Goal: Task Accomplishment & Management: Use online tool/utility

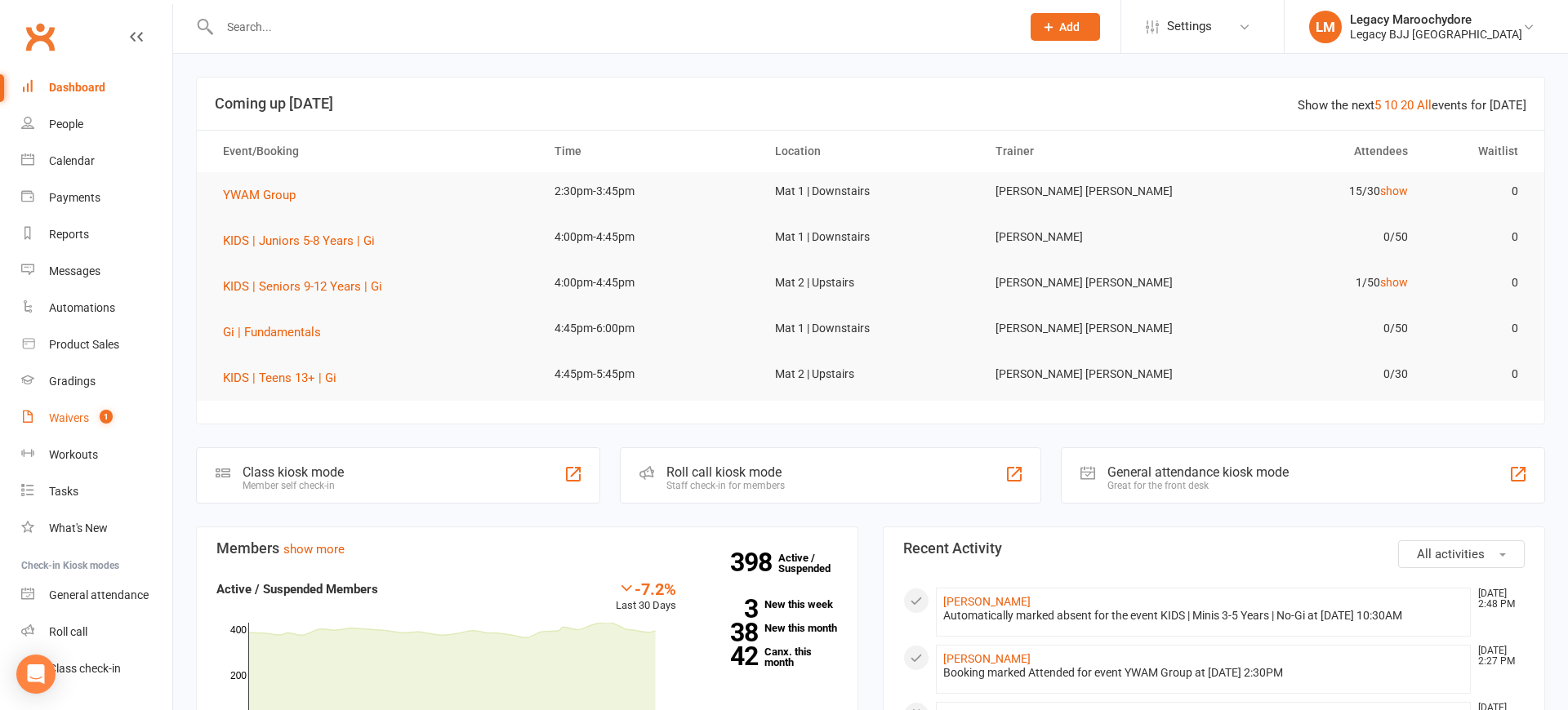
click at [58, 419] on div "Waivers" at bounding box center [69, 418] width 40 height 13
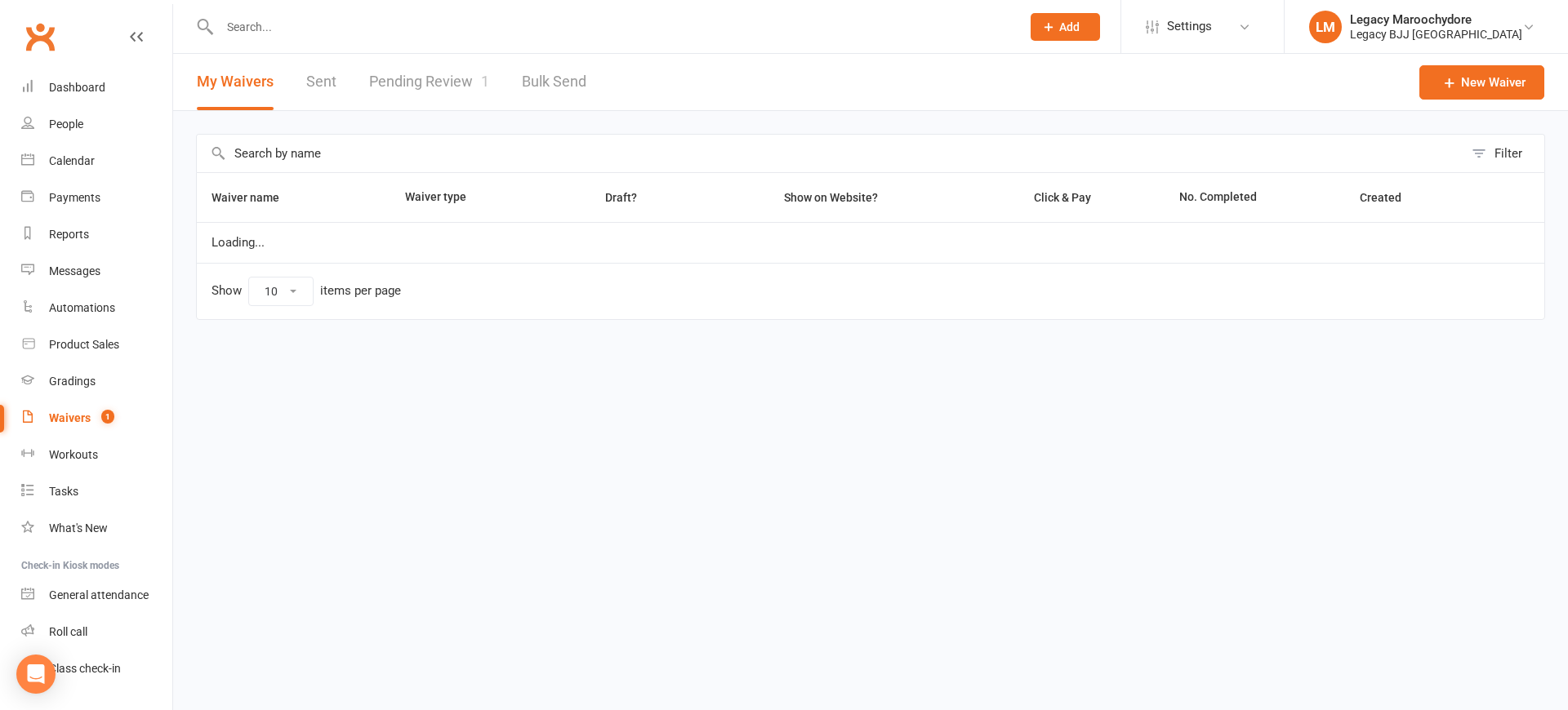
select select "25"
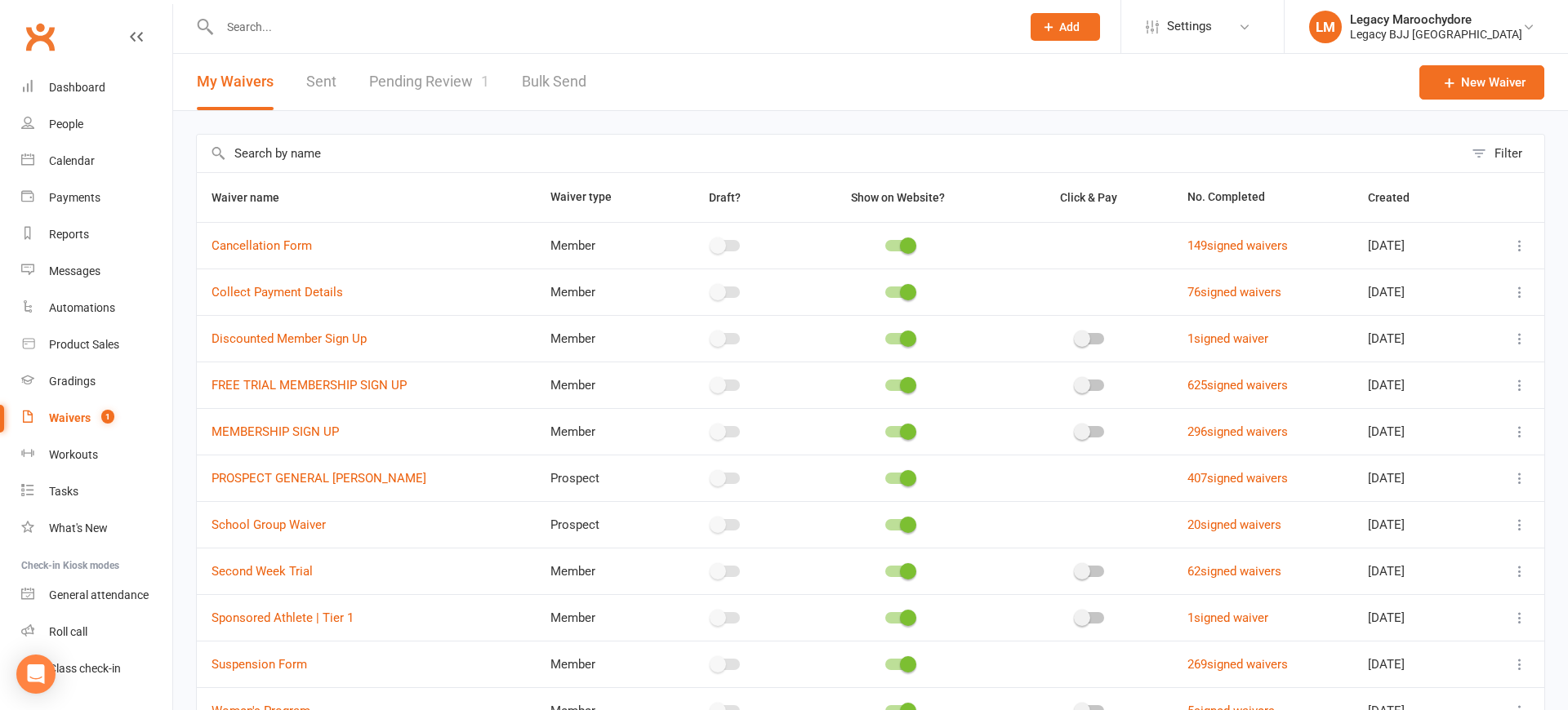
click at [435, 73] on link "Pending Review 1" at bounding box center [429, 82] width 120 height 57
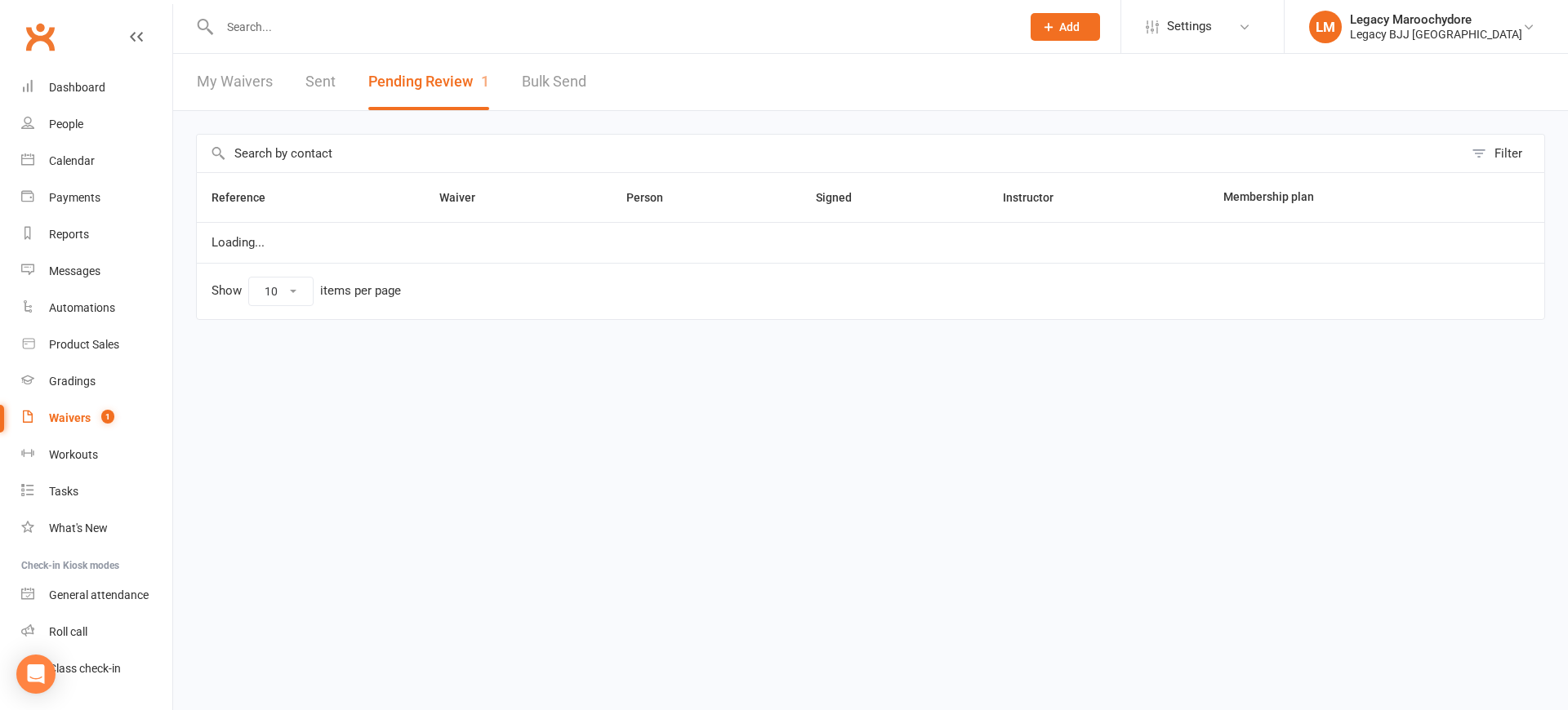
select select "100"
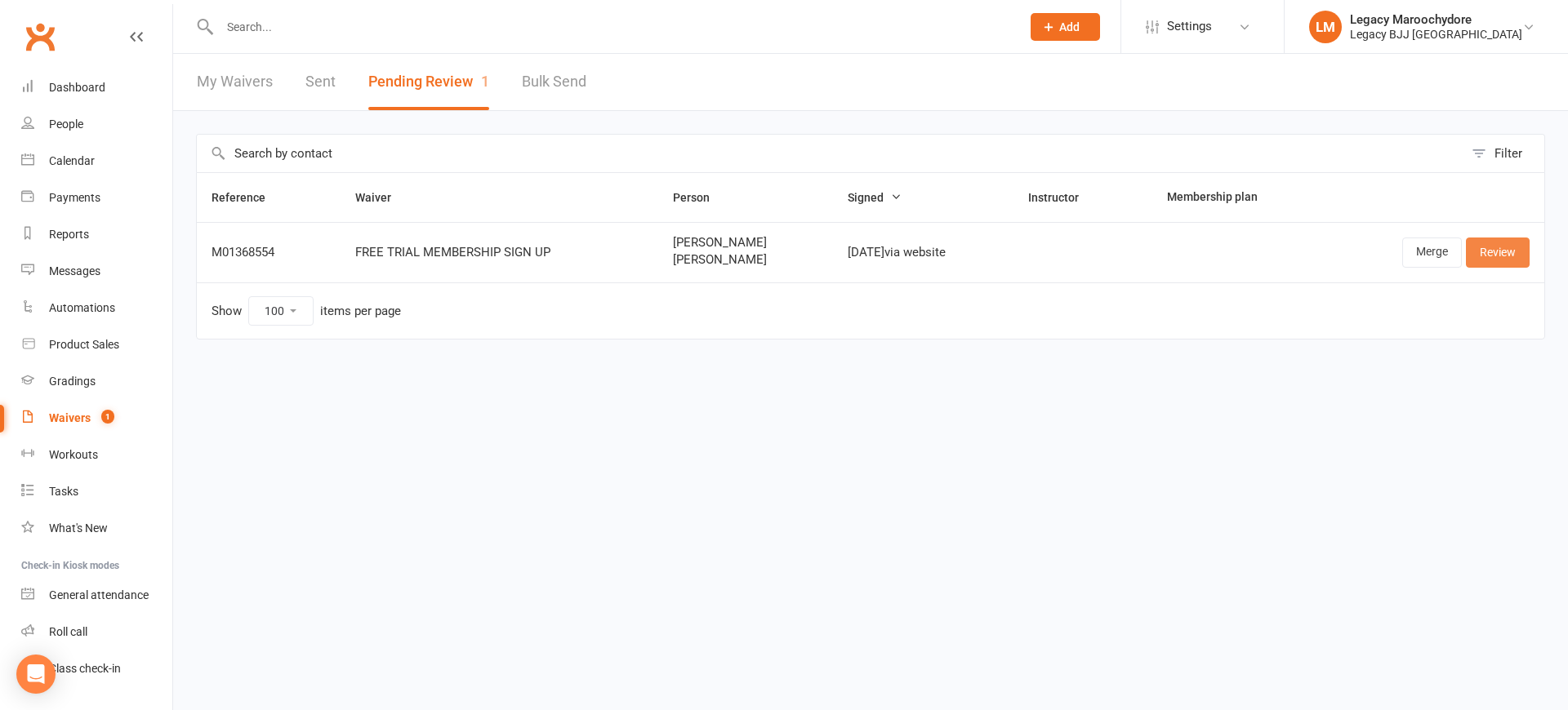
click at [1498, 242] on link "Review" at bounding box center [1498, 252] width 63 height 30
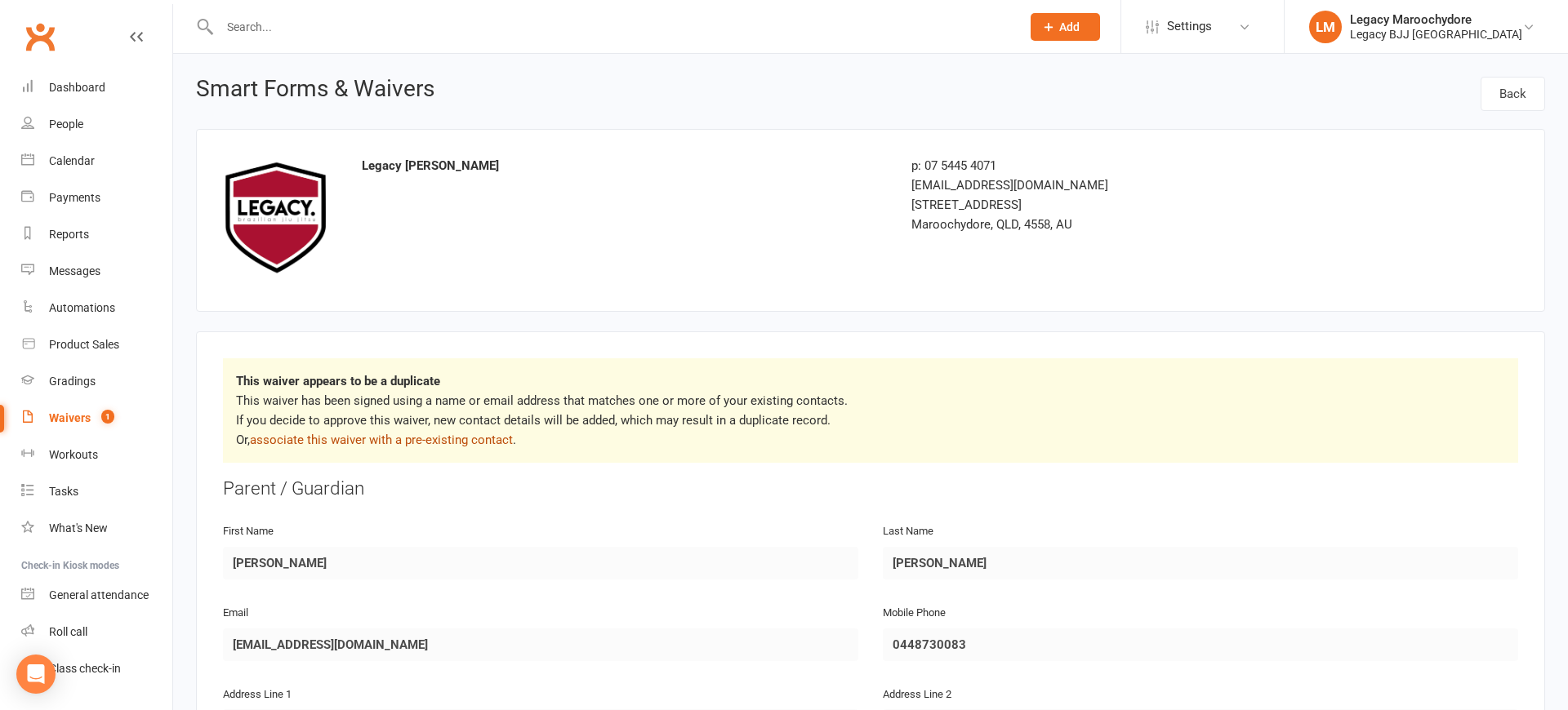
click at [409, 440] on link "associate this waiver with a pre-existing contact" at bounding box center [382, 439] width 263 height 14
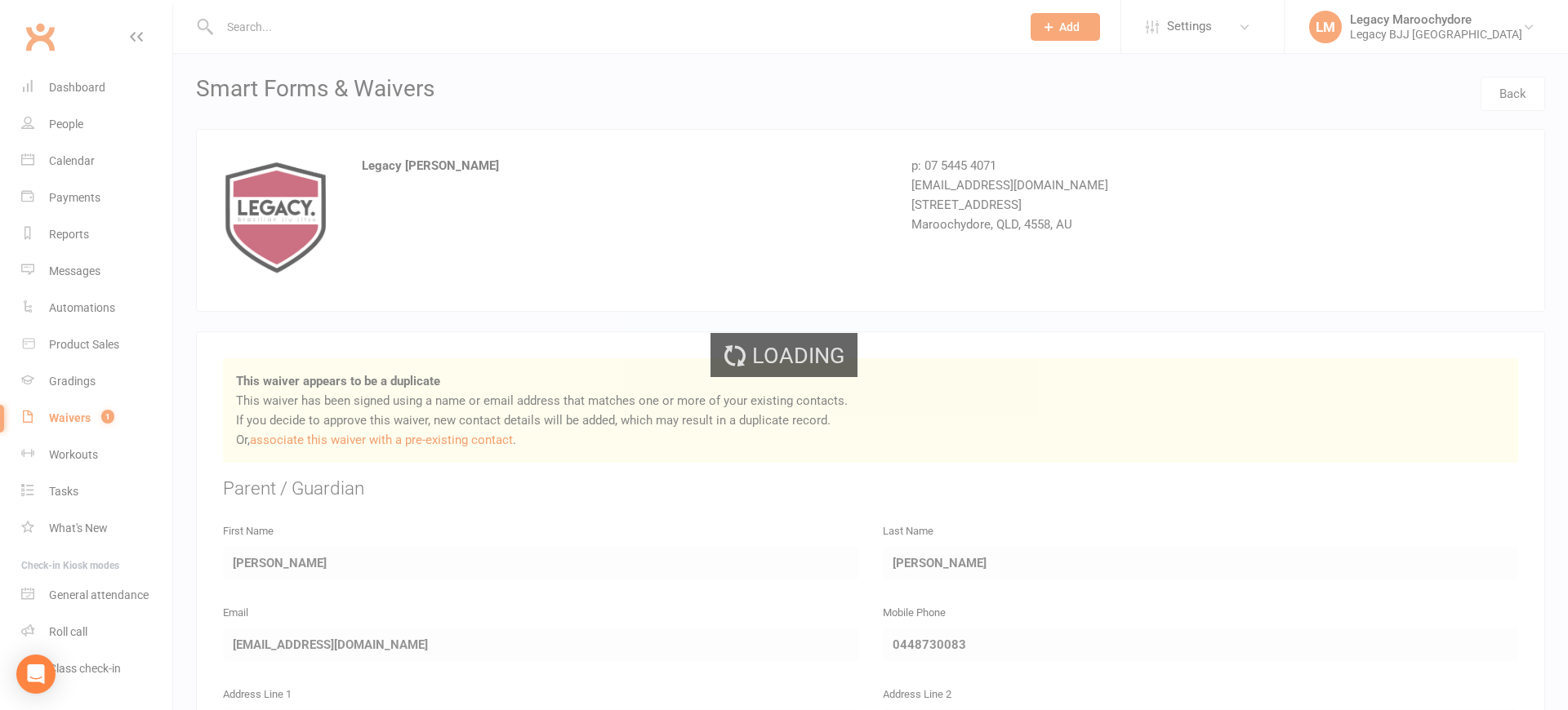
scroll to position [1, 0]
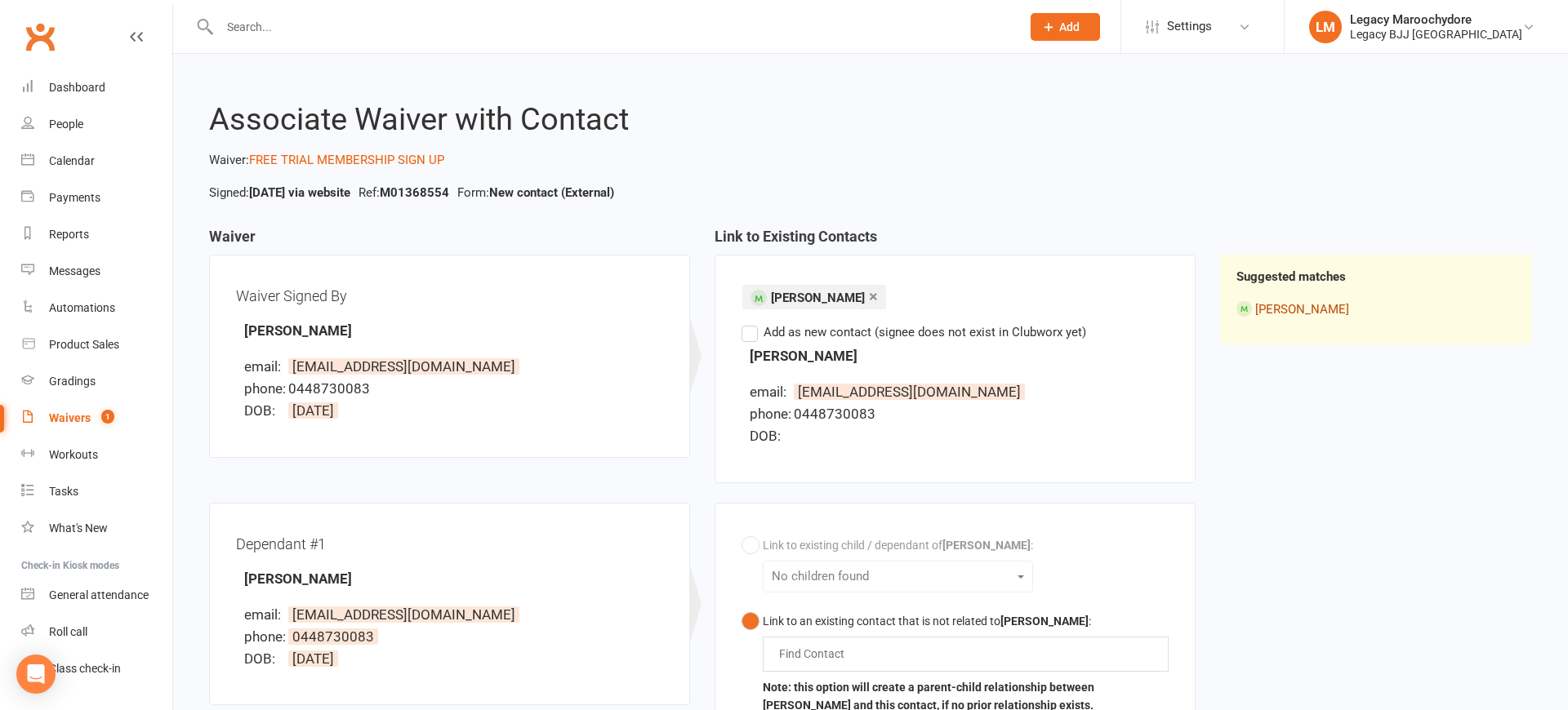
click at [1288, 314] on link "Eli Bartley" at bounding box center [1303, 308] width 94 height 14
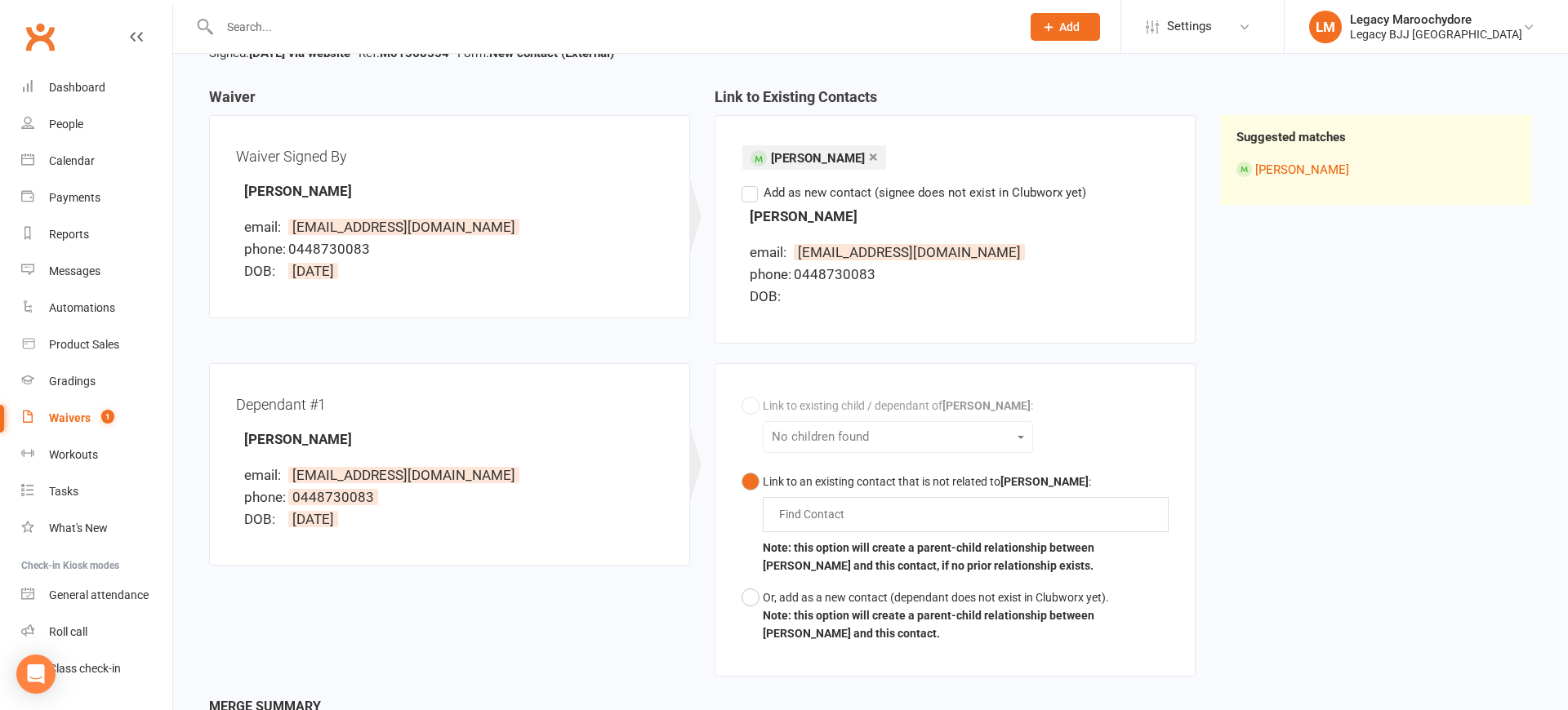
scroll to position [149, 0]
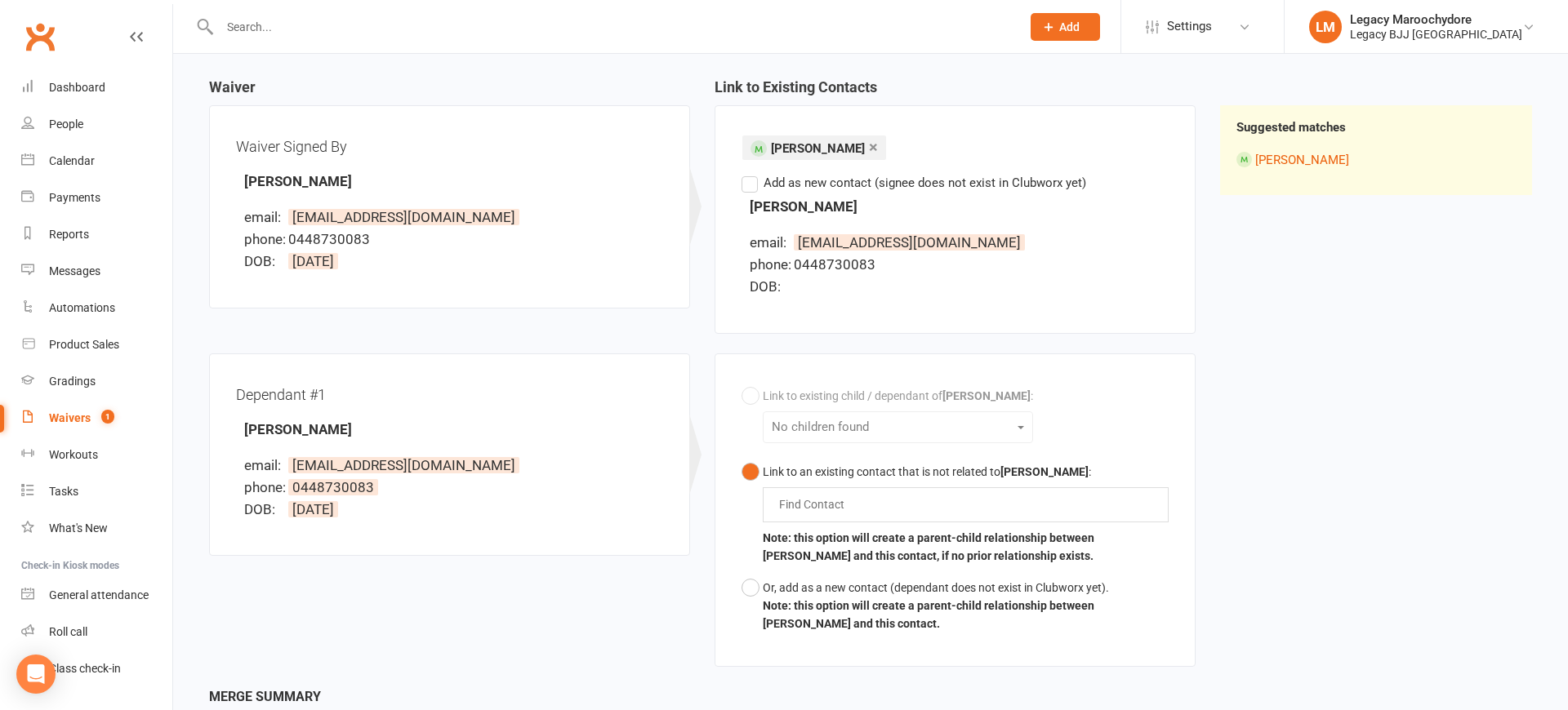
click at [751, 186] on label "Add as new contact (signee does not exist in Clubworx yet)" at bounding box center [914, 183] width 345 height 19
click at [751, 173] on input "Add as new contact (signee does not exist in Clubworx yet)" at bounding box center [747, 173] width 11 height 0
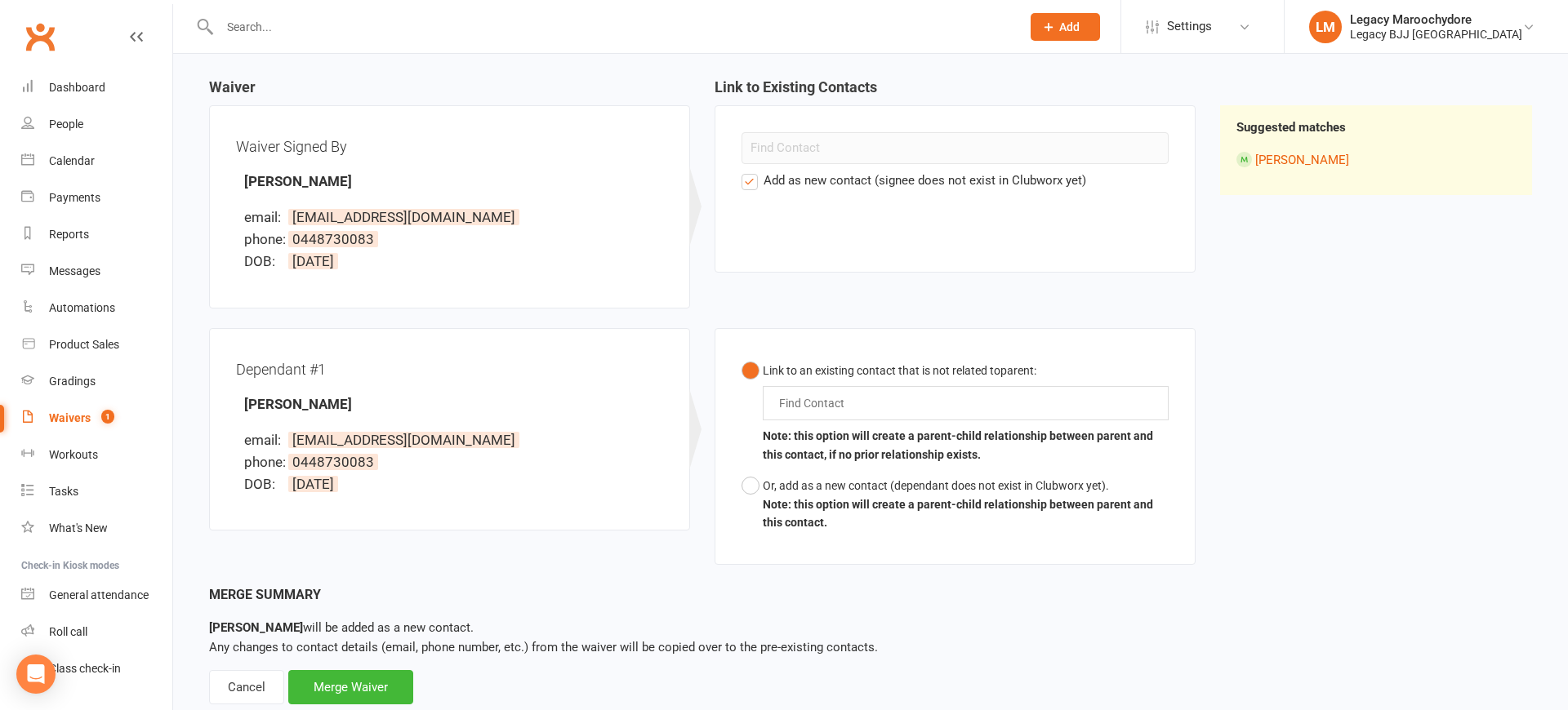
click at [824, 400] on input "text" at bounding box center [816, 404] width 77 height 19
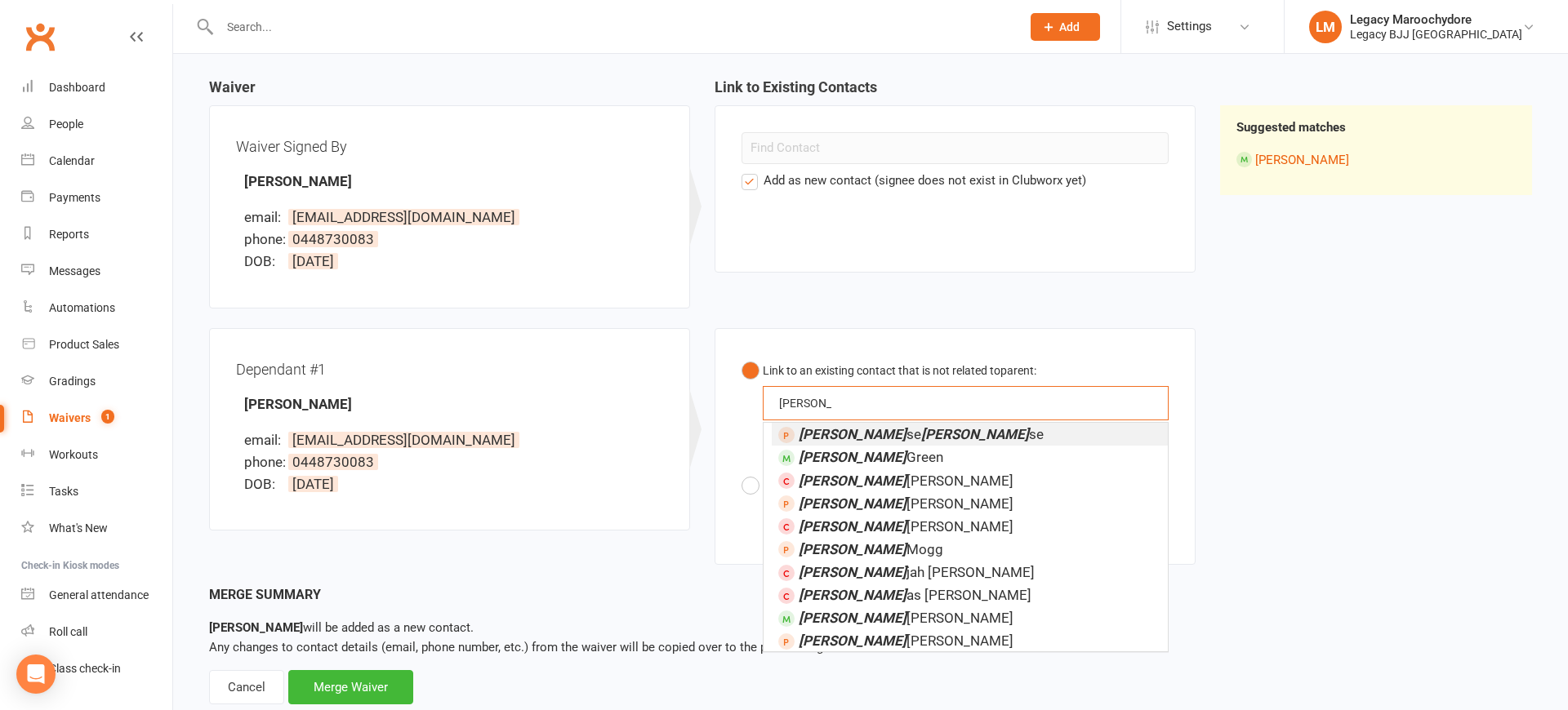
type input "Eli"
drag, startPoint x: 824, startPoint y: 400, endPoint x: 831, endPoint y: 615, distance: 215.1
click at [831, 615] on span "Eli Bartley" at bounding box center [906, 618] width 214 height 16
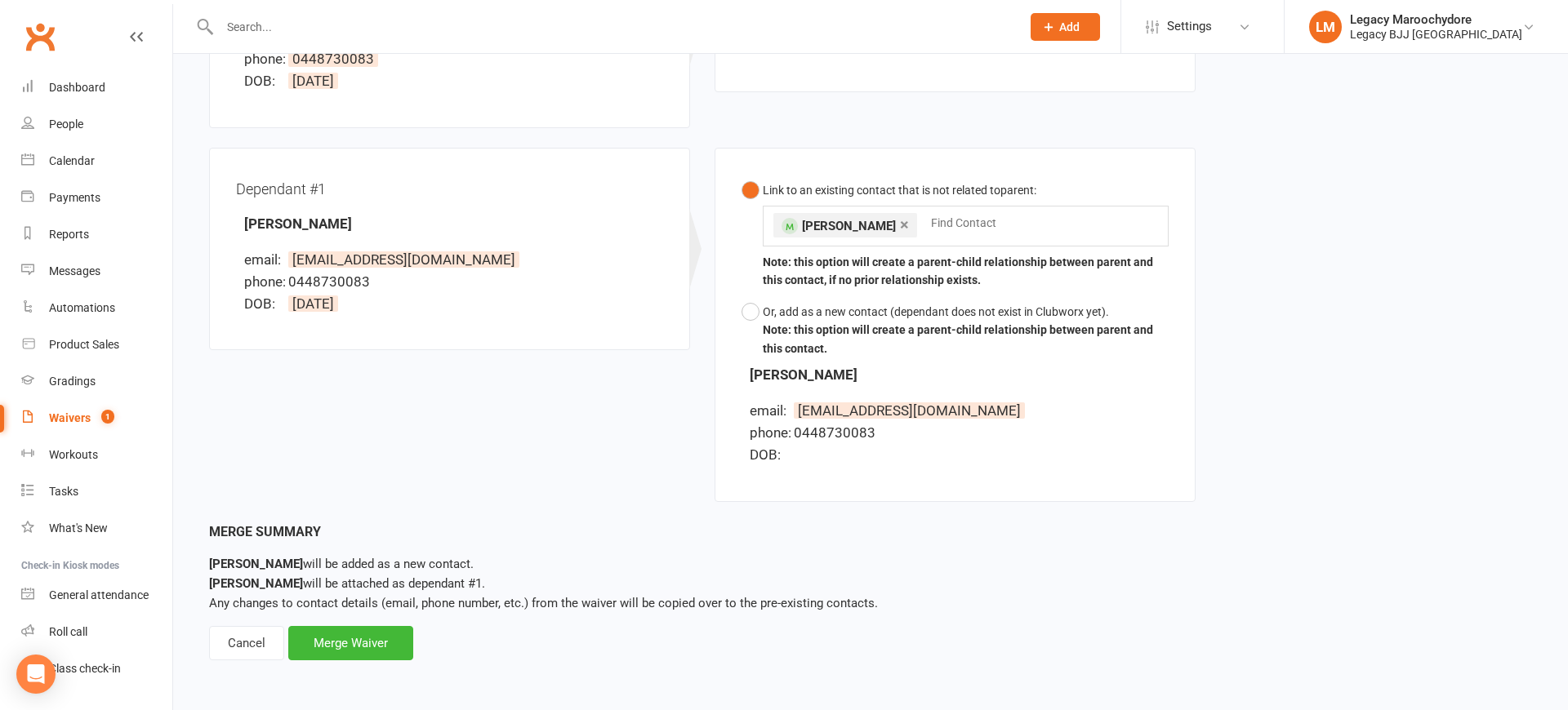
click at [1381, 496] on div "Waiver Waiver Signed By Krystal Bartley email: krystalbartley01@hotmail.com pho…" at bounding box center [871, 210] width 1348 height 623
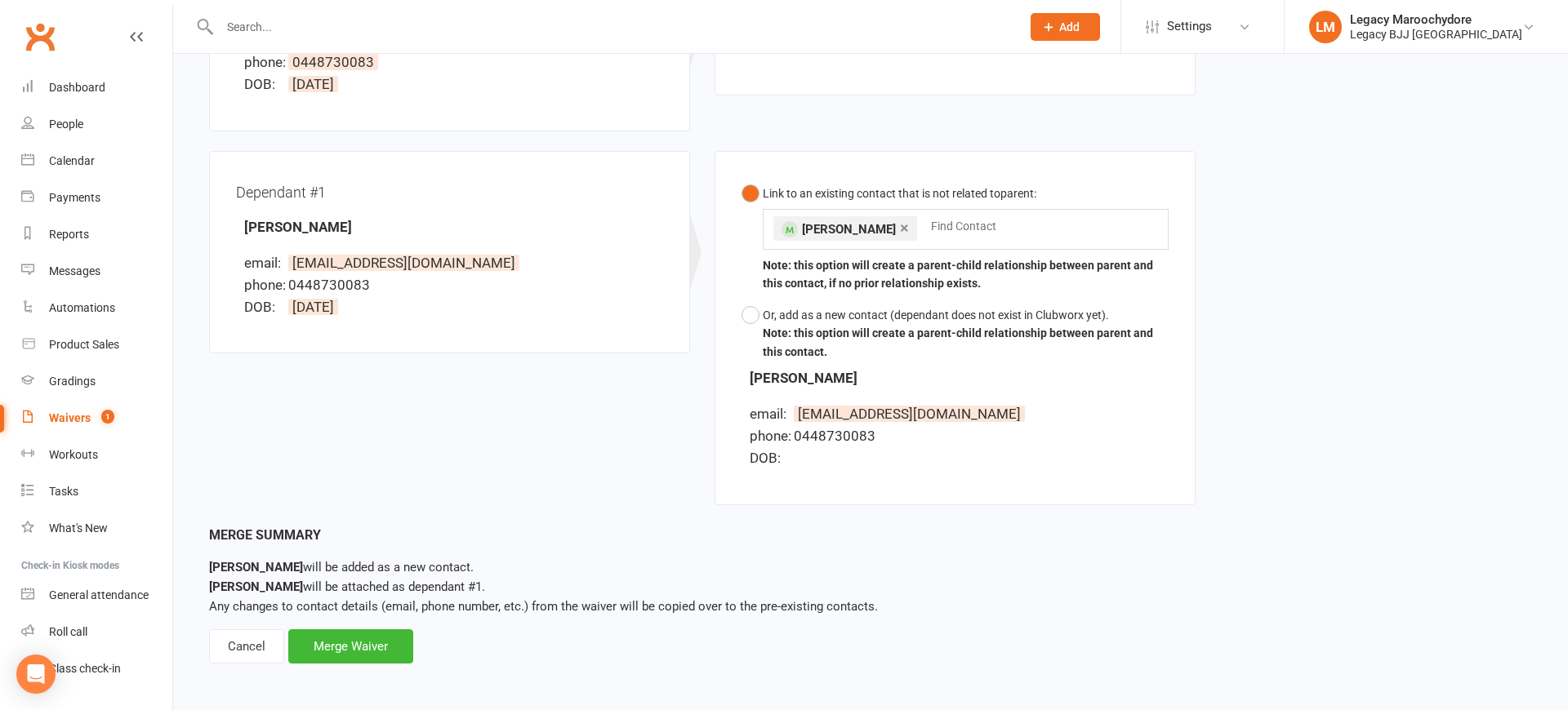
scroll to position [326, 0]
click at [334, 638] on div "Merge Waiver" at bounding box center [351, 648] width 125 height 35
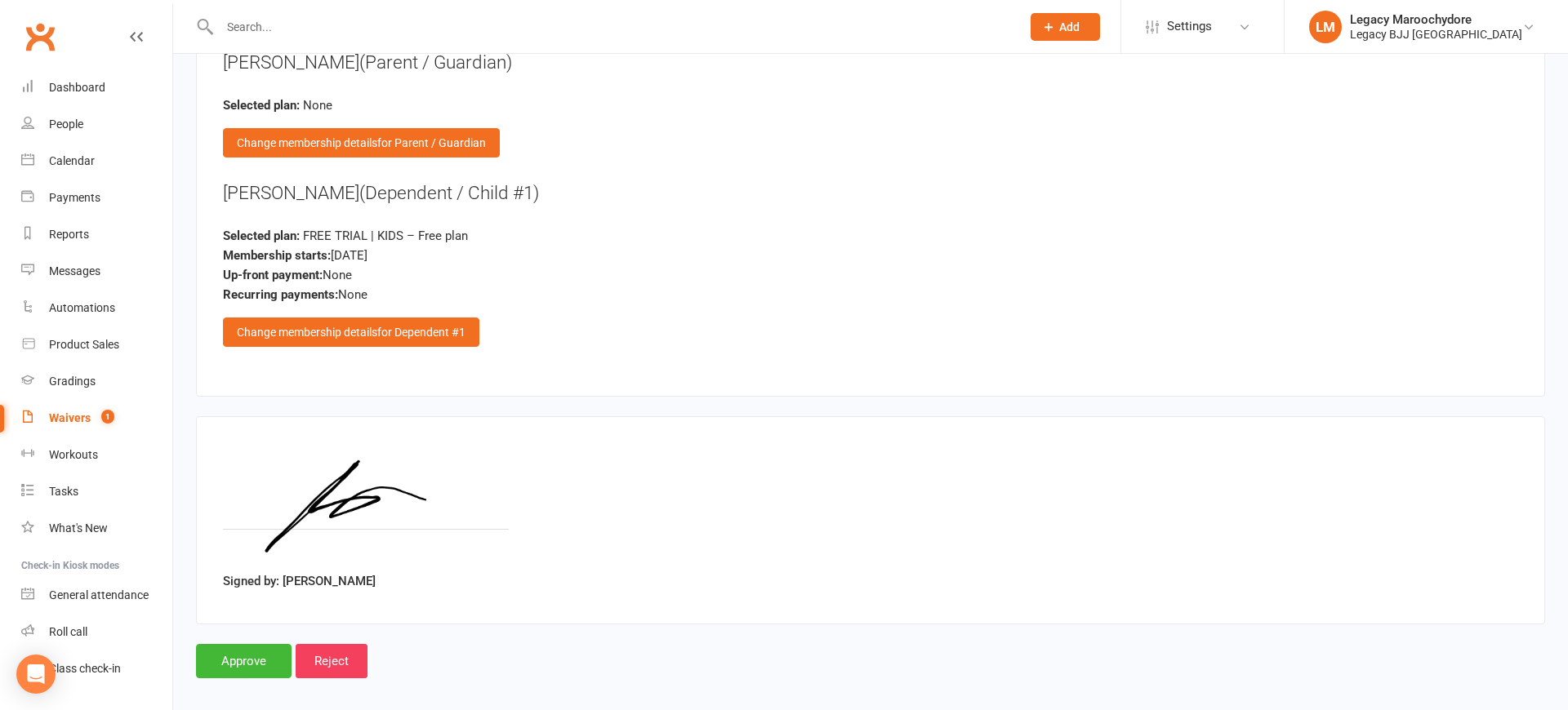
scroll to position [1818, 0]
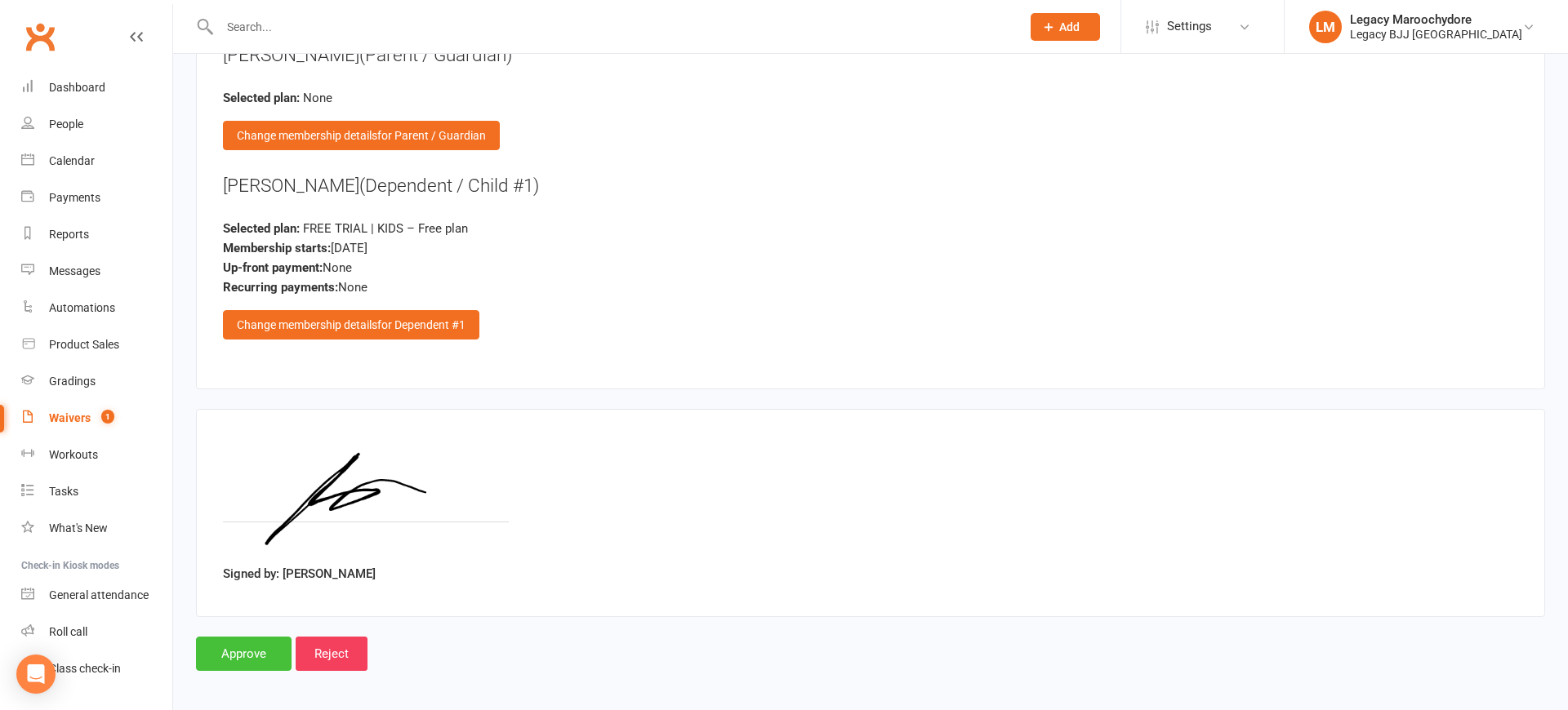
click at [245, 644] on input "Approve" at bounding box center [243, 654] width 95 height 35
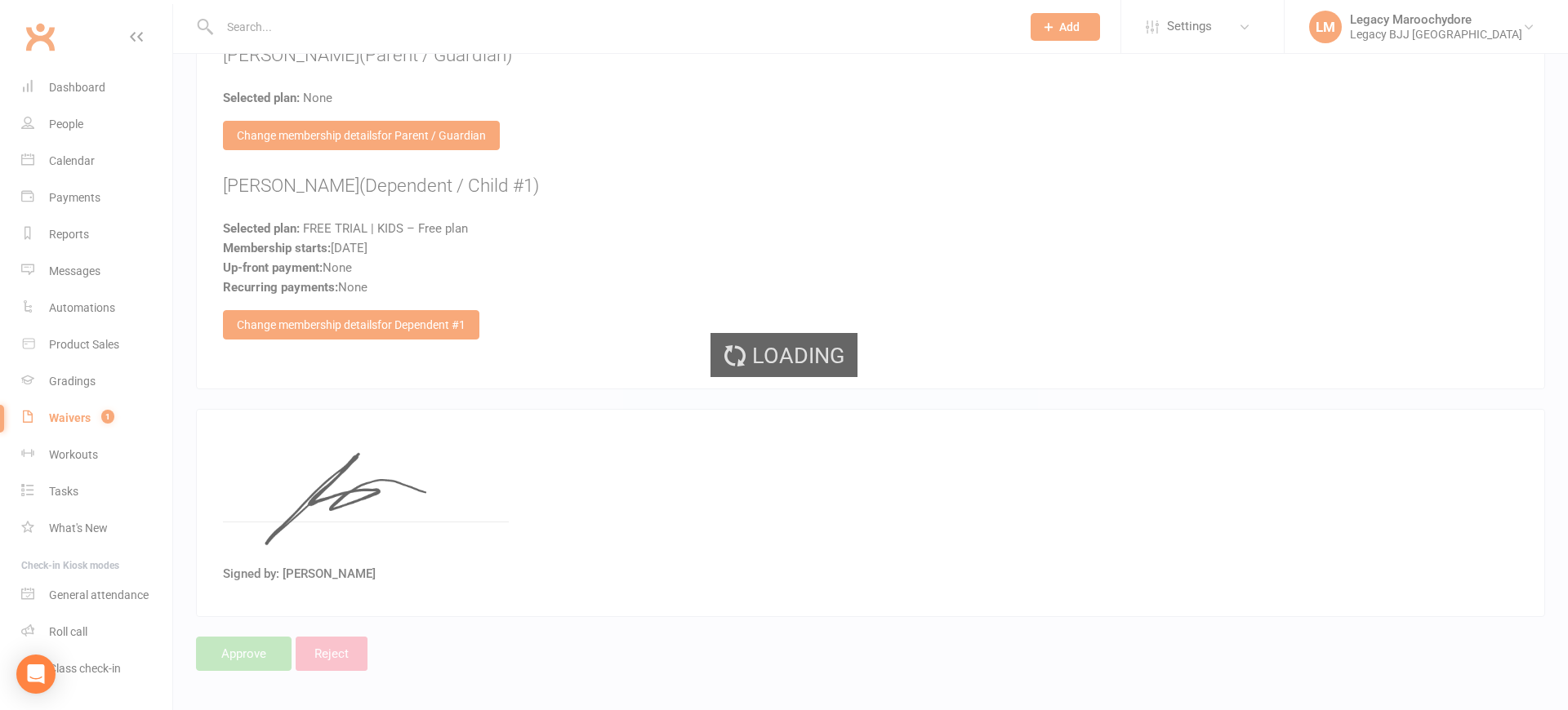
select select "100"
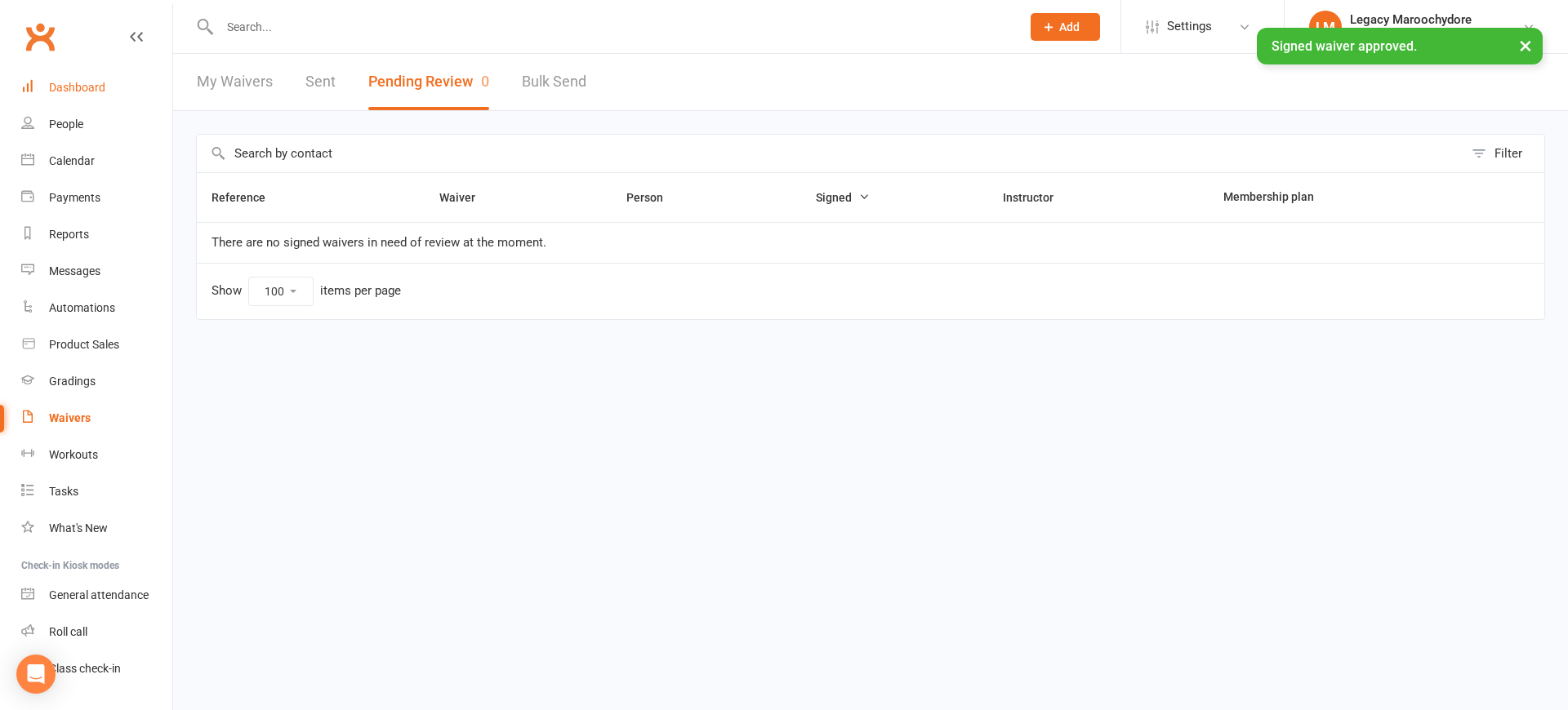
click at [66, 88] on div "Dashboard" at bounding box center [77, 87] width 57 height 13
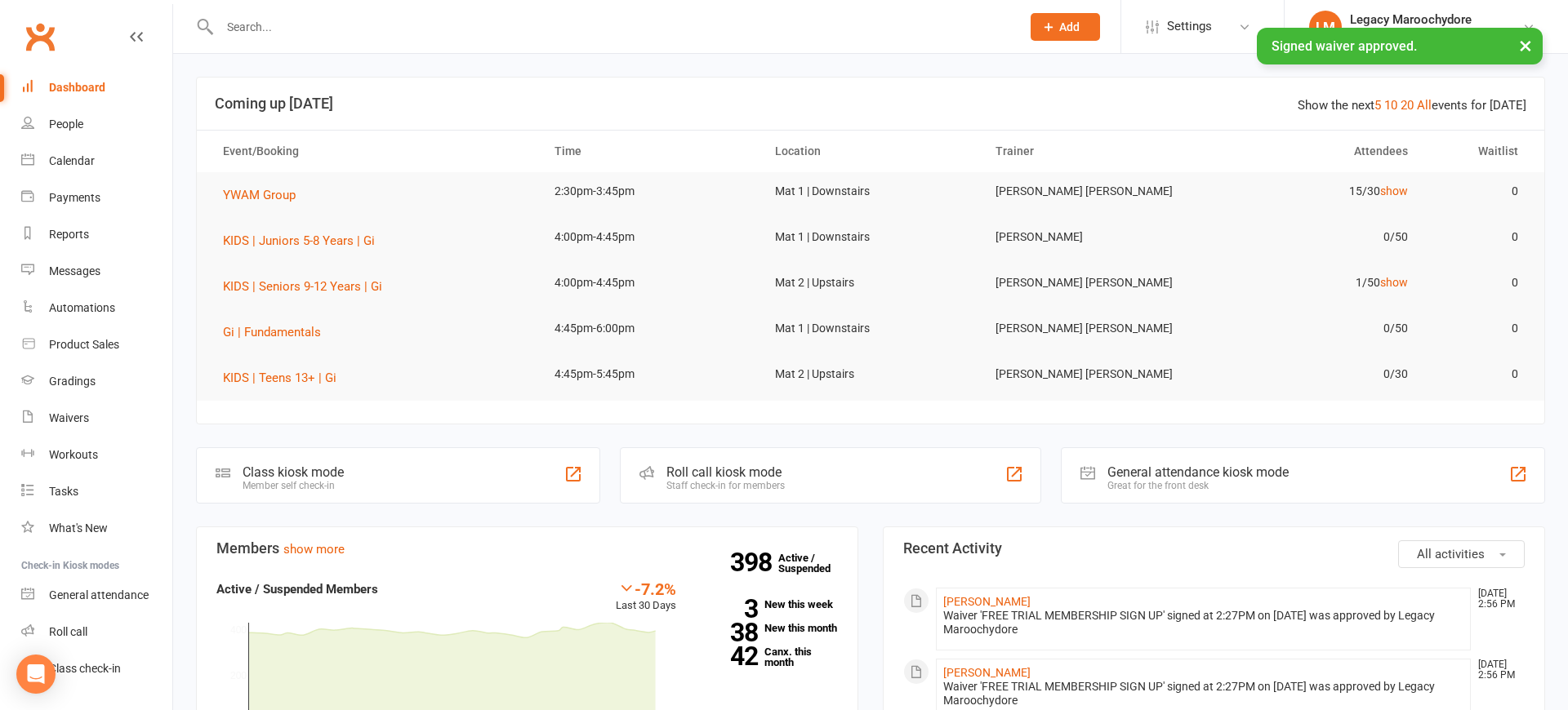
click at [280, 27] on input "text" at bounding box center [611, 27] width 795 height 23
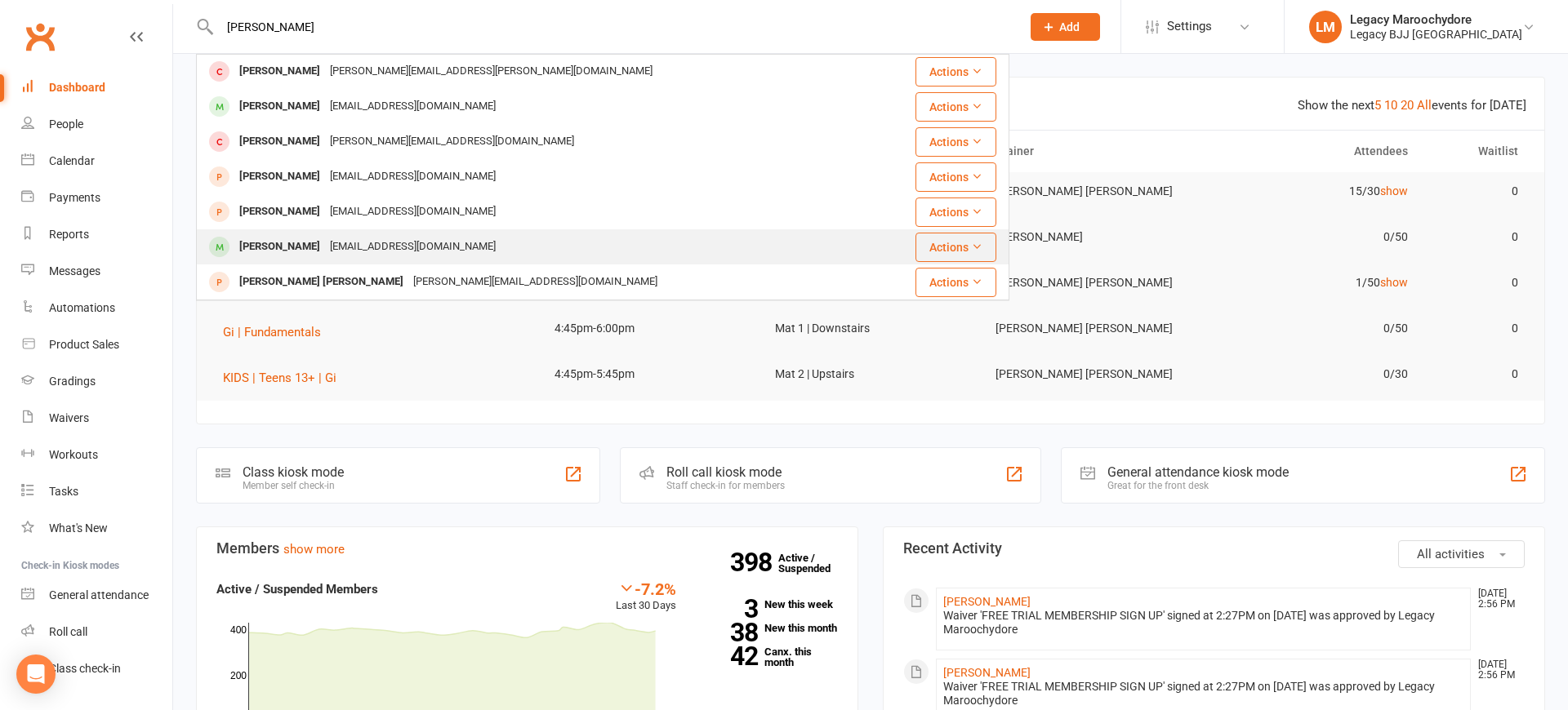
type input "Elijah"
click at [291, 243] on div "Elijah Bartley" at bounding box center [280, 247] width 90 height 24
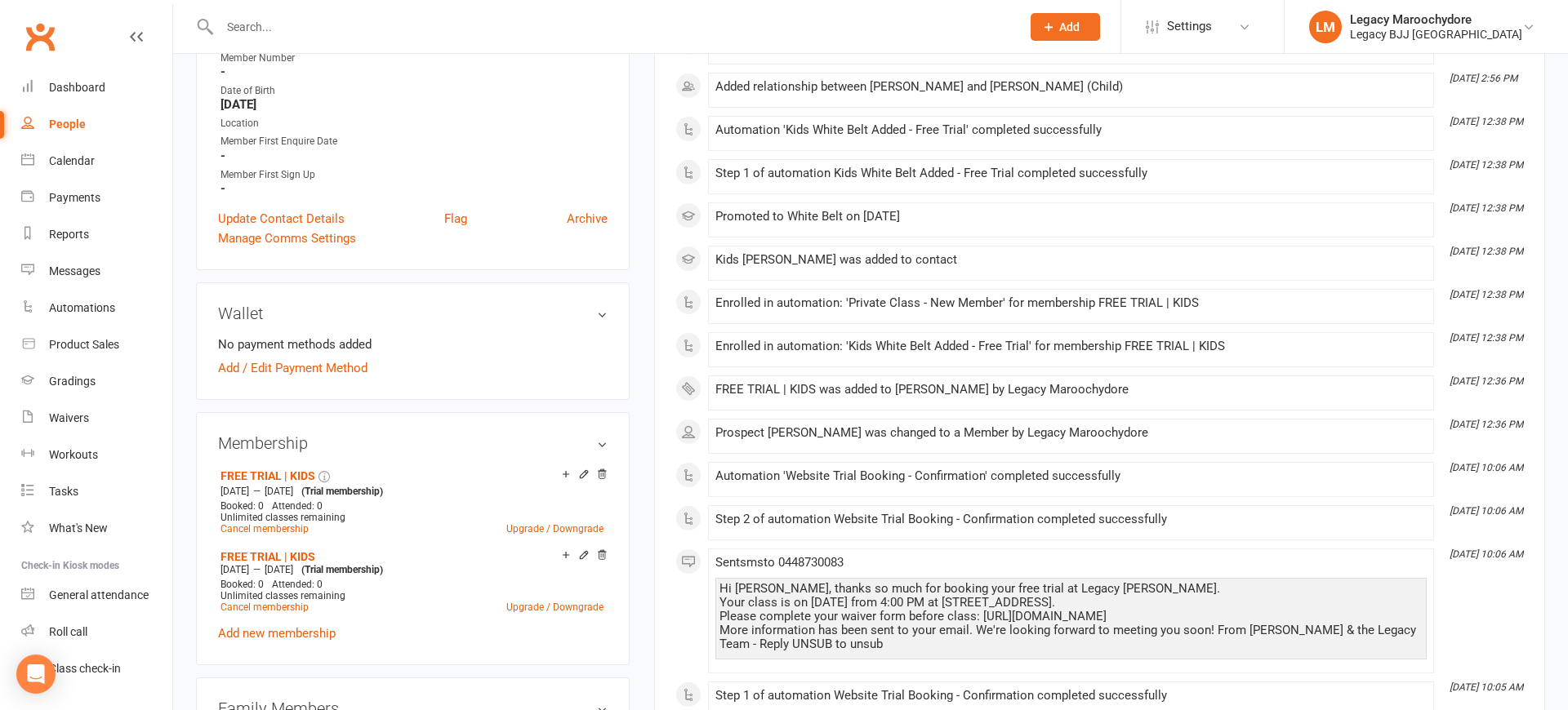
scroll to position [354, 0]
click at [604, 475] on icon at bounding box center [602, 474] width 12 height 12
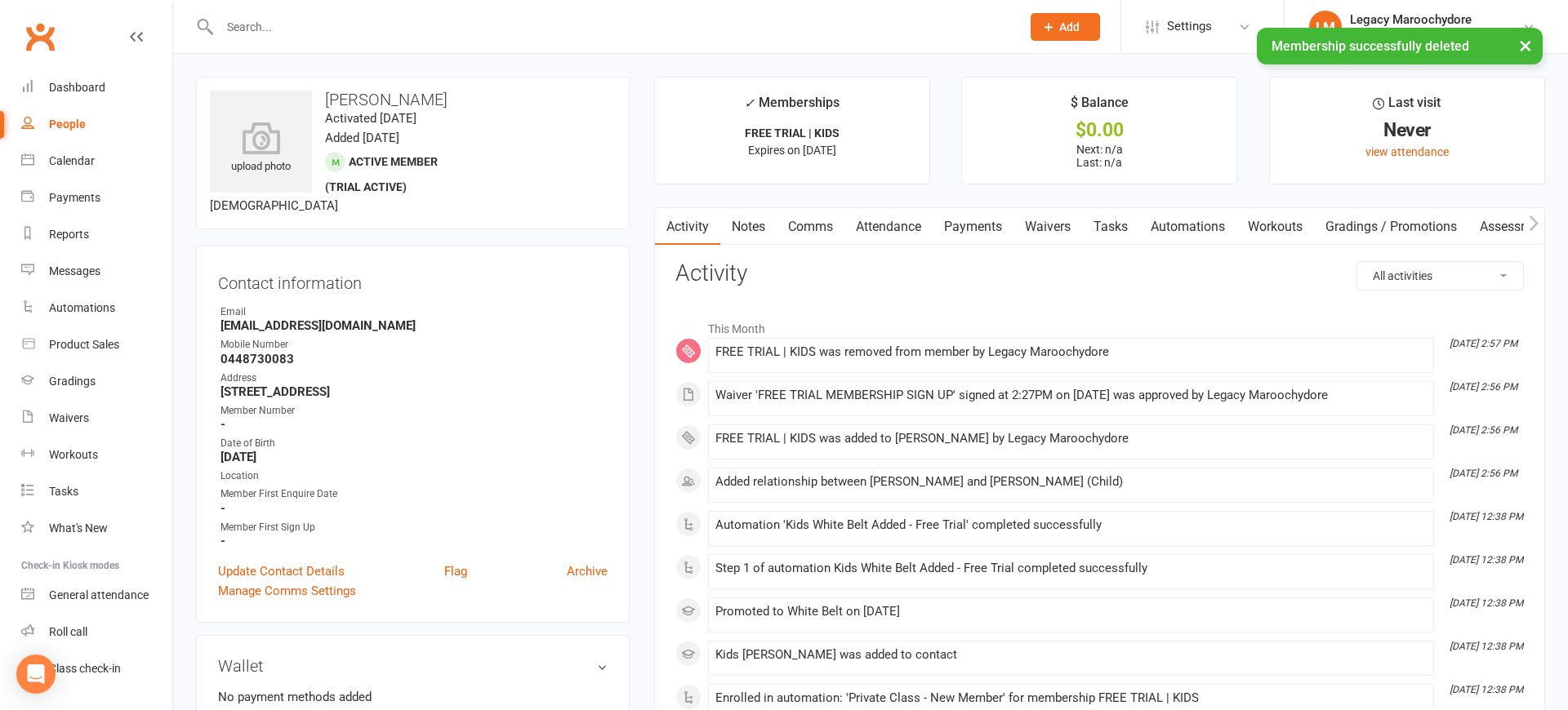
scroll to position [0, 0]
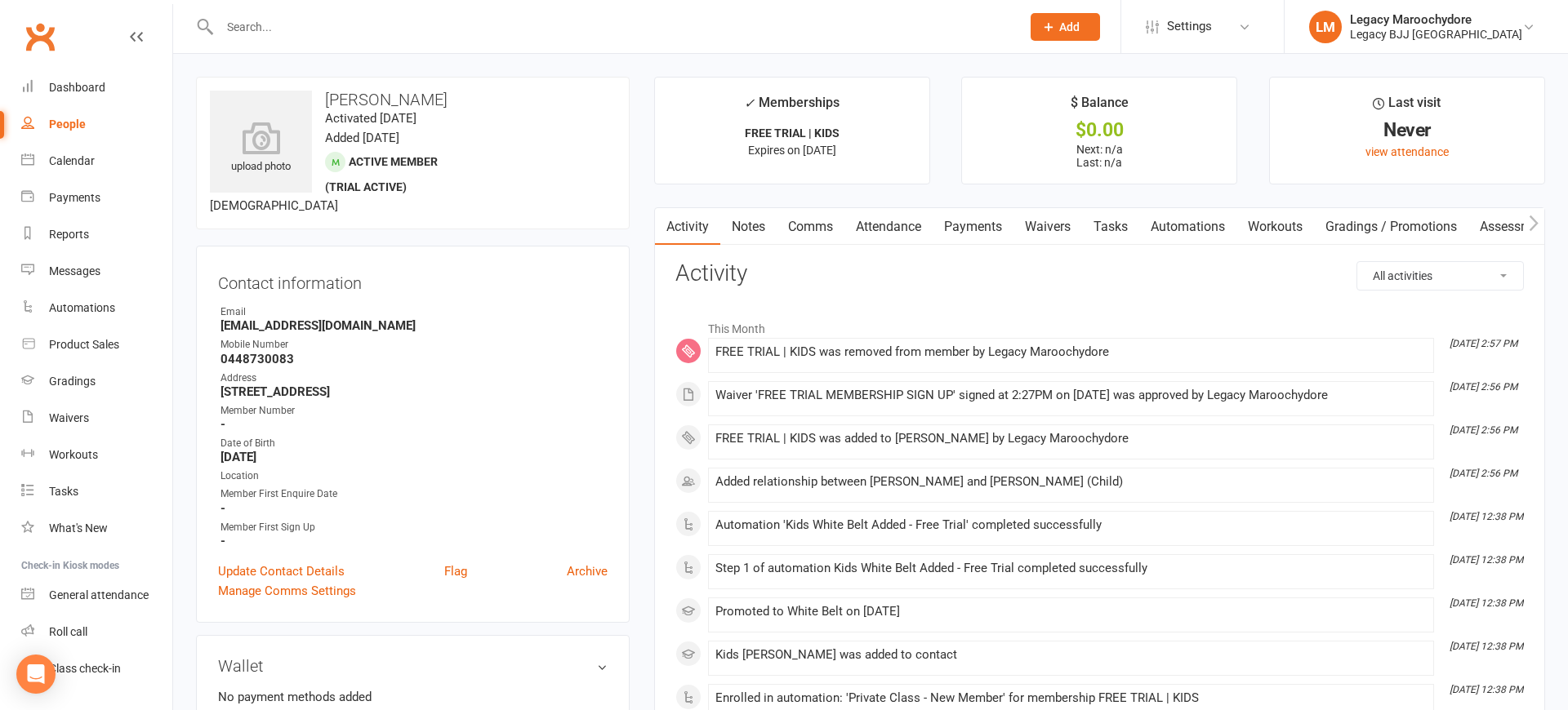
click at [1040, 220] on link "Waivers" at bounding box center [1048, 227] width 68 height 37
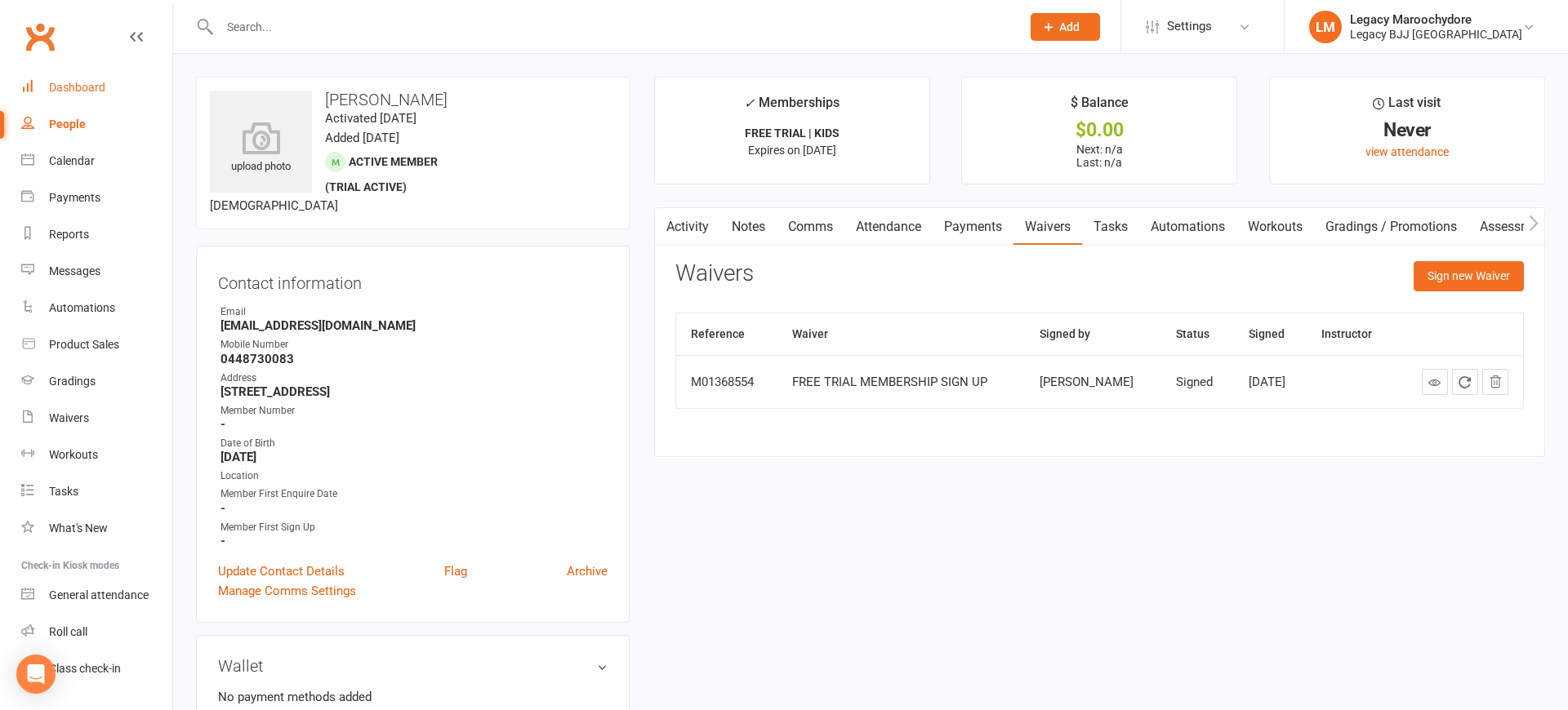
click at [77, 86] on div "Dashboard" at bounding box center [77, 87] width 57 height 13
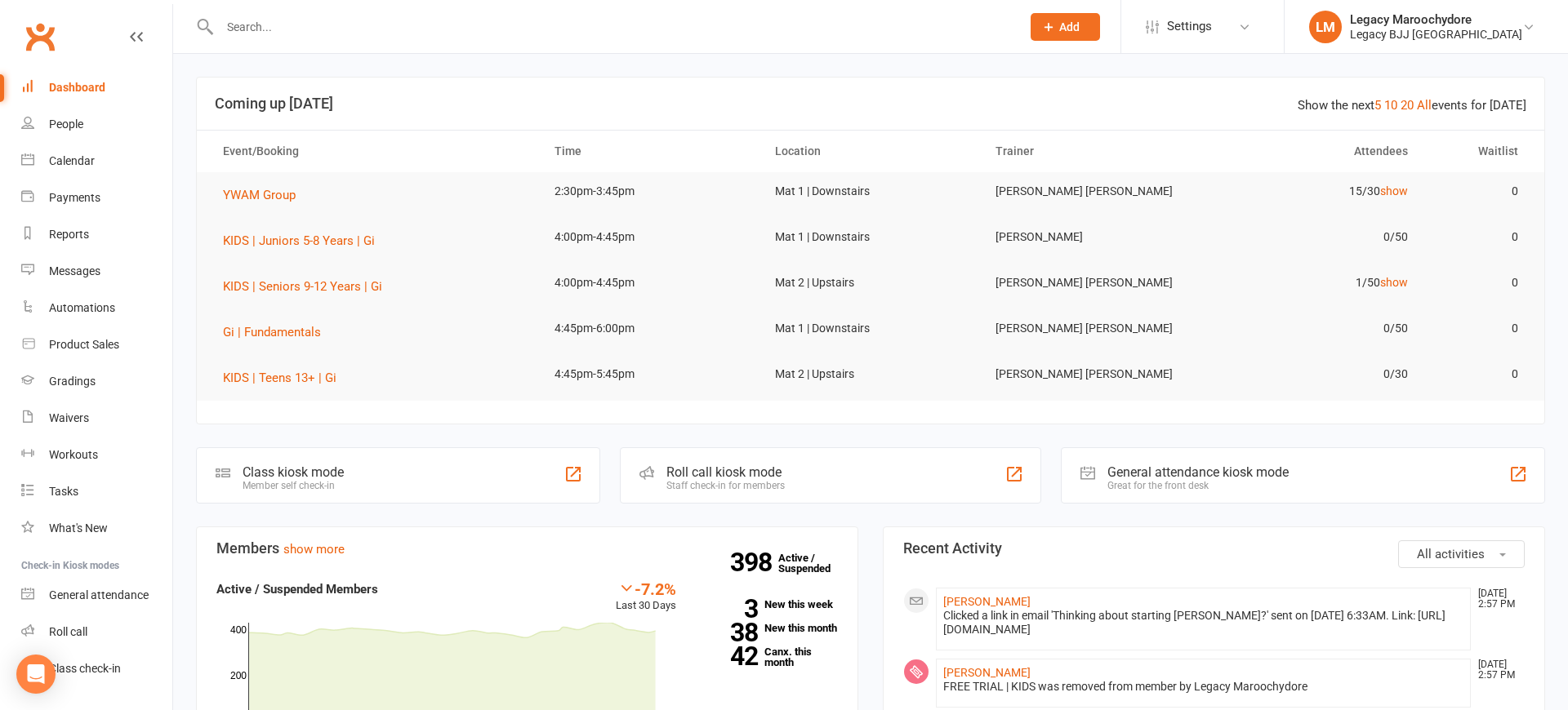
click at [378, 479] on div "Class kiosk mode Member self check-in" at bounding box center [398, 476] width 405 height 57
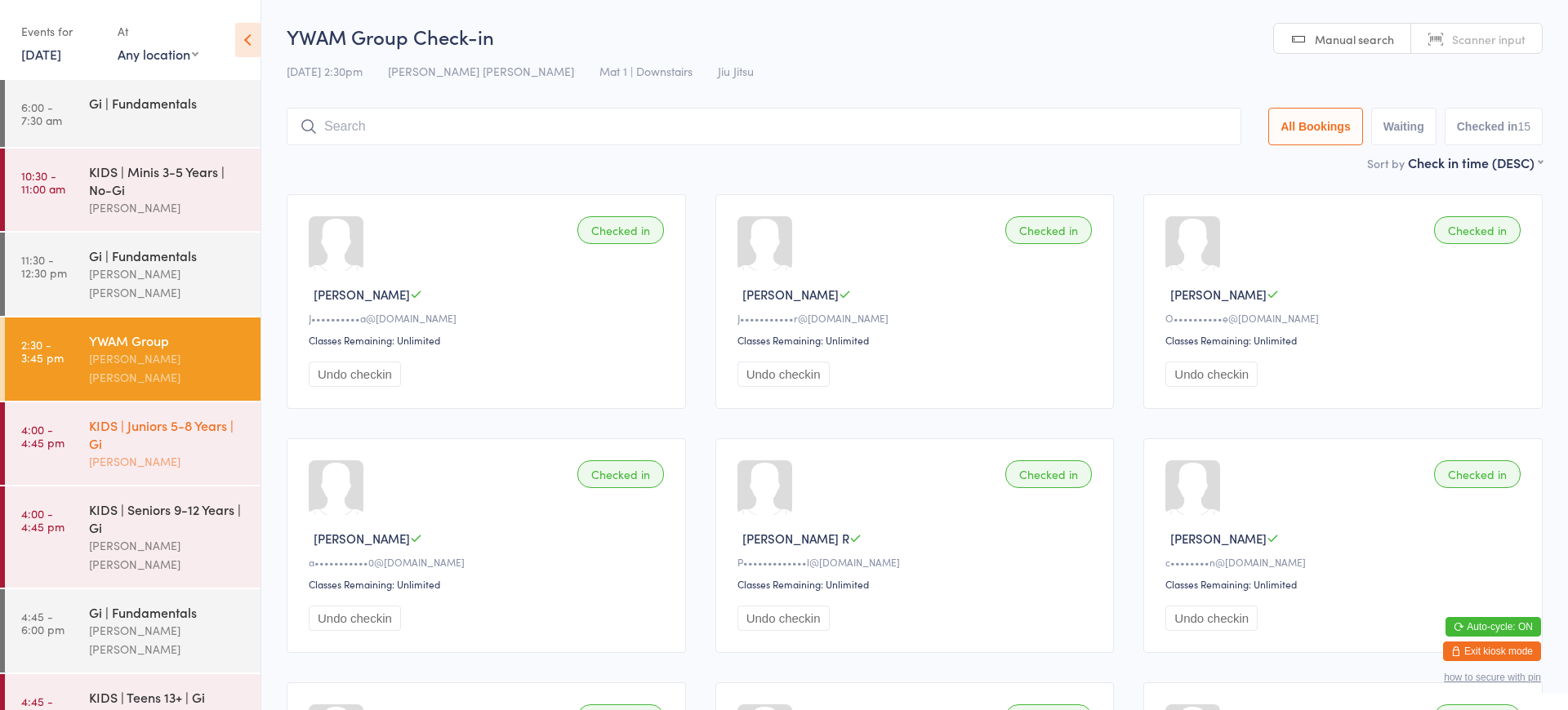
click at [166, 453] on div "[PERSON_NAME]" at bounding box center [168, 462] width 158 height 19
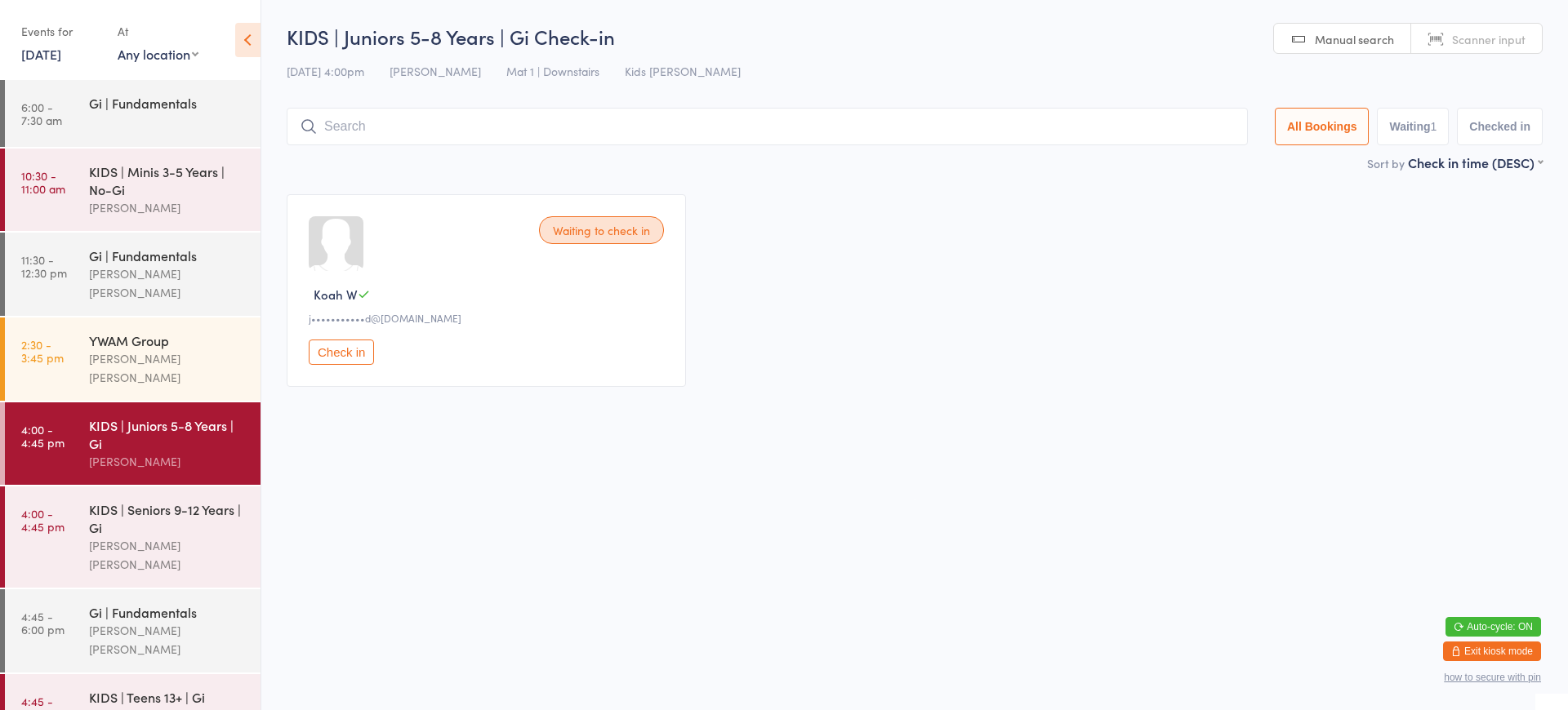
click at [1512, 649] on button "Exit kiosk mode" at bounding box center [1492, 651] width 98 height 19
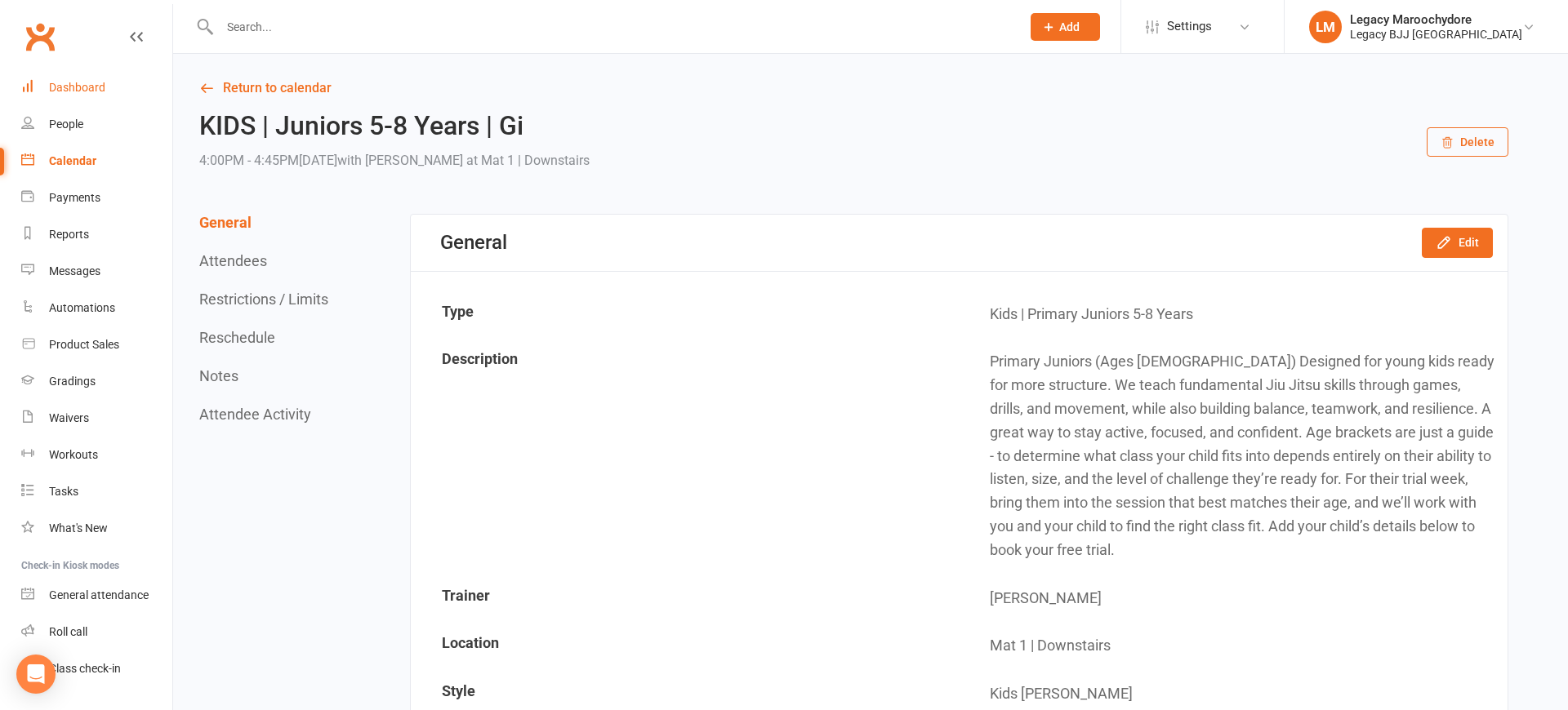
click at [65, 89] on div "Dashboard" at bounding box center [77, 87] width 57 height 13
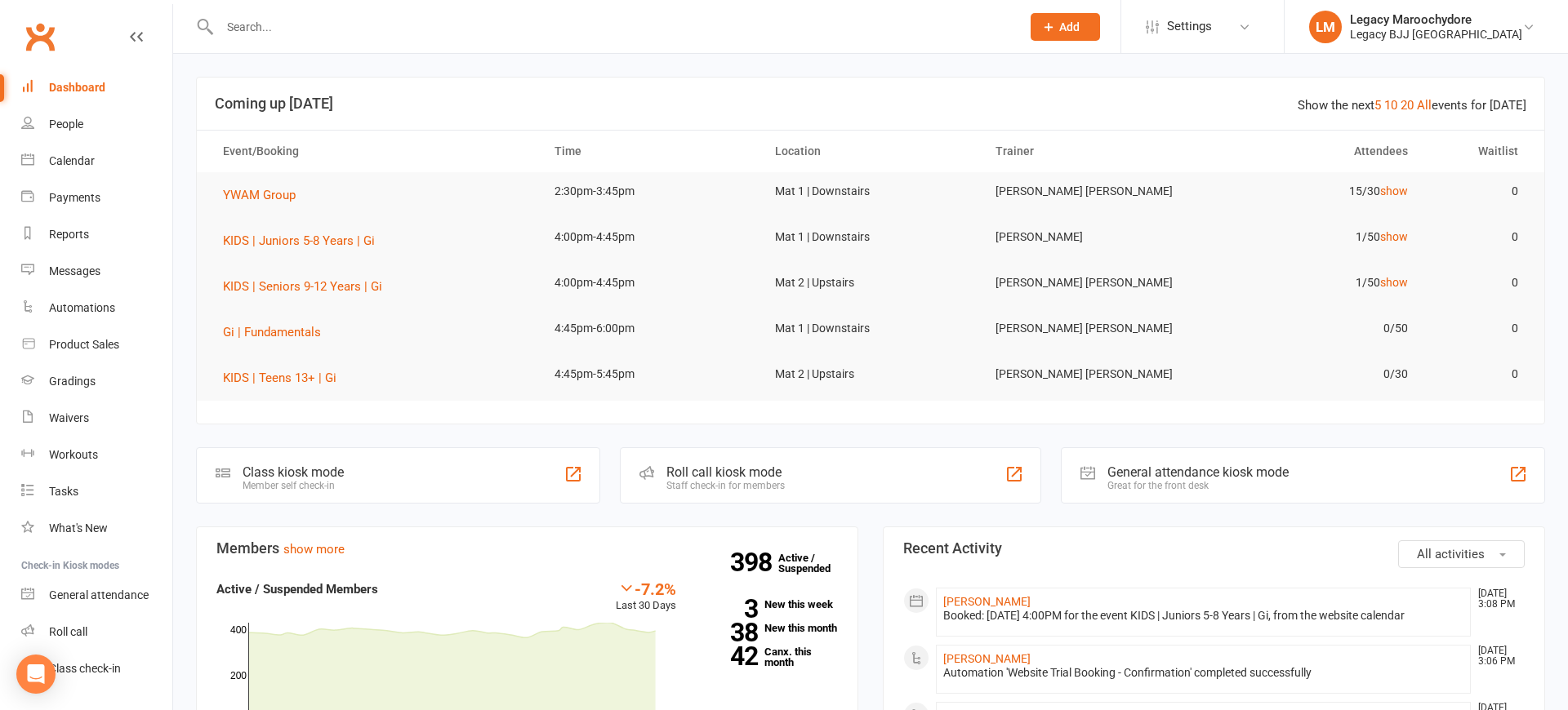
click at [275, 21] on input "text" at bounding box center [611, 27] width 795 height 23
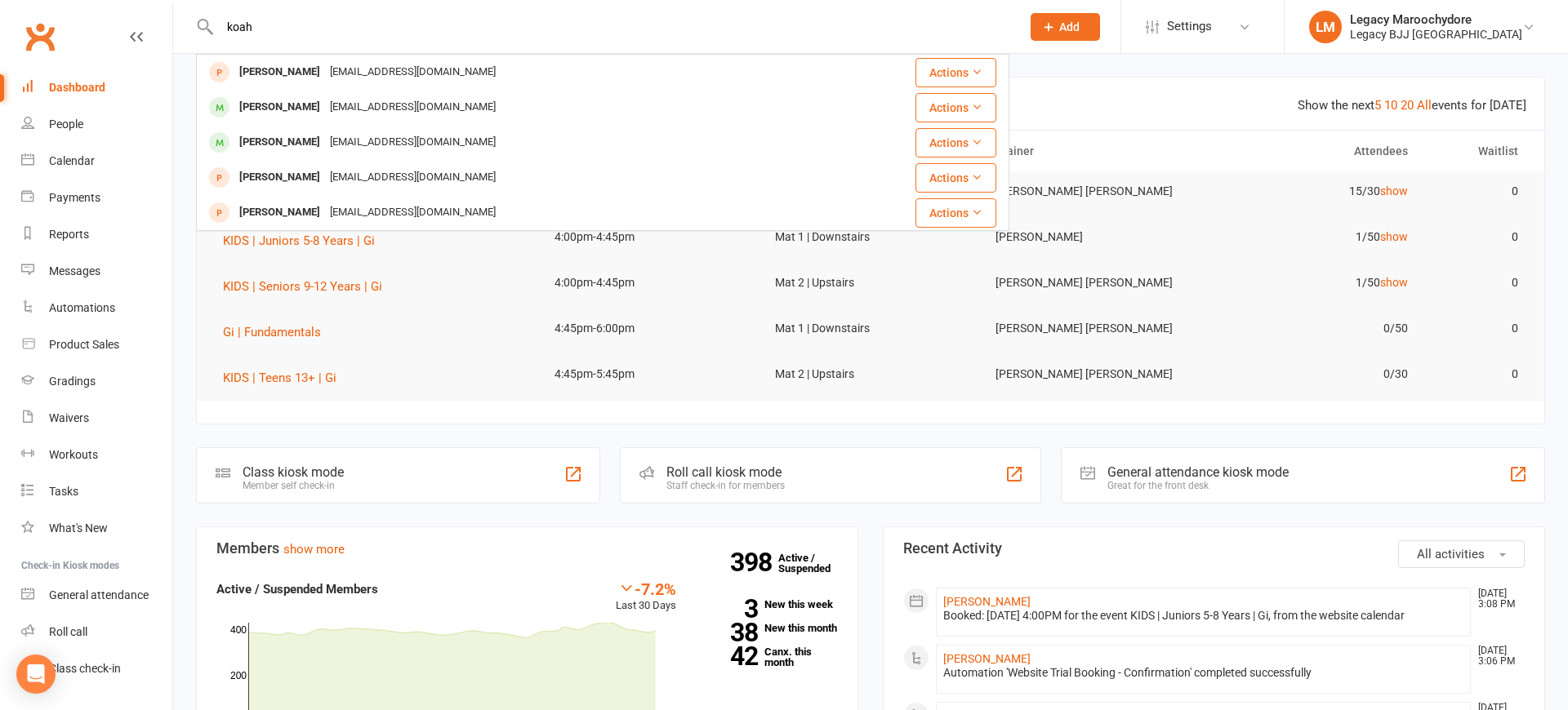
type input "[PERSON_NAME]"
drag, startPoint x: 278, startPoint y: 46, endPoint x: 260, endPoint y: 72, distance: 31.6
click at [259, 77] on div "Koah Ward" at bounding box center [280, 72] width 90 height 24
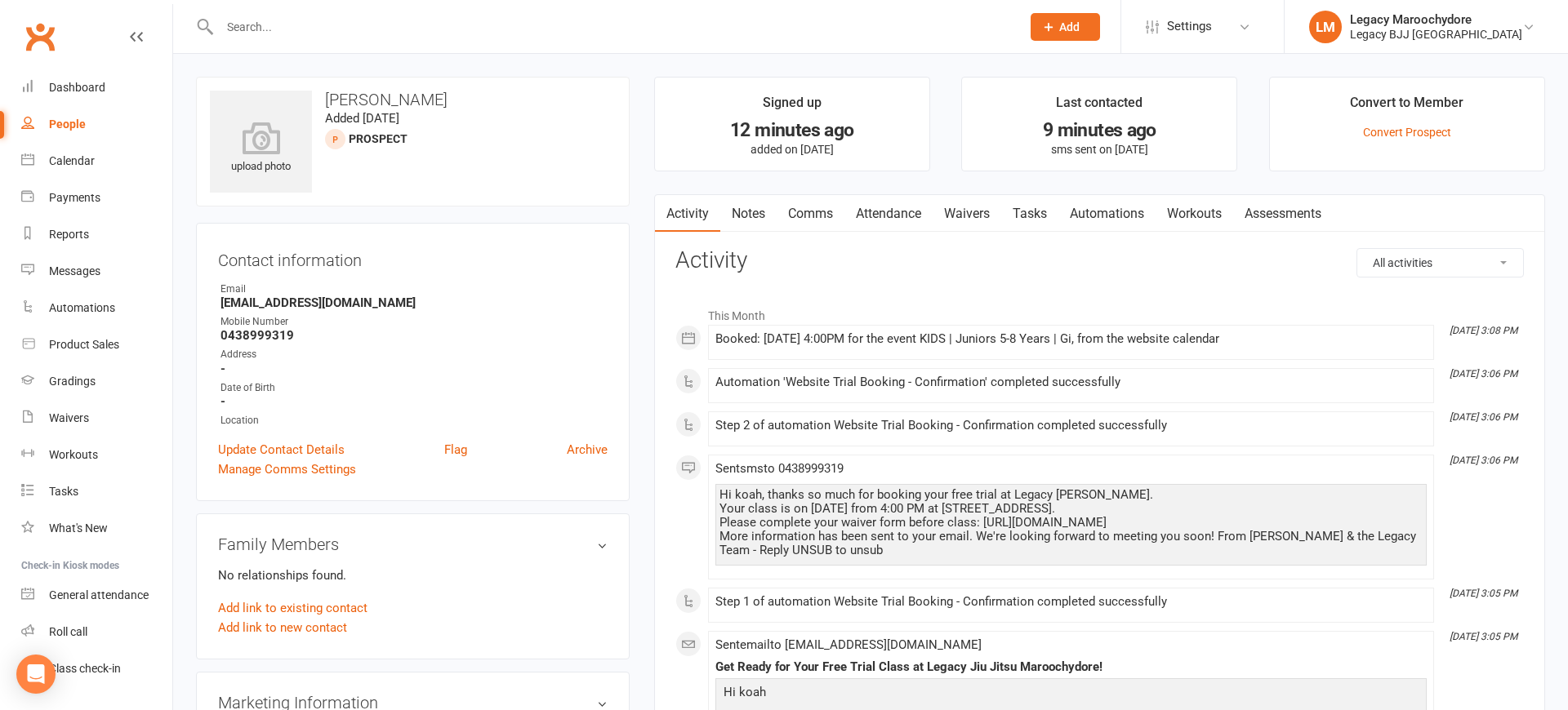
click at [893, 219] on link "Attendance" at bounding box center [889, 213] width 88 height 37
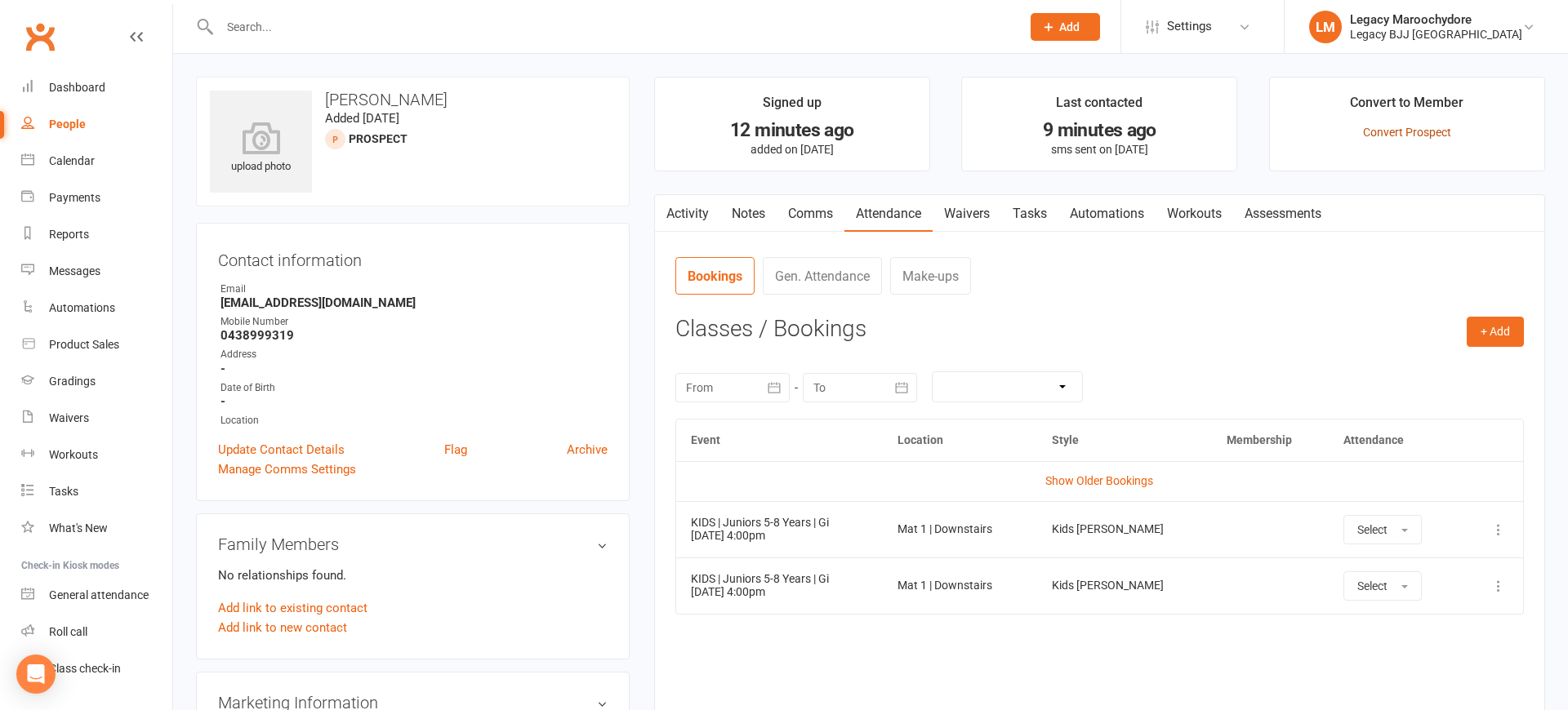
click at [1437, 130] on link "Convert Prospect" at bounding box center [1407, 133] width 88 height 13
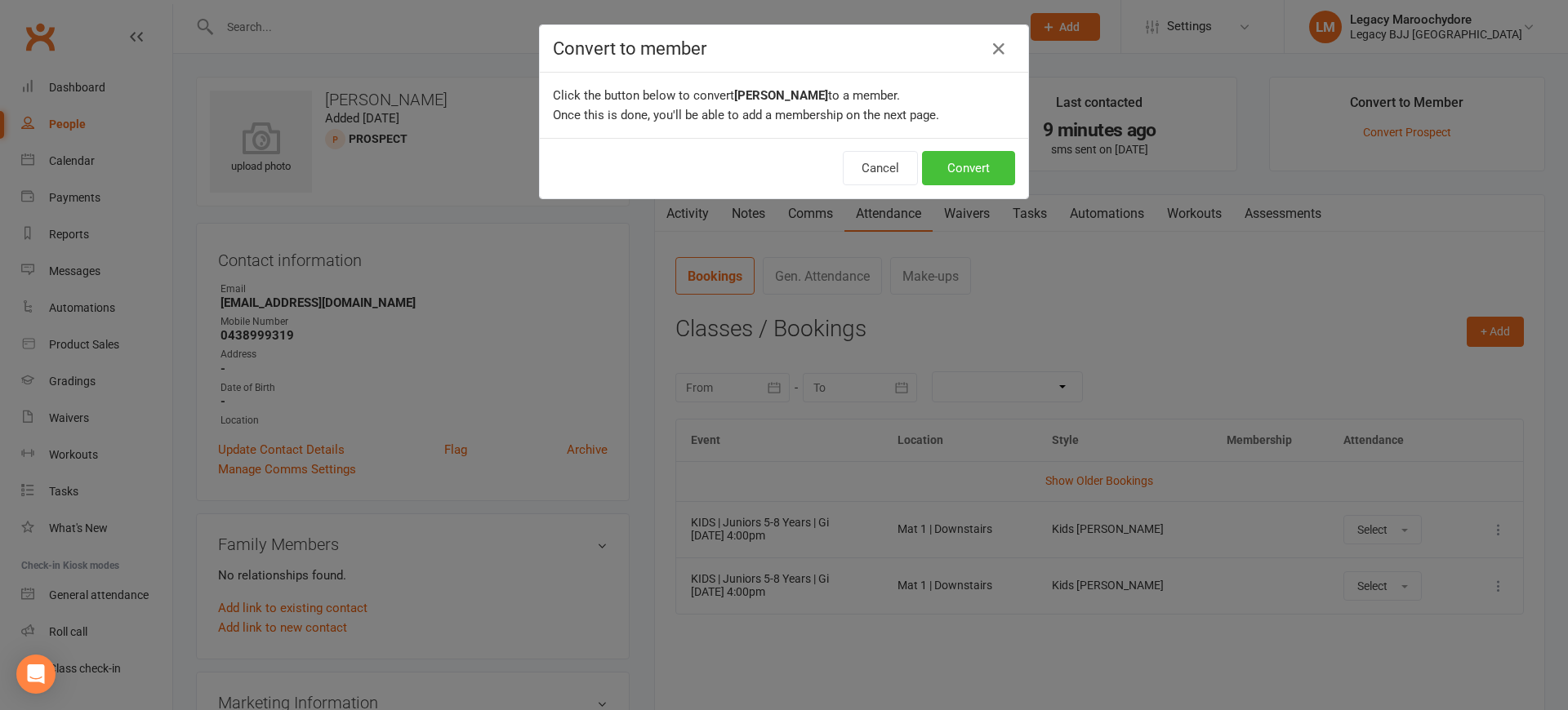
click at [990, 166] on button "Convert" at bounding box center [968, 168] width 93 height 35
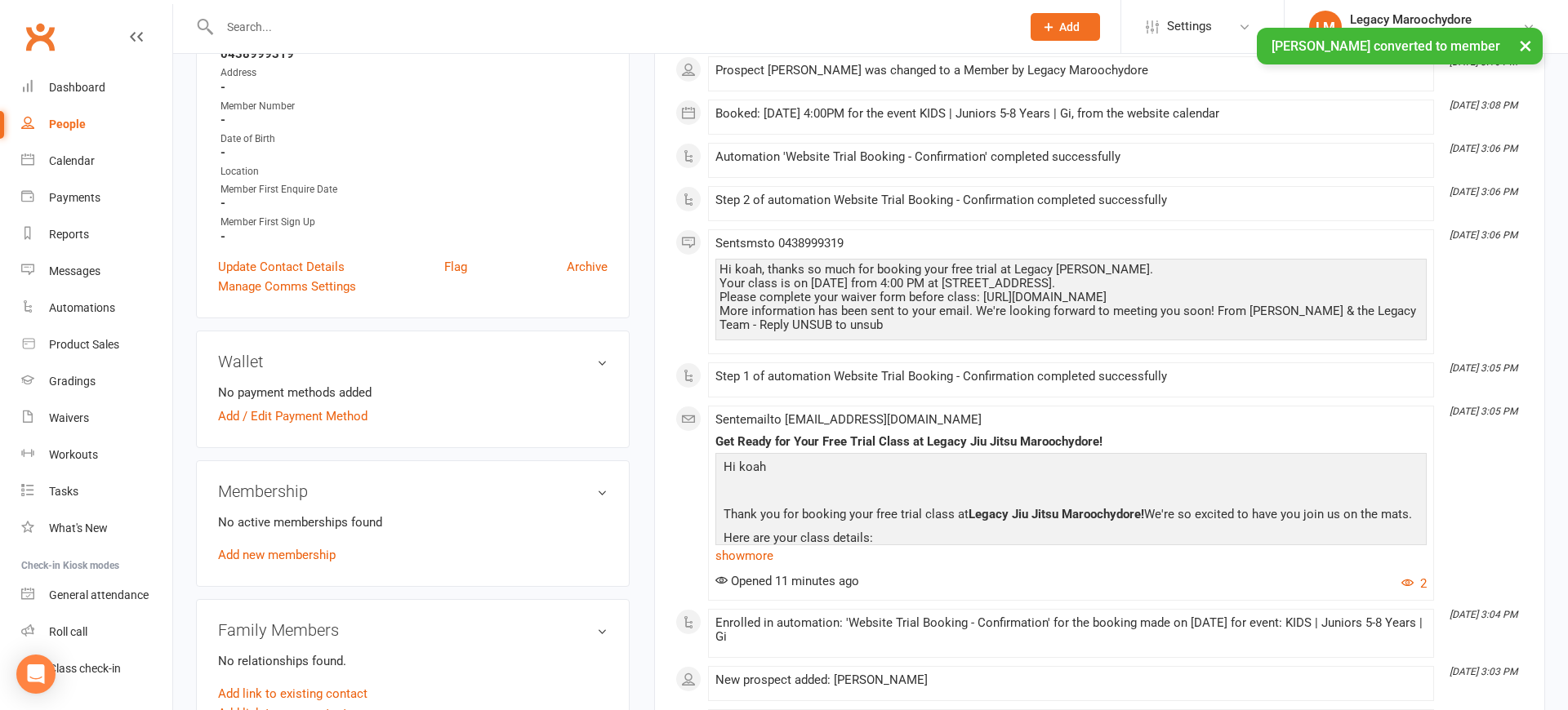
scroll to position [282, 1]
click at [243, 557] on link "Add new membership" at bounding box center [277, 554] width 117 height 14
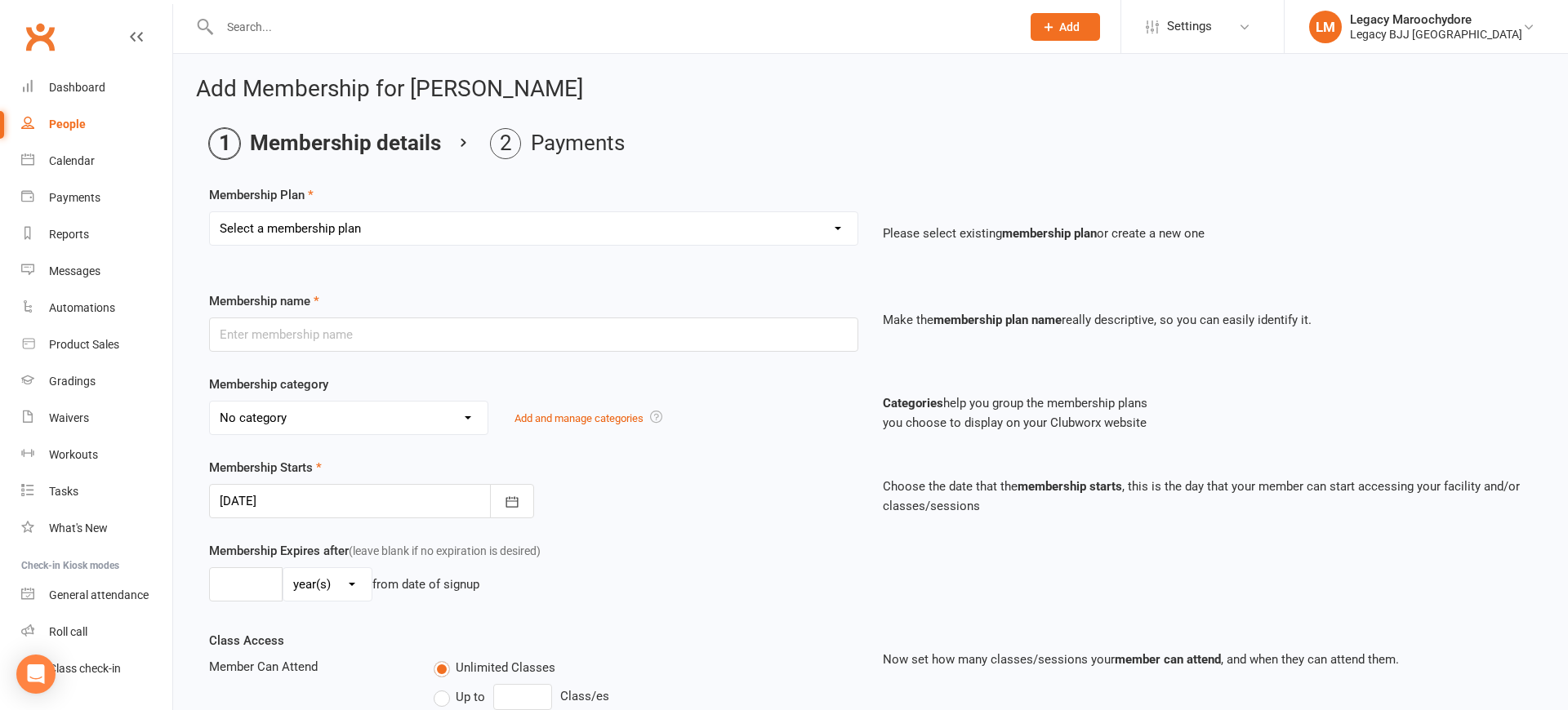
select select "9"
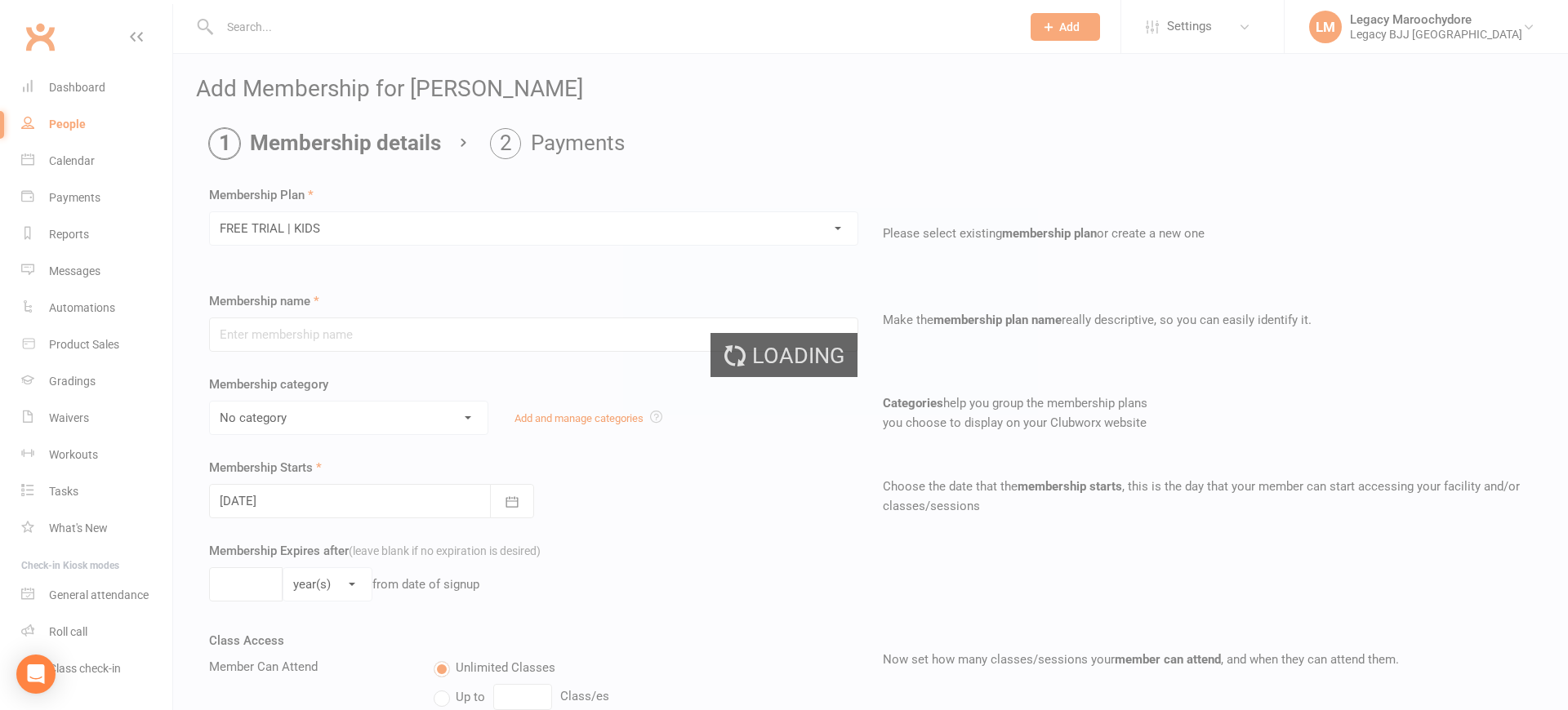
type input "FREE TRIAL | KIDS"
select select "11"
type input "1"
select select "1"
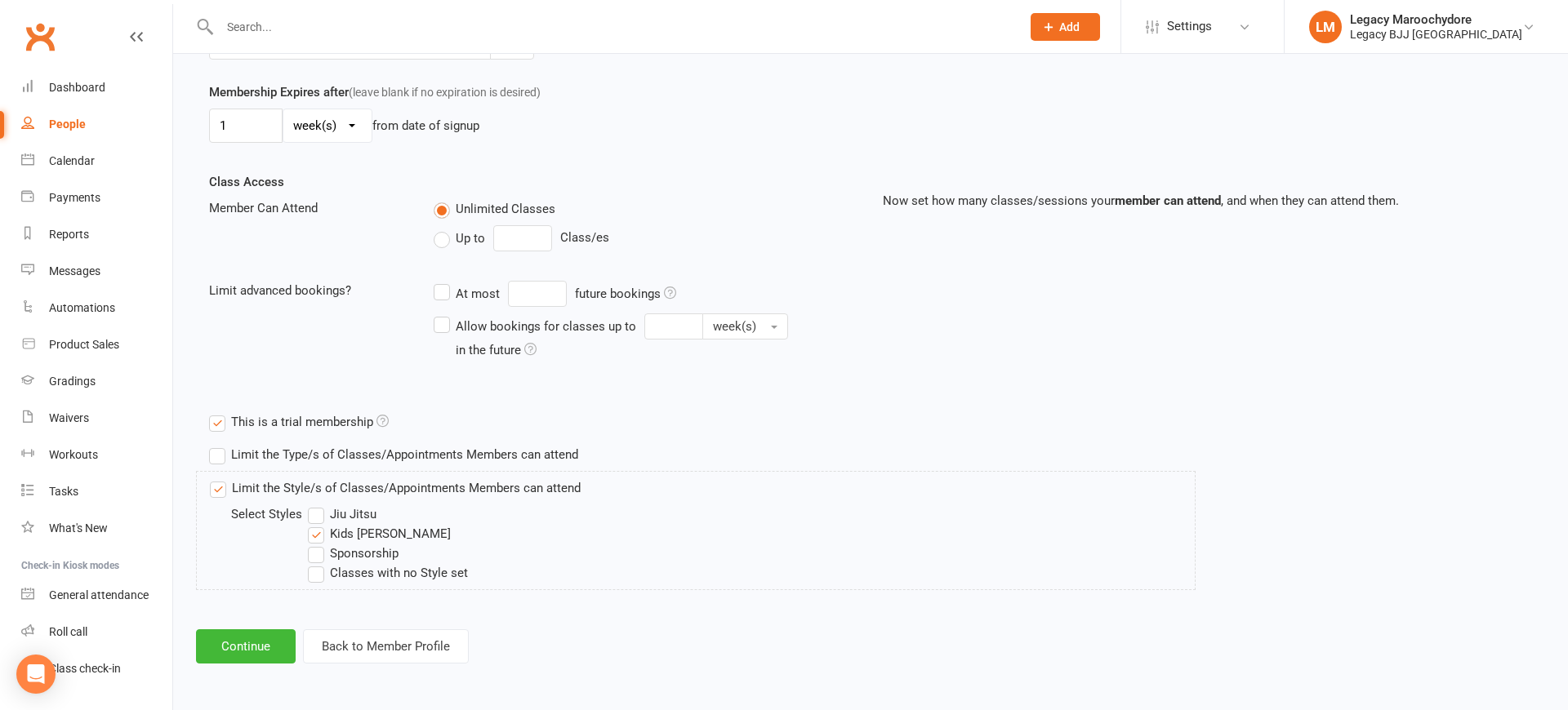
scroll to position [458, 0]
click at [250, 640] on button "Continue" at bounding box center [246, 648] width 100 height 35
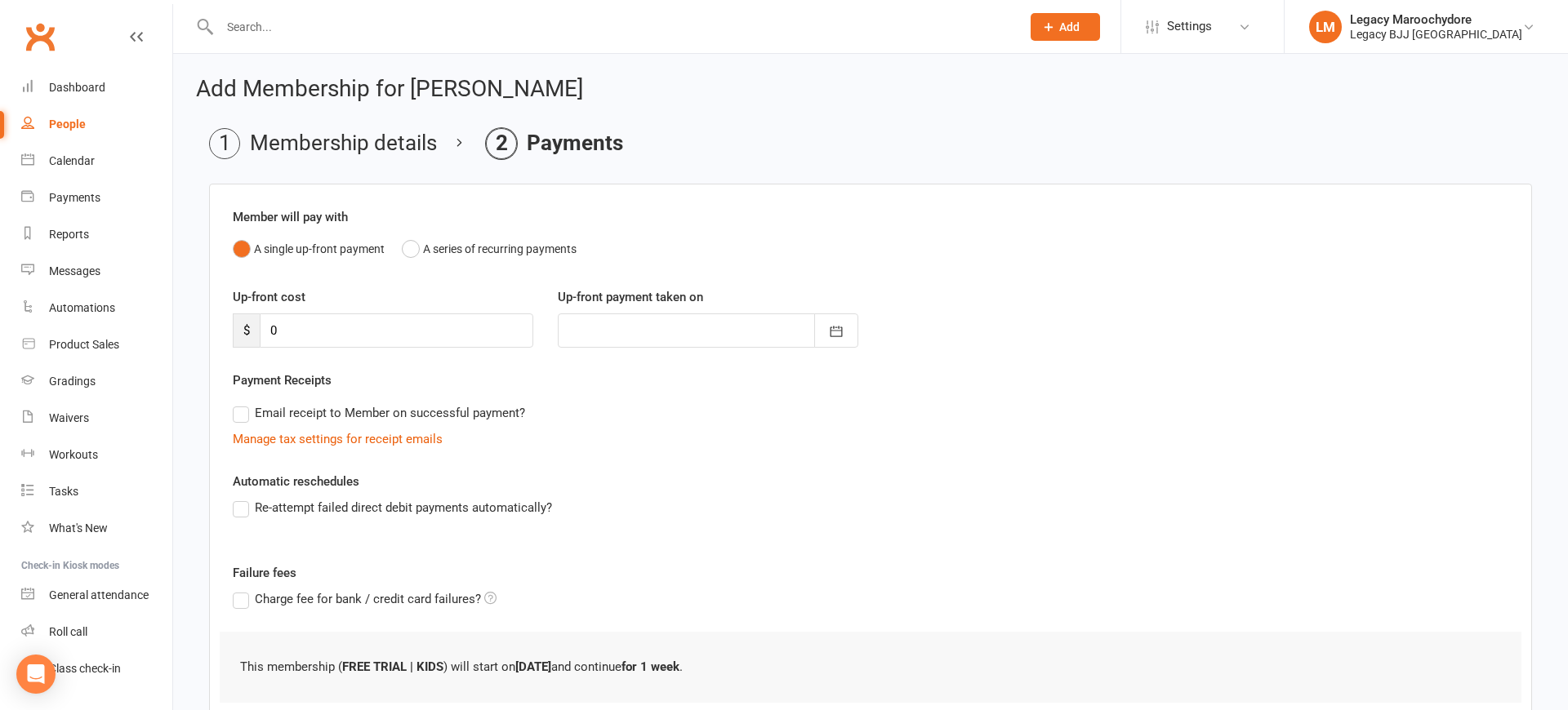
scroll to position [112, 0]
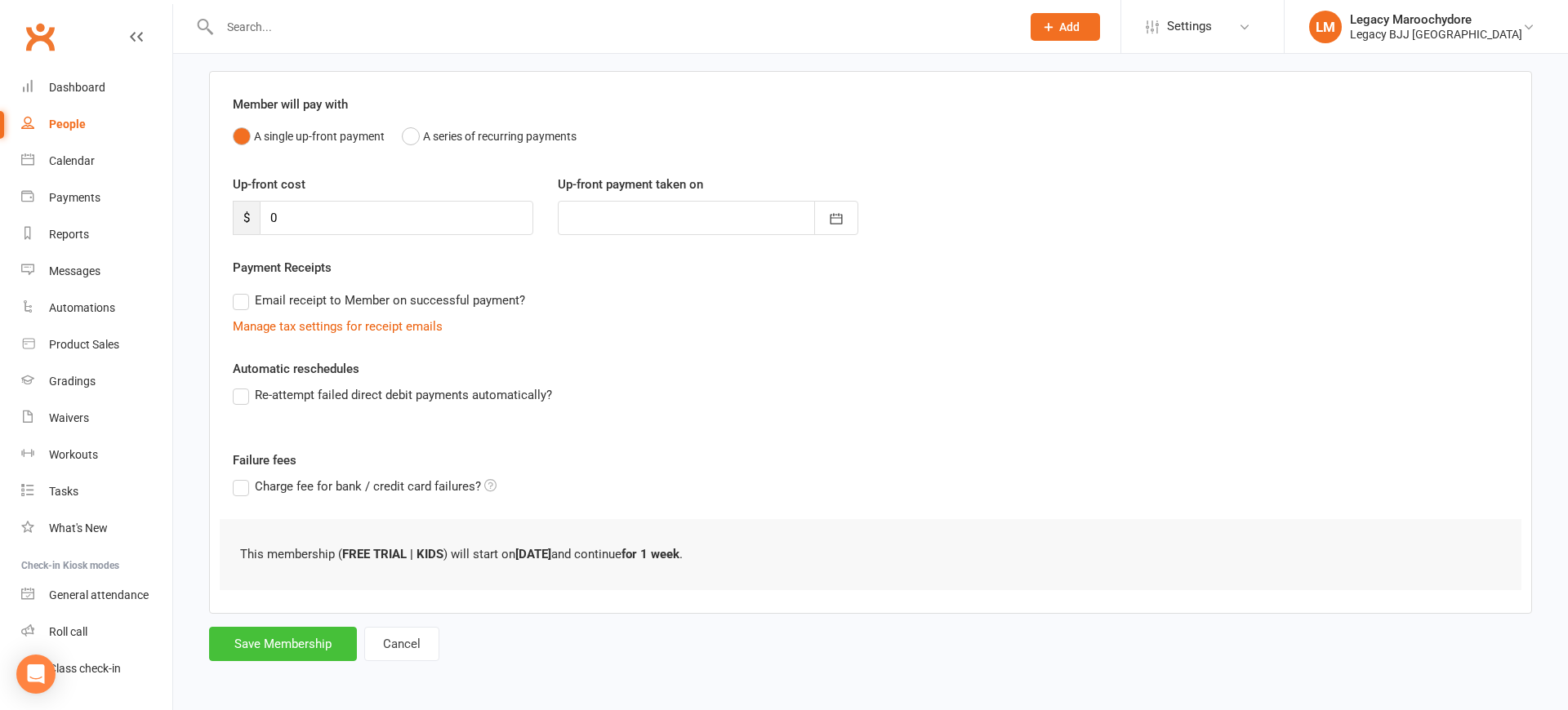
click at [302, 654] on button "Save Membership" at bounding box center [284, 645] width 148 height 35
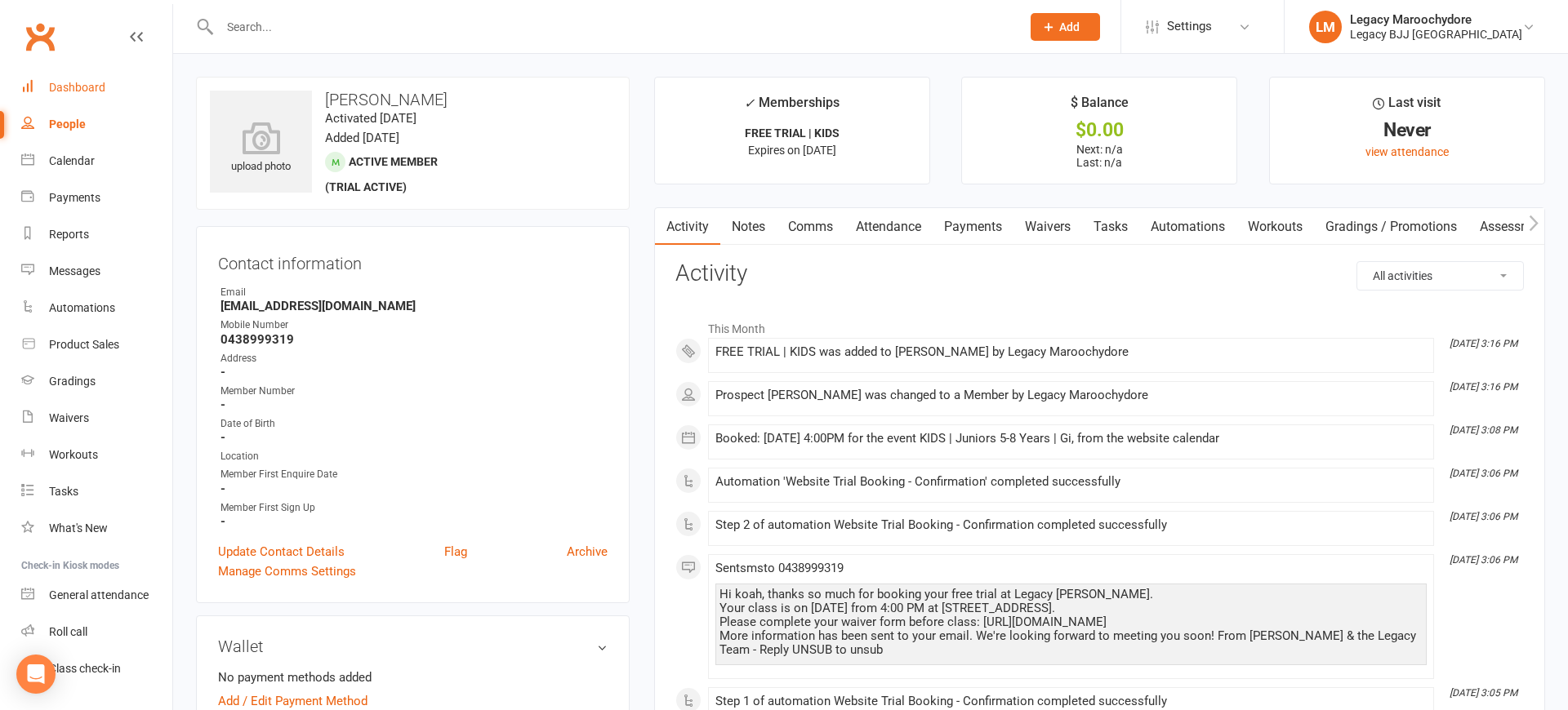
click at [78, 85] on div "Dashboard" at bounding box center [77, 87] width 57 height 13
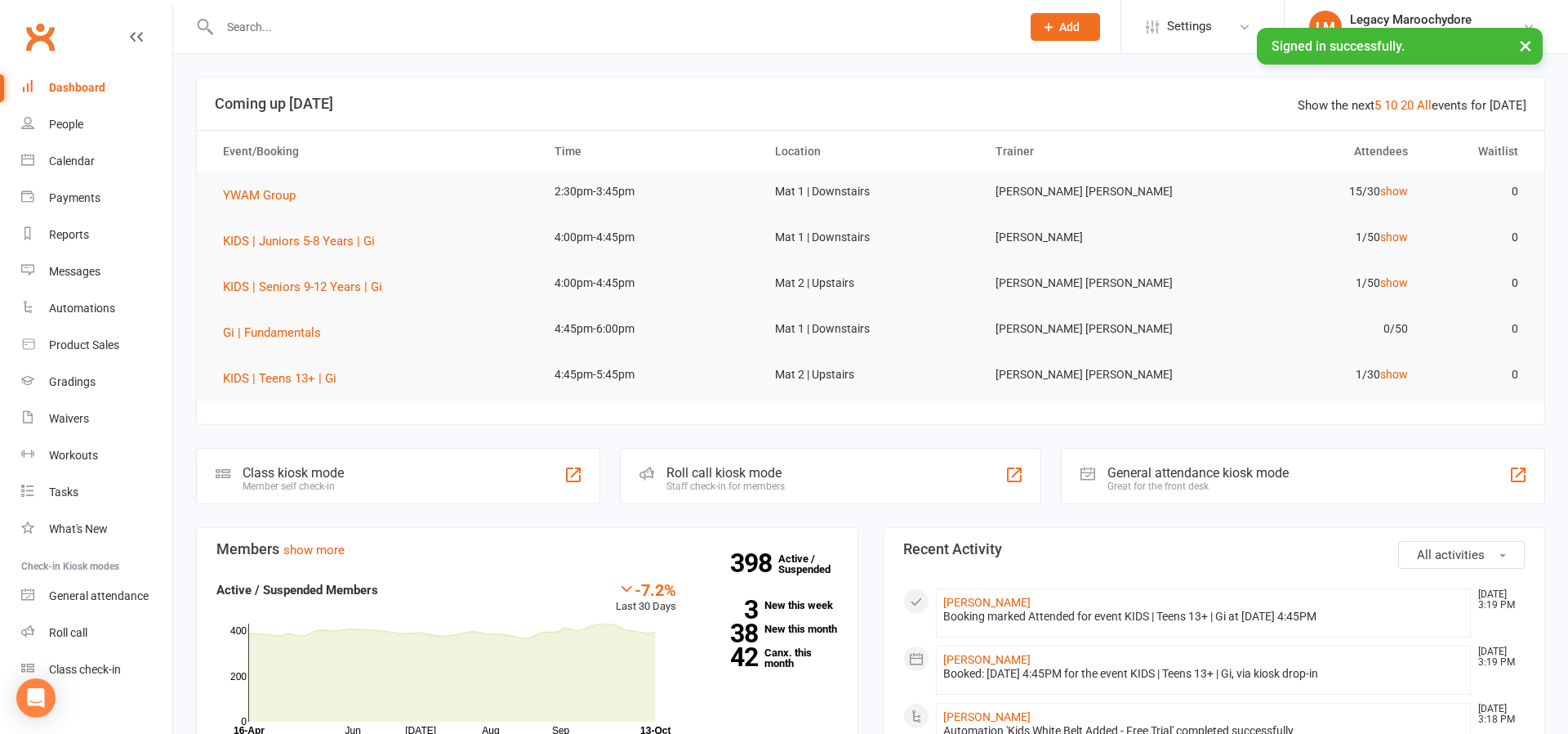
click at [378, 21] on input "text" at bounding box center [611, 27] width 795 height 23
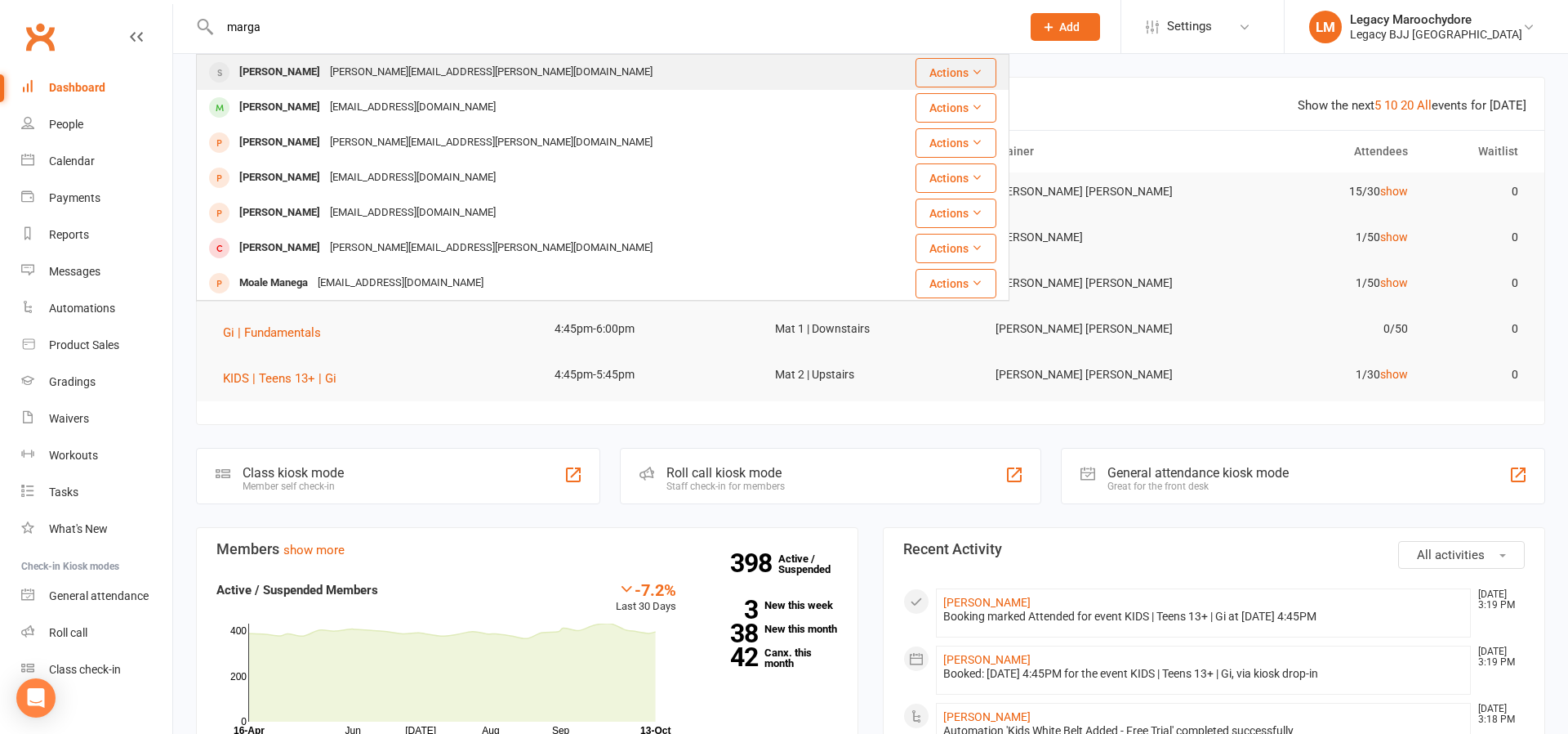
type input "marga"
click at [280, 73] on div "Margie Cochran" at bounding box center [280, 72] width 90 height 24
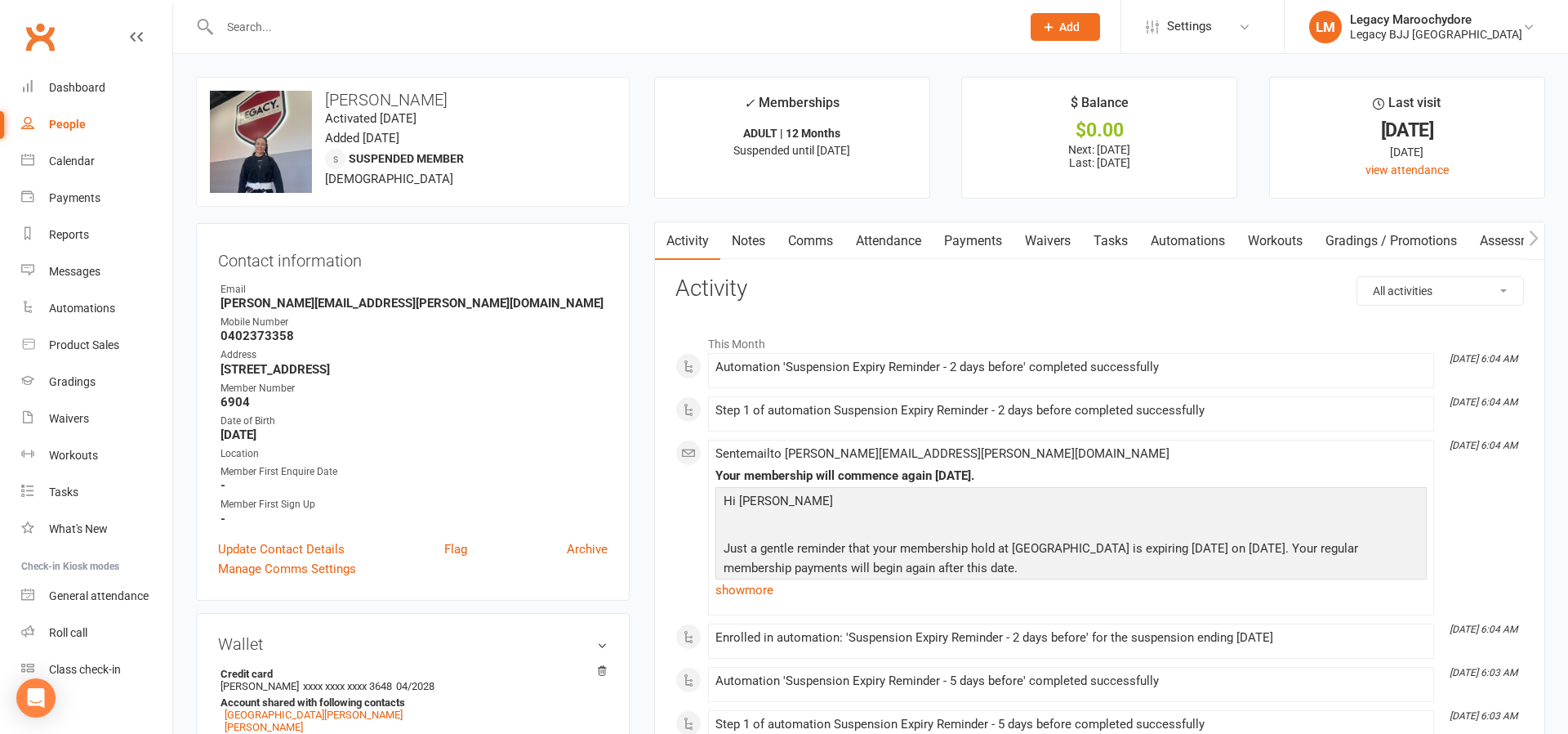
click at [966, 238] on link "Payments" at bounding box center [973, 240] width 81 height 38
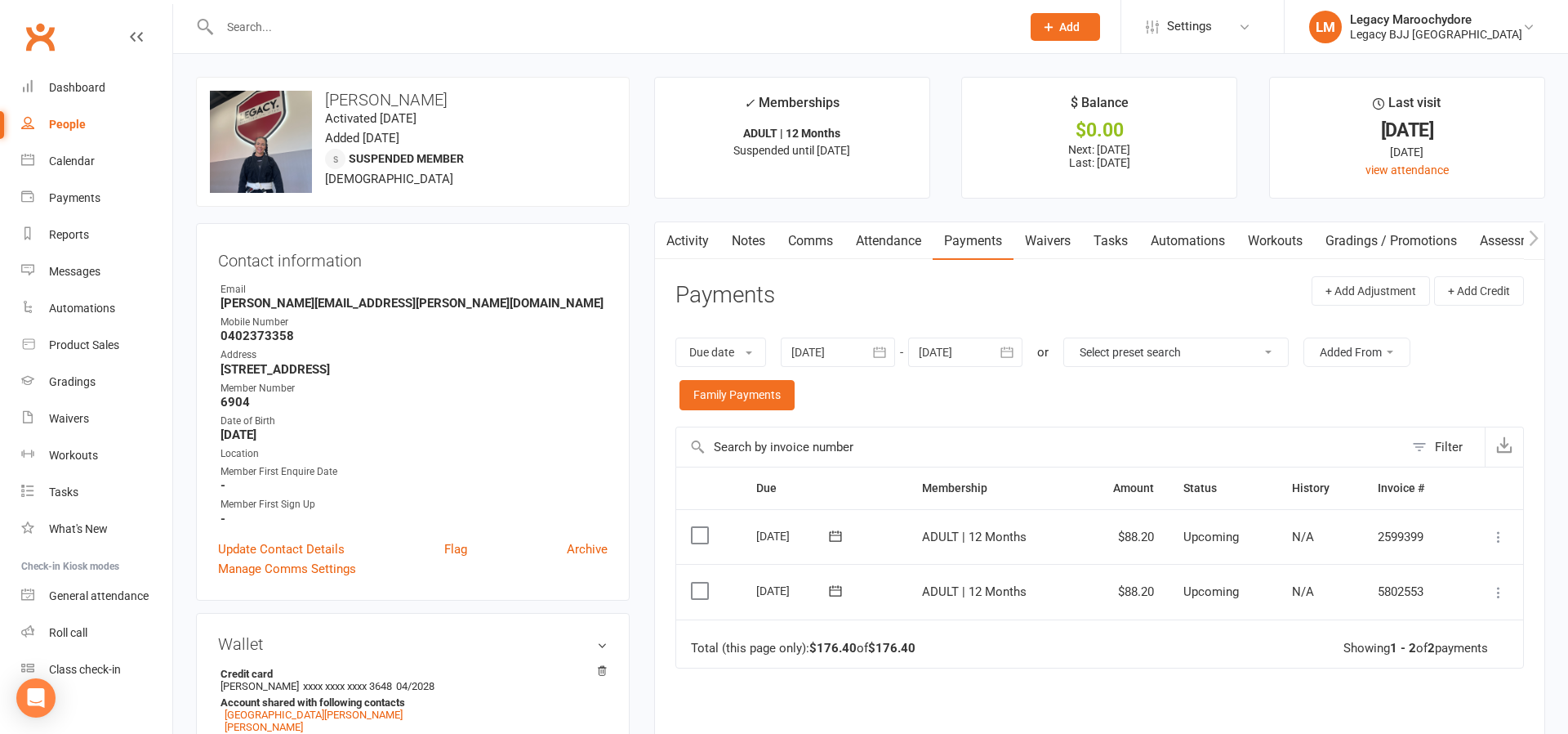
click at [896, 238] on link "Attendance" at bounding box center [889, 240] width 88 height 38
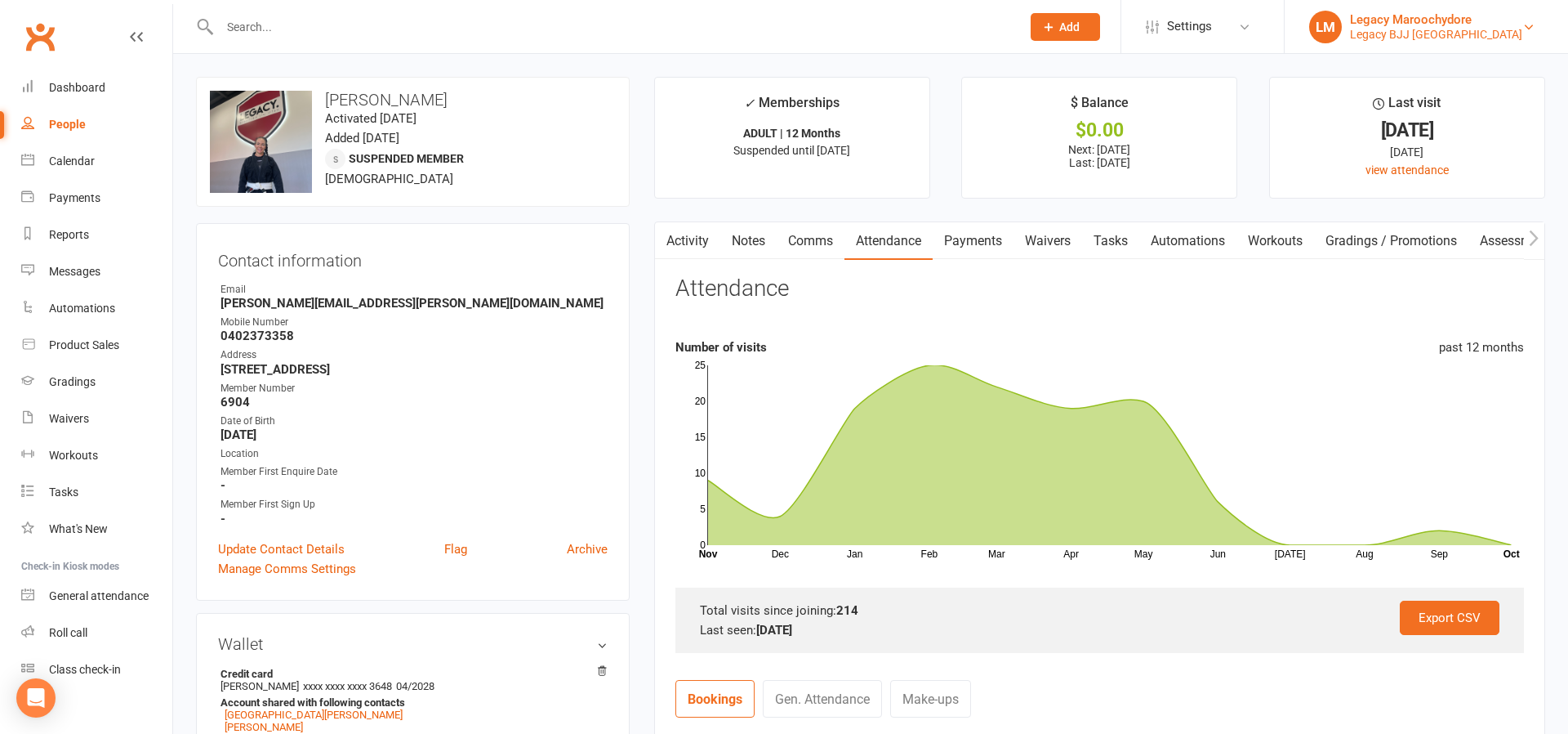
click at [1466, 23] on div "Legacy Maroochydore" at bounding box center [1436, 19] width 172 height 14
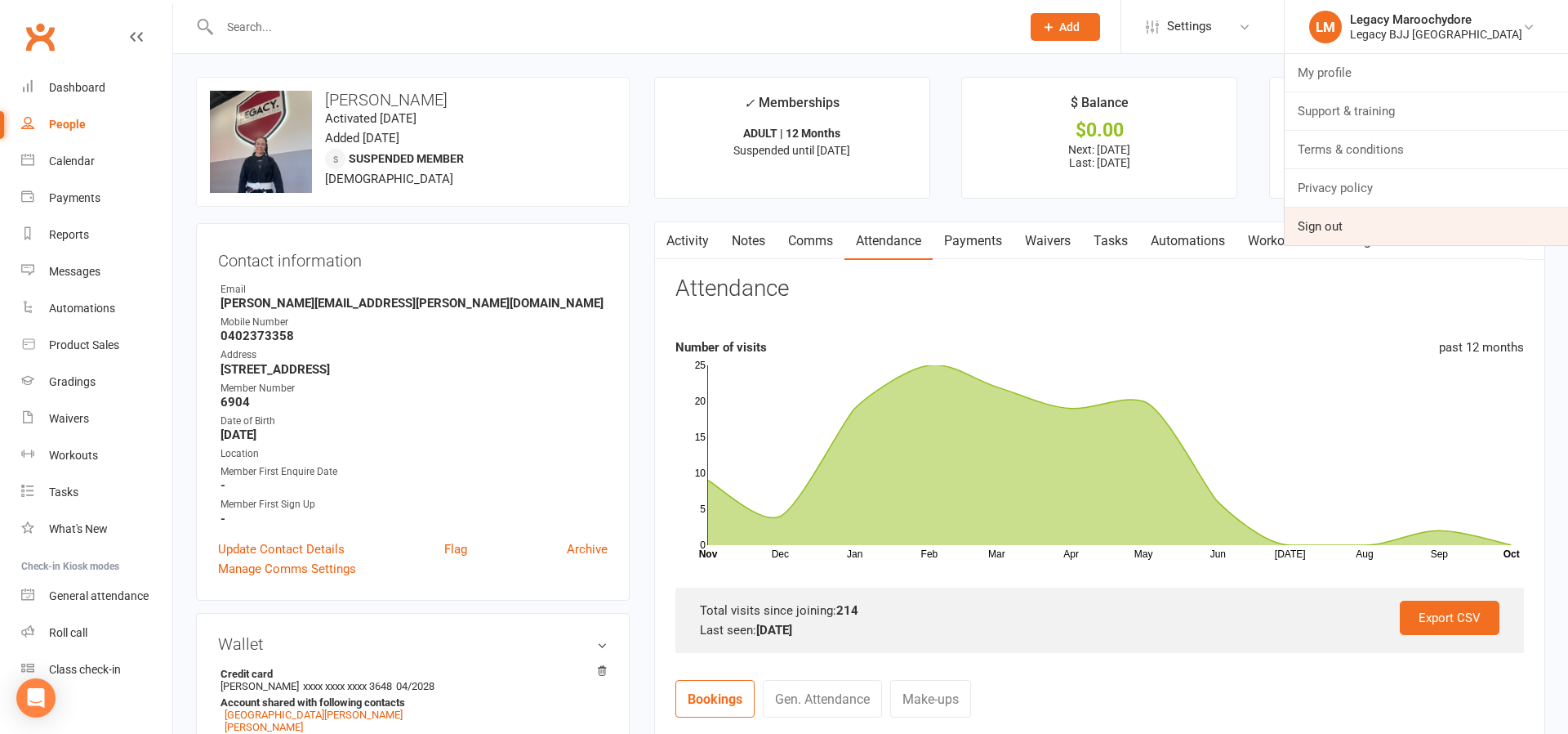
click at [1405, 219] on link "Sign out" at bounding box center [1427, 226] width 284 height 38
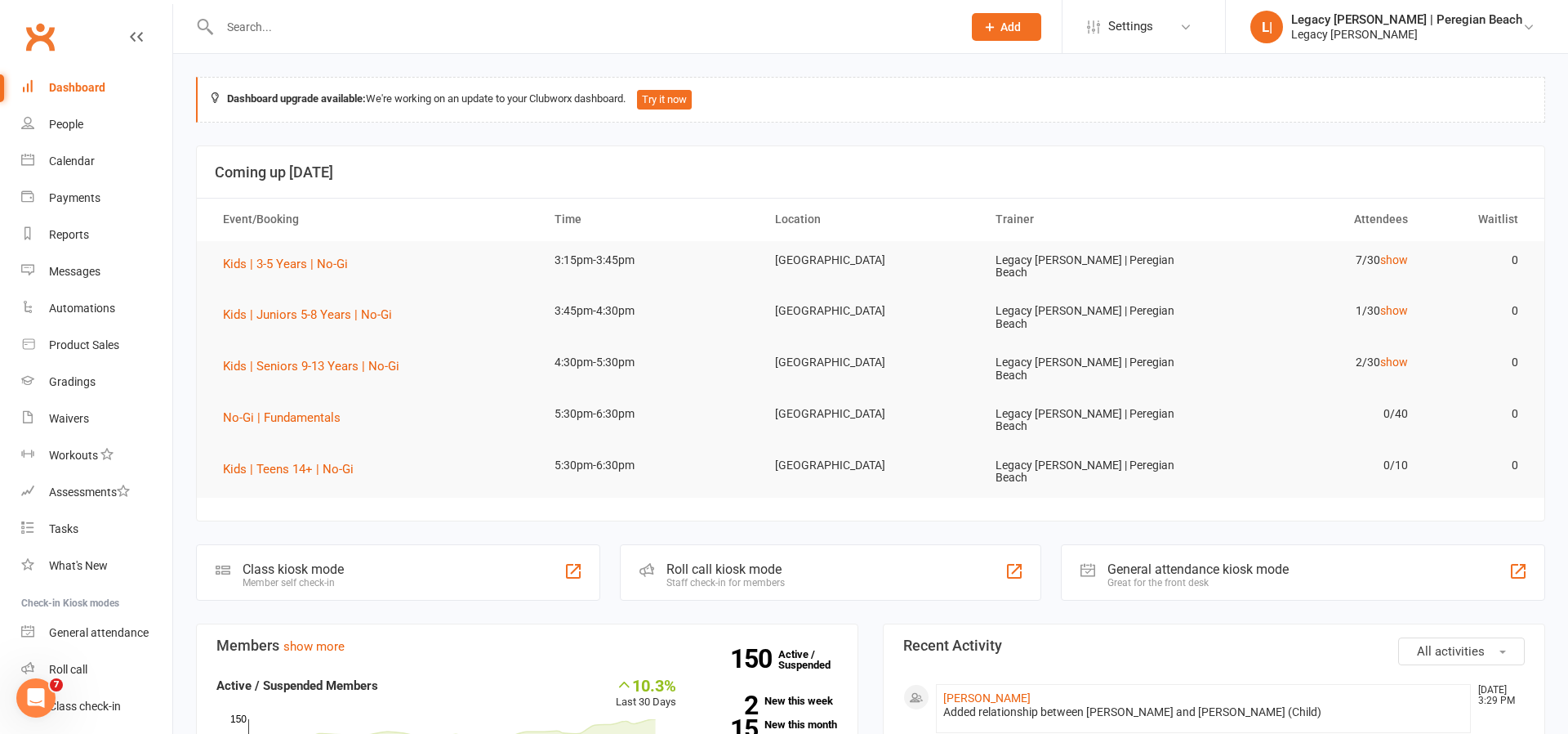
click at [242, 24] on input "text" at bounding box center [583, 27] width 736 height 23
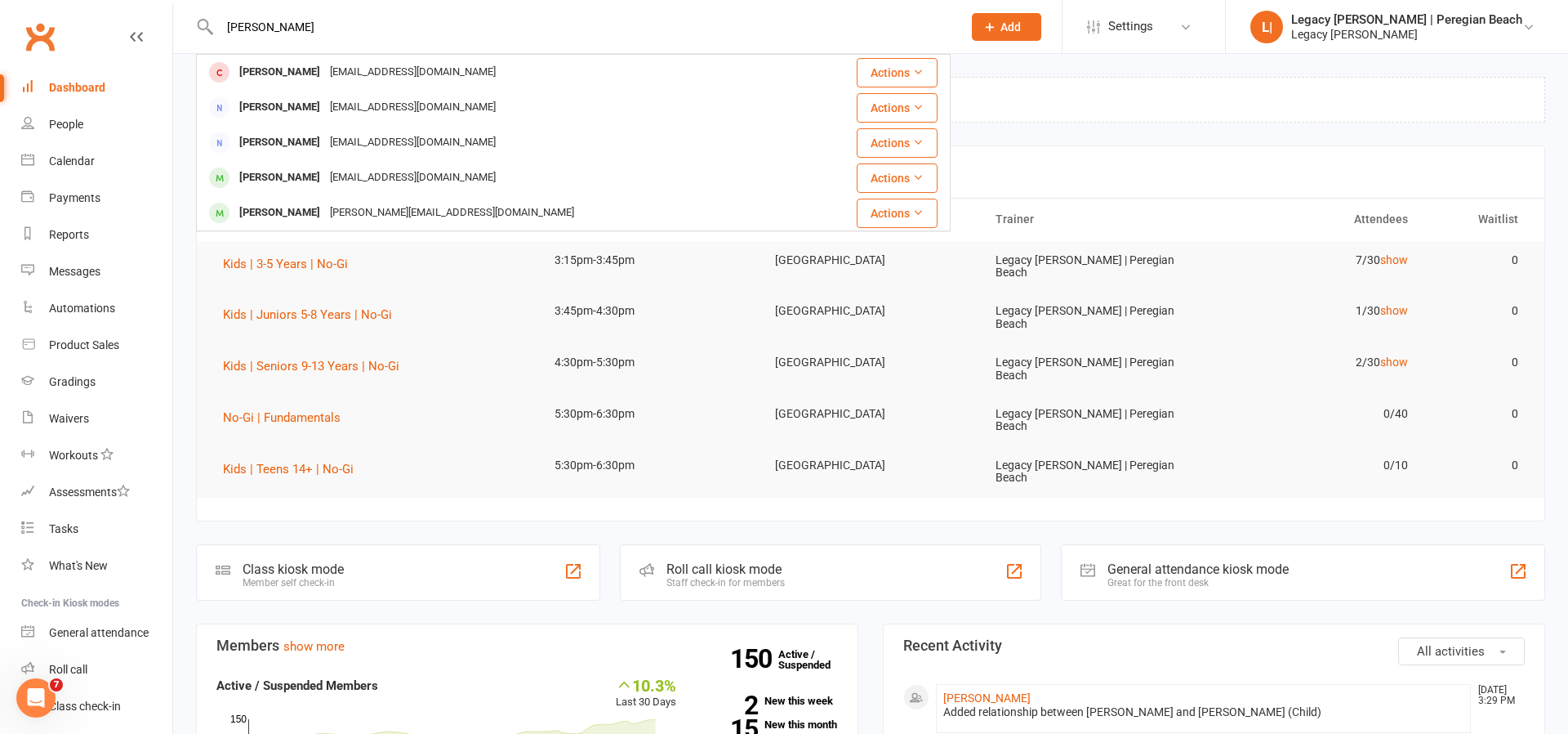
type input "Rafael"
drag, startPoint x: 292, startPoint y: 24, endPoint x: 258, endPoint y: 175, distance: 154.8
click at [257, 175] on div "Luma Matta" at bounding box center [280, 177] width 90 height 24
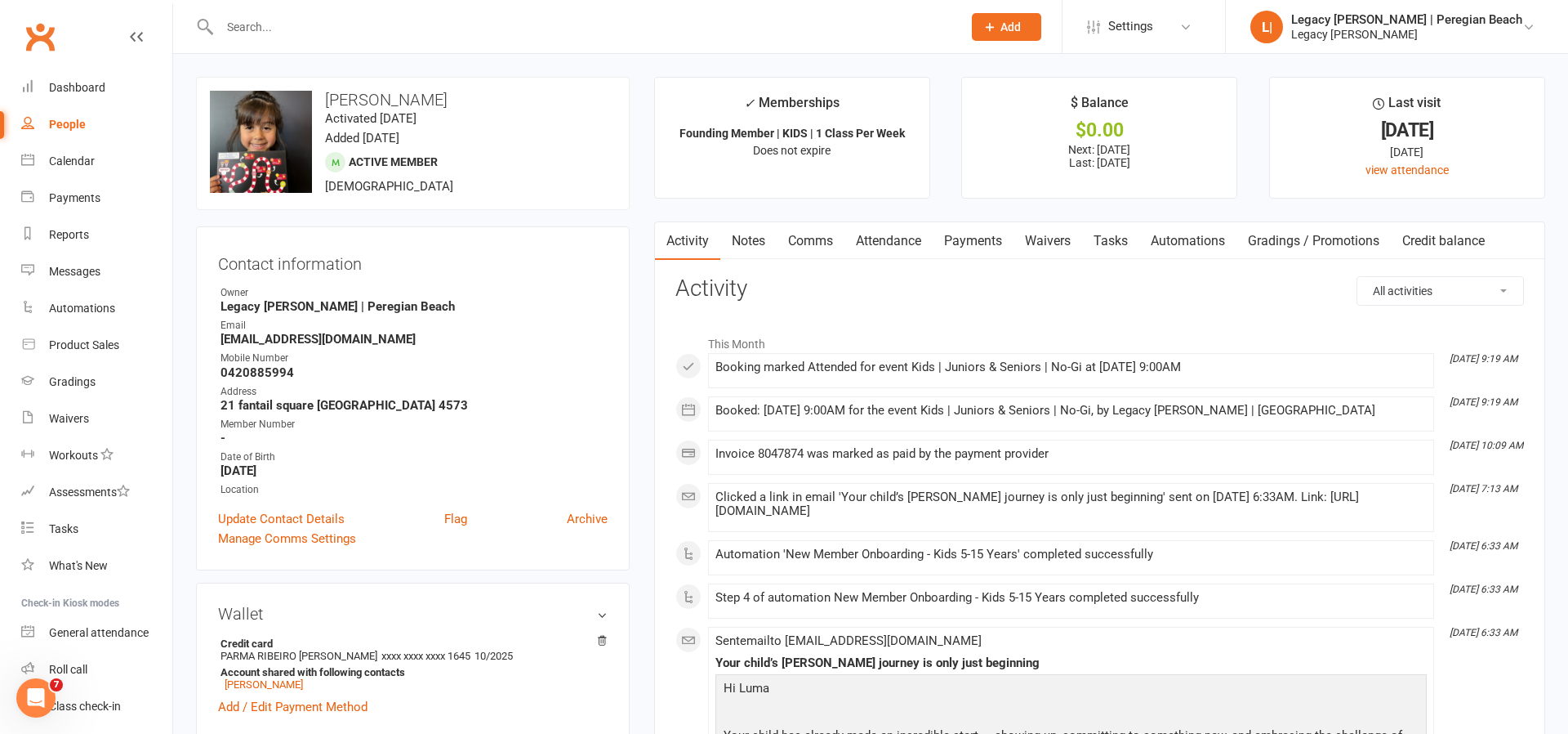
click at [987, 240] on link "Payments" at bounding box center [973, 240] width 81 height 38
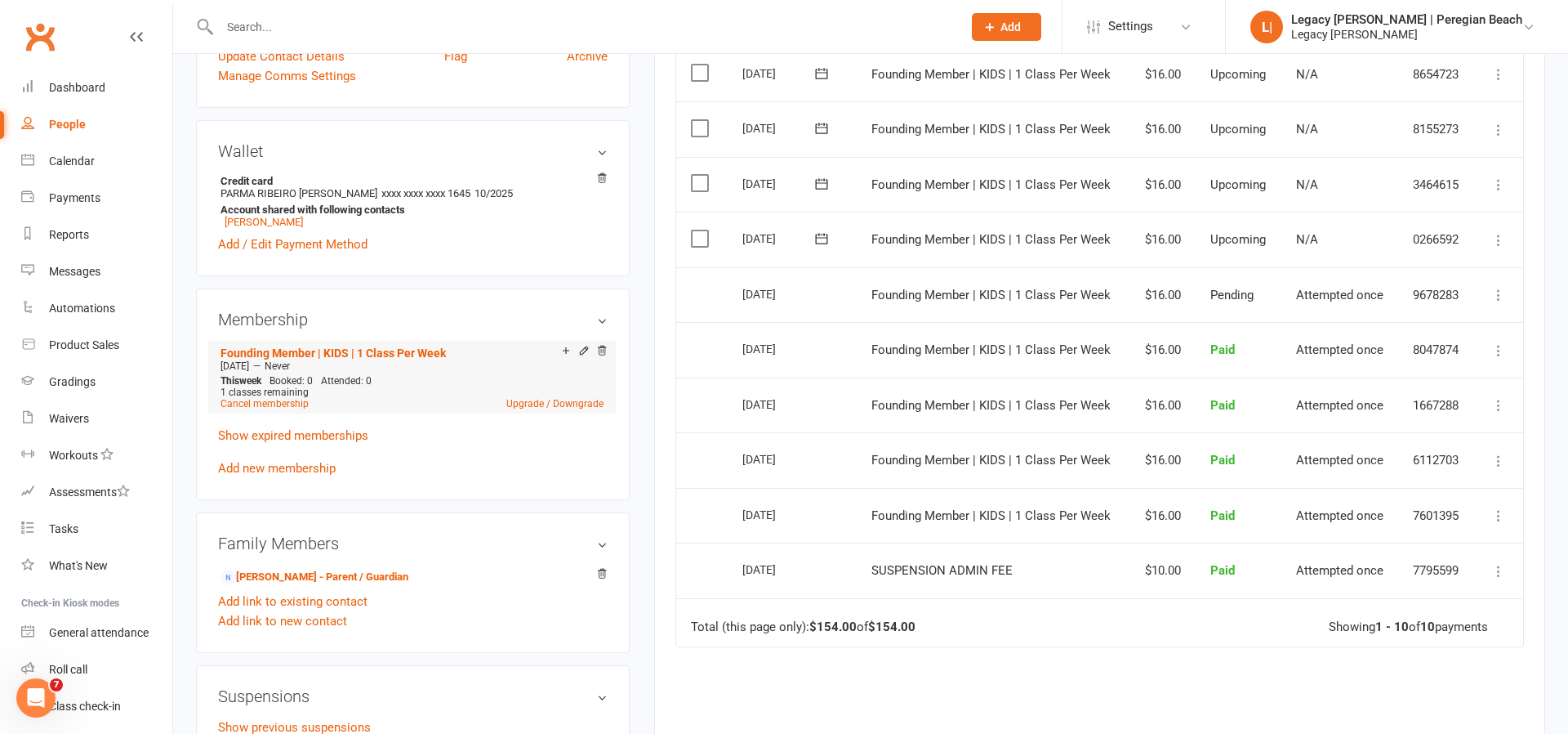
scroll to position [509, 0]
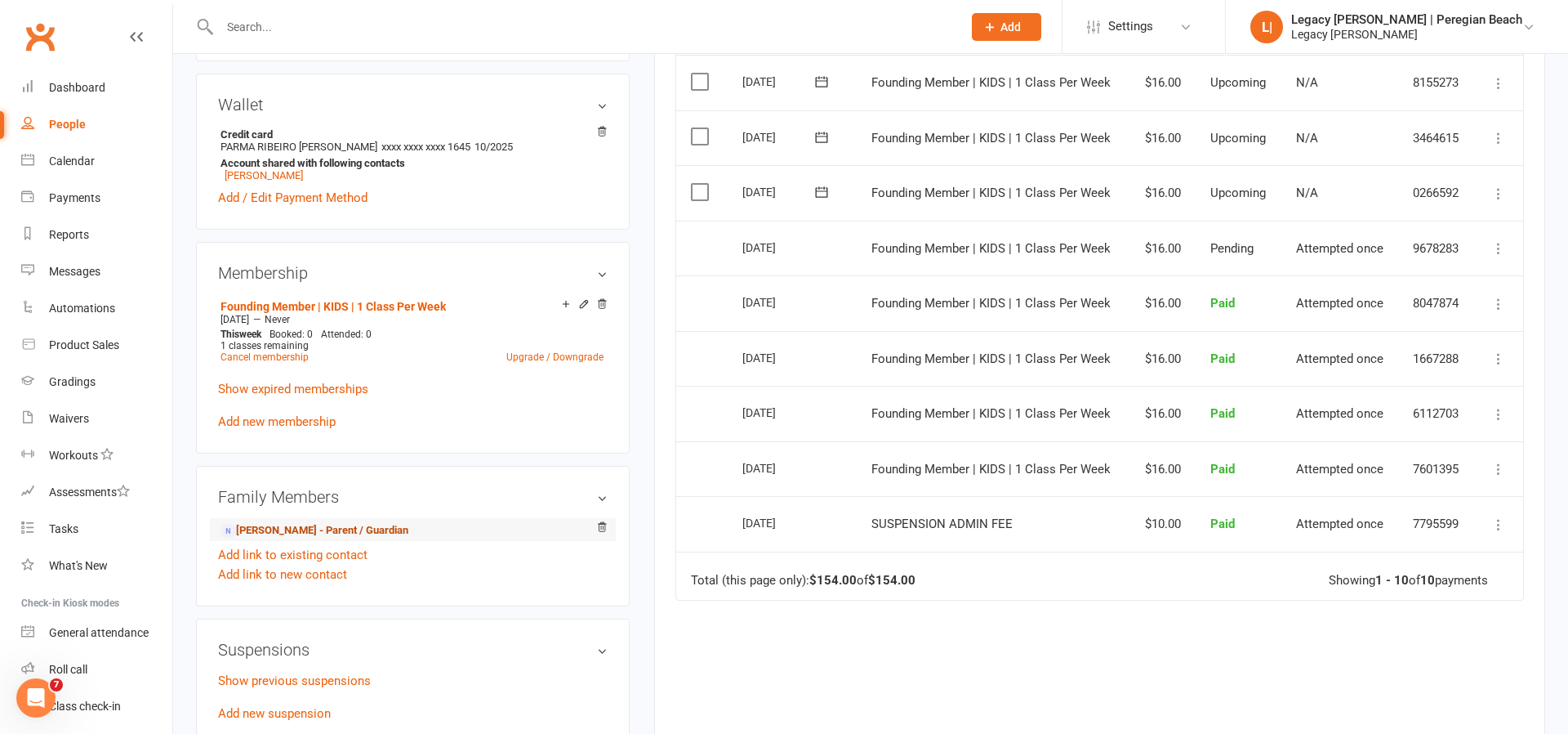
click at [257, 523] on link "Raphael Matta - Parent / Guardian" at bounding box center [313, 531] width 187 height 17
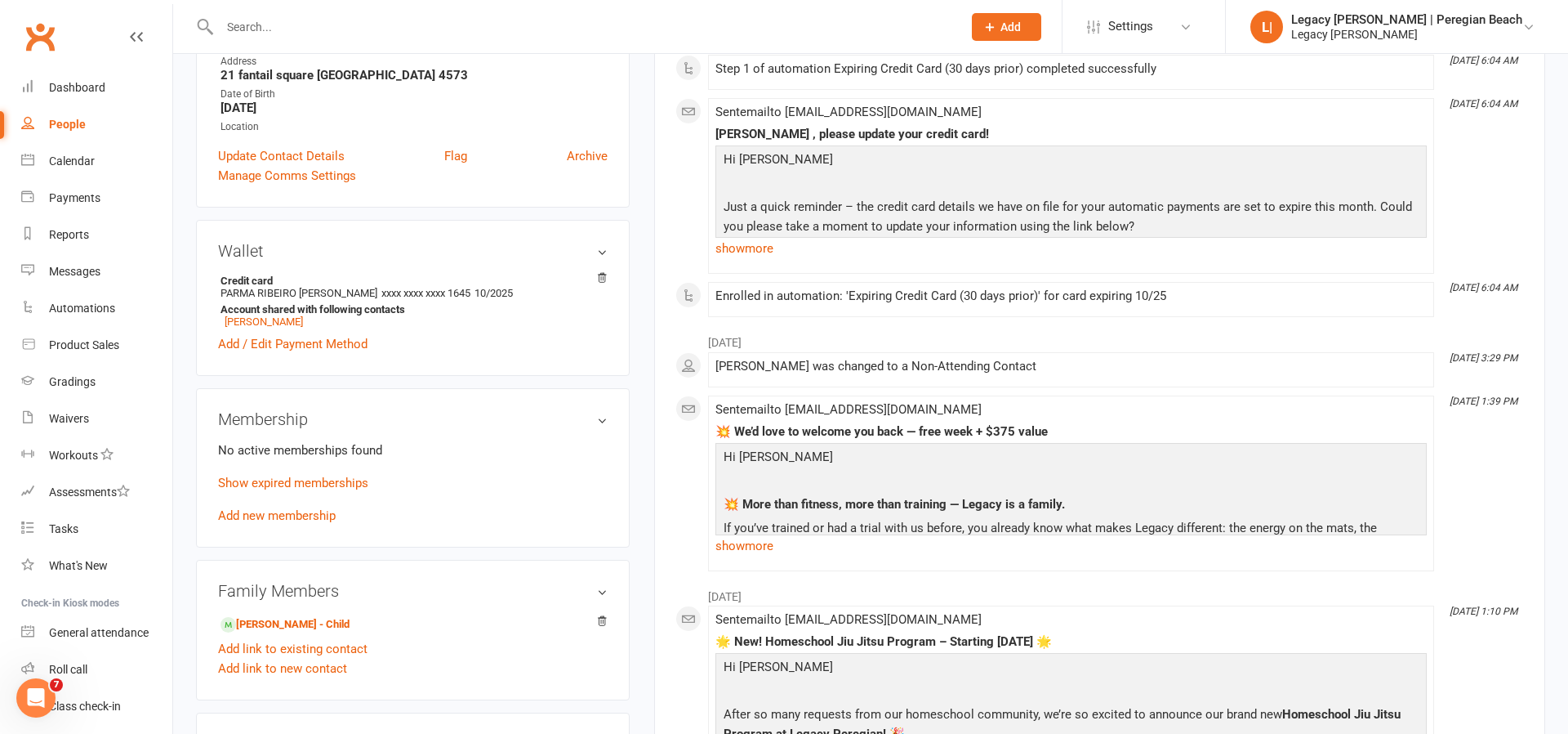
scroll to position [353, 0]
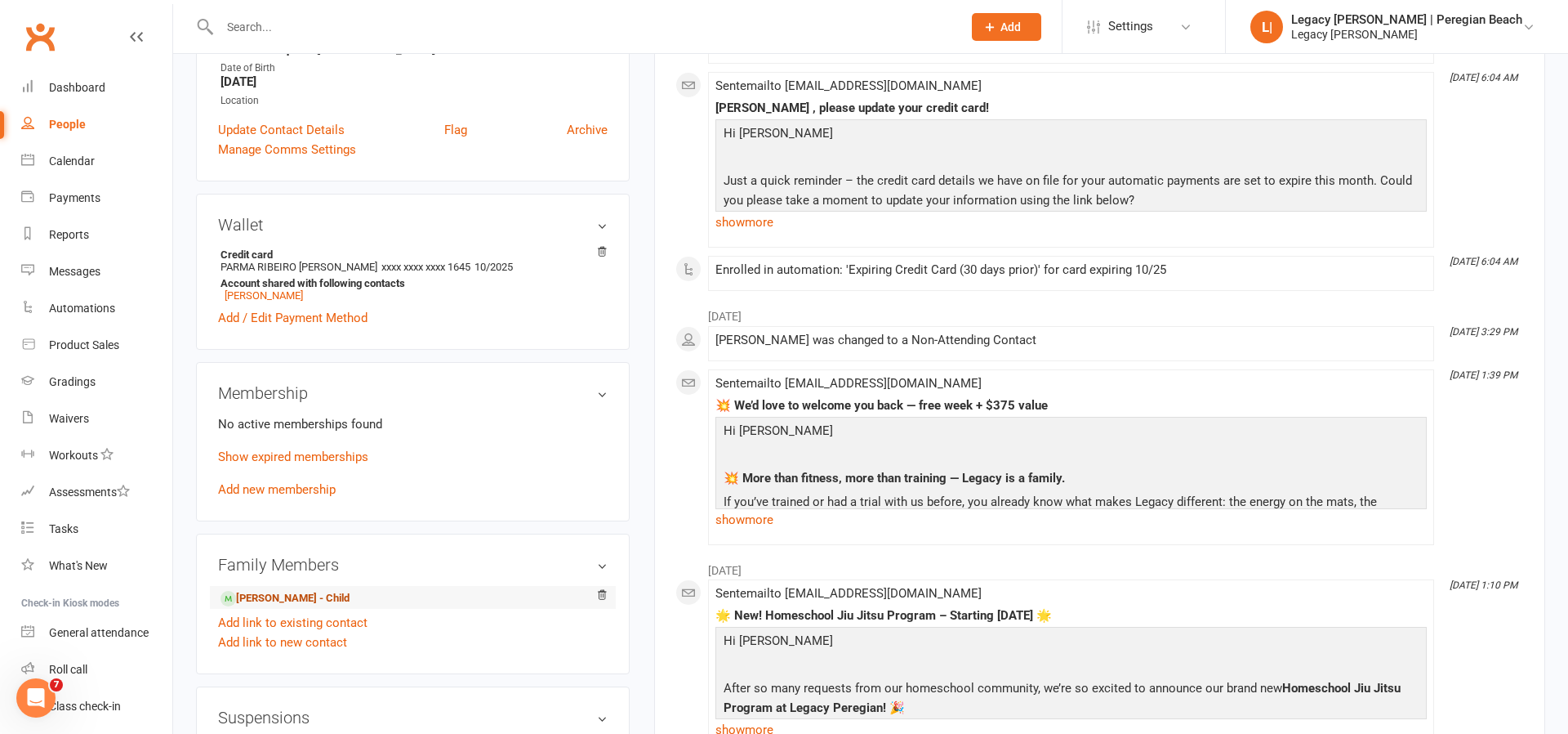
click at [288, 600] on link "Luma Matta - Child" at bounding box center [285, 598] width 129 height 17
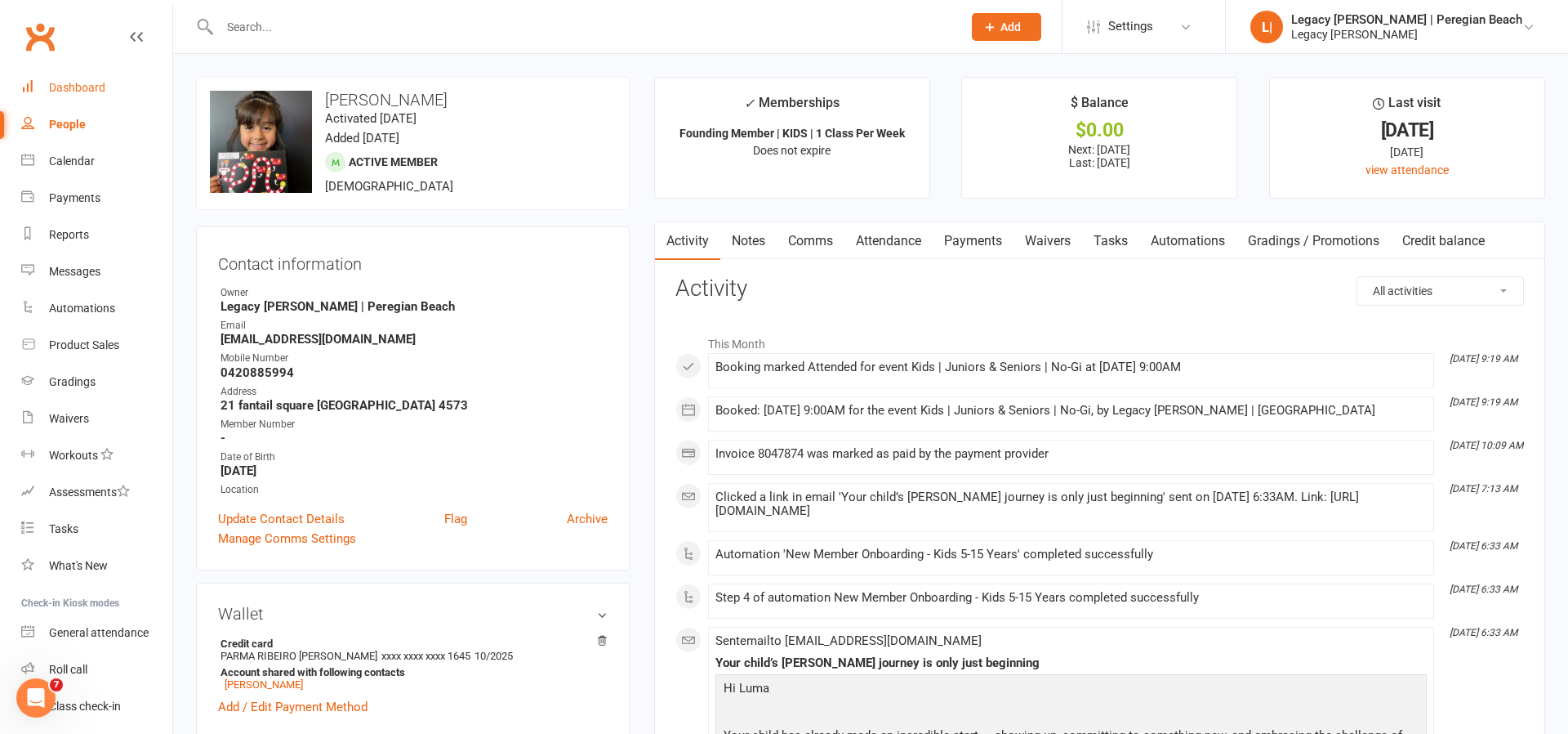
click at [78, 89] on div "Dashboard" at bounding box center [77, 88] width 57 height 13
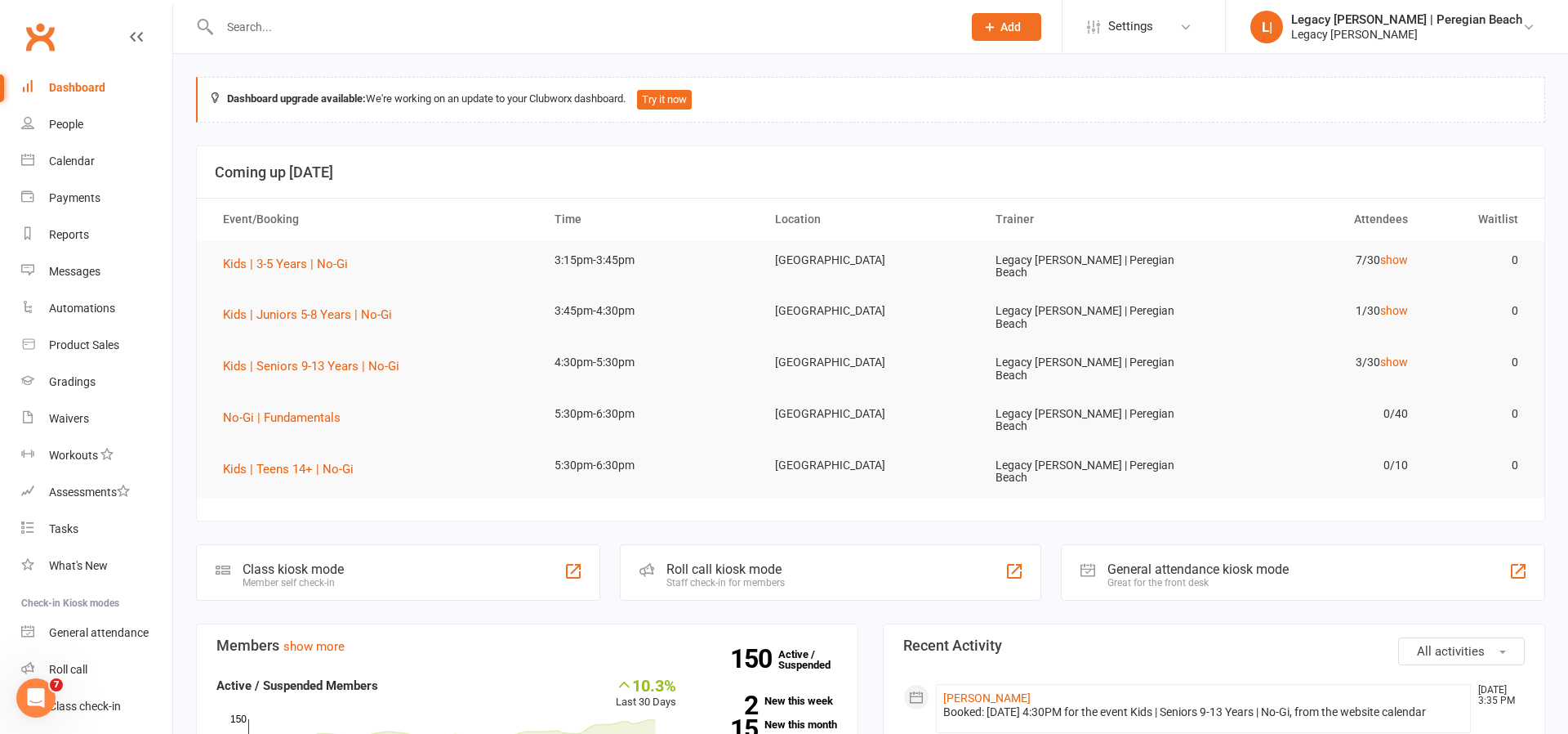
click at [58, 87] on div "Dashboard" at bounding box center [77, 88] width 57 height 13
click at [292, 36] on input "text" at bounding box center [583, 27] width 736 height 23
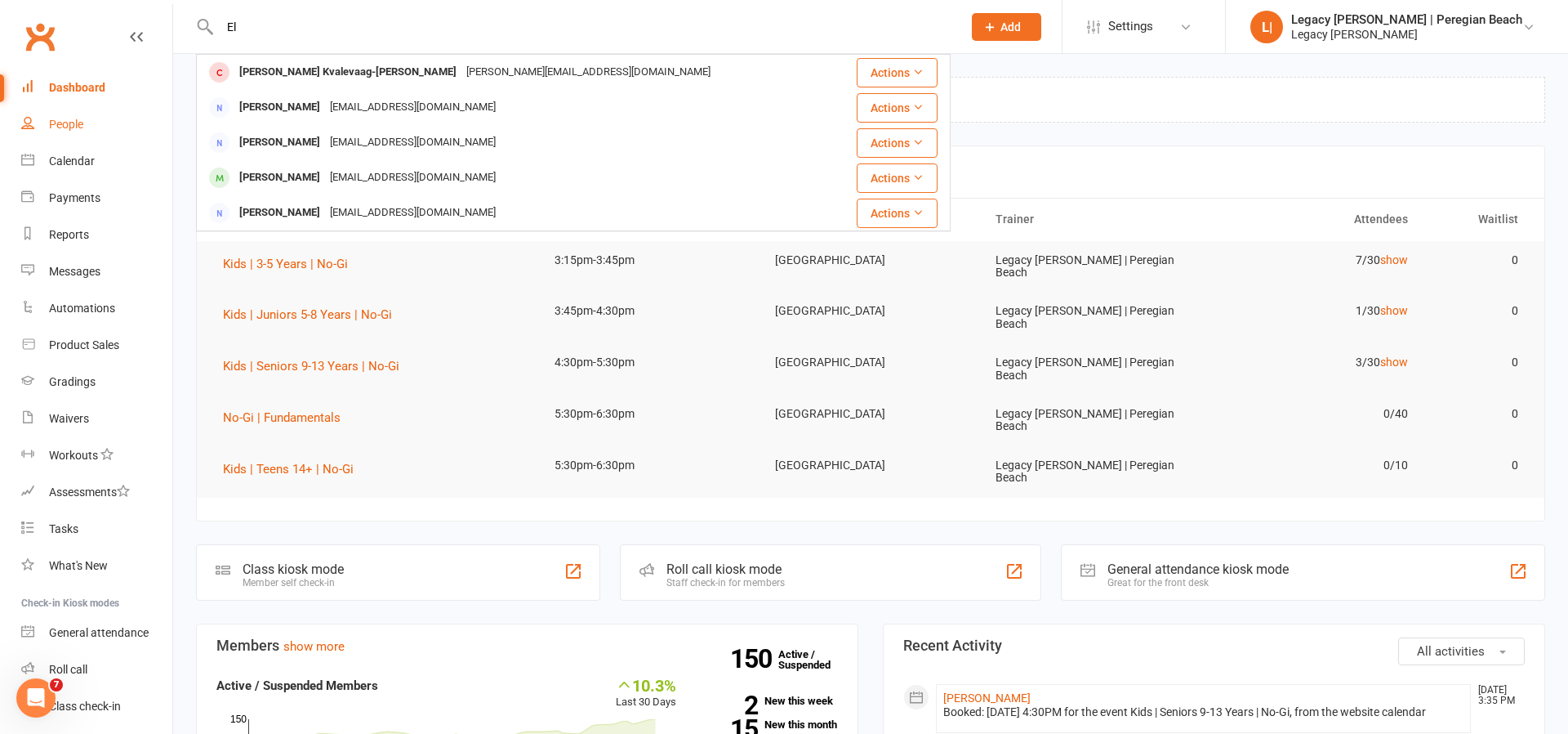
type input "E"
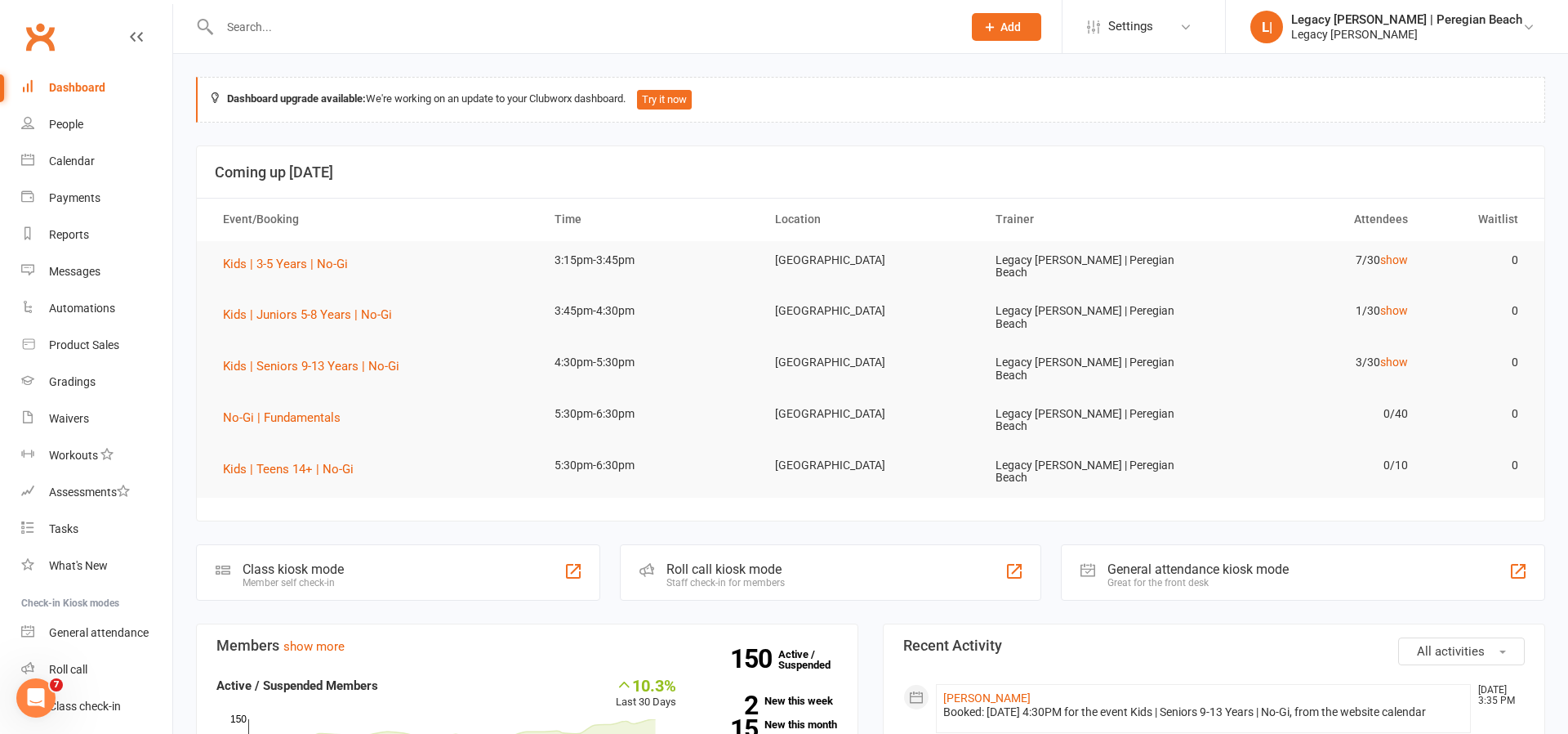
click at [265, 33] on input "text" at bounding box center [583, 27] width 736 height 23
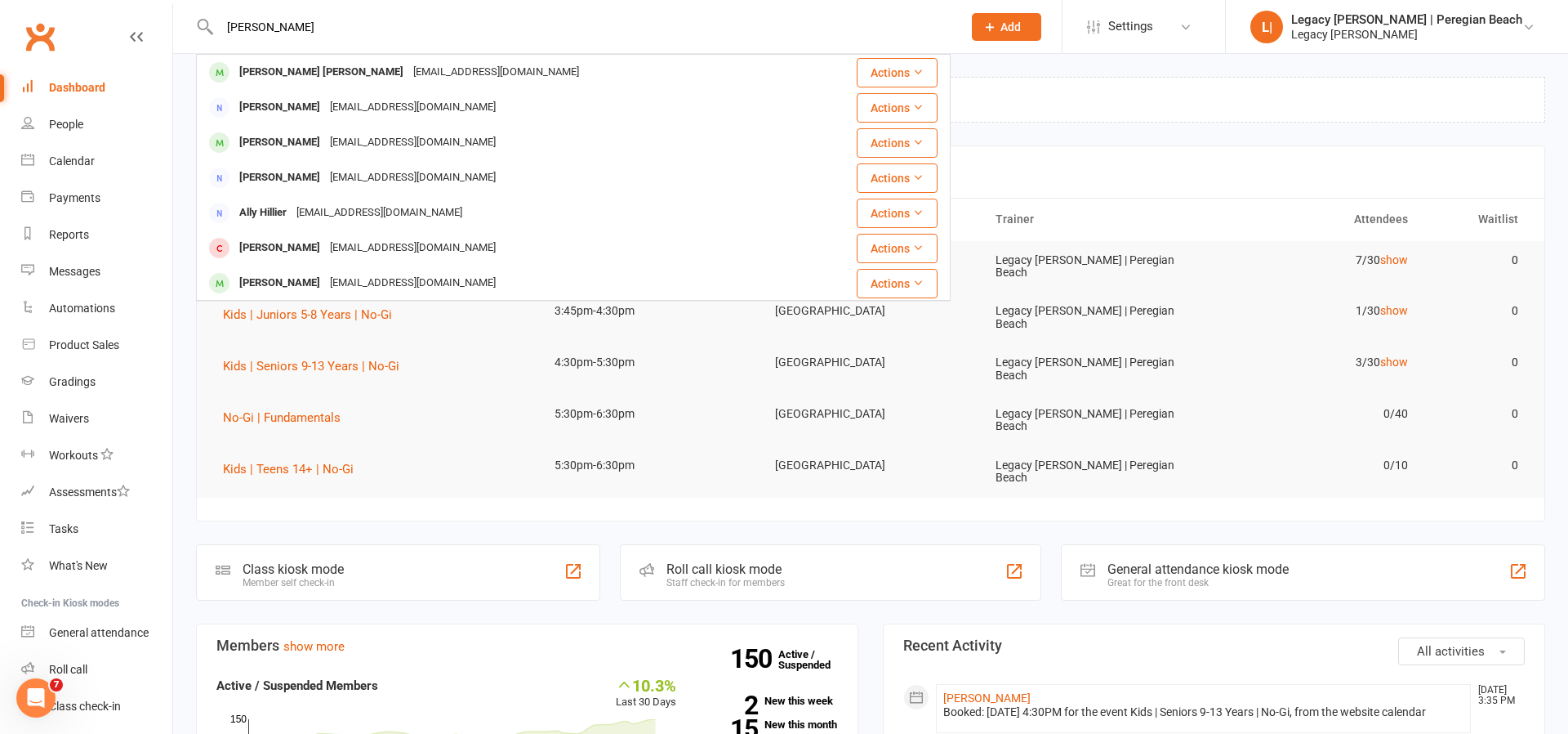
drag, startPoint x: 273, startPoint y: 26, endPoint x: 174, endPoint y: 18, distance: 99.3
click at [179, 32] on react-component "Cooper Cooper Hamilton cooperhamo@icloud.com Actions Megan Piper pipermegan08@g…" at bounding box center [475, 26] width 951 height 53
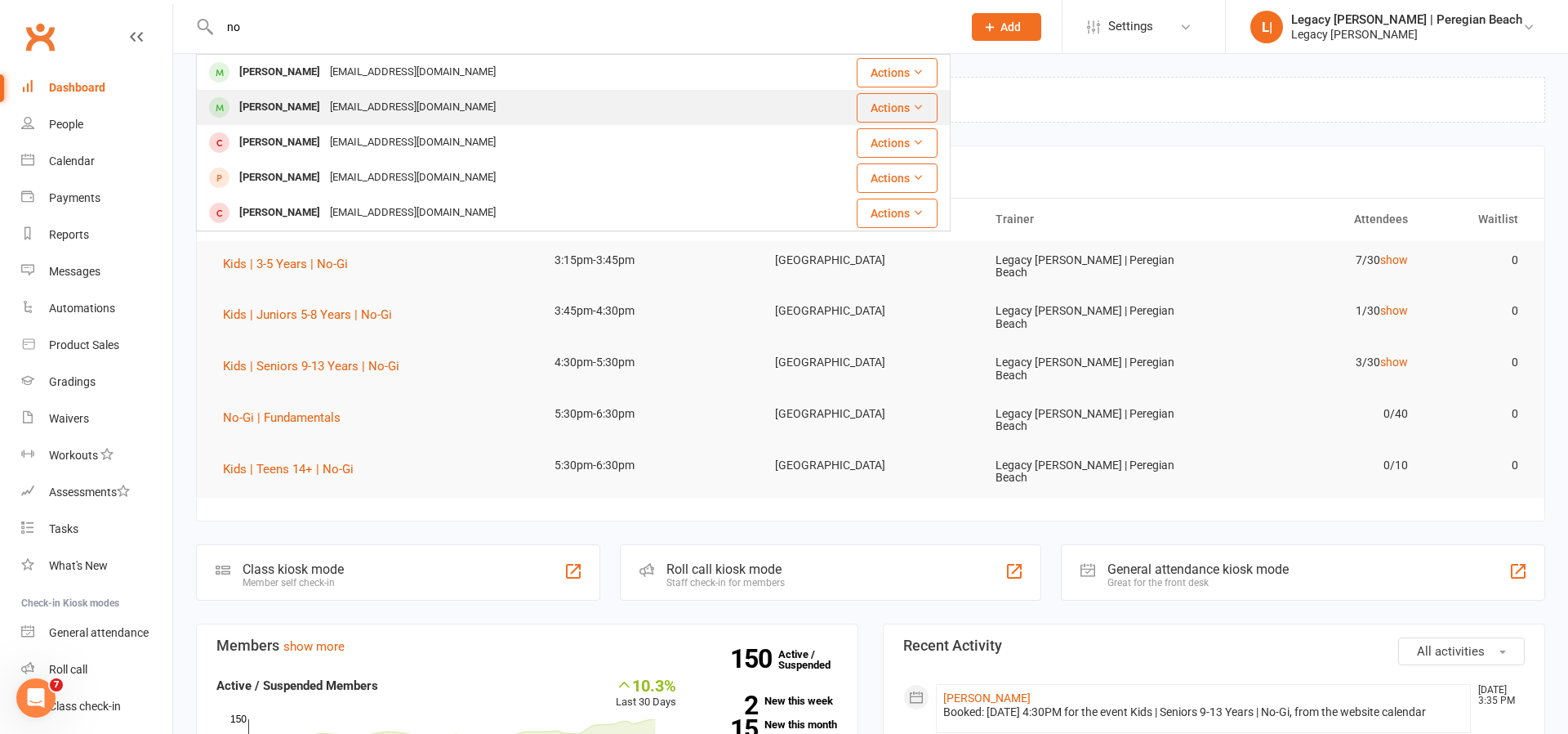
type input "n"
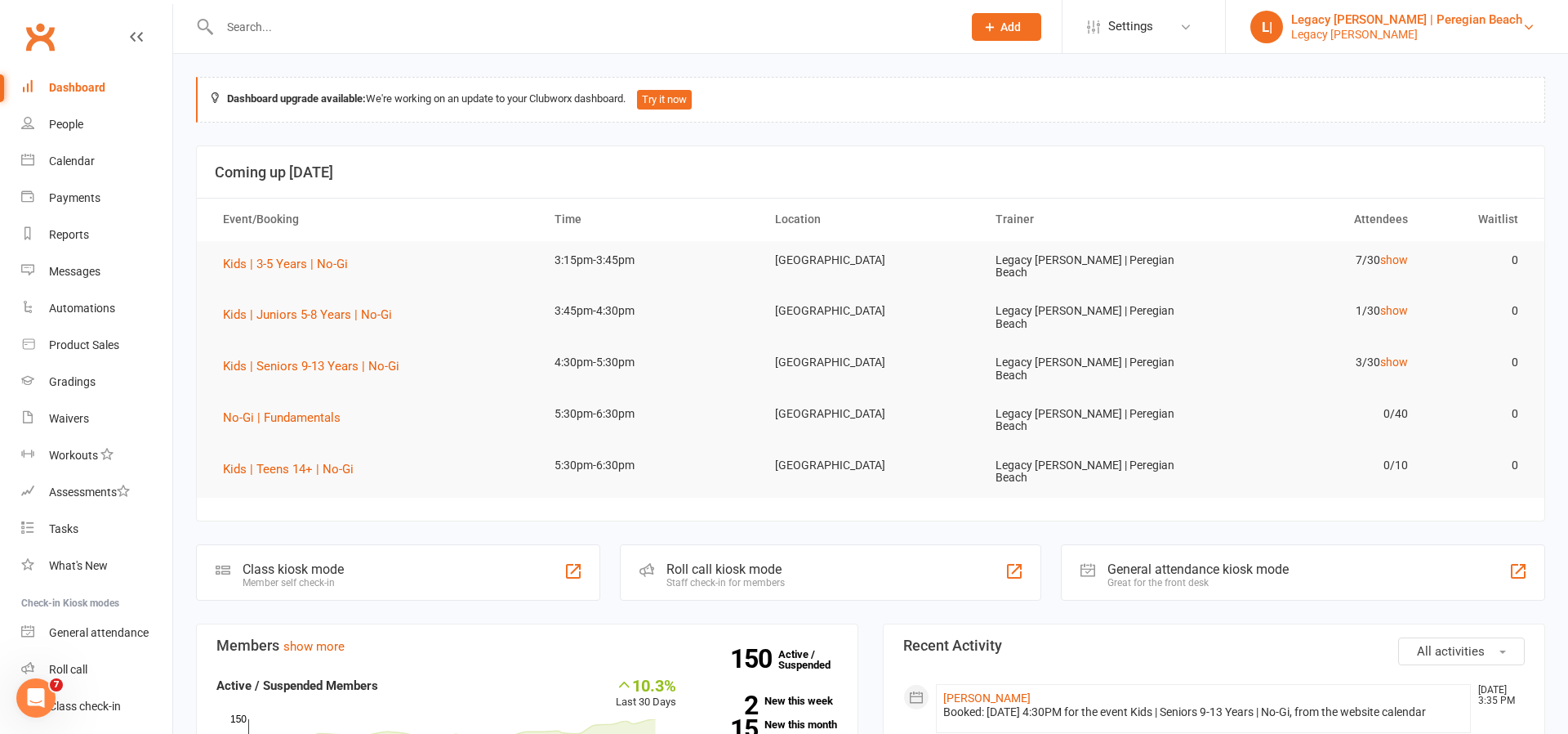
click at [1517, 18] on div "Legacy Jiu Jitsu | Peregian Beach" at bounding box center [1406, 19] width 231 height 14
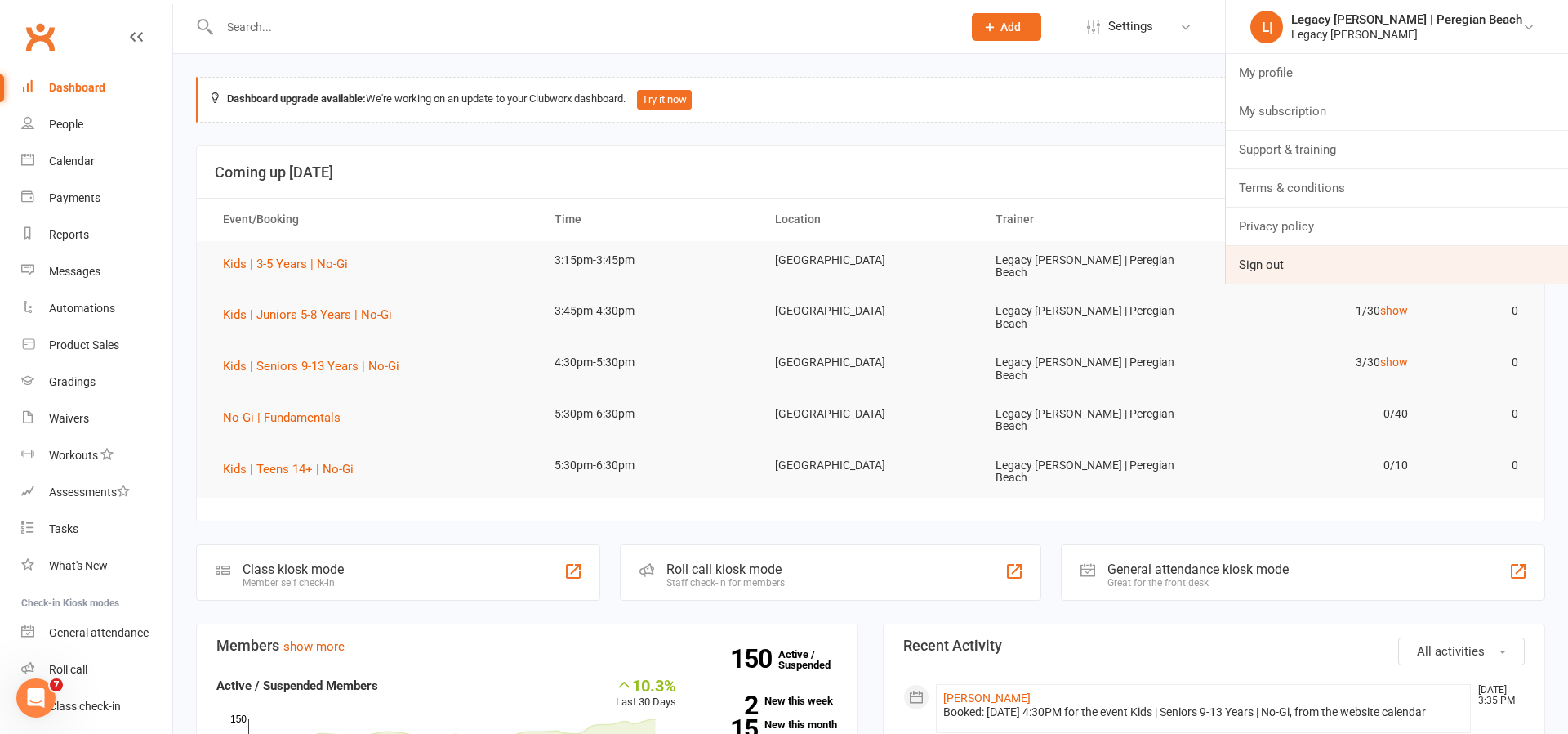
click at [1334, 264] on link "Sign out" at bounding box center [1397, 265] width 342 height 38
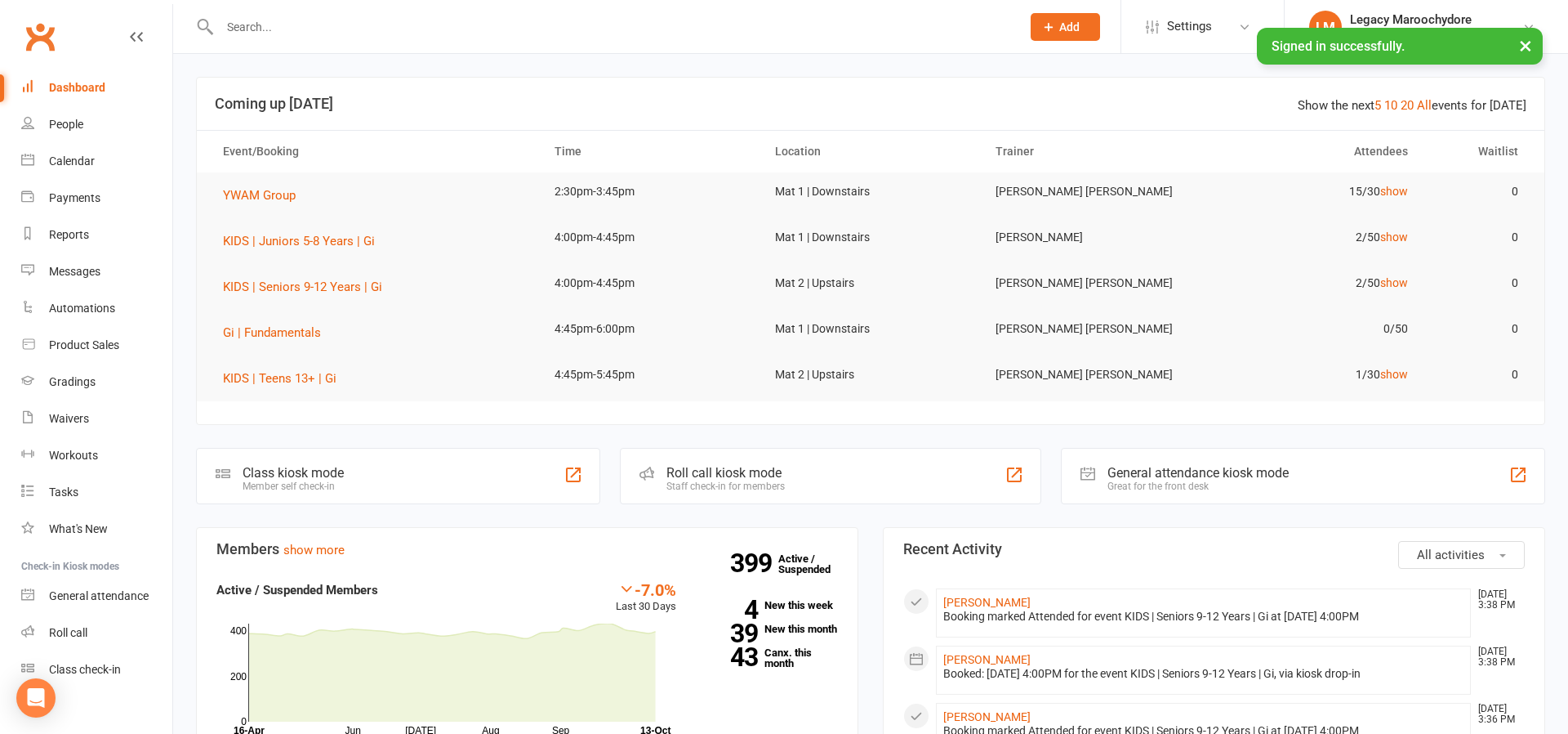
click at [261, 30] on input "text" at bounding box center [611, 27] width 795 height 23
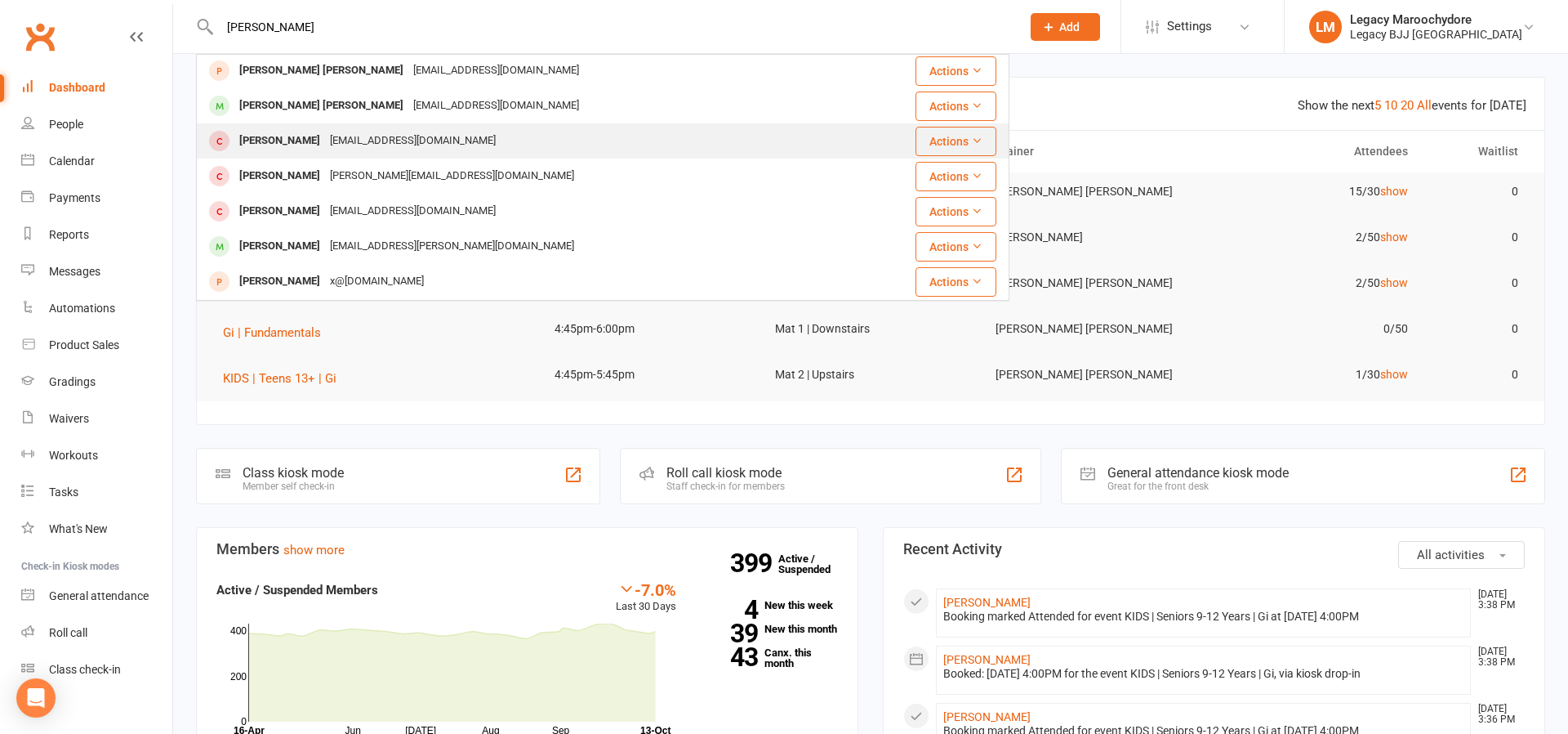
scroll to position [358, 0]
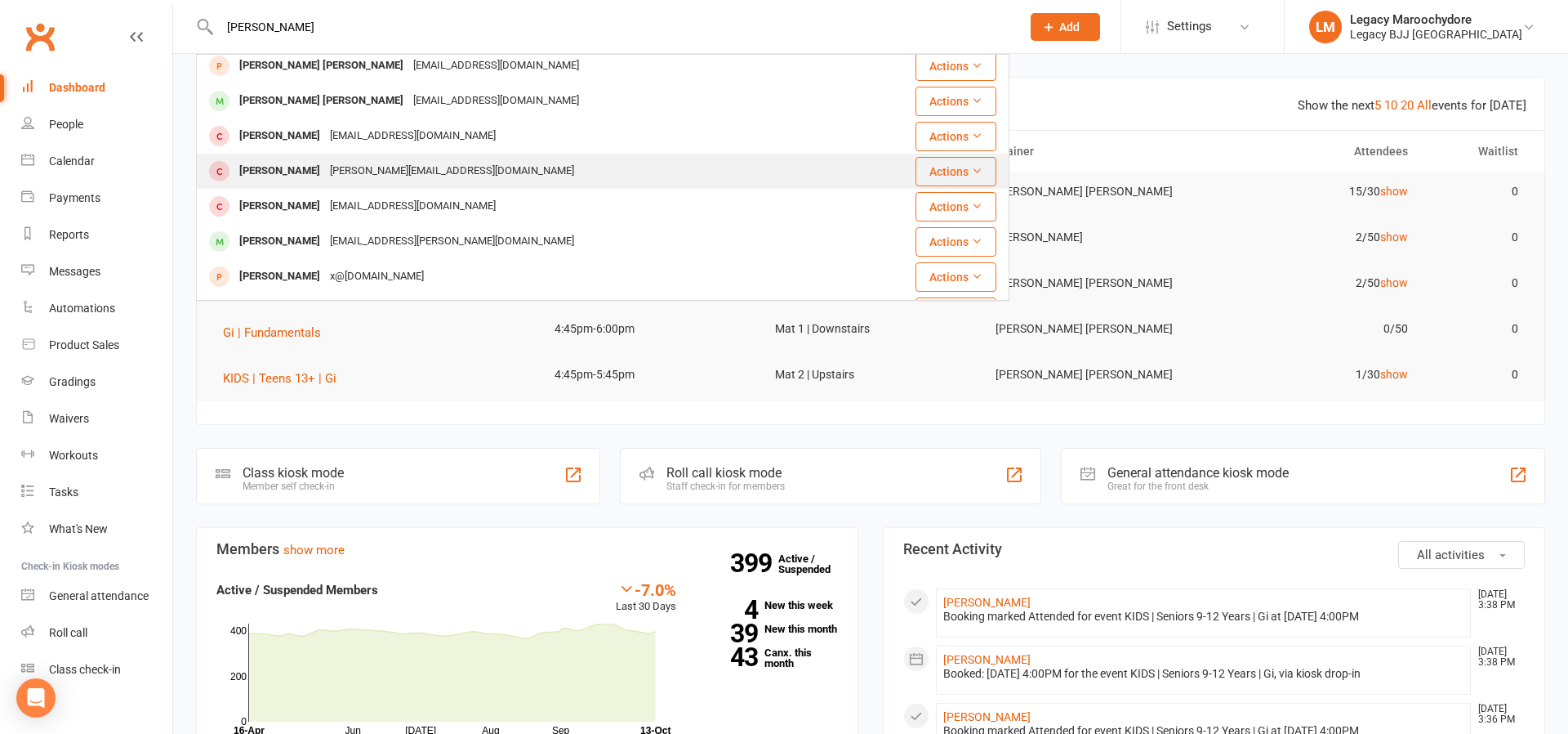
type input "[PERSON_NAME]"
click at [289, 167] on div "[PERSON_NAME]" at bounding box center [280, 171] width 90 height 24
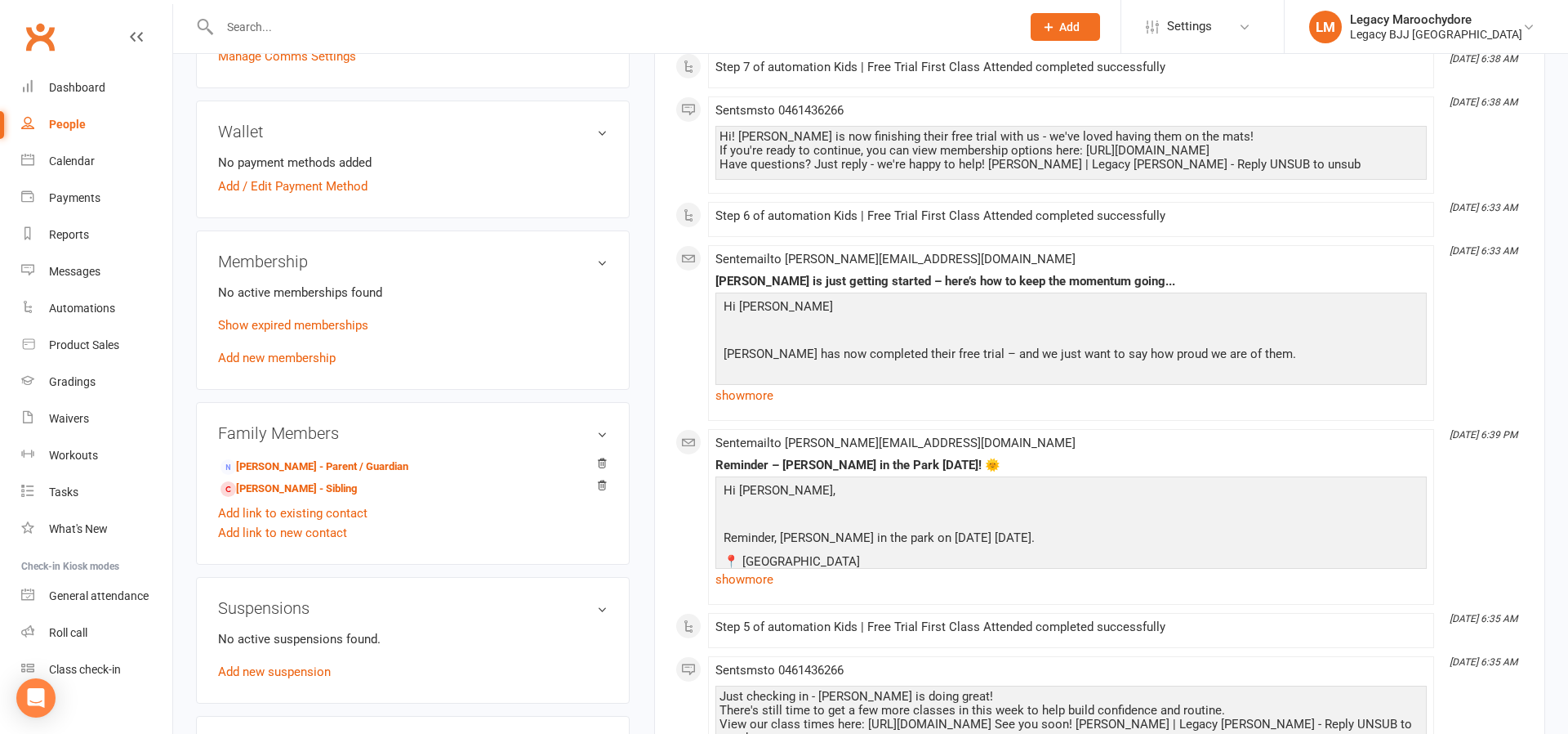
scroll to position [529, 0]
click at [244, 356] on link "Add new membership" at bounding box center [277, 356] width 117 height 14
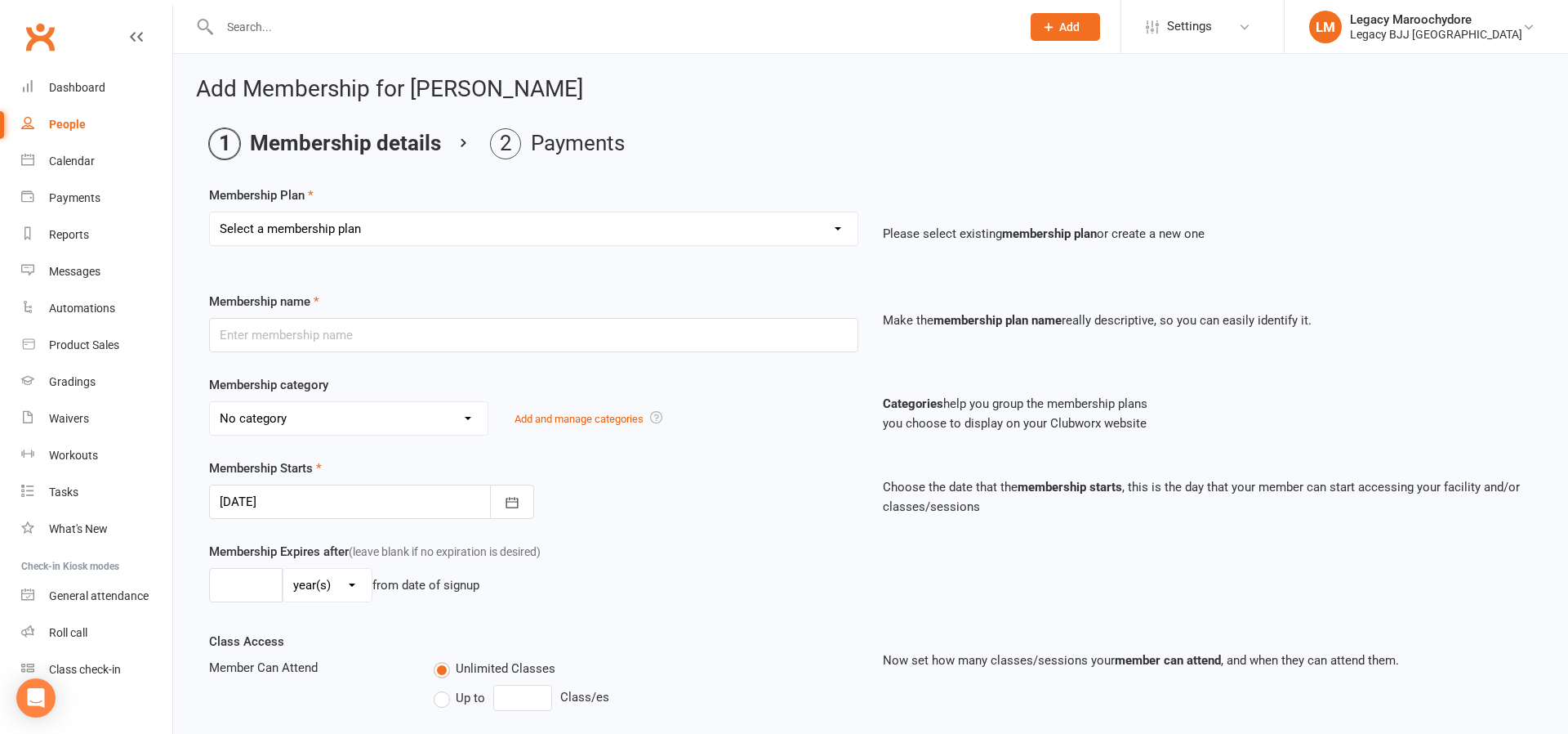
select select "13"
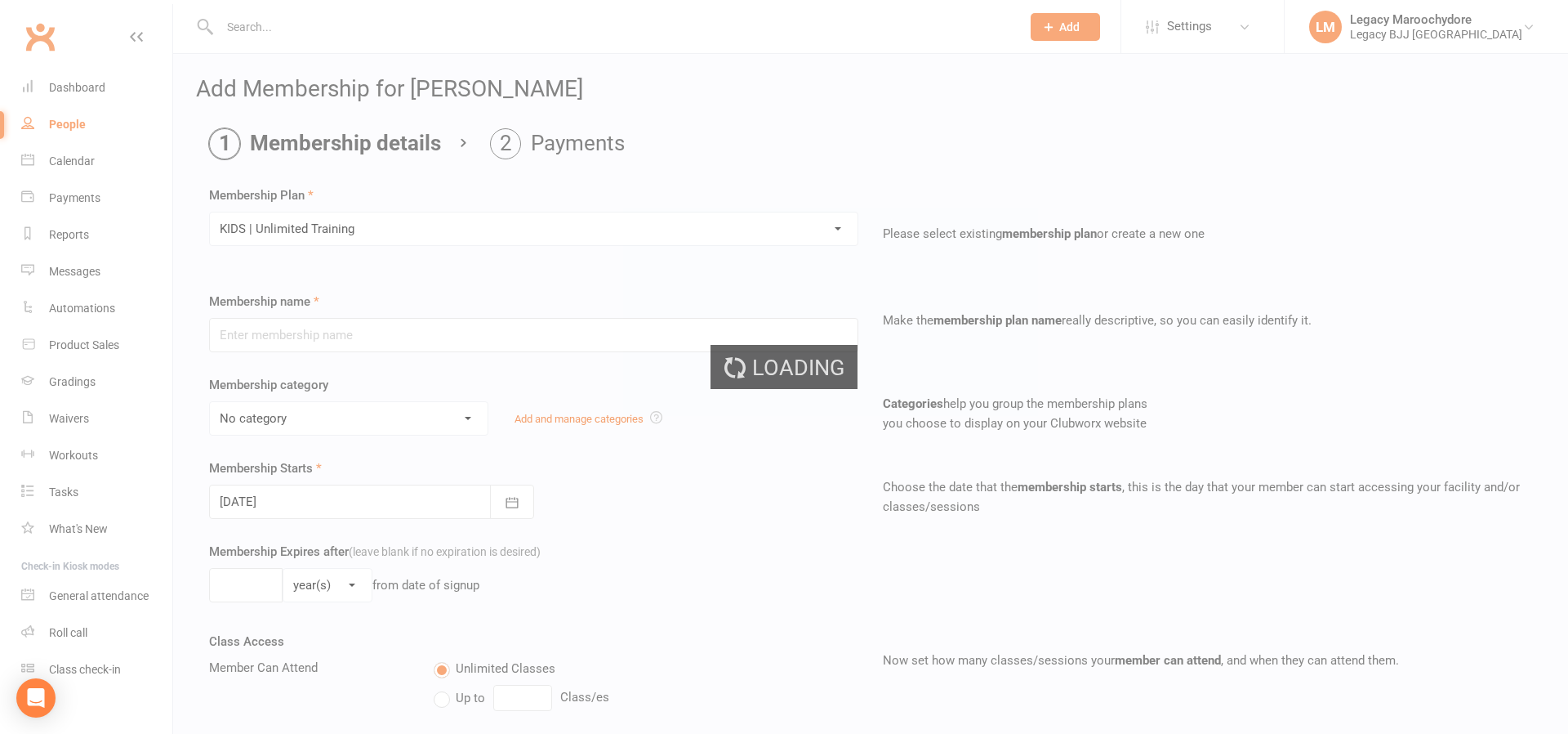
type input "KIDS | Unlimited Training"
select select "12"
type input "0"
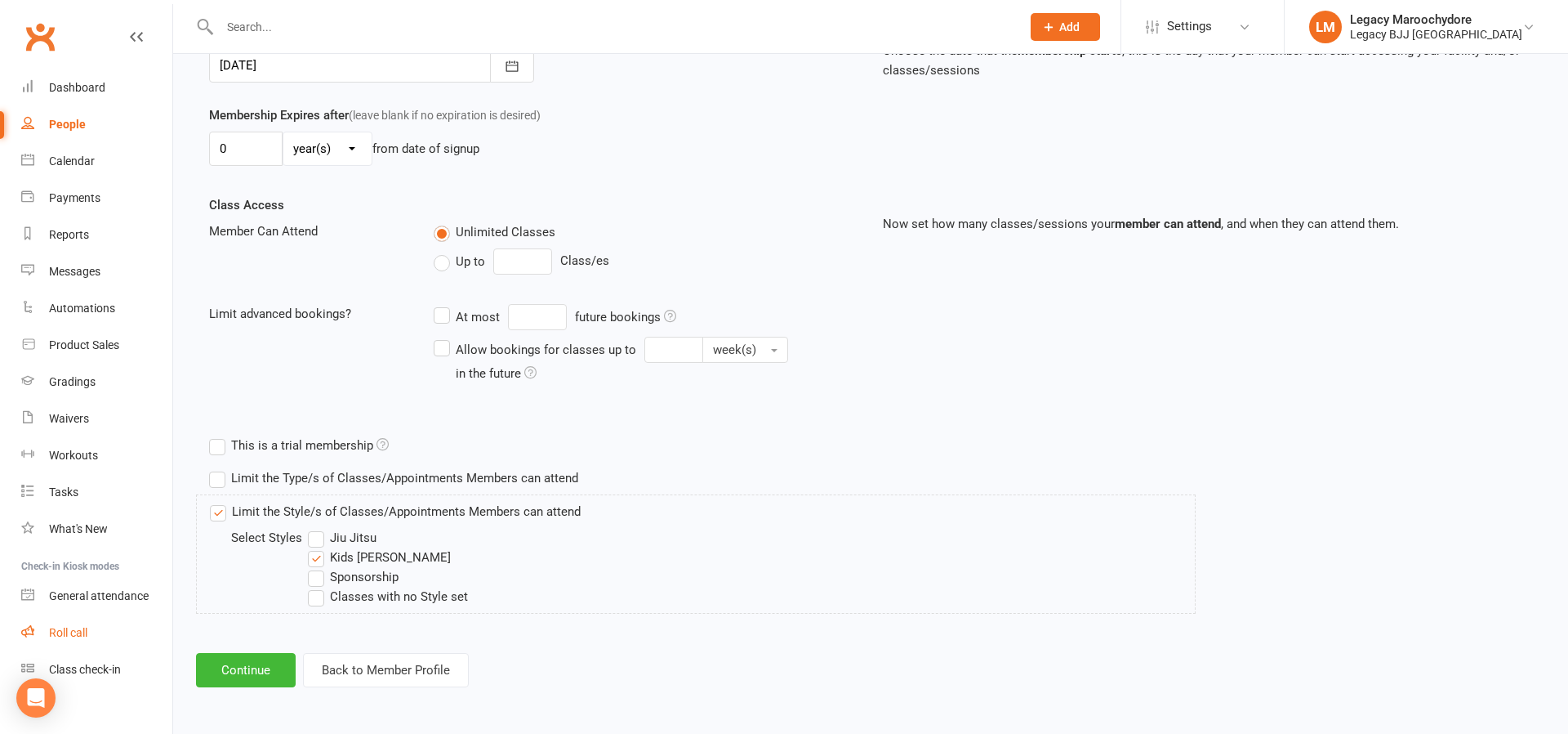
scroll to position [436, 0]
click at [245, 671] on button "Continue" at bounding box center [246, 671] width 100 height 35
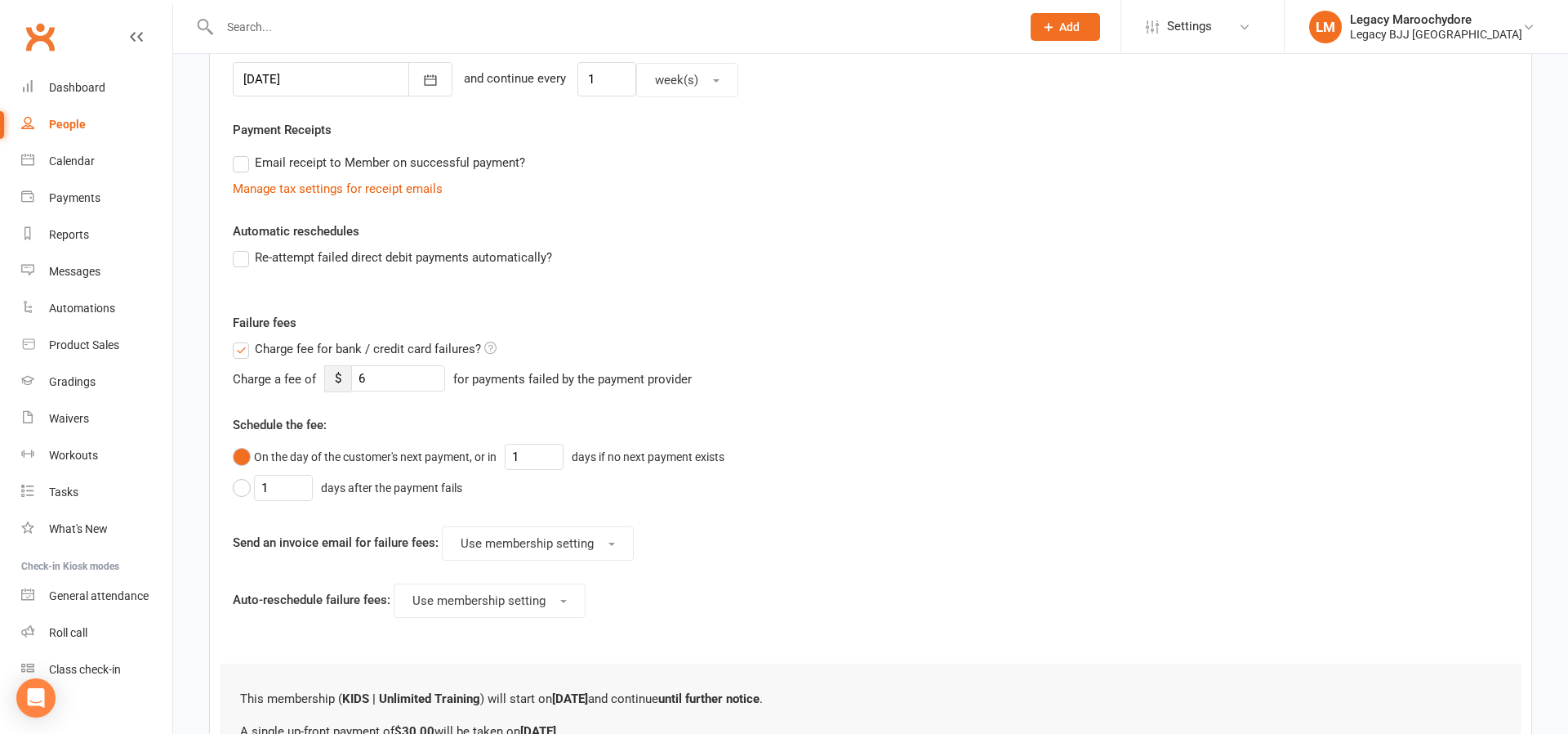
scroll to position [0, 0]
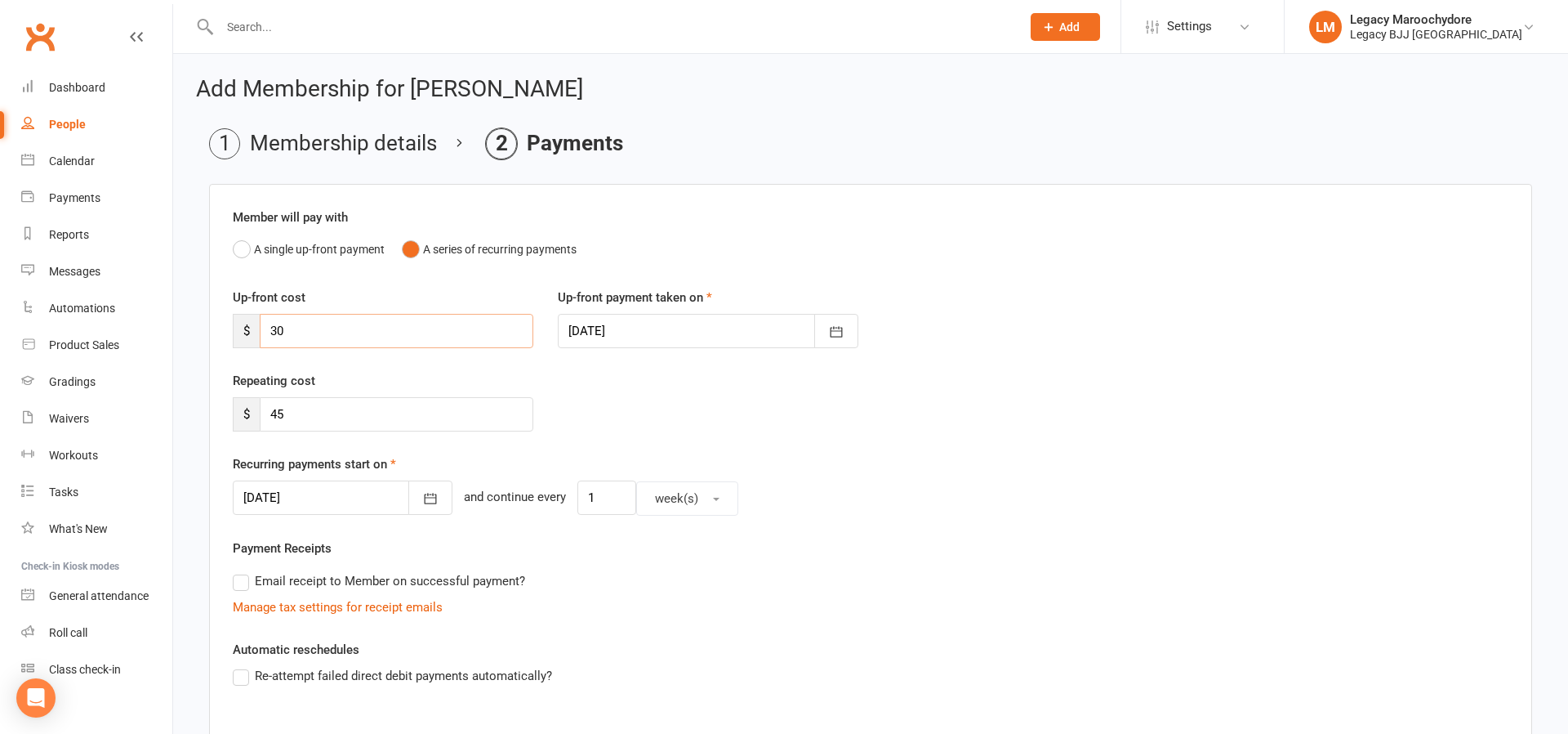
drag, startPoint x: 296, startPoint y: 327, endPoint x: 264, endPoint y: 335, distance: 33.0
click at [256, 332] on div "$ 30" at bounding box center [383, 331] width 301 height 35
drag, startPoint x: 322, startPoint y: 415, endPoint x: 361, endPoint y: 427, distance: 40.8
click at [323, 414] on input "45" at bounding box center [396, 415] width 274 height 35
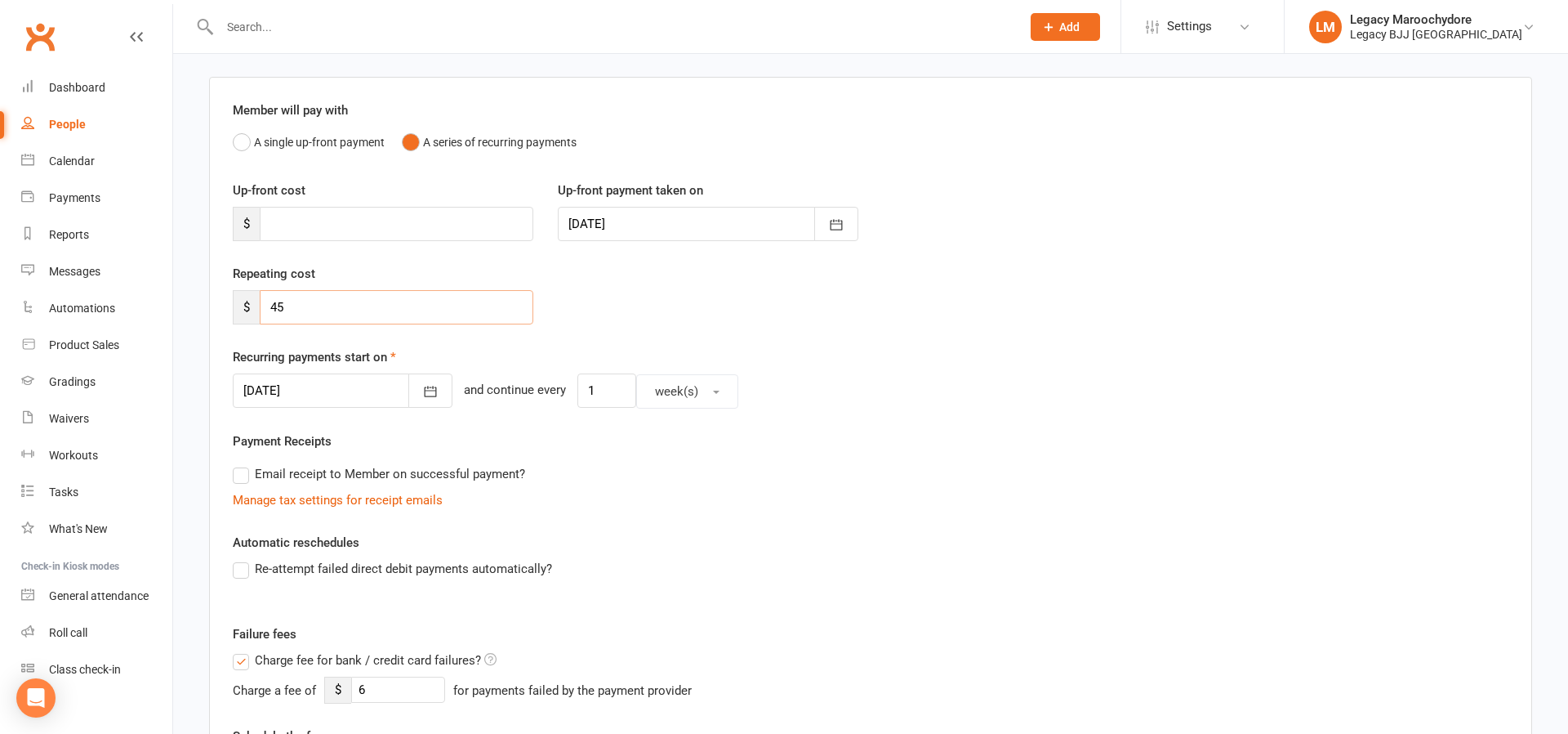
scroll to position [106, 0]
type input "4"
type input "40"
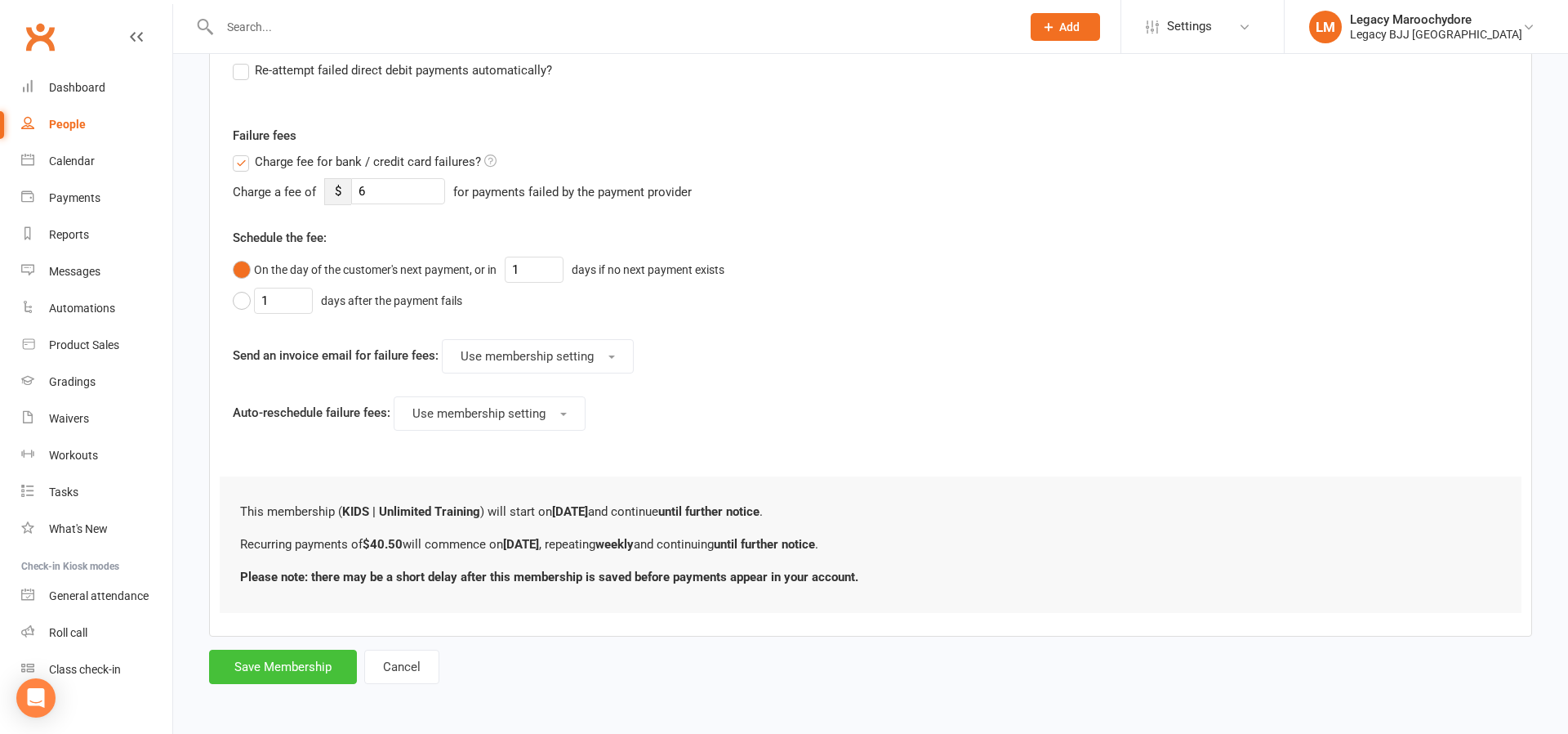
scroll to position [605, 0]
type input "40.50"
click at [300, 667] on button "Save Membership" at bounding box center [284, 670] width 148 height 35
type input "0"
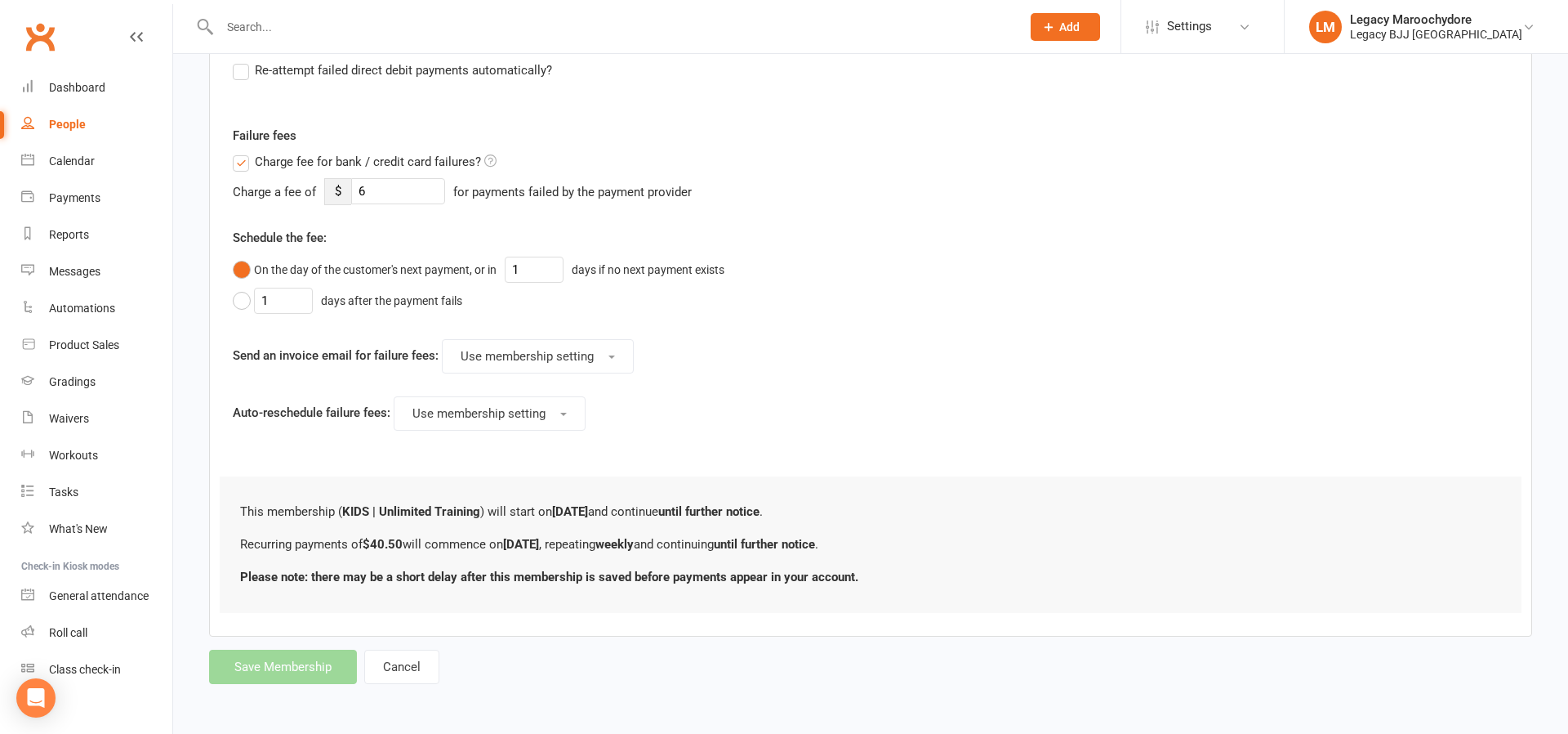
scroll to position [605, 0]
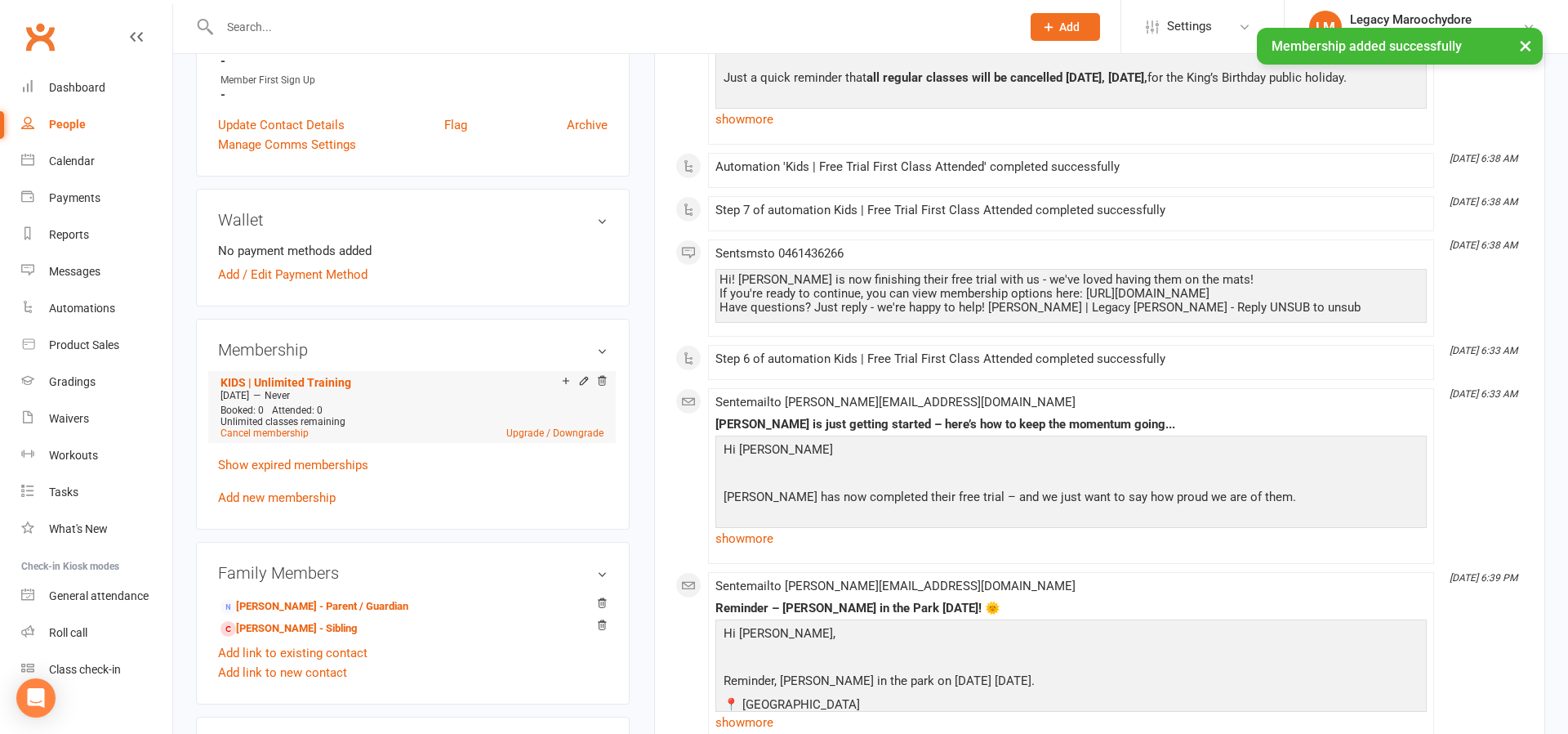
scroll to position [514, 0]
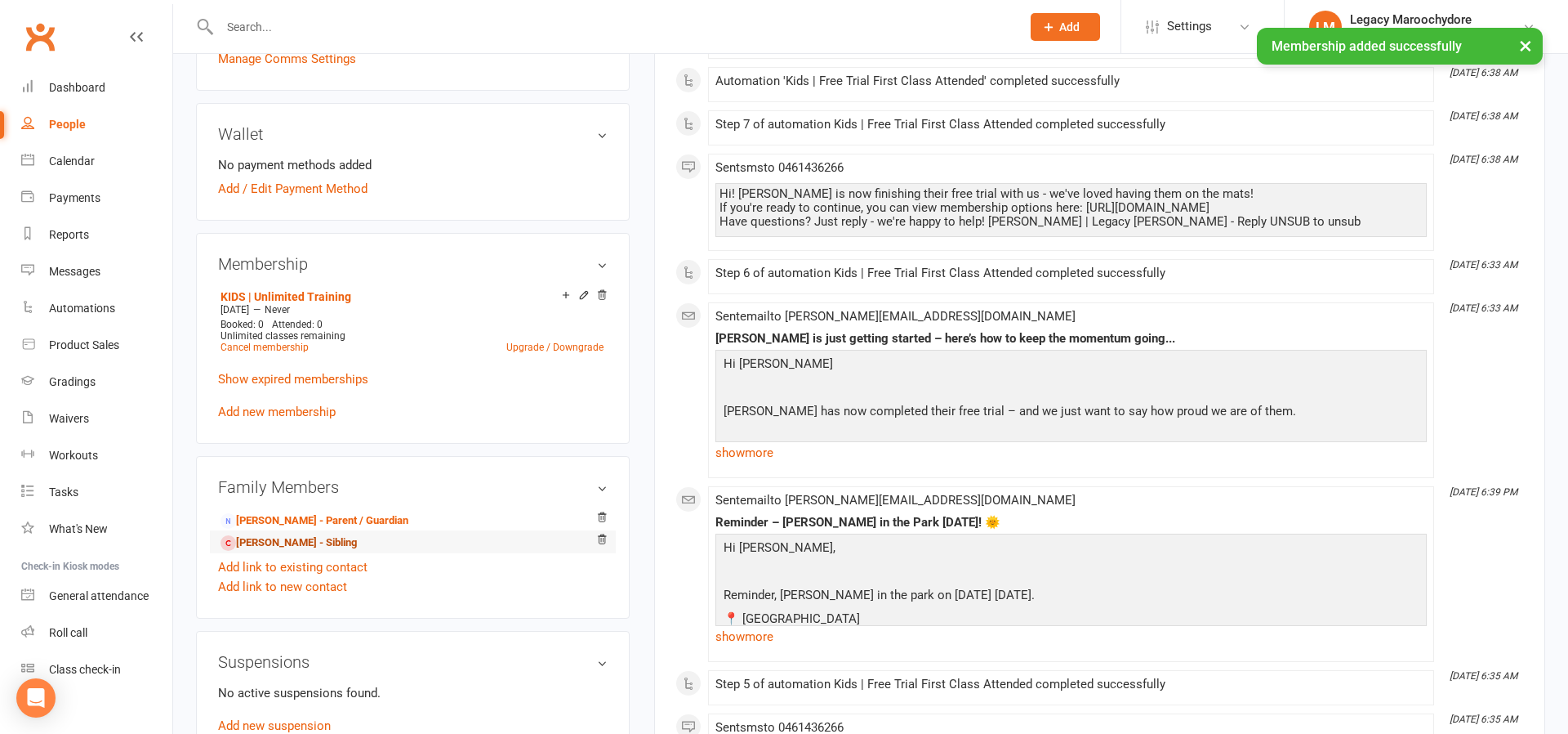
click at [270, 538] on link "[PERSON_NAME] - Sibling" at bounding box center [288, 544] width 137 height 17
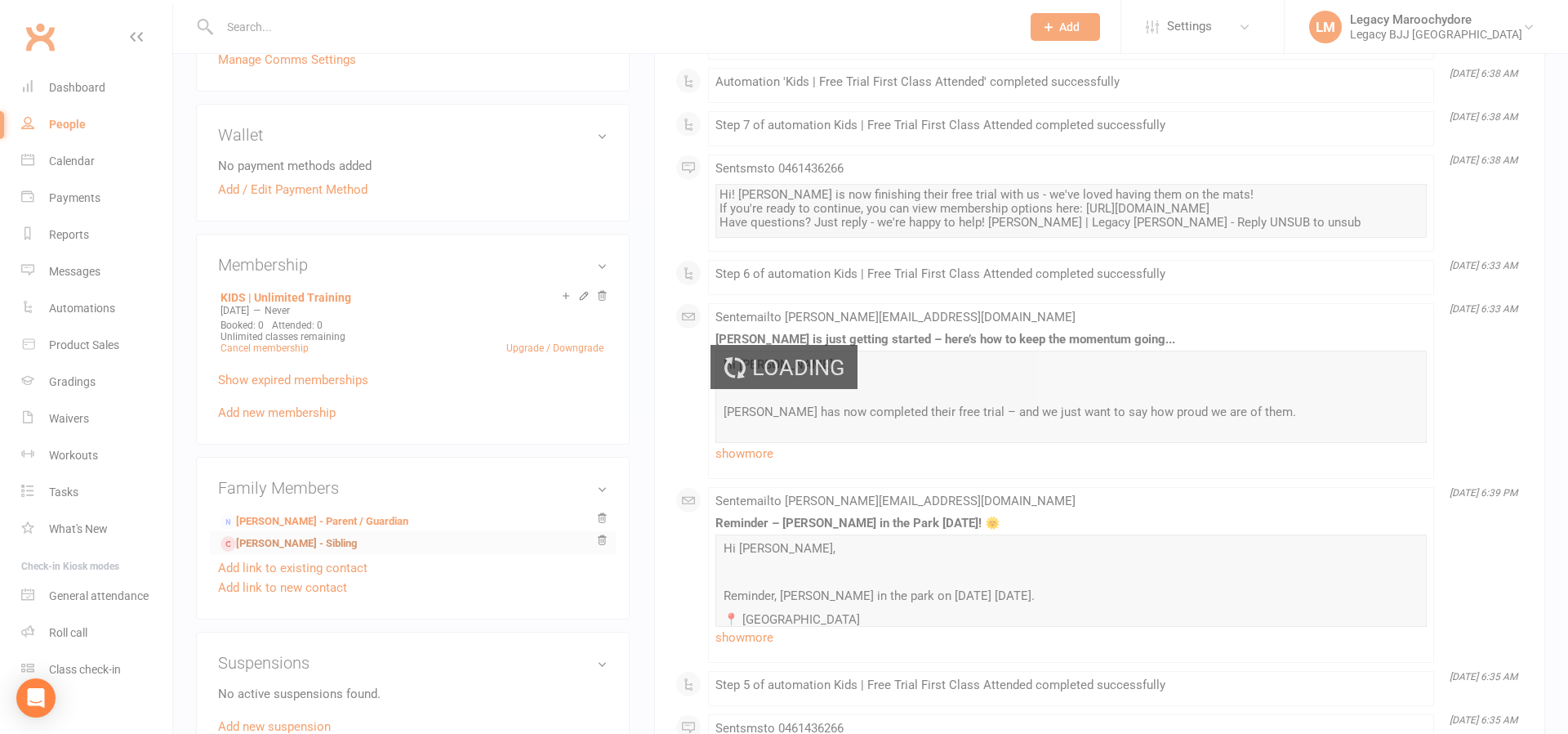
scroll to position [513, 0]
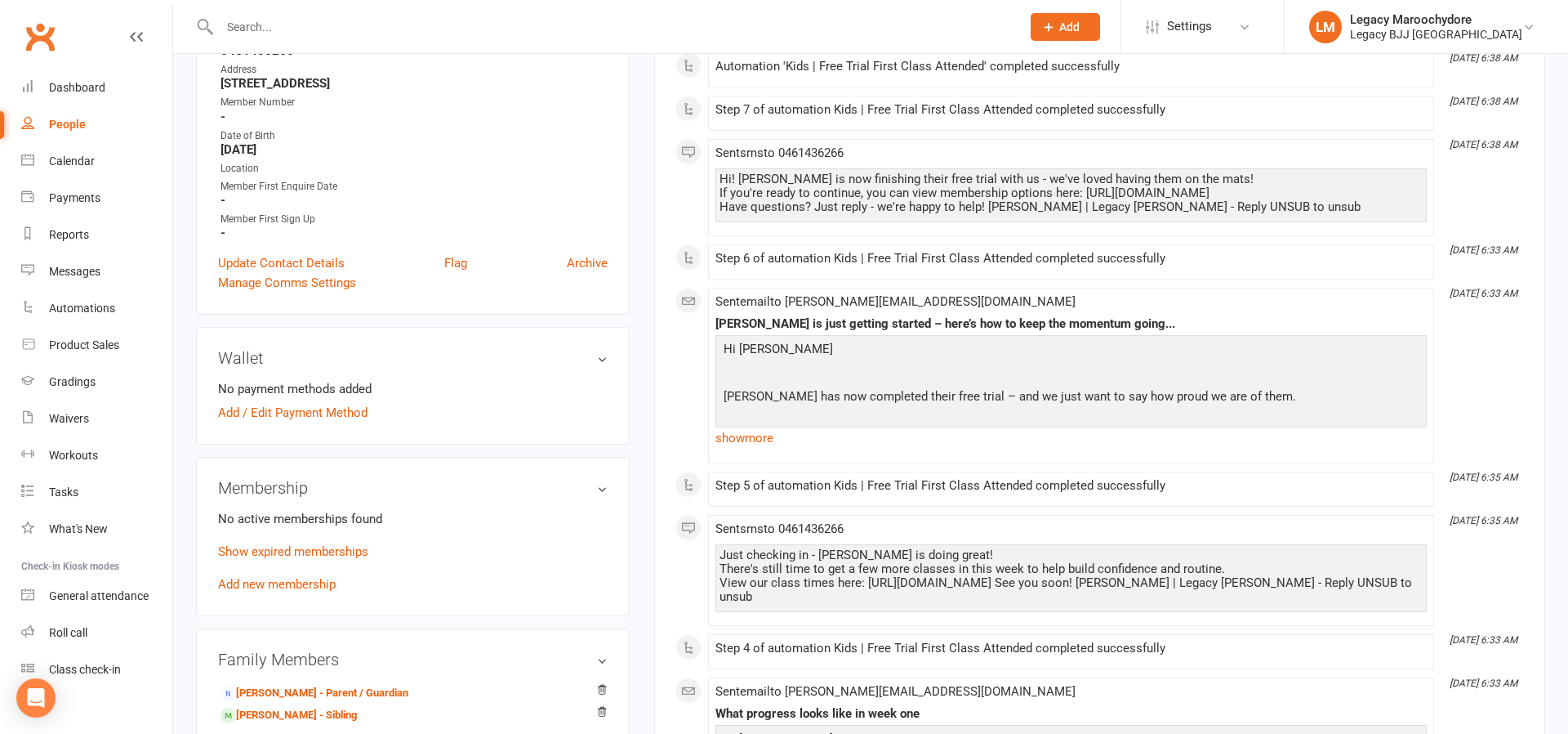
scroll to position [340, 0]
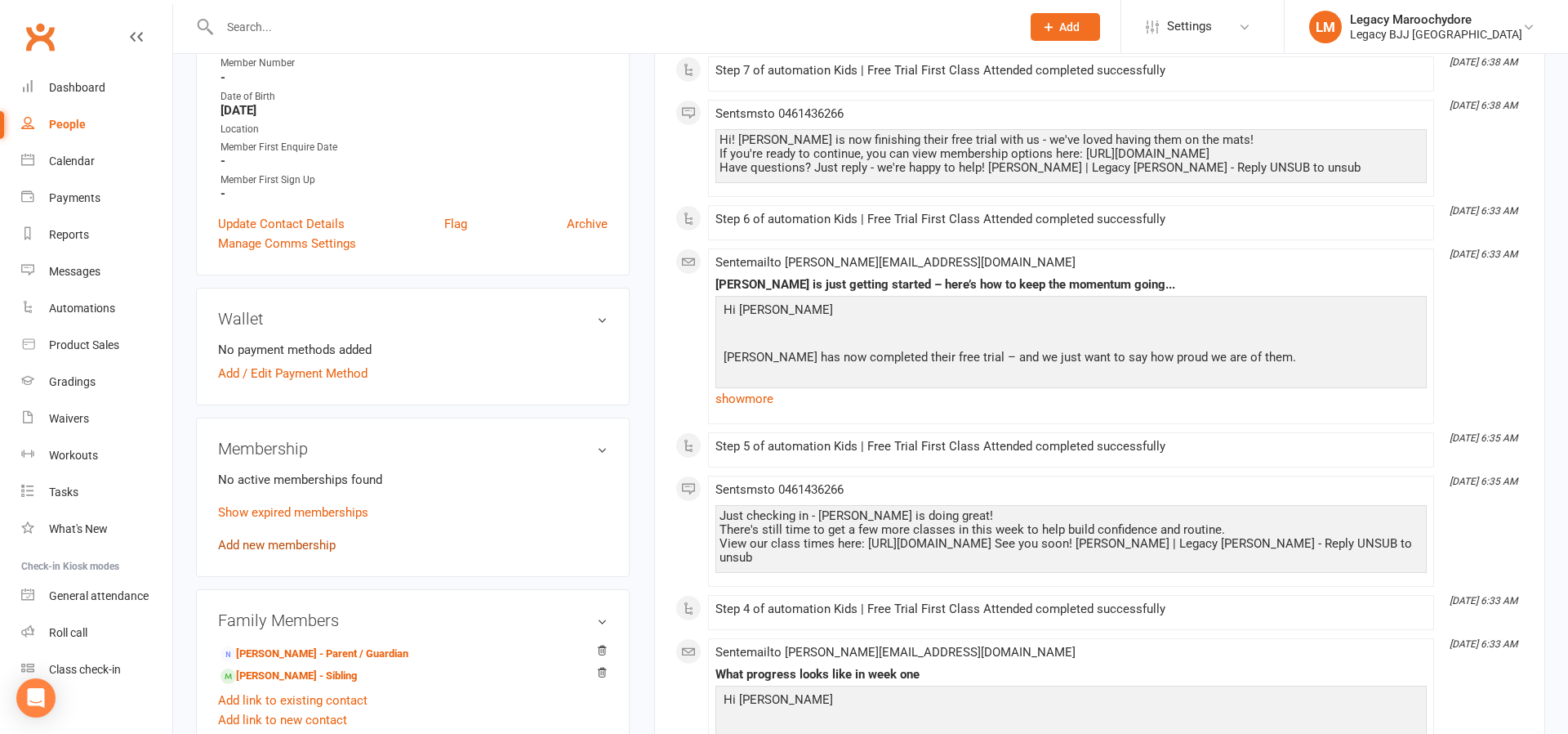
click at [280, 541] on link "Add new membership" at bounding box center [277, 544] width 117 height 14
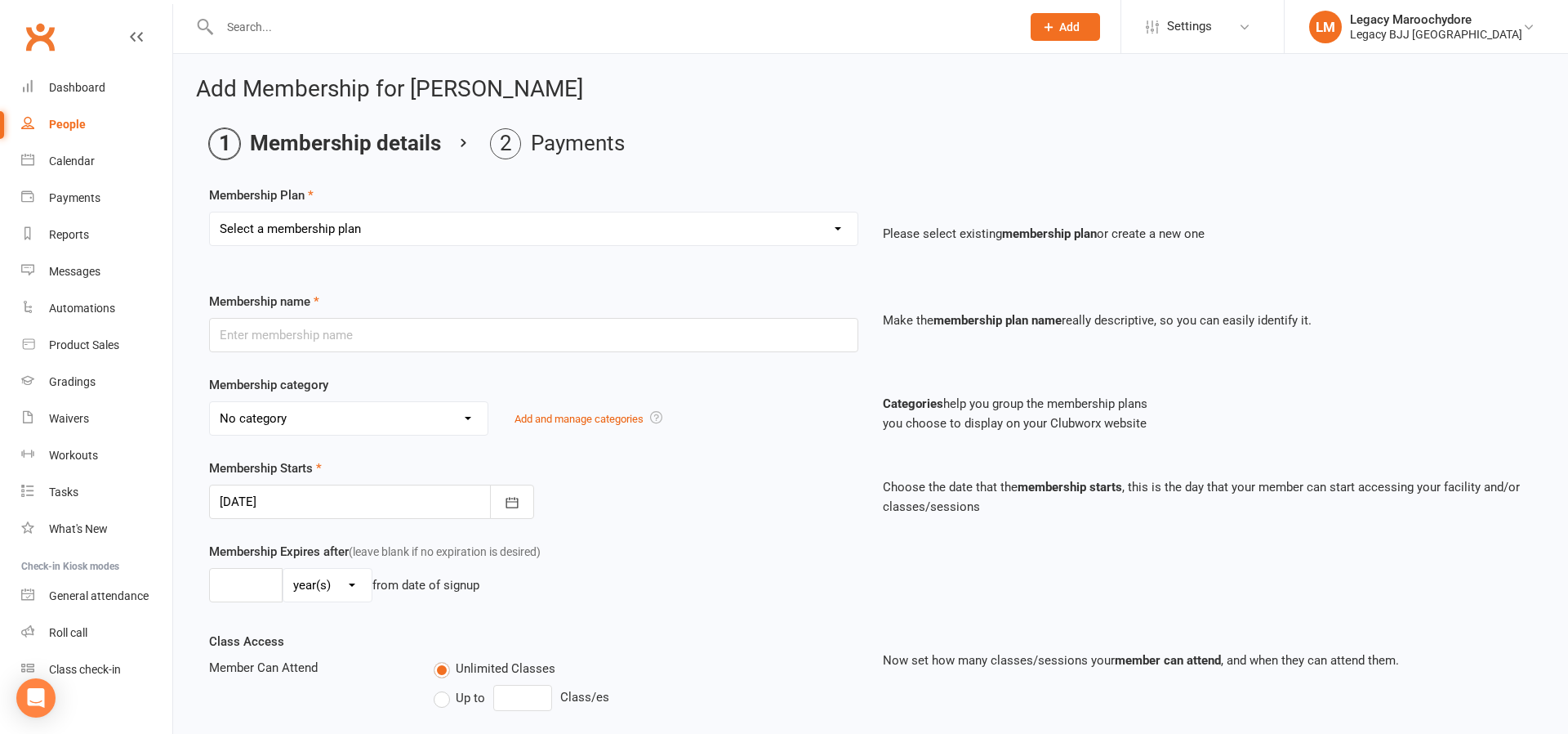
select select "13"
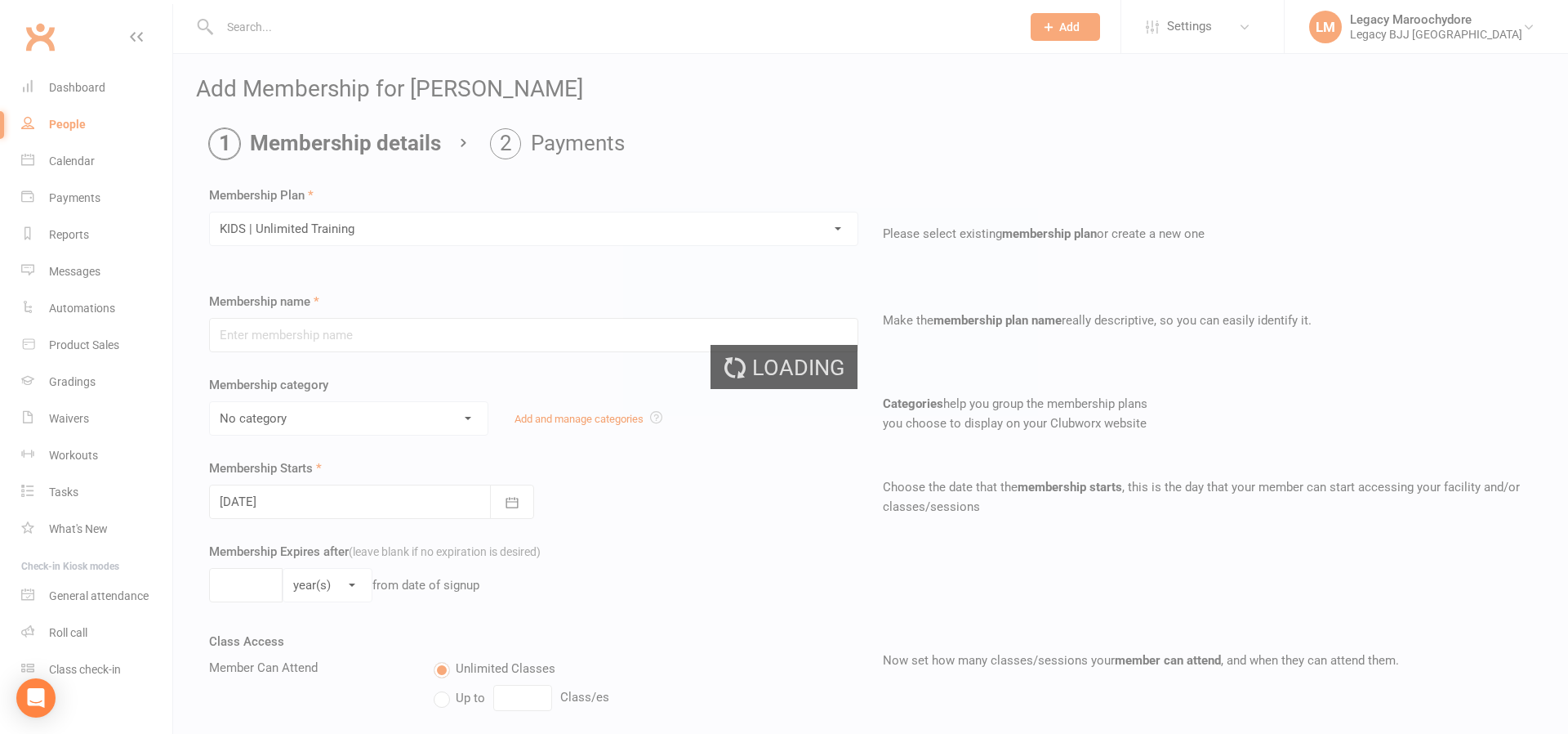
type input "KIDS | Unlimited Training"
select select "12"
type input "0"
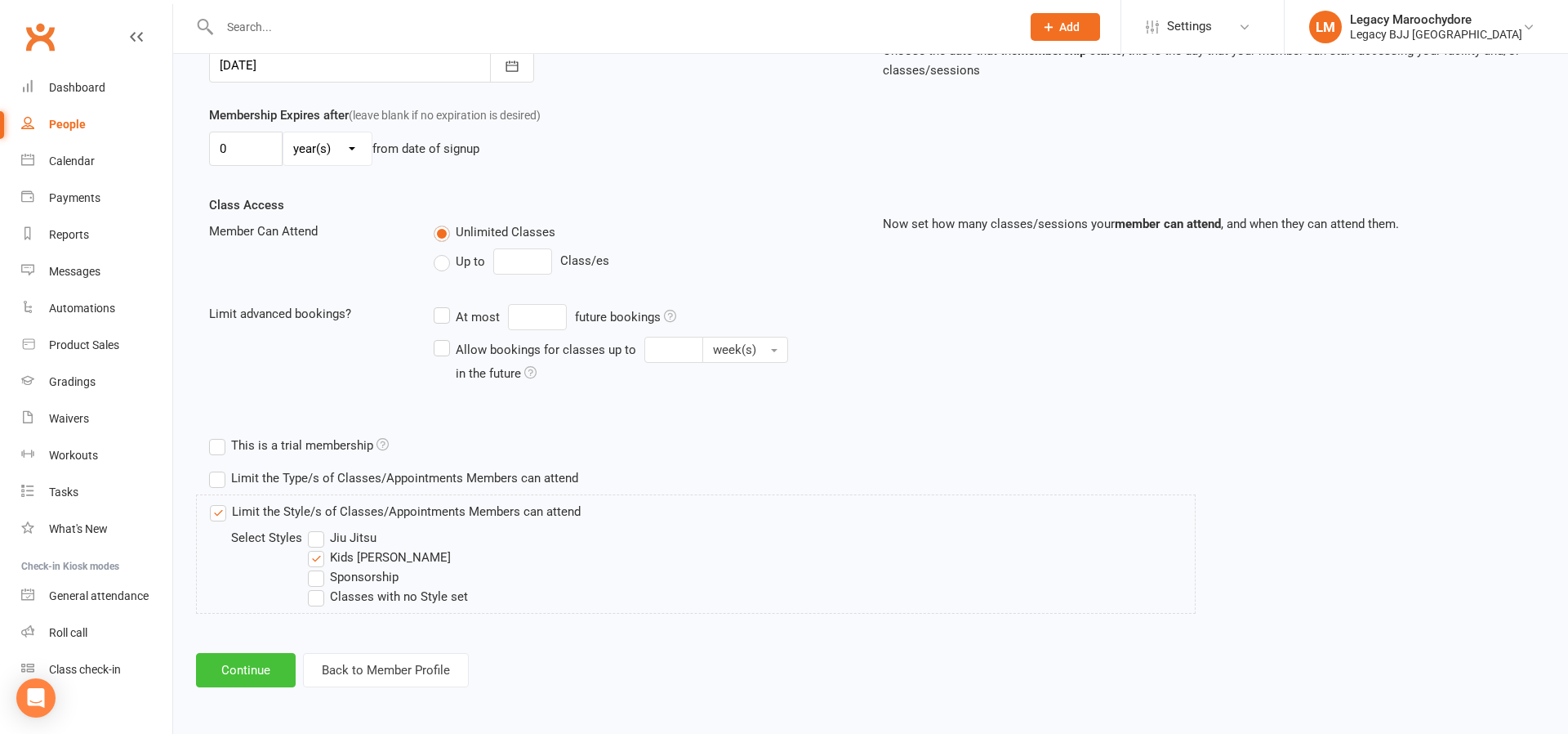
scroll to position [436, 0]
click at [253, 670] on button "Continue" at bounding box center [246, 671] width 100 height 35
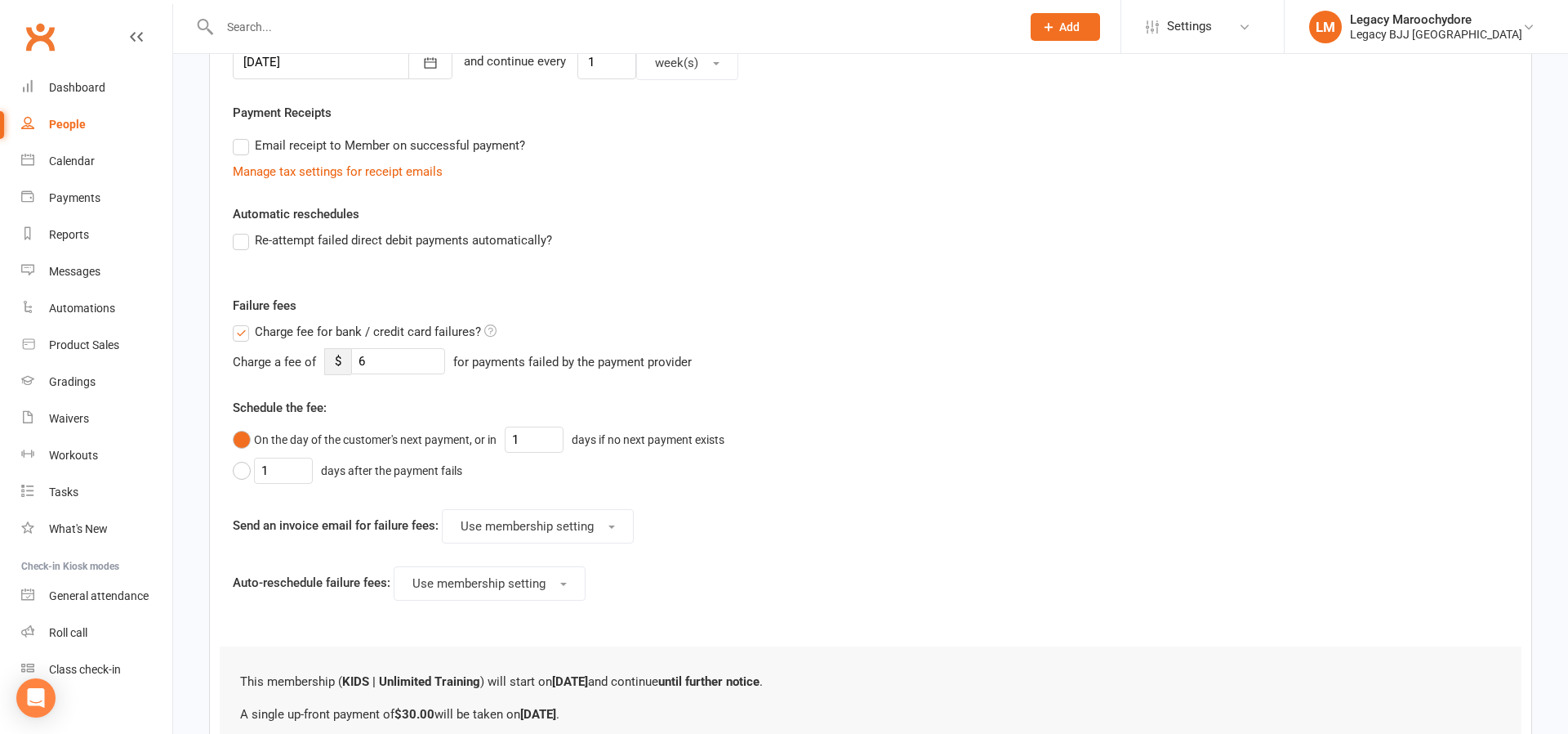
scroll to position [0, 0]
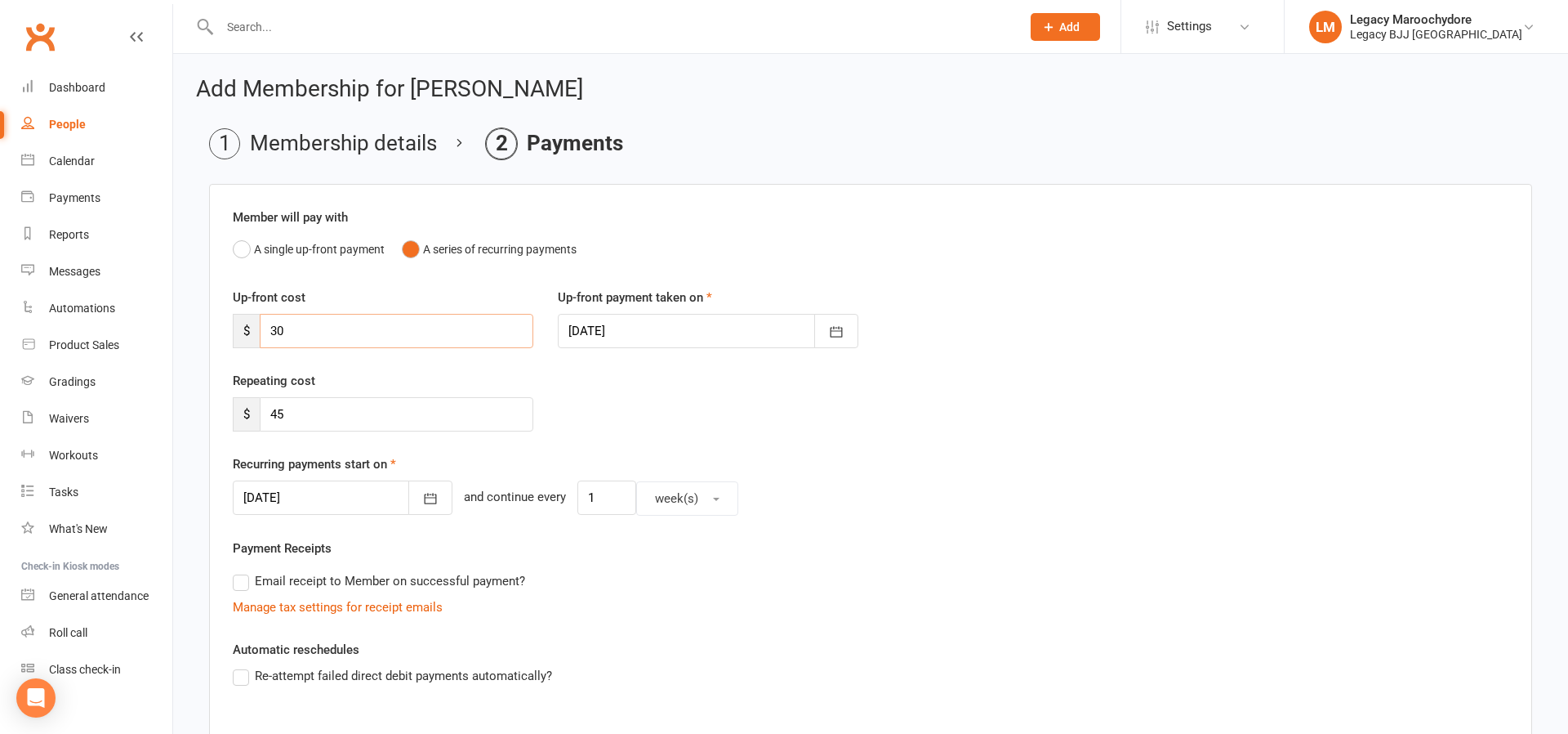
drag, startPoint x: 268, startPoint y: 329, endPoint x: 229, endPoint y: 335, distance: 39.5
click at [226, 336] on div "Up-front cost $ 30" at bounding box center [383, 317] width 325 height 61
drag, startPoint x: 312, startPoint y: 416, endPoint x: 261, endPoint y: 418, distance: 51.0
click at [263, 419] on input "45" at bounding box center [396, 415] width 274 height 35
type input "40"
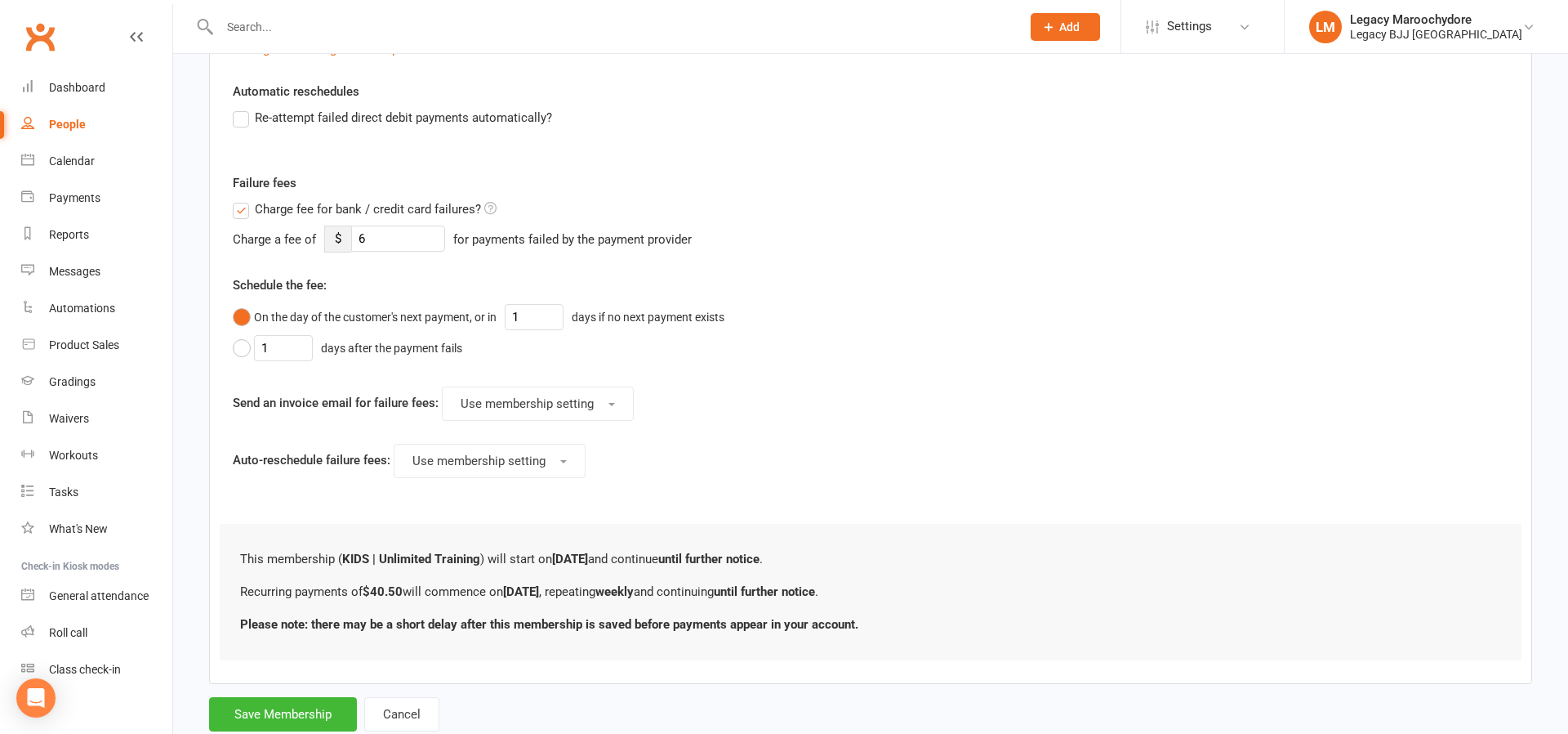
scroll to position [588, 0]
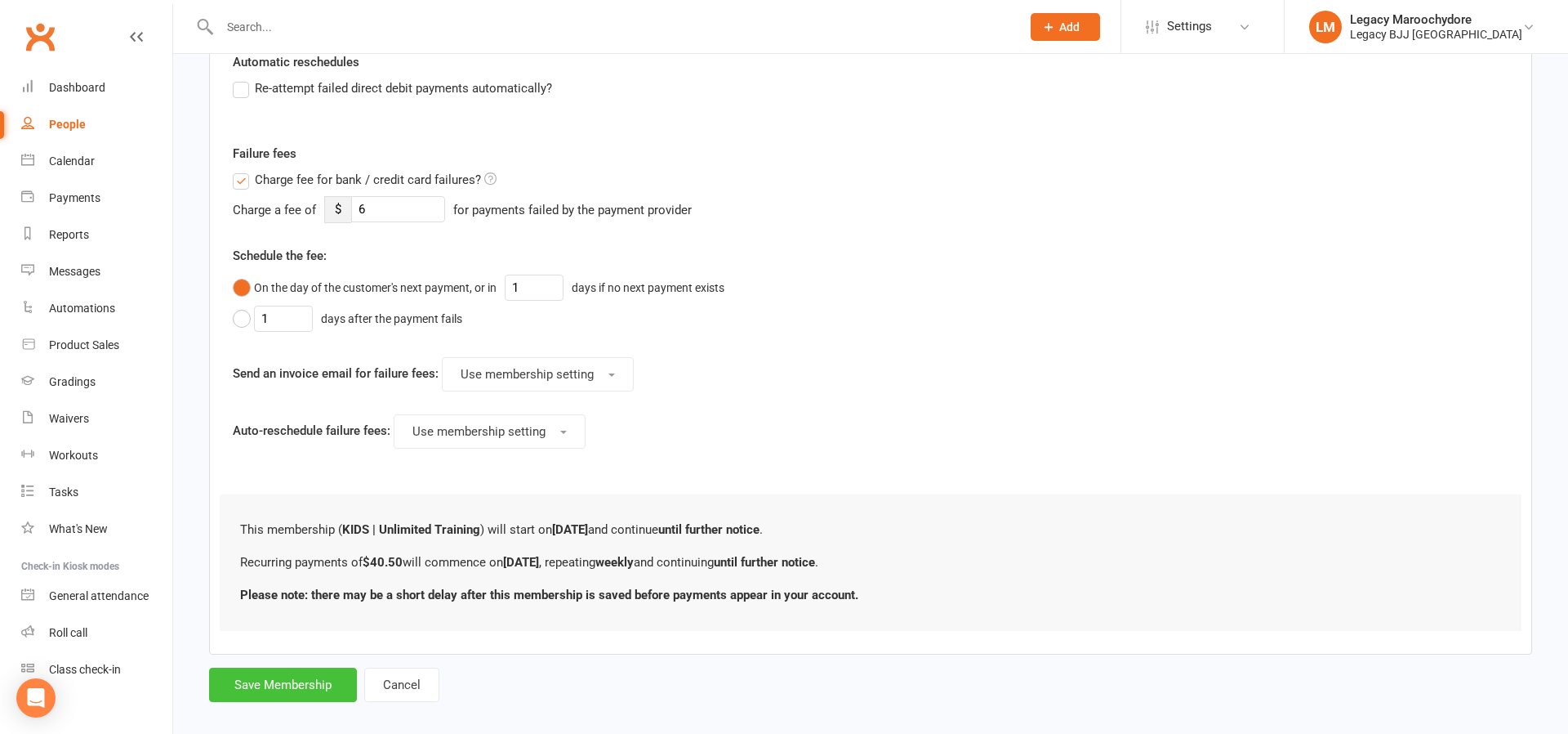
type input "40.5"
click at [271, 684] on button "Save Membership" at bounding box center [284, 685] width 148 height 35
type input "0"
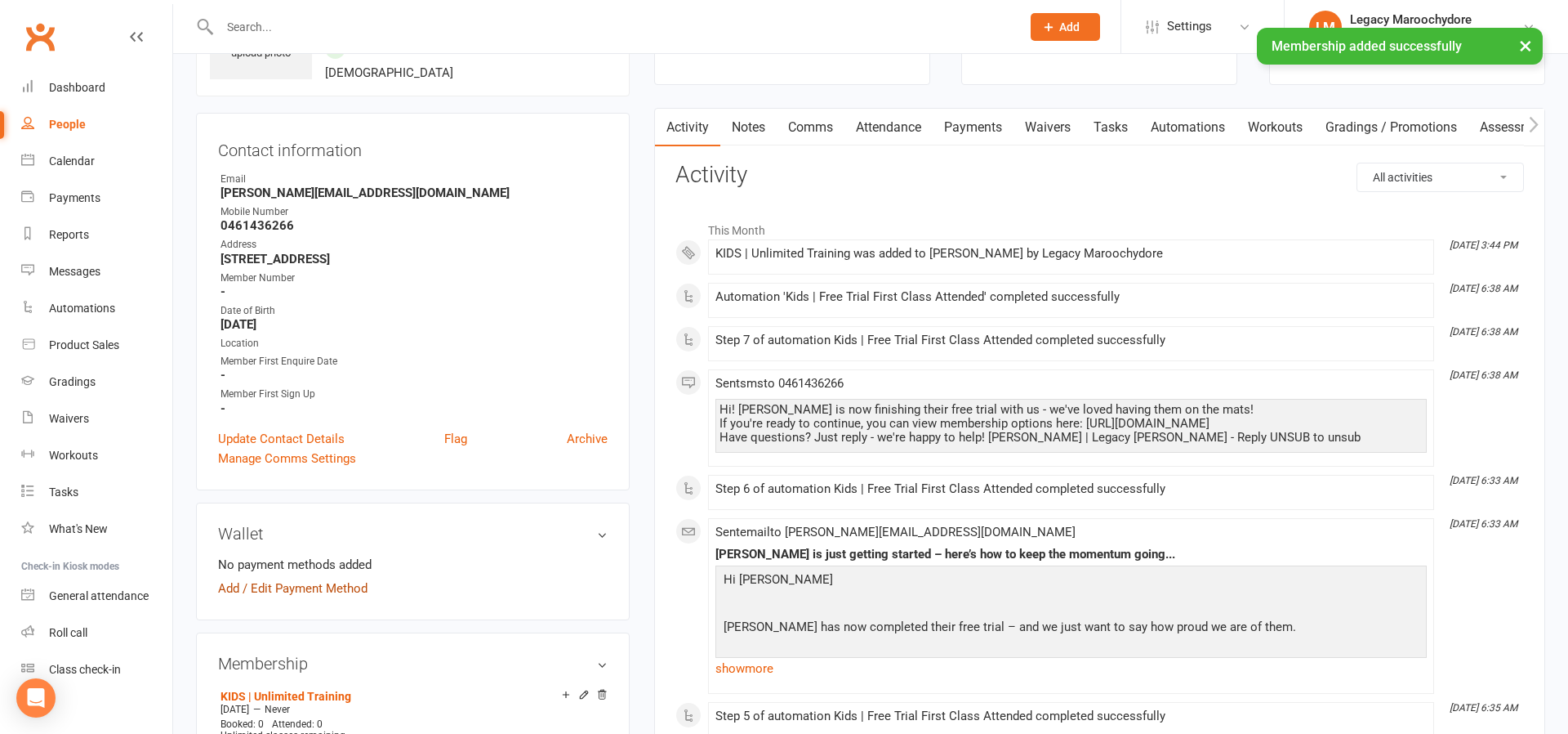
scroll to position [123, 0]
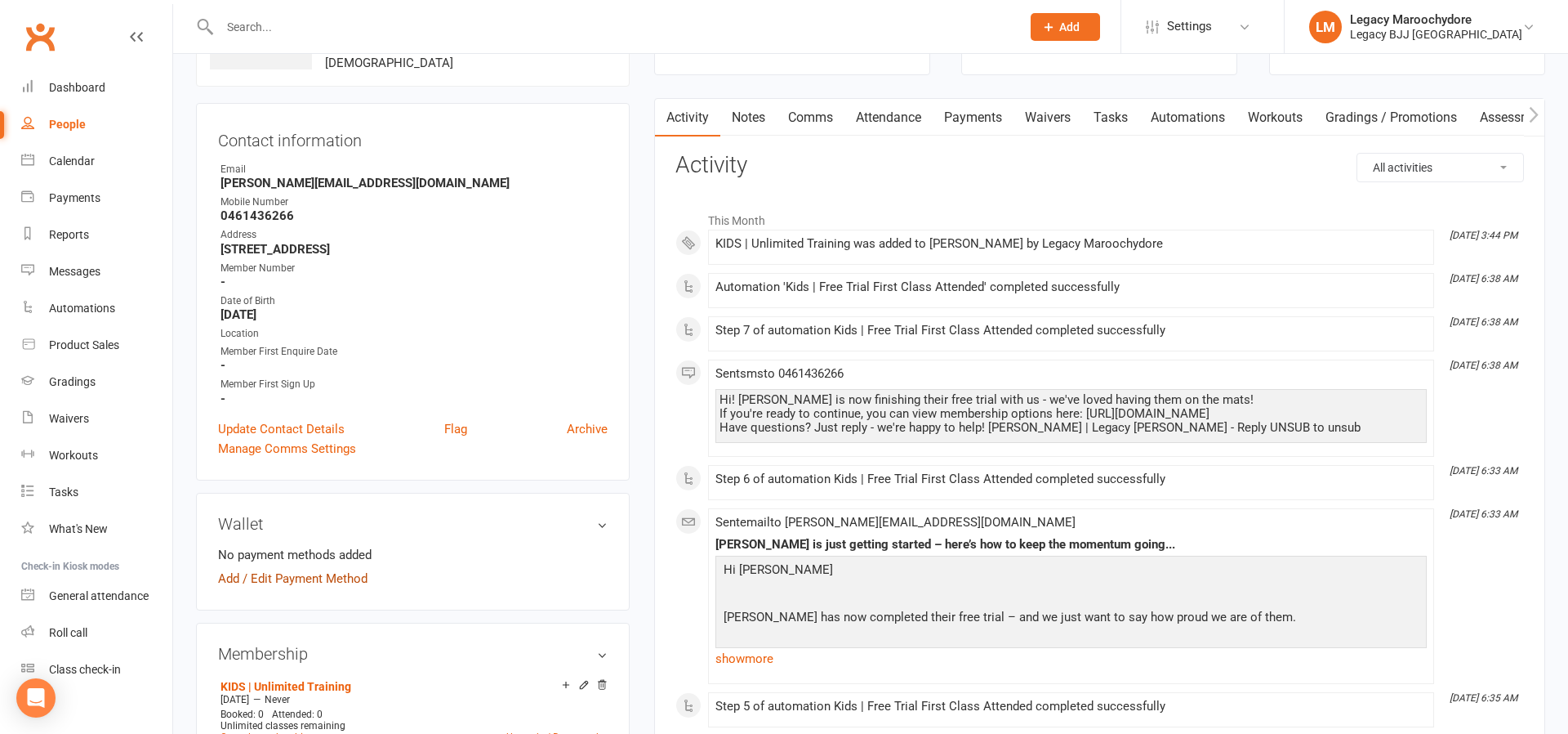
click at [254, 579] on link "Add / Edit Payment Method" at bounding box center [292, 578] width 149 height 19
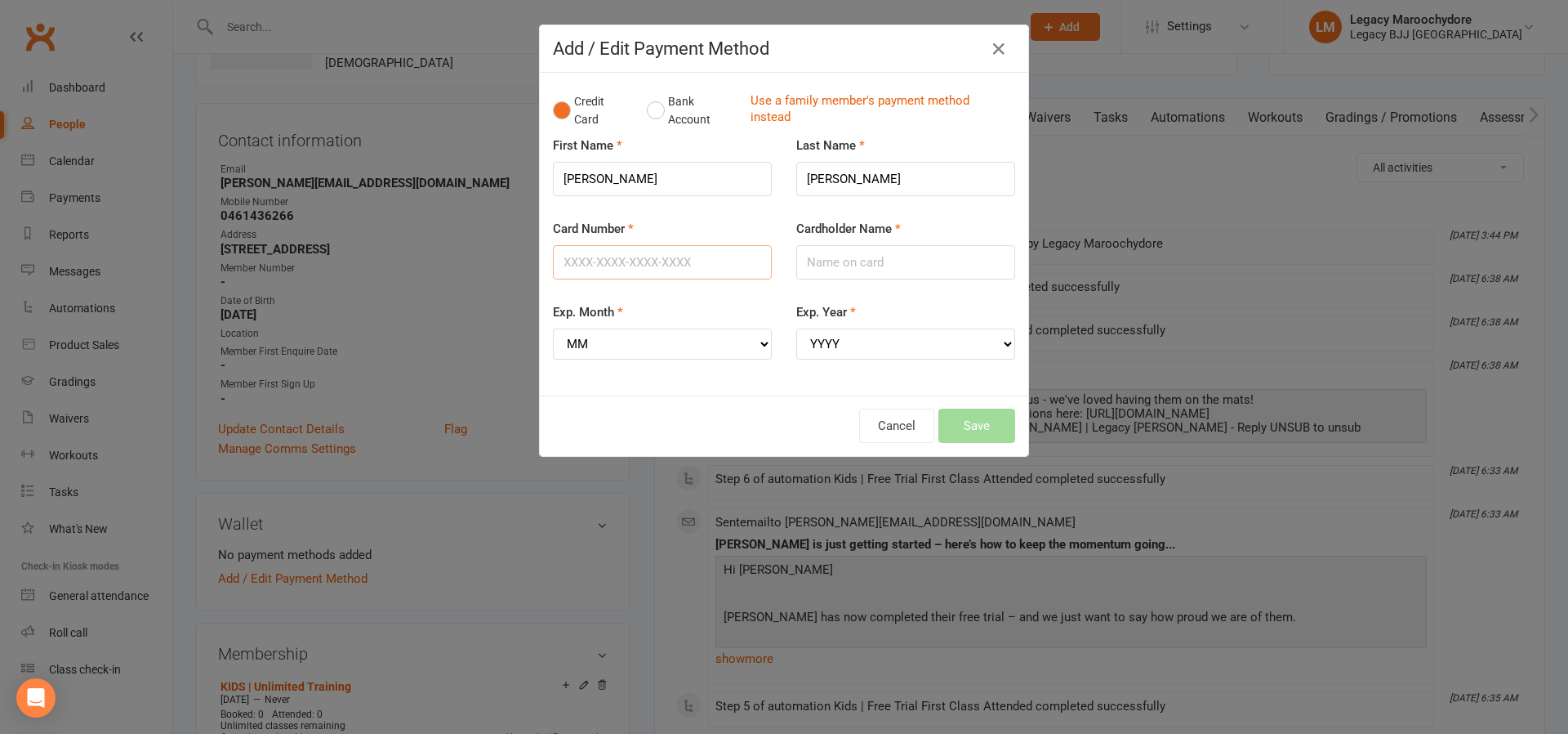
drag, startPoint x: 582, startPoint y: 258, endPoint x: 626, endPoint y: 258, distance: 44.0
click at [584, 258] on input "Card Number" at bounding box center [662, 263] width 219 height 35
type input "4564320028229583"
click at [899, 259] on input "Cardholder Name" at bounding box center [906, 263] width 219 height 35
type input "J S Chapman"
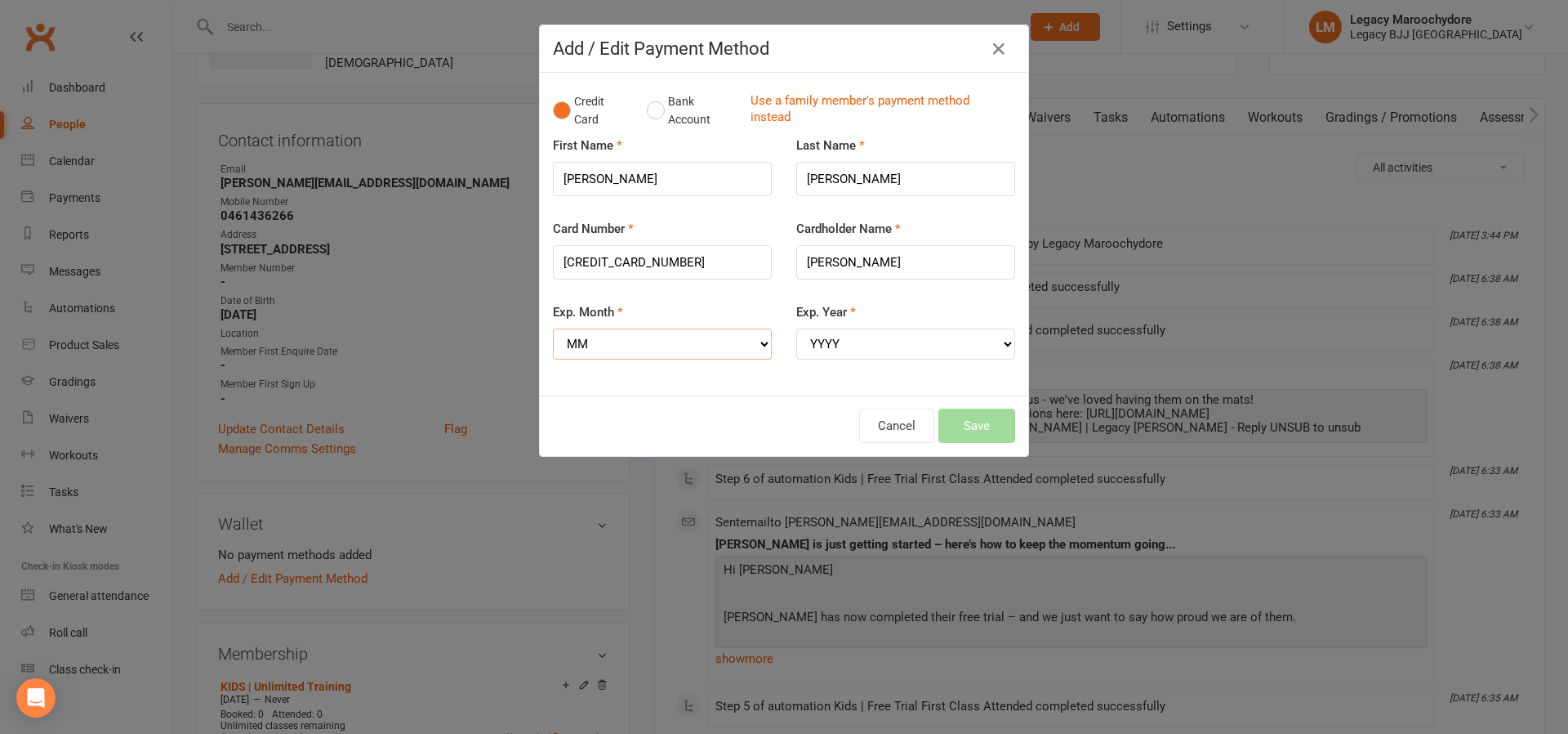
select select "03"
select select "2027"
click at [982, 416] on button "Save" at bounding box center [977, 426] width 77 height 35
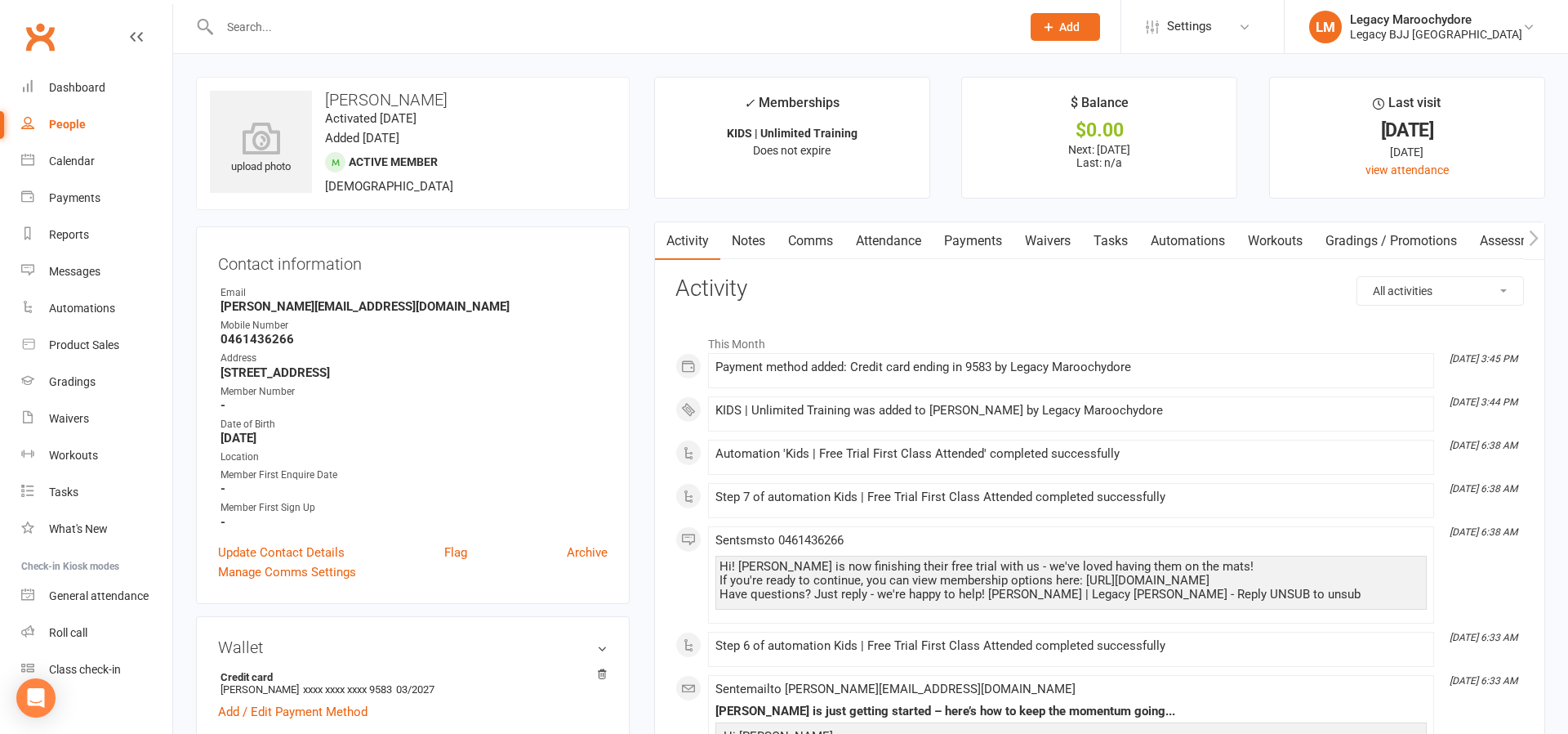
scroll to position [0, 0]
drag, startPoint x: 274, startPoint y: 29, endPoint x: 286, endPoint y: 36, distance: 13.9
click at [275, 30] on input "text" at bounding box center [611, 27] width 795 height 23
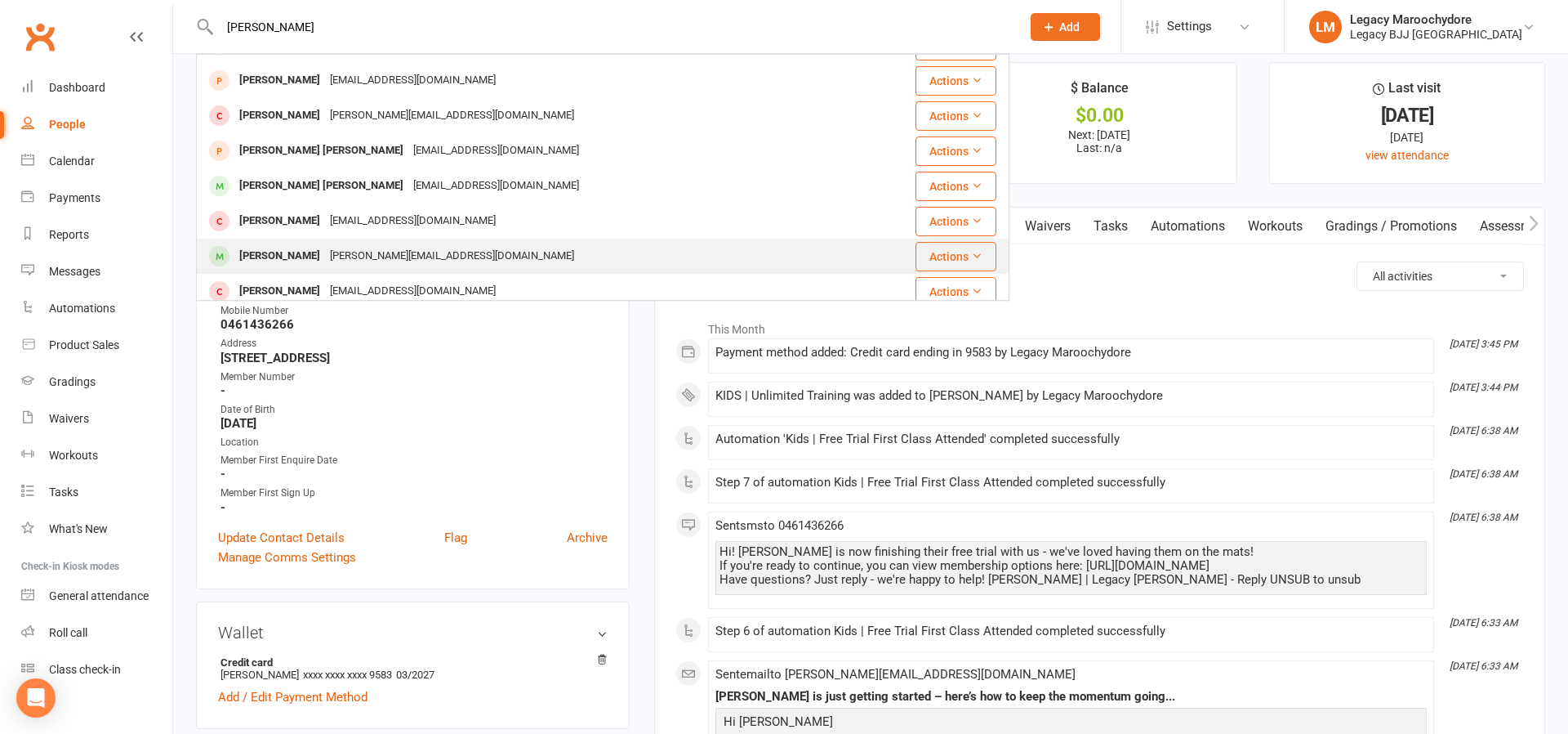
scroll to position [303, 0]
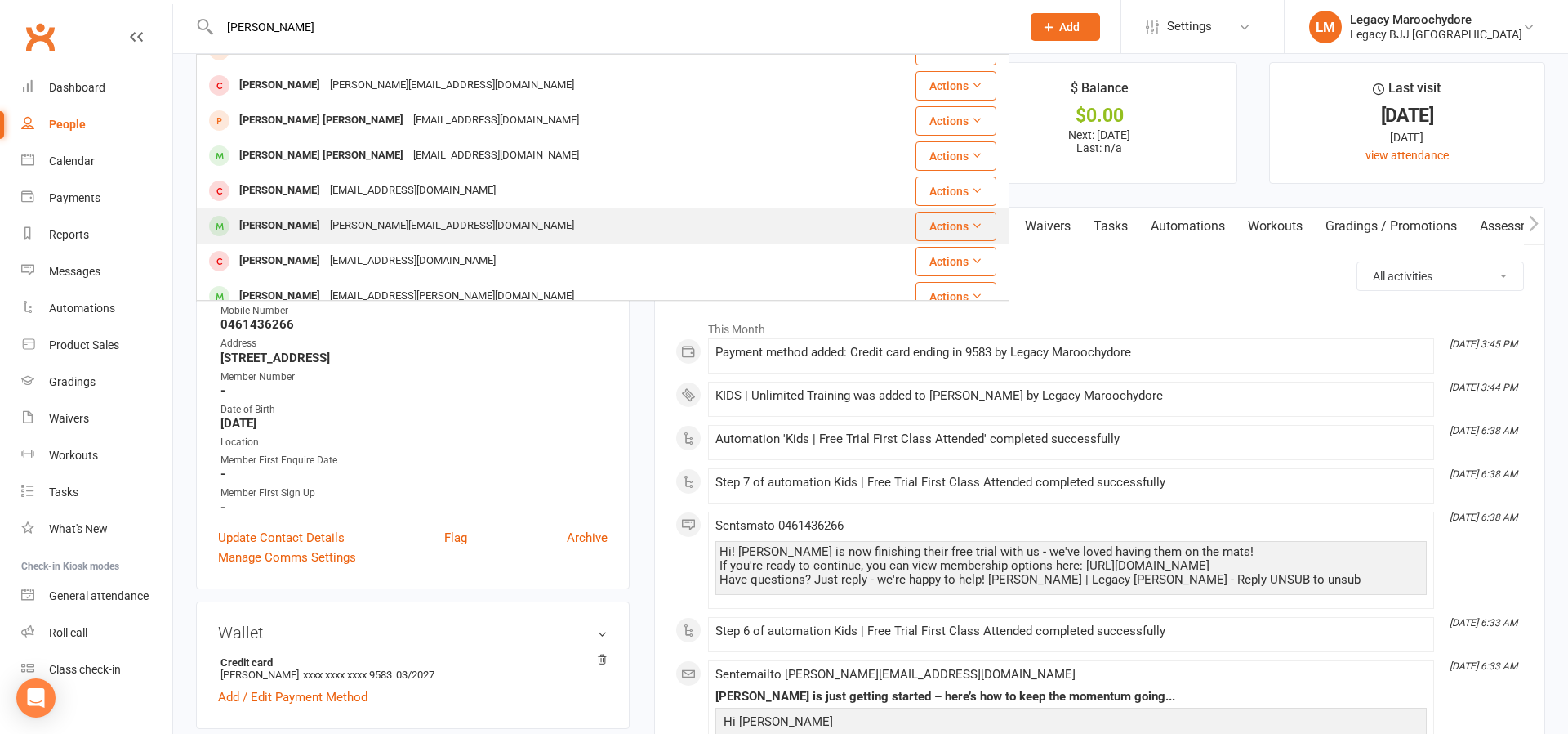
type input "Cooper"
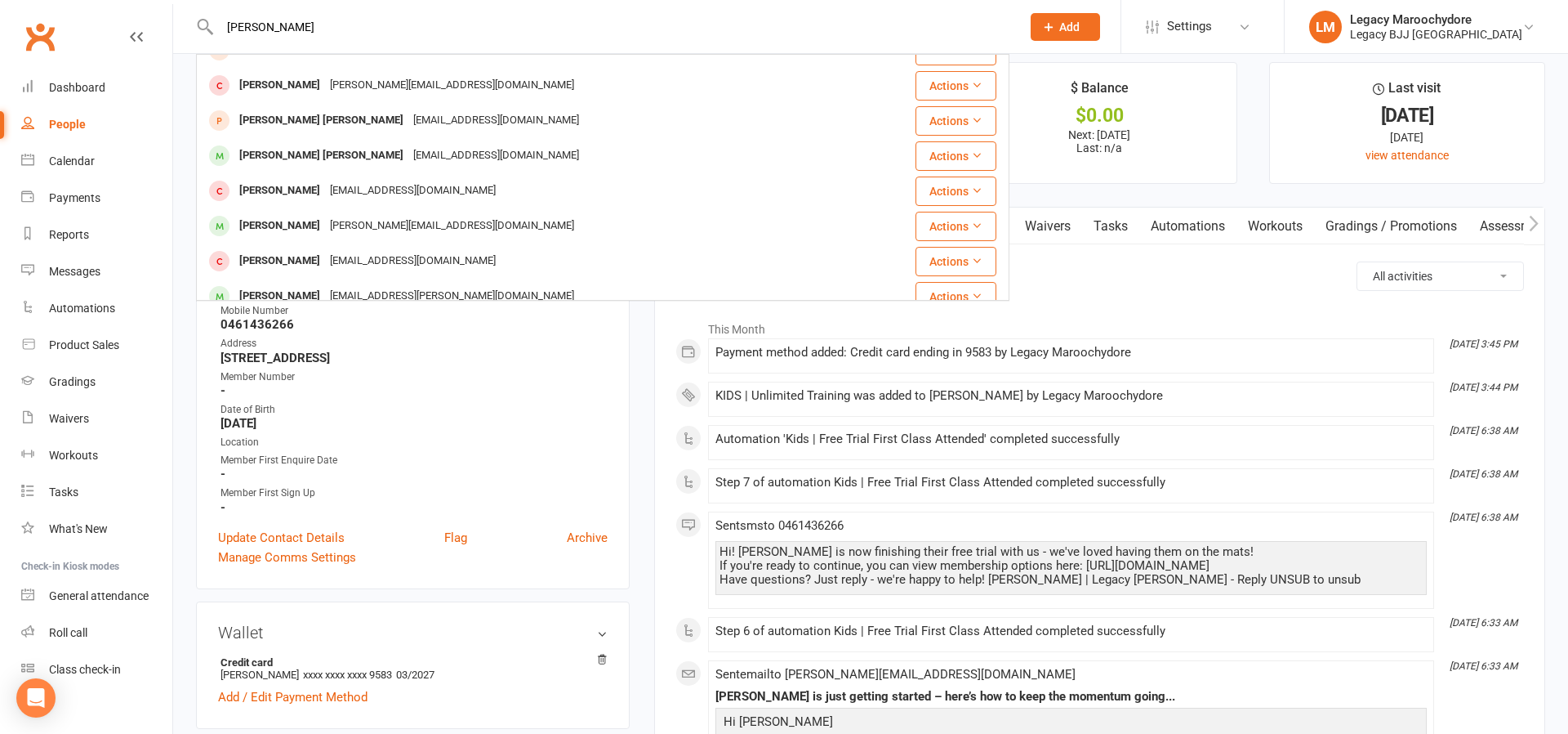
click at [351, 218] on div "Justin@rhqconstruct.com.au" at bounding box center [452, 226] width 254 height 24
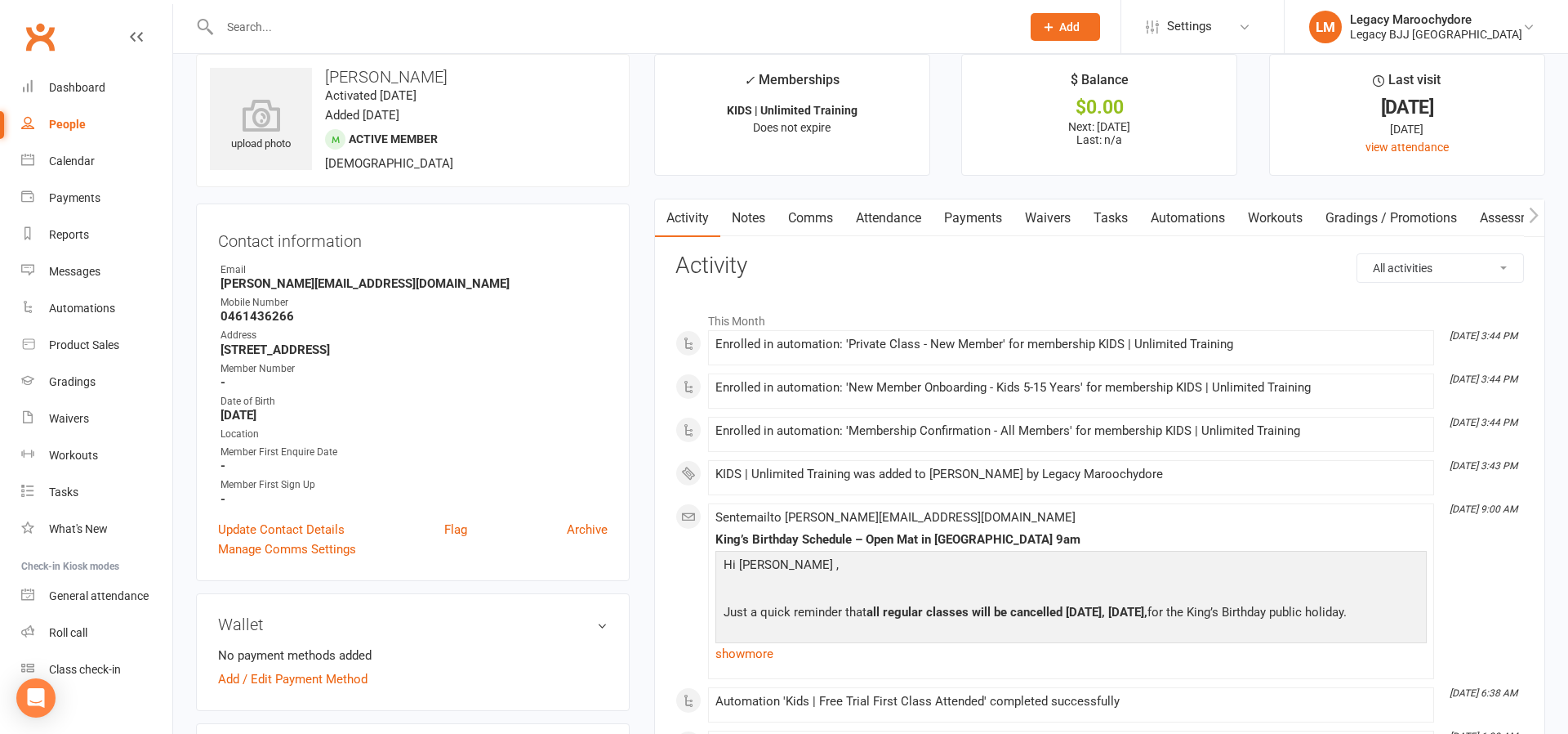
scroll to position [137, 0]
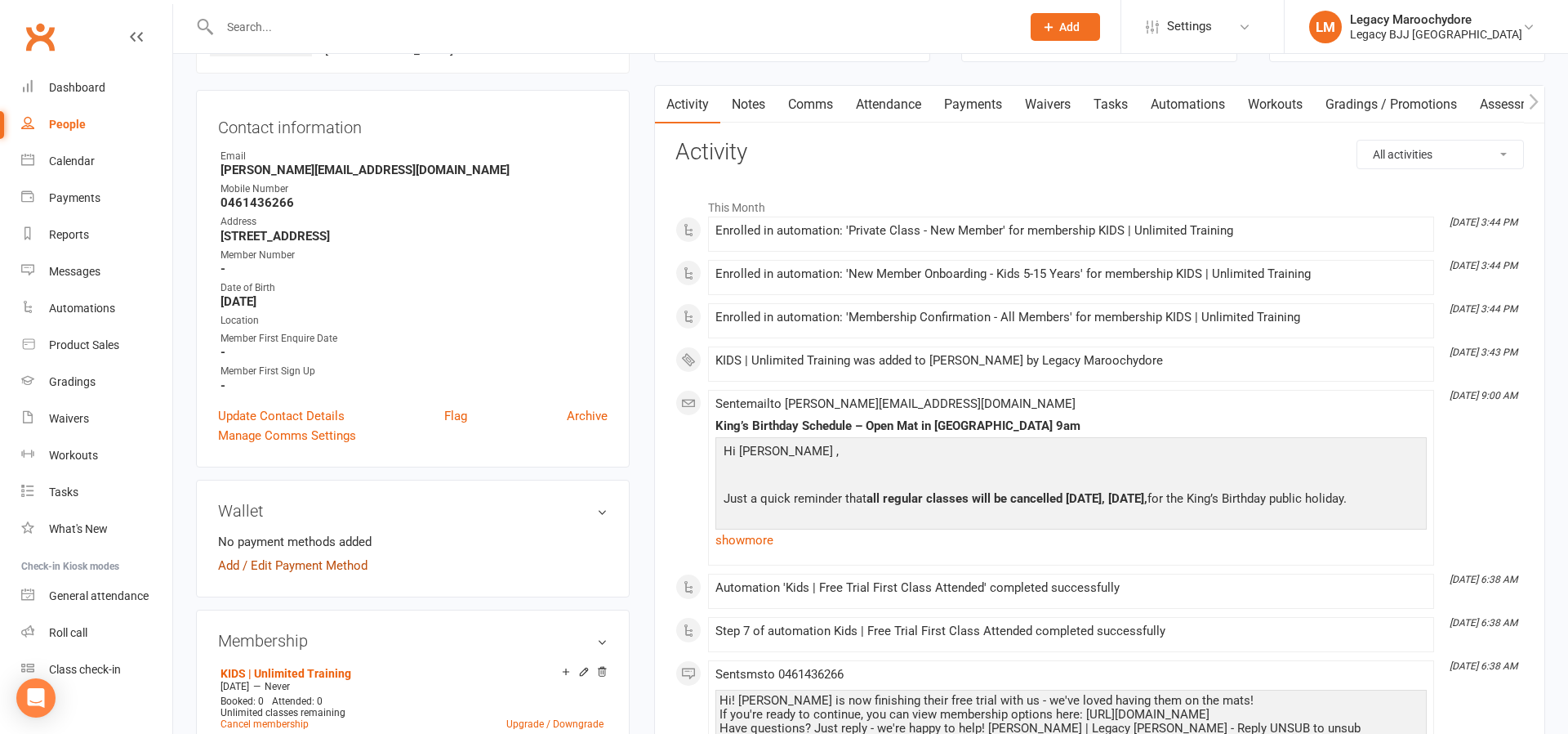
click at [257, 559] on link "Add / Edit Payment Method" at bounding box center [292, 566] width 149 height 19
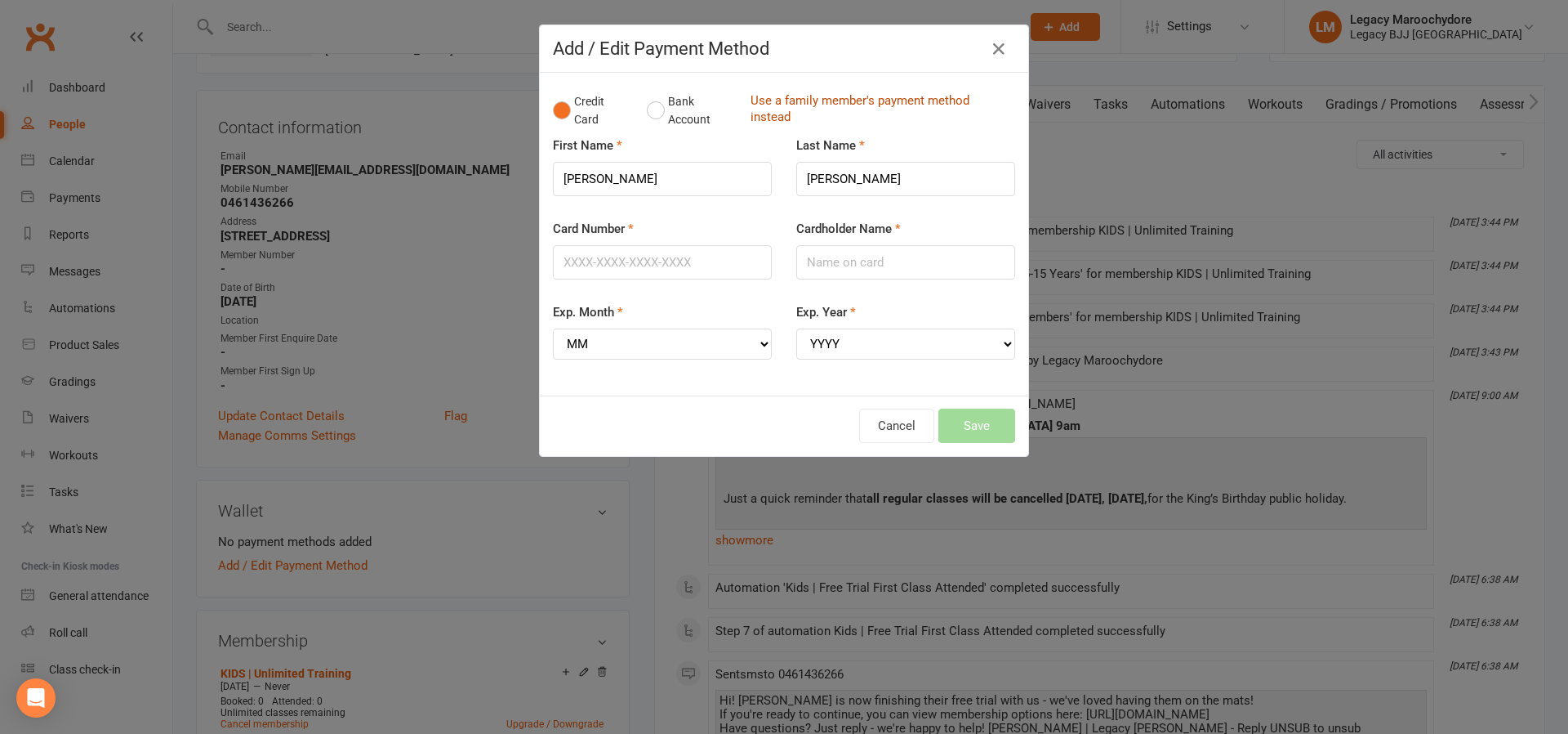
click at [763, 99] on link "Use a family member's payment method instead" at bounding box center [879, 111] width 257 height 37
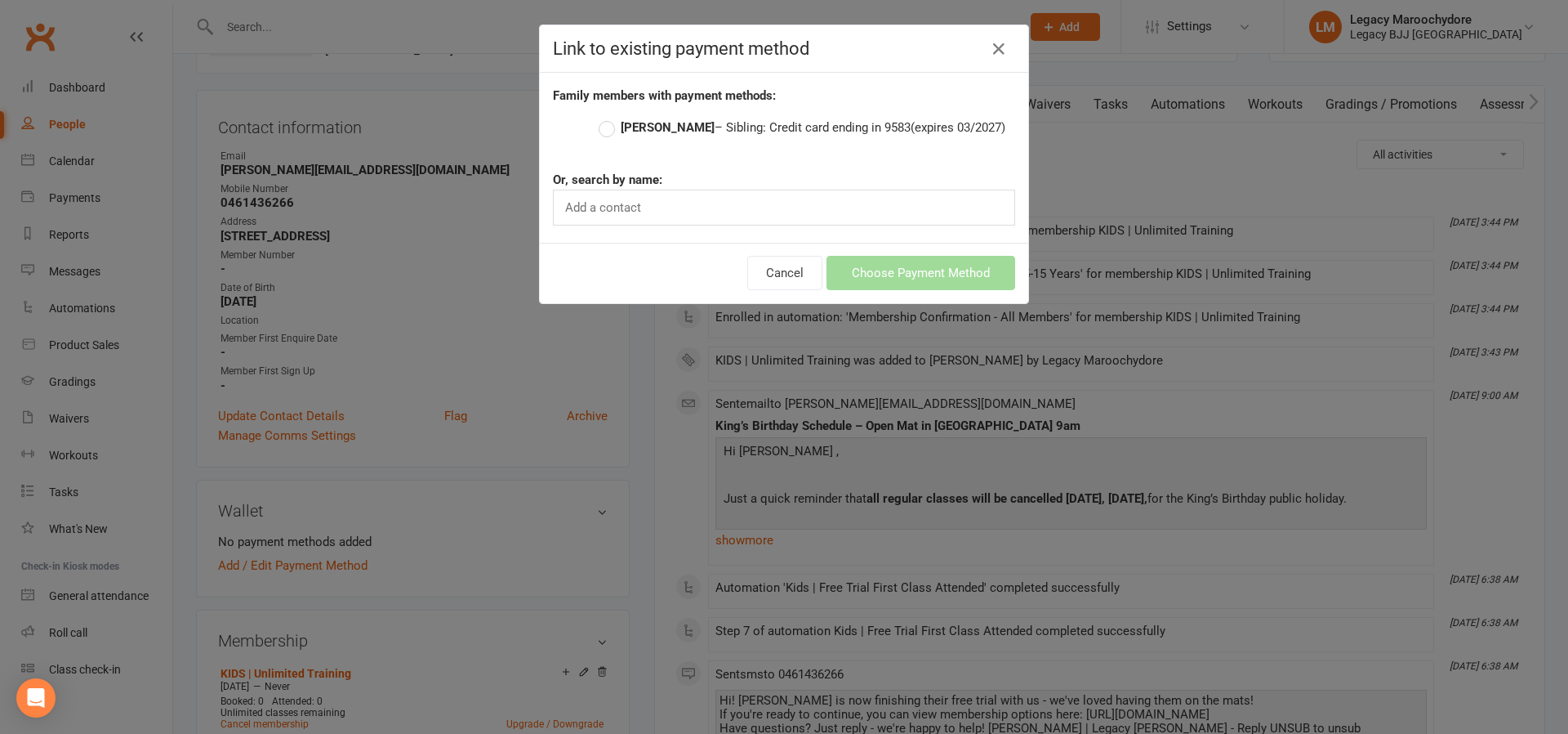
drag, startPoint x: 610, startPoint y: 129, endPoint x: 644, endPoint y: 140, distance: 35.7
click at [612, 129] on label "Noah Chapman – Sibling: Credit card ending in 9583 (expires 03/2027)" at bounding box center [802, 127] width 407 height 19
click at [610, 117] on input "Noah Chapman – Sibling: Credit card ending in 9583 (expires 03/2027)" at bounding box center [604, 117] width 11 height 0
drag, startPoint x: 959, startPoint y: 272, endPoint x: 969, endPoint y: 271, distance: 10.0
click at [962, 272] on button "Choose Payment Method" at bounding box center [921, 273] width 188 height 35
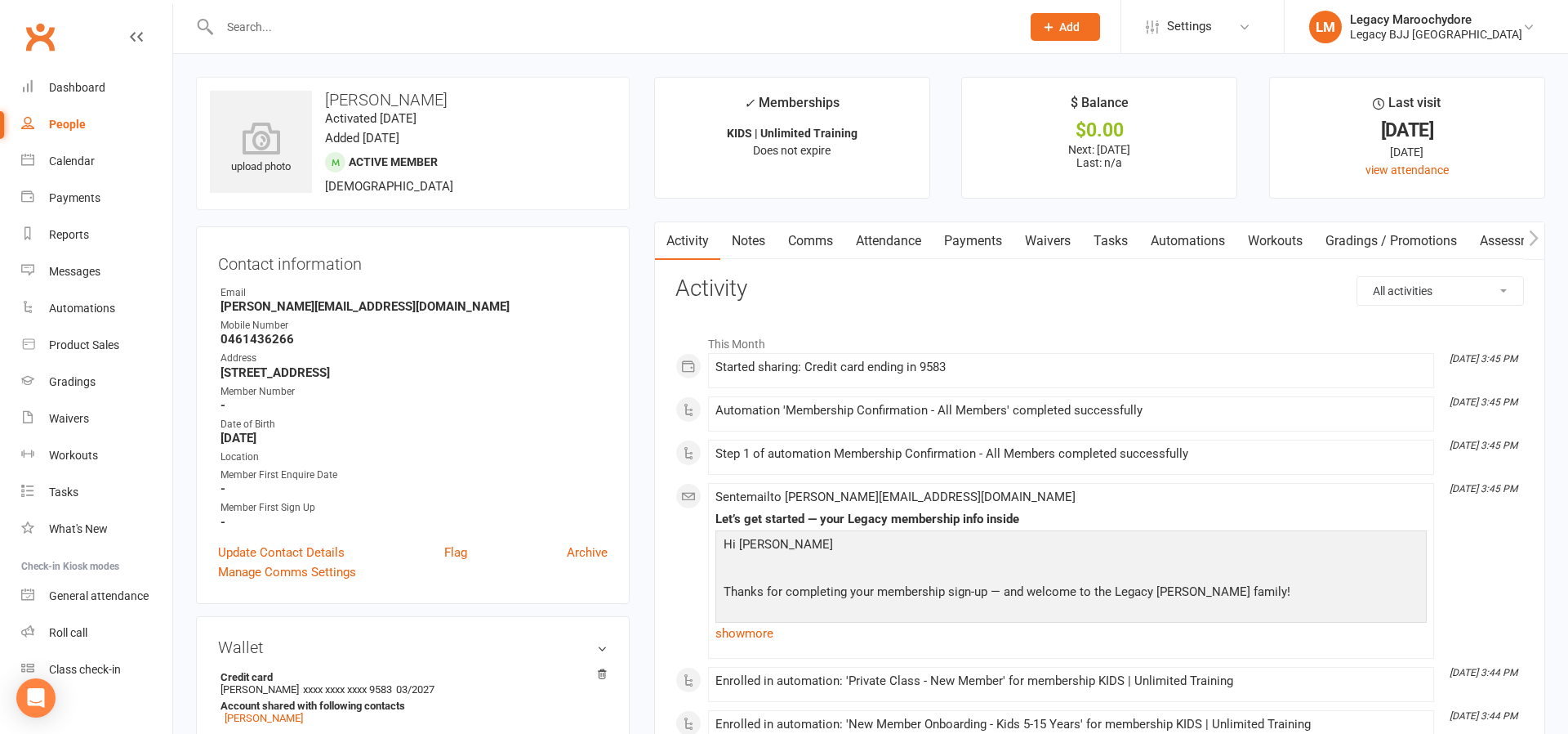
scroll to position [0, 0]
click at [237, 30] on input "text" at bounding box center [611, 27] width 795 height 23
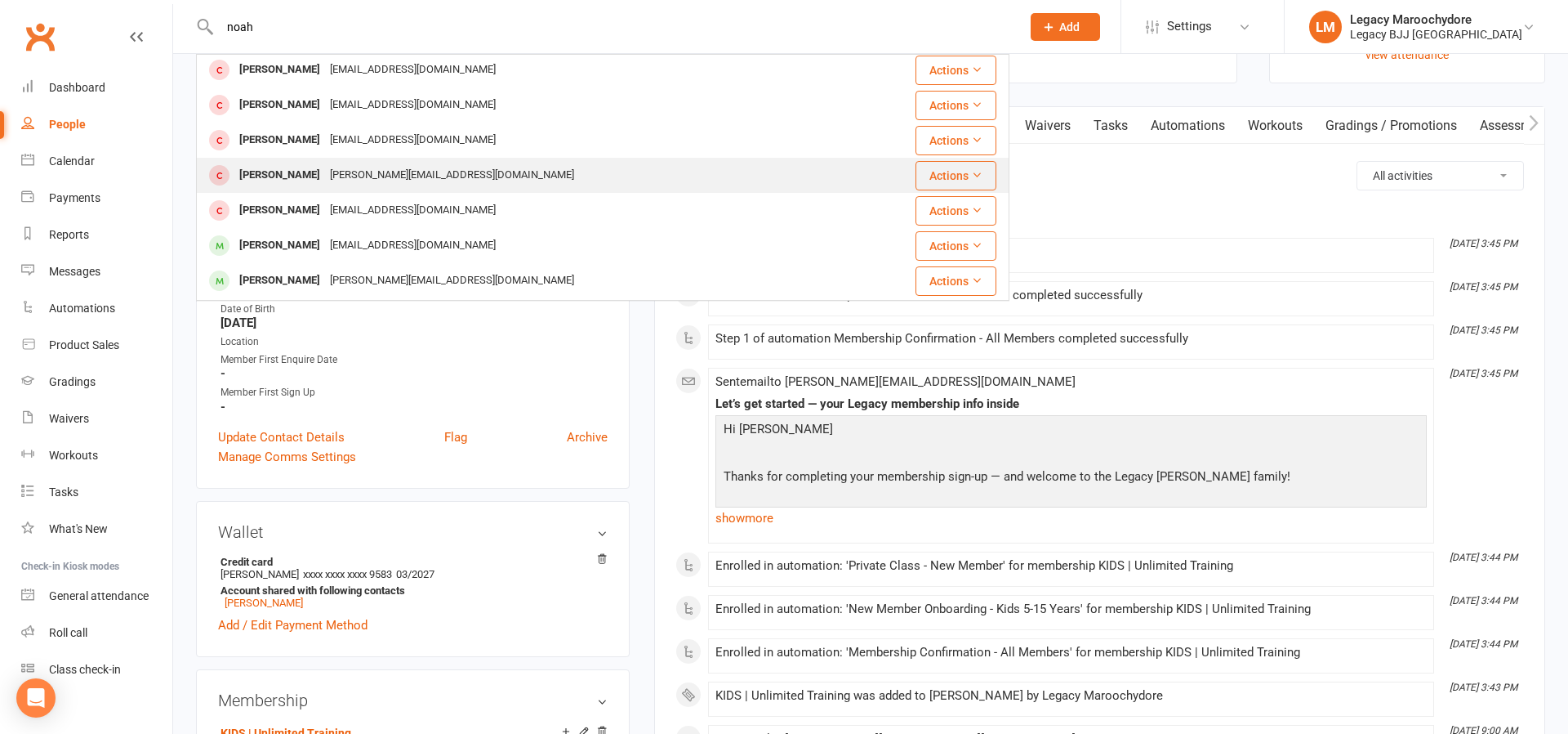
scroll to position [159, 0]
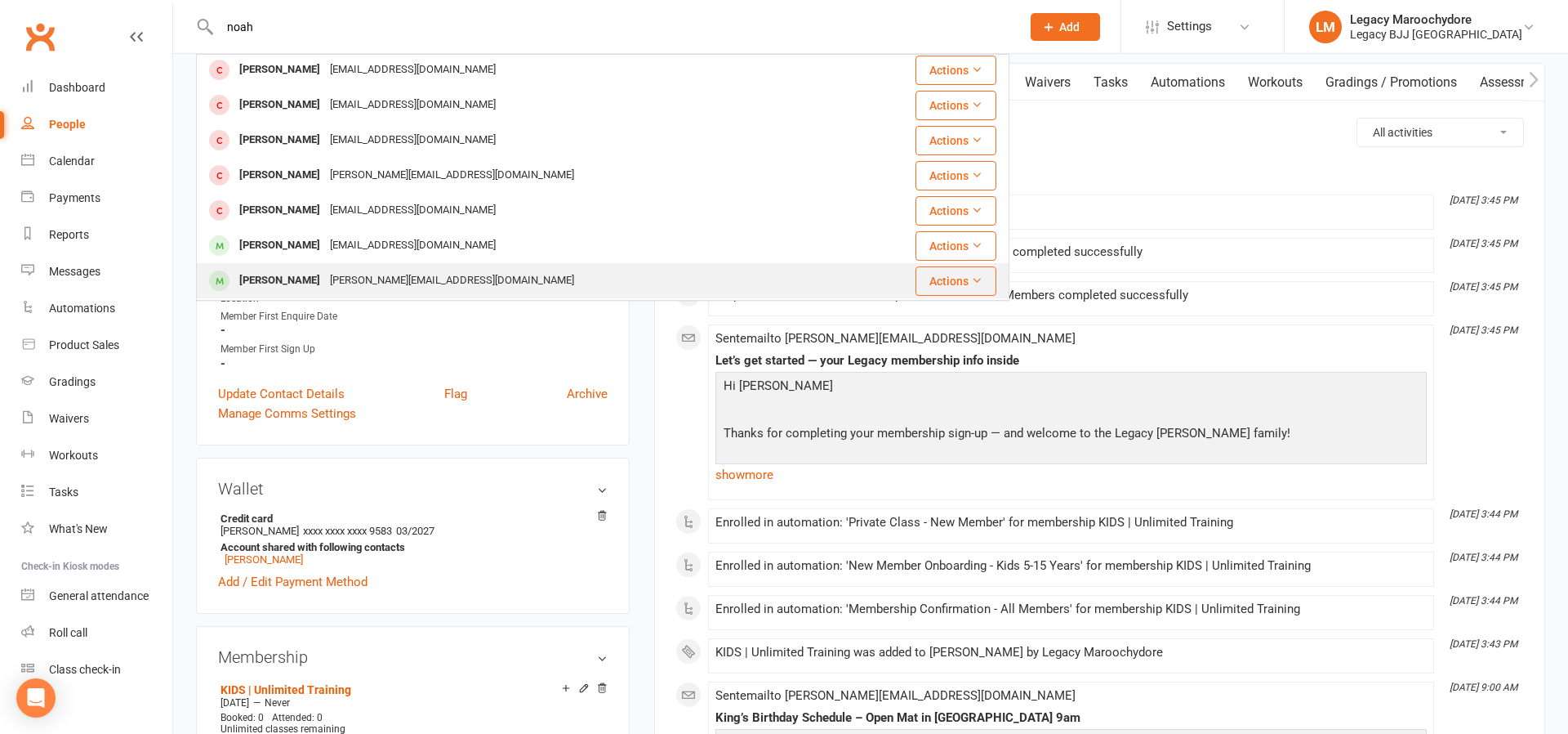
type input "noah"
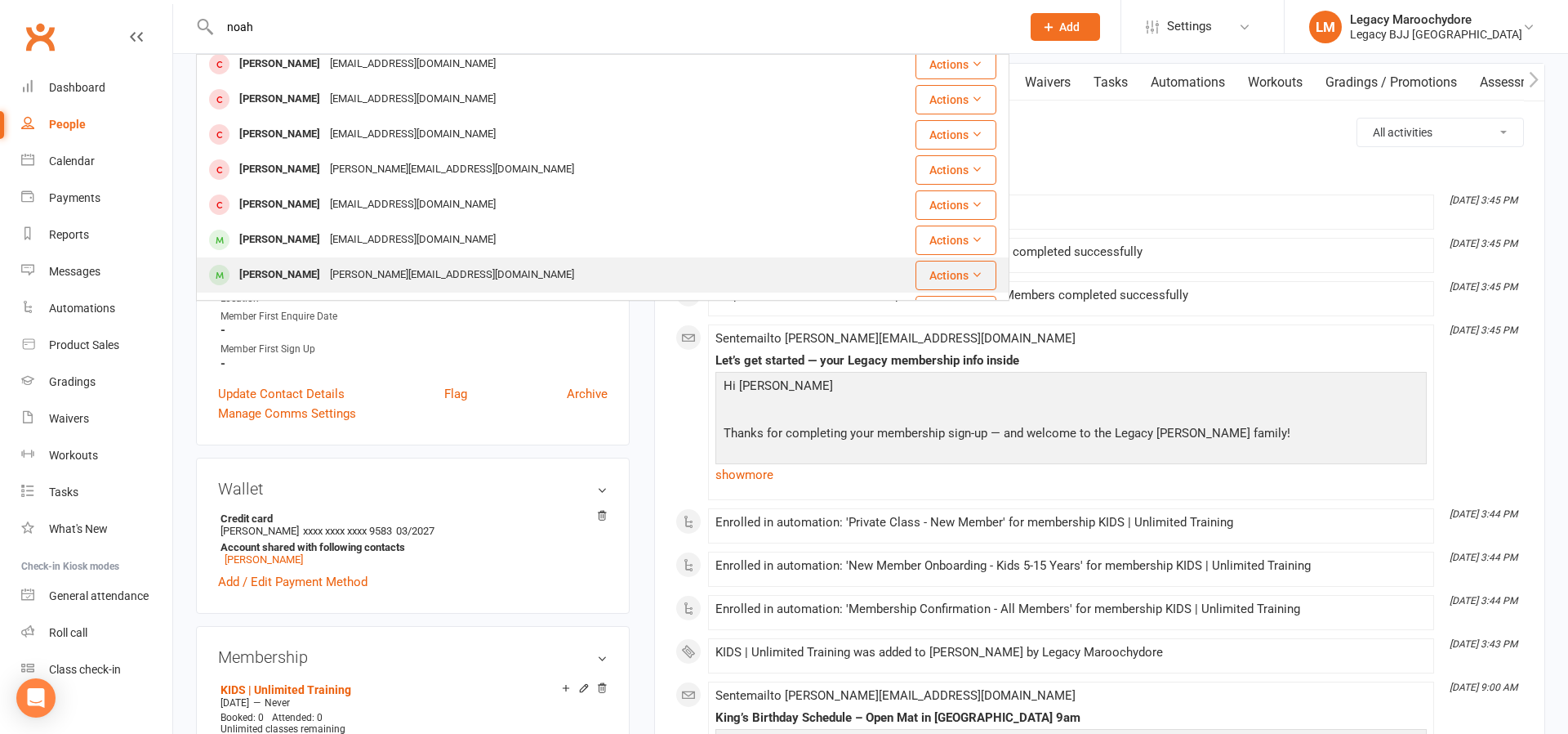
click at [291, 291] on div "Noah Chapman Justin@rhqconstruct.com.au" at bounding box center [535, 275] width 675 height 34
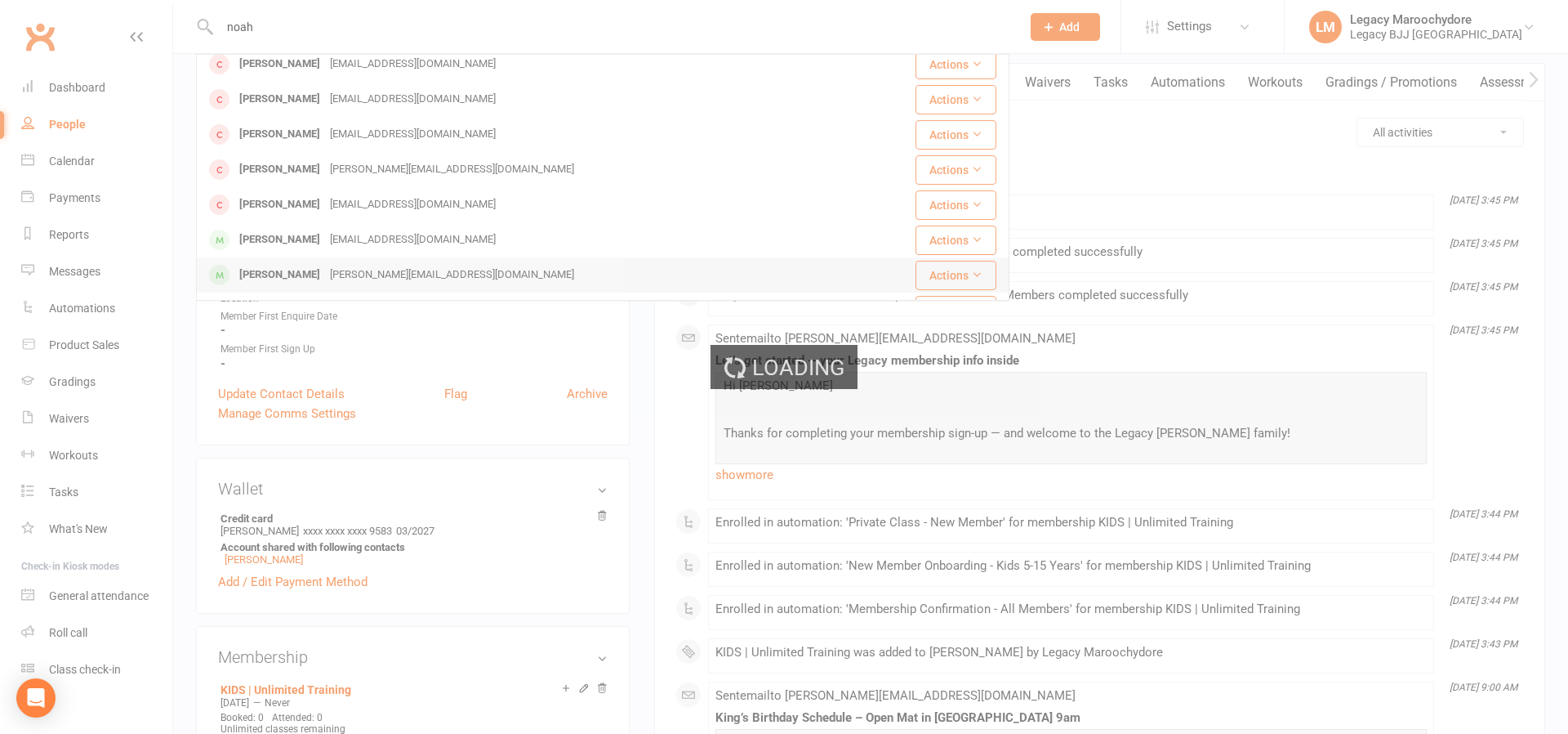
scroll to position [147, 0]
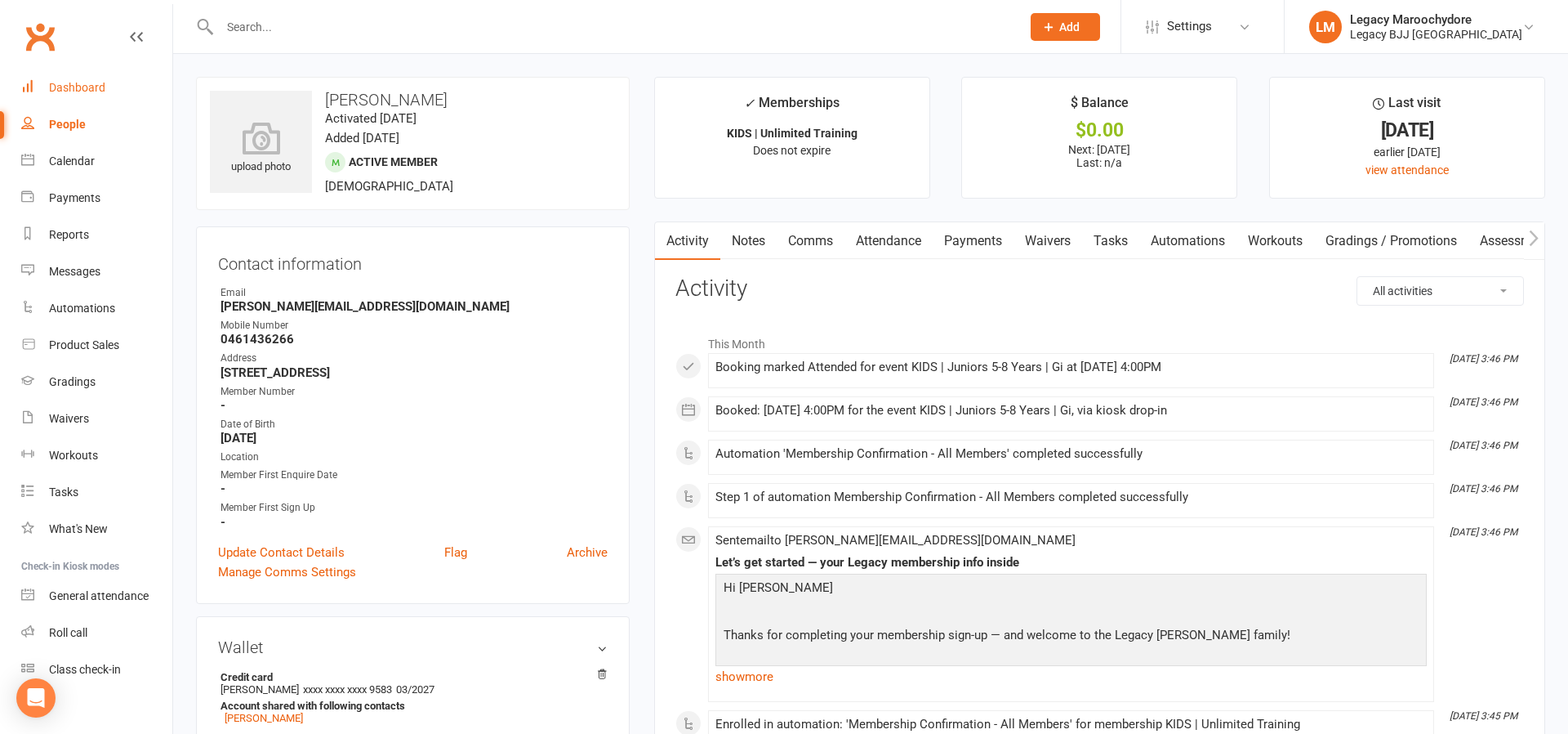
click at [79, 90] on div "Dashboard" at bounding box center [77, 88] width 57 height 13
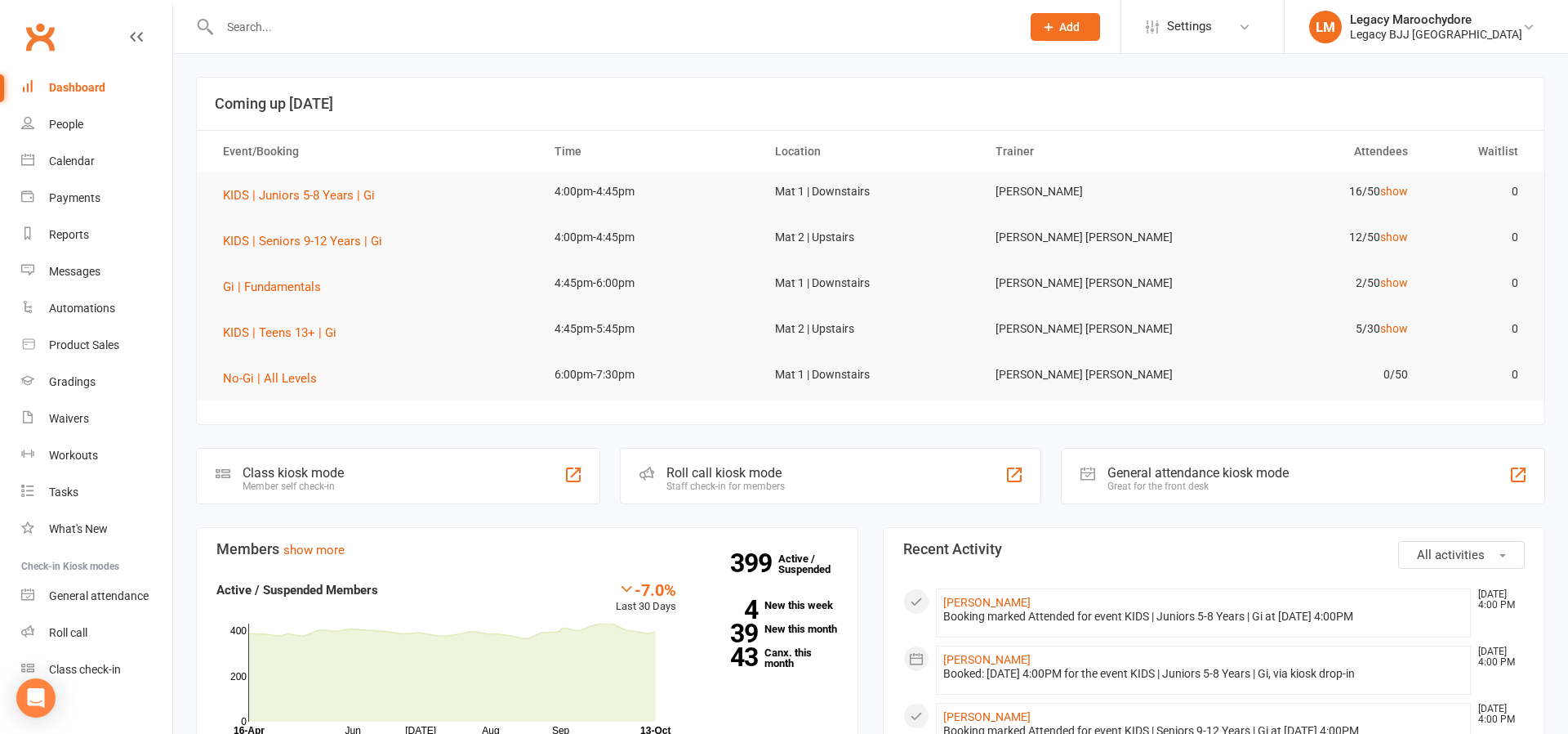
click at [75, 85] on div "Dashboard" at bounding box center [77, 88] width 57 height 13
click at [85, 92] on div "Dashboard" at bounding box center [77, 88] width 57 height 13
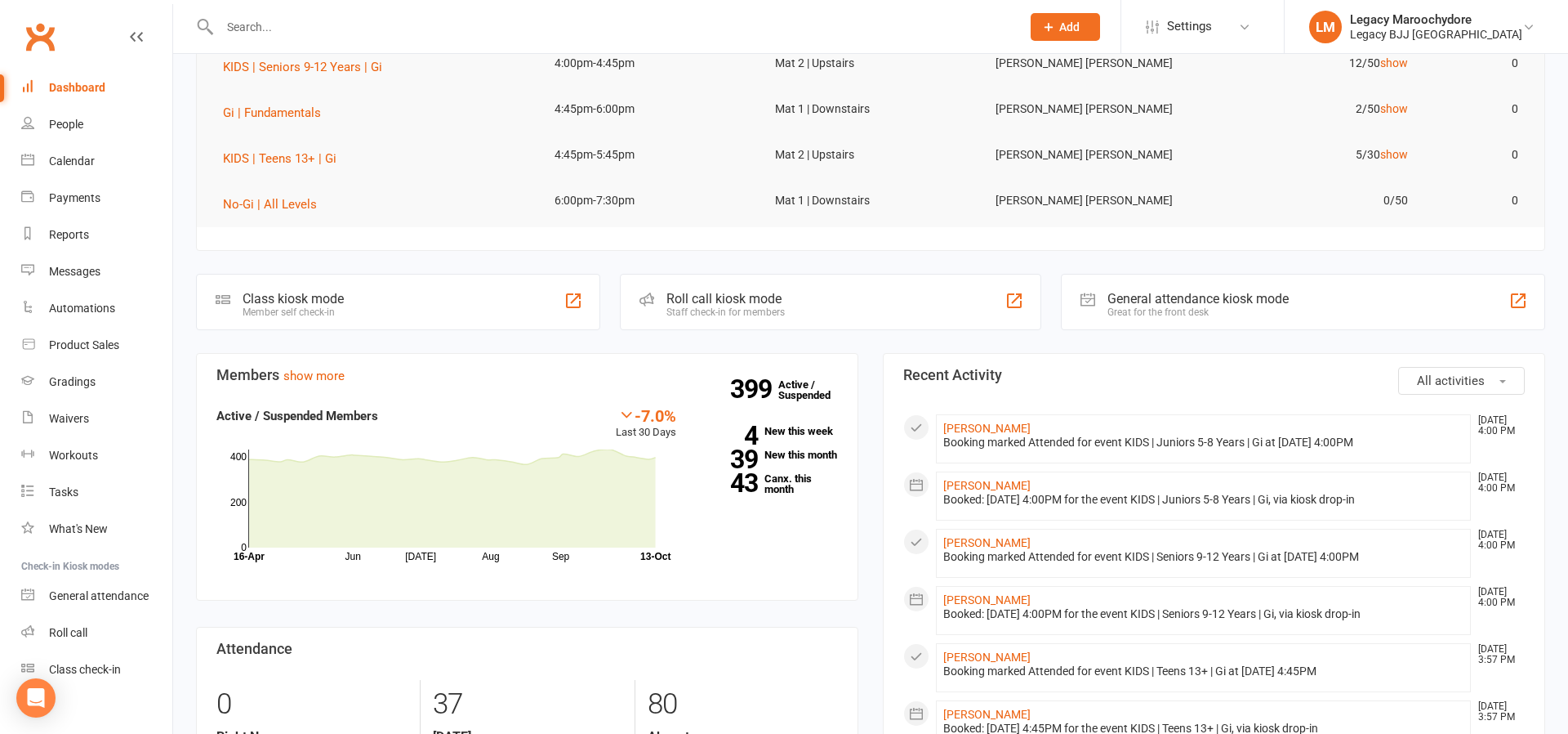
scroll to position [25, 0]
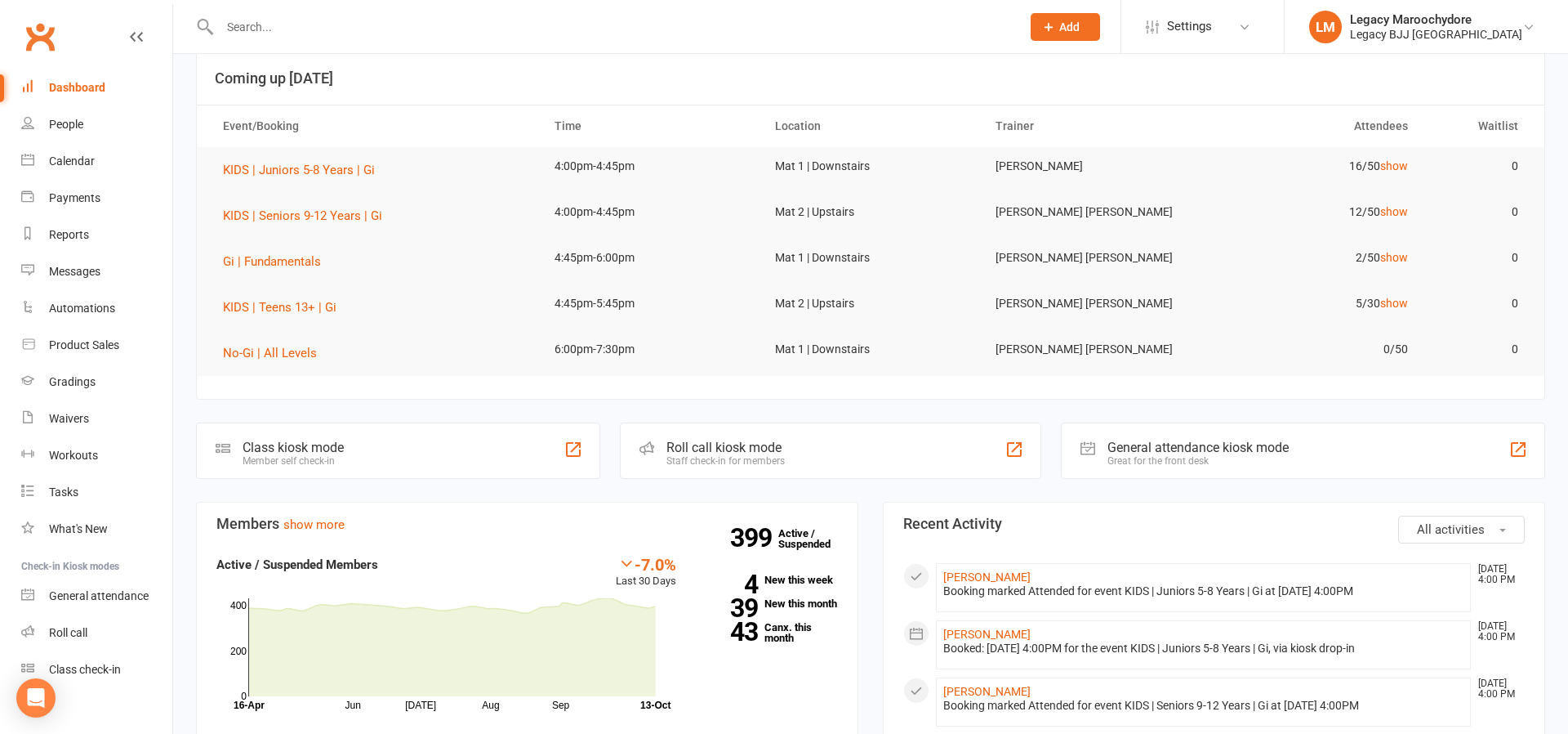
click at [269, 27] on input "text" at bounding box center [611, 27] width 795 height 23
click at [294, 447] on div "Class kiosk mode" at bounding box center [292, 447] width 101 height 15
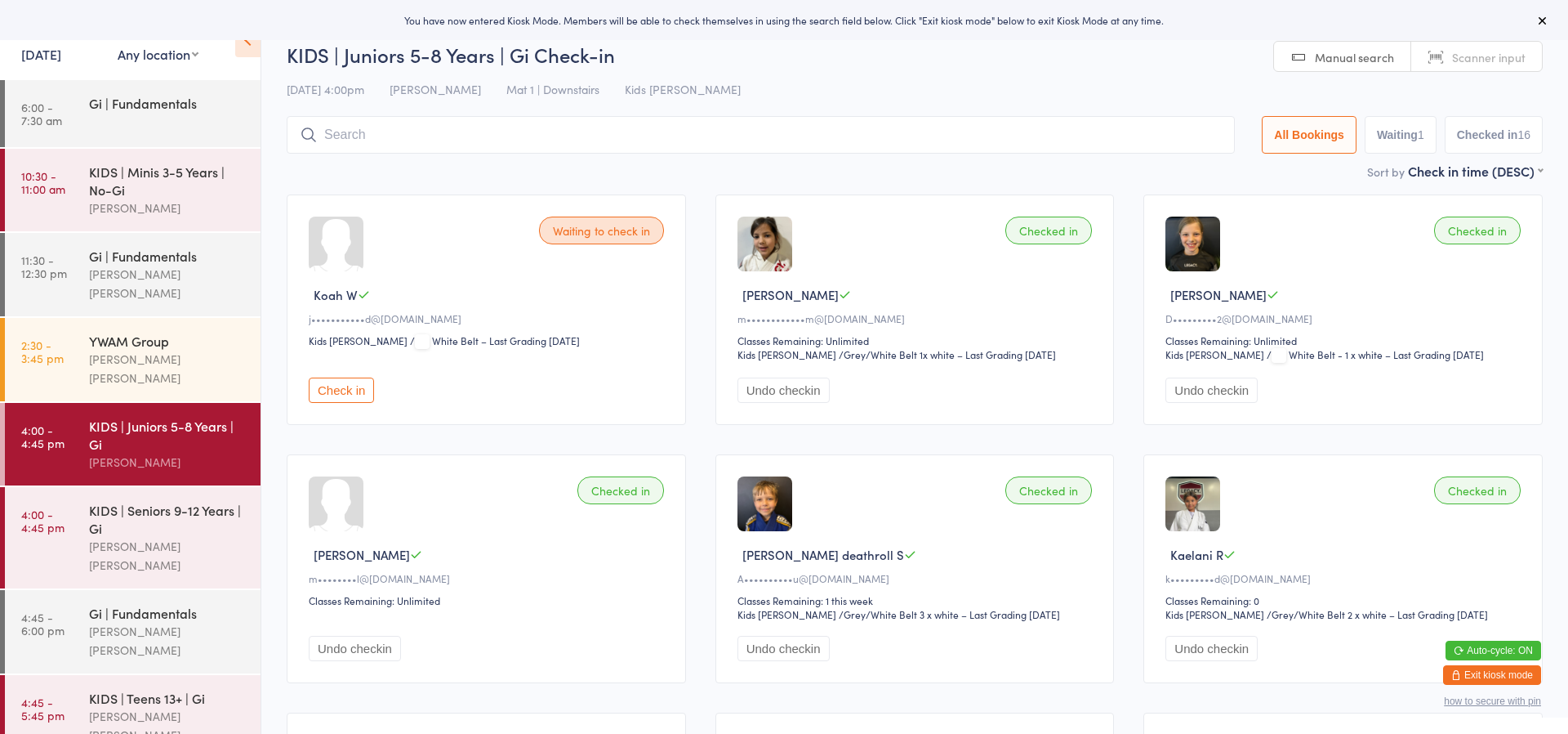
click at [1487, 677] on button "Exit kiosk mode" at bounding box center [1492, 675] width 98 height 19
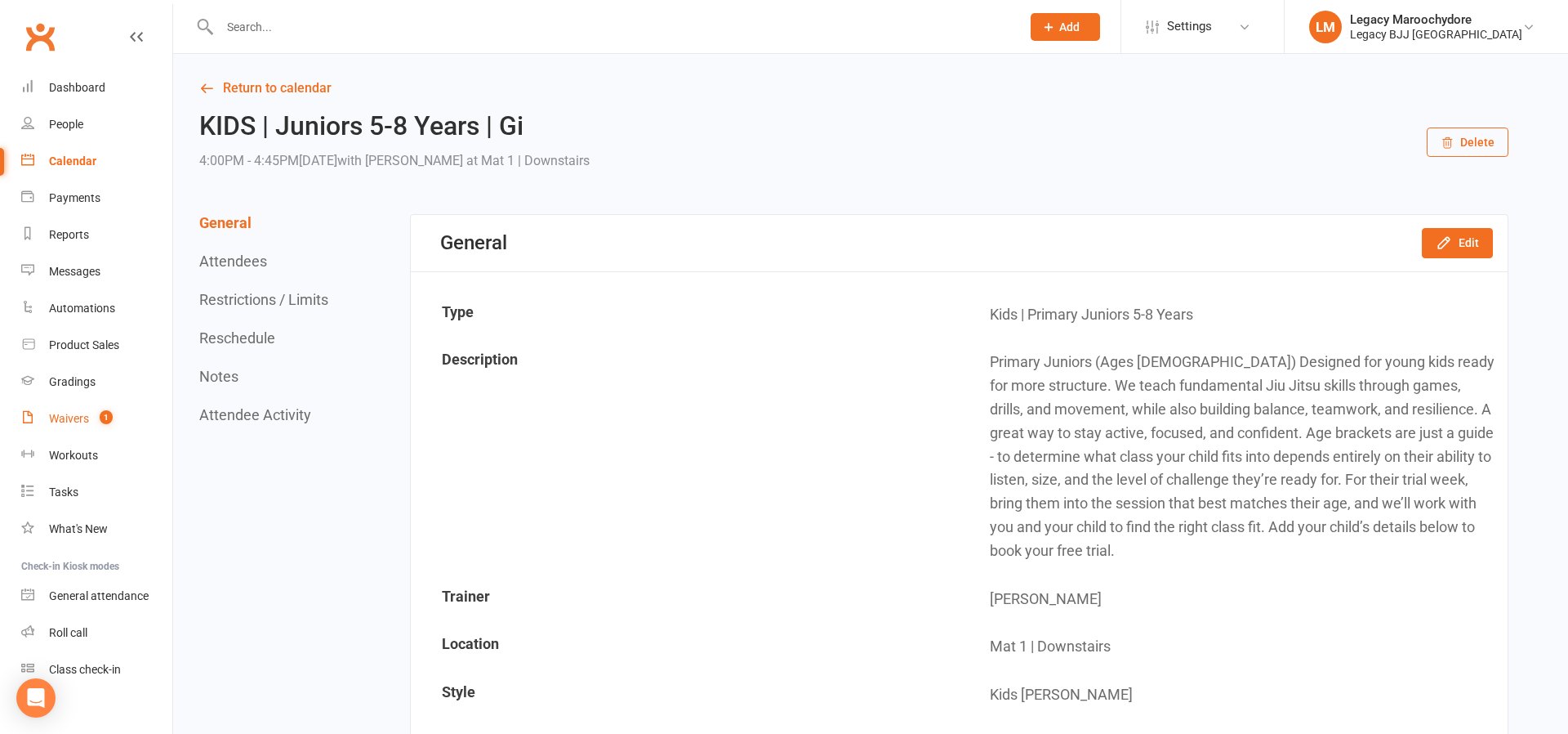
click at [60, 412] on div "Waivers" at bounding box center [69, 418] width 40 height 13
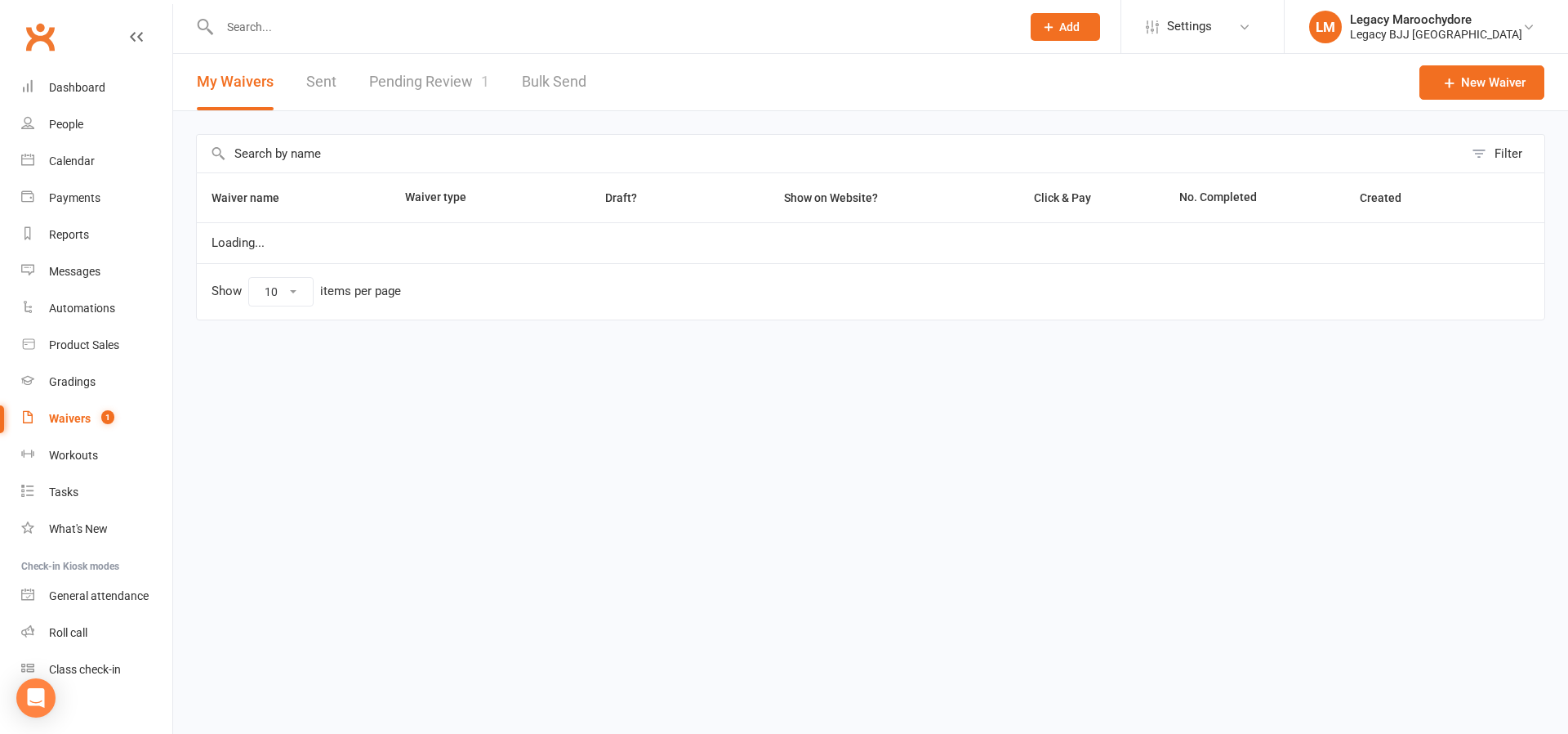
select select "25"
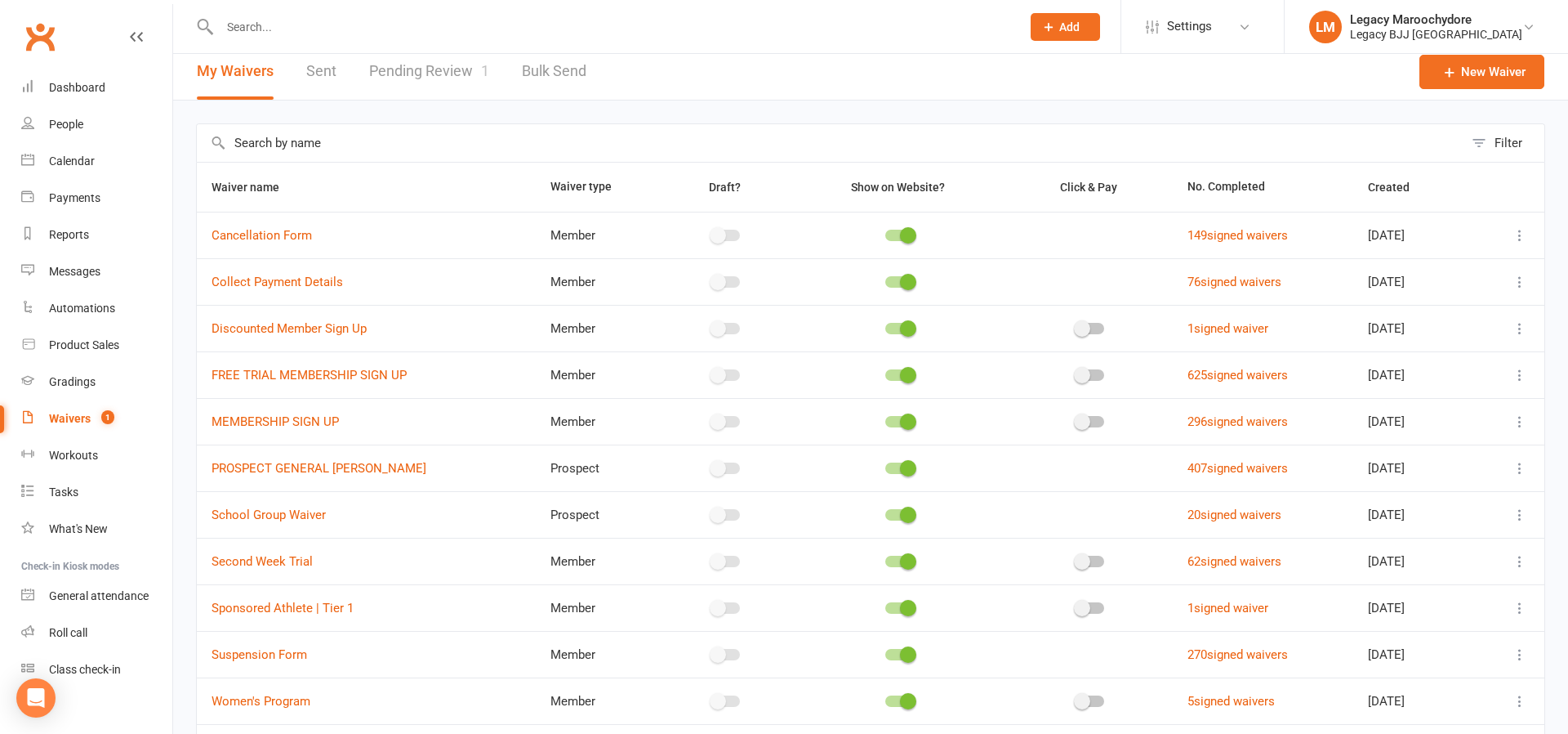
scroll to position [13, 0]
click at [390, 73] on link "Pending Review 1" at bounding box center [429, 68] width 120 height 57
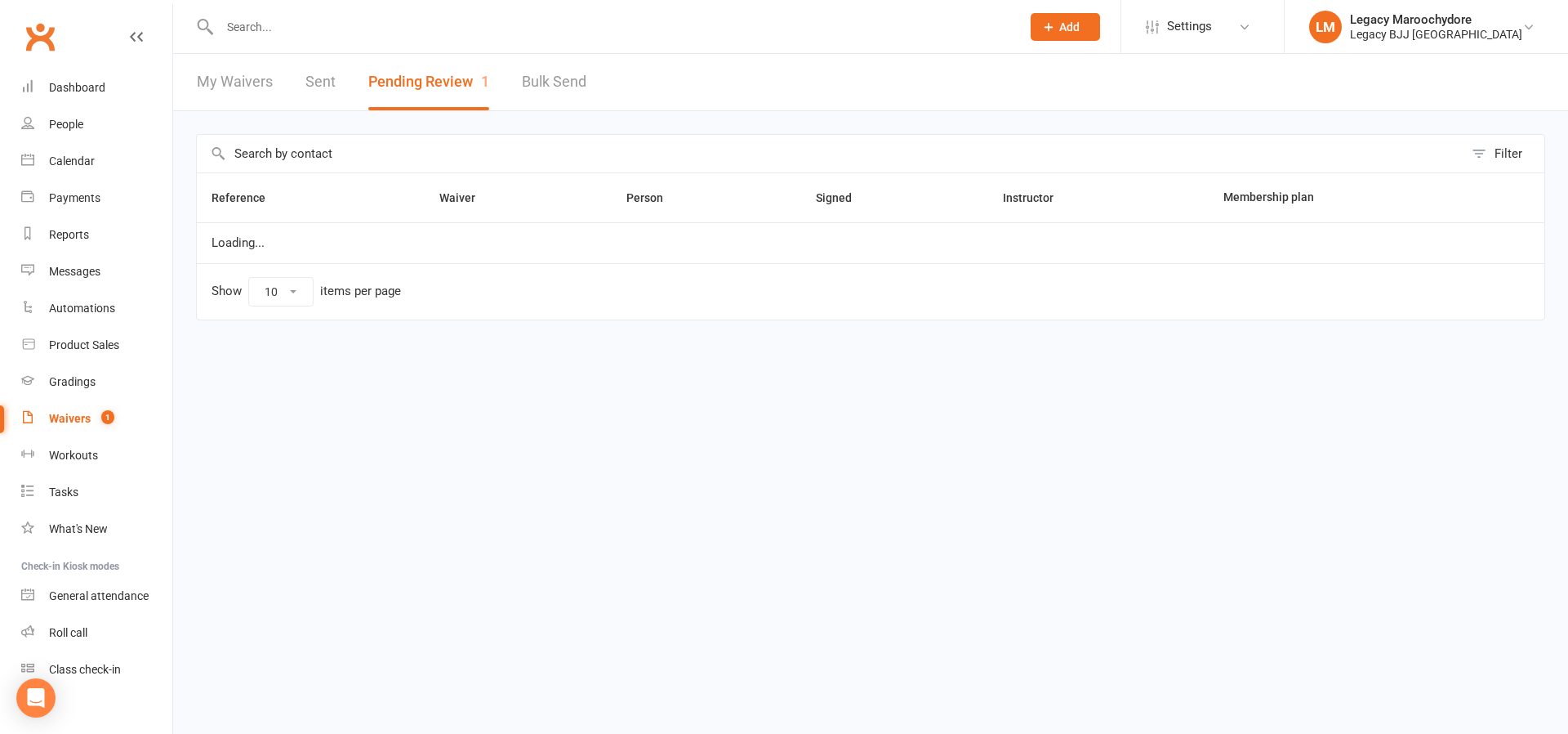
select select "100"
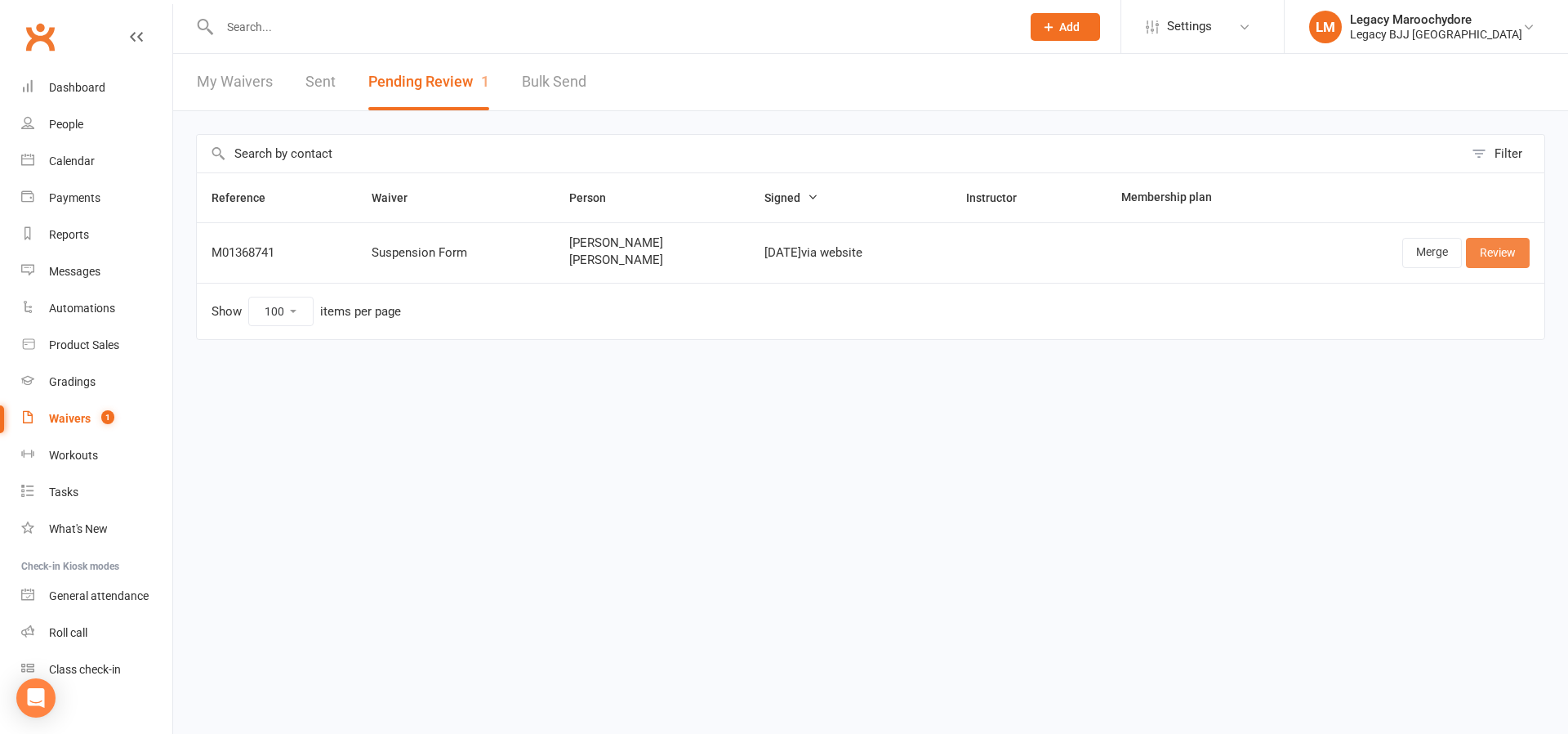
click at [1487, 257] on link "Review" at bounding box center [1498, 252] width 63 height 30
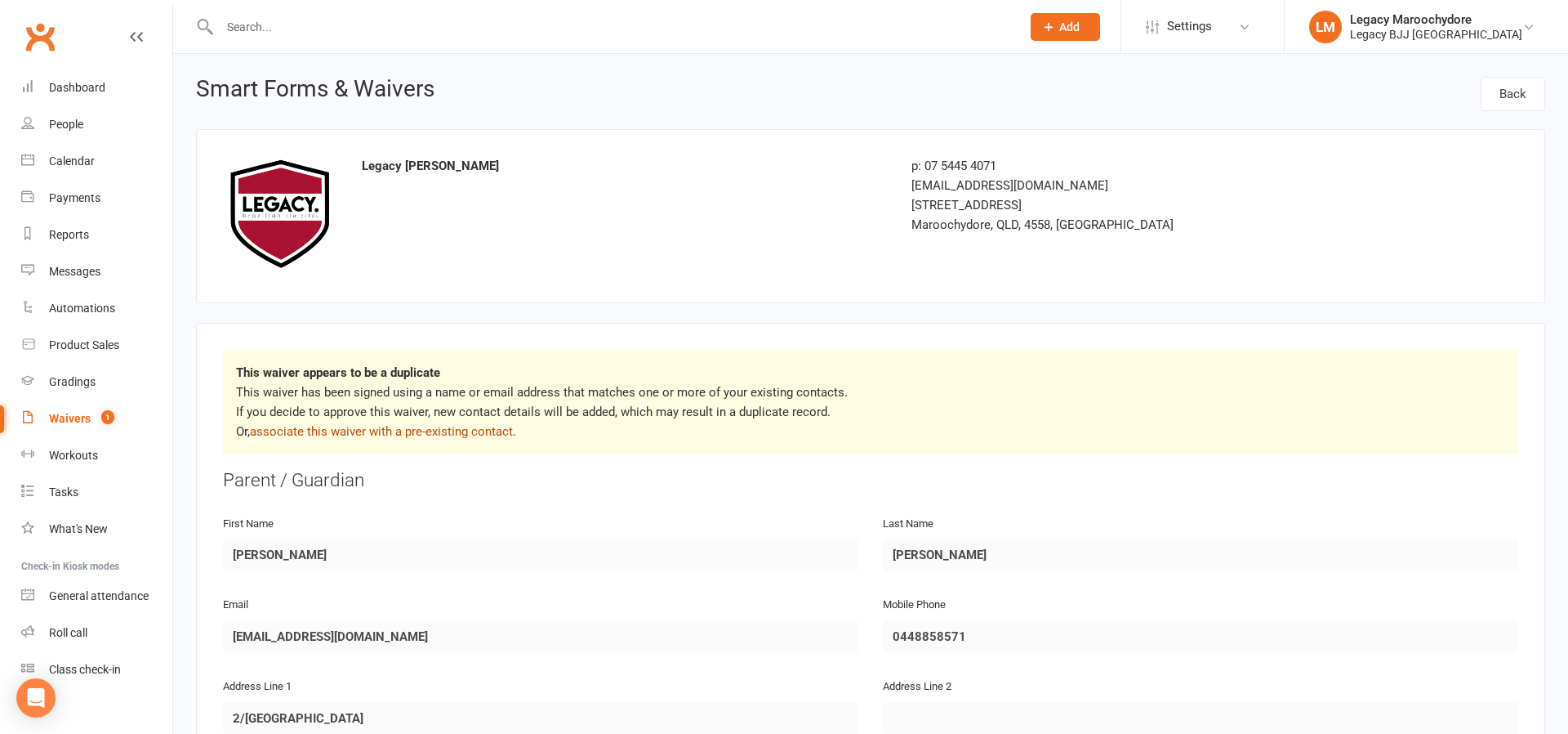
click at [379, 429] on link "associate this waiver with a pre-existing contact" at bounding box center [382, 431] width 263 height 14
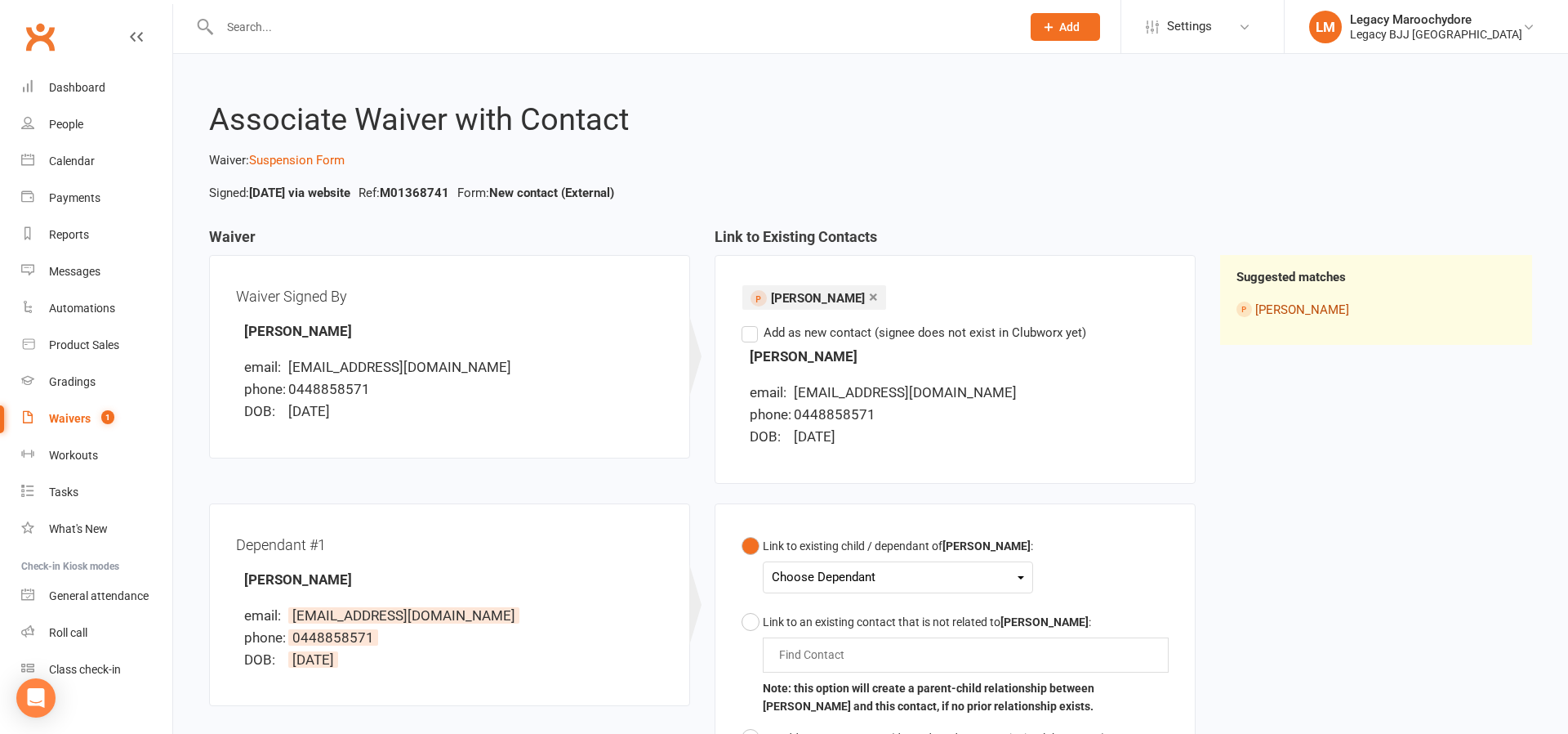
click at [1318, 309] on link "Melissa Watanabe" at bounding box center [1303, 309] width 94 height 14
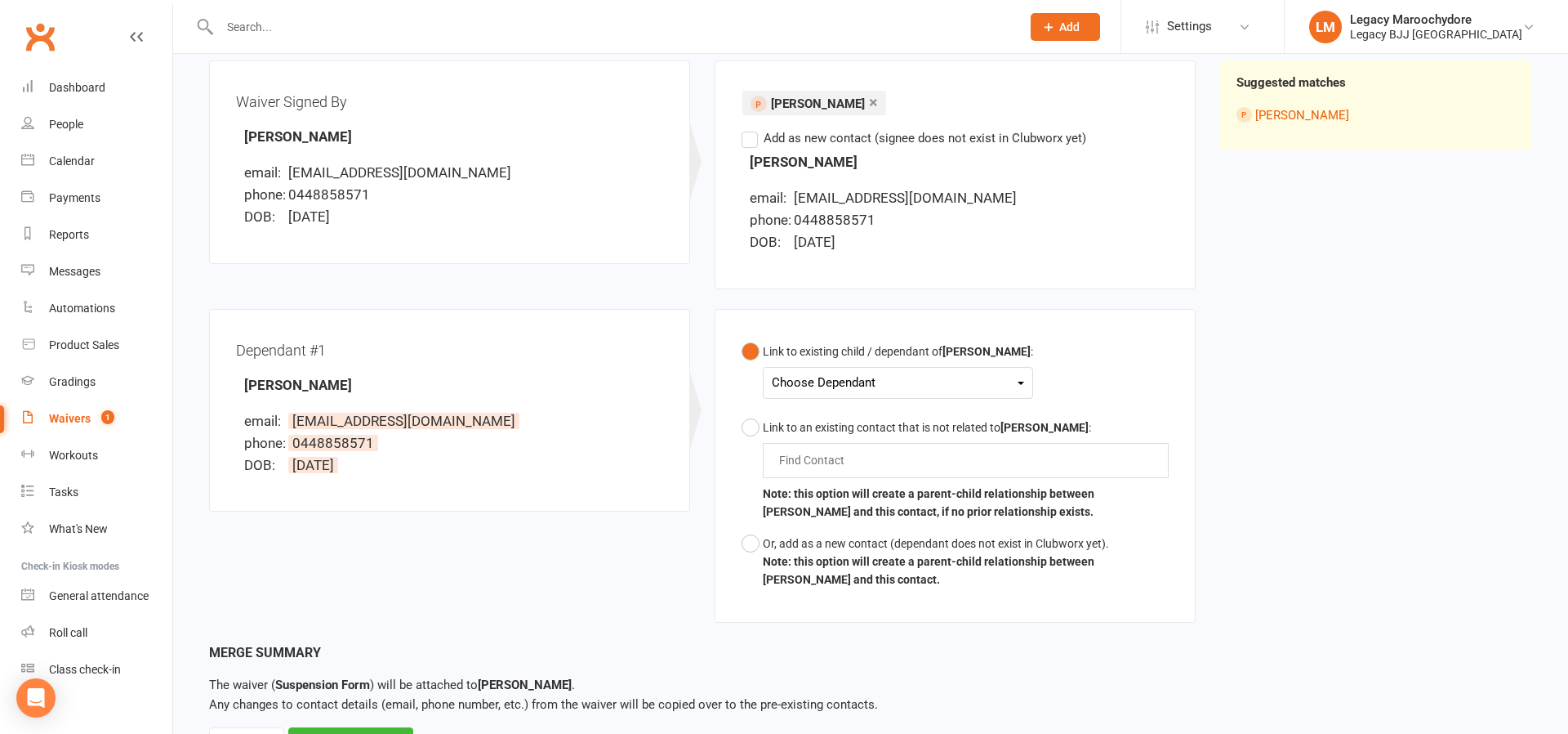
scroll to position [198, 0]
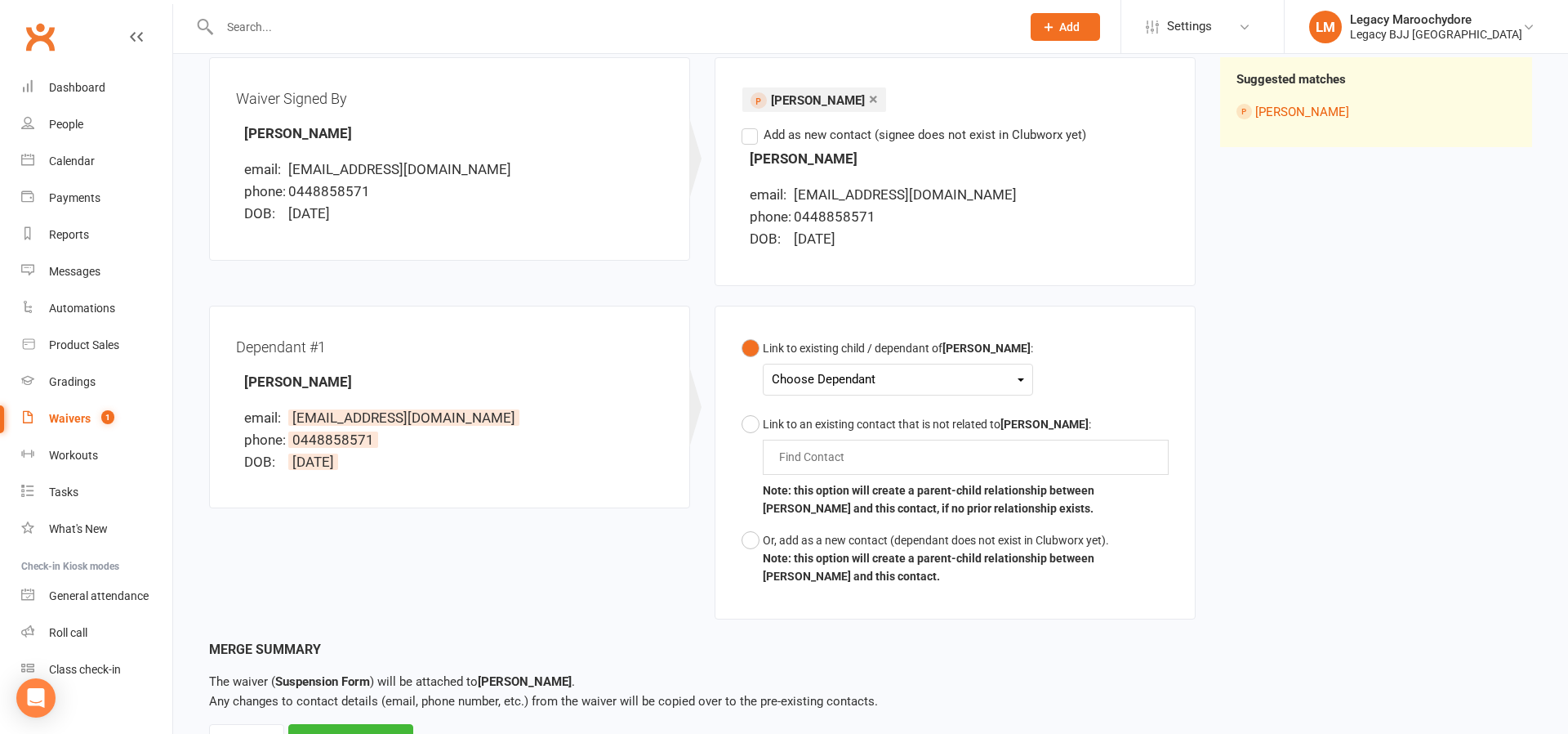
click at [931, 372] on div "Choose Dependant" at bounding box center [898, 379] width 253 height 22
click at [887, 420] on link "Oliver Watanabe" at bounding box center [854, 418] width 162 height 36
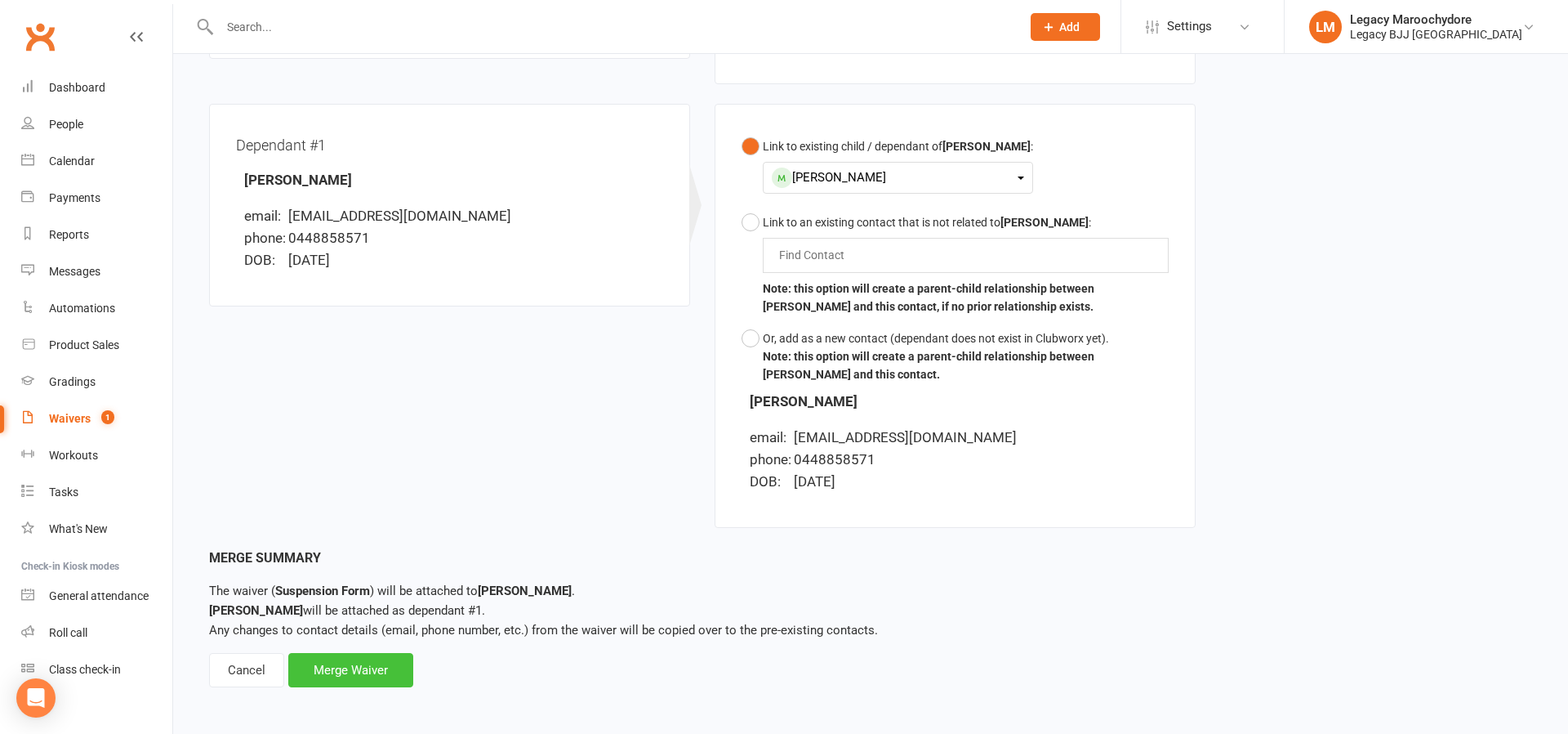
scroll to position [398, 0]
click at [351, 664] on div "Merge Waiver" at bounding box center [351, 672] width 125 height 35
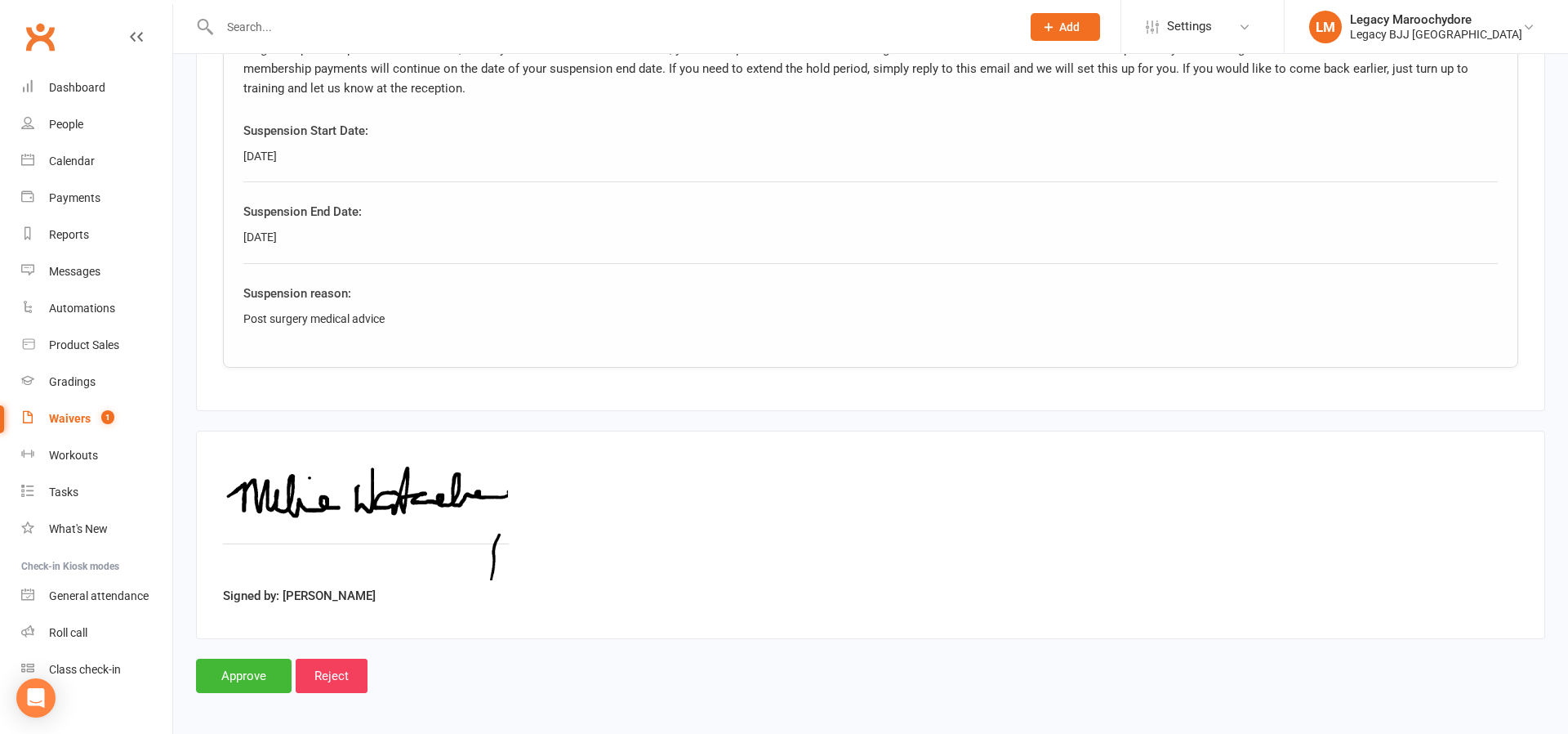
scroll to position [1517, 0]
click at [269, 667] on input "Approve" at bounding box center [243, 678] width 95 height 35
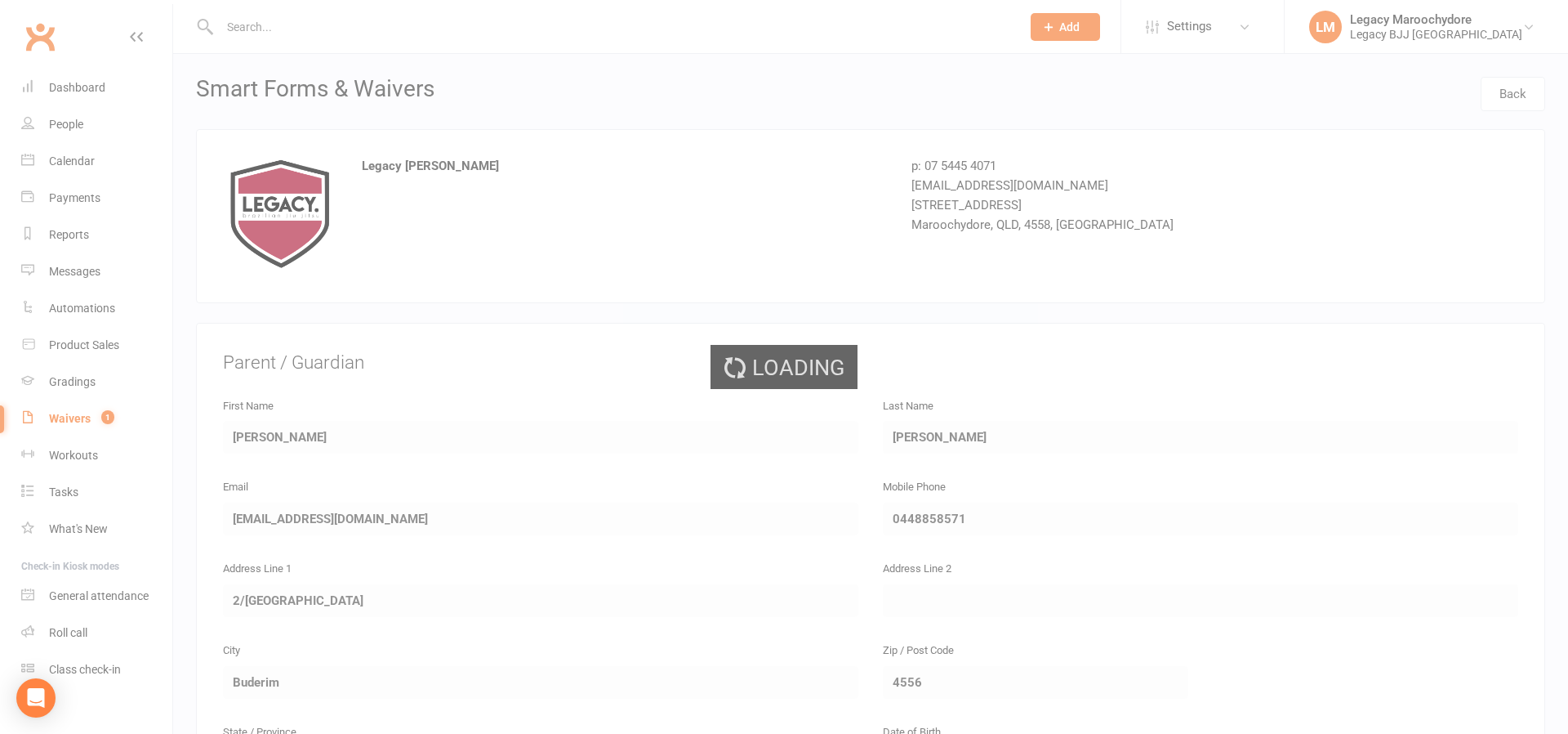
select select "100"
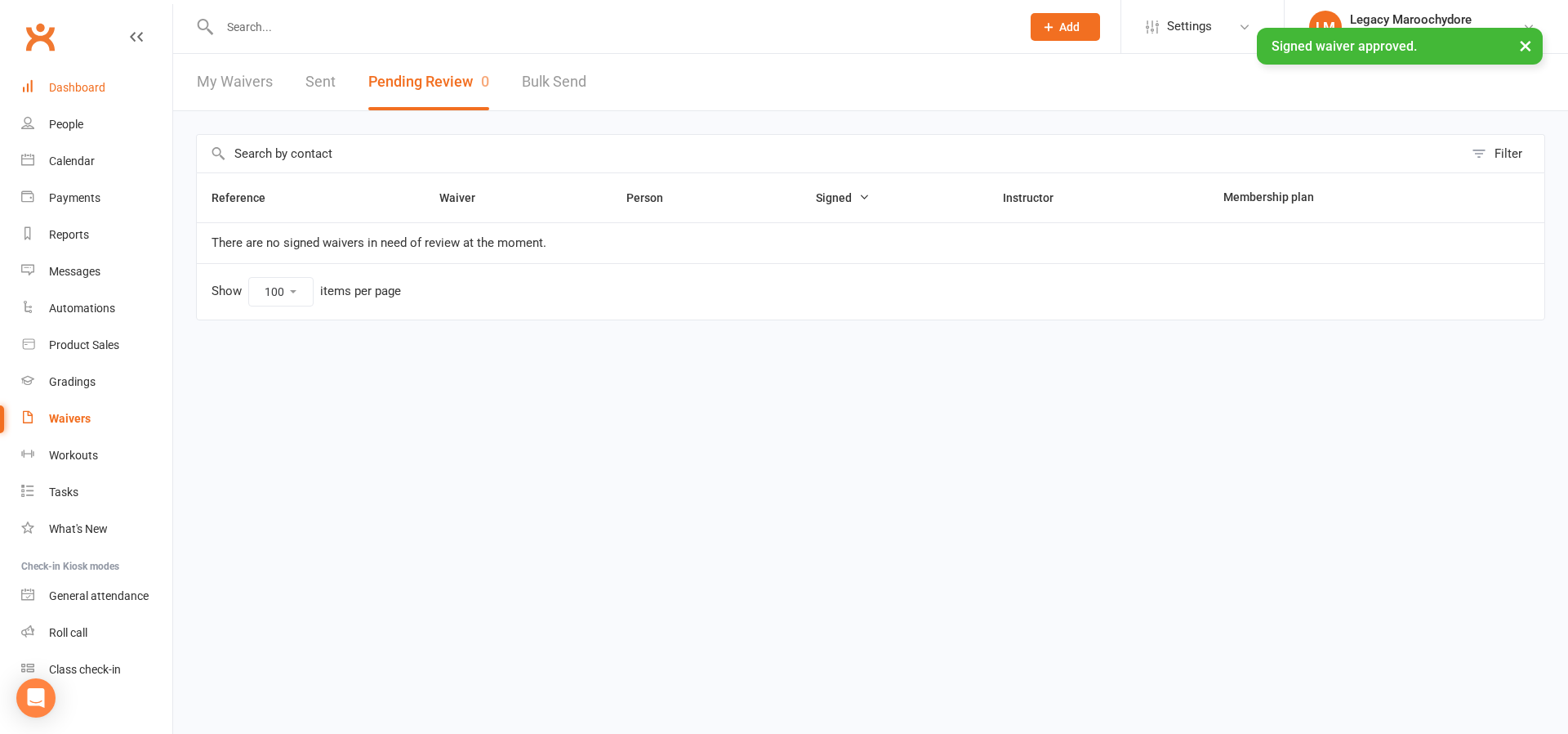
click at [75, 89] on div "Dashboard" at bounding box center [77, 88] width 57 height 13
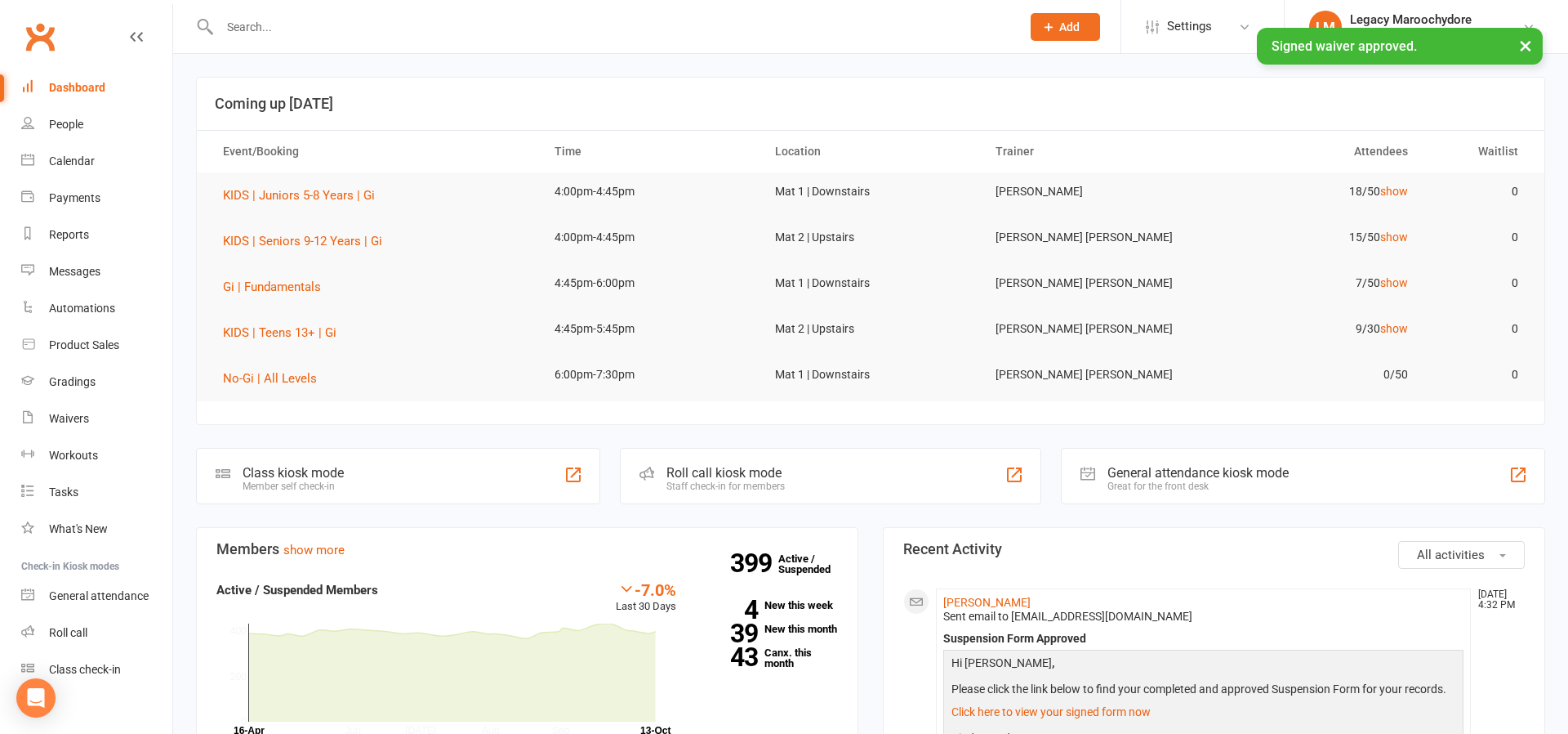
drag, startPoint x: 270, startPoint y: 21, endPoint x: 305, endPoint y: 26, distance: 35.4
click at [270, 22] on input "text" at bounding box center [611, 27] width 795 height 23
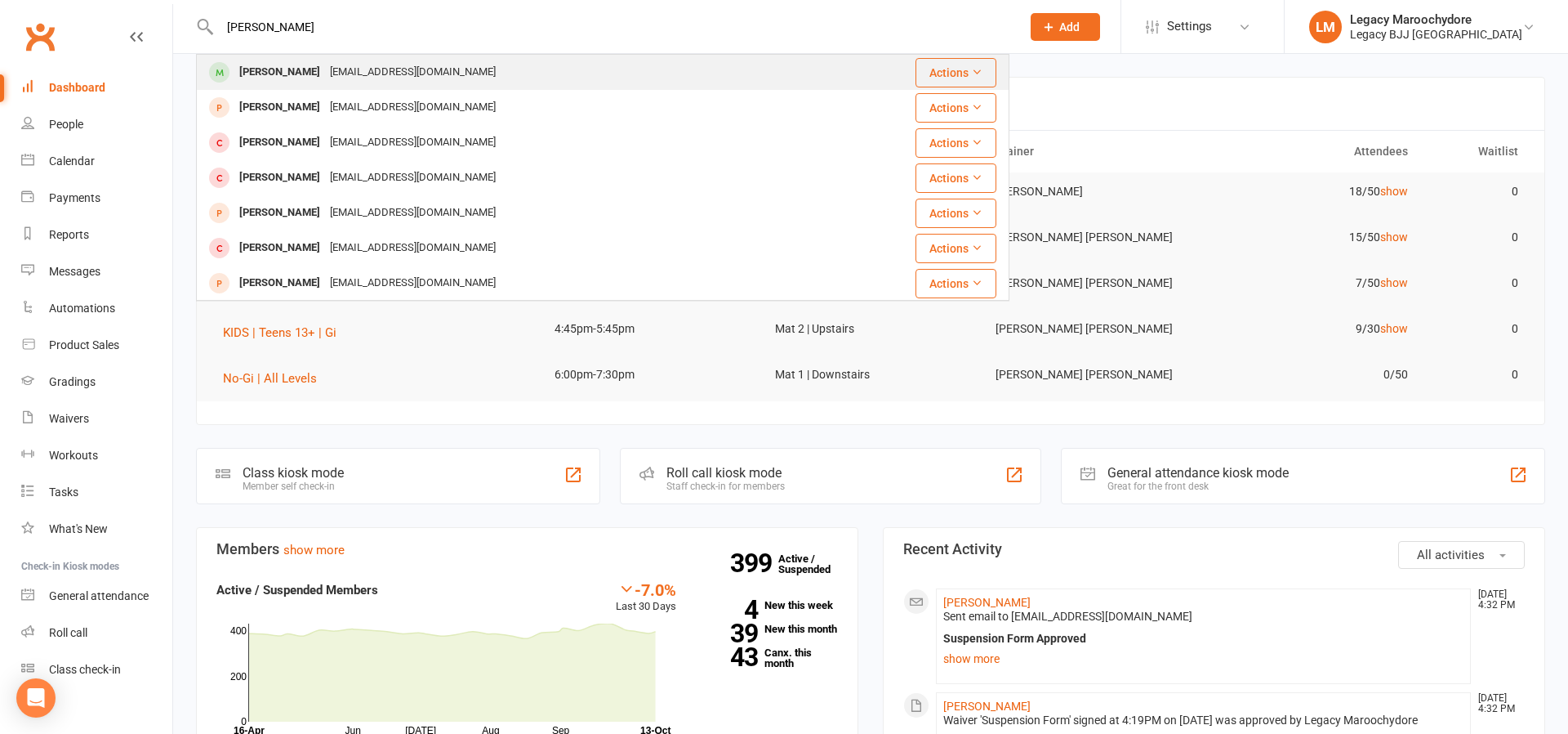
type input "Oliver wata"
click at [259, 68] on div "Oliver Watanabe" at bounding box center [280, 72] width 90 height 24
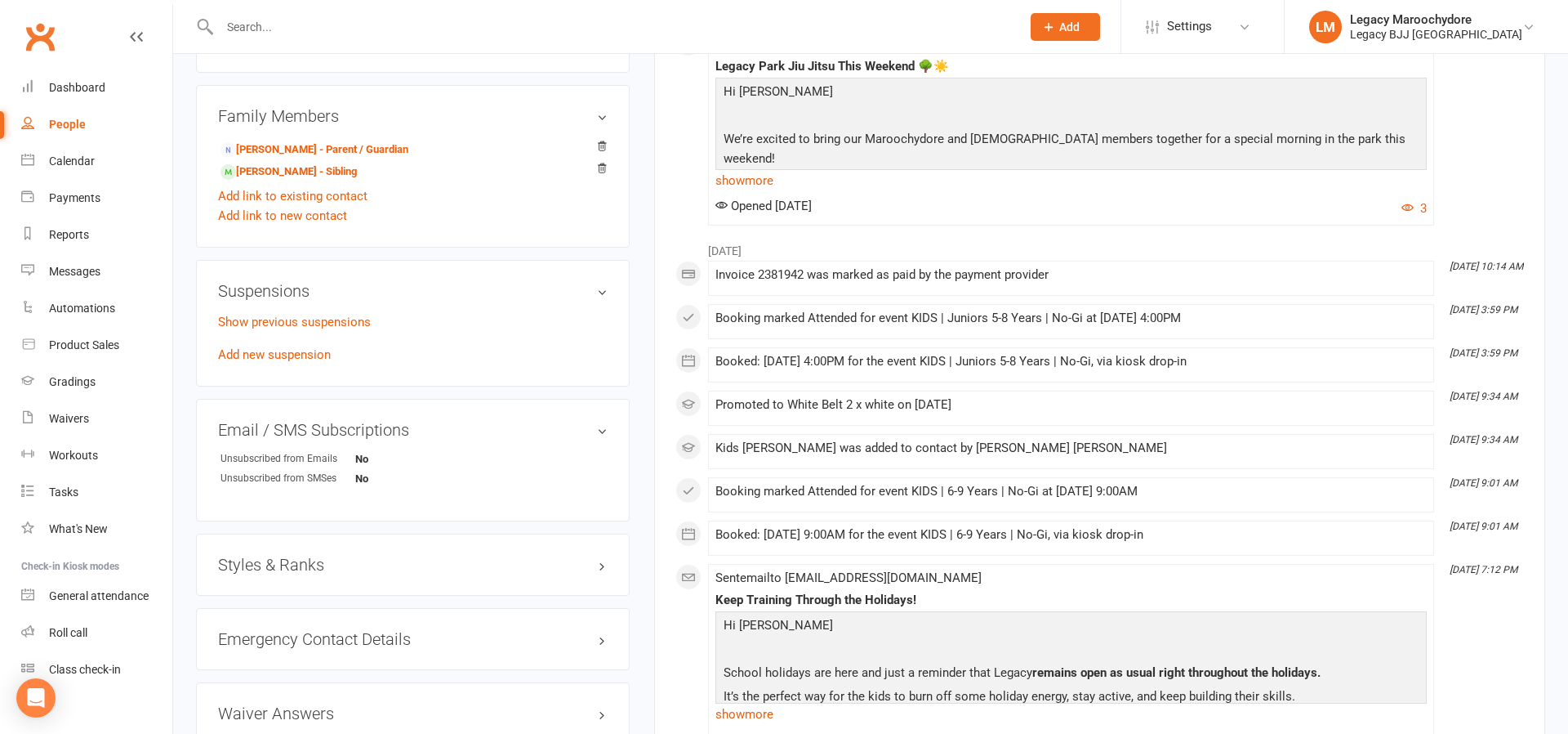
scroll to position [924, 0]
click at [233, 351] on link "Add new suspension" at bounding box center [274, 353] width 112 height 14
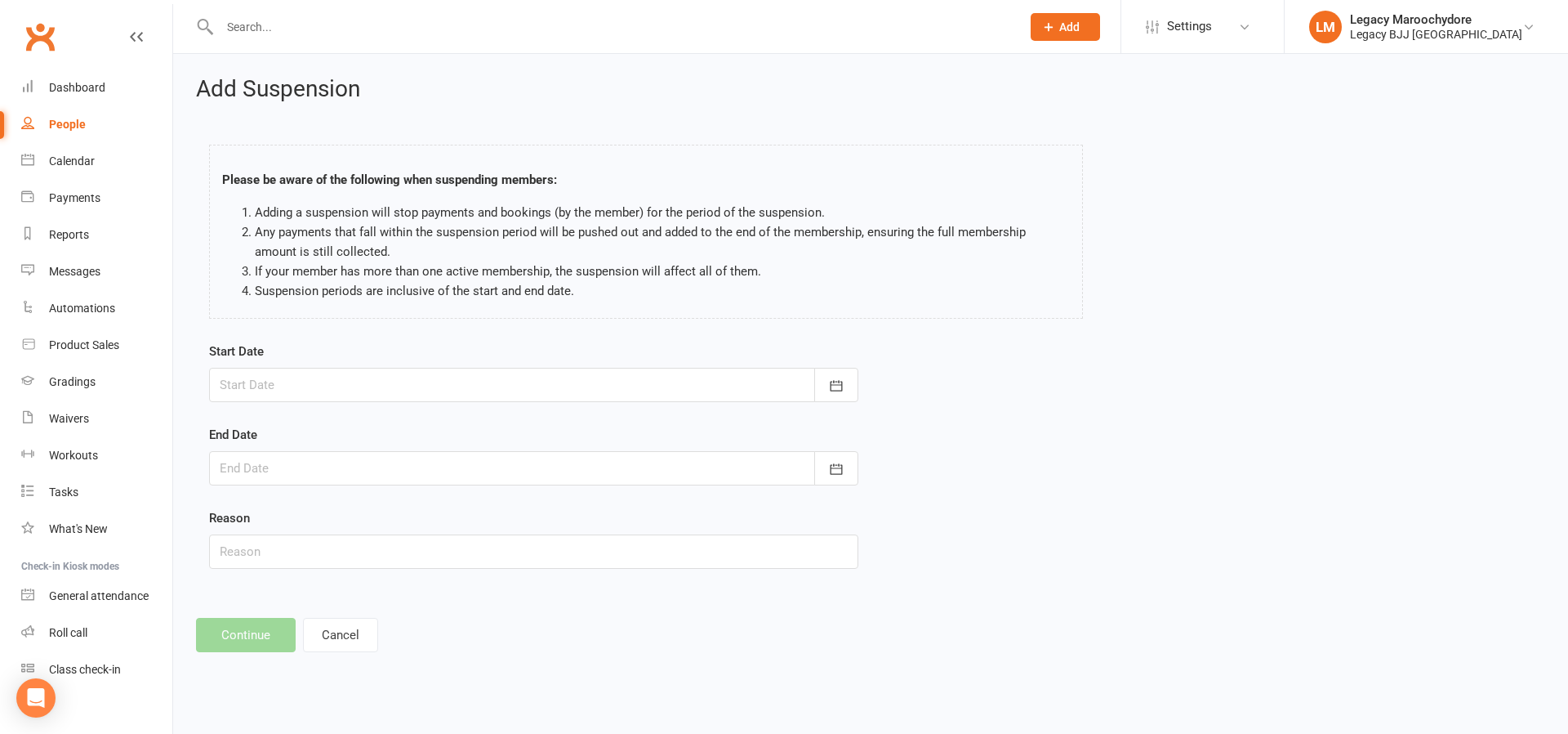
click at [267, 376] on div at bounding box center [535, 385] width 650 height 35
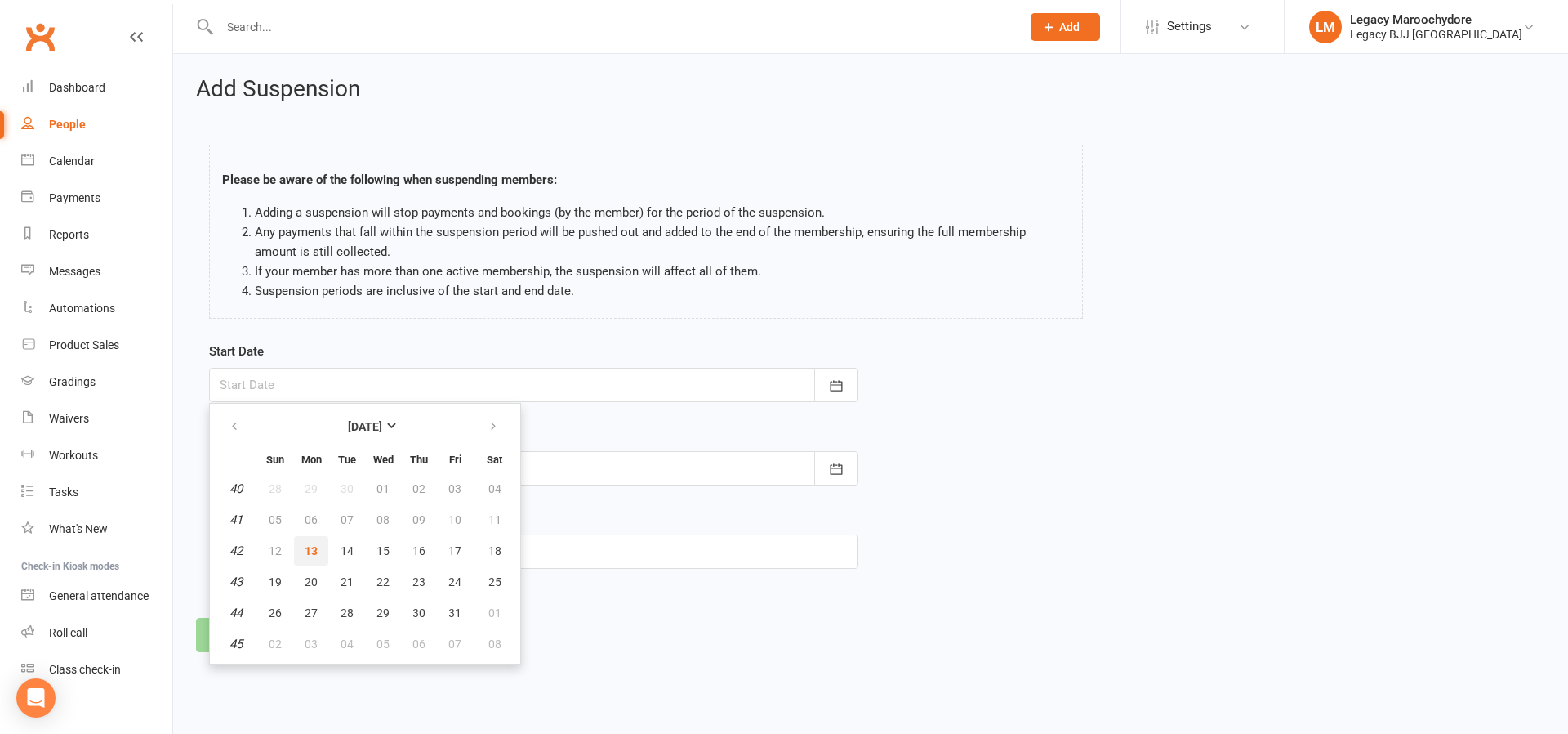
click at [308, 551] on span "13" at bounding box center [311, 551] width 13 height 13
type input "[DATE]"
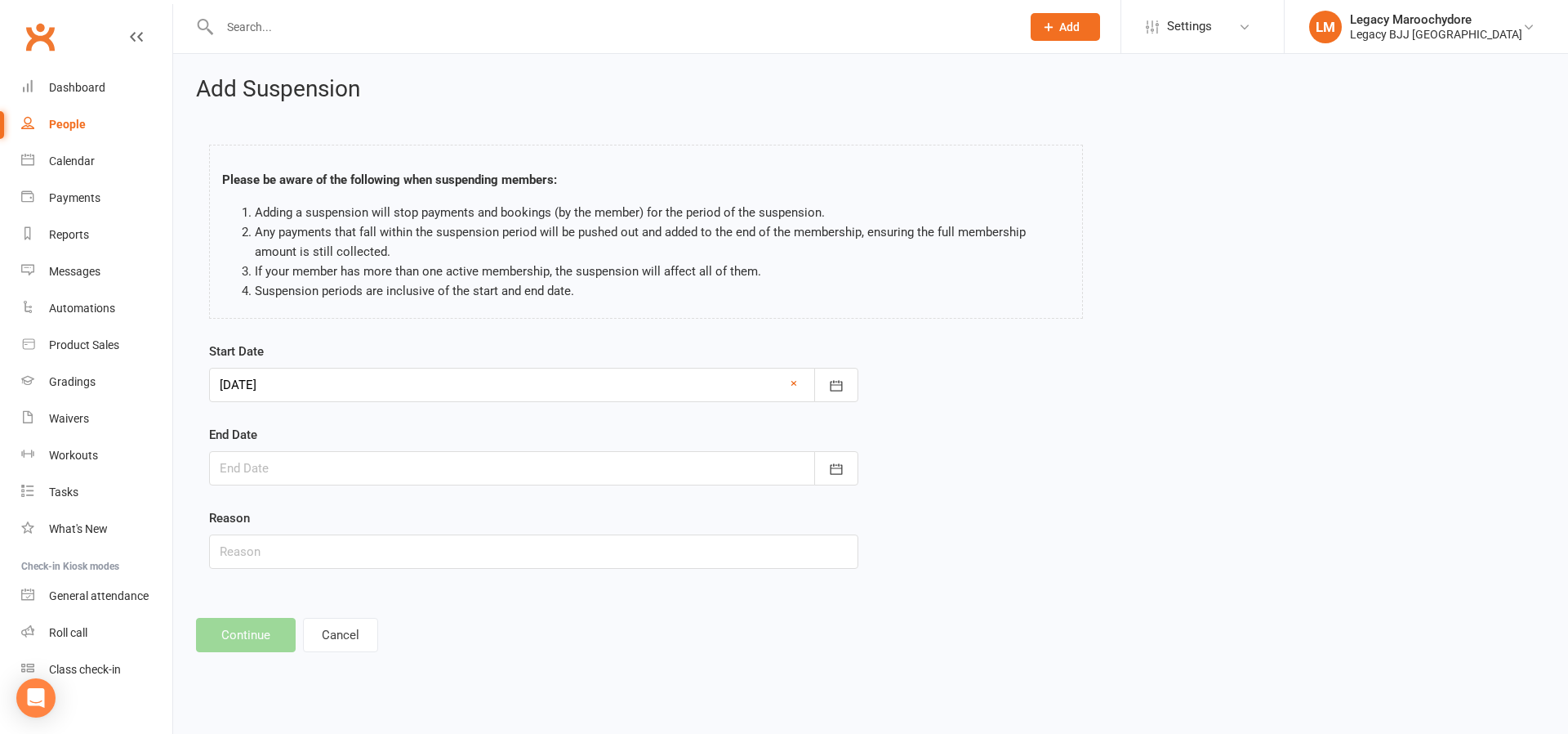
click at [328, 469] on div at bounding box center [535, 468] width 650 height 35
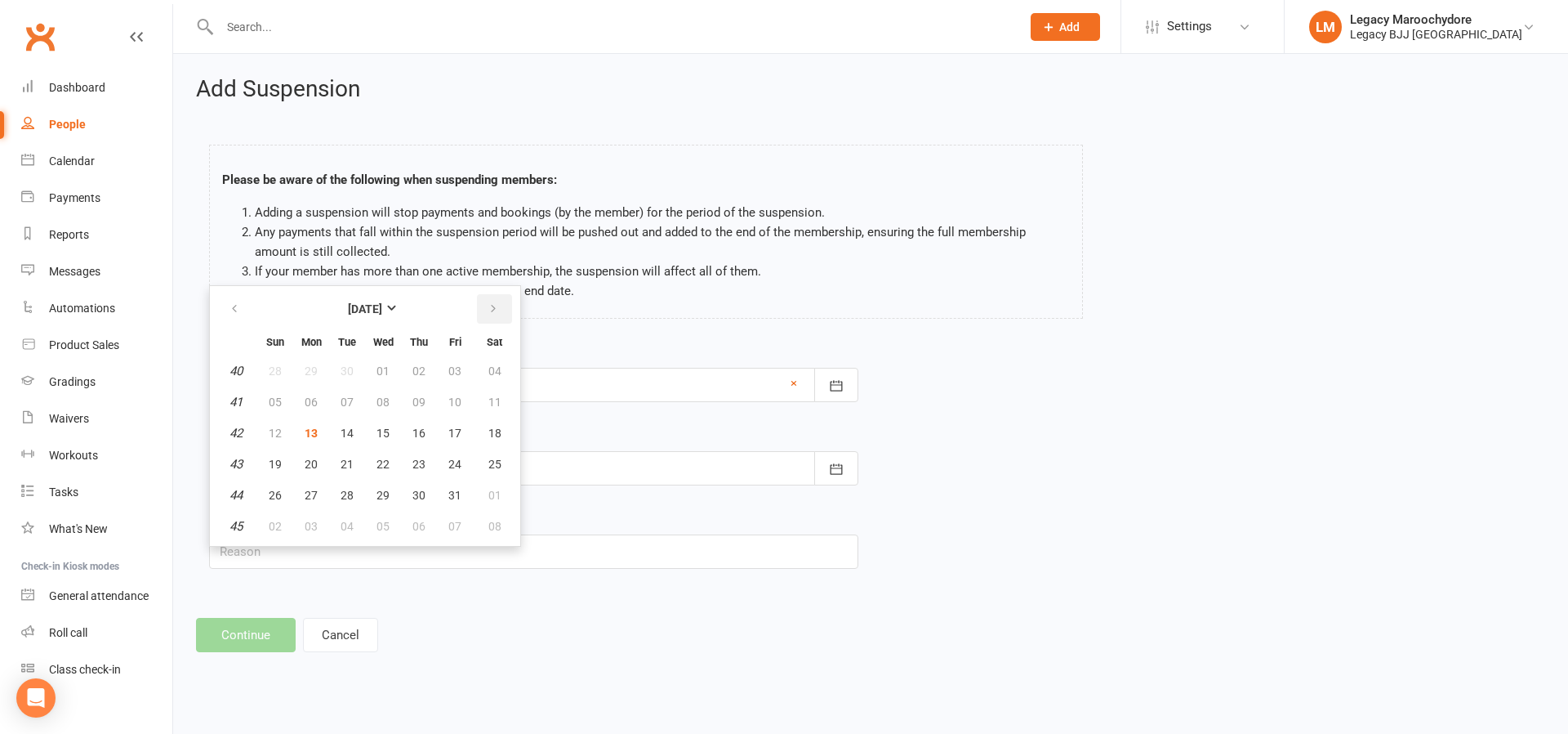
click at [490, 305] on icon "button" at bounding box center [493, 309] width 12 height 13
click at [280, 435] on span "09" at bounding box center [276, 434] width 13 height 13
type input "09 Nov 2025"
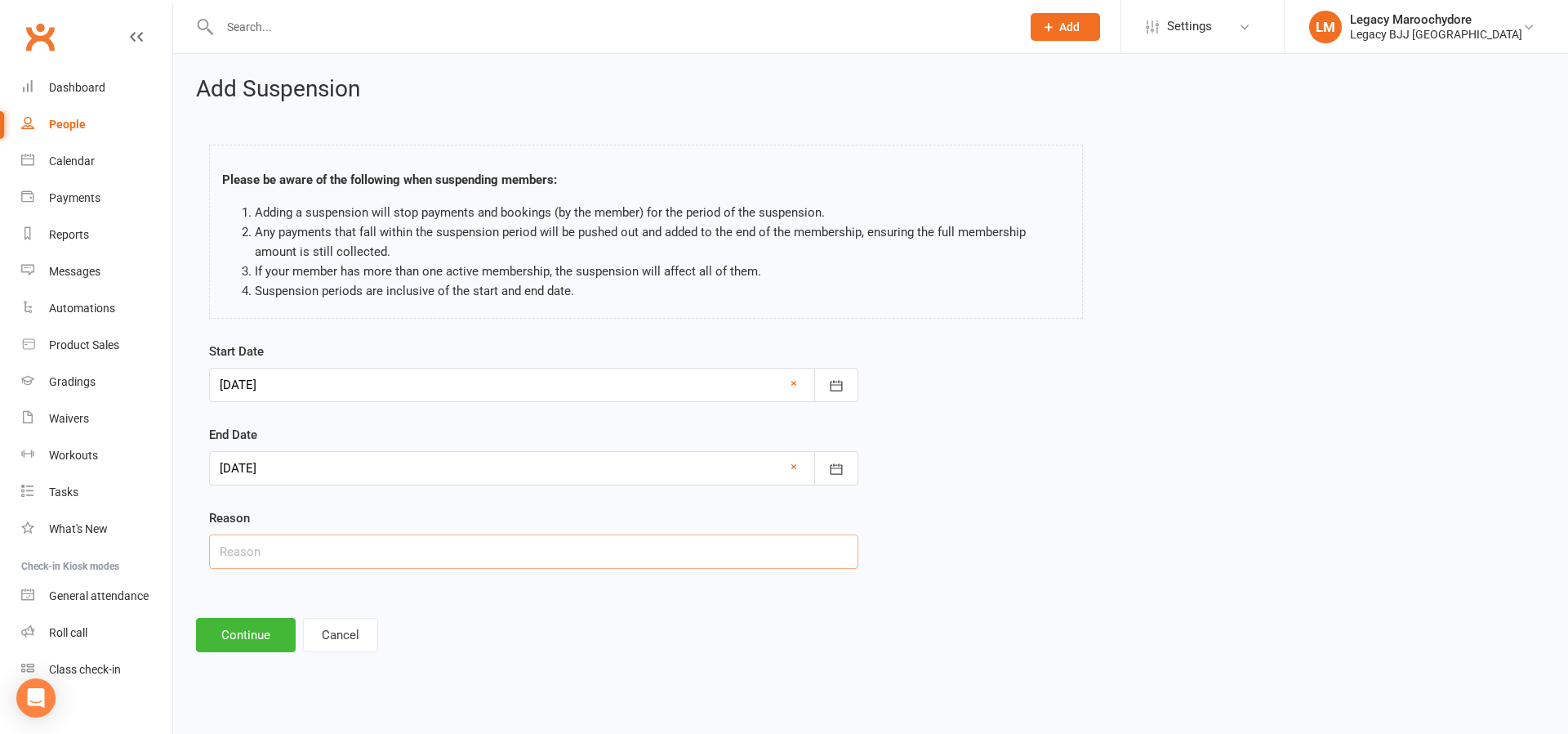
drag, startPoint x: 265, startPoint y: 552, endPoint x: 274, endPoint y: 552, distance: 9.0
click at [265, 552] on input "text" at bounding box center [535, 552] width 650 height 35
type input "post surgery recovery"
click at [255, 636] on button "Continue" at bounding box center [246, 635] width 100 height 35
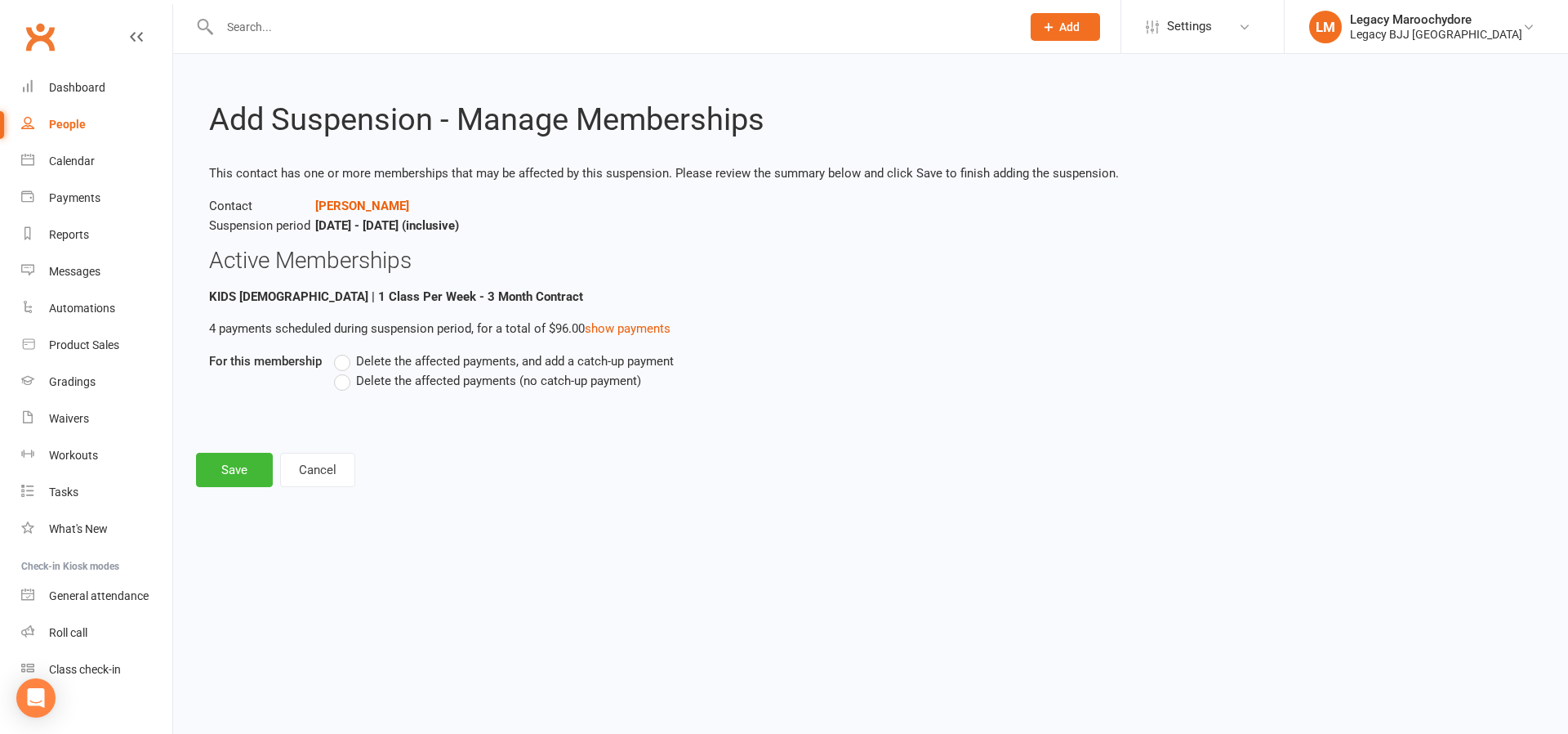
drag, startPoint x: 341, startPoint y: 381, endPoint x: 212, endPoint y: 523, distance: 191.8
click at [341, 381] on label "Delete the affected payments (no catch-up payment)" at bounding box center [487, 381] width 307 height 19
click at [341, 371] on input "Delete the affected payments (no catch-up payment)" at bounding box center [339, 371] width 11 height 0
click at [252, 468] on button "Save" at bounding box center [235, 470] width 77 height 35
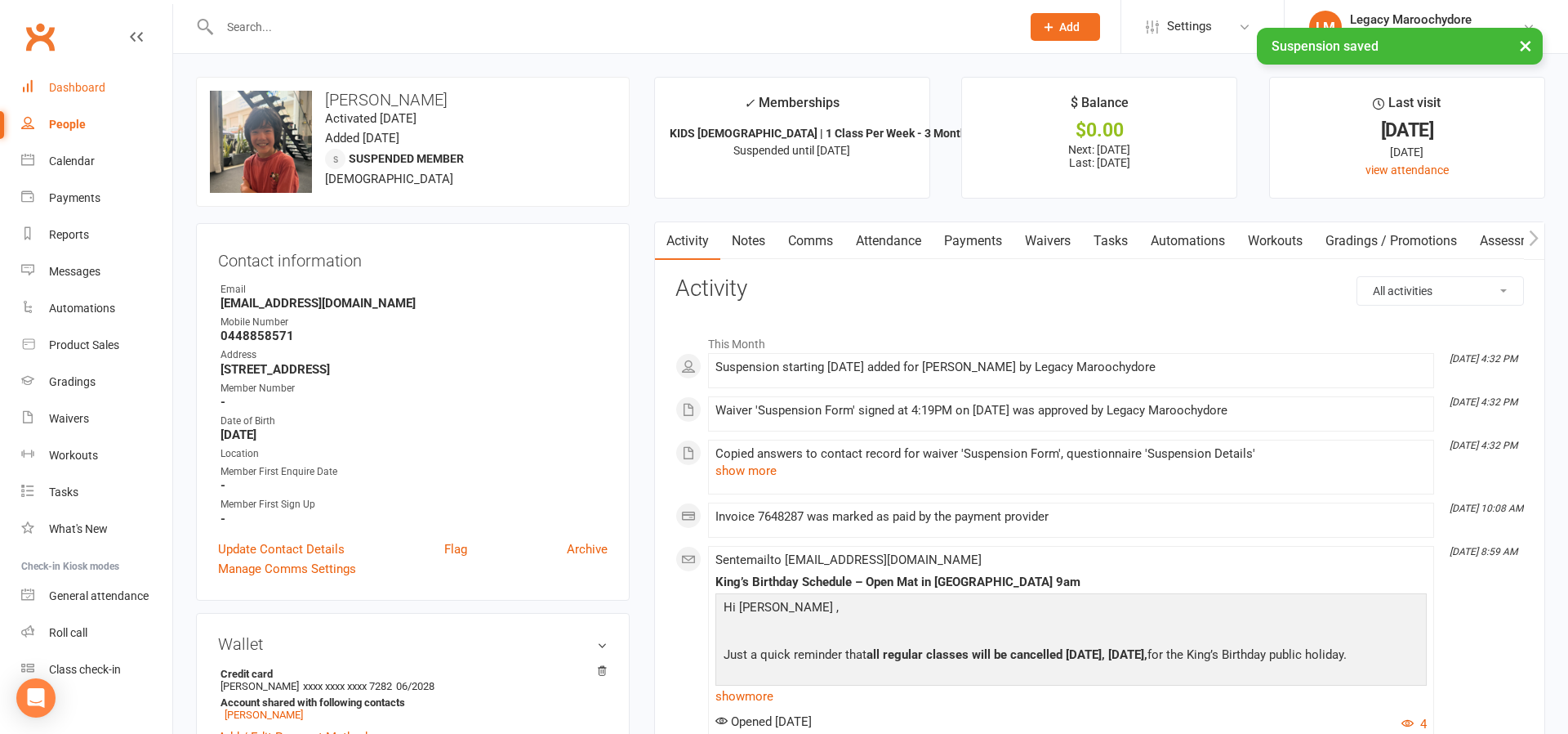
click at [79, 86] on div "Dashboard" at bounding box center [77, 88] width 57 height 13
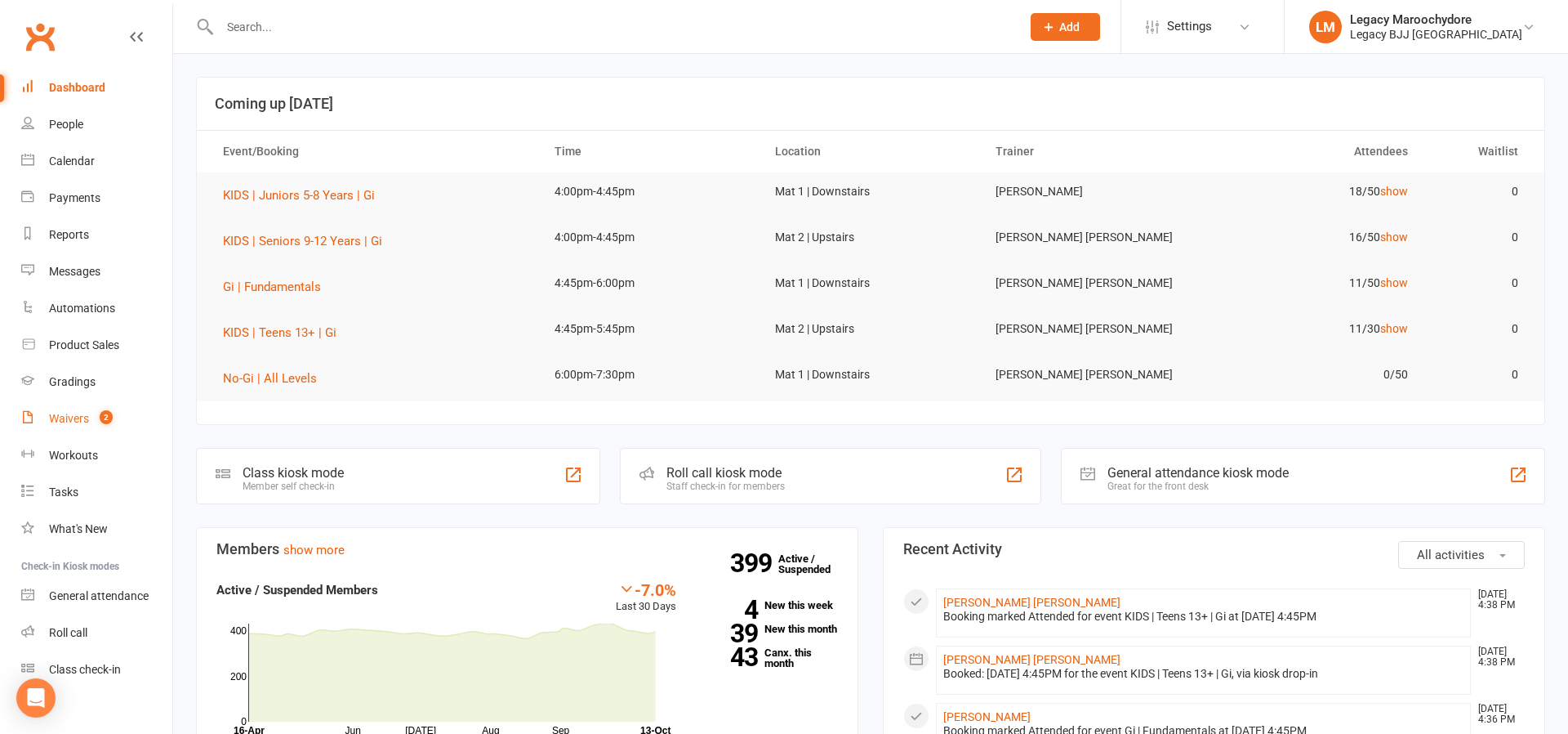
click at [62, 423] on div "Waivers" at bounding box center [69, 418] width 40 height 13
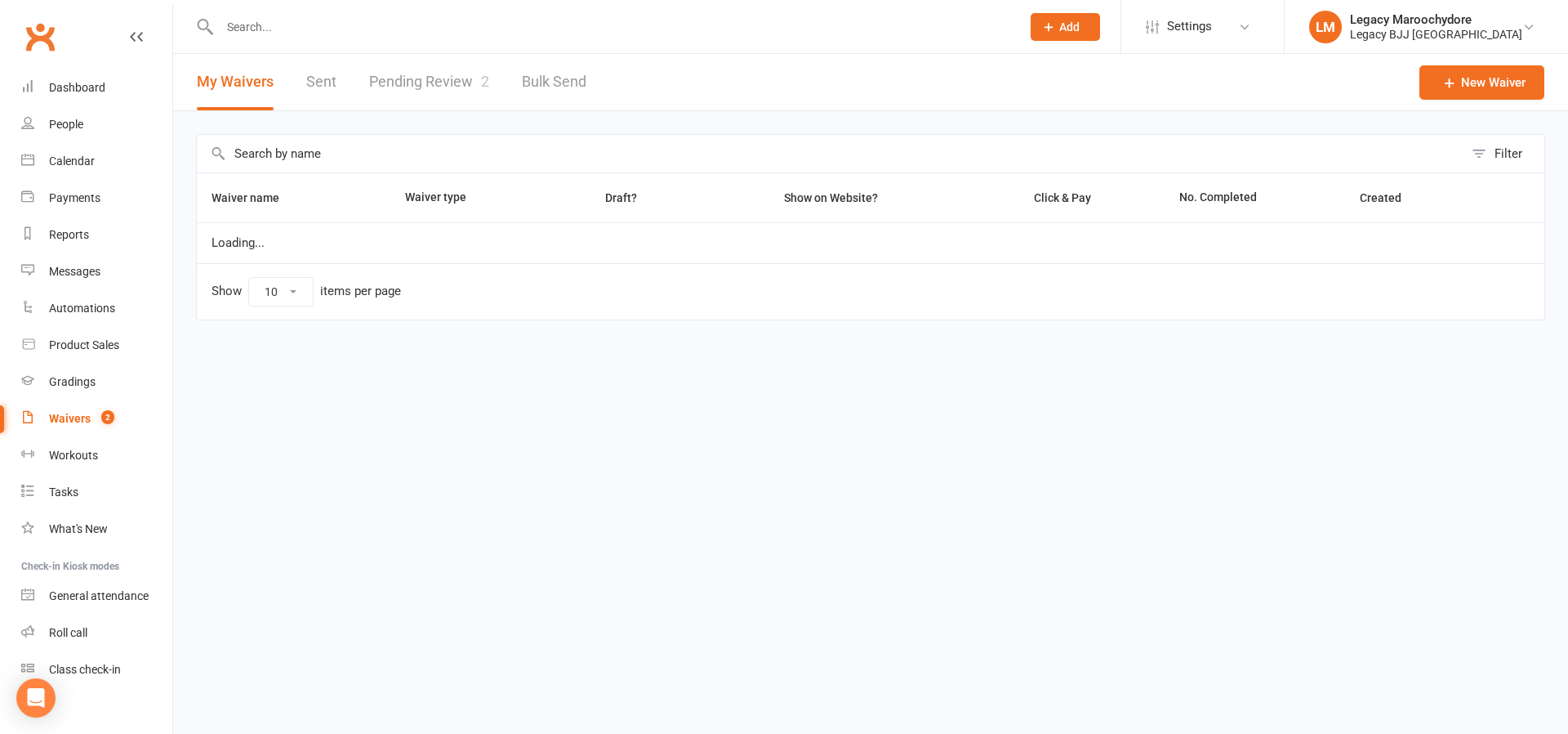
select select "25"
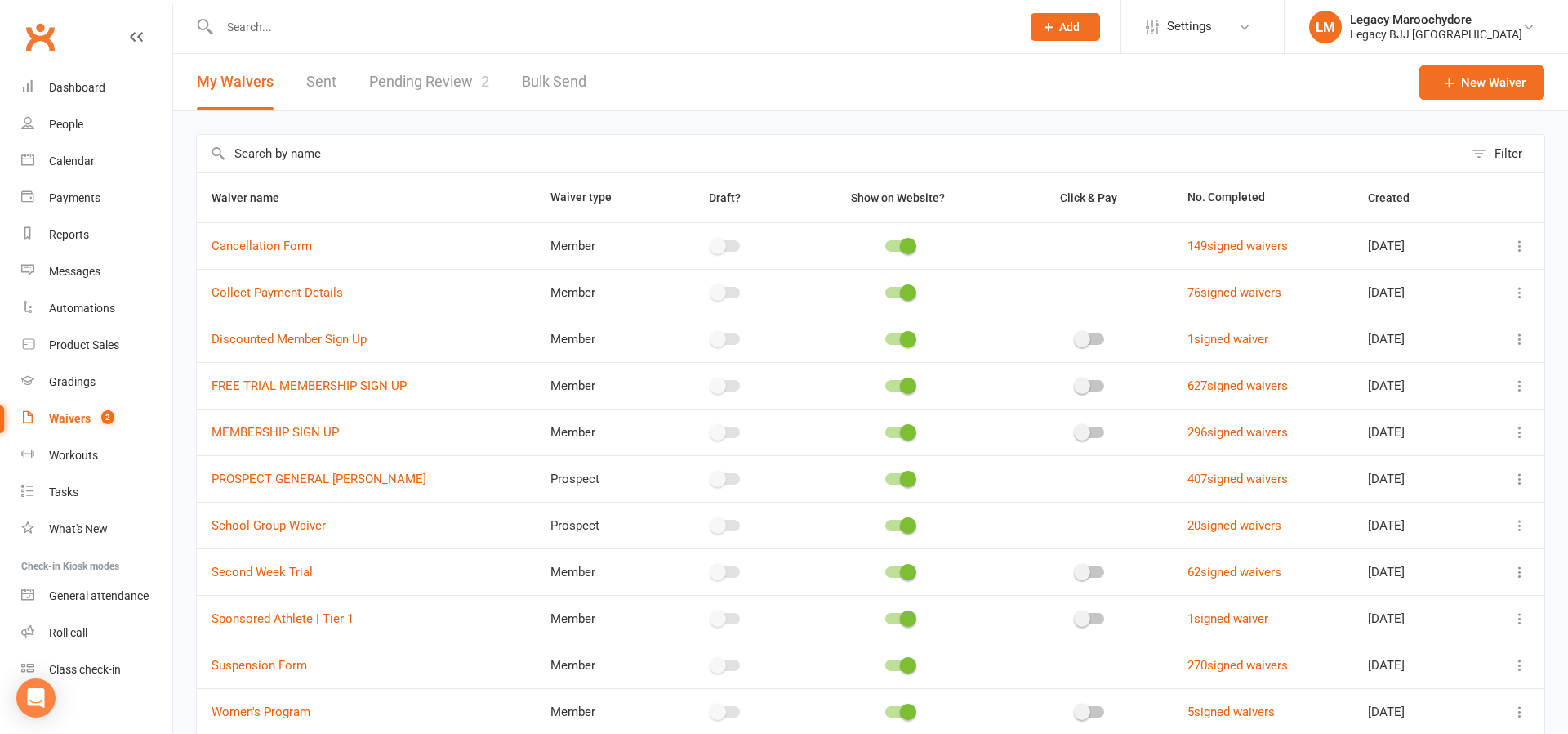
click at [426, 85] on link "Pending Review 2" at bounding box center [429, 82] width 120 height 57
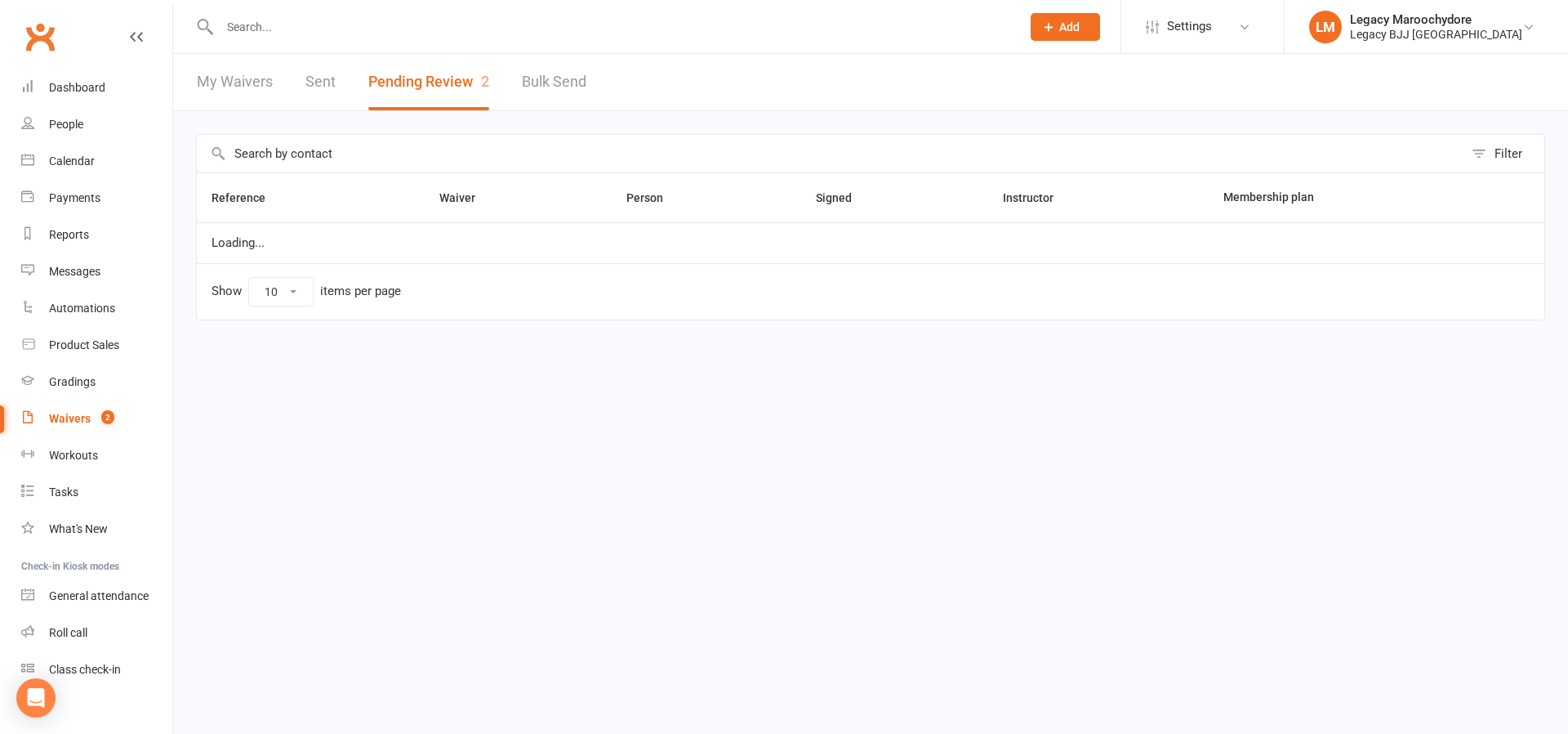
select select "100"
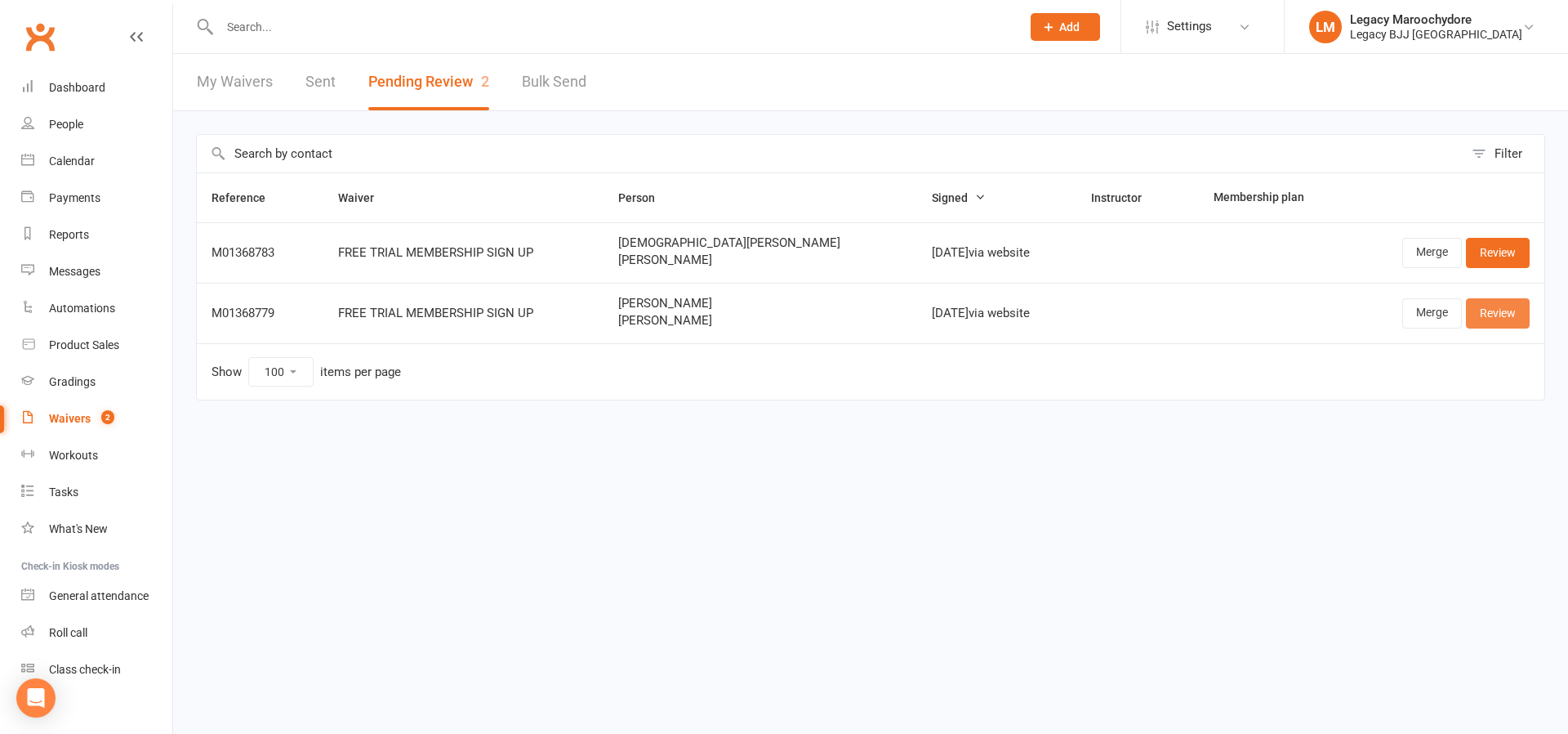
click at [1508, 310] on link "Review" at bounding box center [1498, 313] width 63 height 30
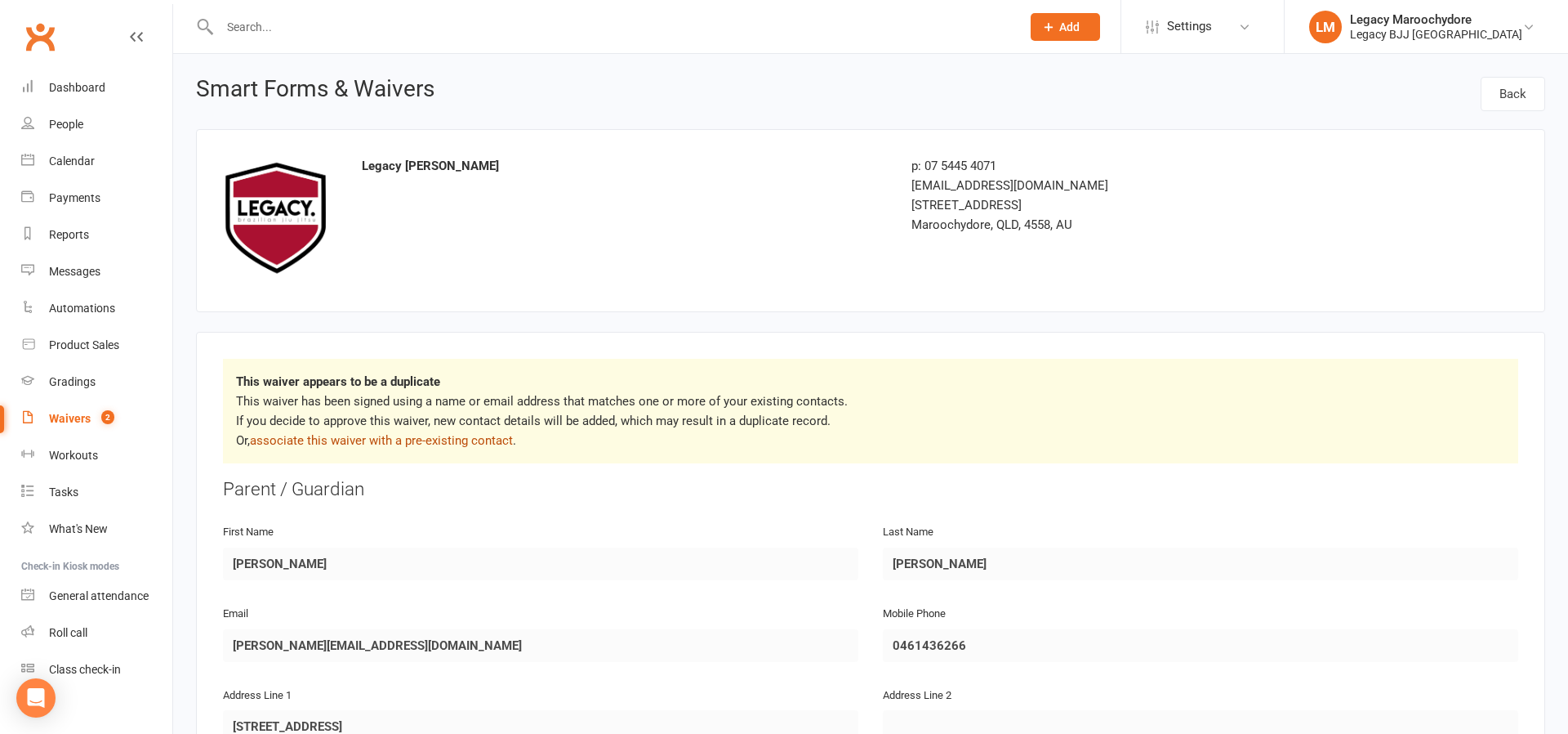
click at [326, 442] on link "associate this waiver with a pre-existing contact" at bounding box center [382, 440] width 263 height 14
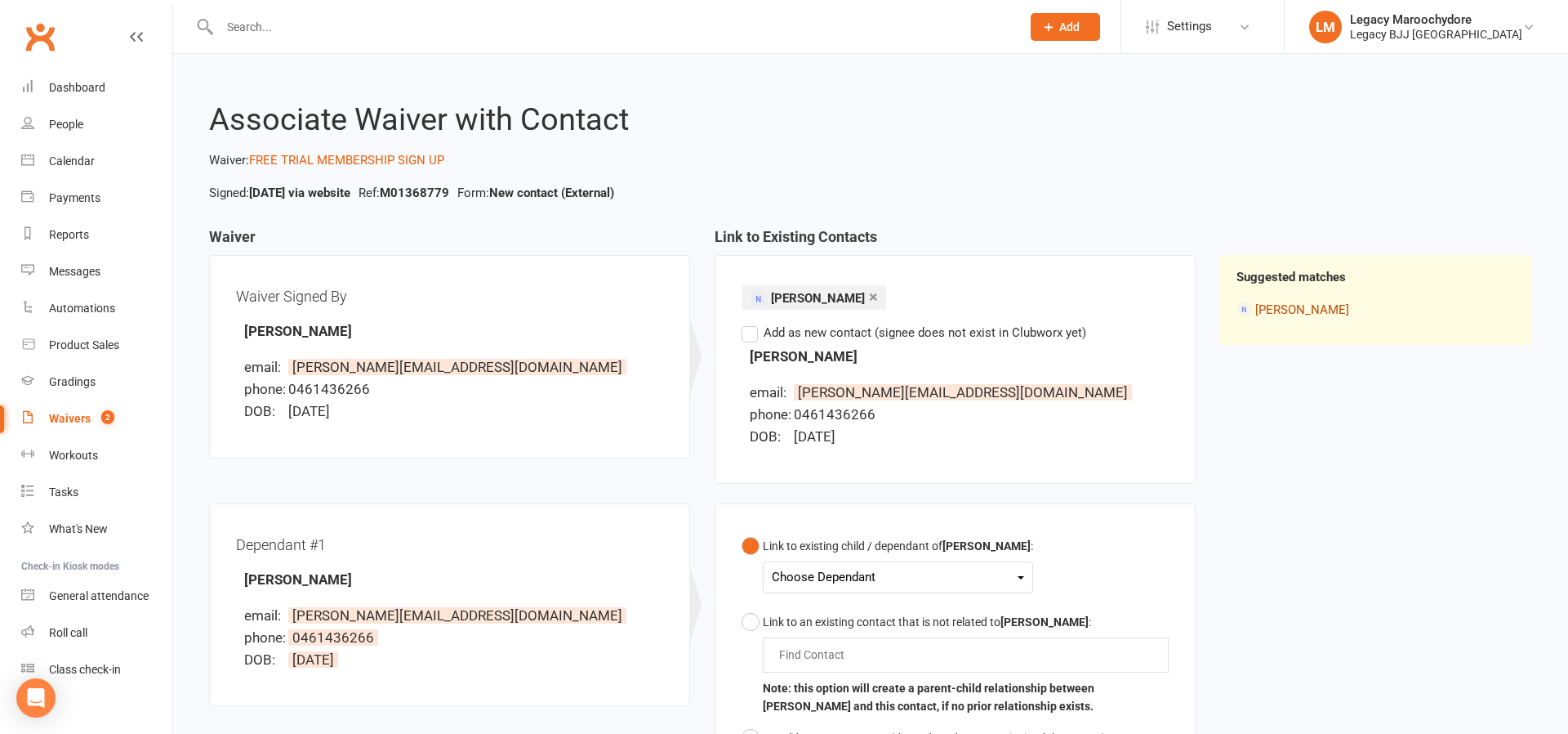
click at [1293, 313] on link "[PERSON_NAME]" at bounding box center [1303, 309] width 94 height 14
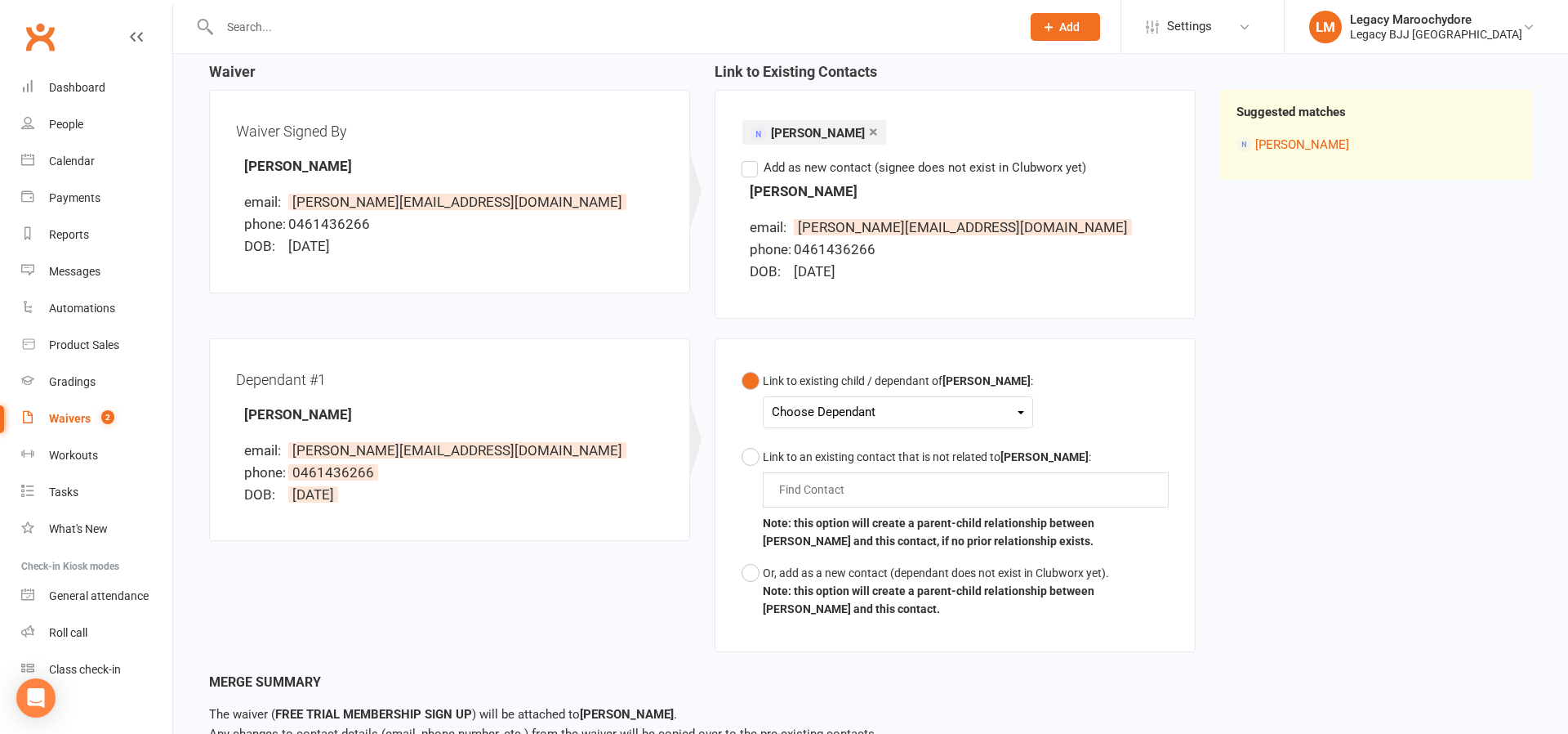
scroll to position [166, 0]
click at [892, 406] on div "Choose Dependant" at bounding box center [898, 411] width 253 height 22
click at [1229, 437] on div "Waiver Waiver Signed By [PERSON_NAME] email: [PERSON_NAME][EMAIL_ADDRESS][DOMAI…" at bounding box center [871, 367] width 1348 height 608
drag, startPoint x: 753, startPoint y: 567, endPoint x: 510, endPoint y: 463, distance: 264.3
click at [753, 567] on button "Or, add as a new contact (dependant does not exist in Clubworx yet). Note: this…" at bounding box center [956, 590] width 427 height 68
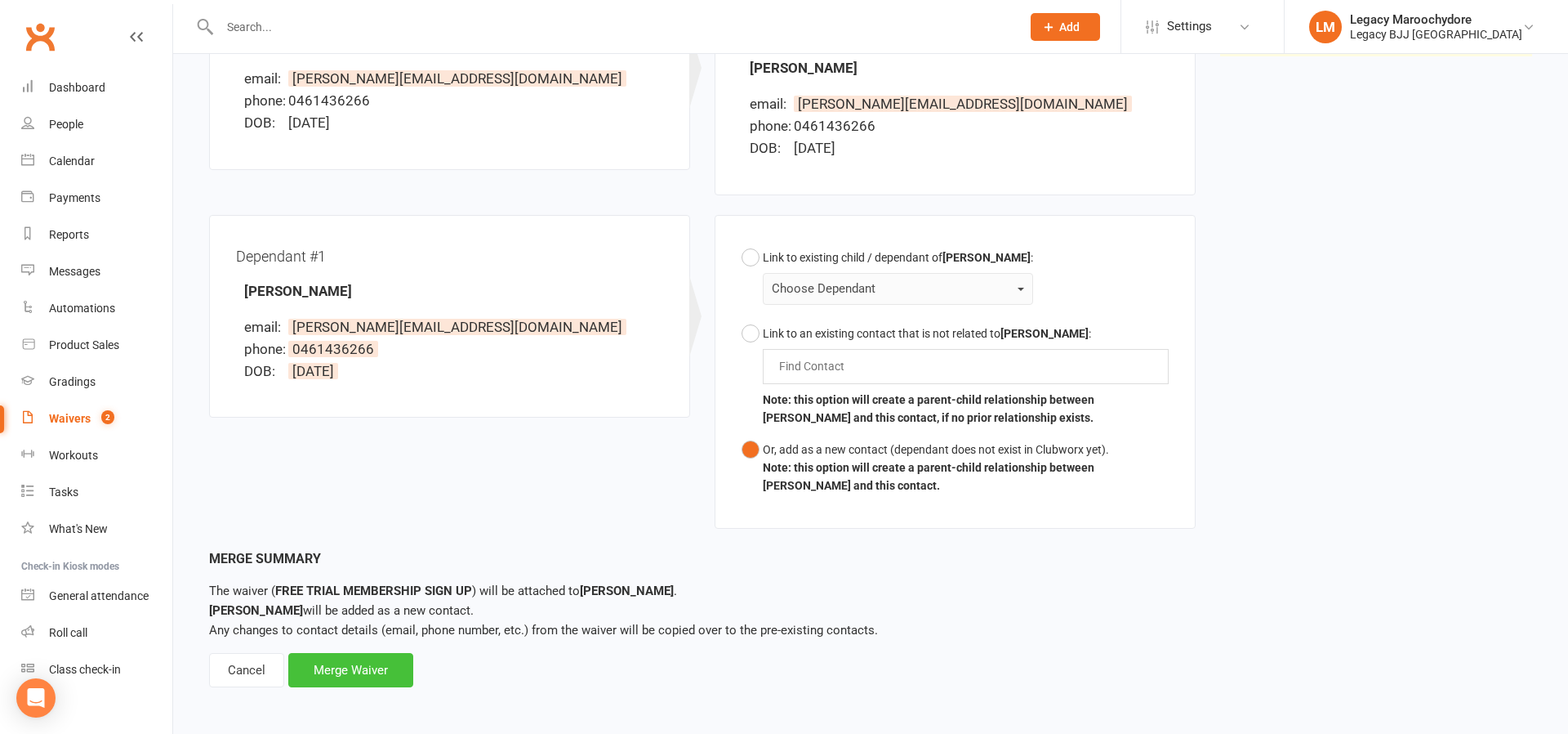
scroll to position [288, 0]
click at [389, 659] on div "Merge Waiver" at bounding box center [351, 671] width 125 height 35
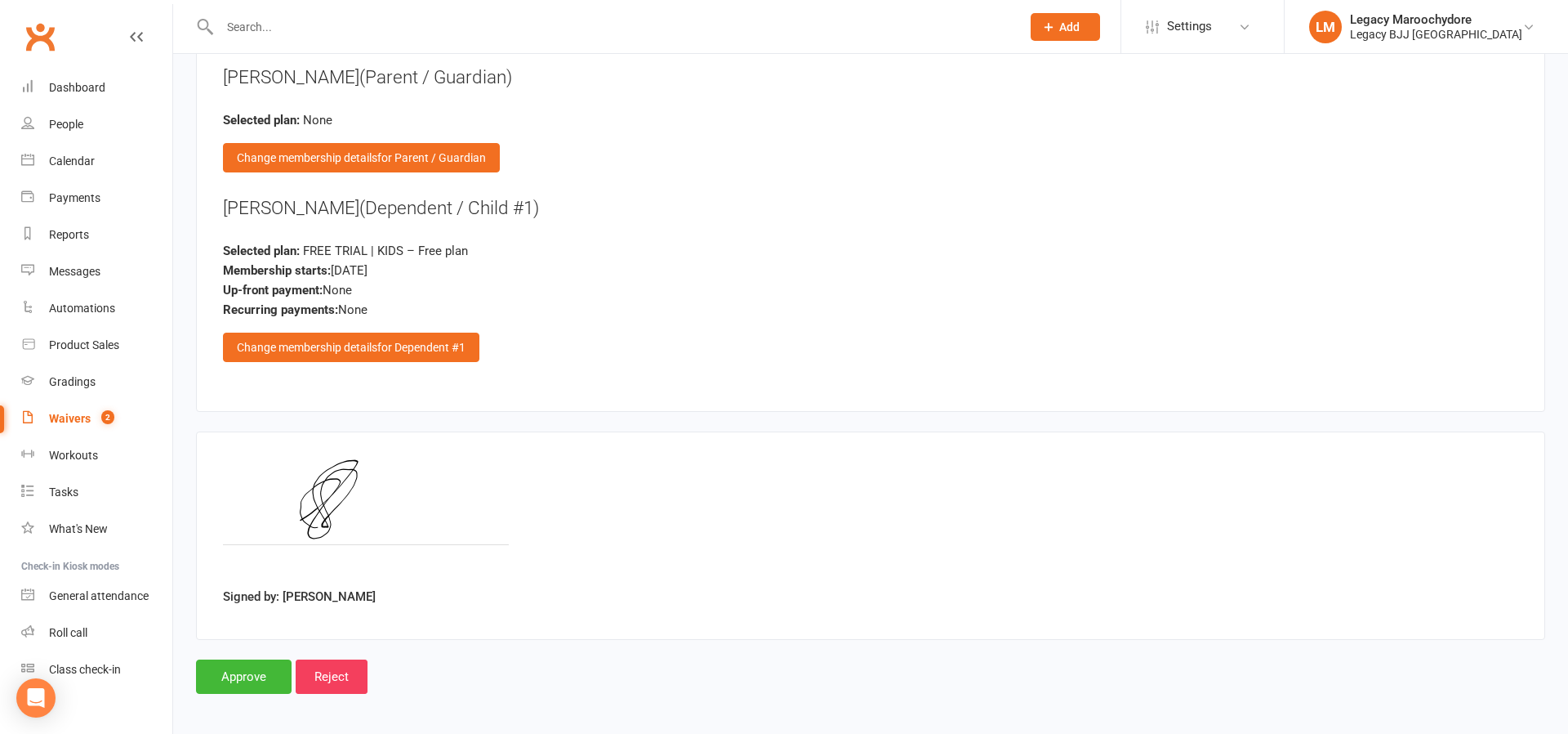
scroll to position [1798, 0]
click at [222, 671] on input "Approve" at bounding box center [243, 678] width 95 height 35
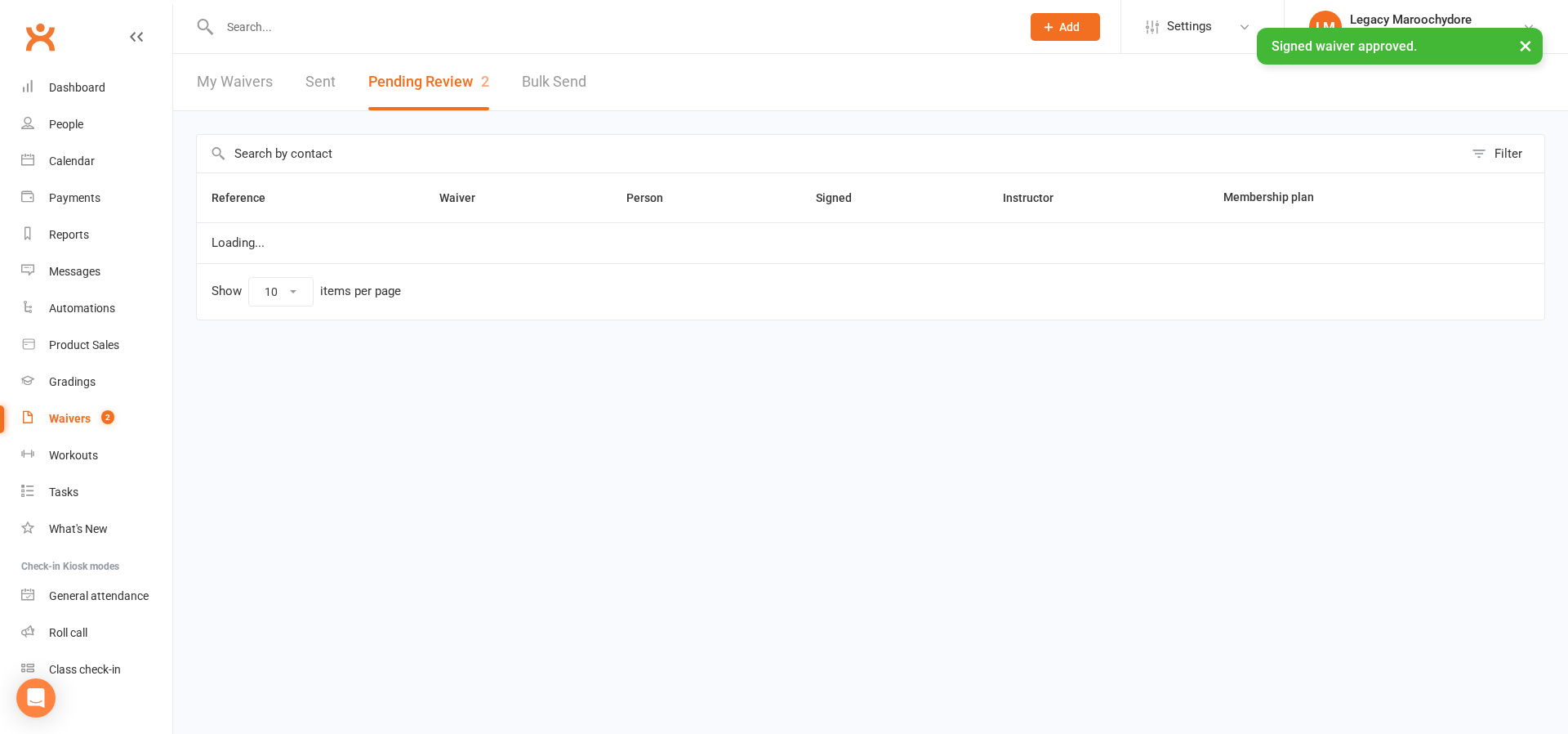
select select "100"
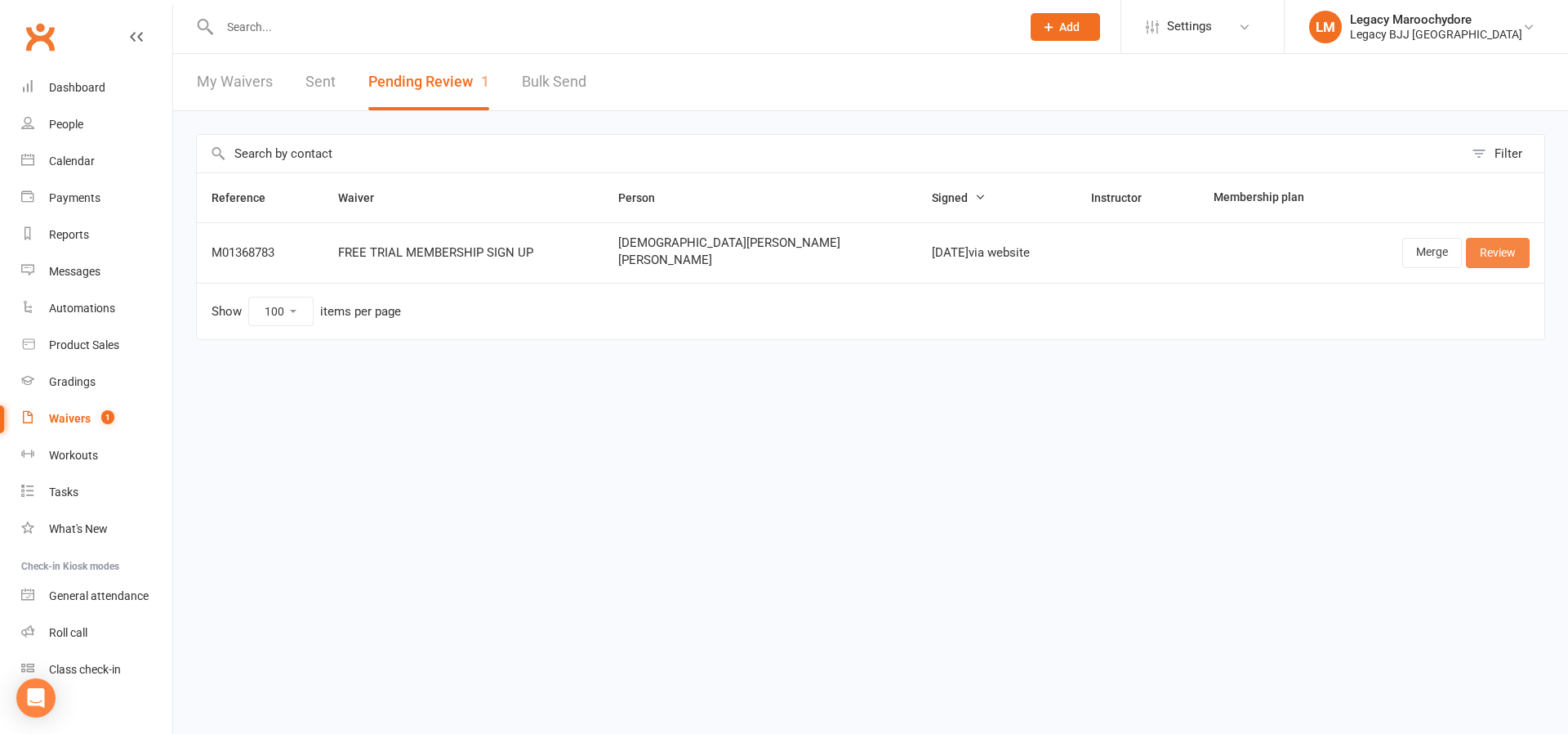
click at [1510, 261] on link "Review" at bounding box center [1498, 252] width 63 height 30
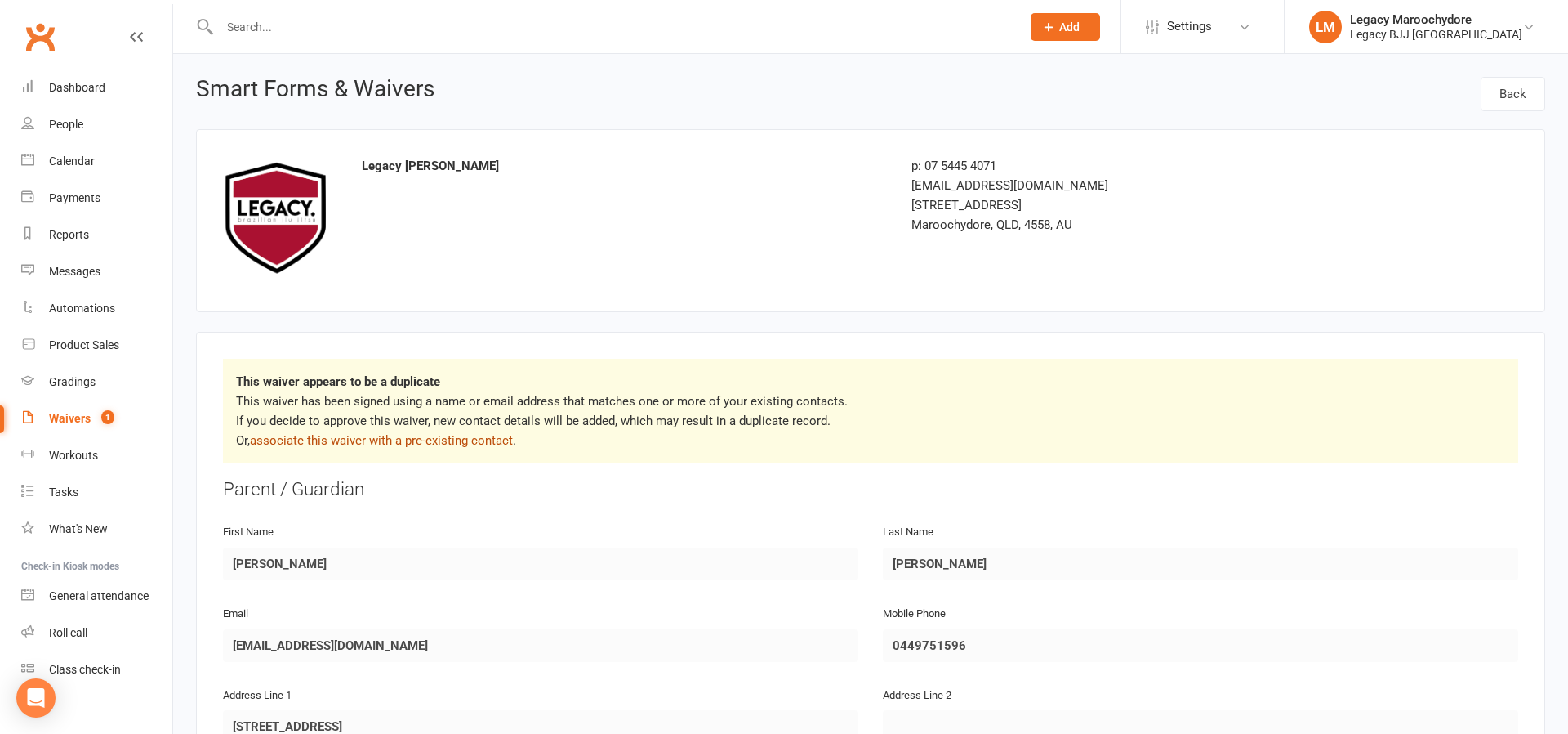
click at [356, 437] on link "associate this waiver with a pre-existing contact" at bounding box center [382, 440] width 263 height 14
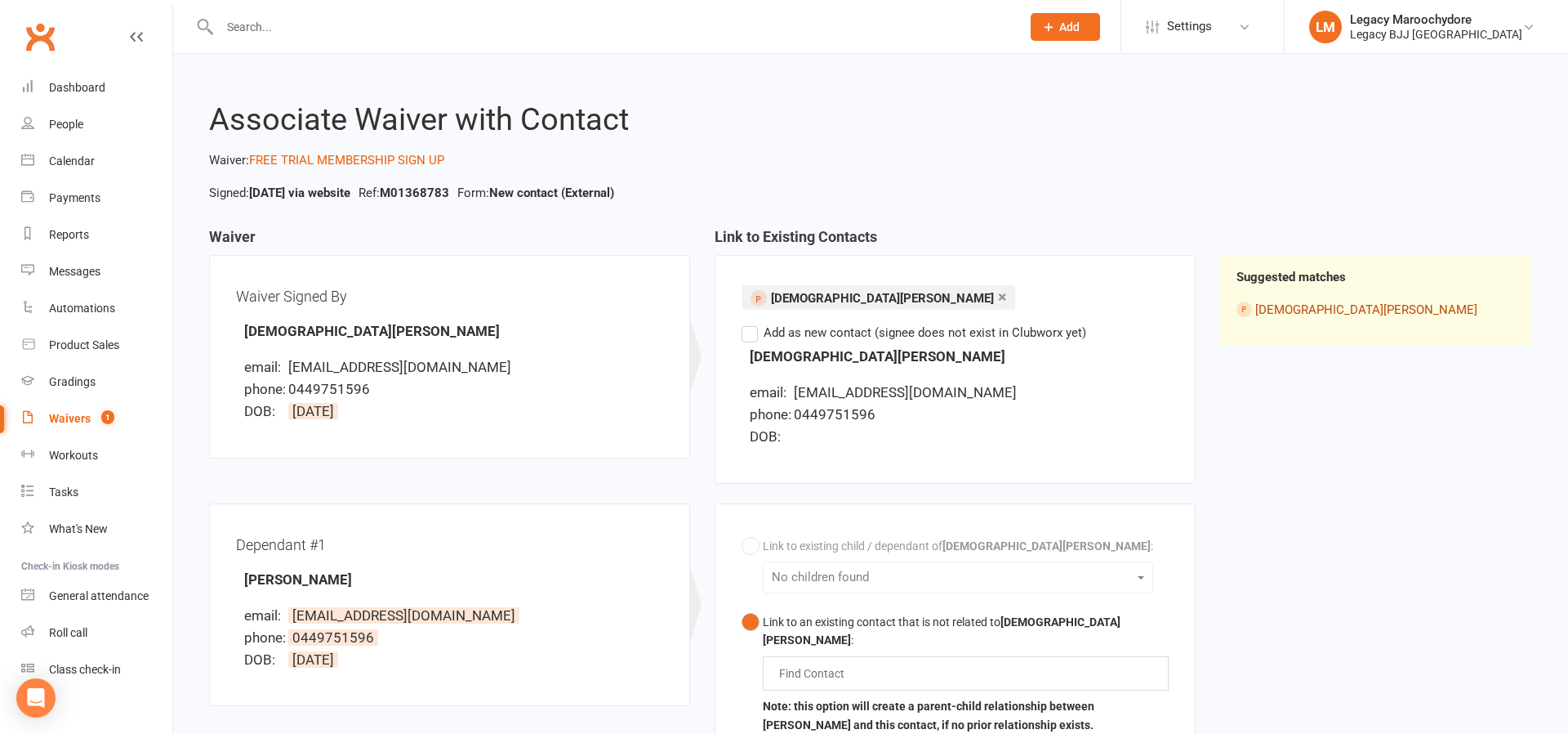
click at [1304, 310] on link "Kristen Hayes" at bounding box center [1366, 309] width 222 height 14
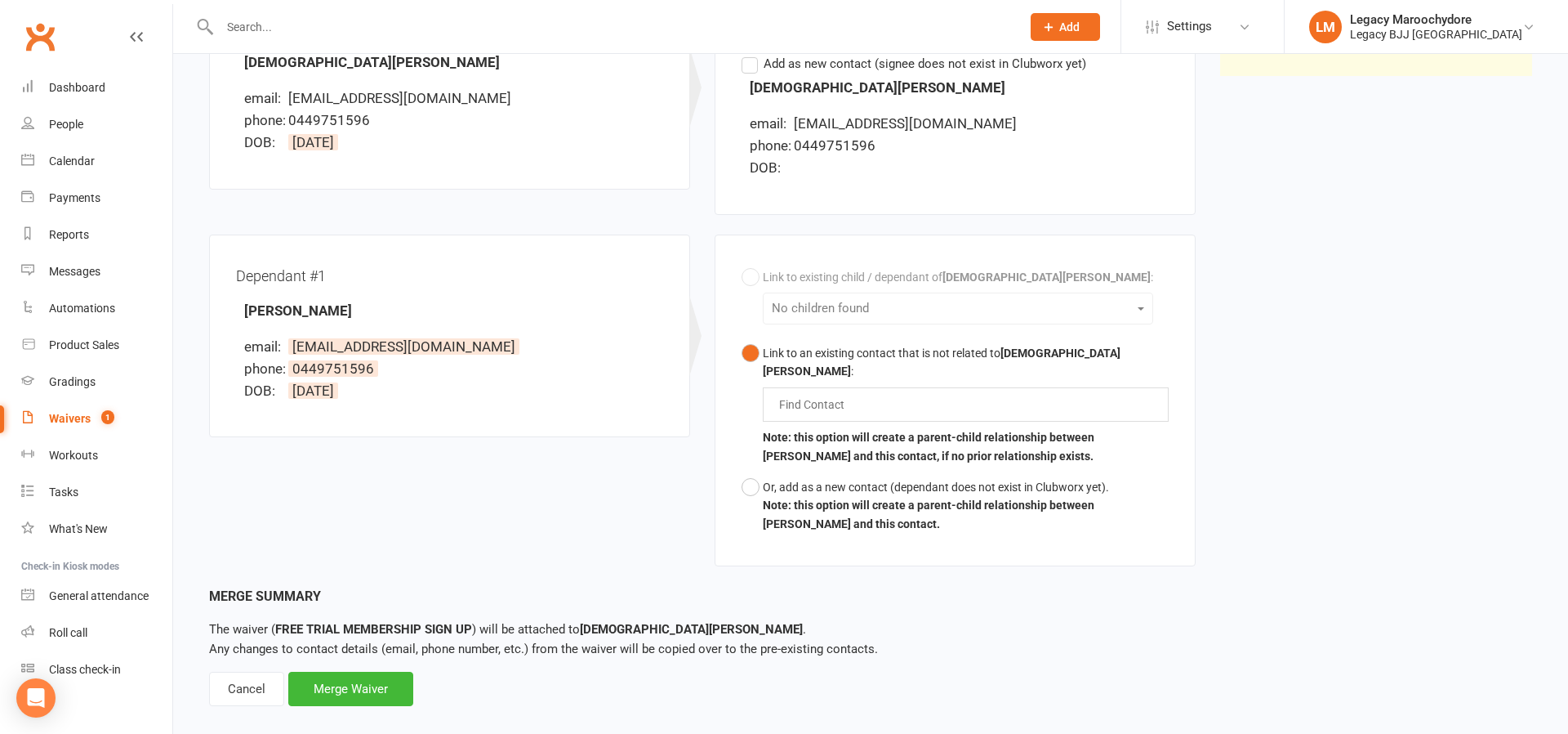
scroll to position [268, 0]
click at [948, 312] on div "Link to existing child / dependant of Kristen Hayes : No children found Link to…" at bounding box center [956, 402] width 427 height 279
drag, startPoint x: 994, startPoint y: 307, endPoint x: 1013, endPoint y: 309, distance: 19.1
click at [994, 311] on div "Link to existing child / dependant of Kristen Hayes : No children found Link to…" at bounding box center [956, 402] width 427 height 279
click at [1008, 309] on div "Link to existing child / dependant of Kristen Hayes : No children found Link to…" at bounding box center [956, 402] width 427 height 279
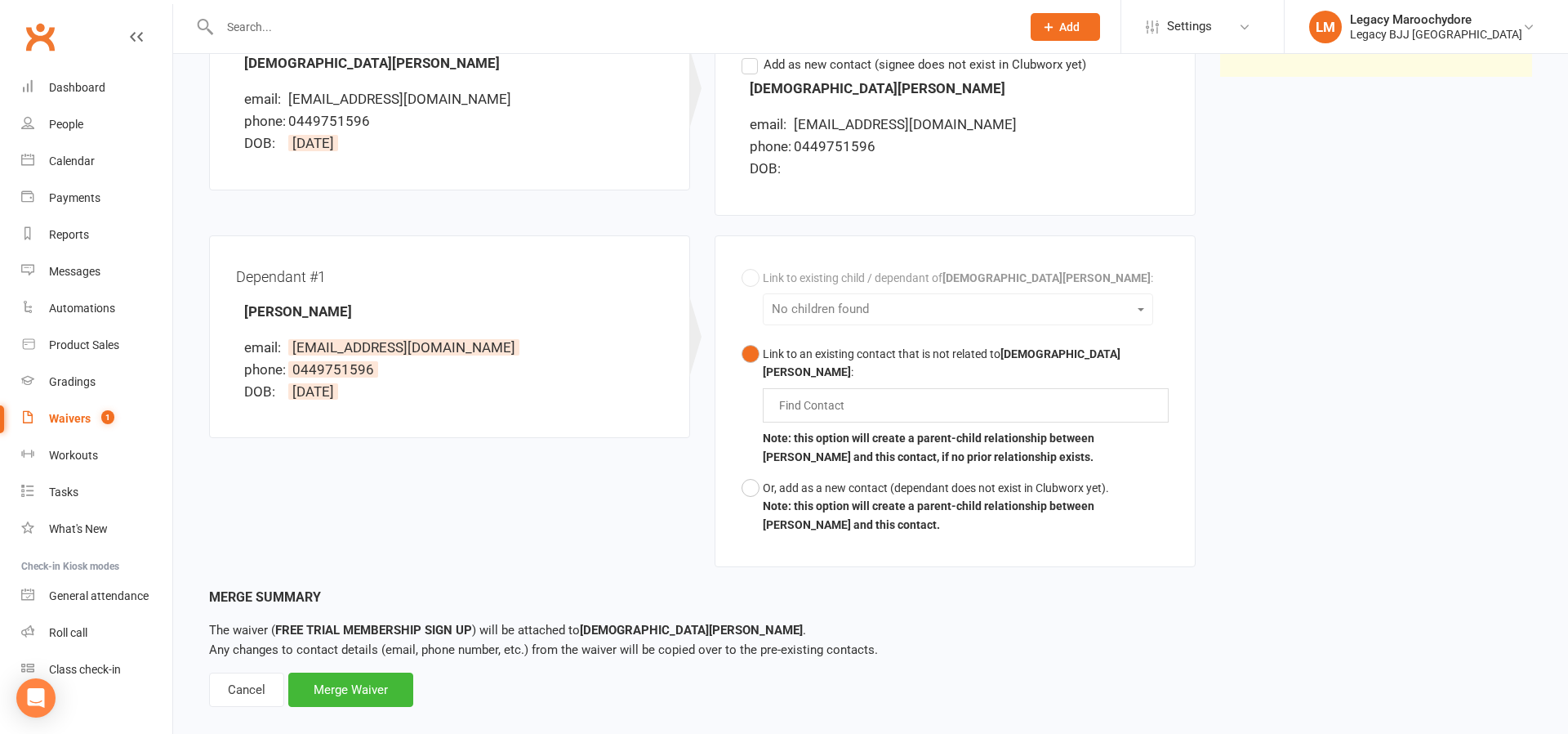
click at [799, 395] on input "text" at bounding box center [816, 405] width 77 height 19
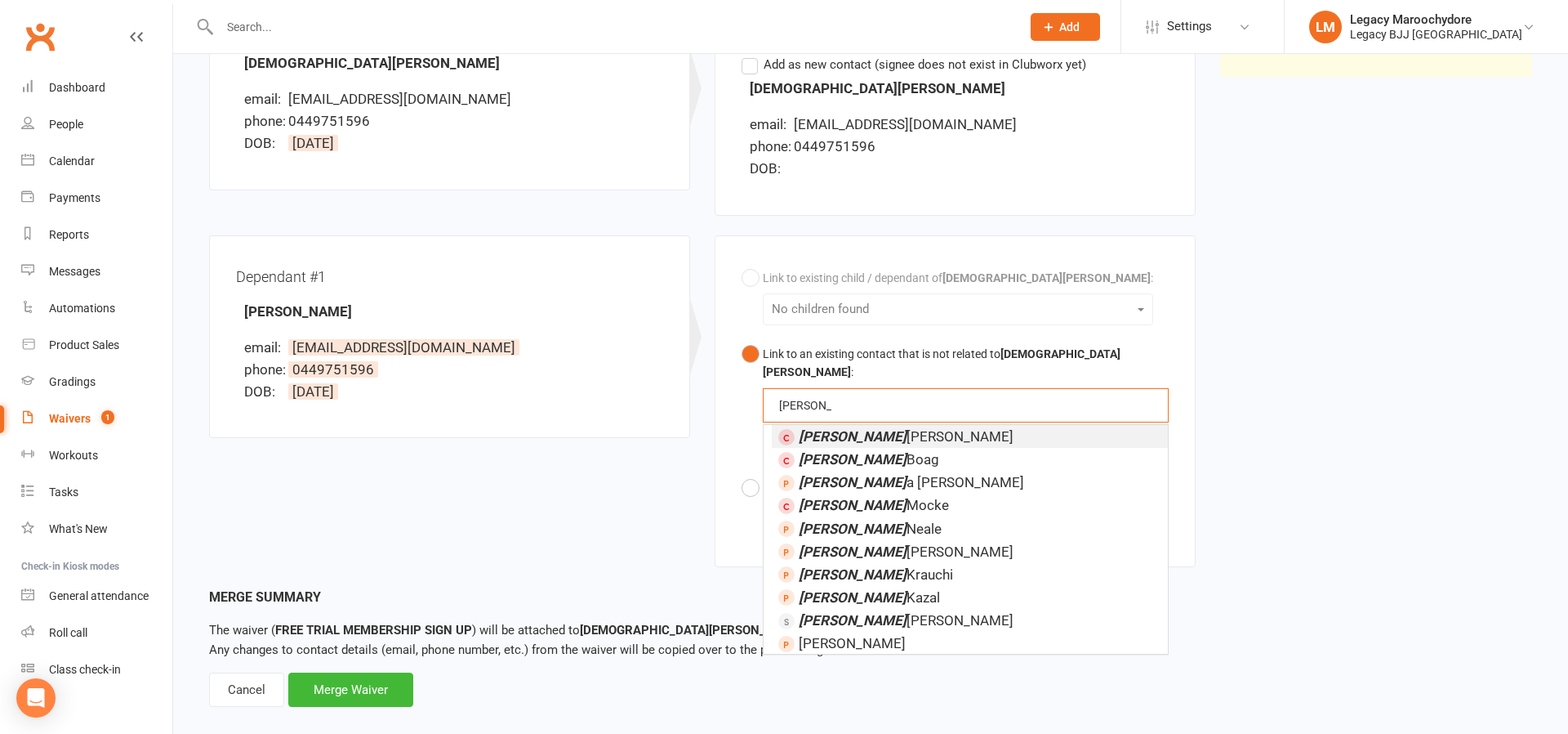
click at [955, 394] on button "Link to an existing contact that is not related to Kristen Hayes : Leon leon Le…" at bounding box center [956, 405] width 427 height 134
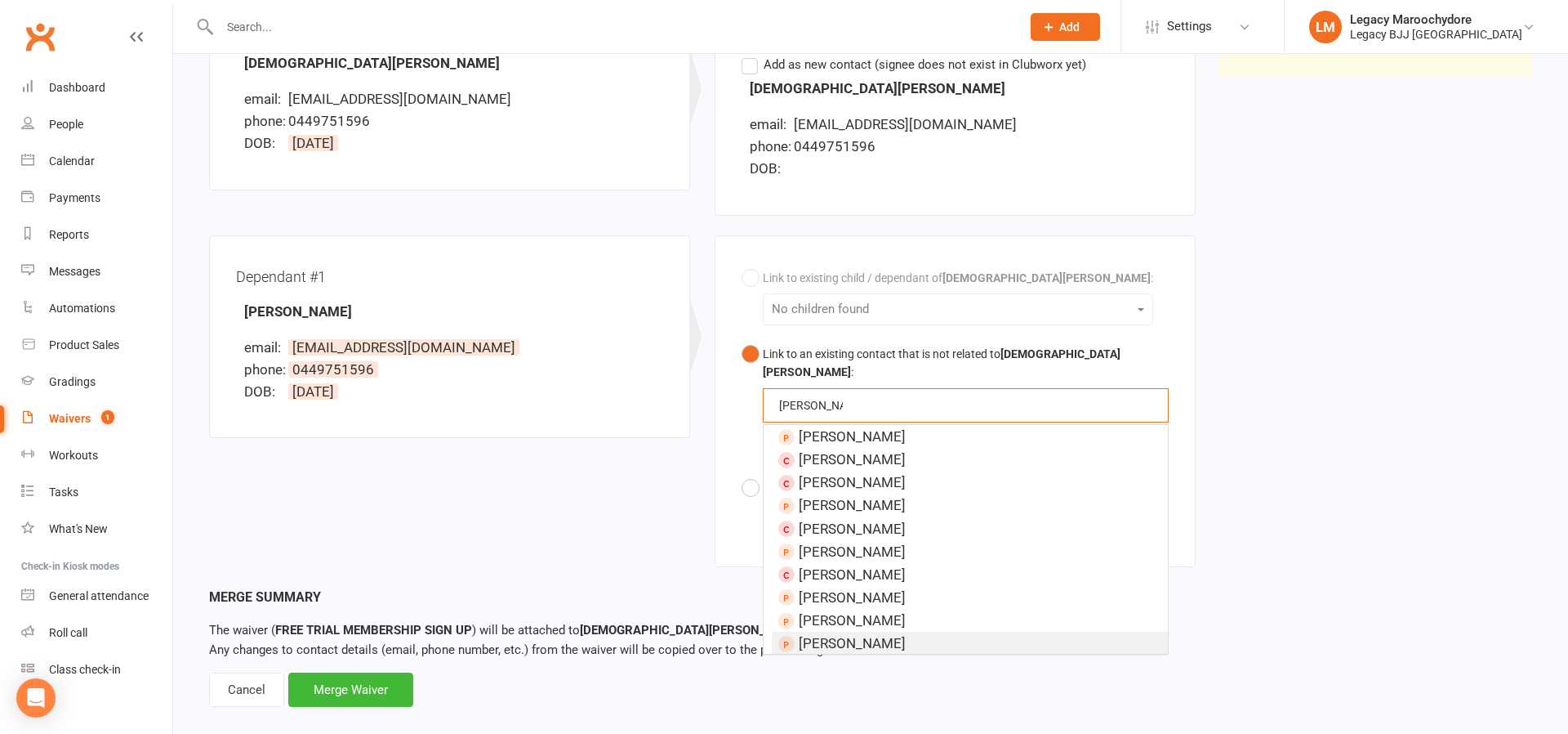
type input "Leon caste"
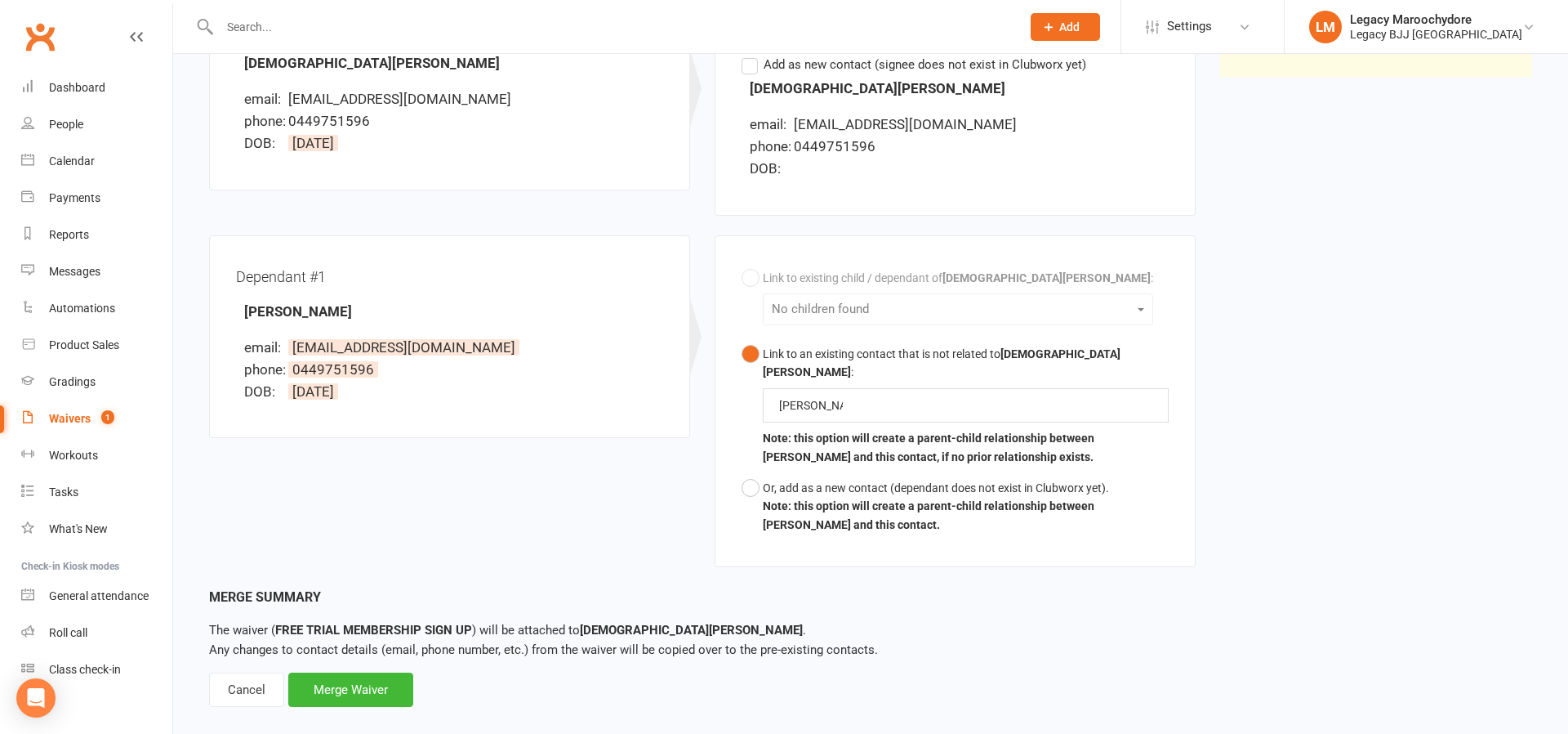
click at [933, 639] on div "Merge Summary The waiver ( FREE TRIAL MEMBERSHIP SIGN UP ) will be attached to …" at bounding box center [871, 646] width 1324 height 120
click at [759, 472] on button "Or, add as a new contact (dependant does not exist in Clubworx yet). Note: this…" at bounding box center [956, 506] width 427 height 68
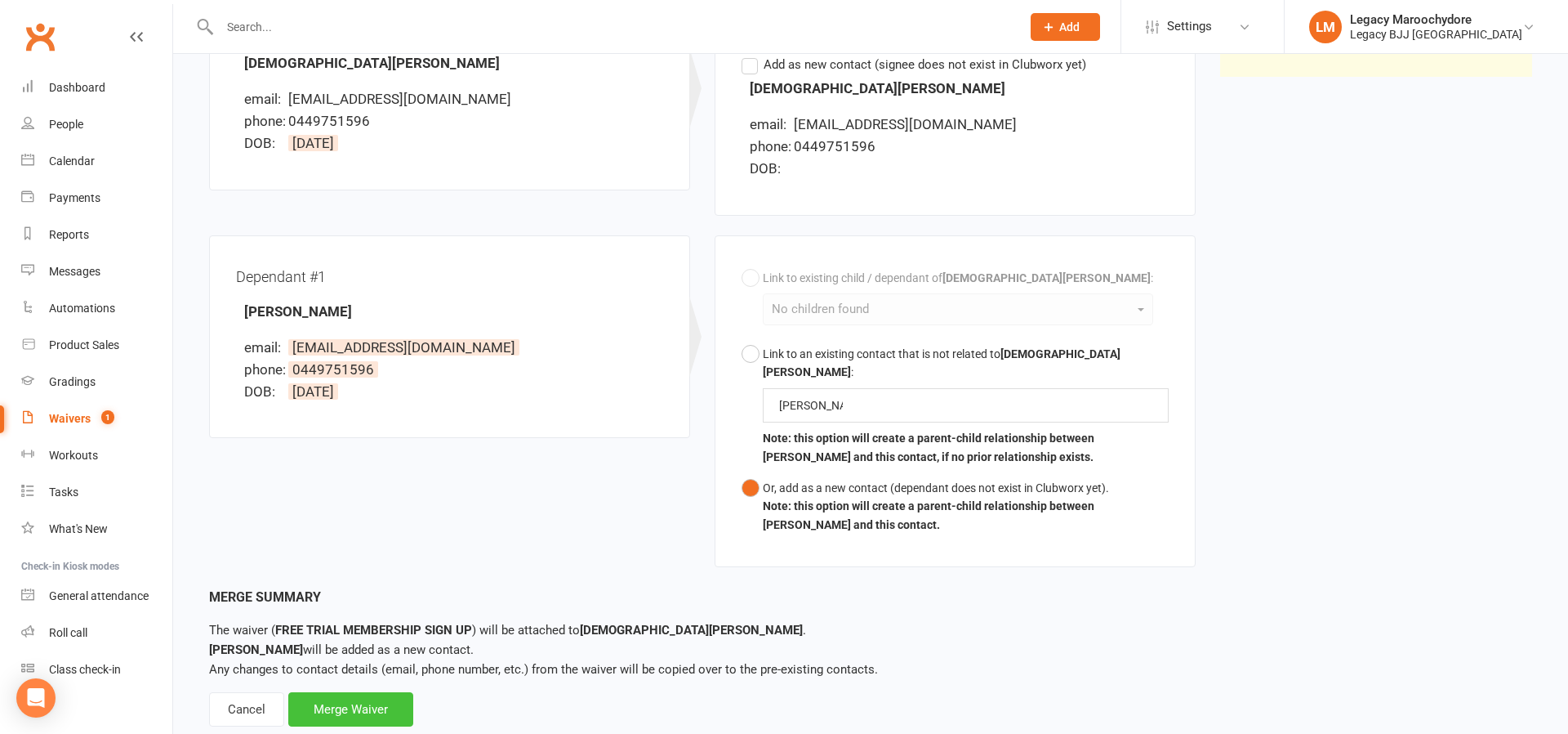
click at [349, 693] on div "Merge Waiver" at bounding box center [351, 710] width 125 height 35
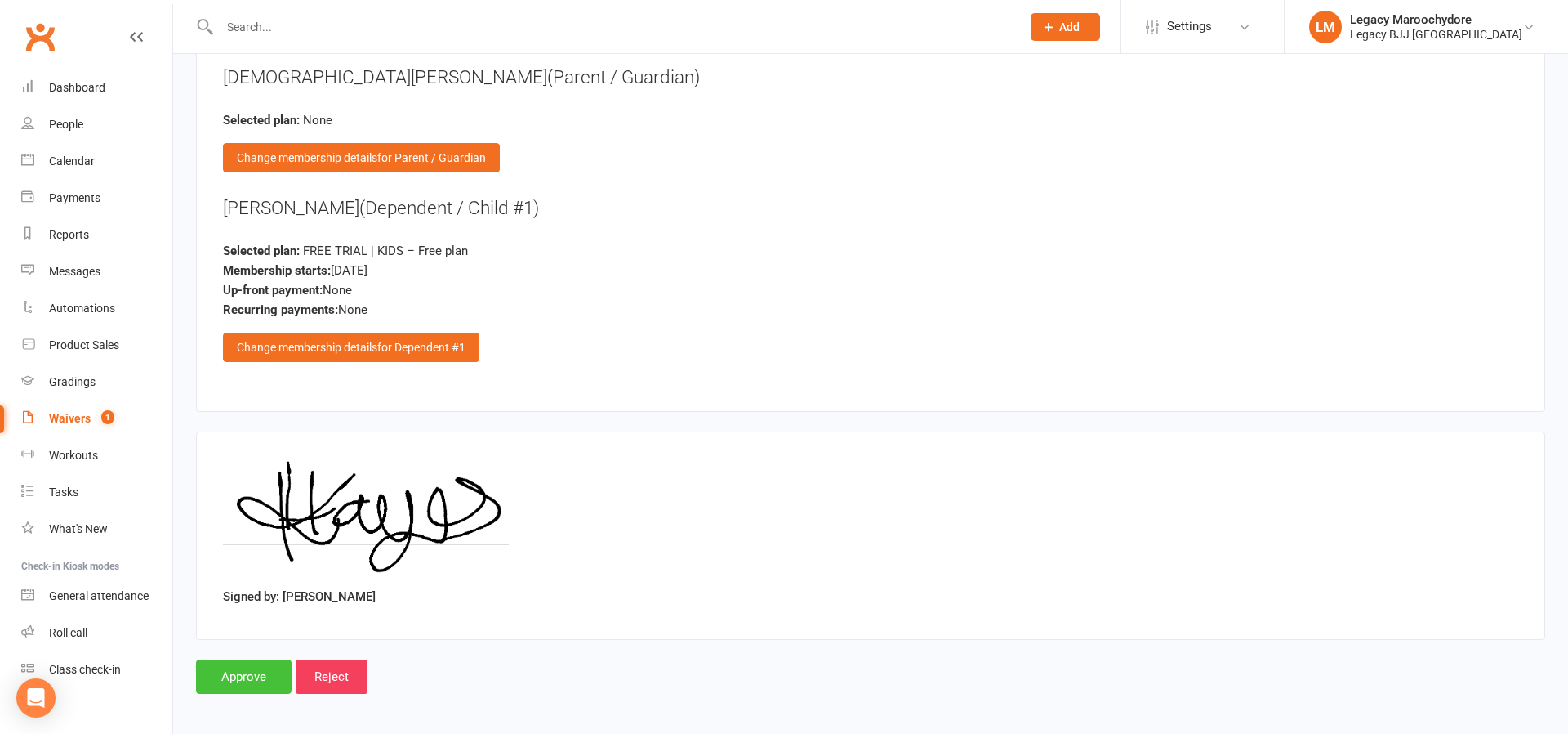
scroll to position [1798, 0]
click at [240, 667] on input "Approve" at bounding box center [243, 678] width 95 height 35
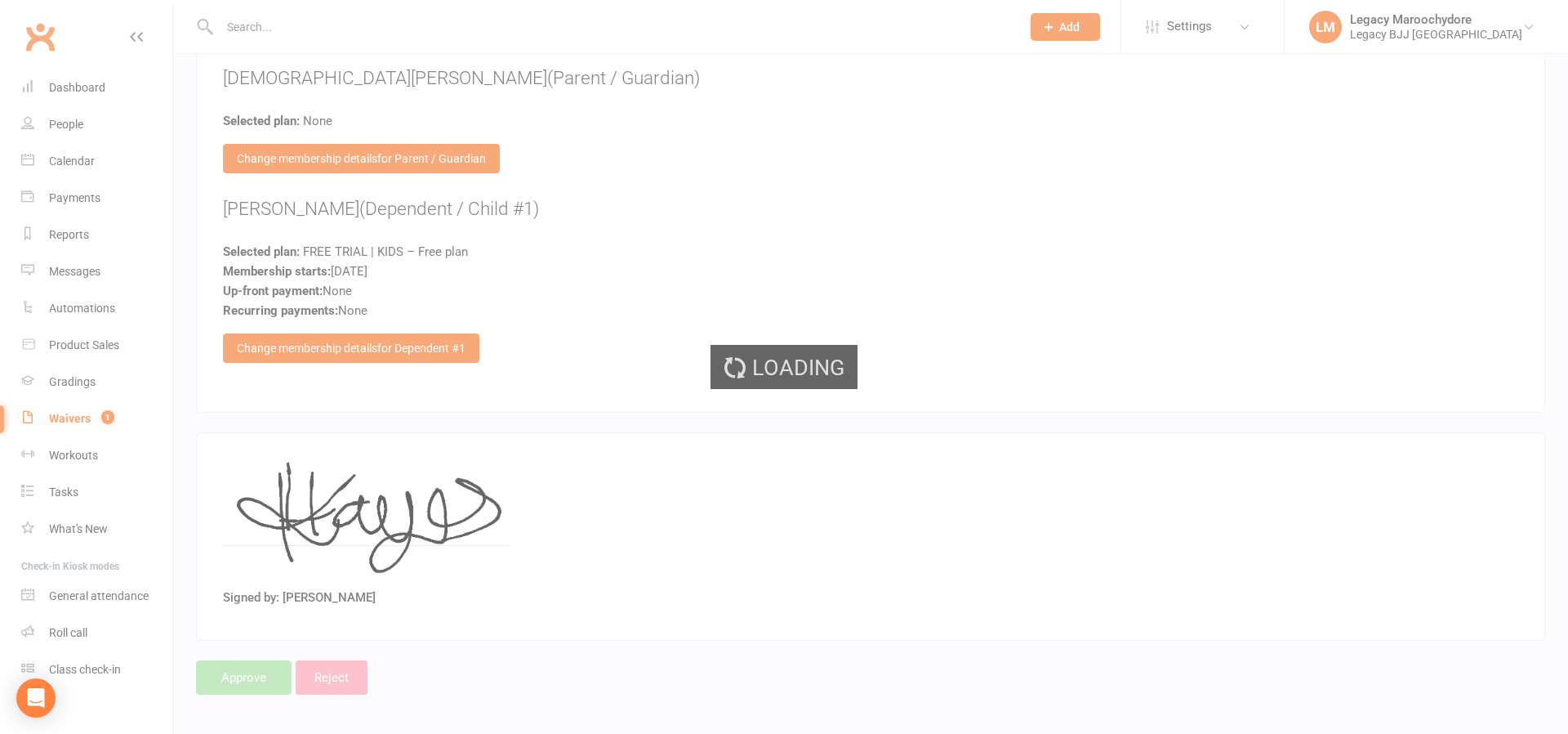
scroll to position [1794, 0]
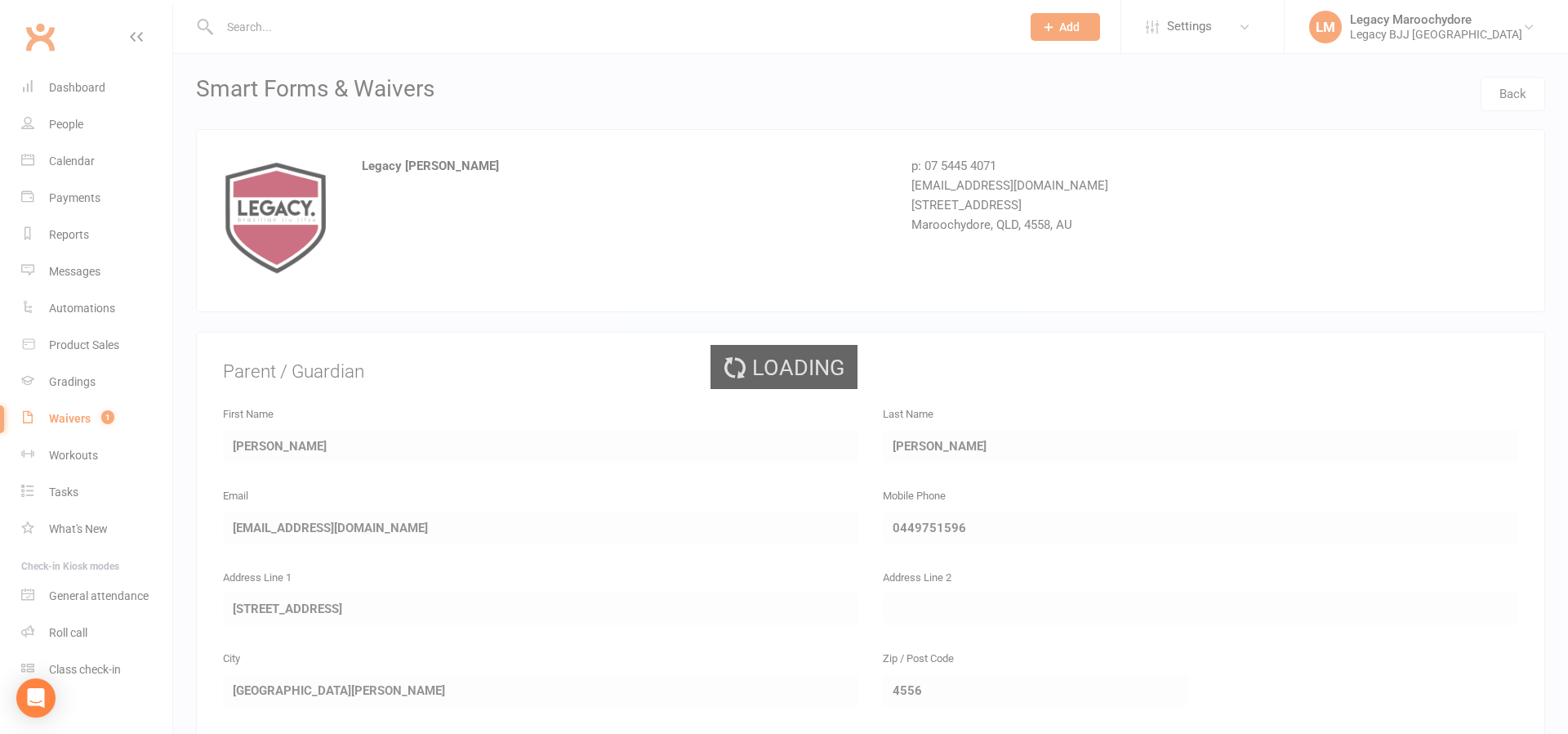
select select "100"
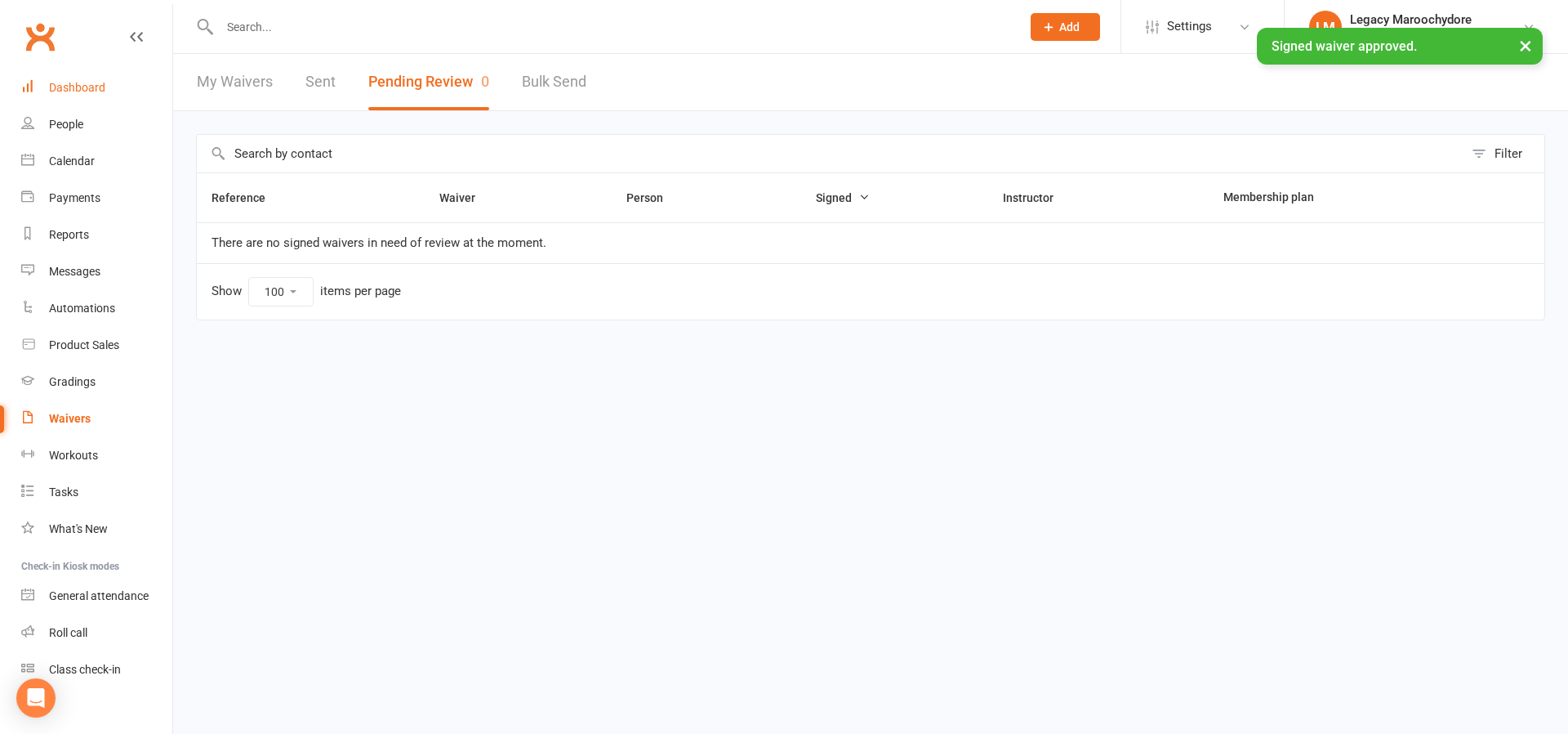
click at [98, 89] on div "Dashboard" at bounding box center [77, 88] width 57 height 13
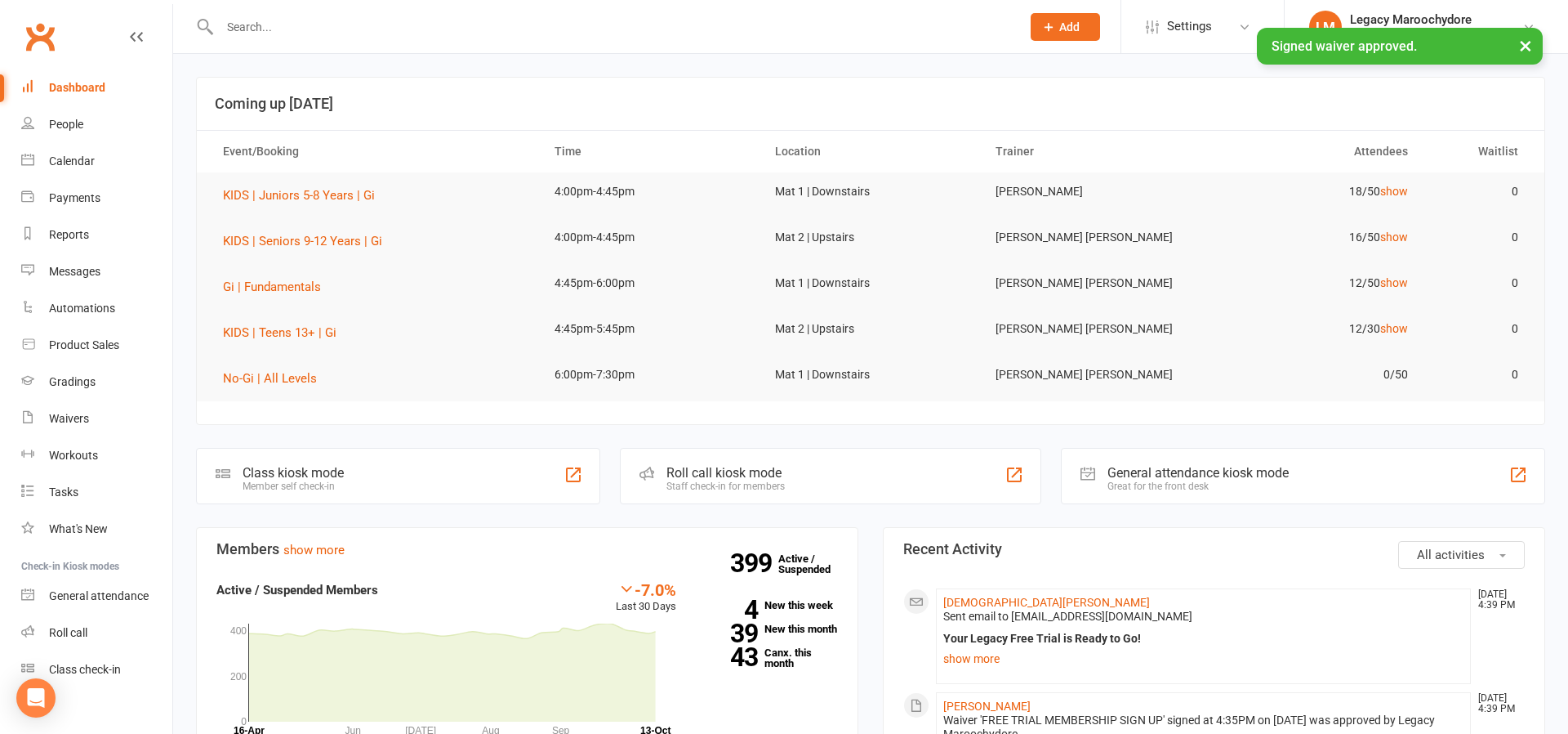
click at [291, 28] on div "× Signed waiver approved." at bounding box center [773, 28] width 1547 height 0
click at [280, 20] on input "text" at bounding box center [611, 27] width 795 height 23
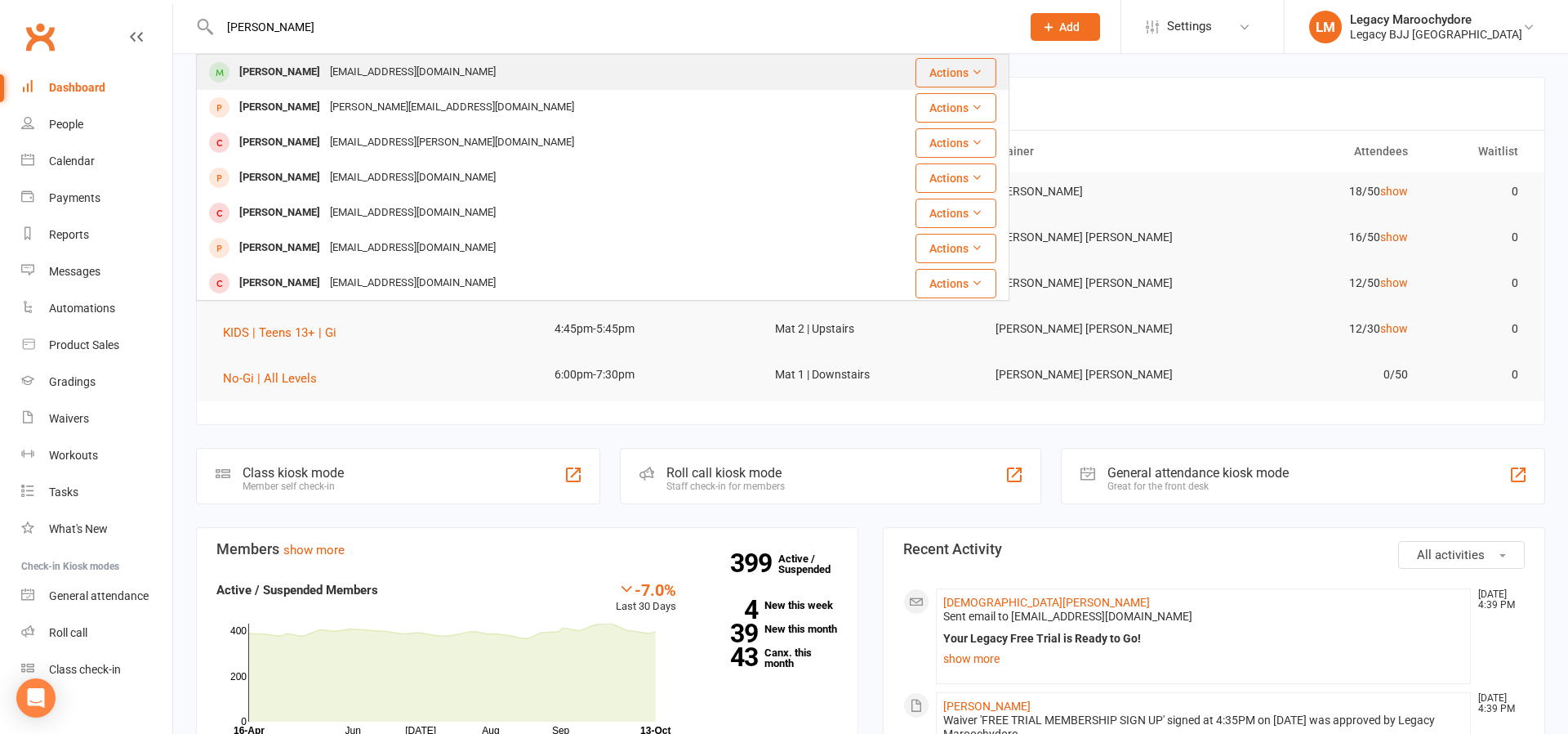
type input "Leon castella"
click at [285, 71] on div "Leon Castellanos-Hayes" at bounding box center [280, 72] width 90 height 24
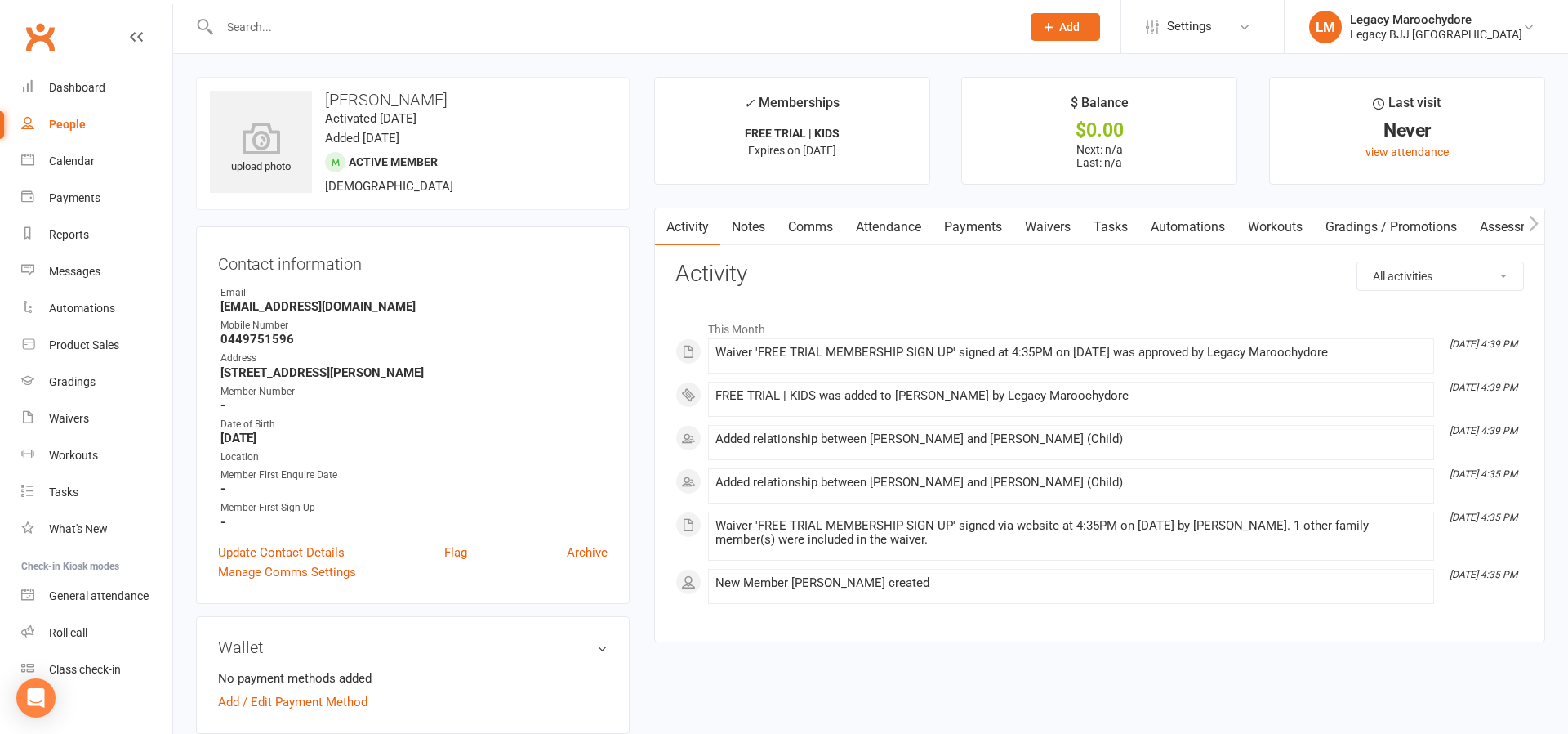
click at [881, 228] on link "Attendance" at bounding box center [889, 227] width 88 height 38
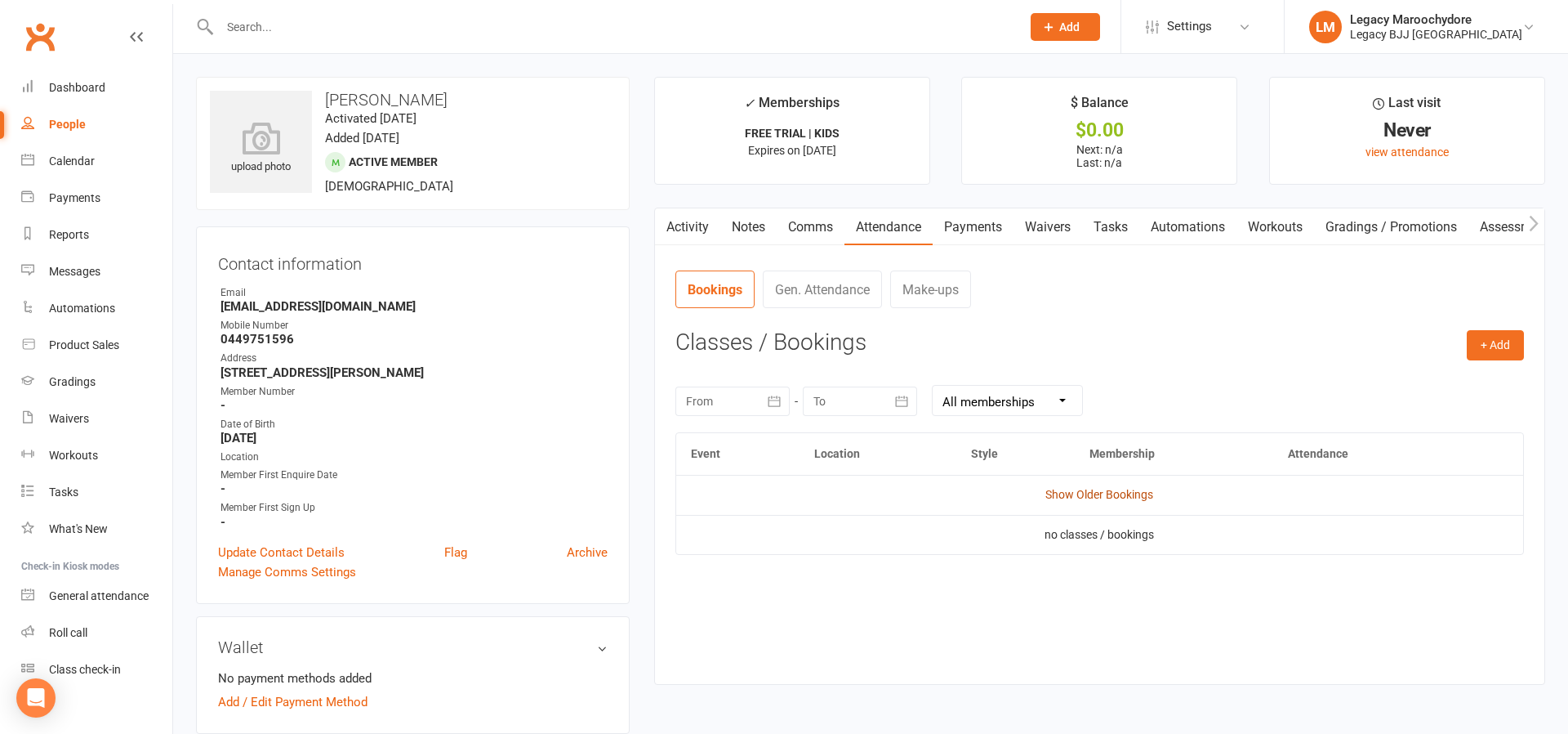
click at [1091, 496] on link "Show Older Bookings" at bounding box center [1100, 494] width 108 height 13
click at [1091, 496] on link "Hide Older Bookings" at bounding box center [1100, 494] width 102 height 13
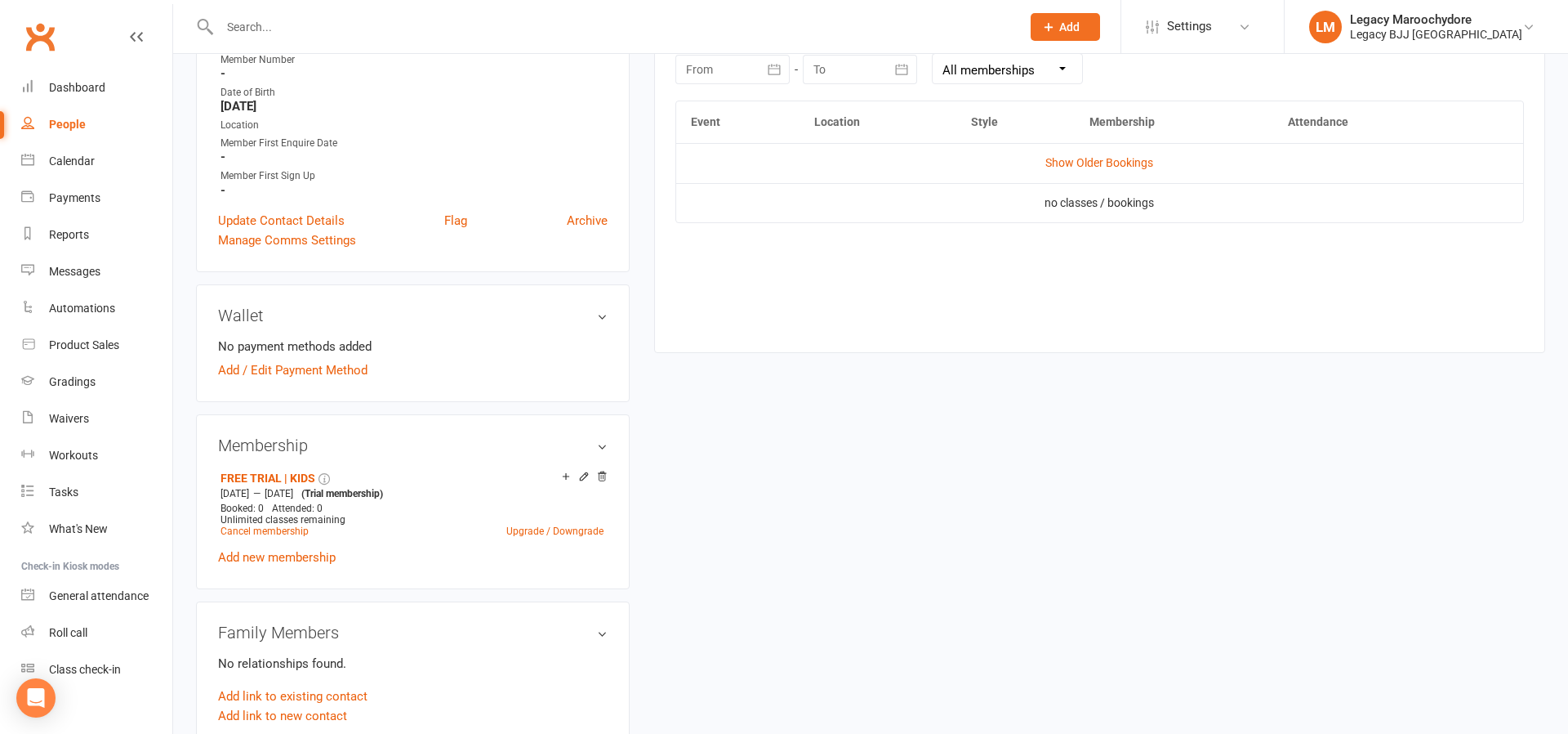
scroll to position [340, 0]
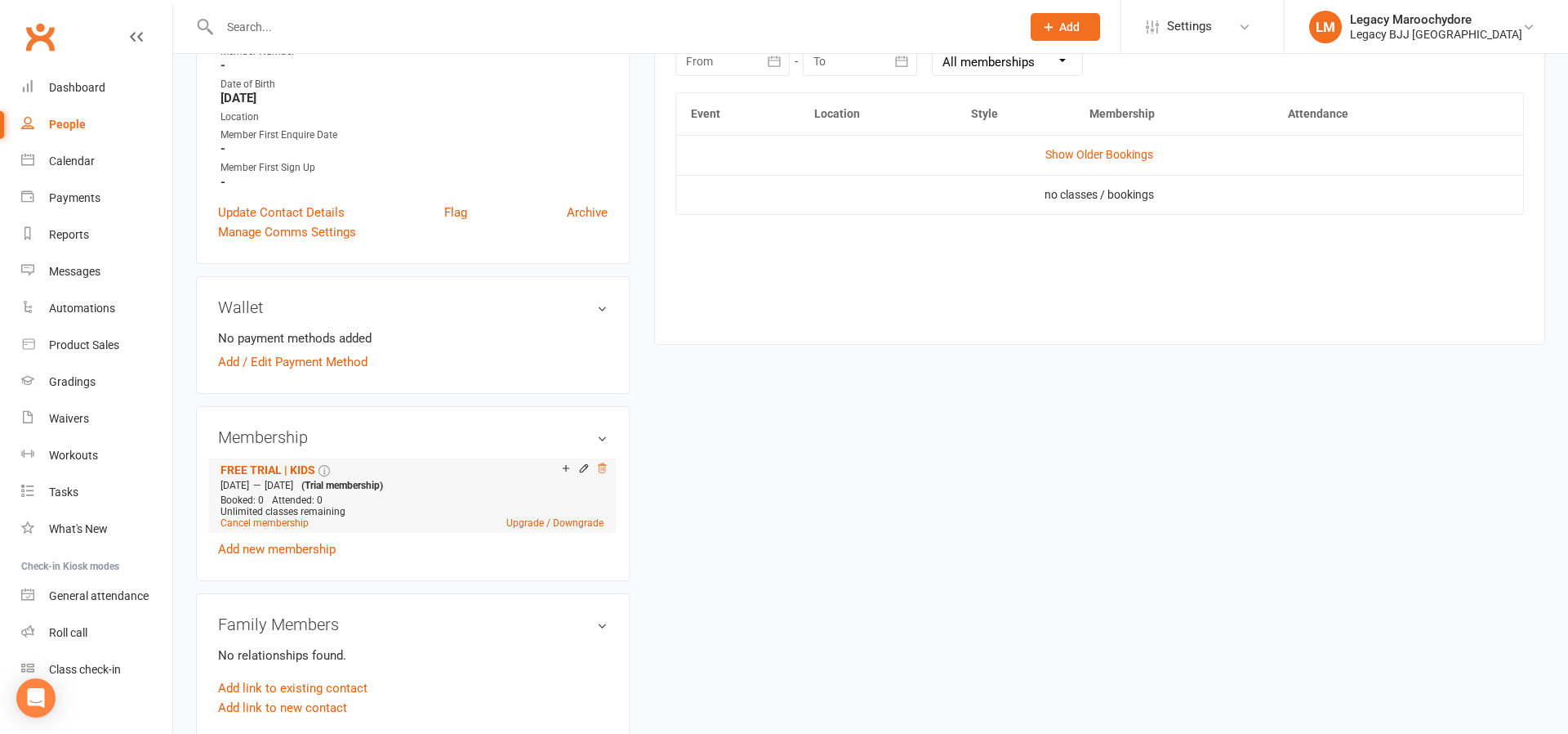
click at [601, 469] on icon at bounding box center [602, 468] width 8 height 9
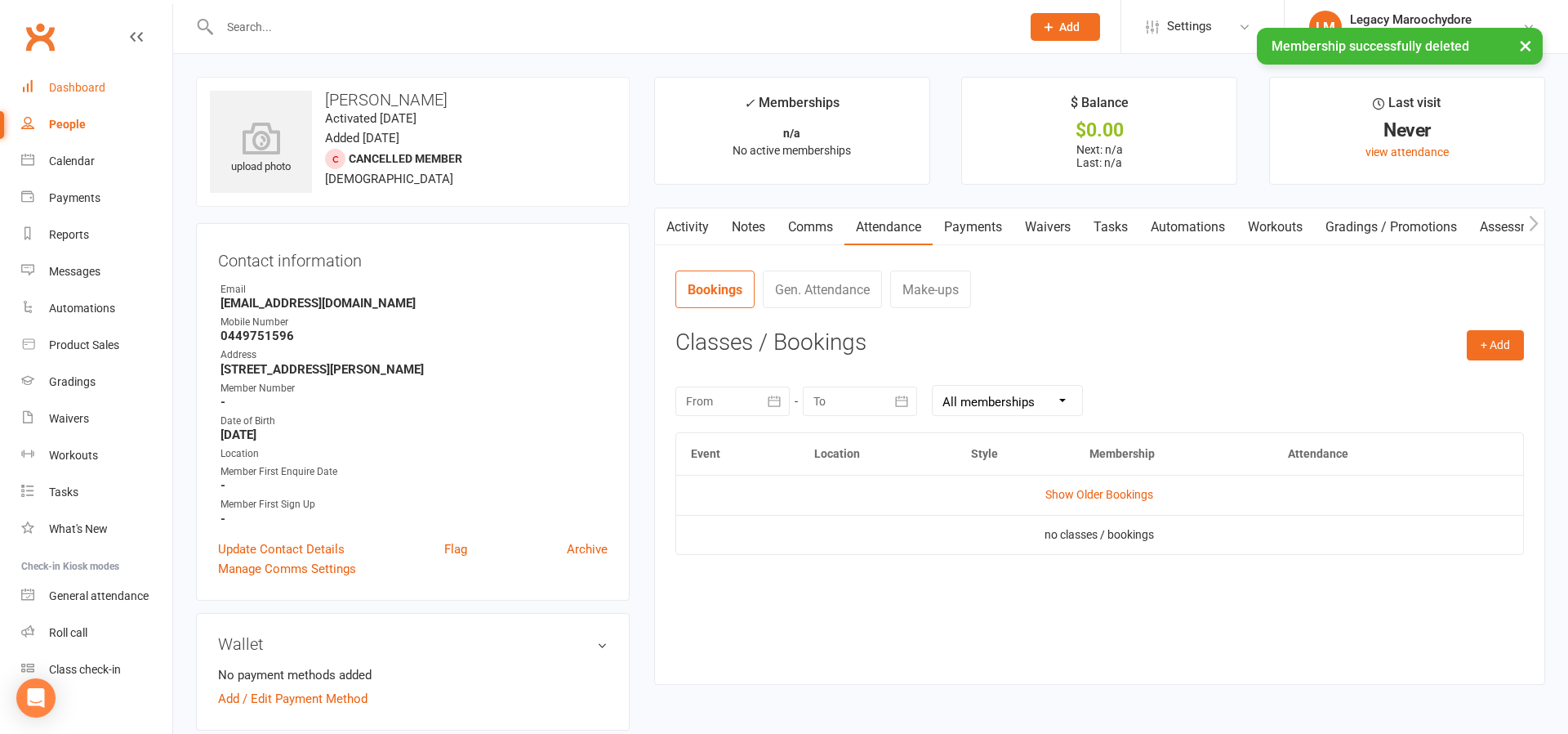
scroll to position [0, 0]
click at [90, 85] on div "Dashboard" at bounding box center [77, 88] width 57 height 13
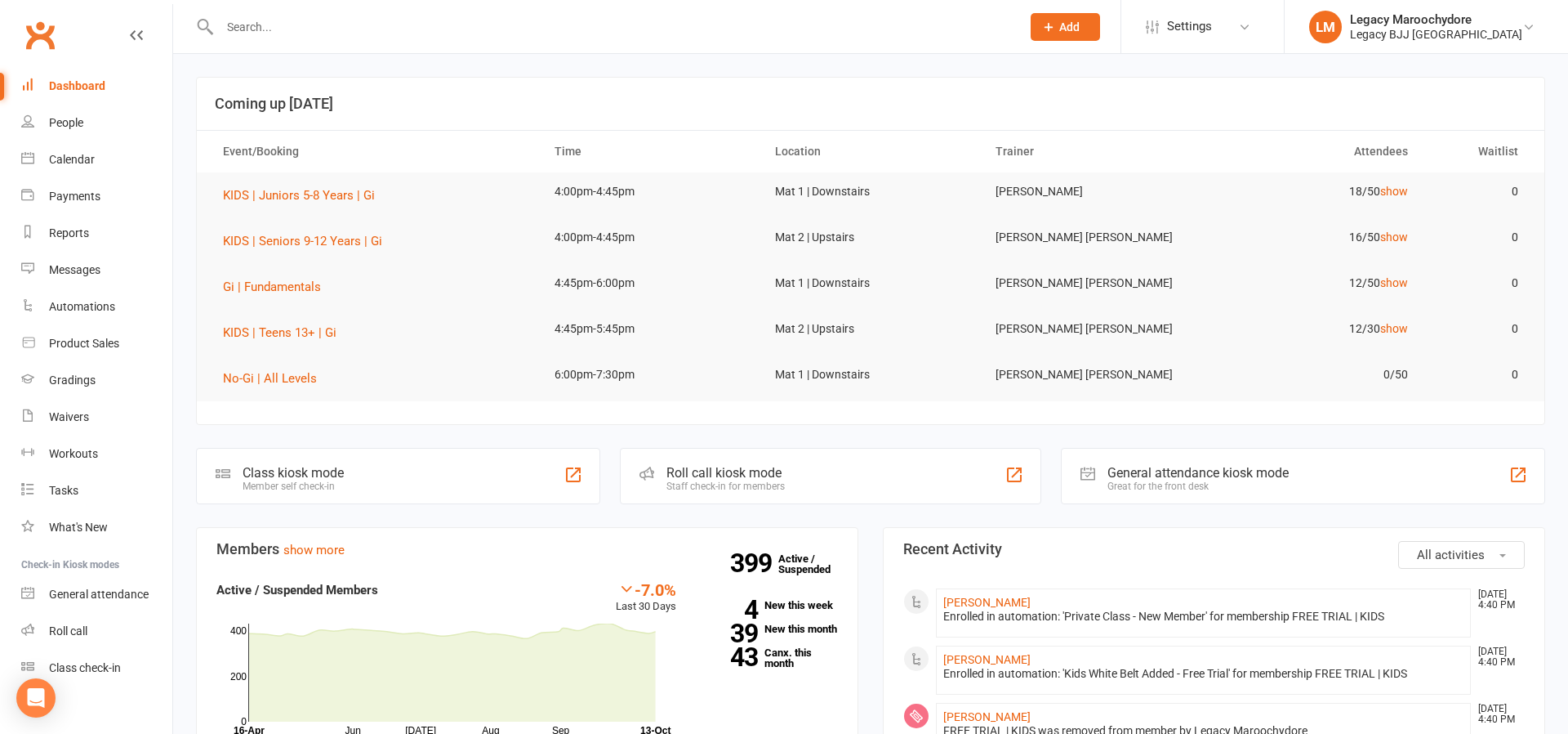
drag, startPoint x: 84, startPoint y: 86, endPoint x: 555, endPoint y: 104, distance: 471.3
click at [86, 85] on div "Dashboard" at bounding box center [77, 86] width 57 height 13
drag, startPoint x: 323, startPoint y: 27, endPoint x: 333, endPoint y: 27, distance: 10.0
click at [323, 27] on input "text" at bounding box center [611, 27] width 795 height 23
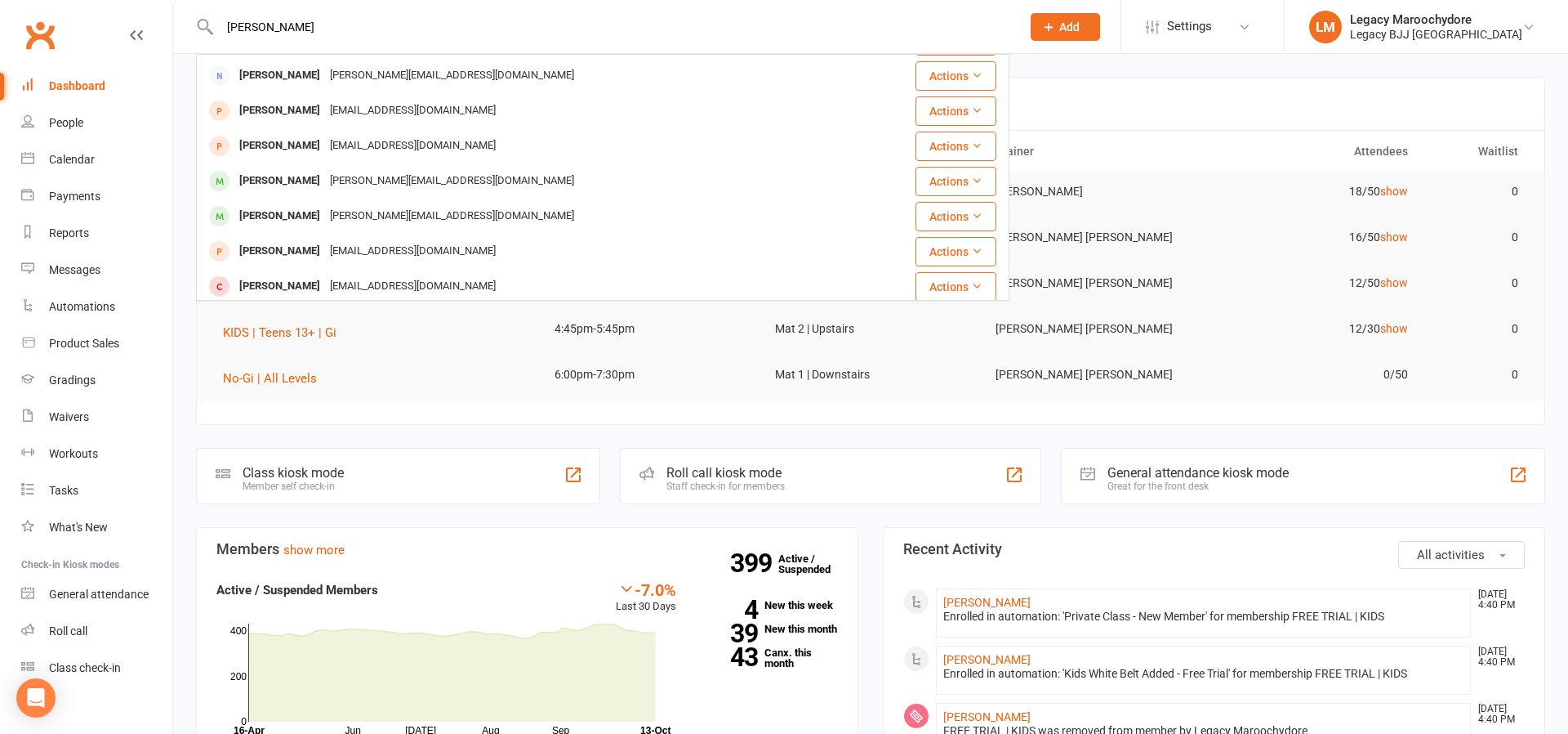
scroll to position [144, 0]
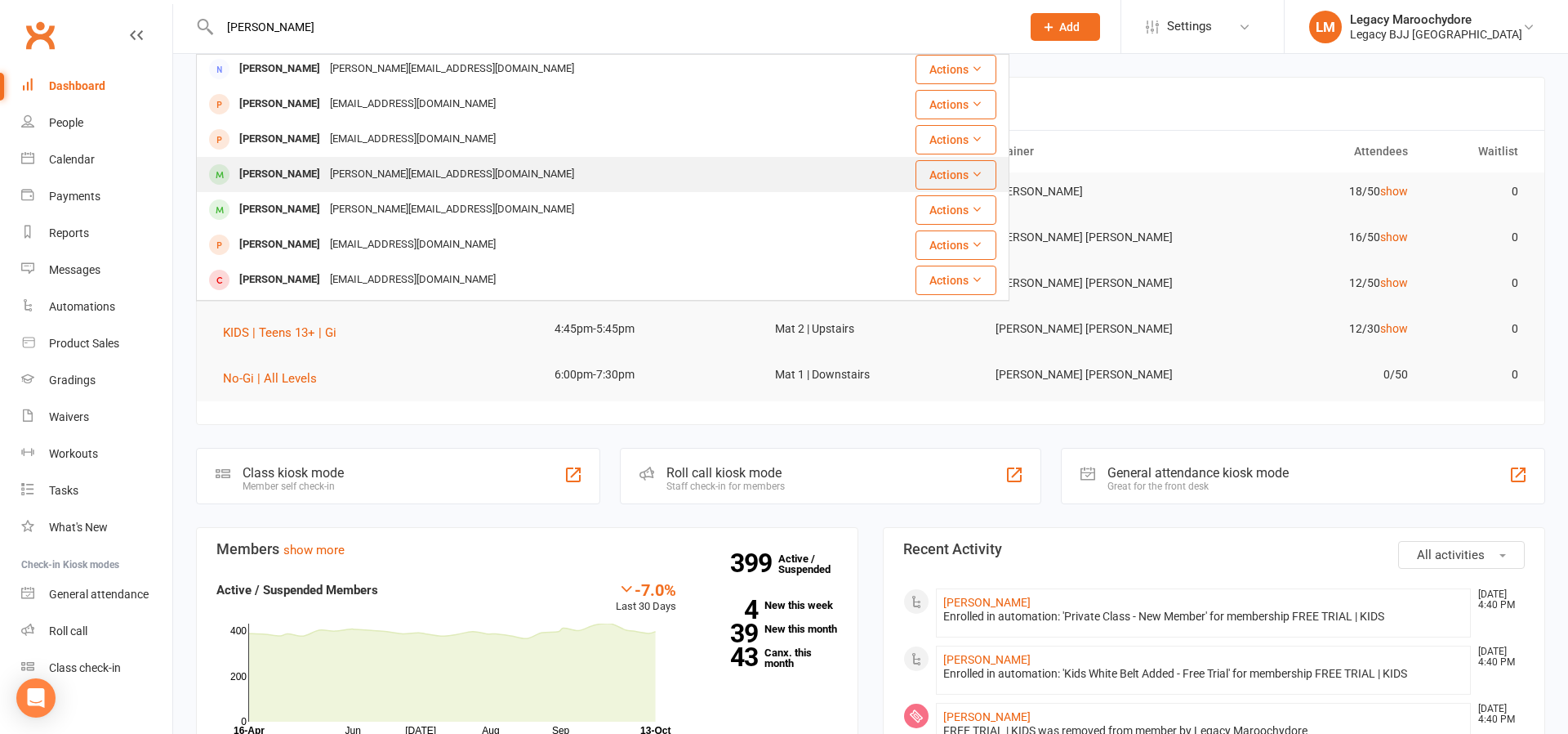
type input "Chapman"
click at [261, 177] on div "[PERSON_NAME]" at bounding box center [280, 174] width 90 height 24
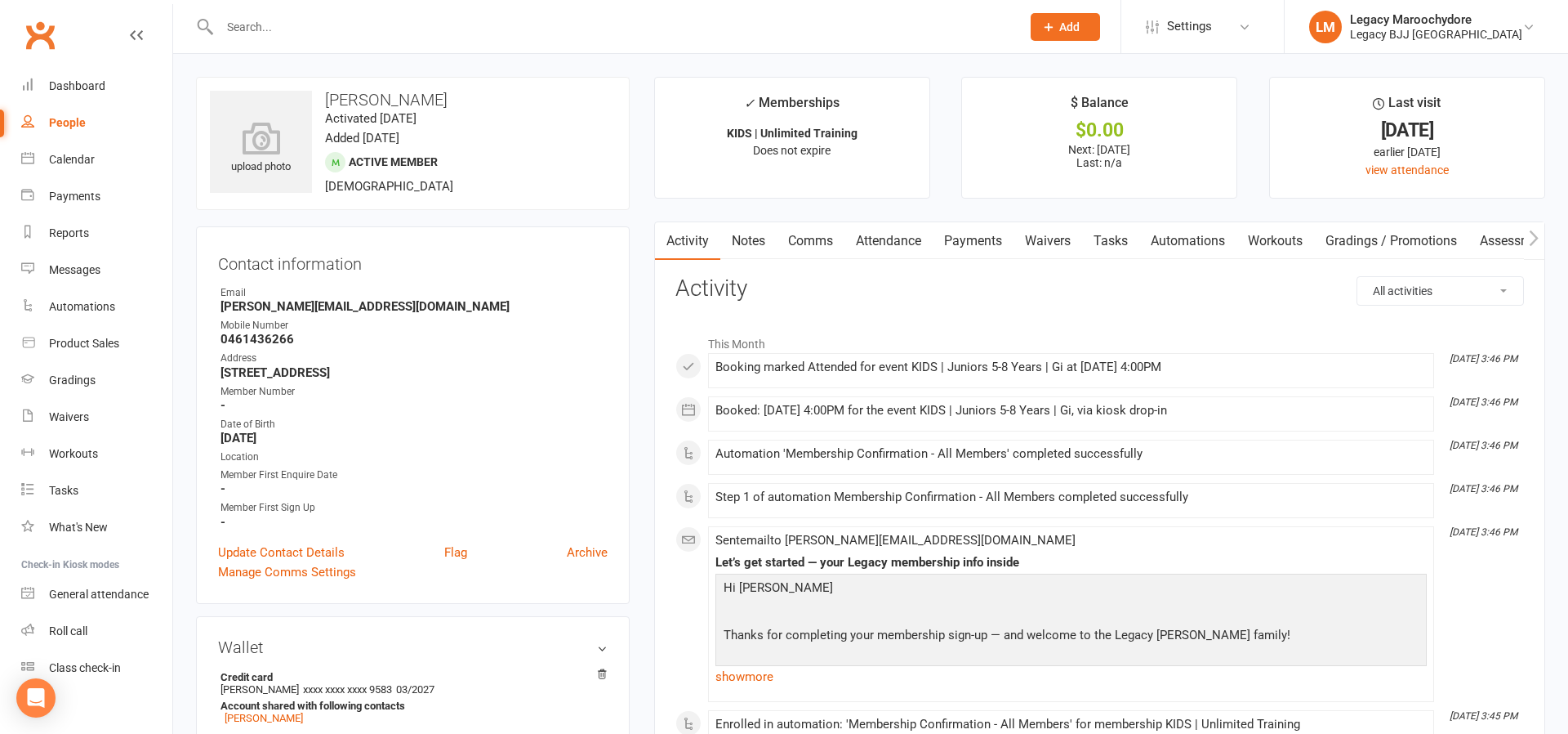
click at [964, 239] on link "Payments" at bounding box center [973, 240] width 81 height 38
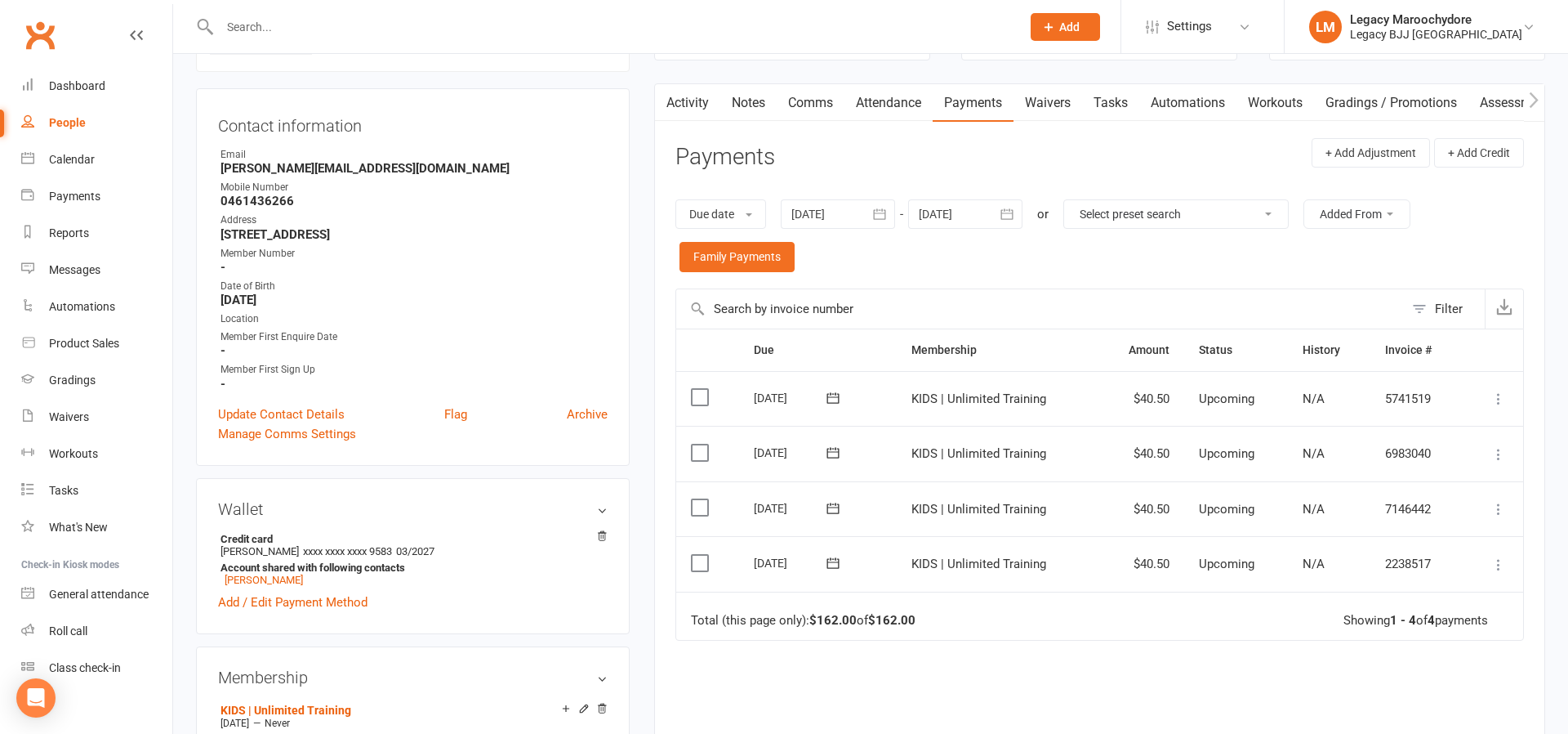
scroll to position [139, 0]
click at [1502, 556] on icon at bounding box center [1499, 564] width 16 height 16
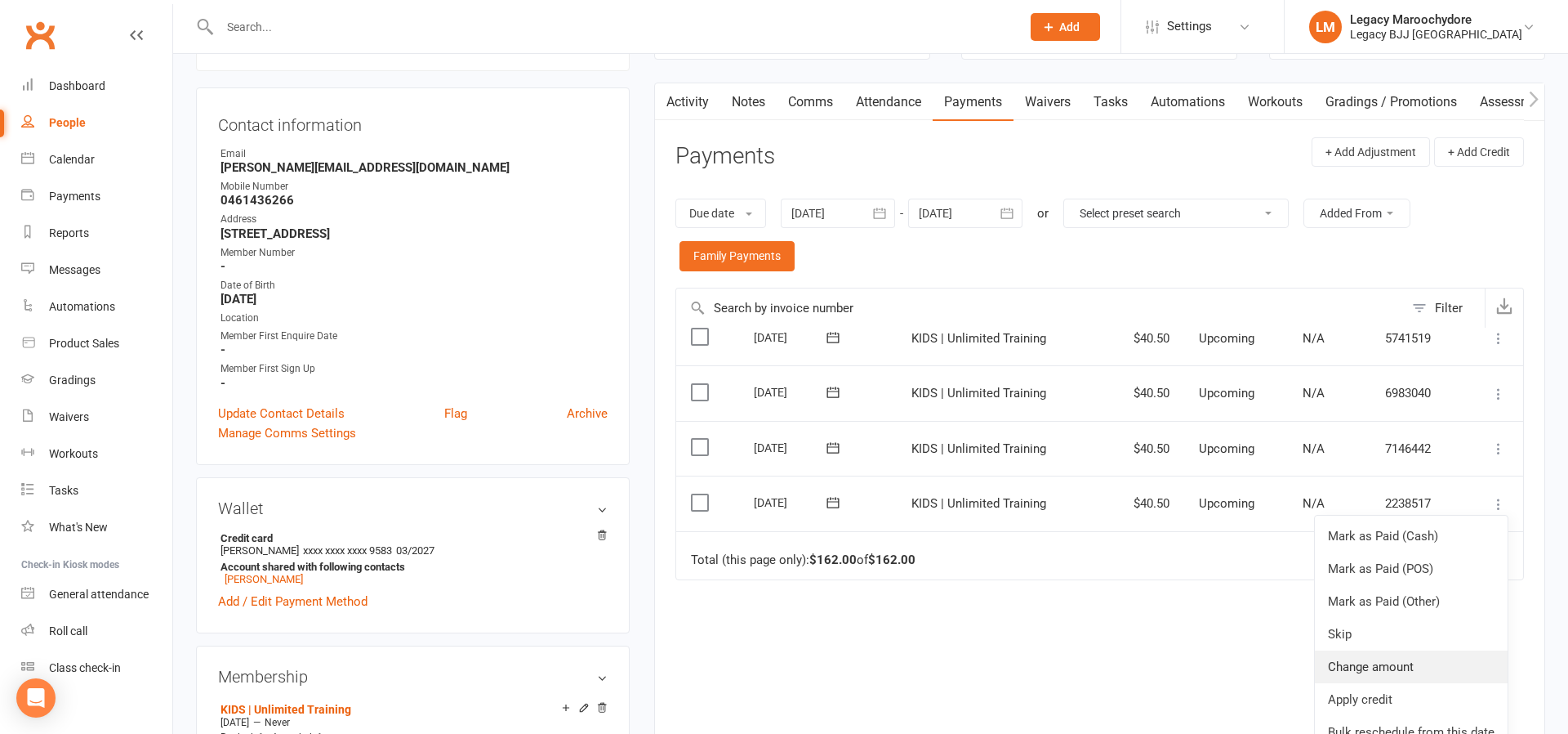
scroll to position [63, 0]
click at [1426, 650] on link "Change amount" at bounding box center [1411, 667] width 193 height 33
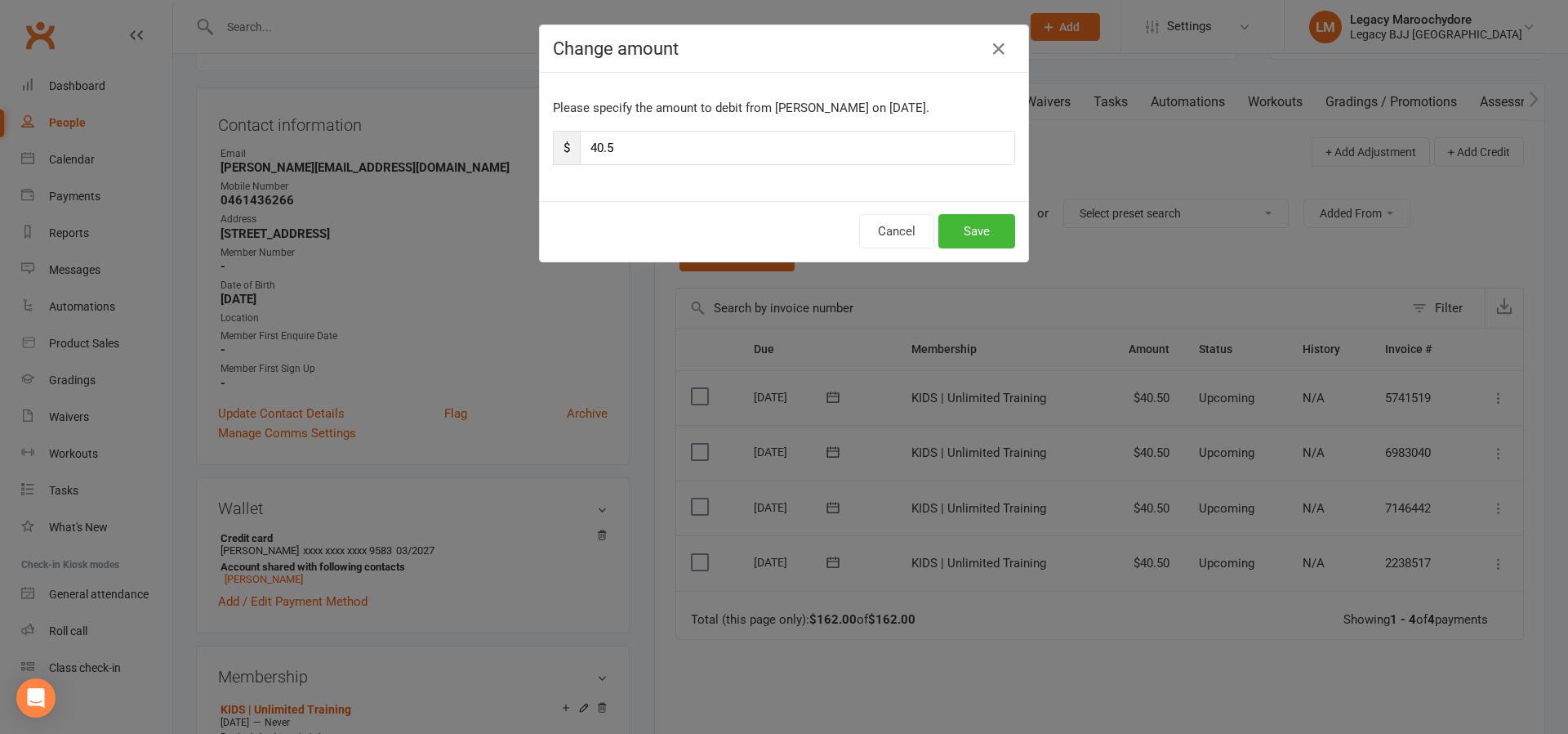
scroll to position [0, 0]
click at [619, 147] on input "40.5" at bounding box center [797, 148] width 436 height 35
type input "22"
type input "22.5"
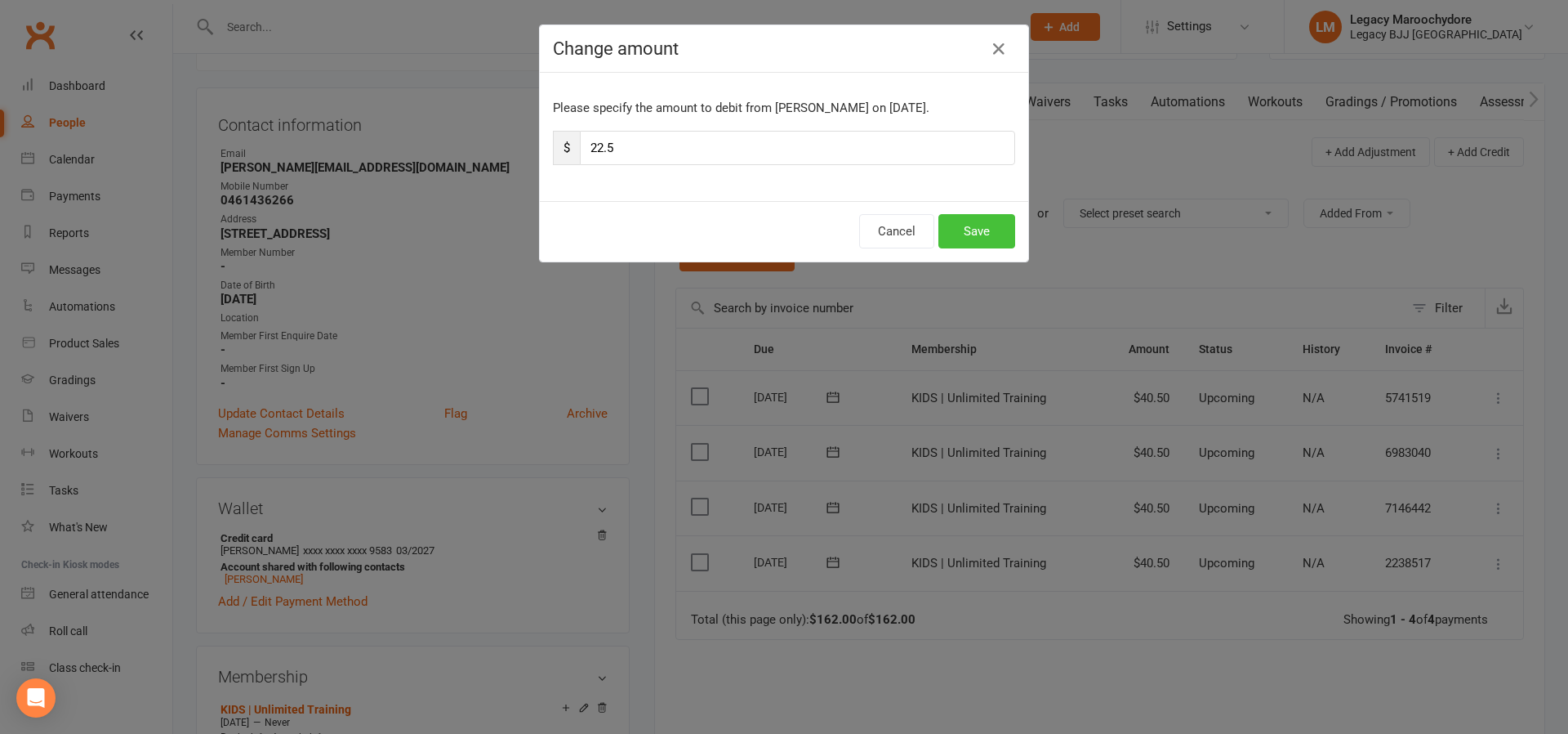
click at [993, 226] on button "Save" at bounding box center [977, 232] width 77 height 35
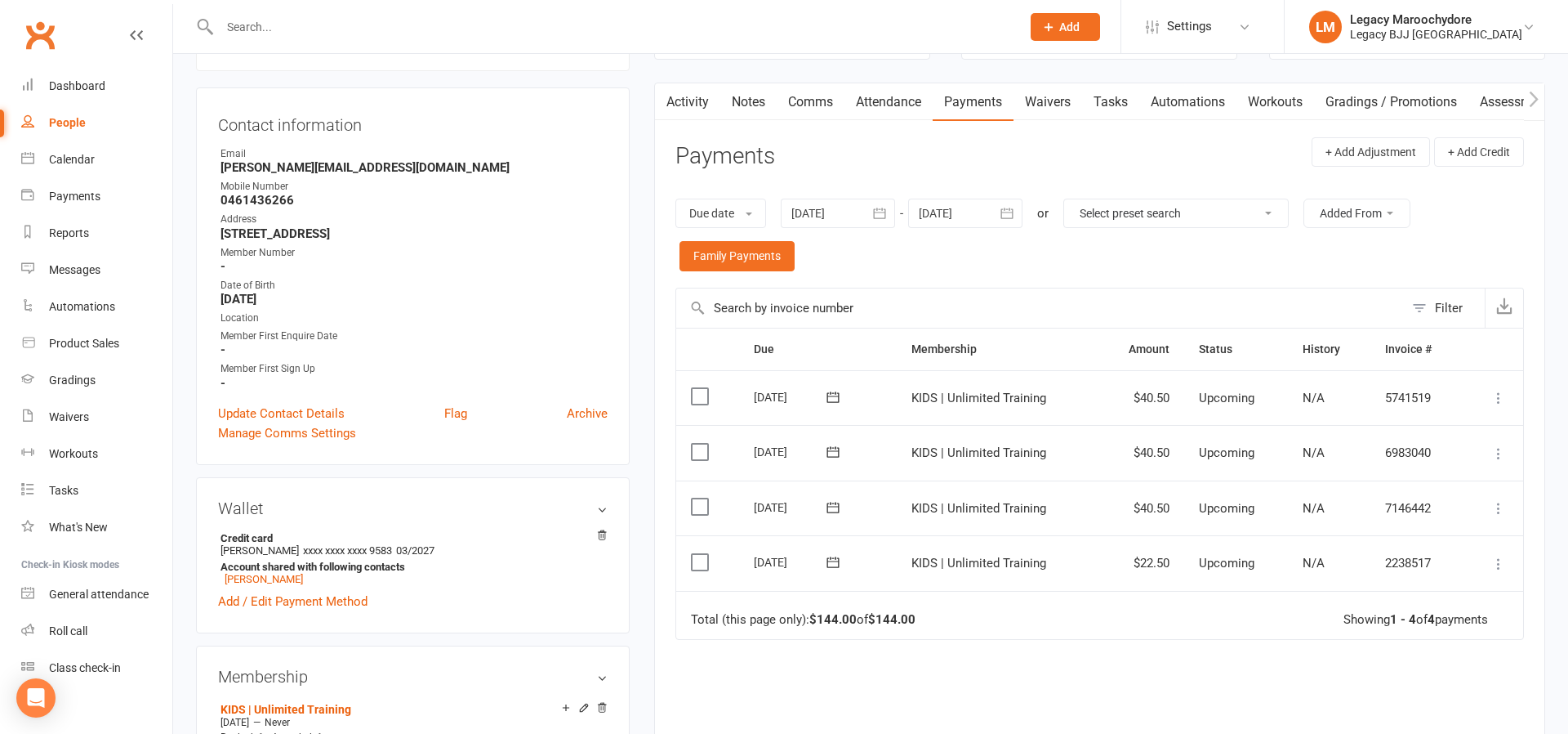
click at [1498, 500] on icon at bounding box center [1499, 508] width 16 height 16
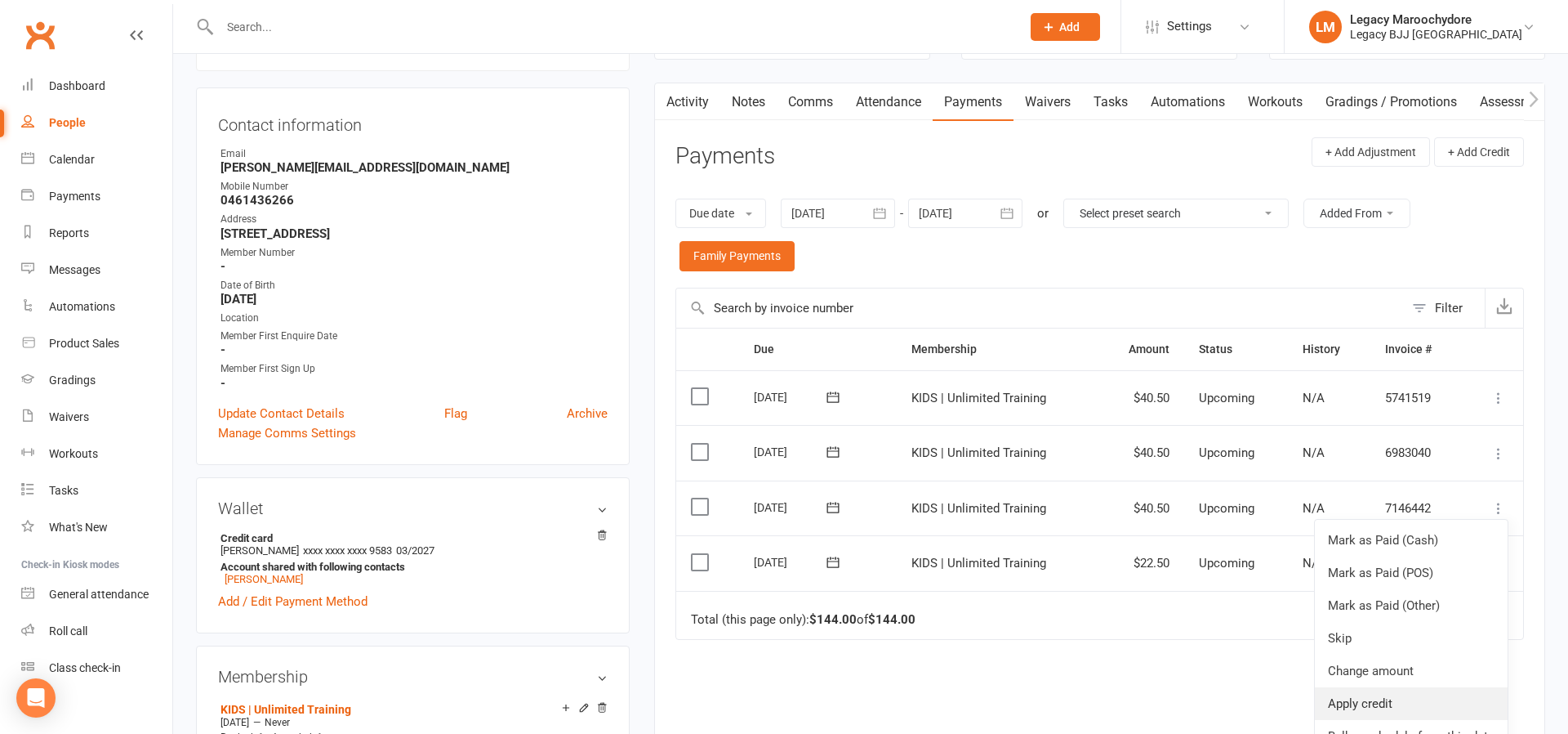
click at [1426, 691] on link "Apply credit" at bounding box center [1411, 704] width 193 height 33
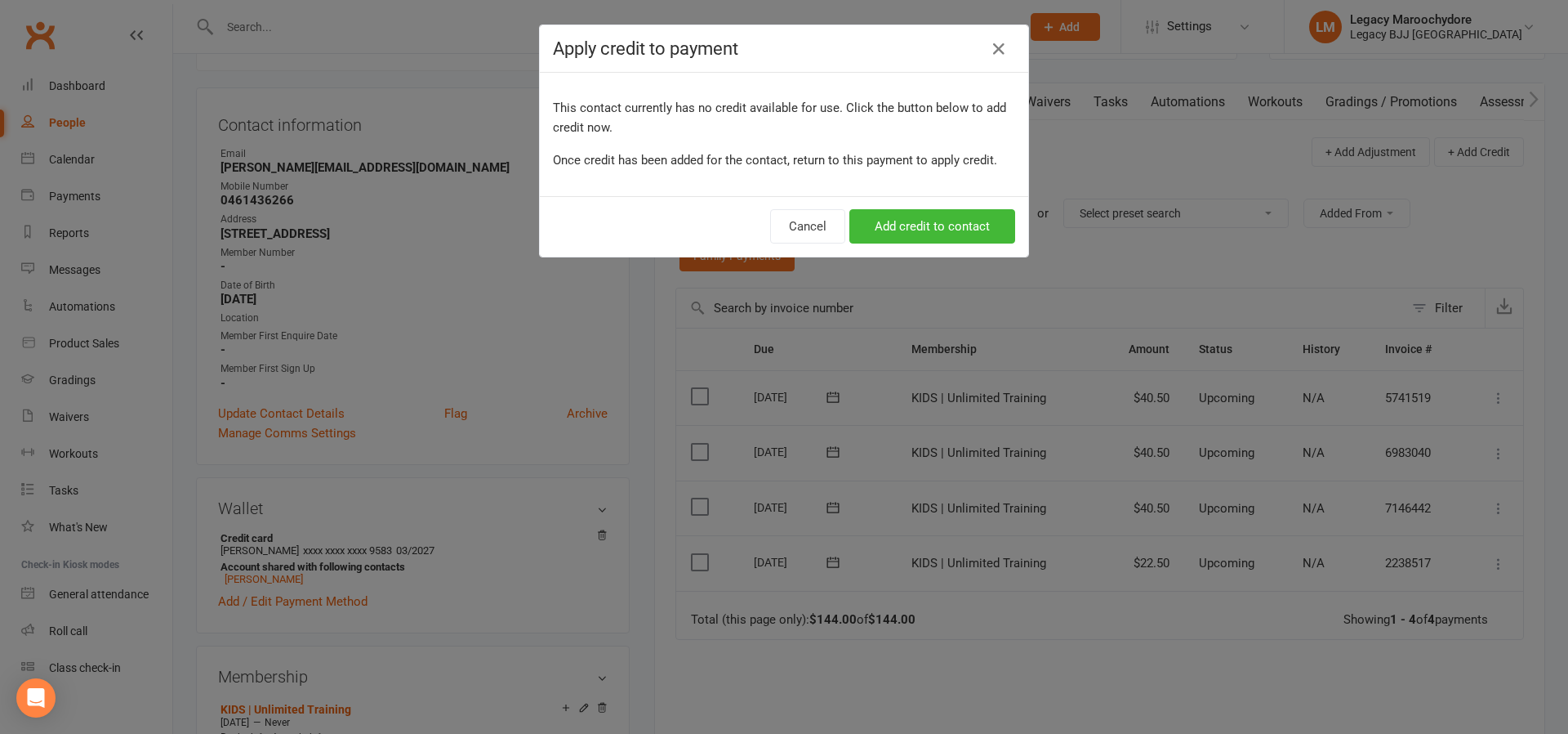
drag, startPoint x: 998, startPoint y: 43, endPoint x: 1091, endPoint y: 102, distance: 110.1
click at [999, 44] on icon at bounding box center [999, 49] width 19 height 19
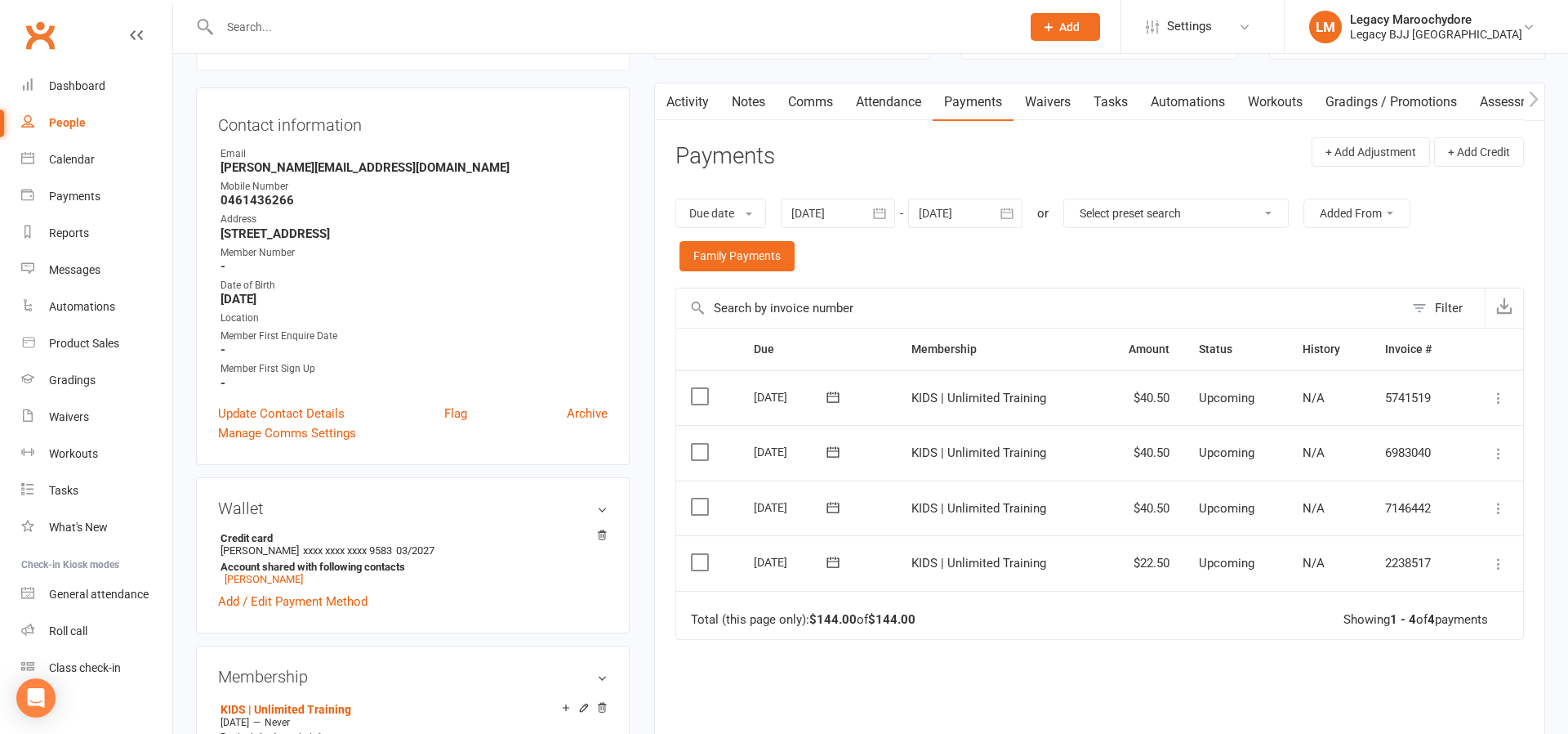
click at [1501, 498] on button at bounding box center [1499, 508] width 19 height 19
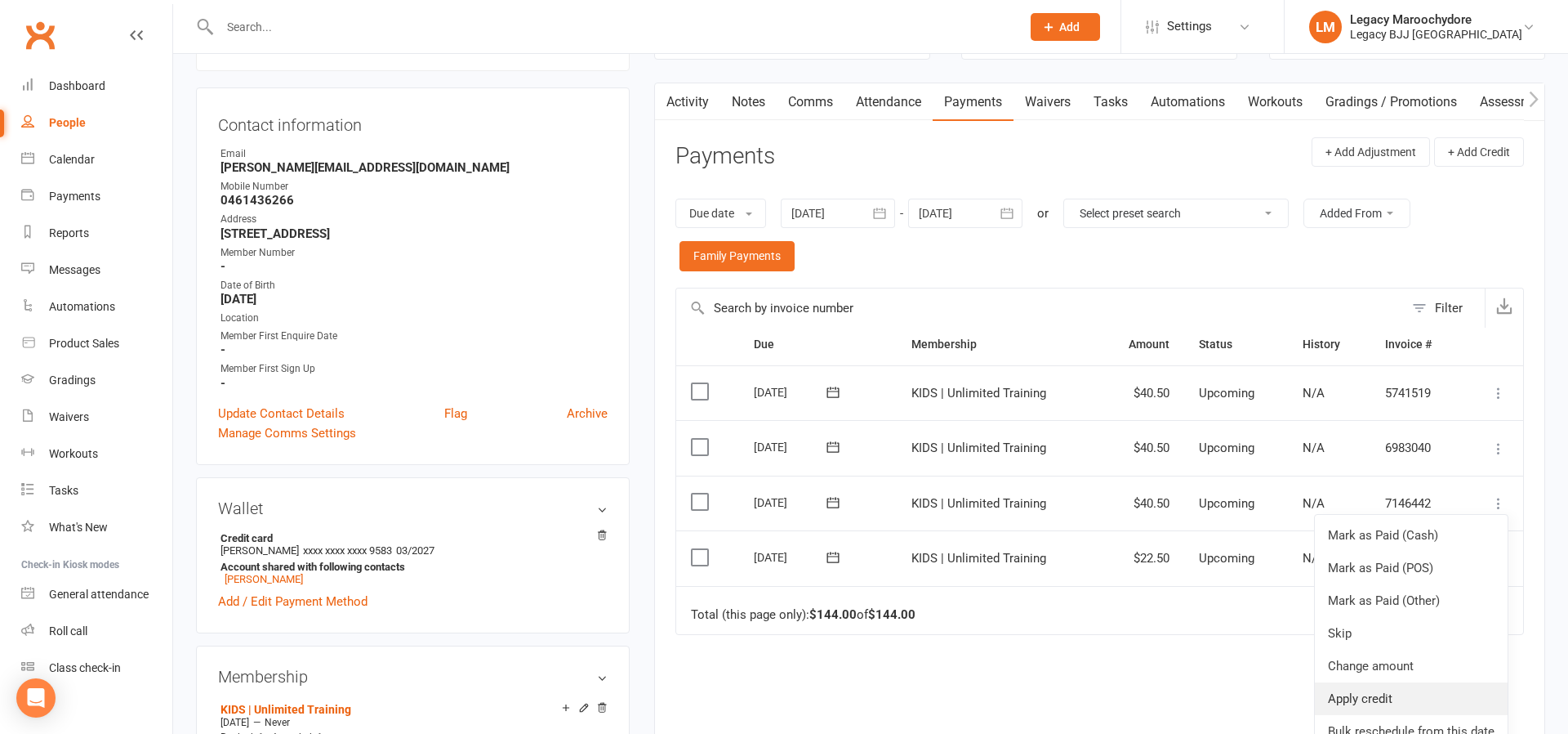
scroll to position [13, 0]
click at [1419, 650] on link "Change amount" at bounding box center [1411, 667] width 193 height 33
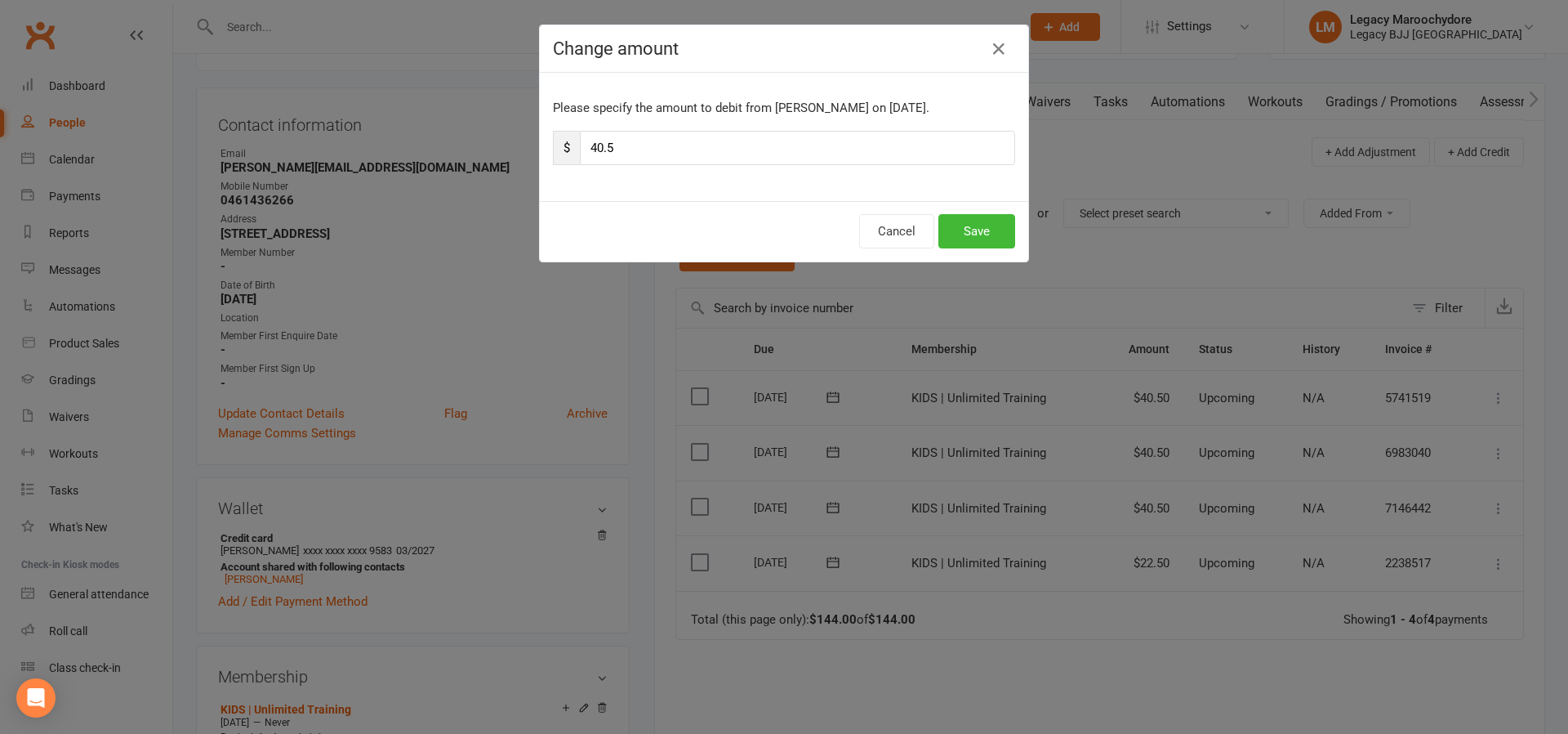
scroll to position [0, 0]
click at [664, 153] on input "40.5" at bounding box center [797, 148] width 436 height 35
type input "22"
type input "22.5"
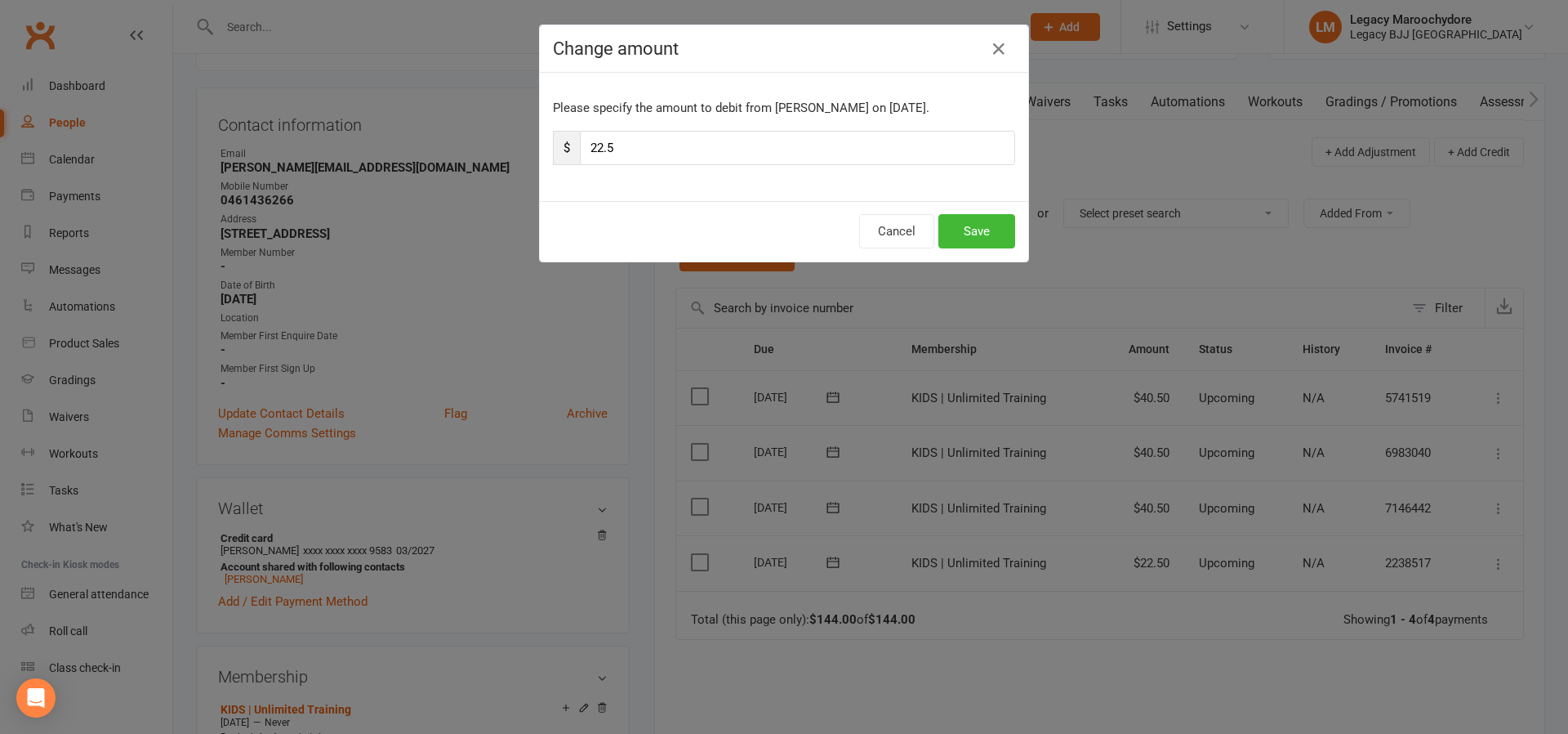
click at [967, 240] on button "Save" at bounding box center [977, 232] width 77 height 35
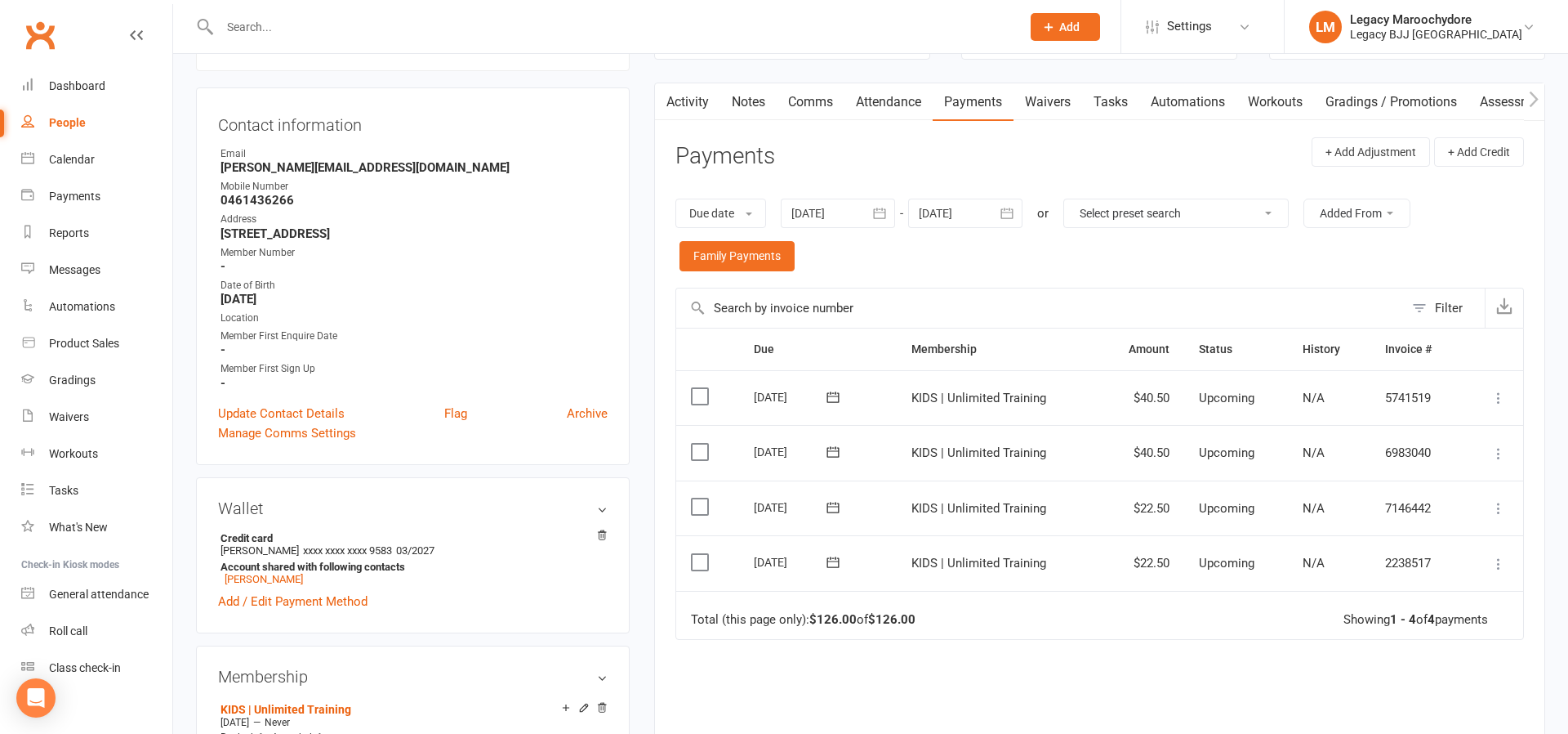
click at [1501, 445] on icon at bounding box center [1499, 453] width 16 height 16
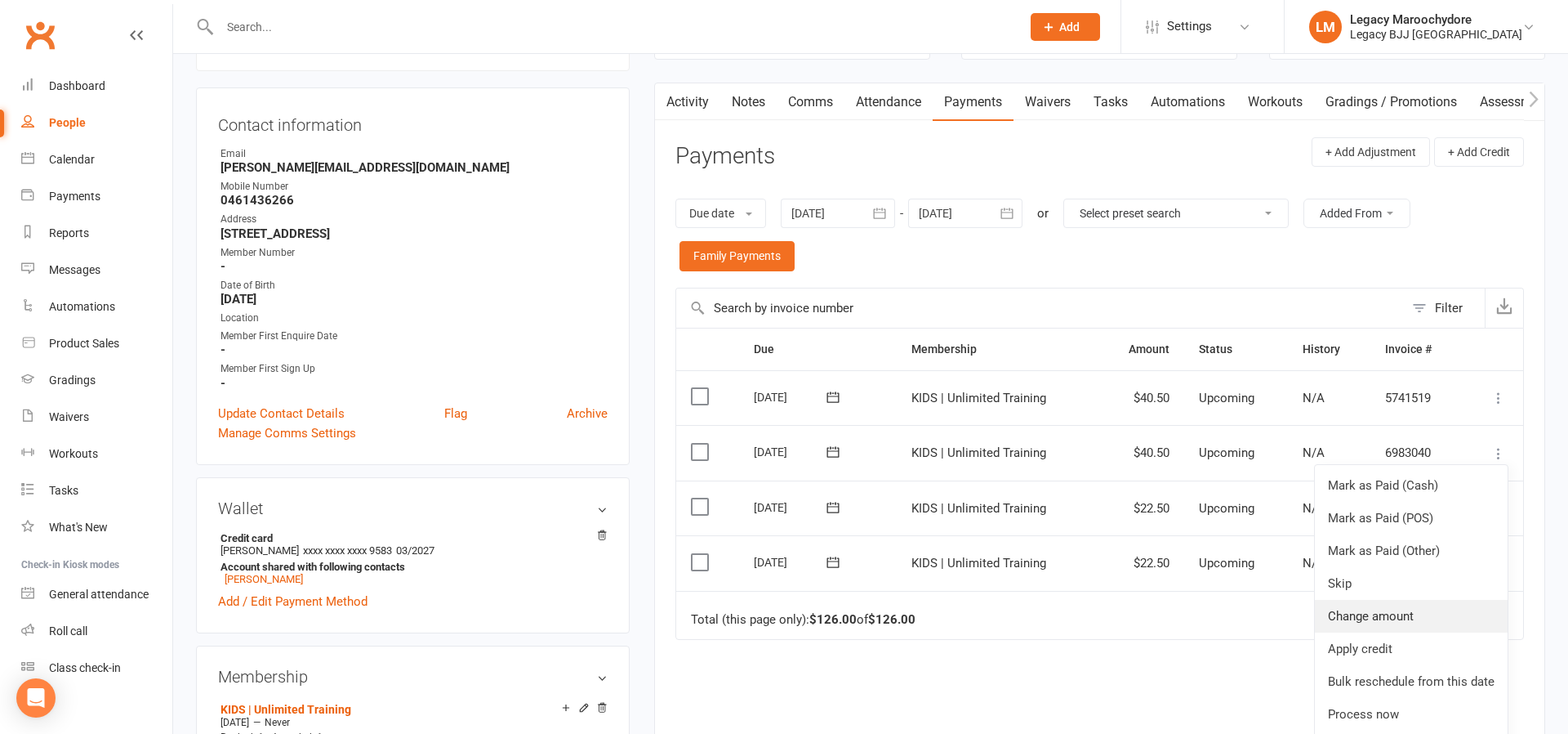
click at [1445, 615] on link "Change amount" at bounding box center [1411, 617] width 193 height 33
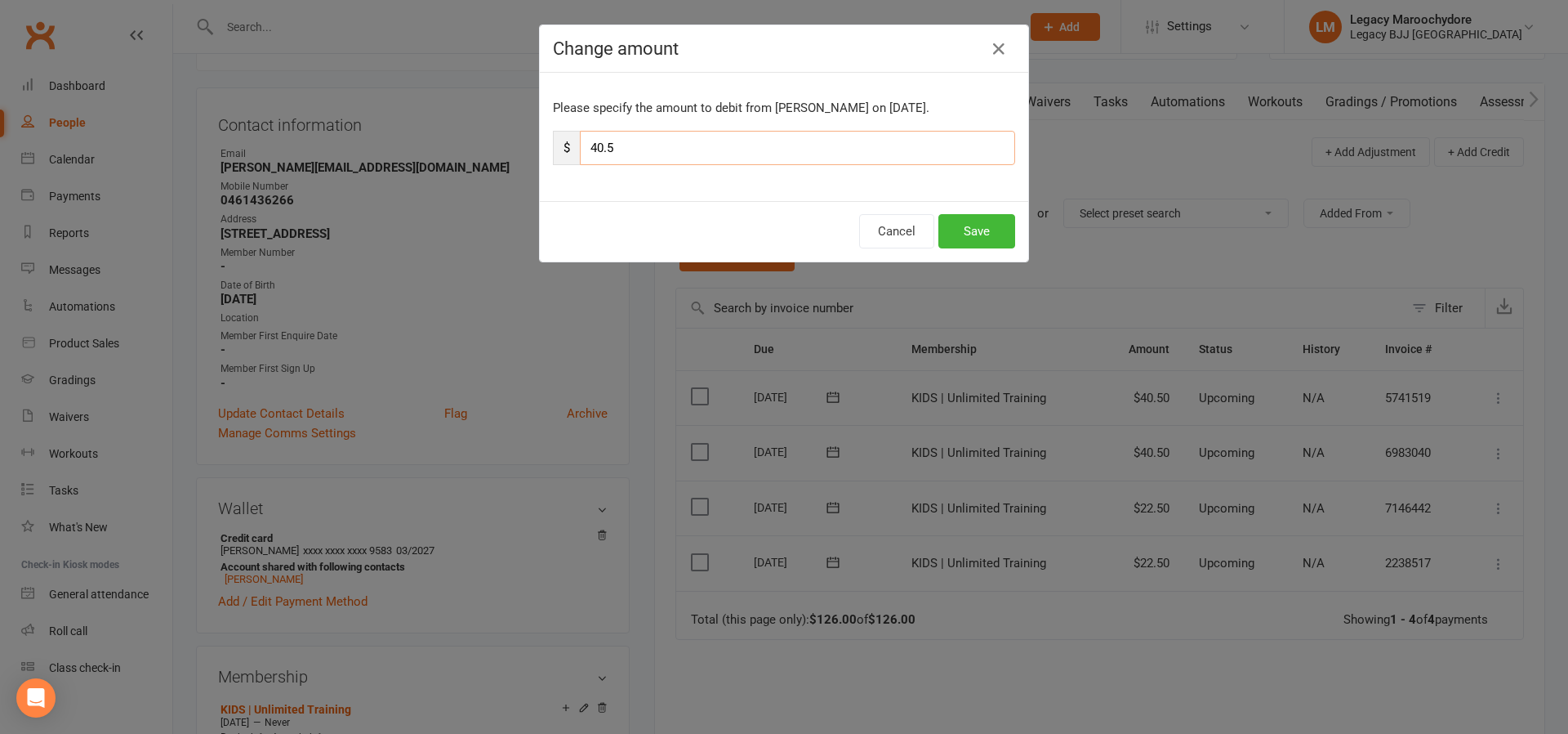
click at [634, 146] on input "40.5" at bounding box center [797, 148] width 436 height 35
type input "22"
type input "22.4"
type input "22.5"
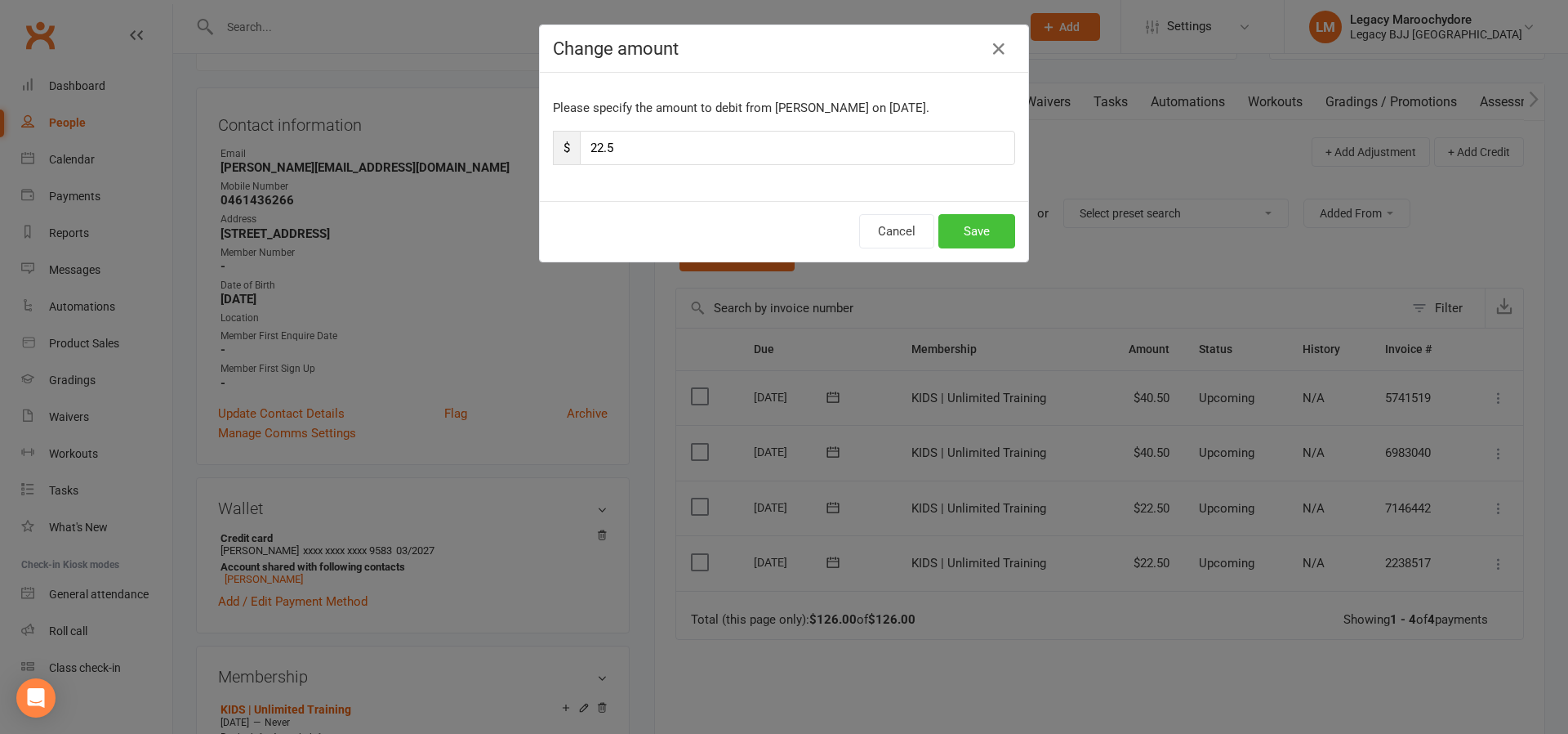
click at [996, 232] on button "Save" at bounding box center [977, 232] width 77 height 35
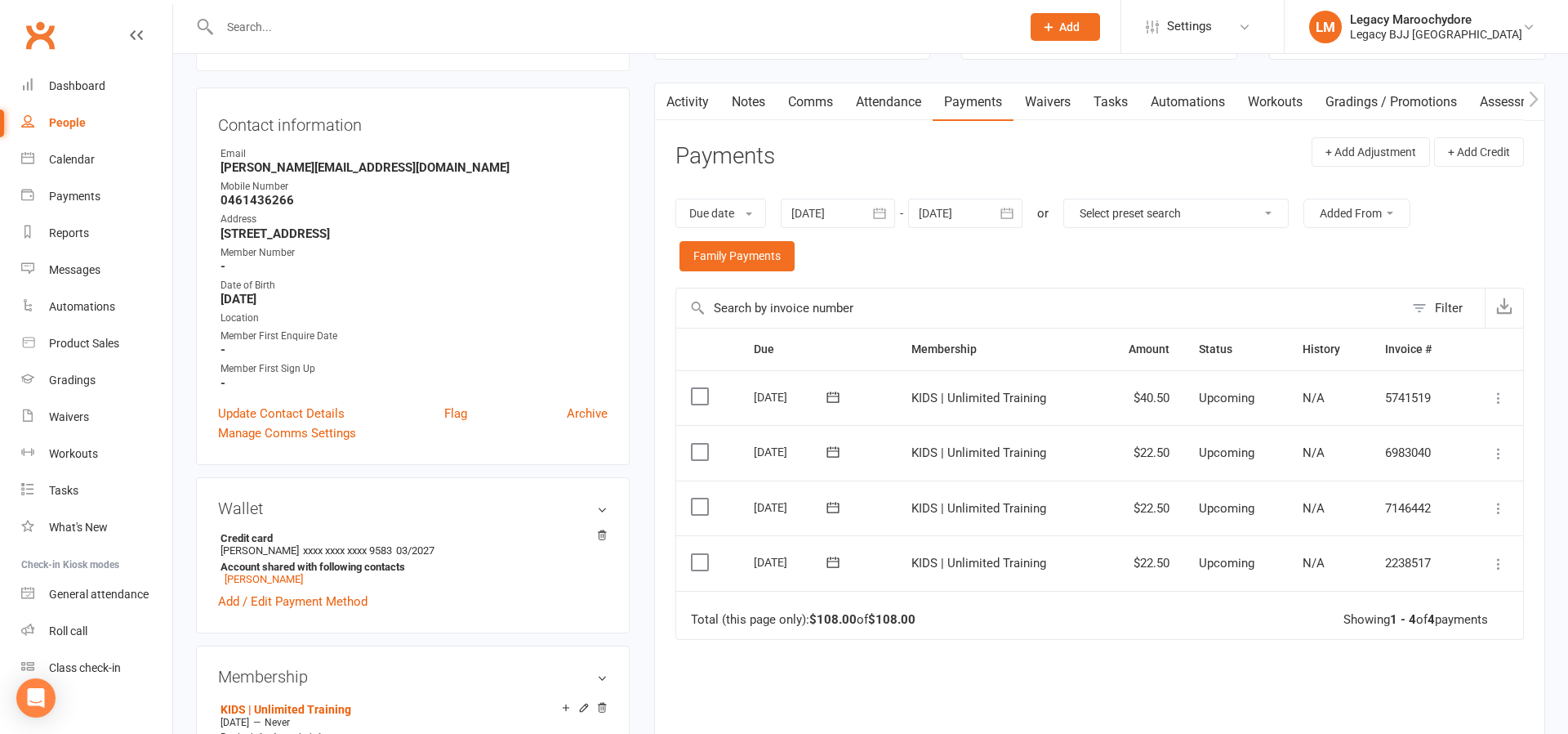
click at [1498, 392] on icon at bounding box center [1499, 397] width 16 height 16
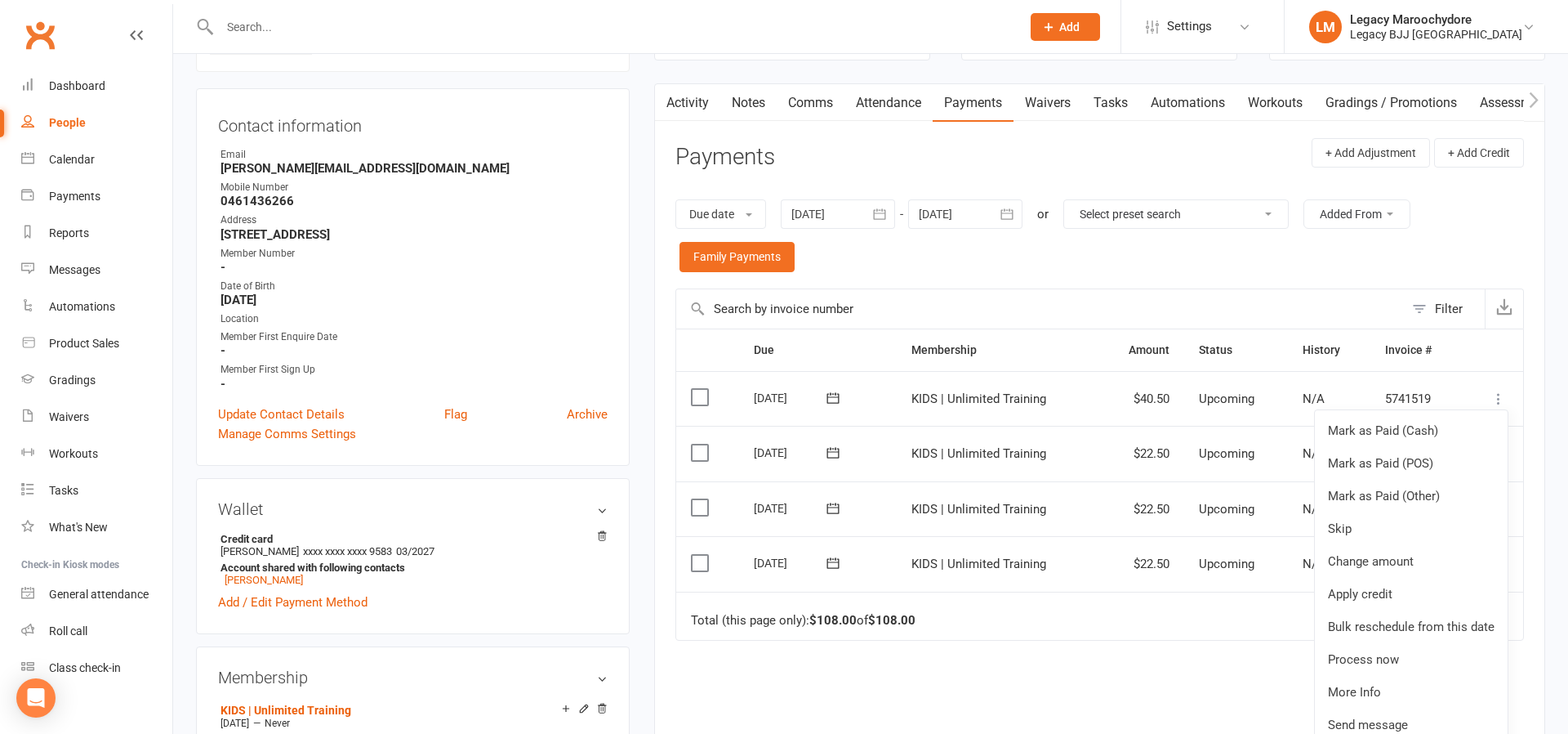
scroll to position [139, 0]
click at [1419, 563] on link "Change amount" at bounding box center [1411, 562] width 193 height 33
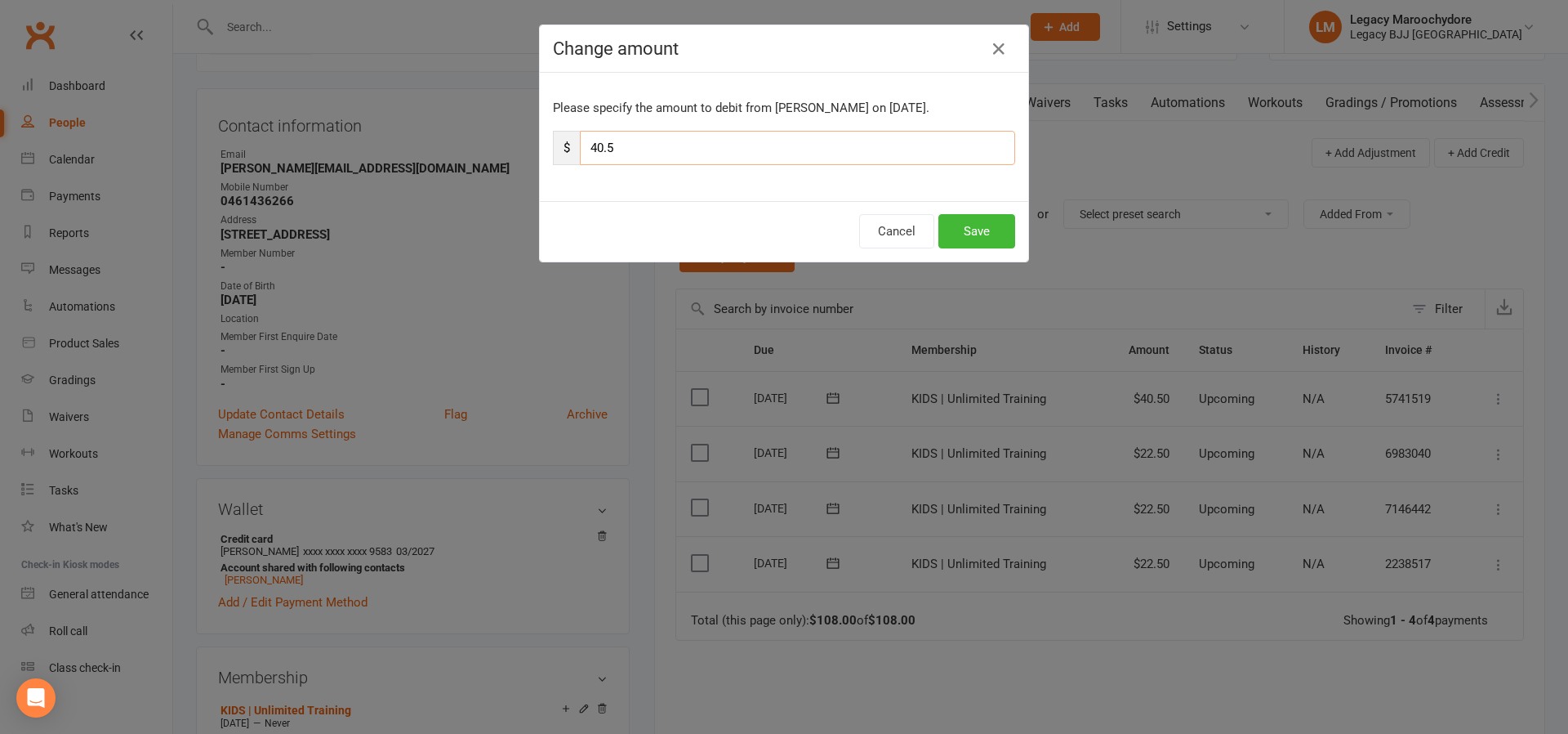
click at [645, 138] on input "40.5" at bounding box center [797, 148] width 436 height 35
type input "22"
type input "22.5"
click at [970, 230] on button "Save" at bounding box center [977, 232] width 77 height 35
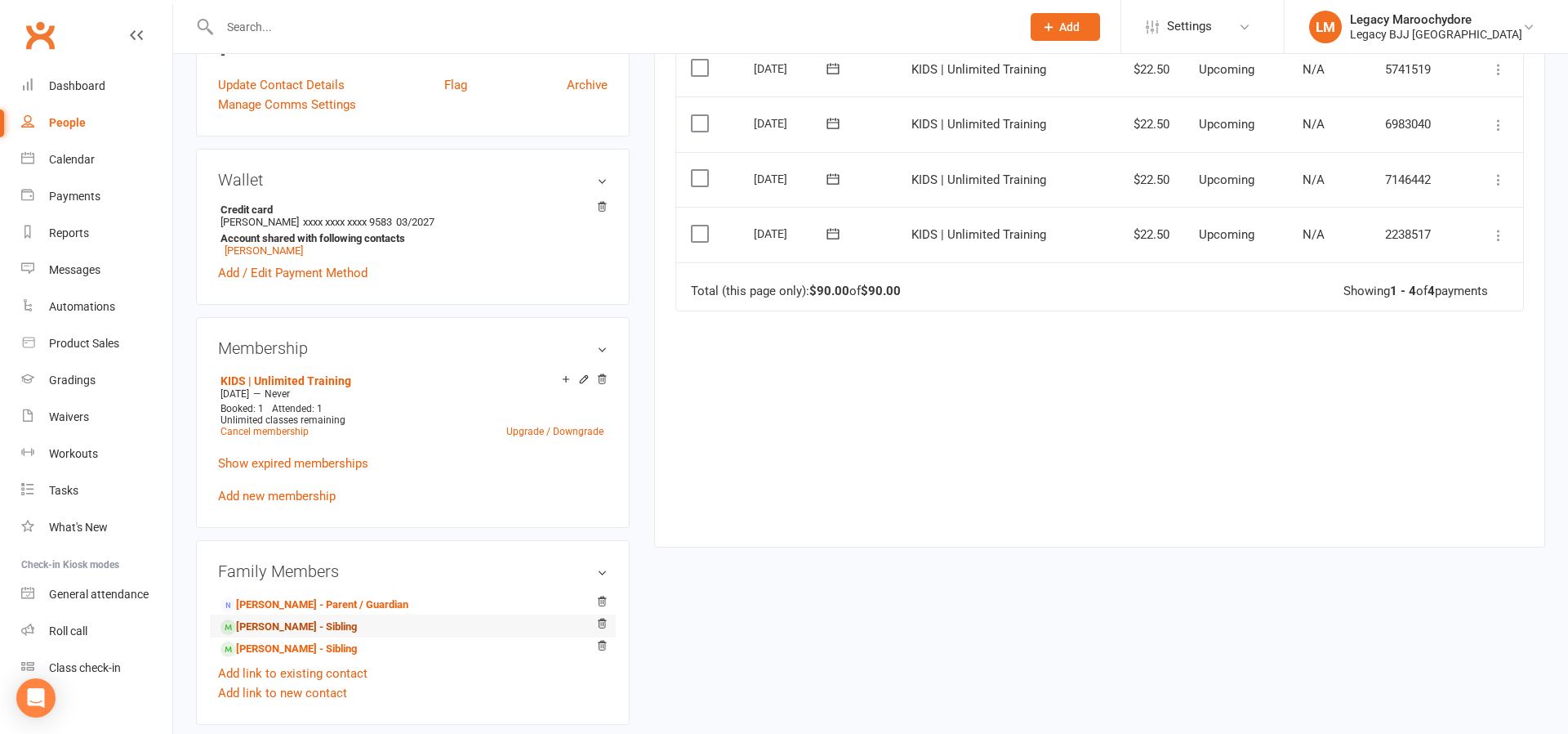
scroll to position [468, 0]
click at [261, 622] on link "Cooper Chapman - Sibling" at bounding box center [288, 626] width 137 height 17
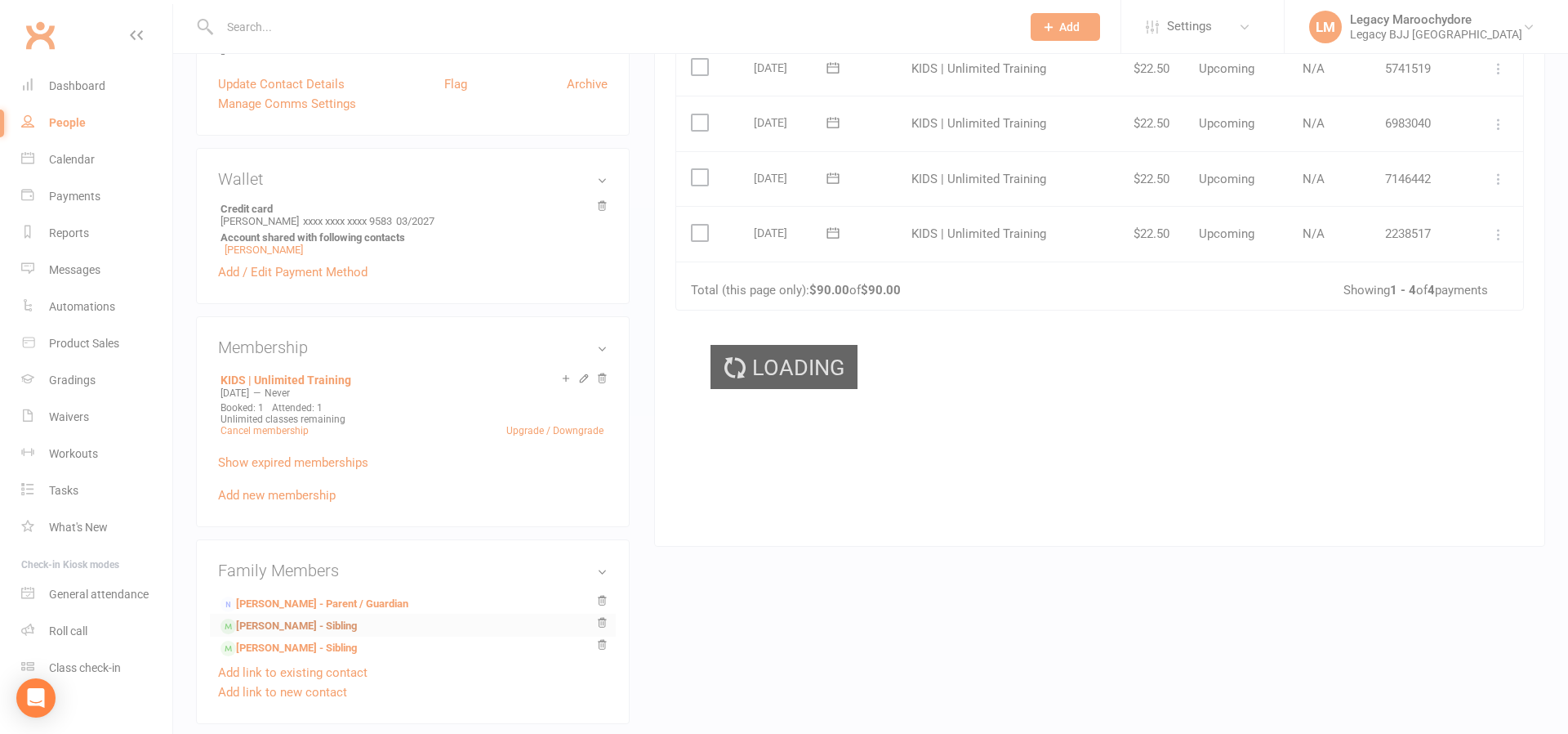
scroll to position [467, 0]
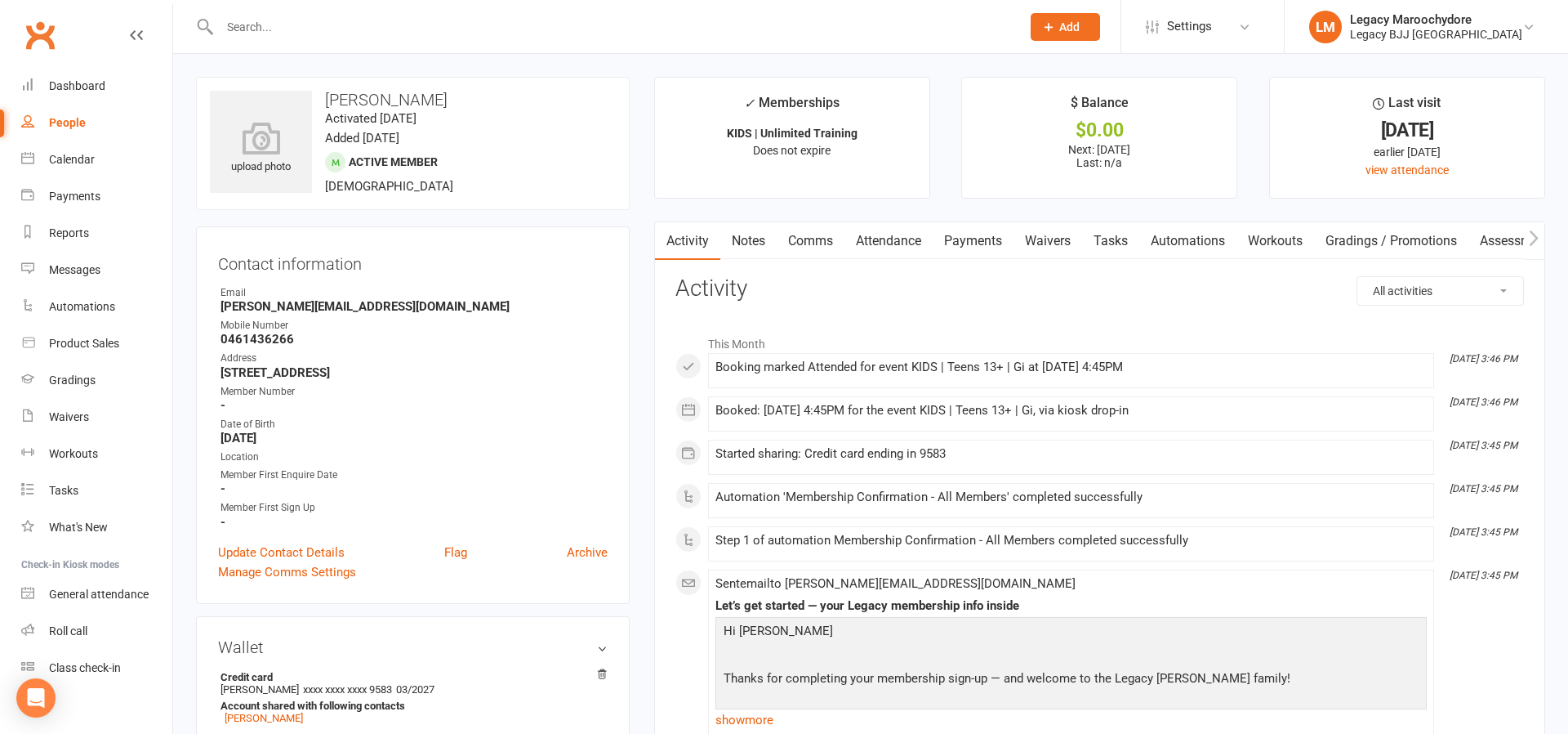
click at [962, 238] on link "Payments" at bounding box center [973, 240] width 81 height 38
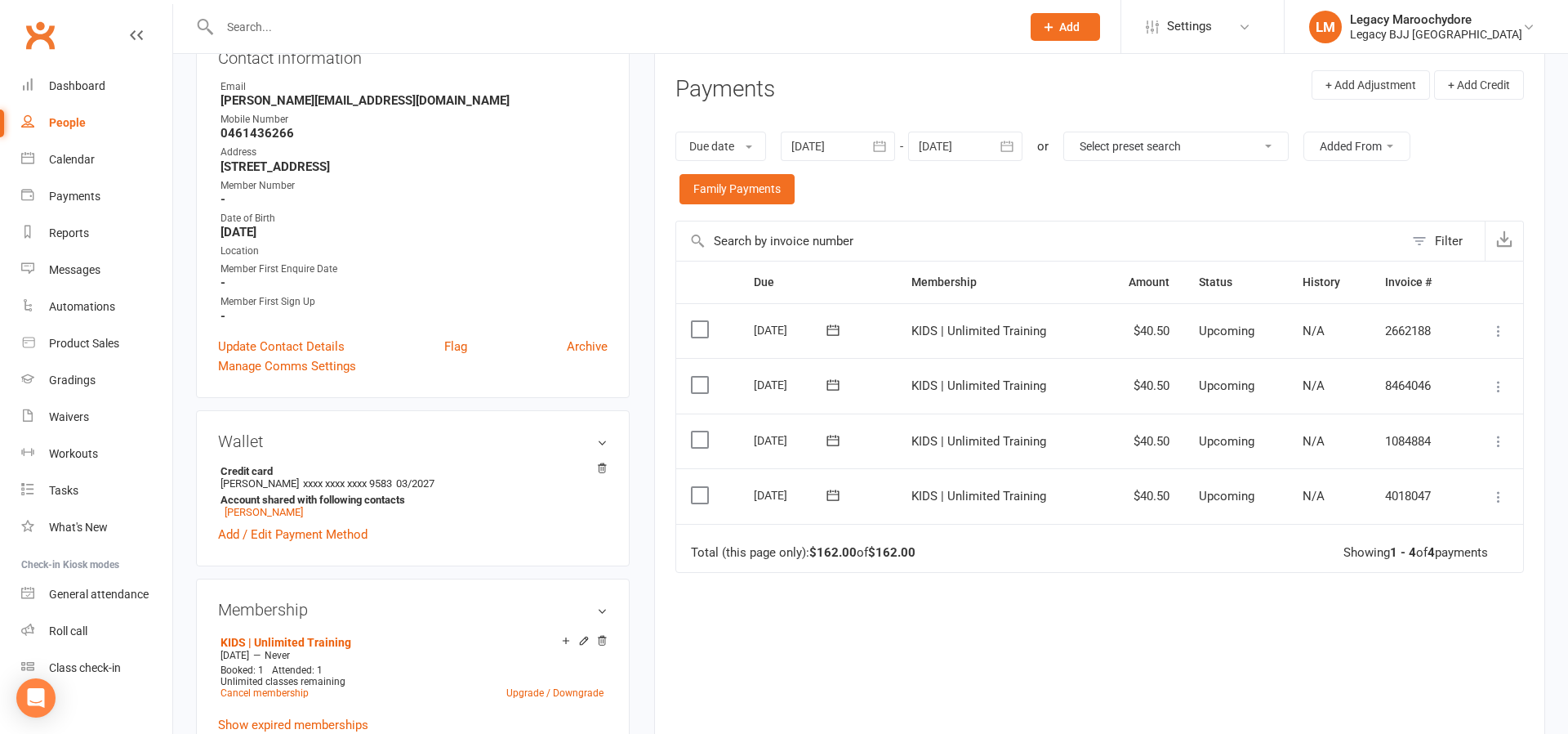
scroll to position [234, 0]
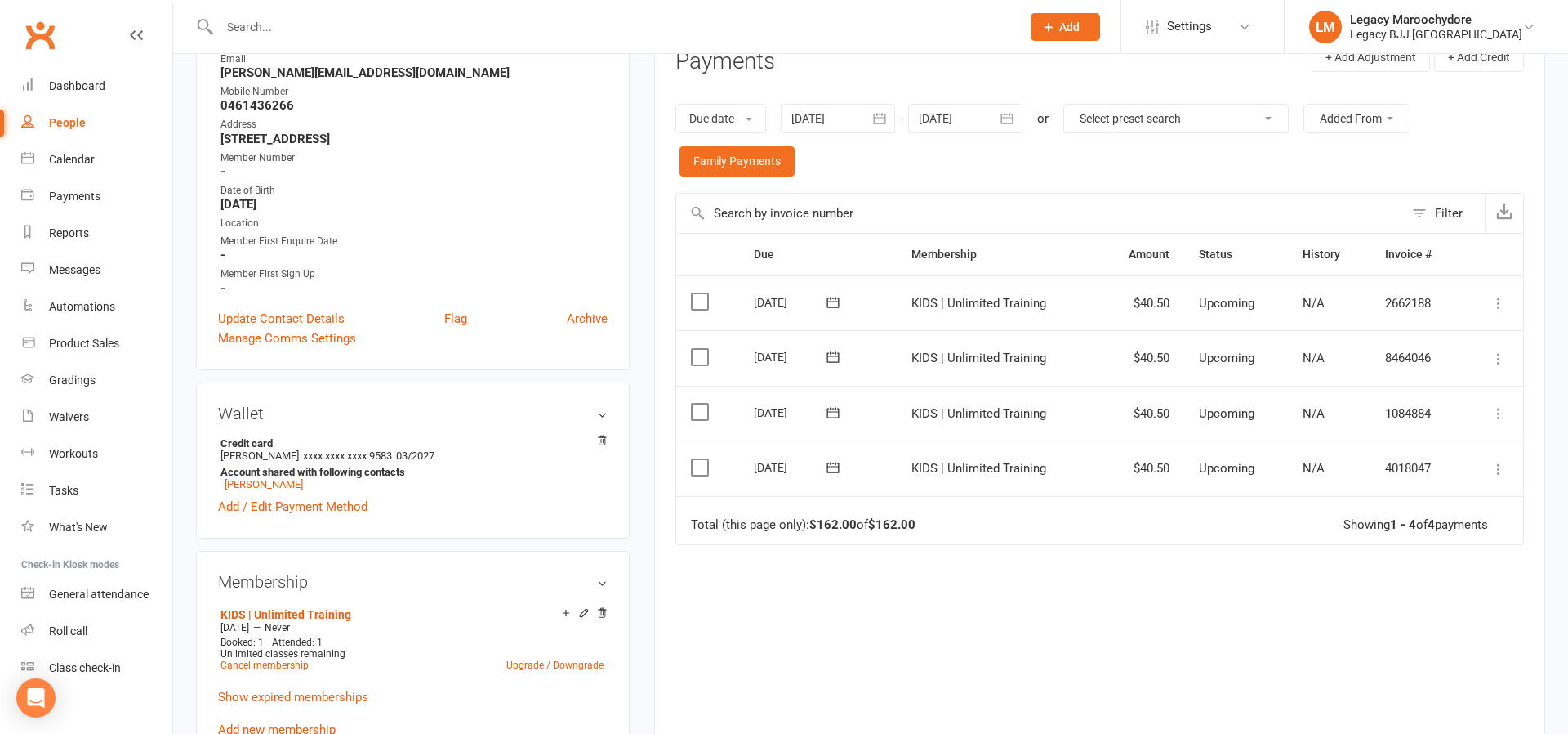
click at [1501, 461] on icon at bounding box center [1499, 468] width 16 height 16
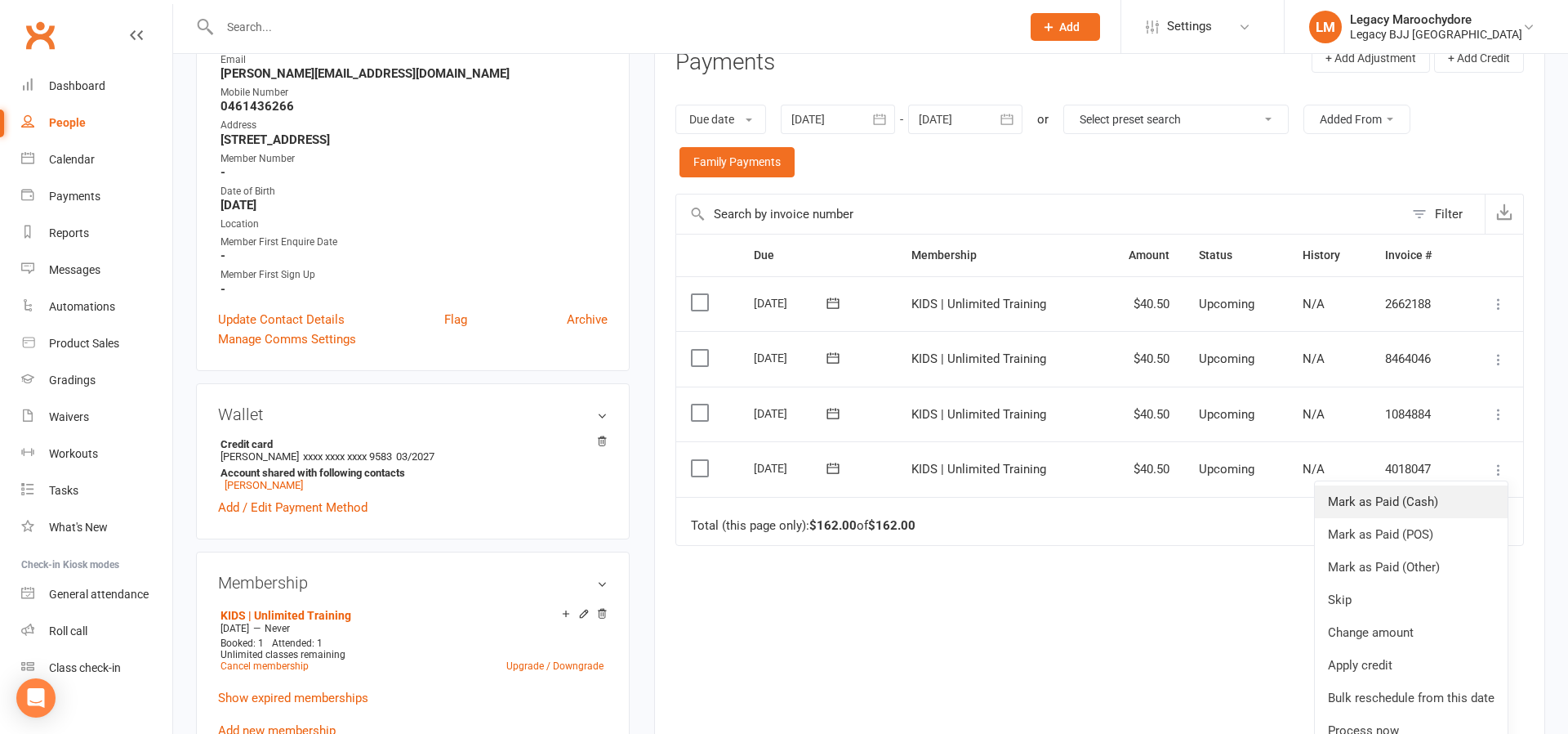
scroll to position [231, 0]
click at [1421, 618] on link "Change amount" at bounding box center [1411, 634] width 193 height 33
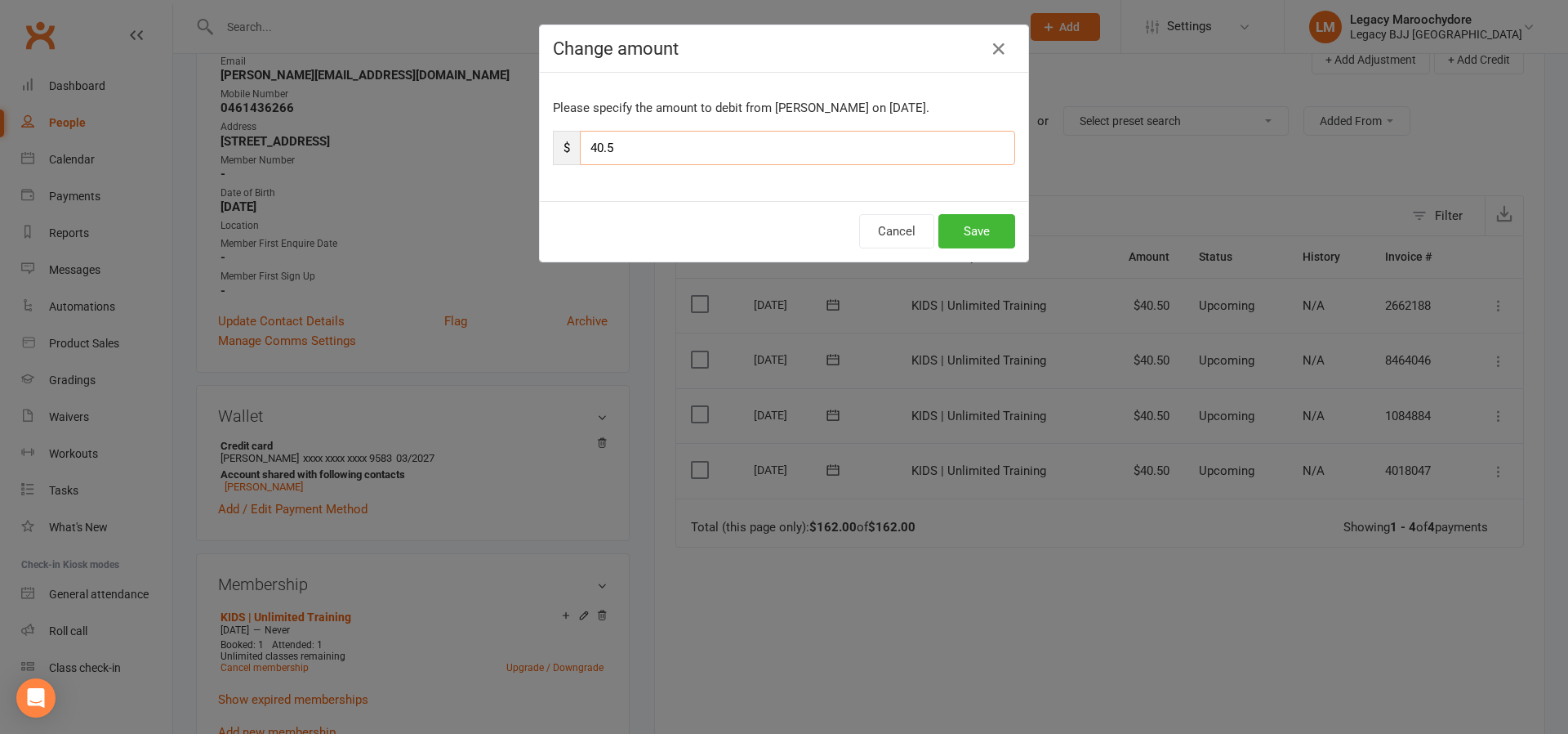
click at [606, 148] on input "40.5" at bounding box center [797, 148] width 436 height 35
click at [616, 147] on input "40.5" at bounding box center [797, 148] width 436 height 35
click at [615, 147] on input "40.5" at bounding box center [797, 148] width 436 height 35
type input "22"
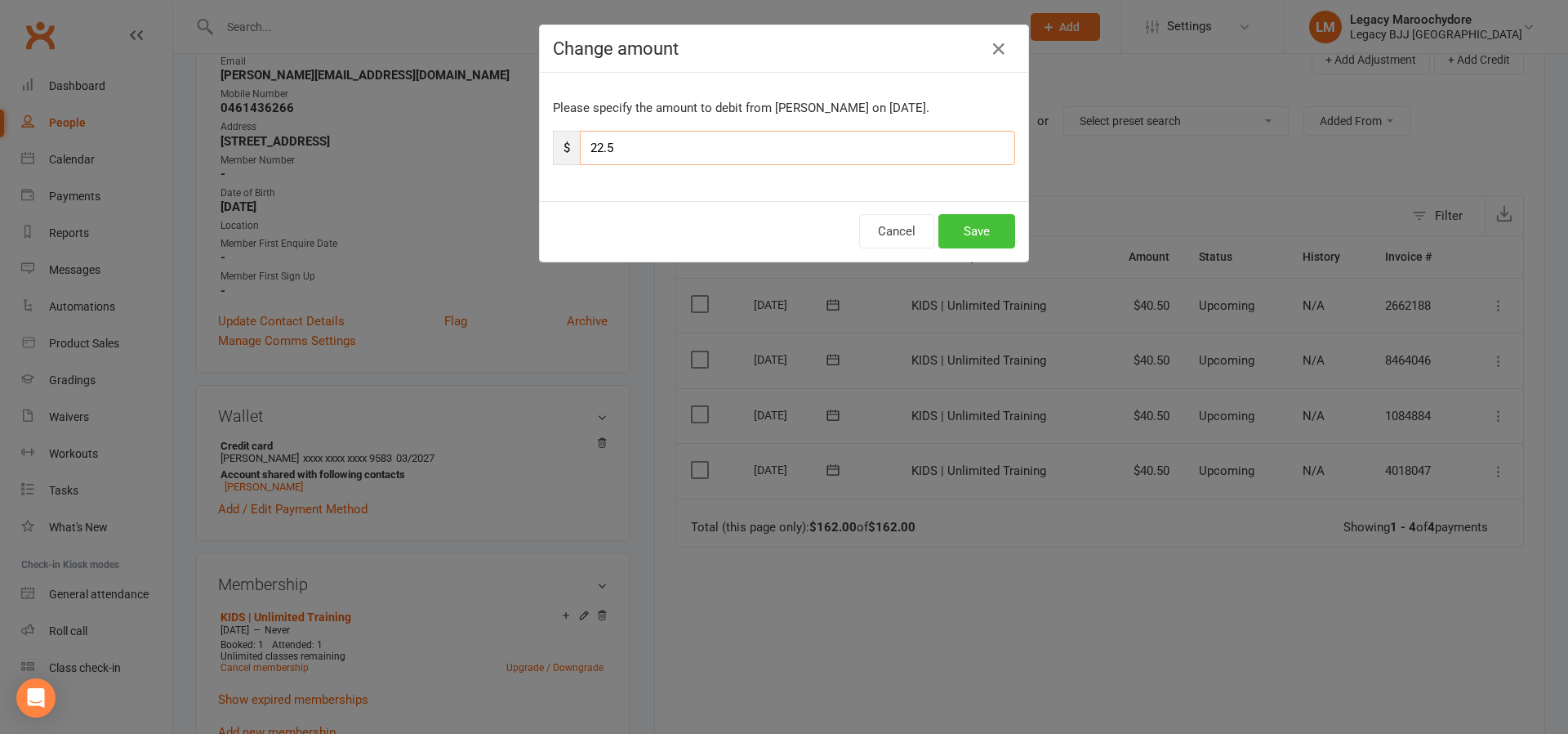
type input "22.5"
click at [965, 237] on button "Save" at bounding box center [977, 232] width 77 height 35
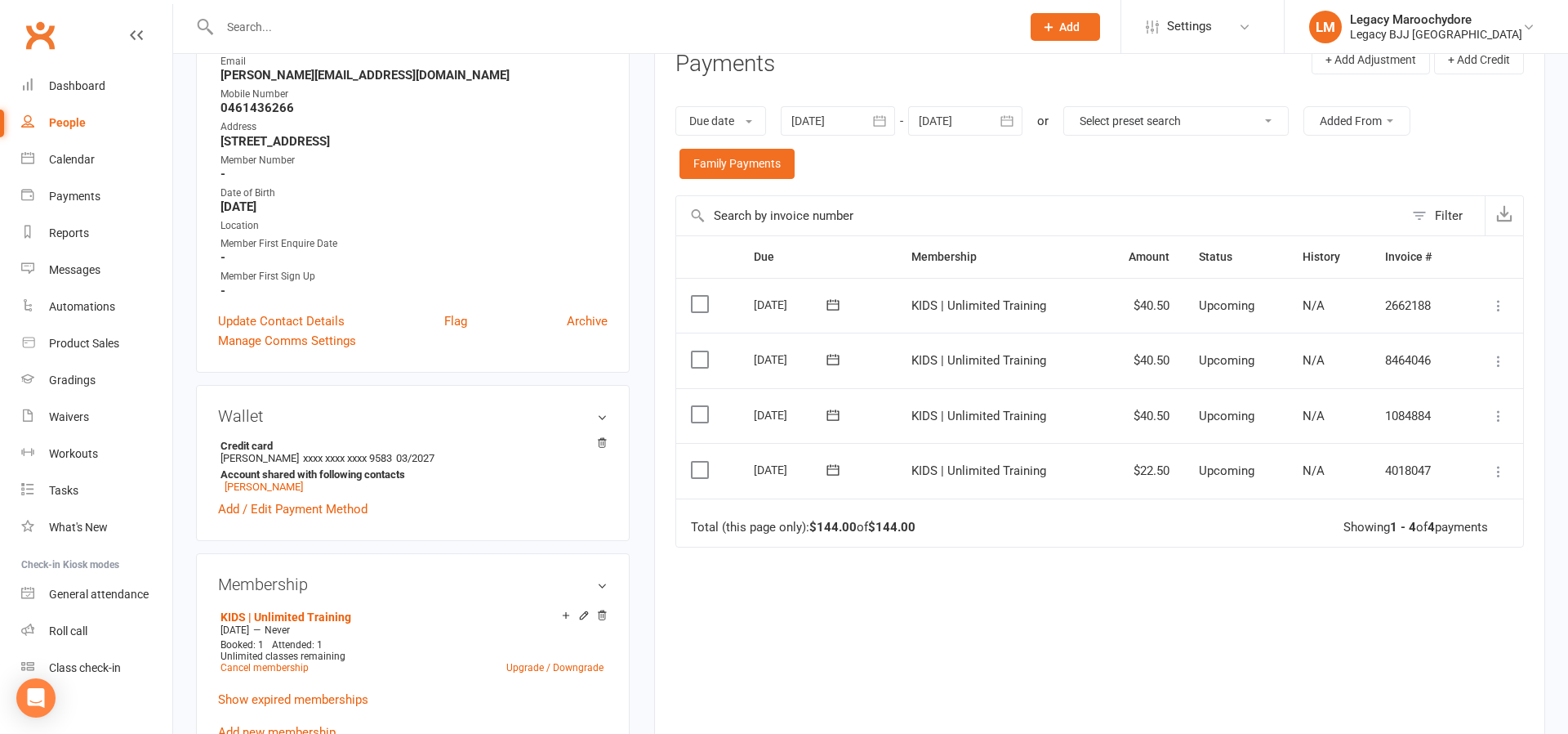
click at [1499, 408] on icon at bounding box center [1499, 416] width 16 height 16
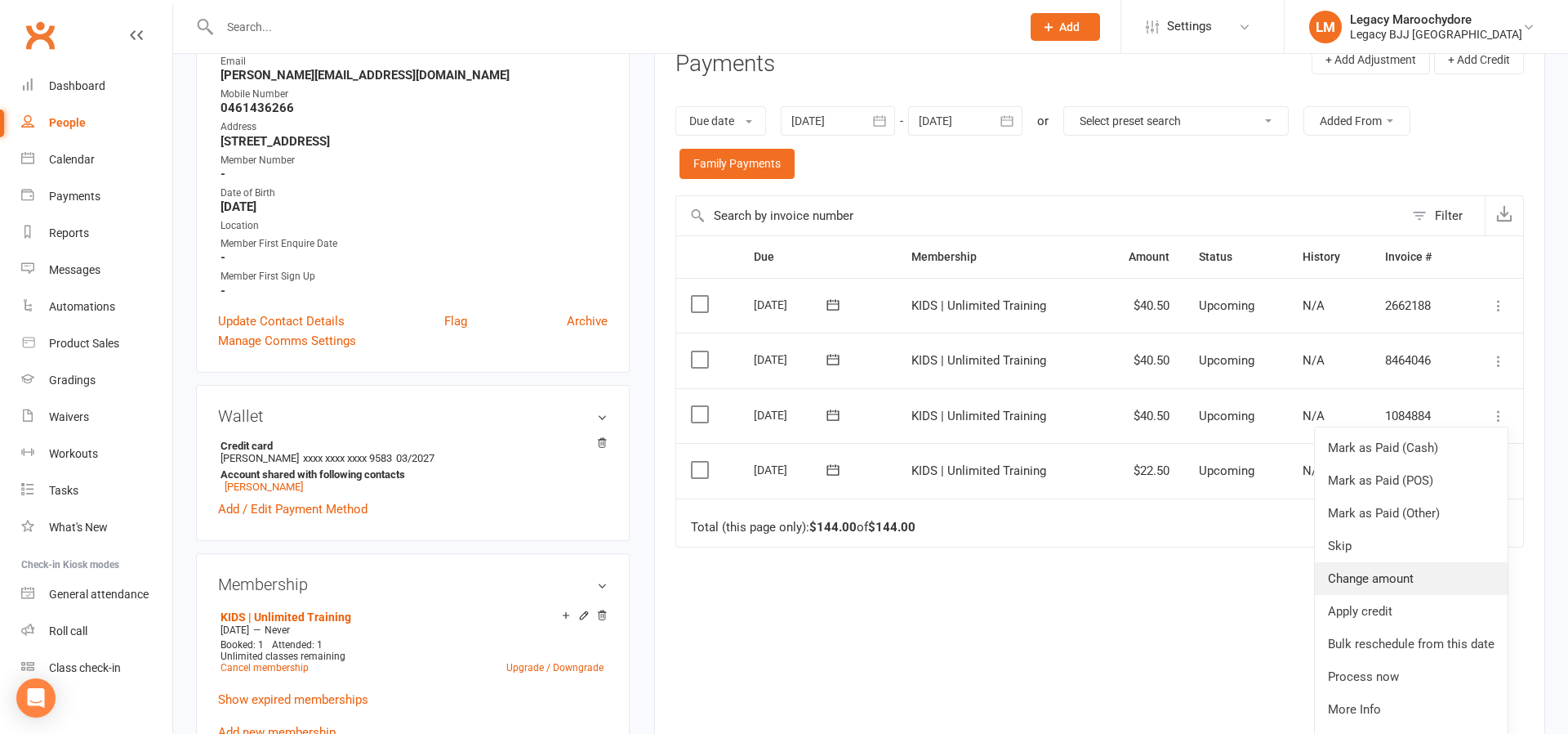
click at [1422, 570] on link "Change amount" at bounding box center [1411, 579] width 193 height 33
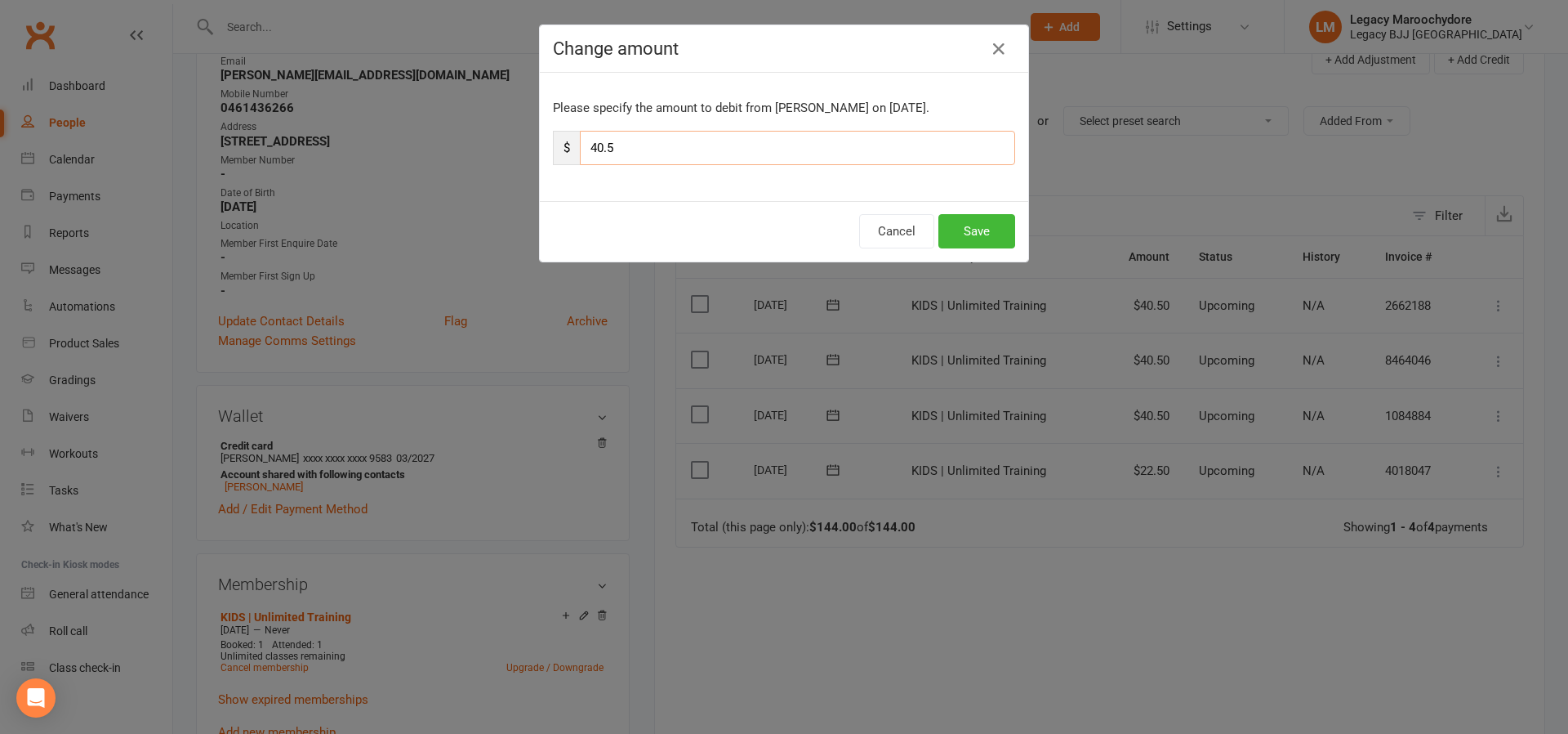
click at [633, 148] on input "40.5" at bounding box center [797, 148] width 436 height 35
type input "22"
type input "22.5"
click at [957, 234] on button "Save" at bounding box center [977, 232] width 77 height 35
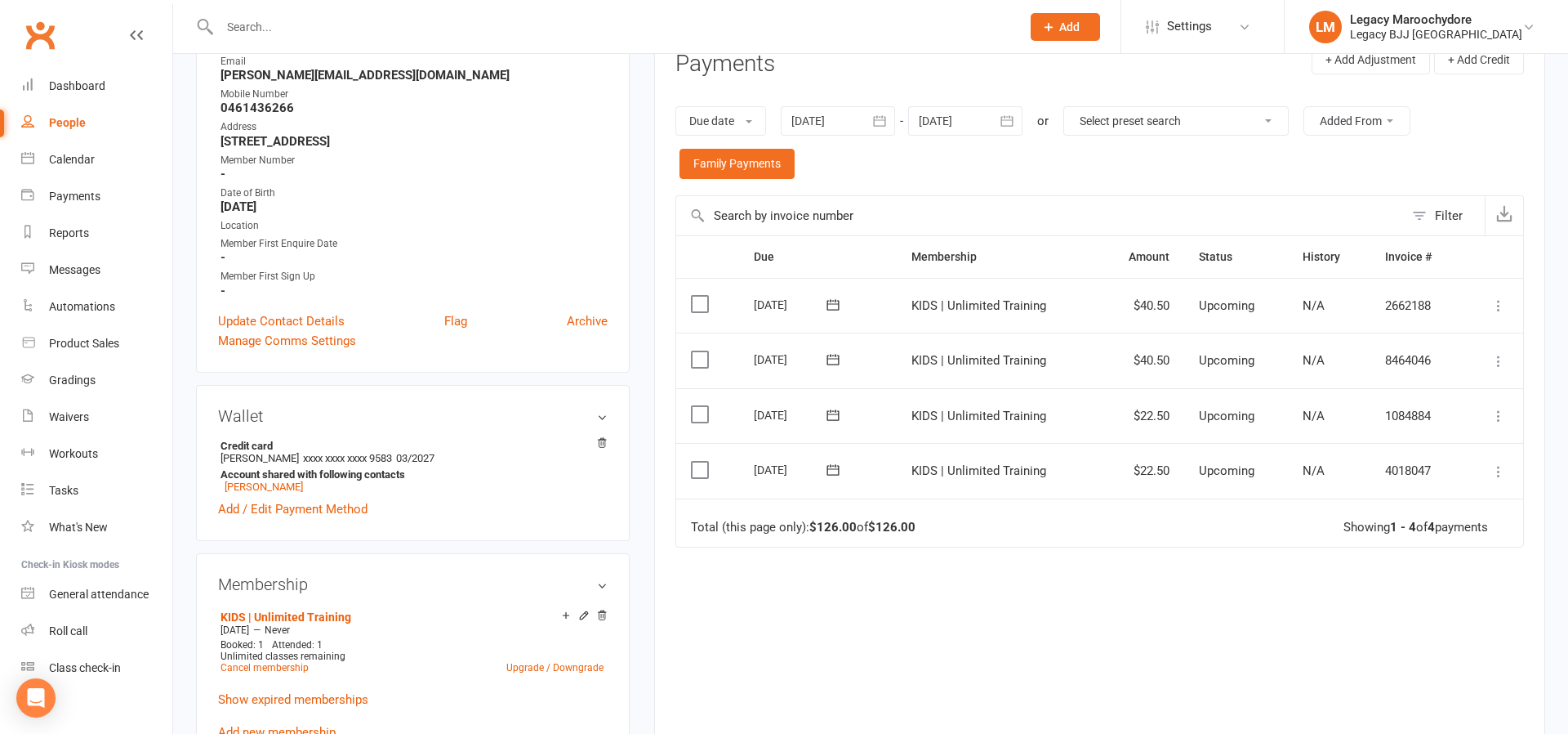
click at [1498, 353] on icon at bounding box center [1499, 361] width 16 height 16
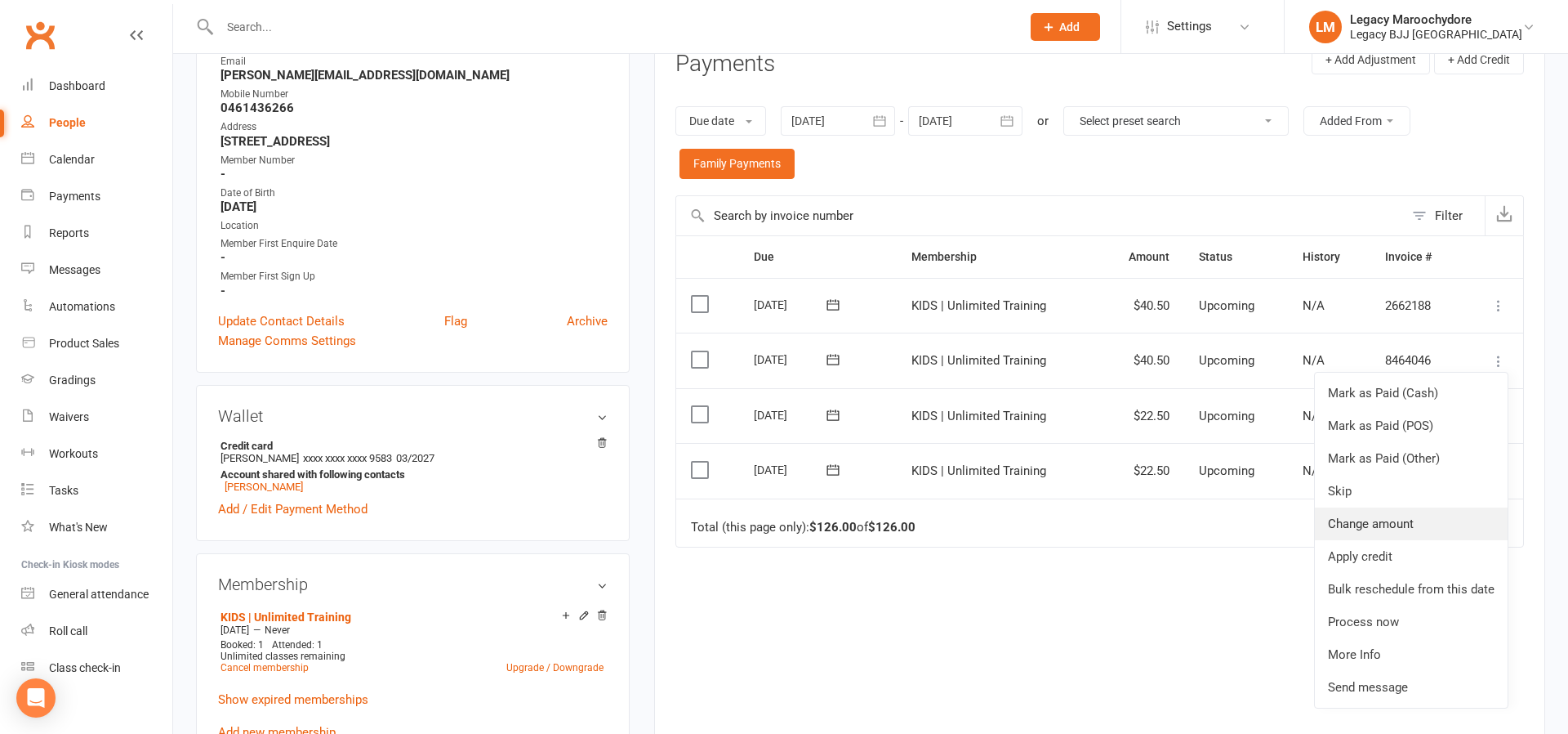
click at [1431, 519] on link "Change amount" at bounding box center [1411, 524] width 193 height 33
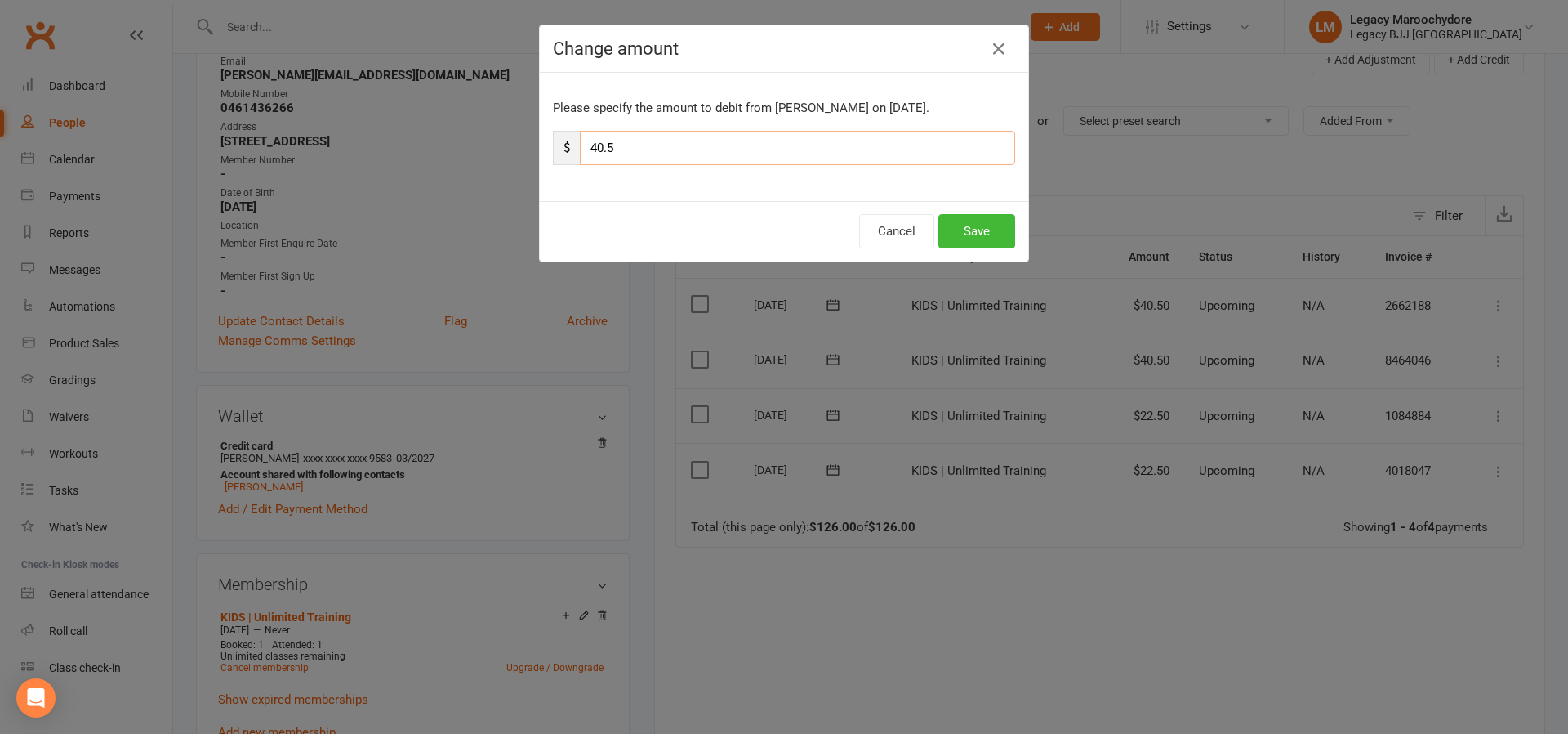
click at [618, 149] on input "40.5" at bounding box center [797, 148] width 436 height 35
type input "22"
type input "22.5"
click at [965, 225] on button "Save" at bounding box center [977, 232] width 77 height 35
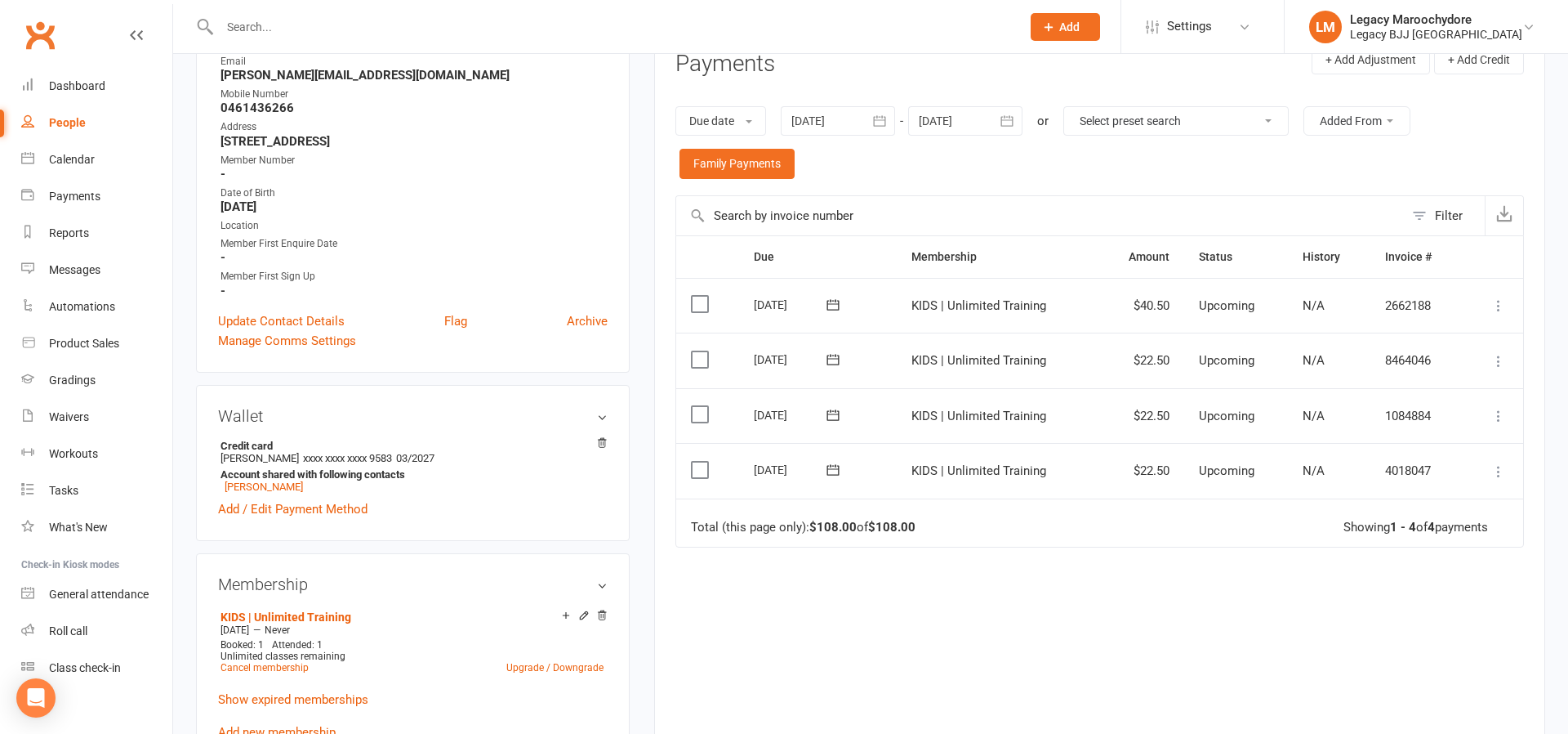
click at [1503, 303] on icon at bounding box center [1499, 305] width 16 height 16
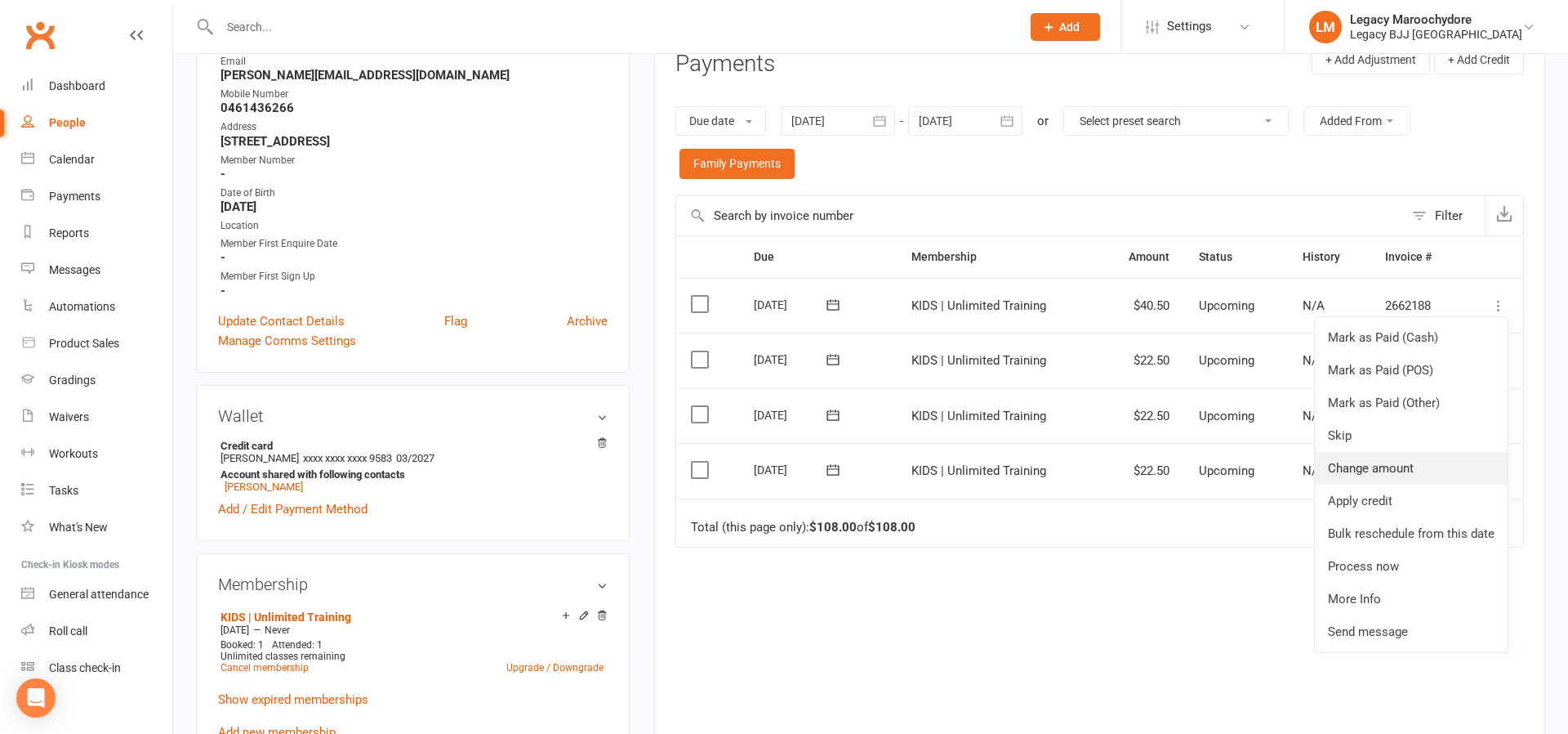
click at [1419, 459] on link "Change amount" at bounding box center [1411, 468] width 193 height 33
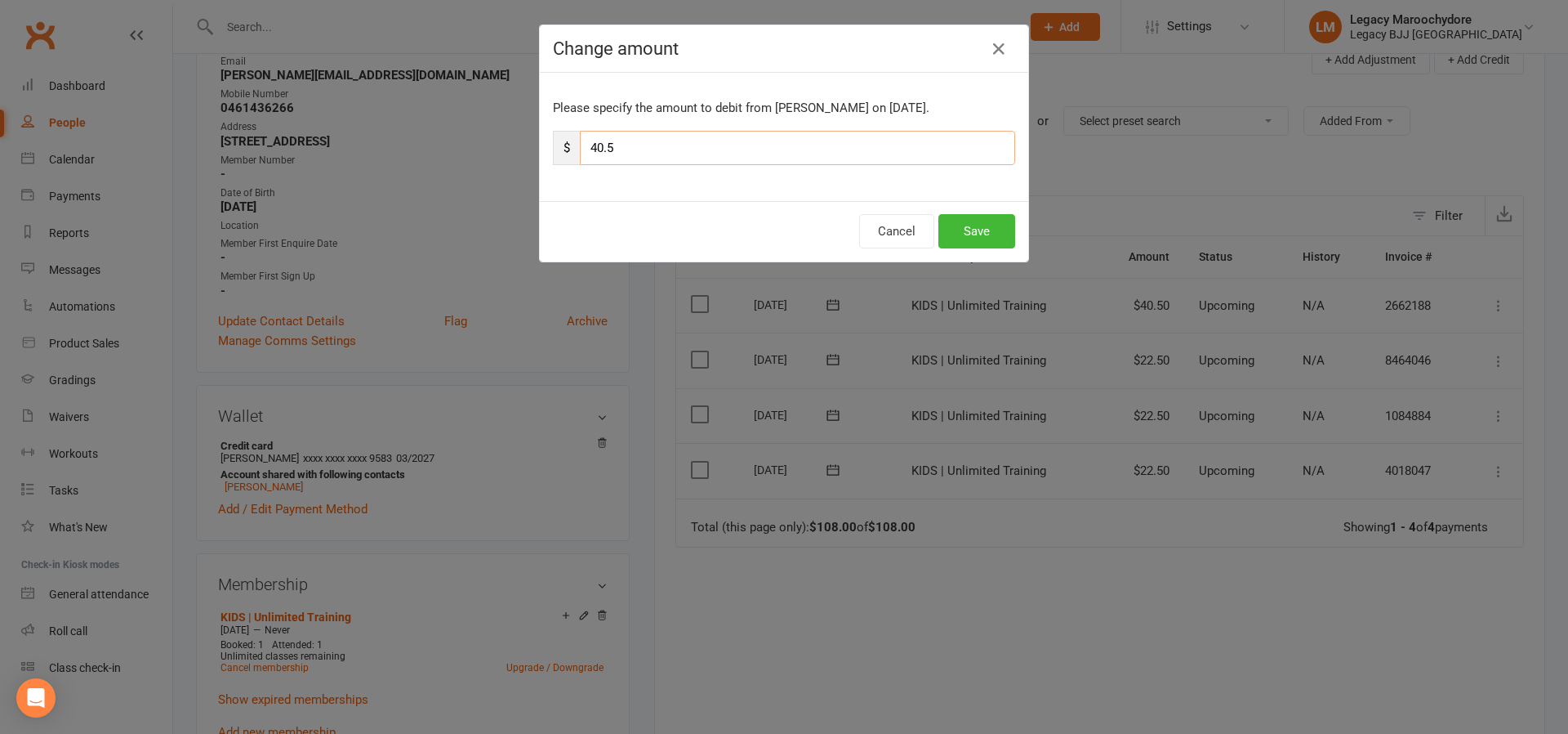
click at [618, 140] on input "40.5" at bounding box center [797, 148] width 436 height 35
click at [617, 141] on input "40.5" at bounding box center [797, 148] width 436 height 35
type input "22"
type input "22.5"
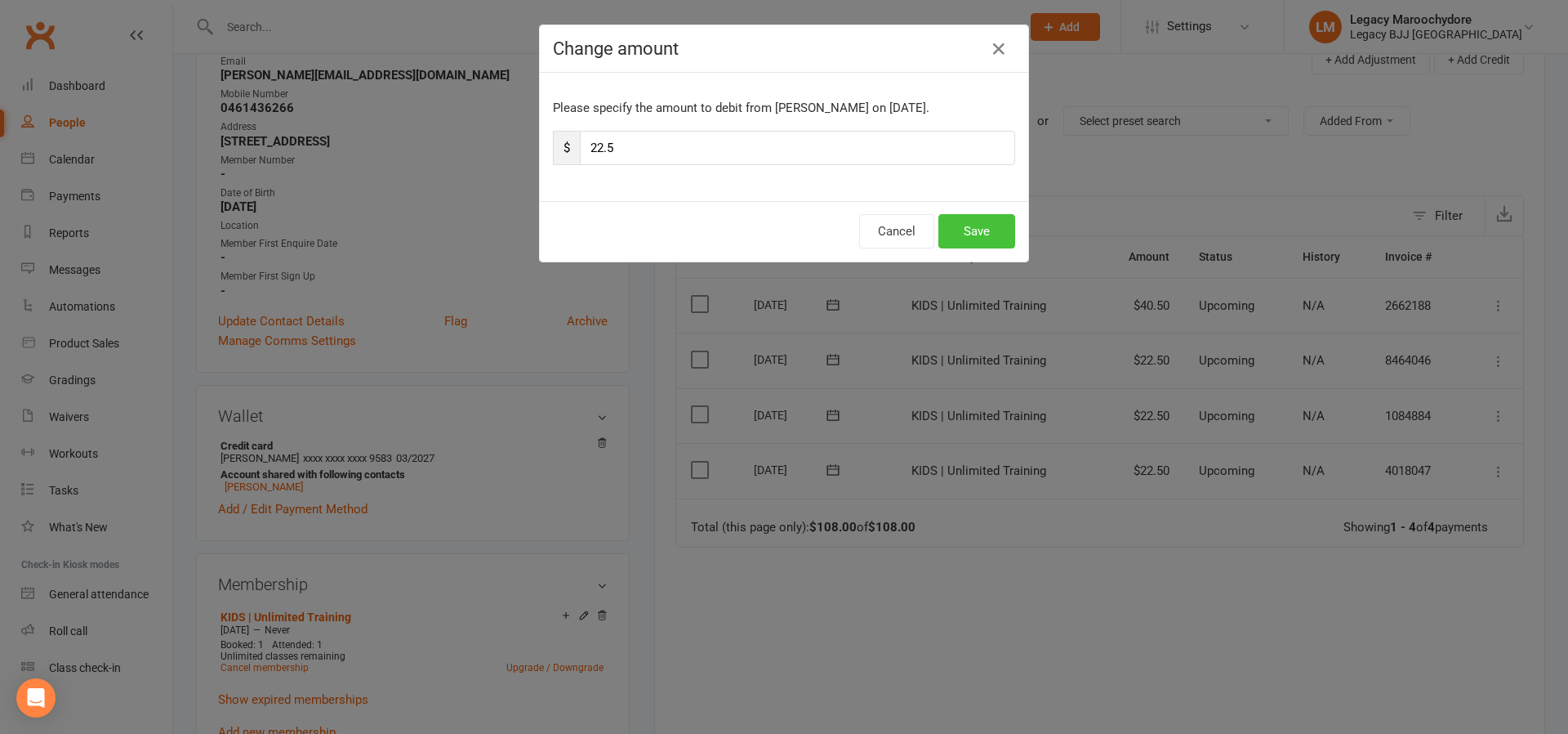
click at [974, 218] on button "Save" at bounding box center [977, 232] width 77 height 35
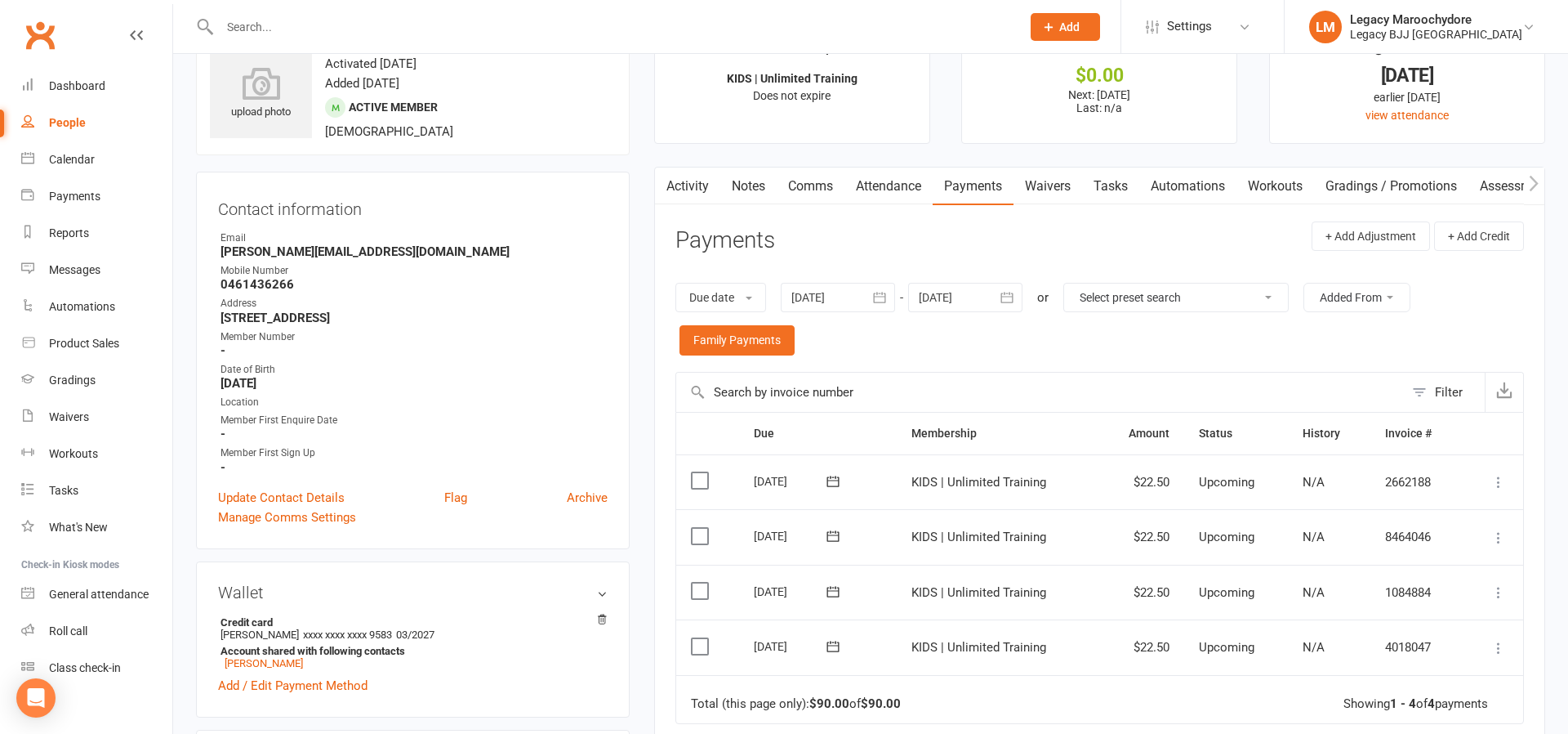
scroll to position [0, 0]
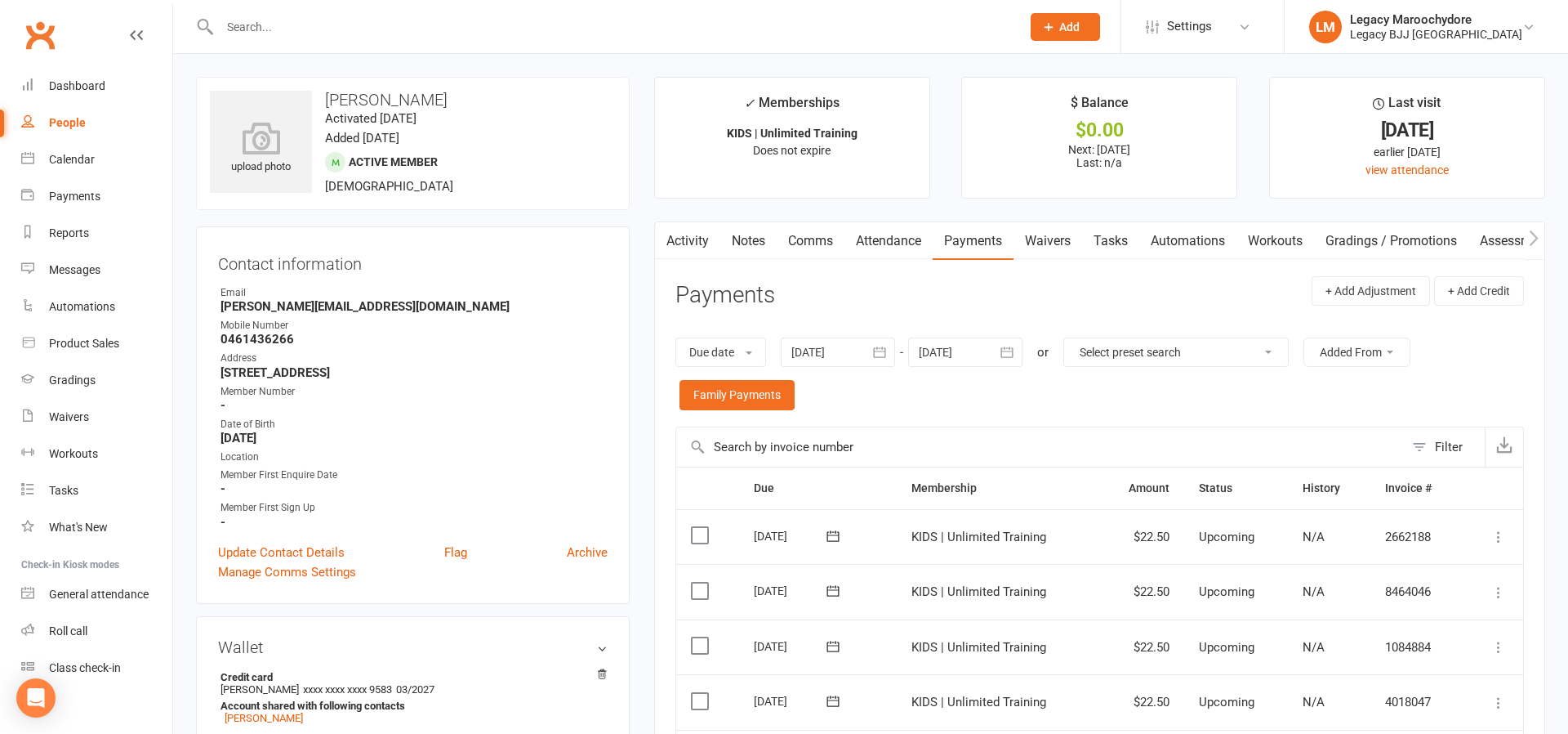
click at [263, 28] on input "text" at bounding box center [611, 27] width 795 height 23
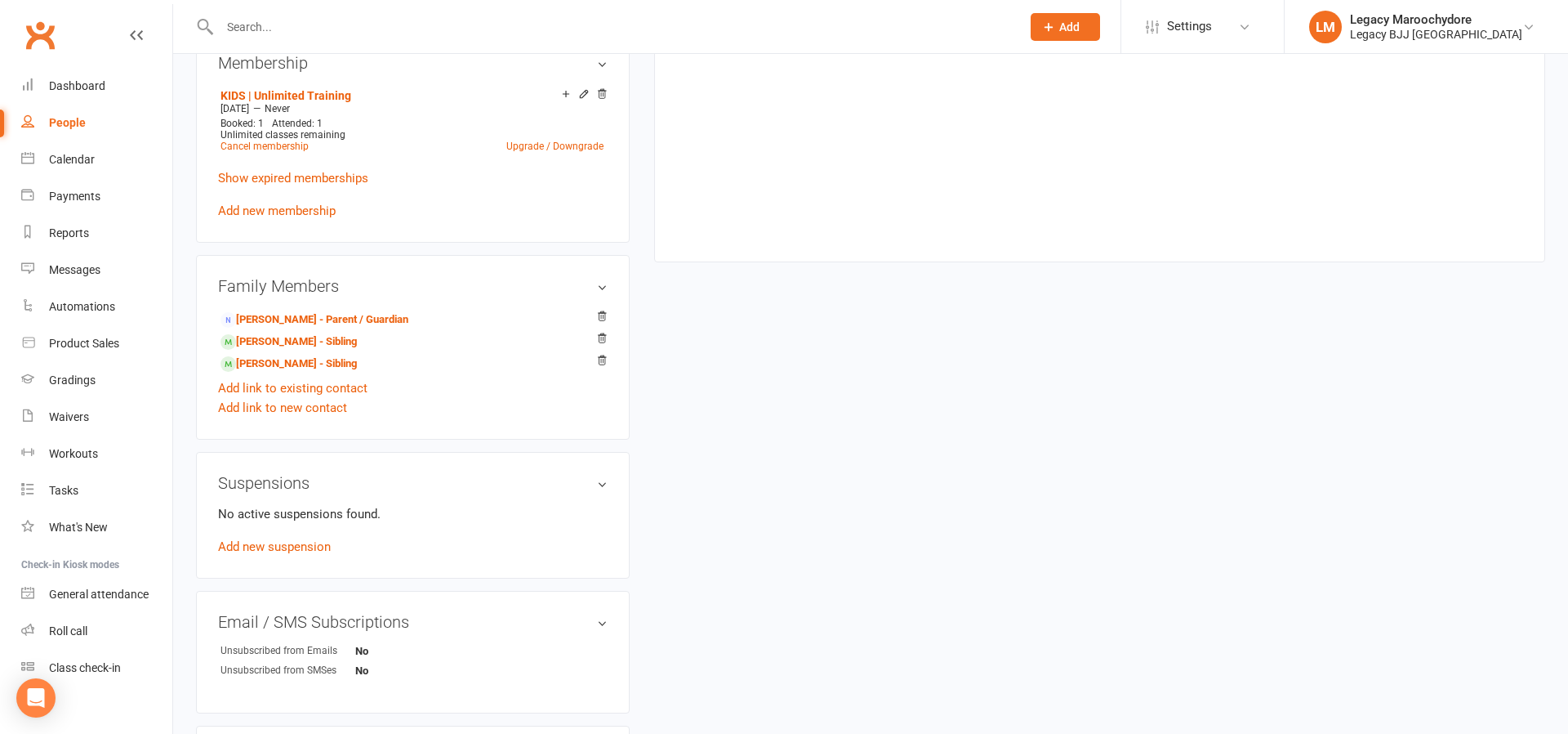
scroll to position [750, 0]
click at [296, 321] on link "Justin Chapman - Parent / Guardian" at bounding box center [313, 322] width 187 height 17
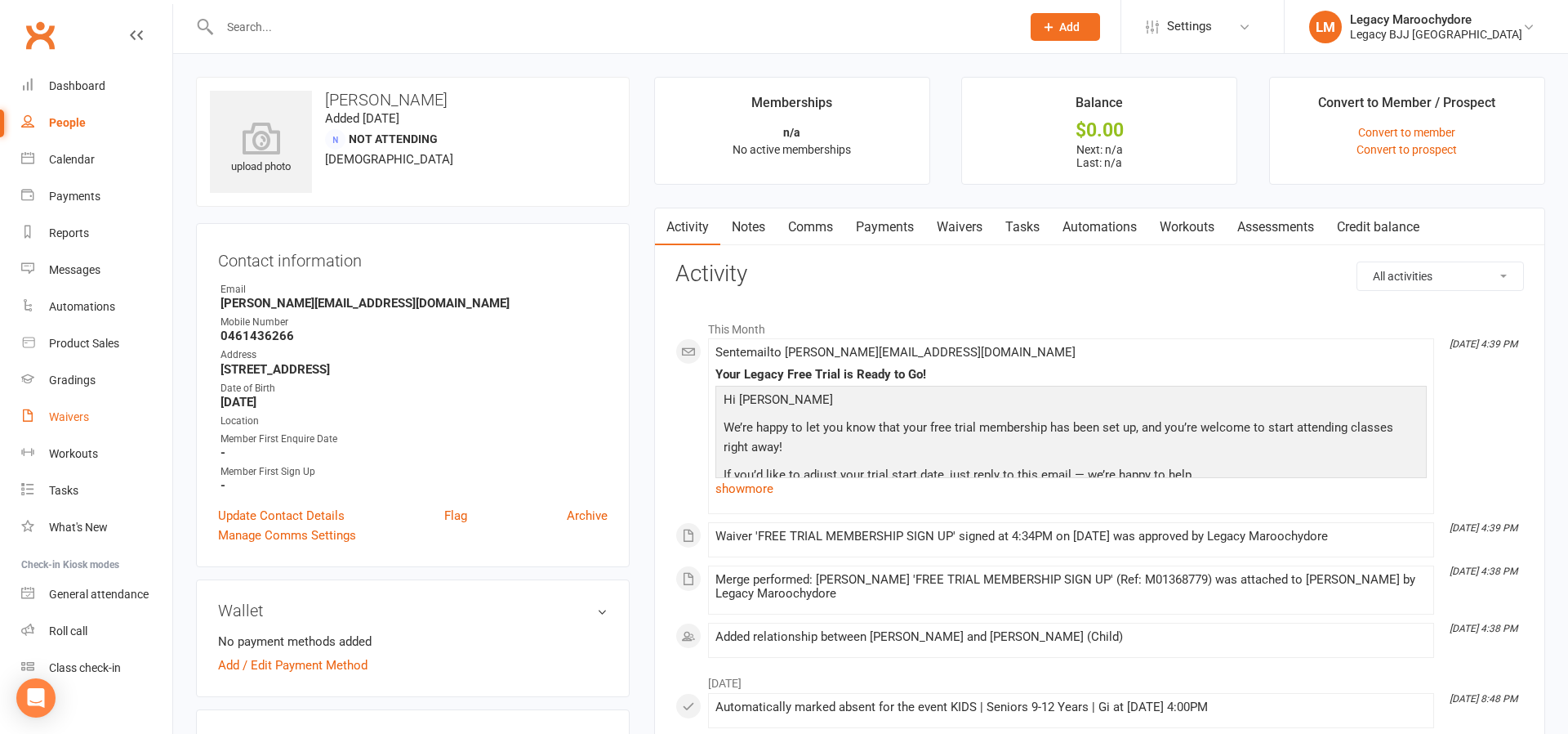
click at [77, 425] on link "Waivers" at bounding box center [96, 418] width 151 height 37
select select "25"
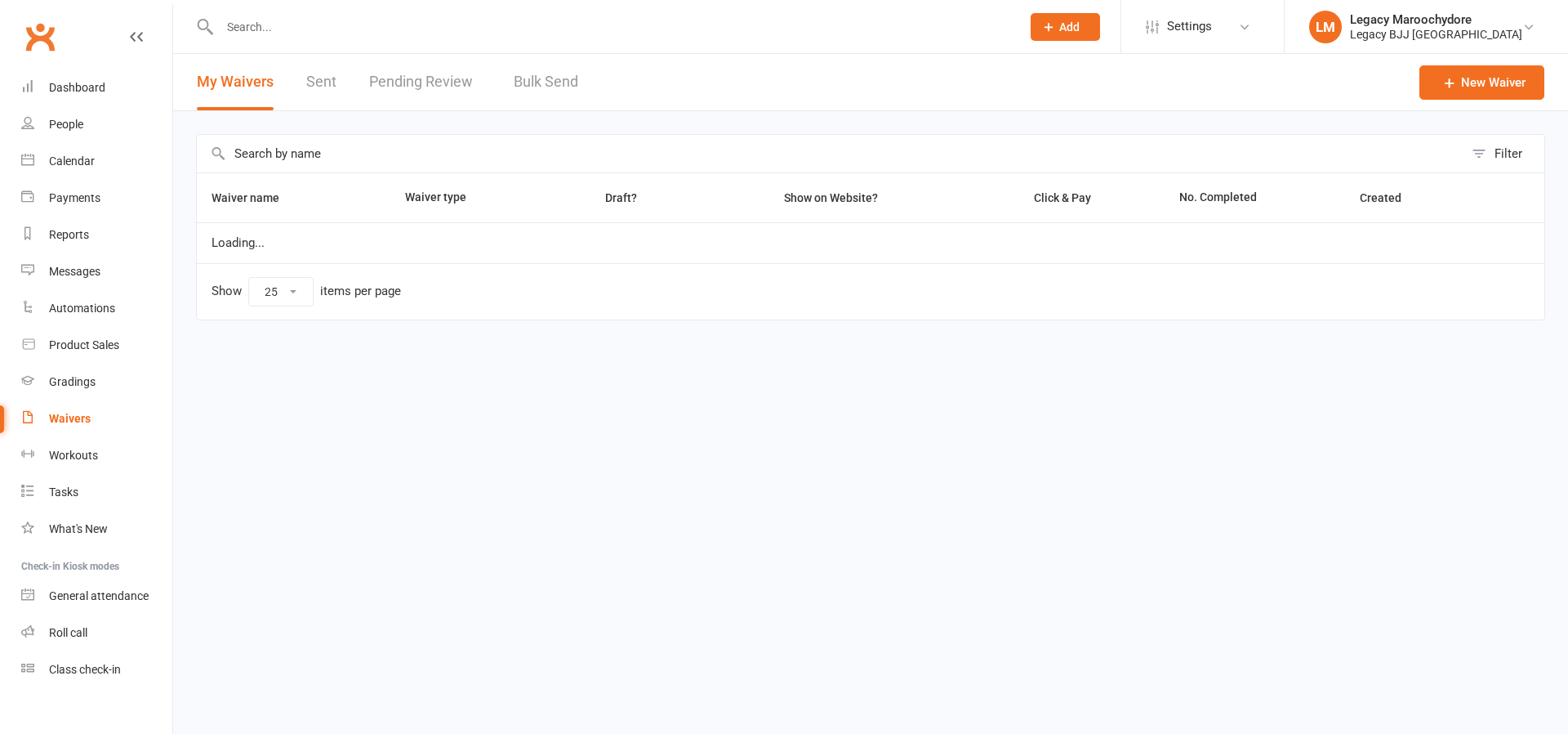
select select "25"
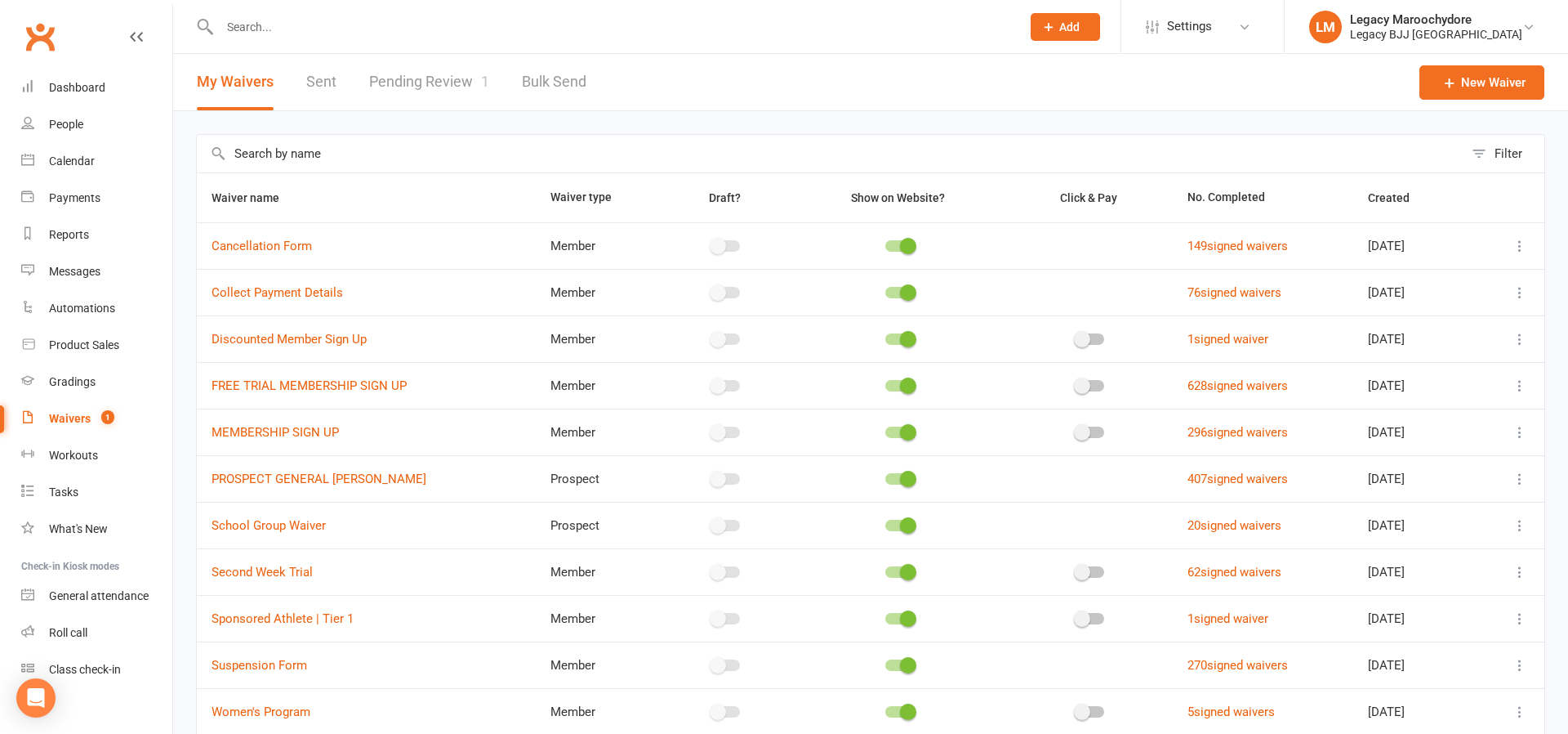
click at [73, 418] on div "Waivers" at bounding box center [69, 418] width 41 height 13
click at [406, 79] on link "Pending Review 1" at bounding box center [429, 82] width 120 height 57
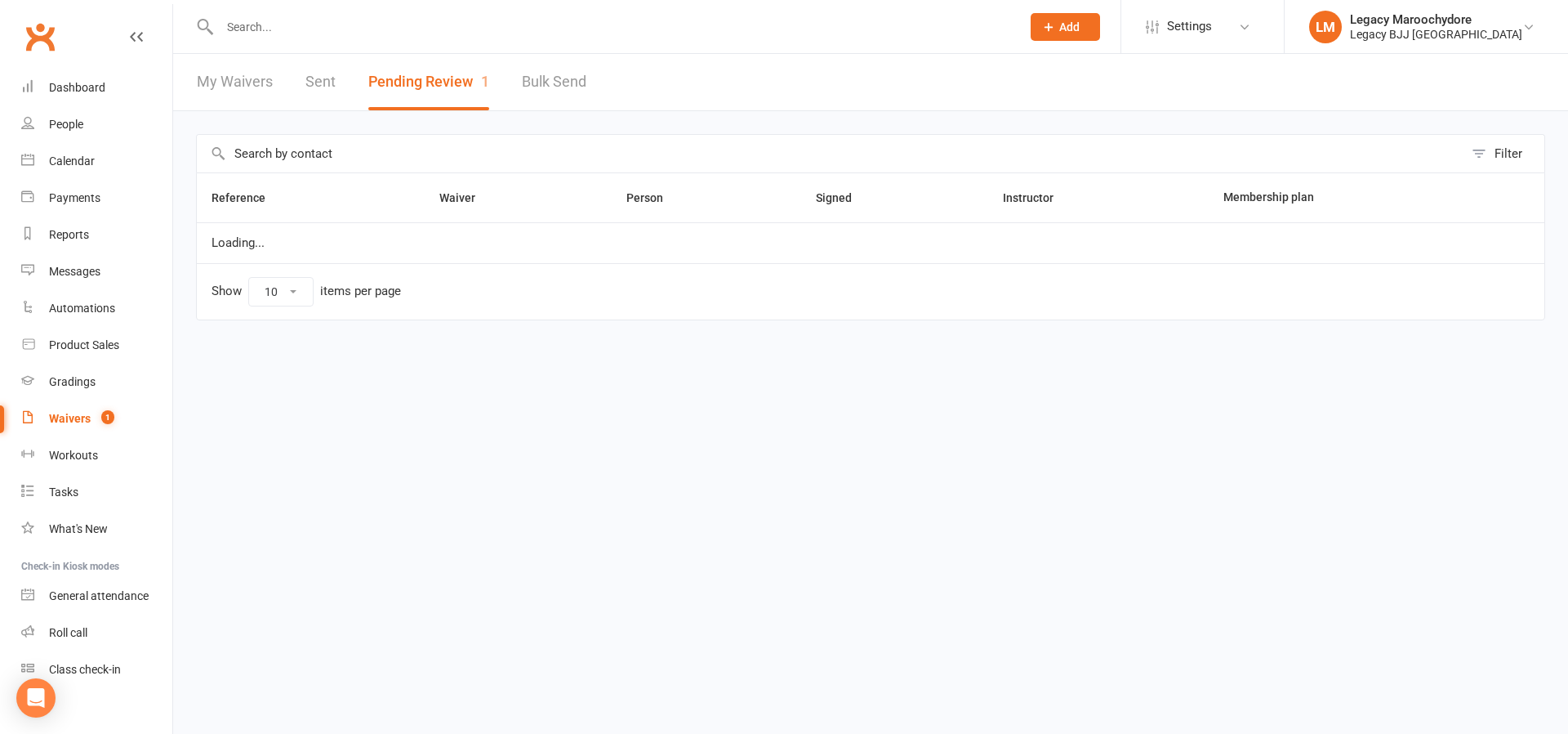
select select "100"
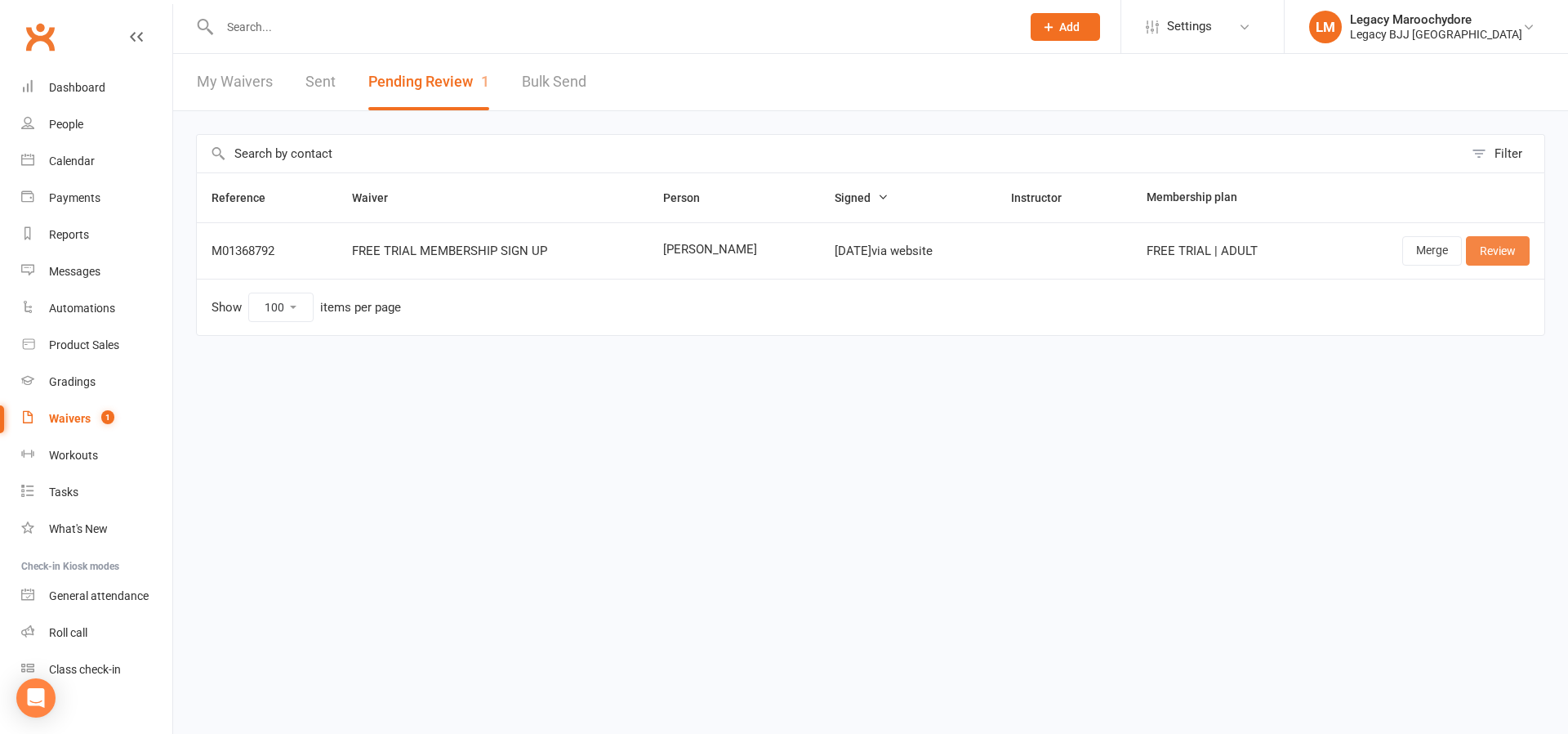
click at [1505, 257] on link "Review" at bounding box center [1498, 251] width 63 height 30
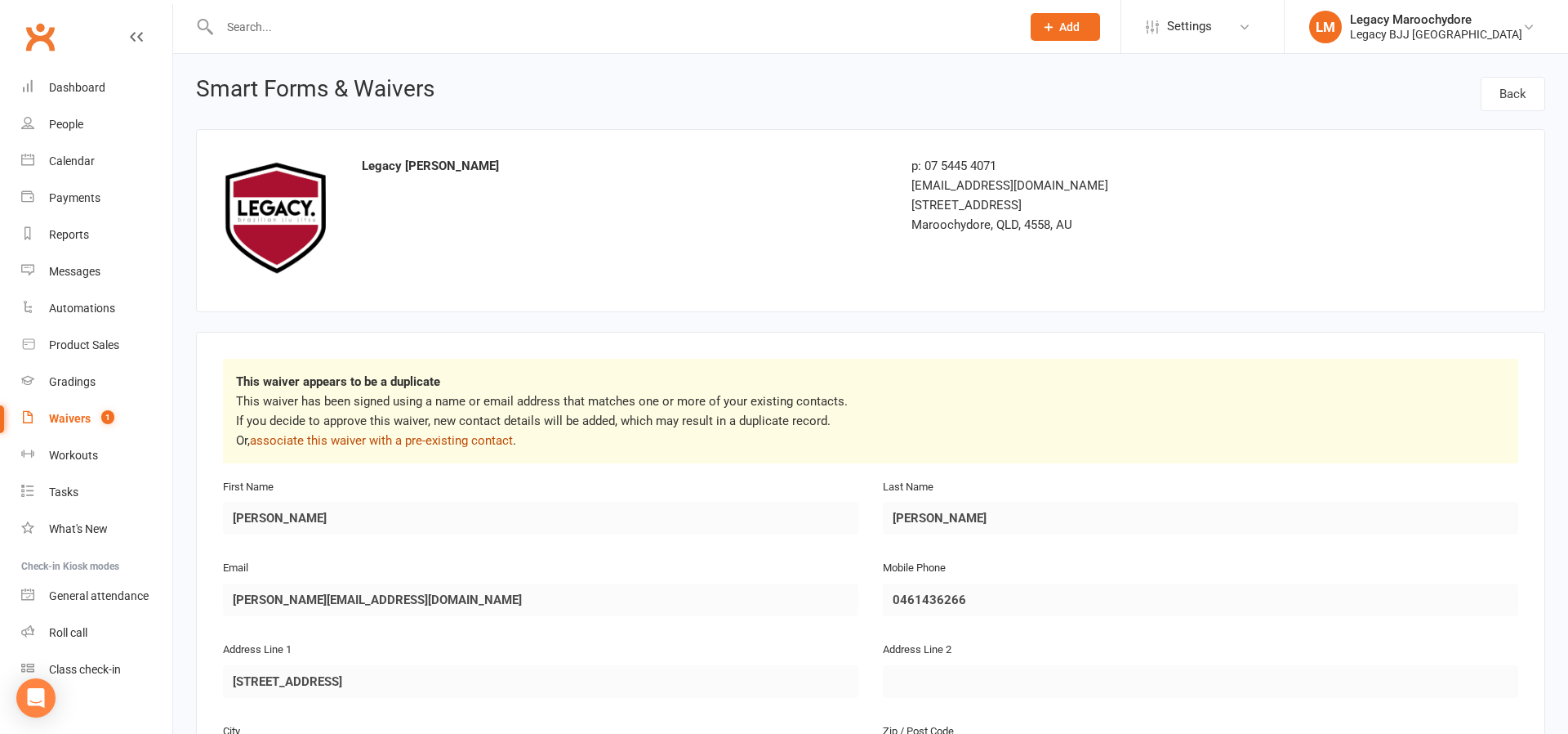
click at [437, 438] on link "associate this waiver with a pre-existing contact" at bounding box center [382, 440] width 263 height 14
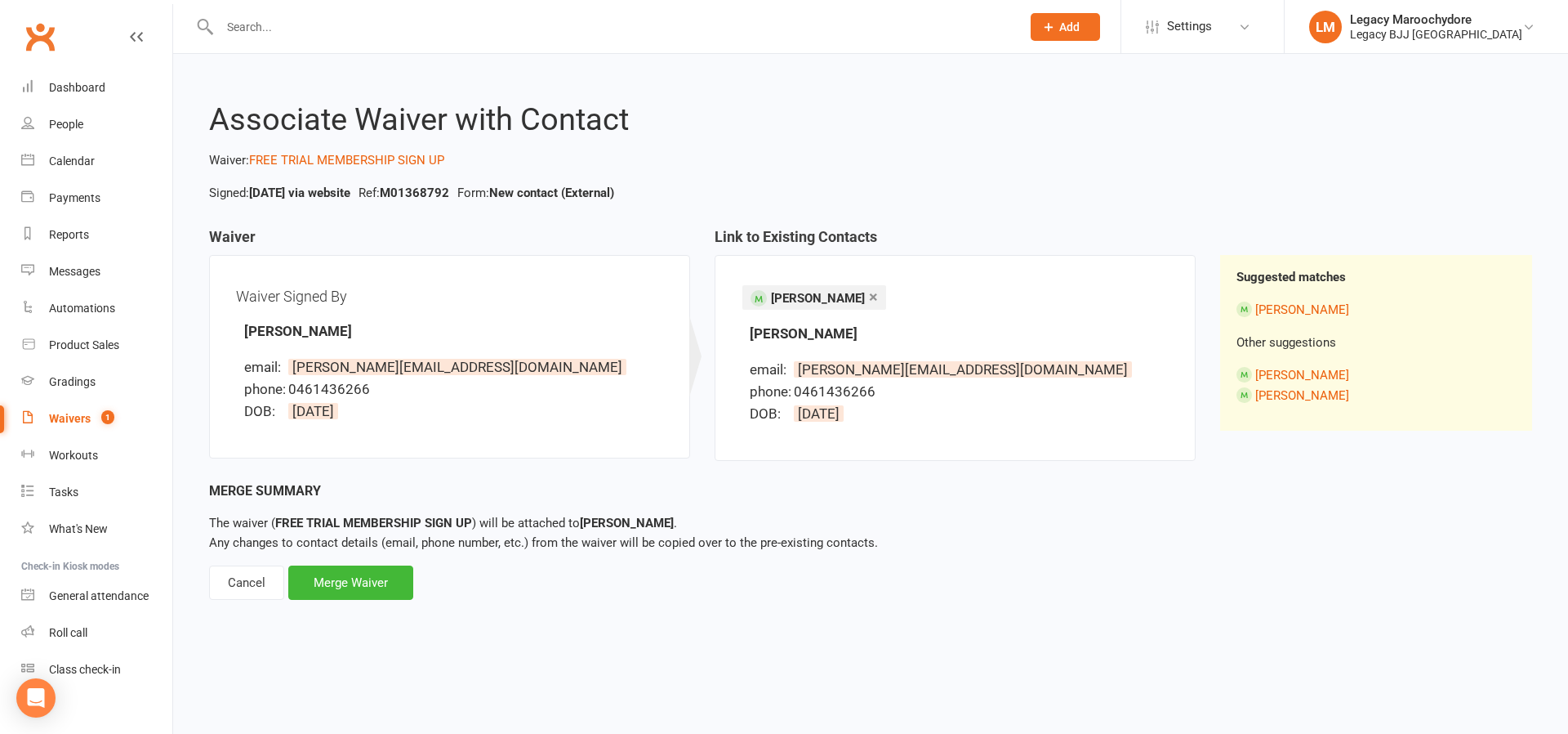
click at [869, 294] on link "×" at bounding box center [873, 296] width 9 height 26
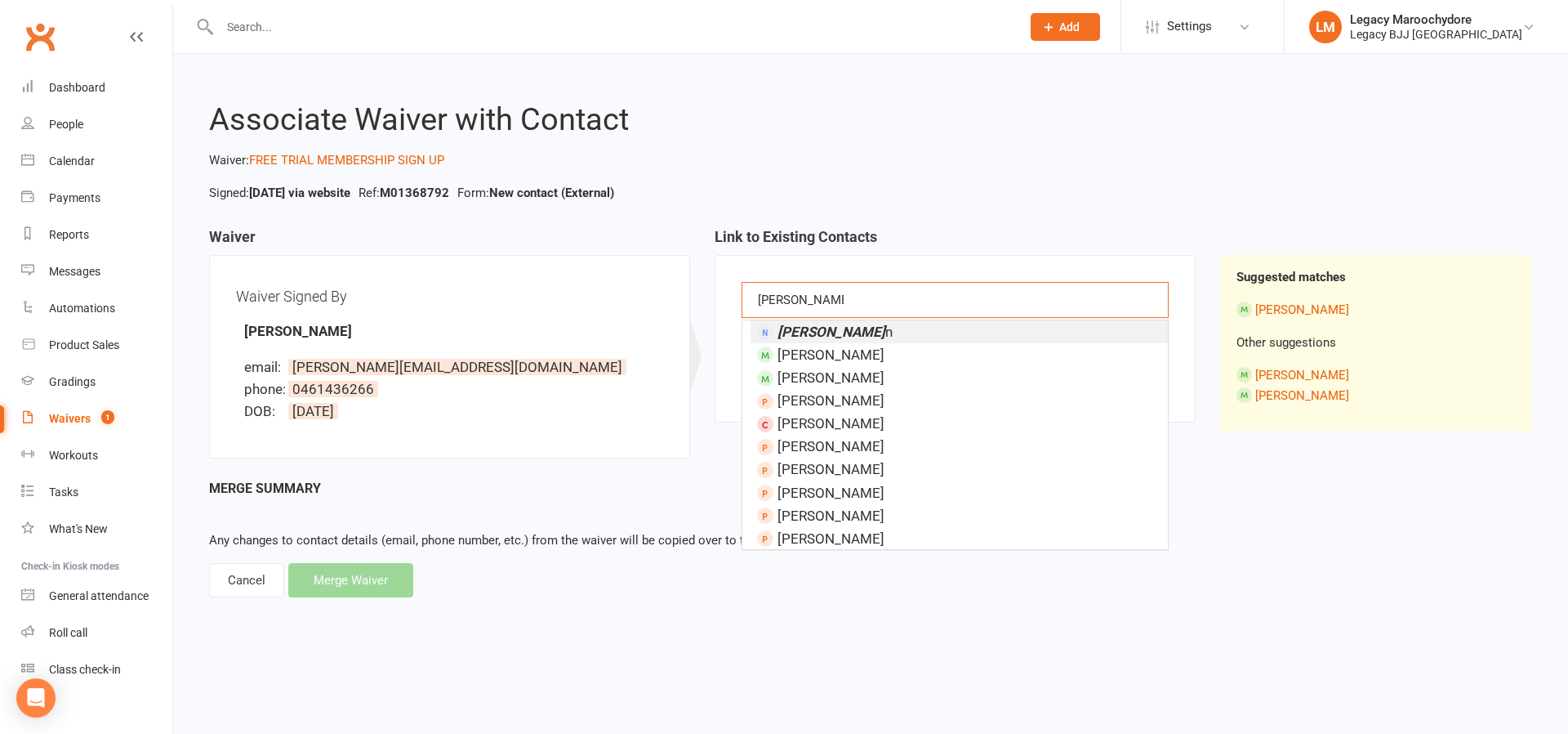
type input "Justin champ"
drag, startPoint x: 850, startPoint y: 294, endPoint x: 859, endPoint y: 331, distance: 38.1
click at [857, 331] on em "Justin Chapma" at bounding box center [832, 331] width 108 height 16
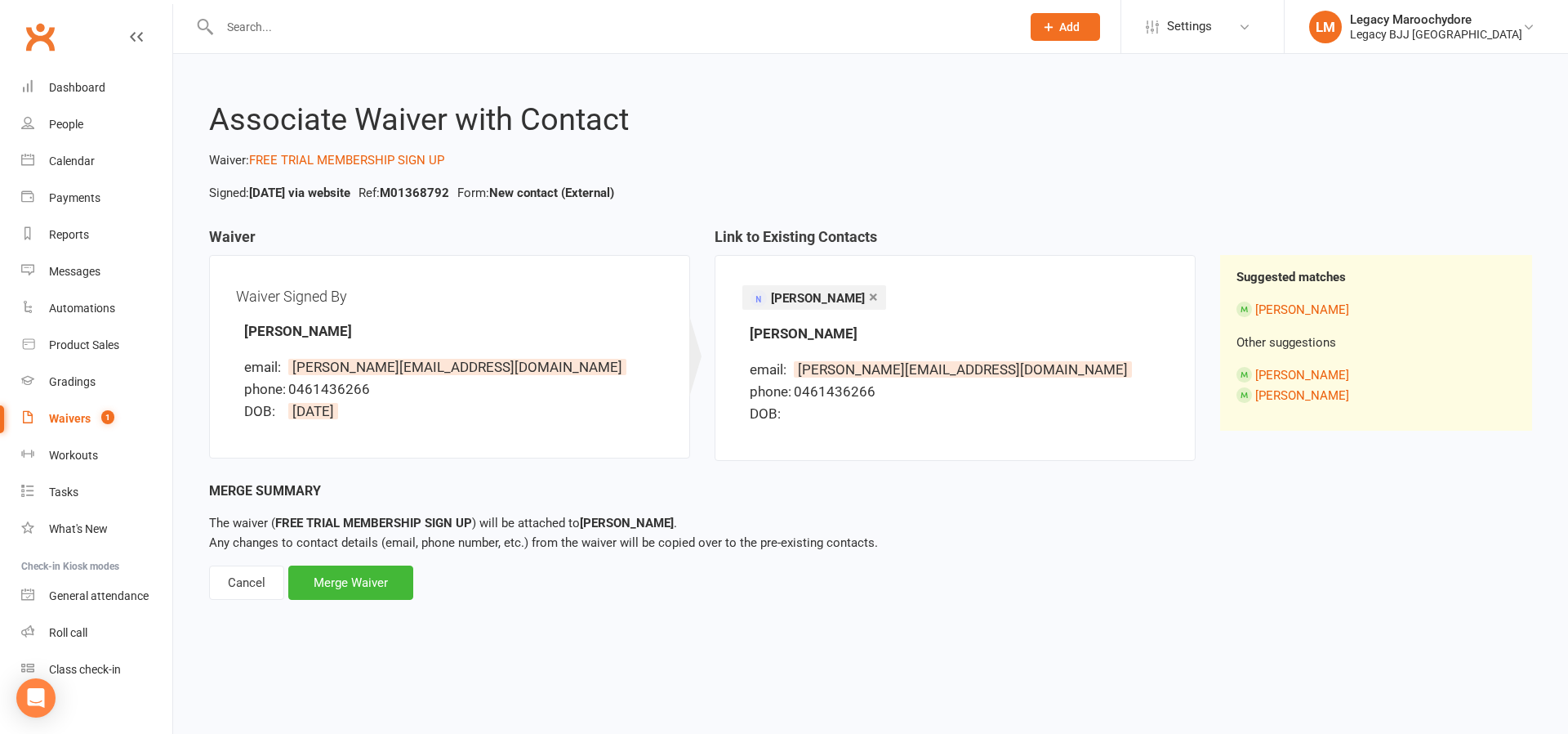
click at [1245, 622] on div "Associate Waiver with Contact Waiver: FREE TRIAL MEMBERSHIP SIGN UP Signed: Oct…" at bounding box center [870, 340] width 1395 height 572
click at [372, 588] on div "Merge Waiver" at bounding box center [351, 583] width 125 height 35
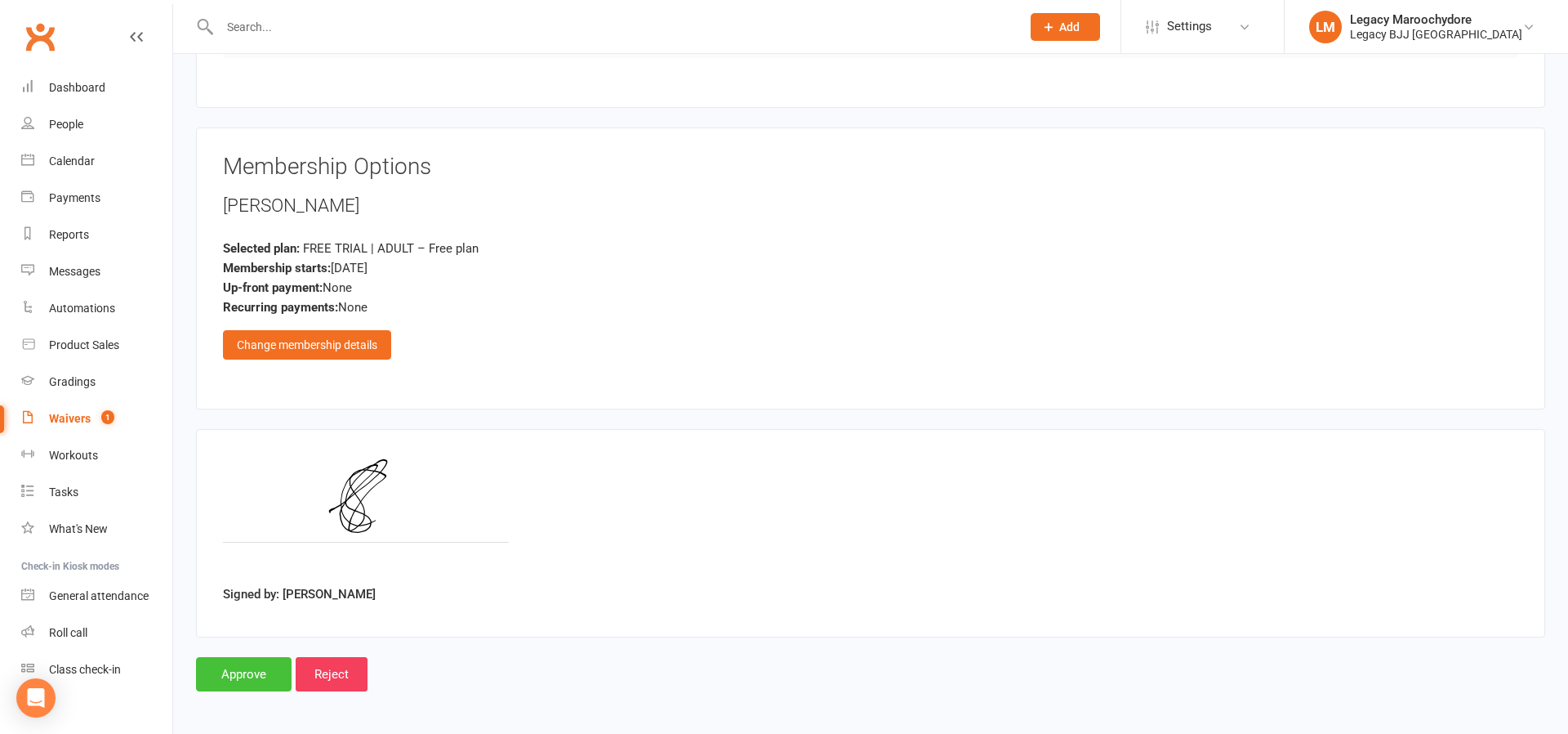
scroll to position [1048, 0]
click at [242, 671] on input "Approve" at bounding box center [243, 675] width 95 height 35
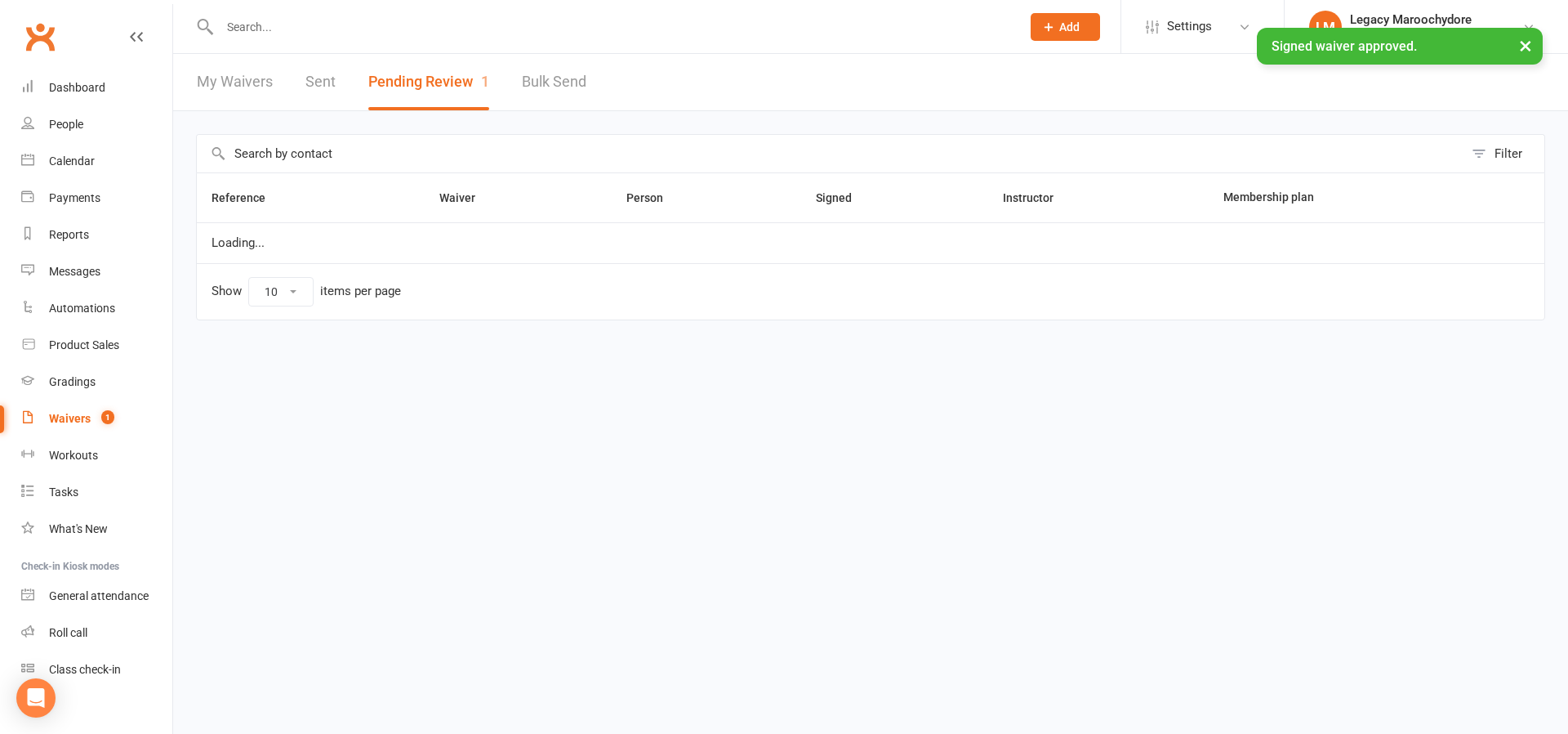
select select "100"
click at [275, 25] on input "text" at bounding box center [611, 27] width 795 height 23
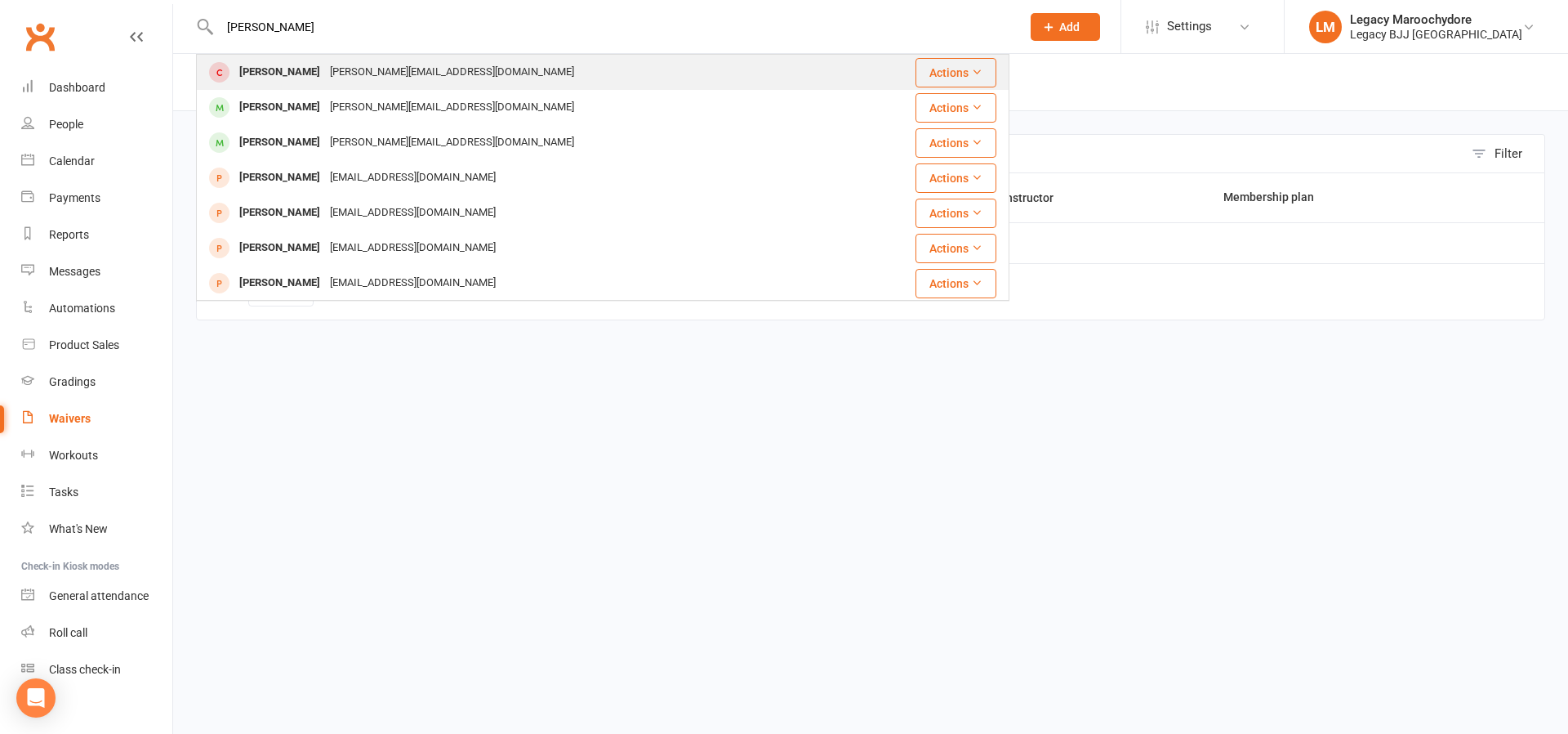
type input "Justin chap"
click at [298, 72] on div "Justin Chapman" at bounding box center [280, 72] width 90 height 24
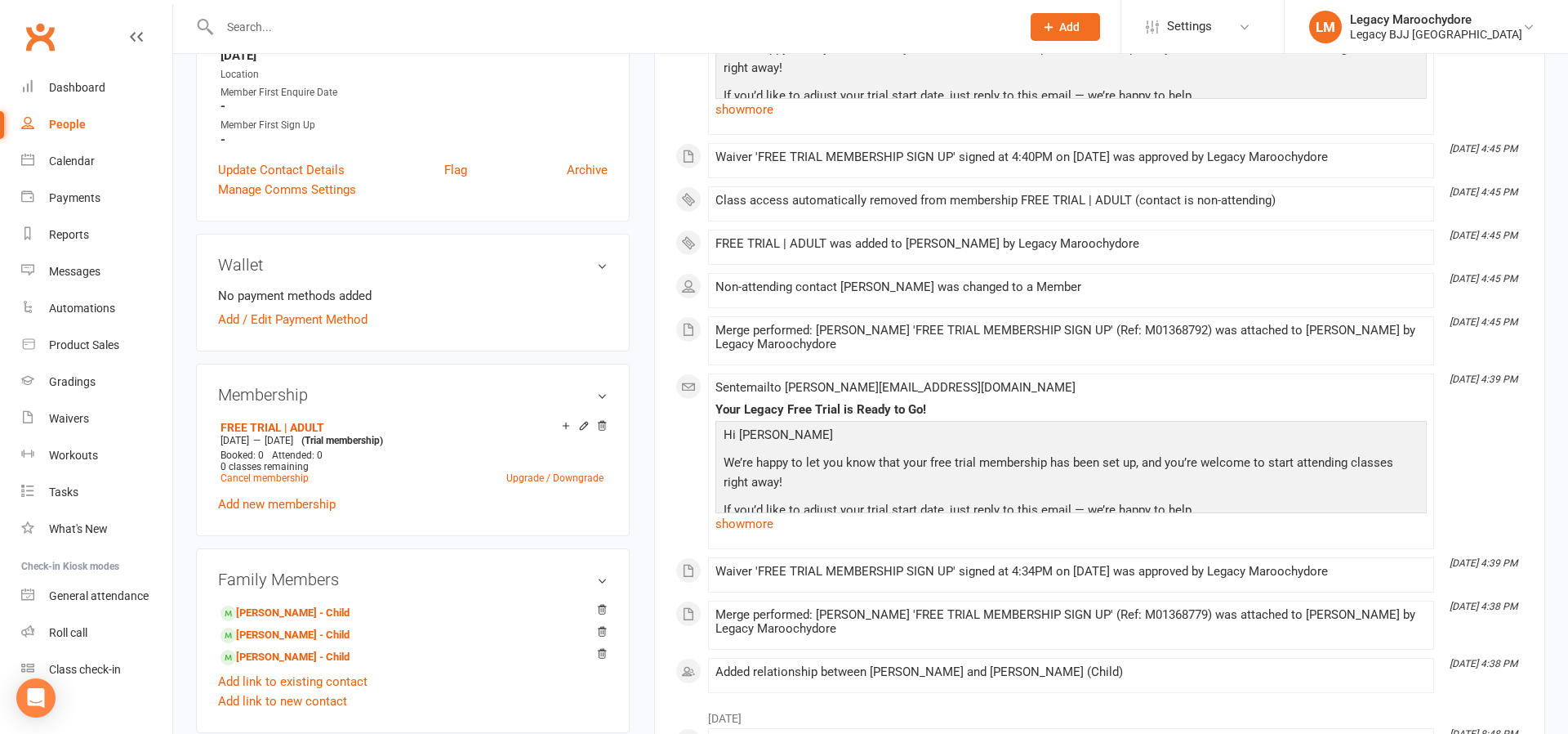
scroll to position [384, 0]
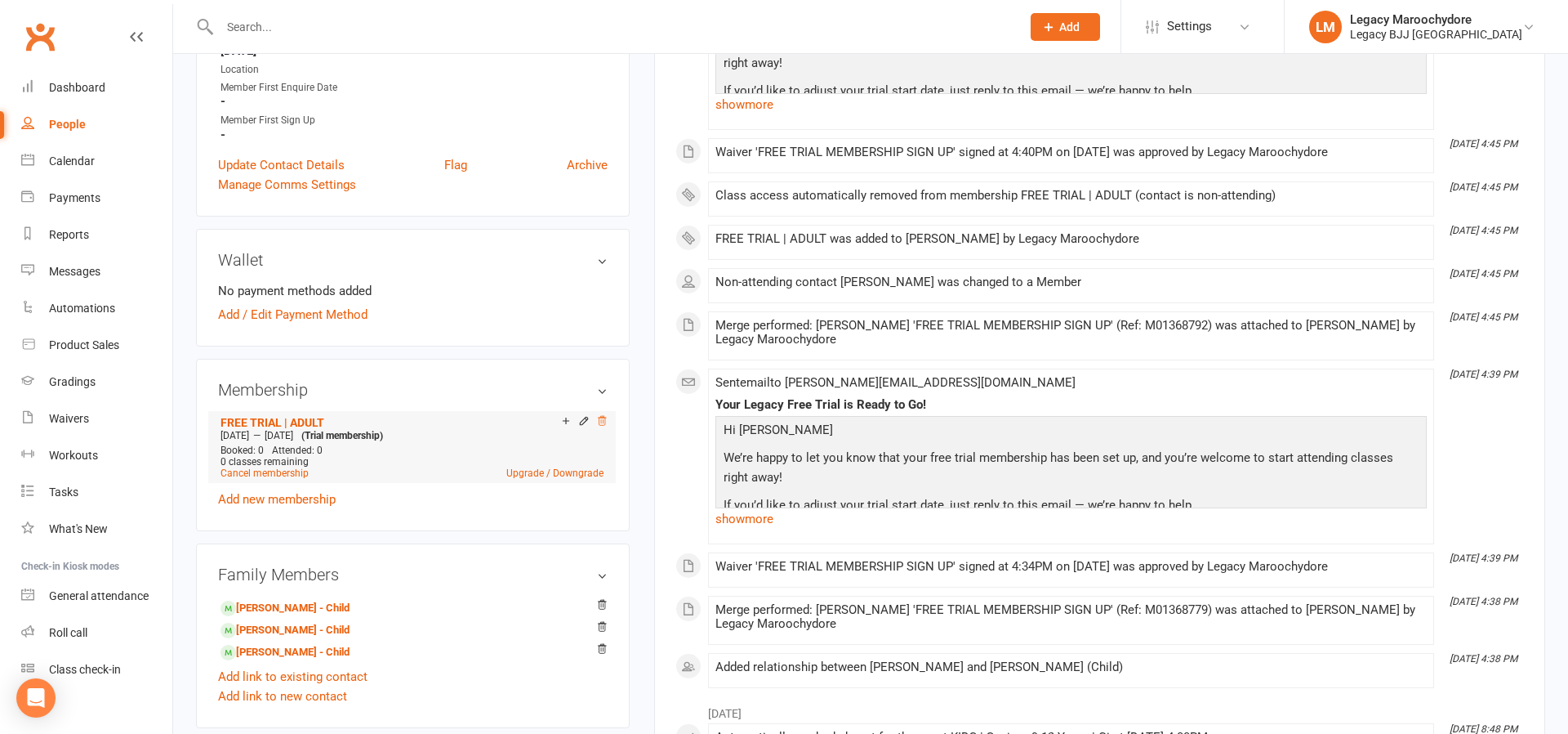
click at [603, 418] on icon at bounding box center [602, 420] width 8 height 9
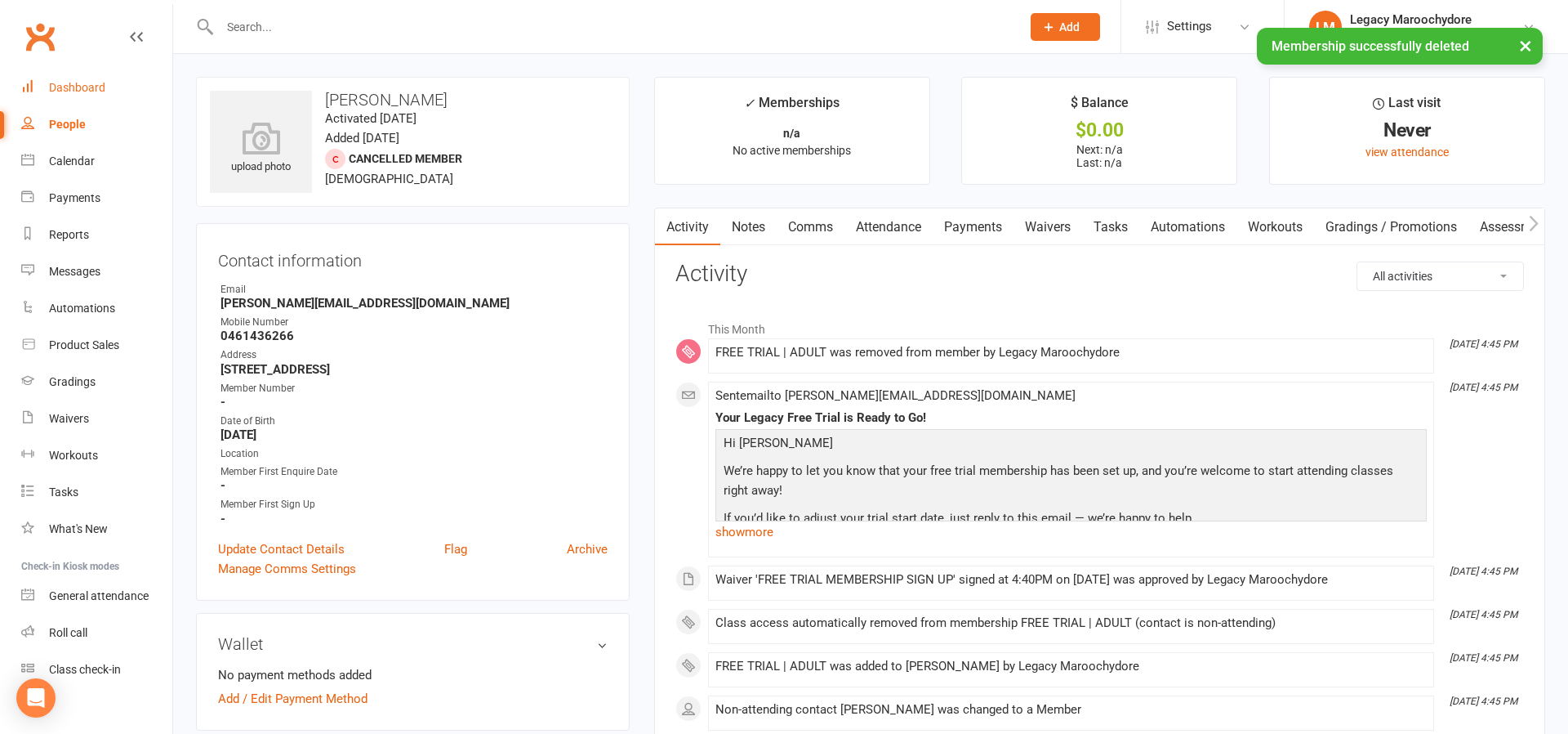
scroll to position [0, 0]
click at [72, 89] on div "Dashboard" at bounding box center [77, 88] width 57 height 13
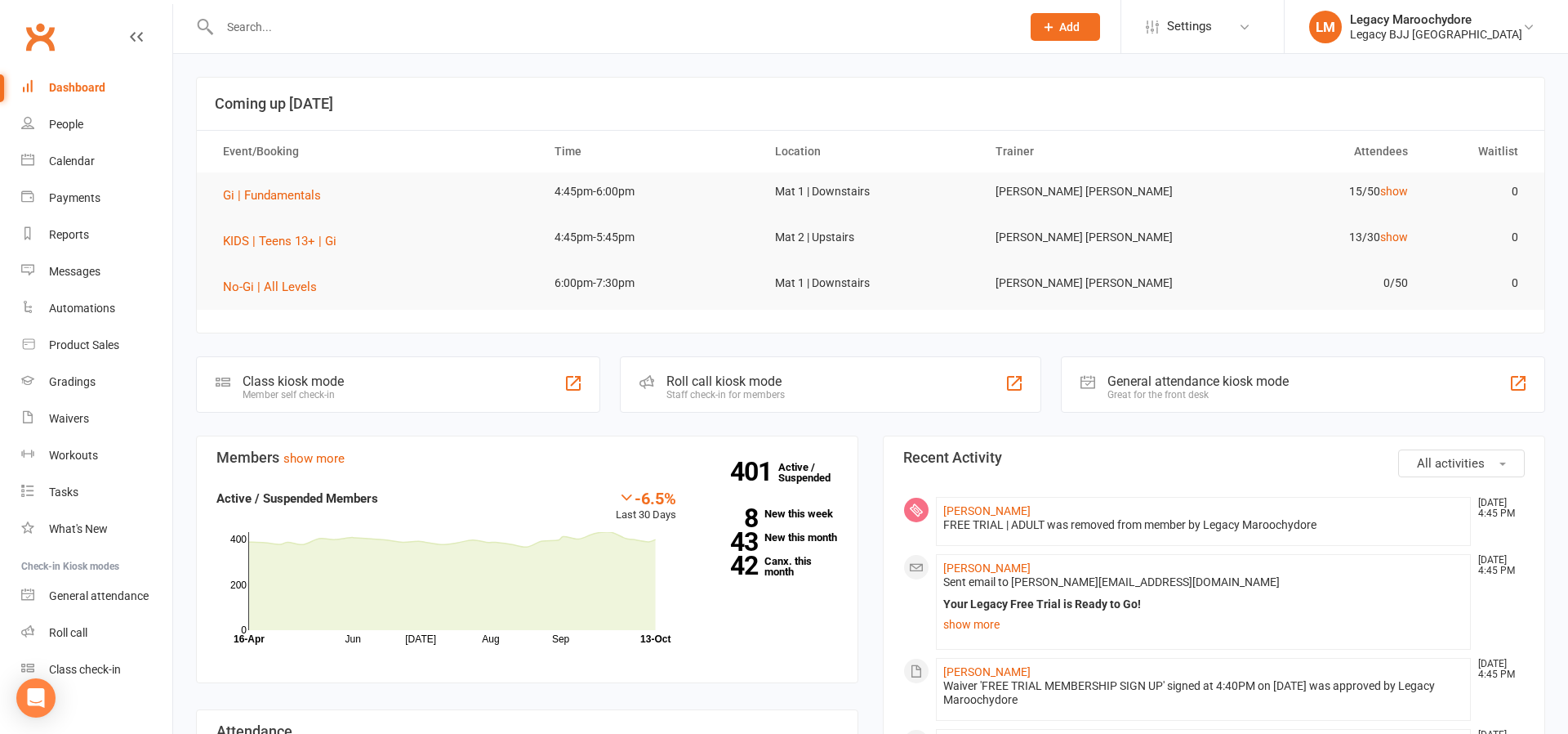
click at [315, 19] on input "text" at bounding box center [611, 27] width 795 height 23
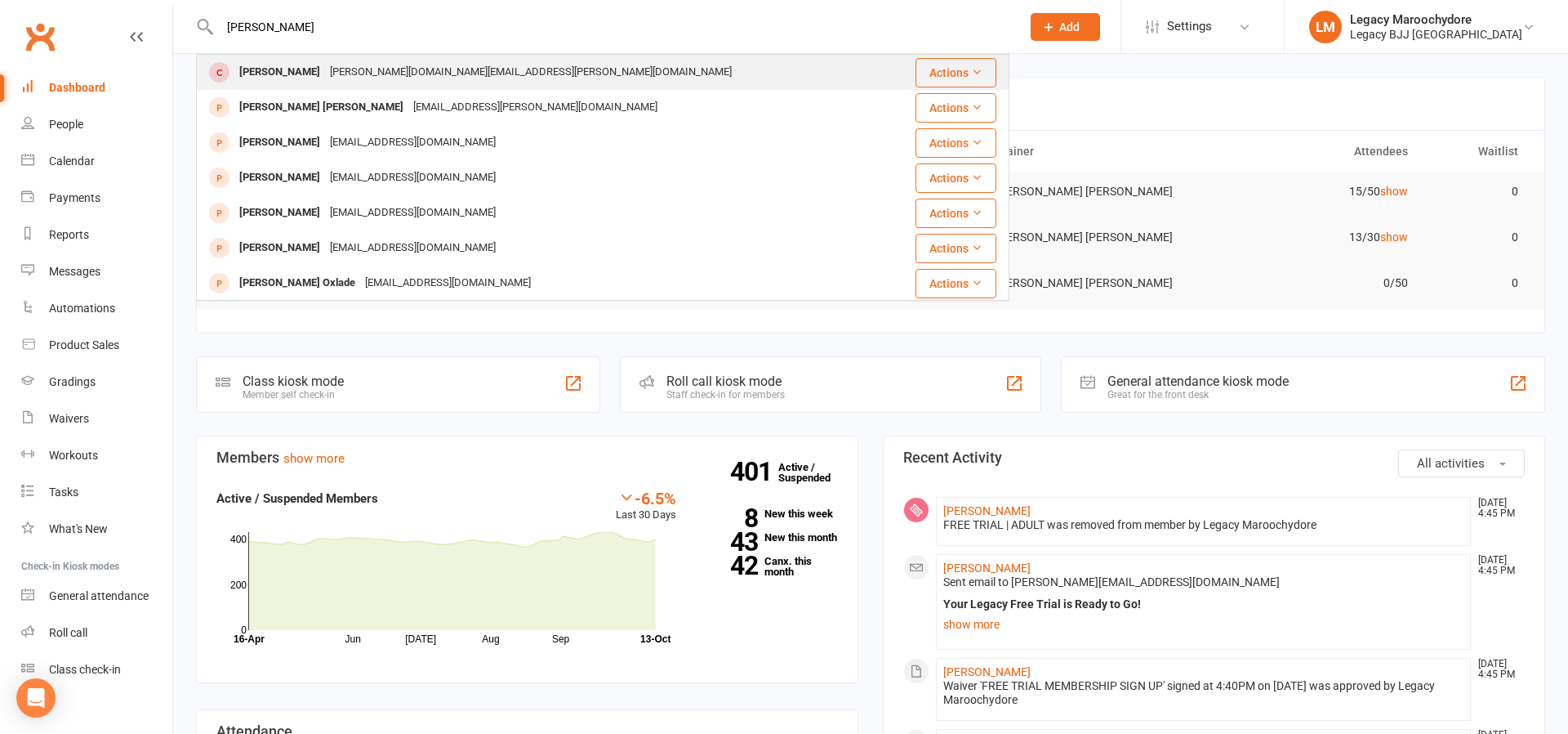
type input "lYNCH"
click at [325, 67] on div "calvin.lynch.au@gmail.com" at bounding box center [531, 72] width 411 height 24
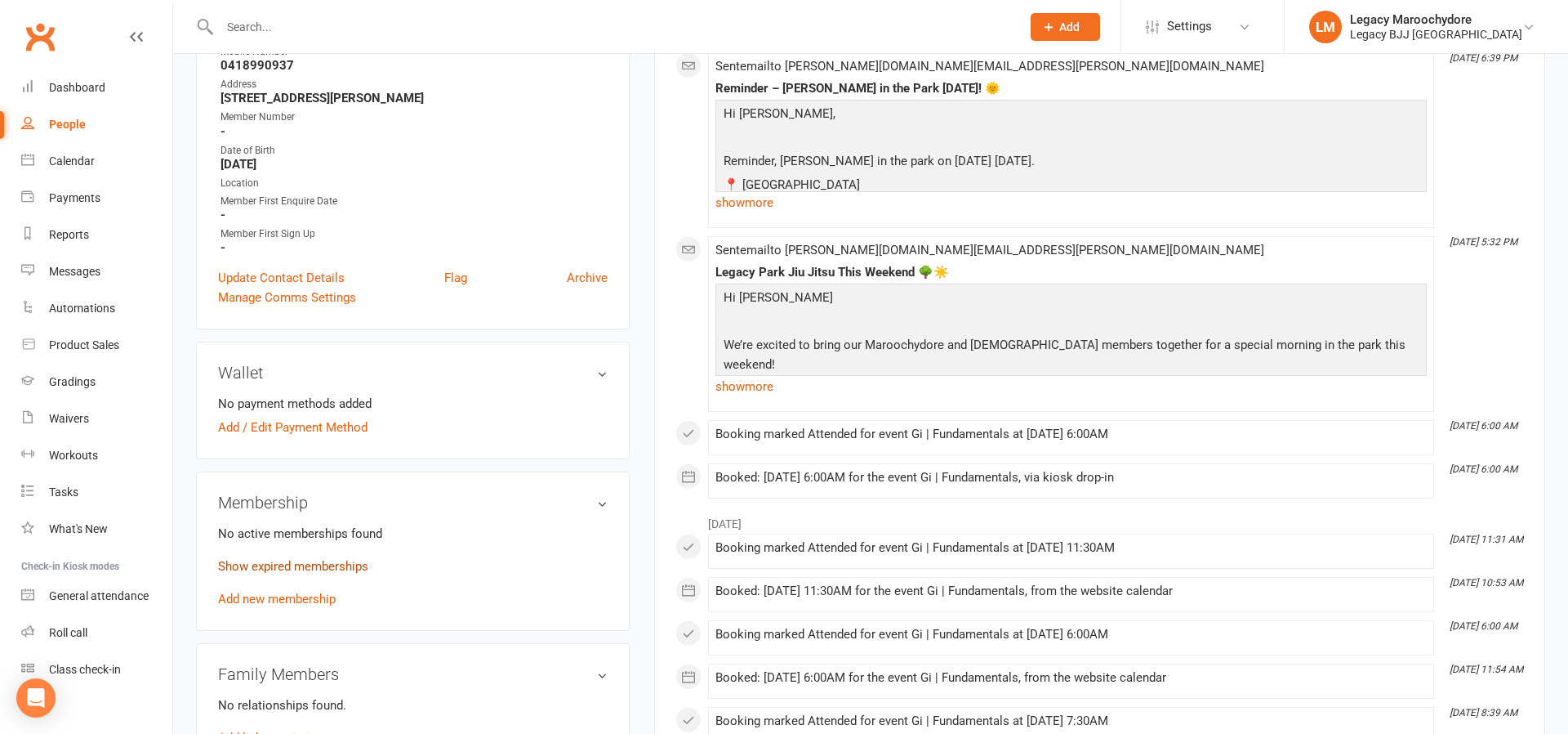
scroll to position [303, 0]
click at [275, 591] on link "Add new membership" at bounding box center [277, 597] width 117 height 14
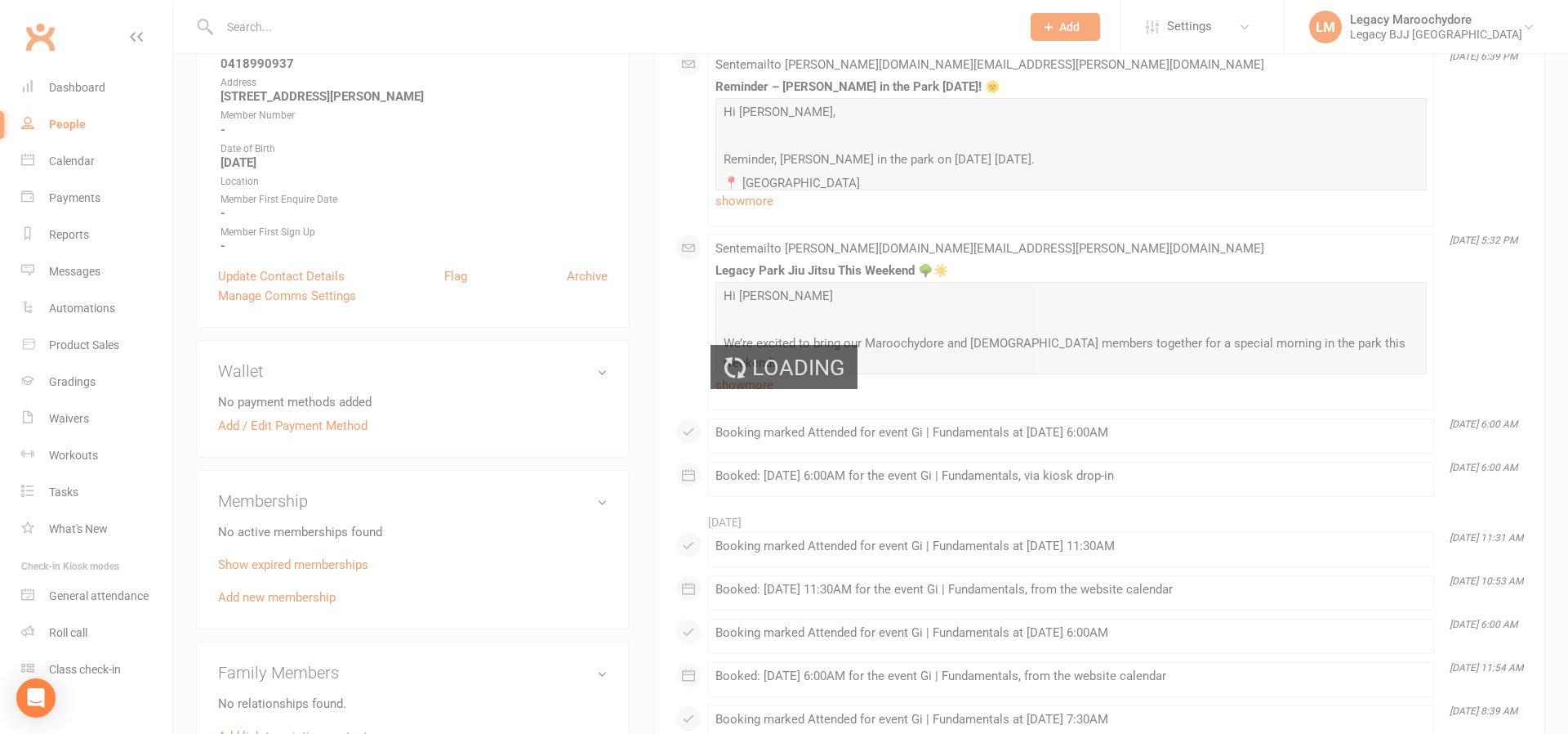
scroll to position [302, 0]
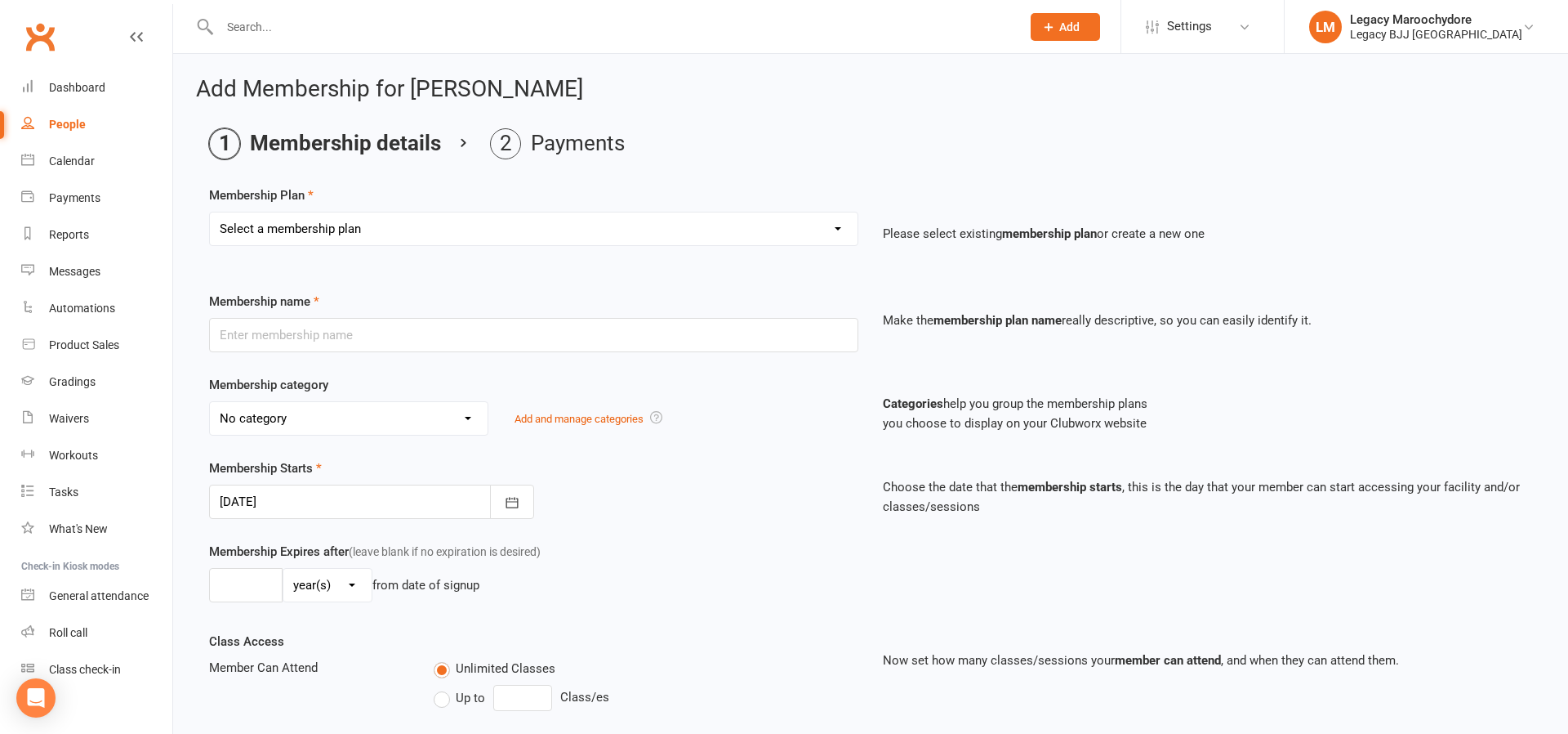
select select "6"
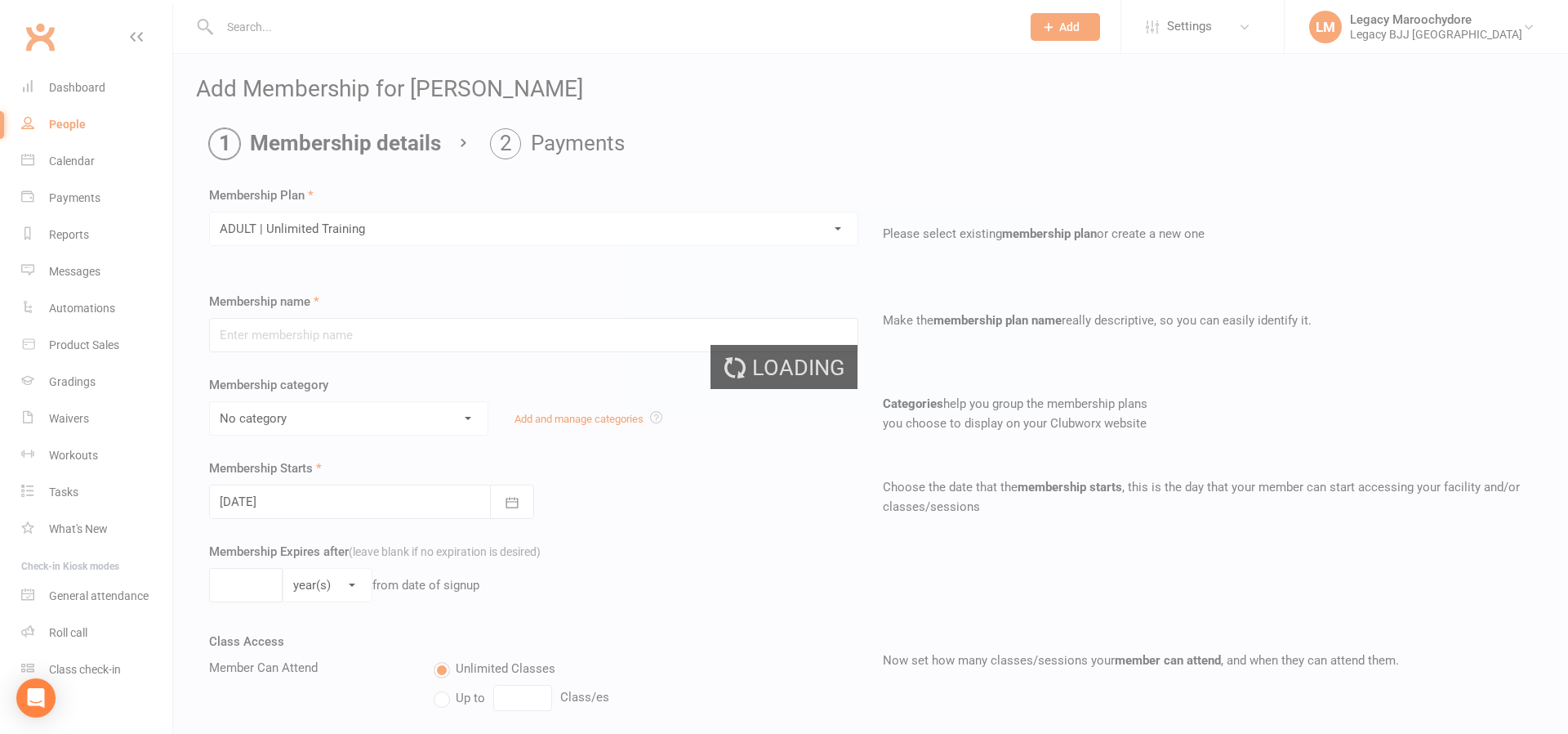
type input "ADULT | Unlimited Training"
select select "3"
select select "0"
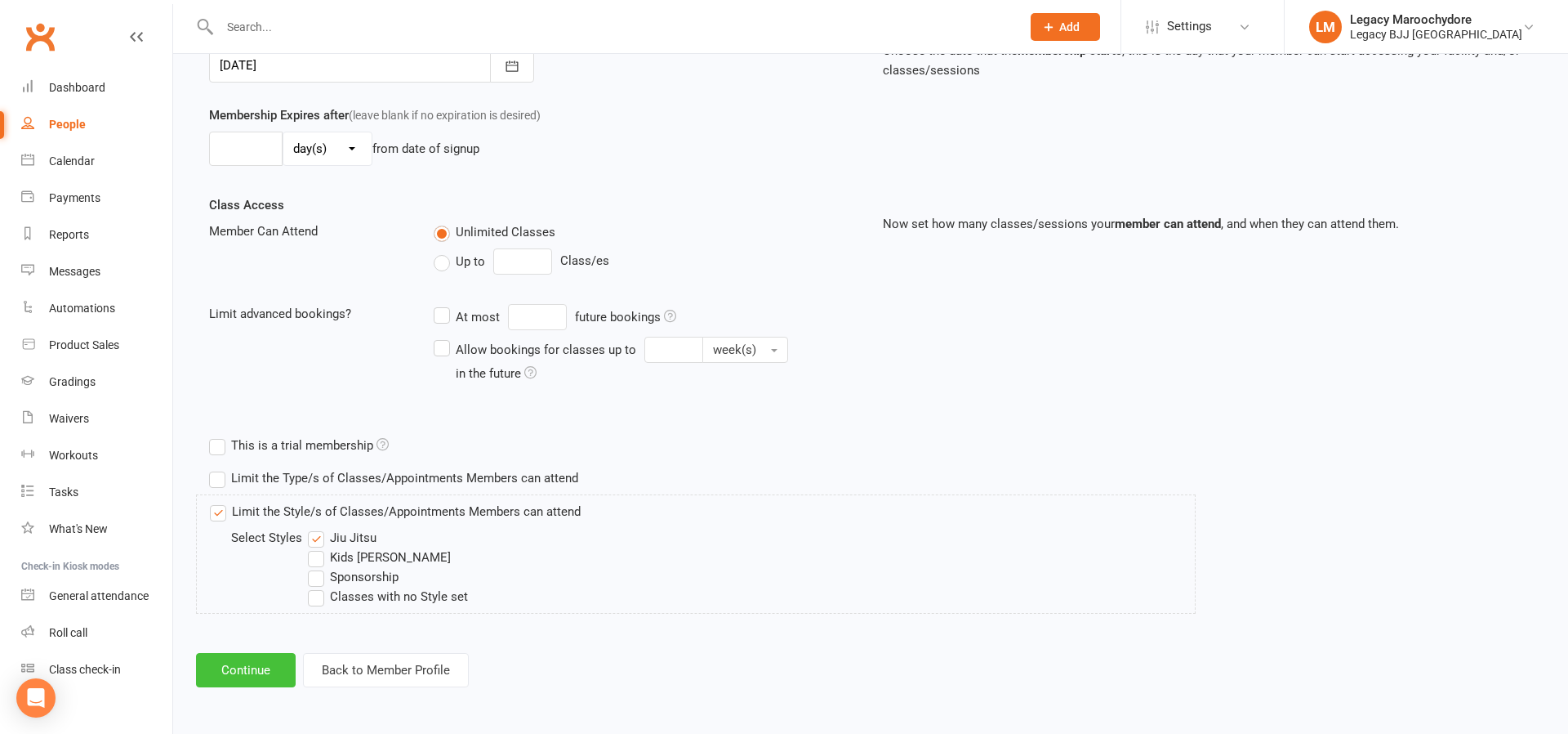
scroll to position [436, 0]
click at [228, 676] on button "Continue" at bounding box center [246, 671] width 100 height 35
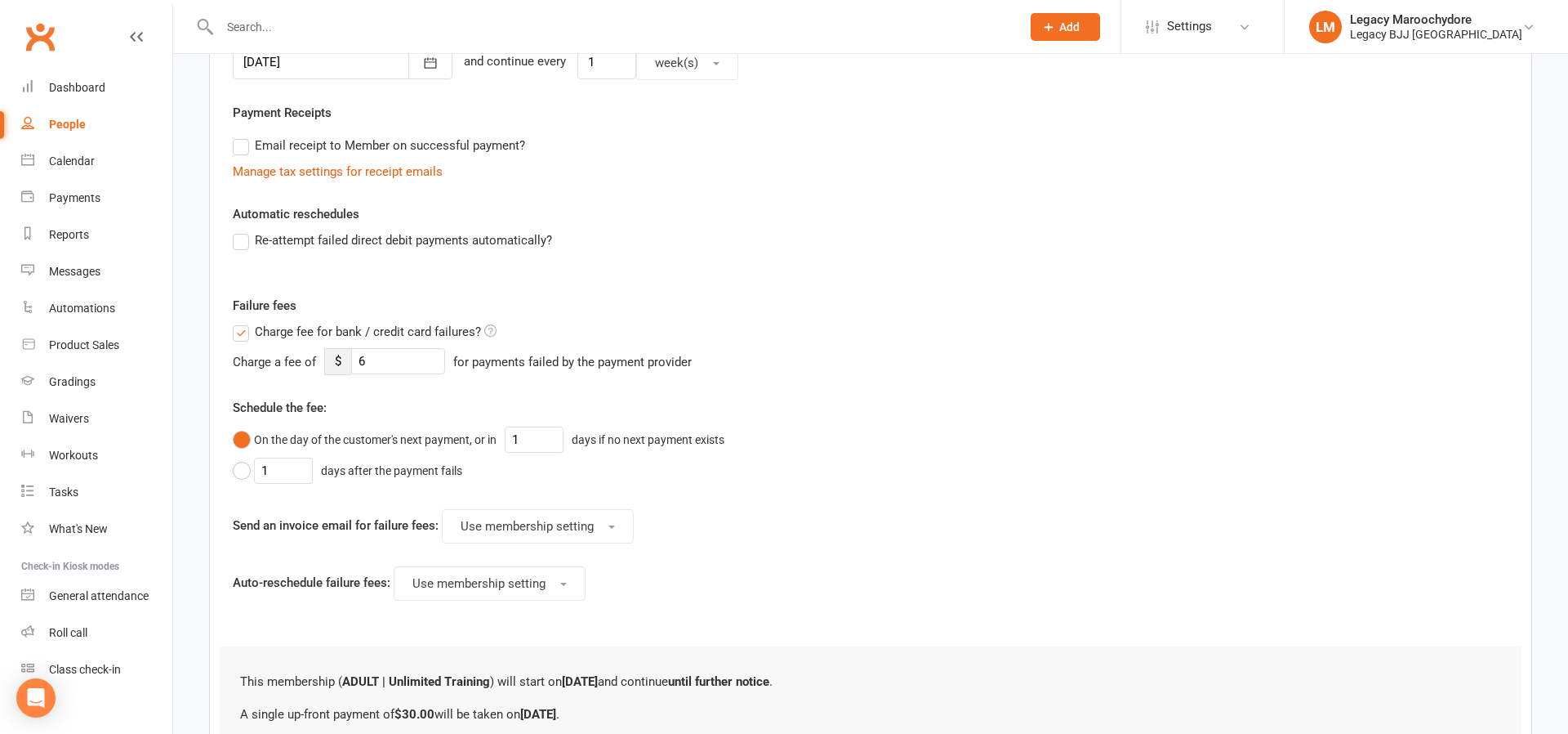
scroll to position [0, 0]
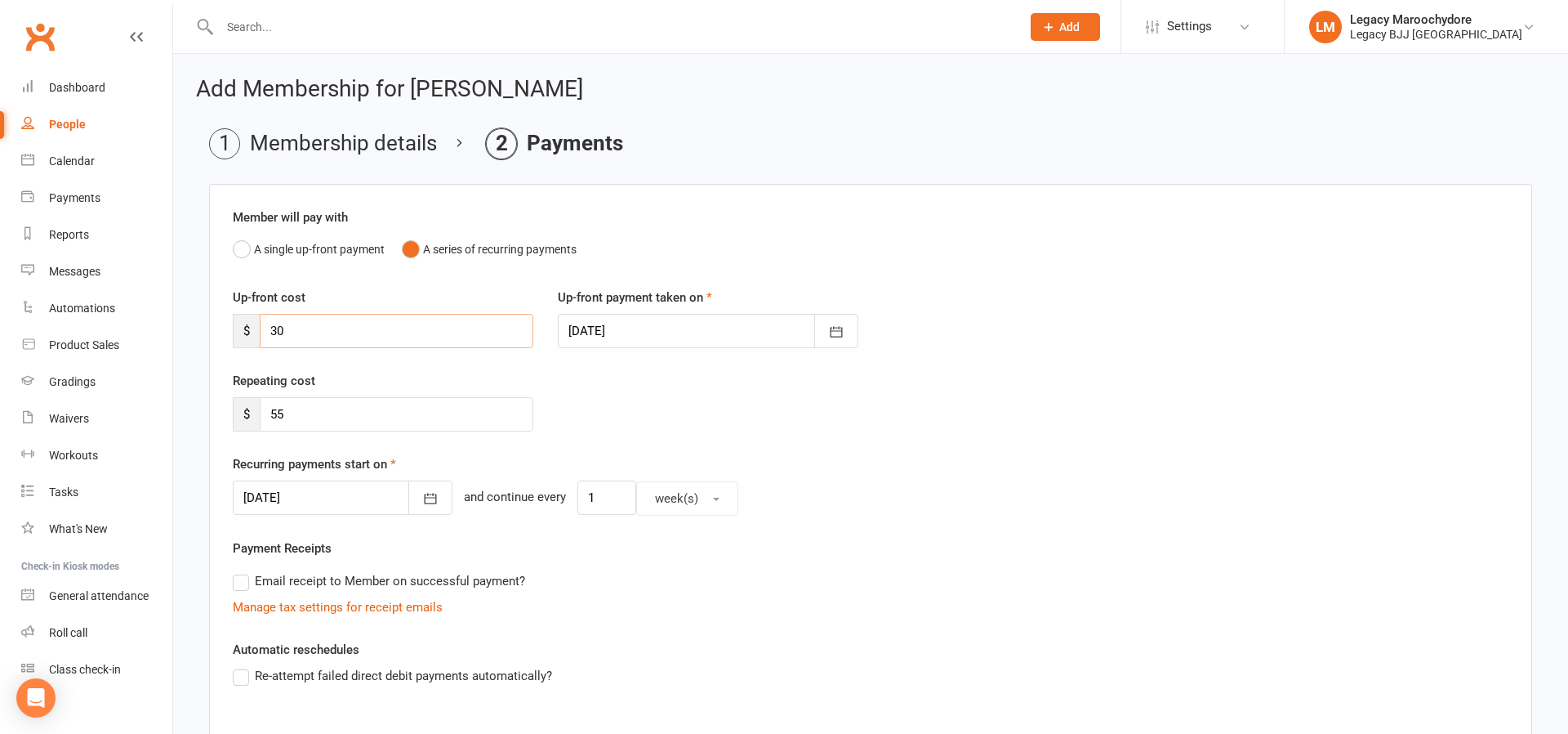
drag, startPoint x: 289, startPoint y: 325, endPoint x: 267, endPoint y: 333, distance: 23.4
click at [267, 333] on input "30" at bounding box center [396, 331] width 274 height 35
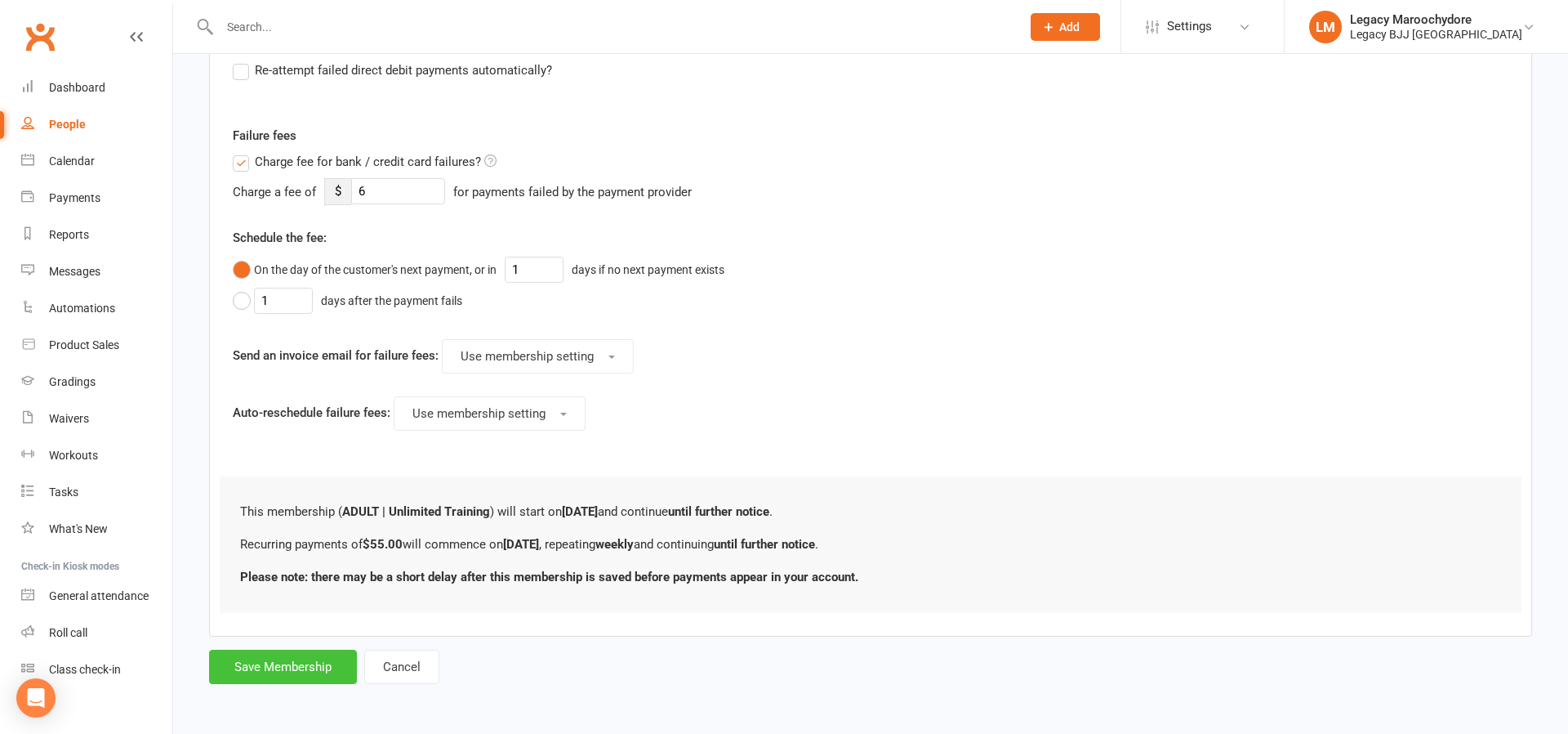
scroll to position [605, 0]
click at [260, 672] on button "Save Membership" at bounding box center [284, 668] width 148 height 35
type input "0"
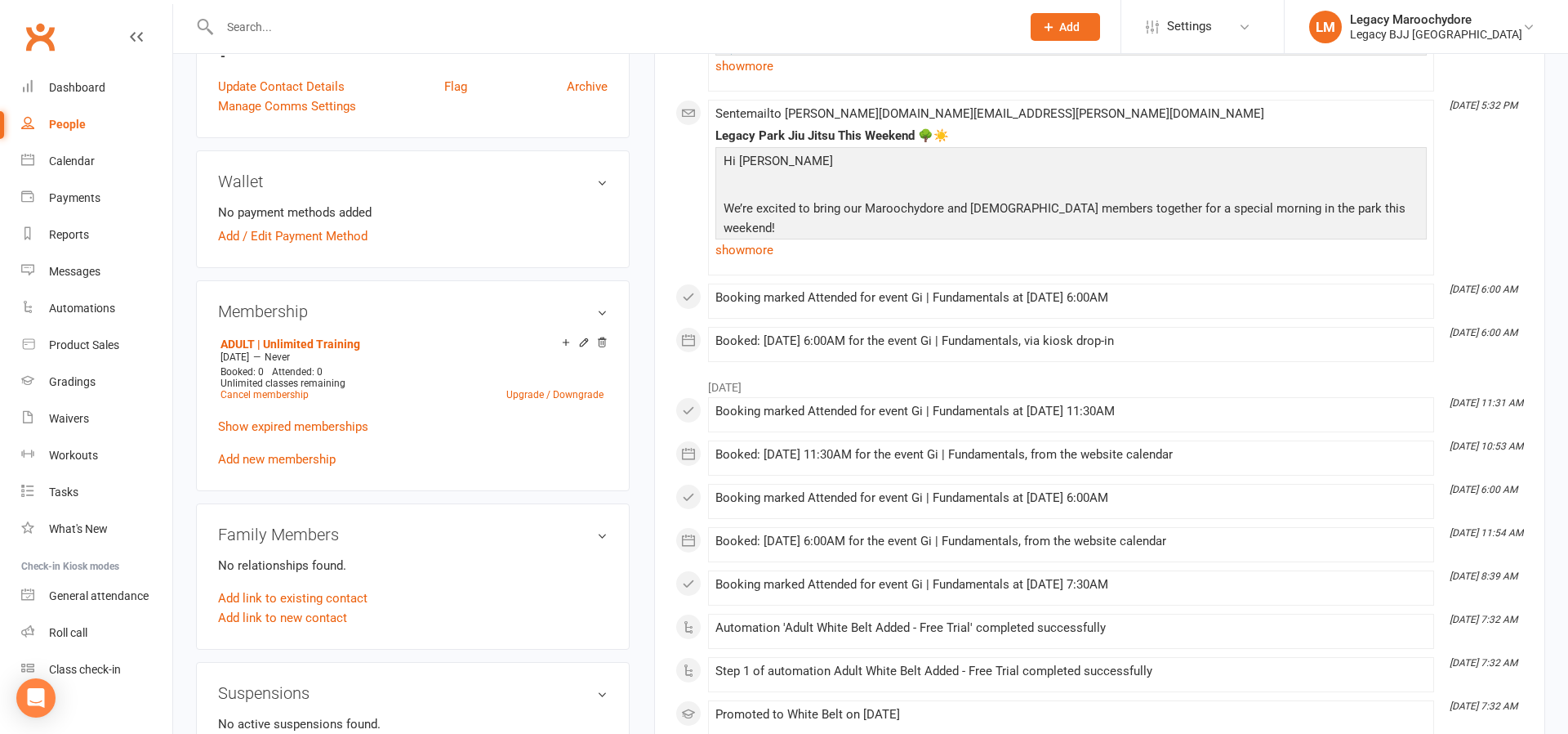
scroll to position [458, 0]
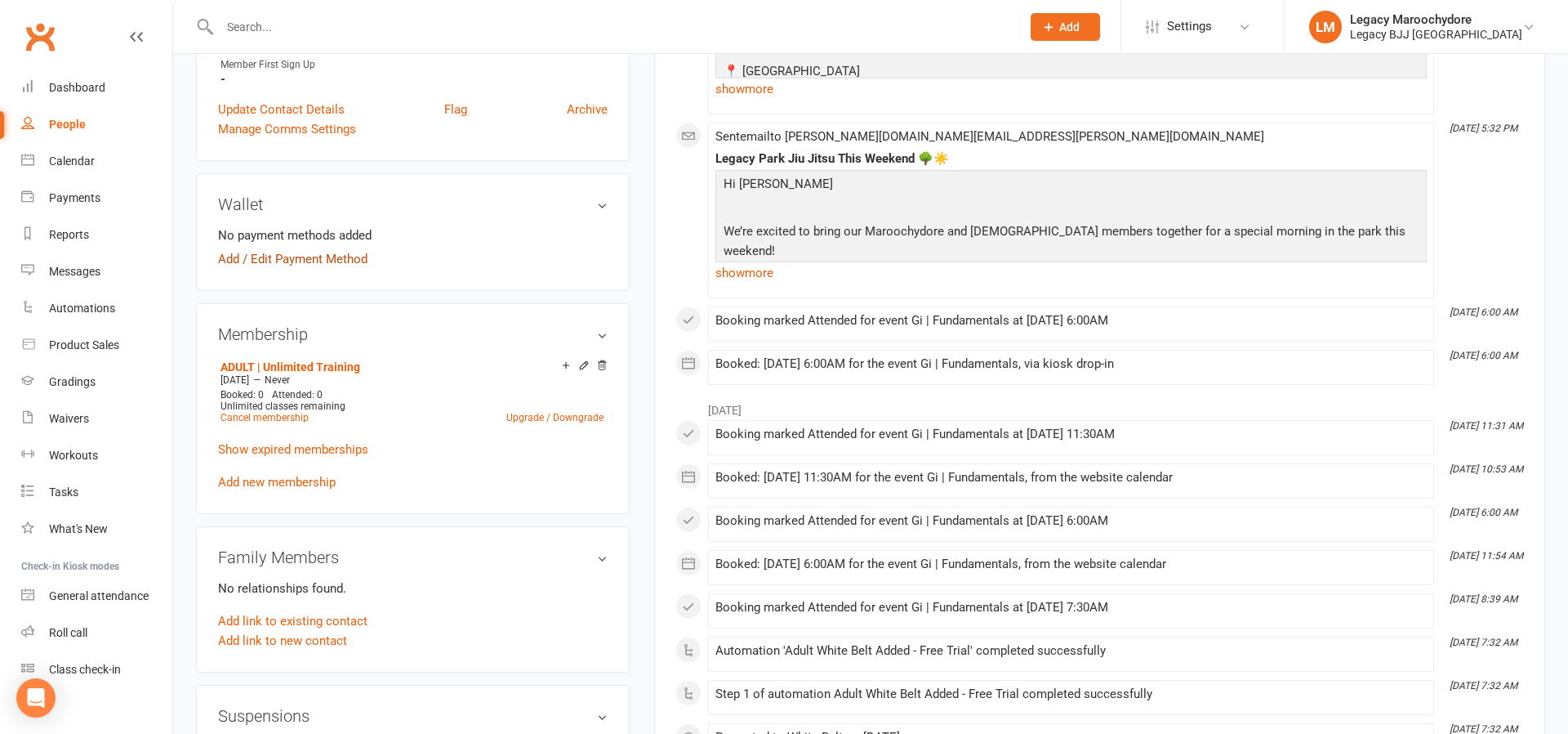
click at [297, 249] on link "Add / Edit Payment Method" at bounding box center [292, 259] width 149 height 19
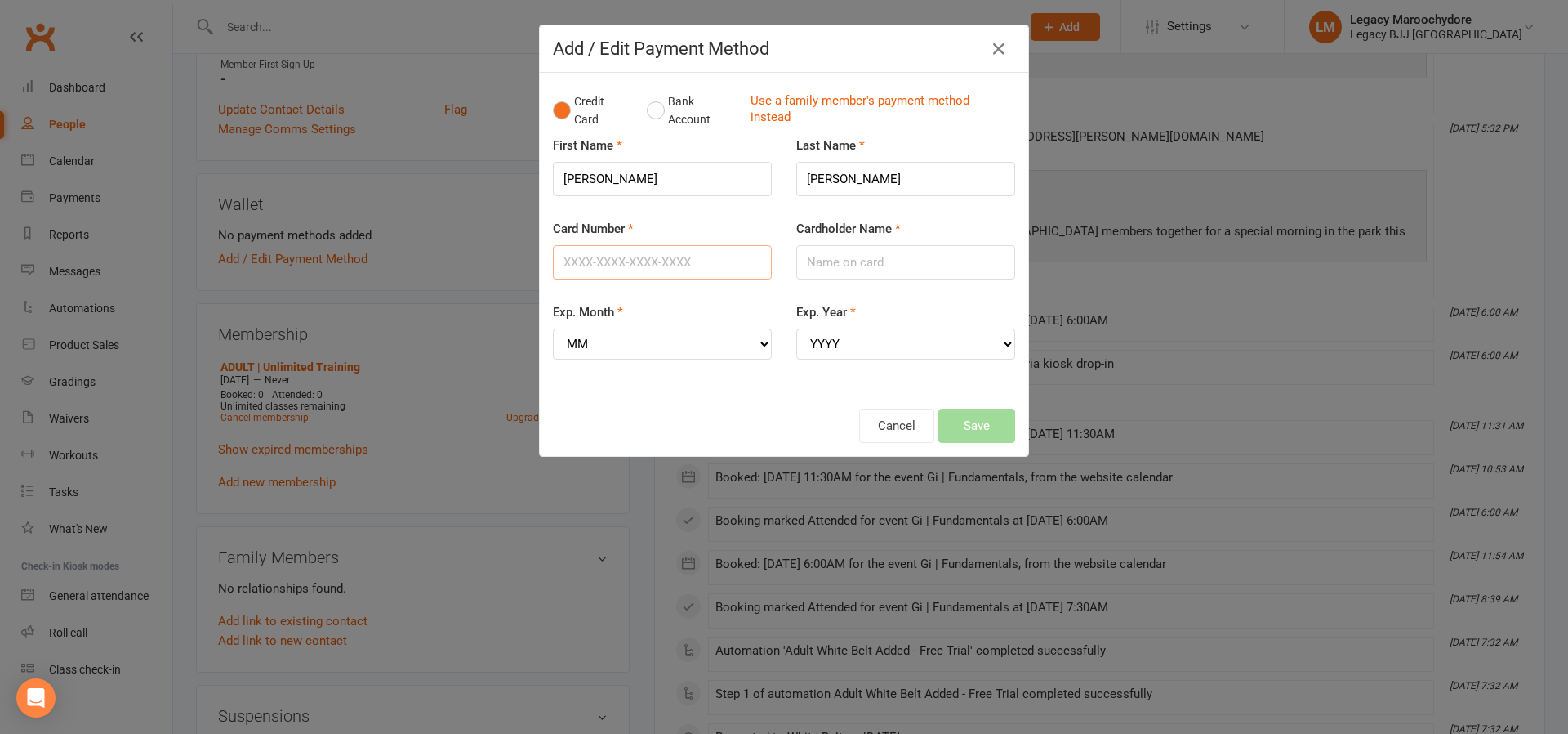
click at [615, 259] on input "Card Number" at bounding box center [662, 263] width 219 height 35
type input "376039575633007"
click at [857, 270] on input "Cardholder Name" at bounding box center [906, 263] width 219 height 35
type input "c"
type input "X"
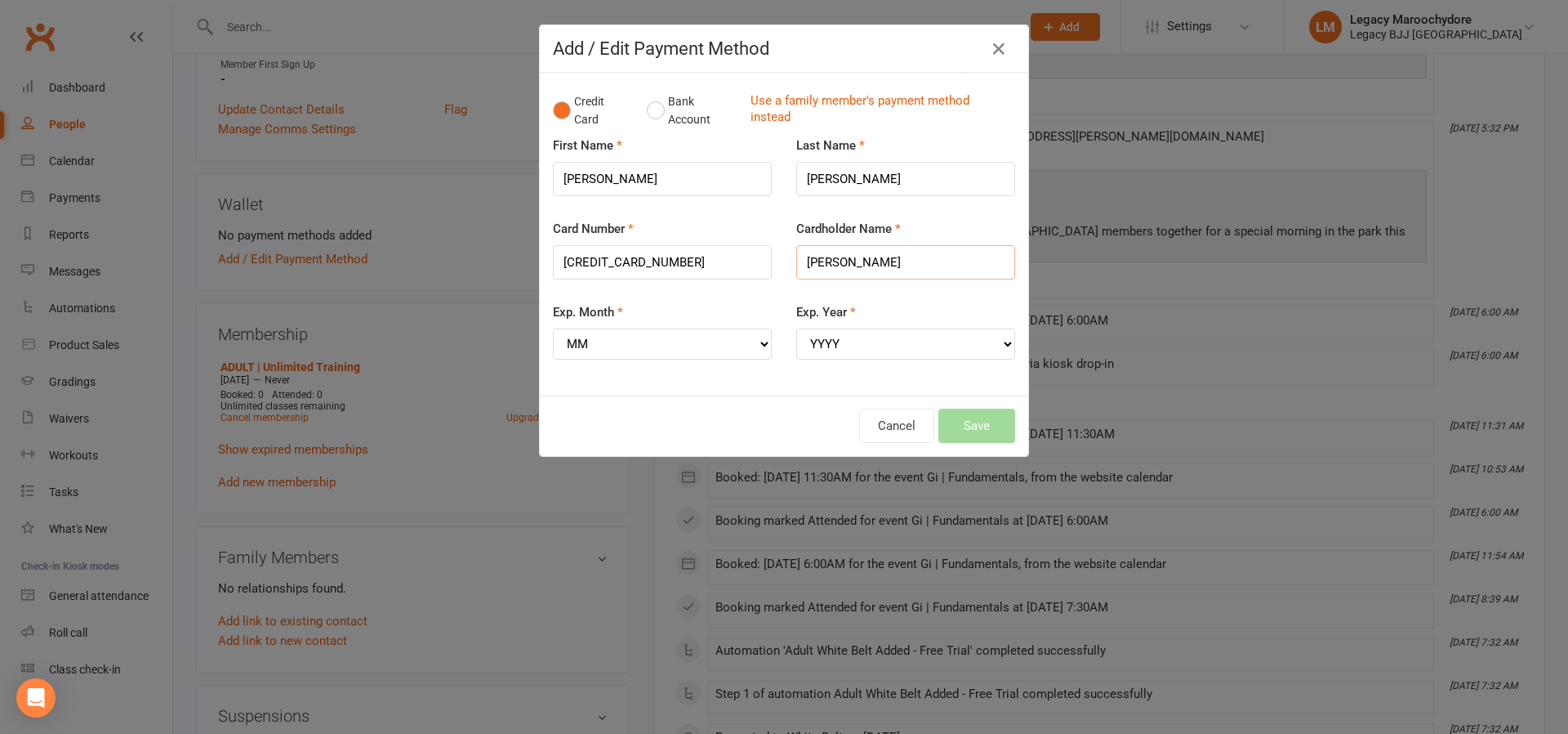
type input "Calvin LYNCH"
select select "10"
select select "2026"
click at [988, 415] on button "Save" at bounding box center [977, 426] width 77 height 35
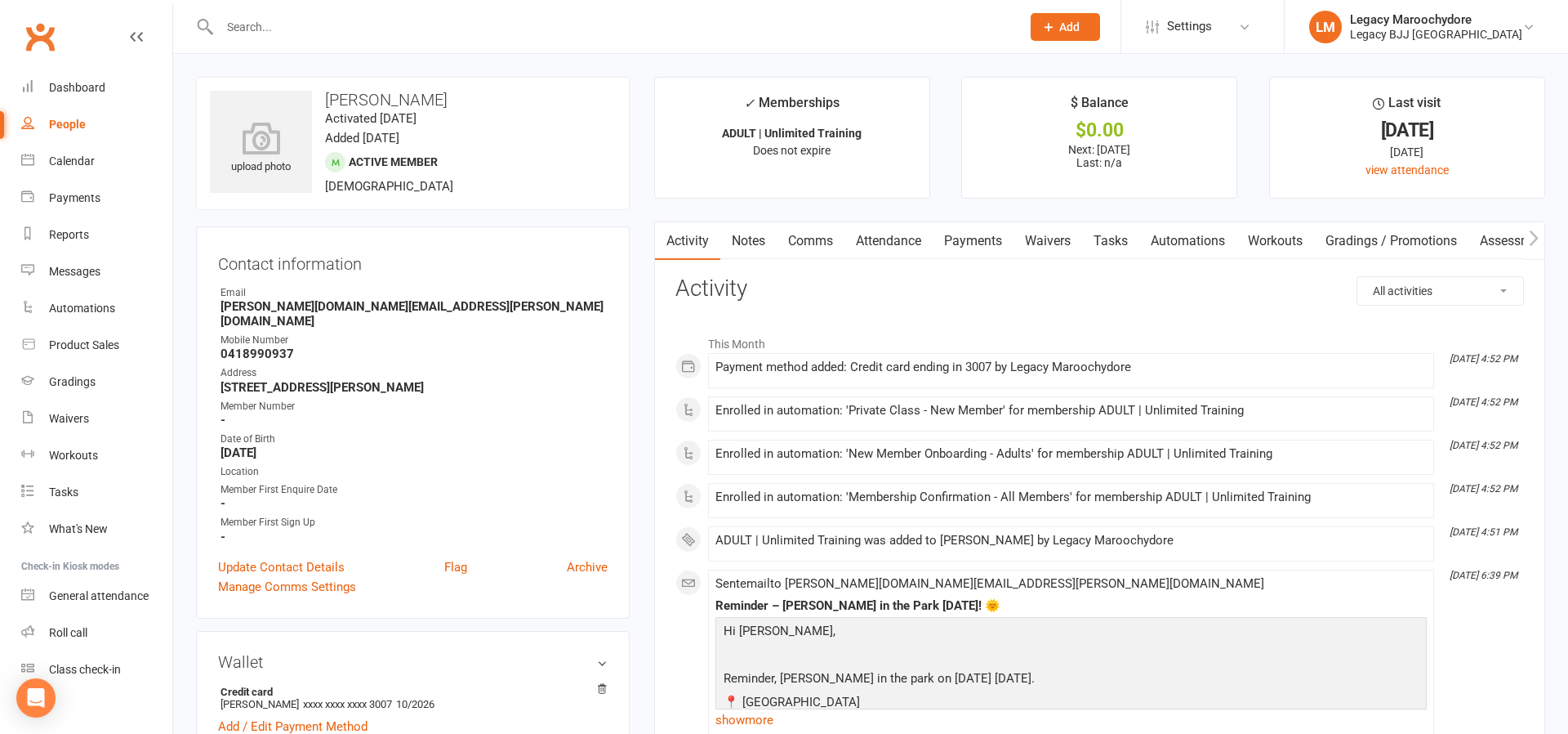
scroll to position [0, 0]
click at [975, 240] on link "Payments" at bounding box center [973, 240] width 81 height 38
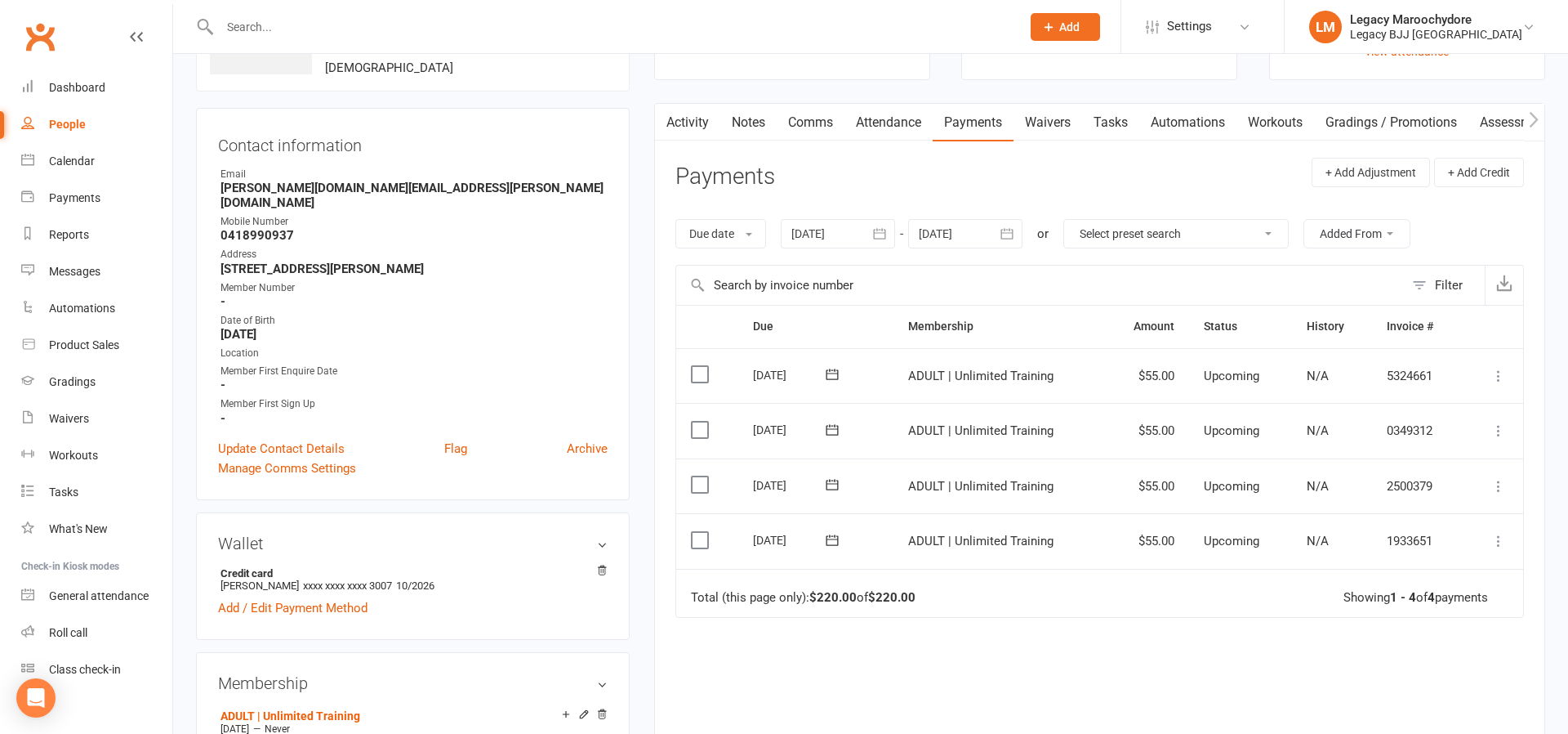
scroll to position [112, 0]
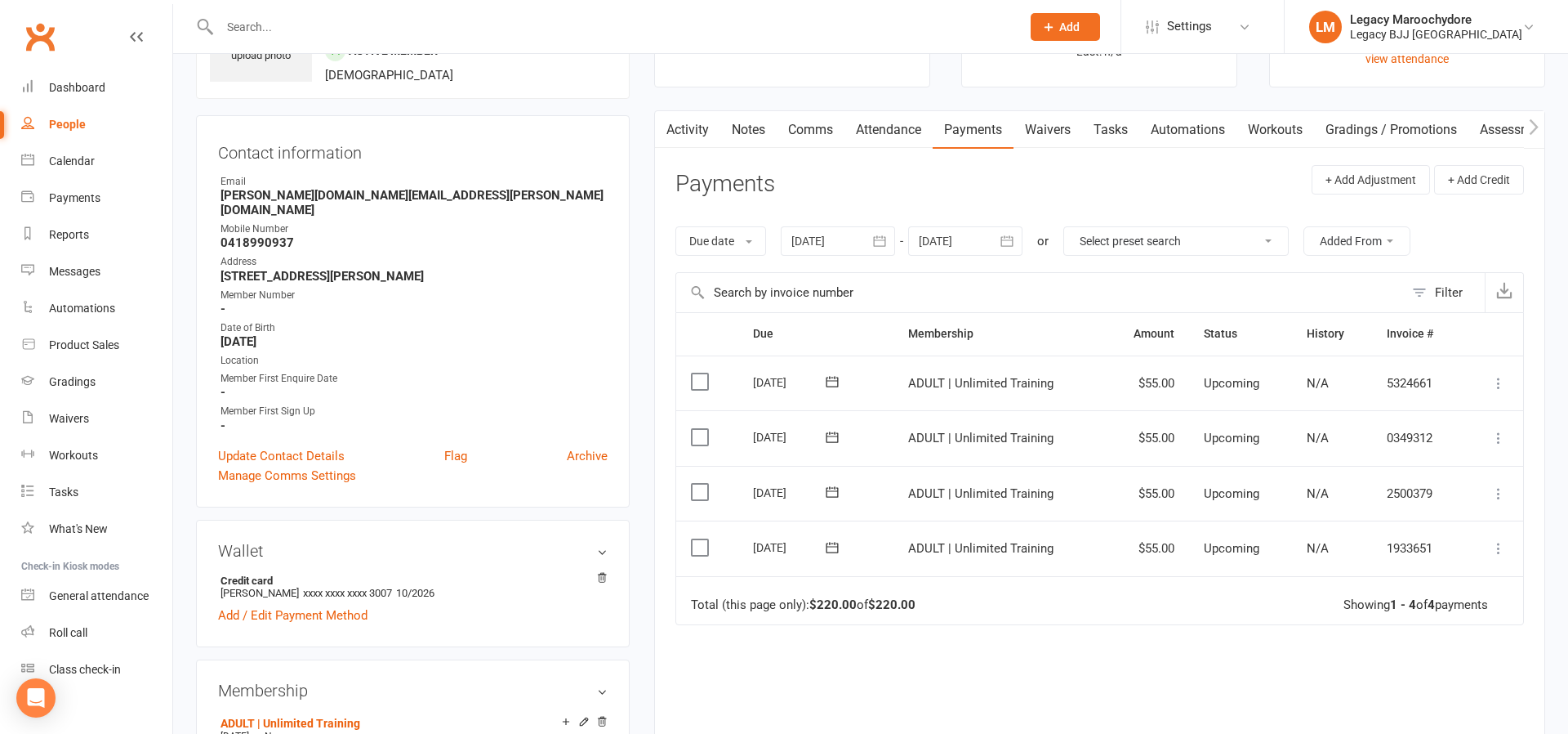
click at [1499, 541] on icon at bounding box center [1499, 548] width 16 height 16
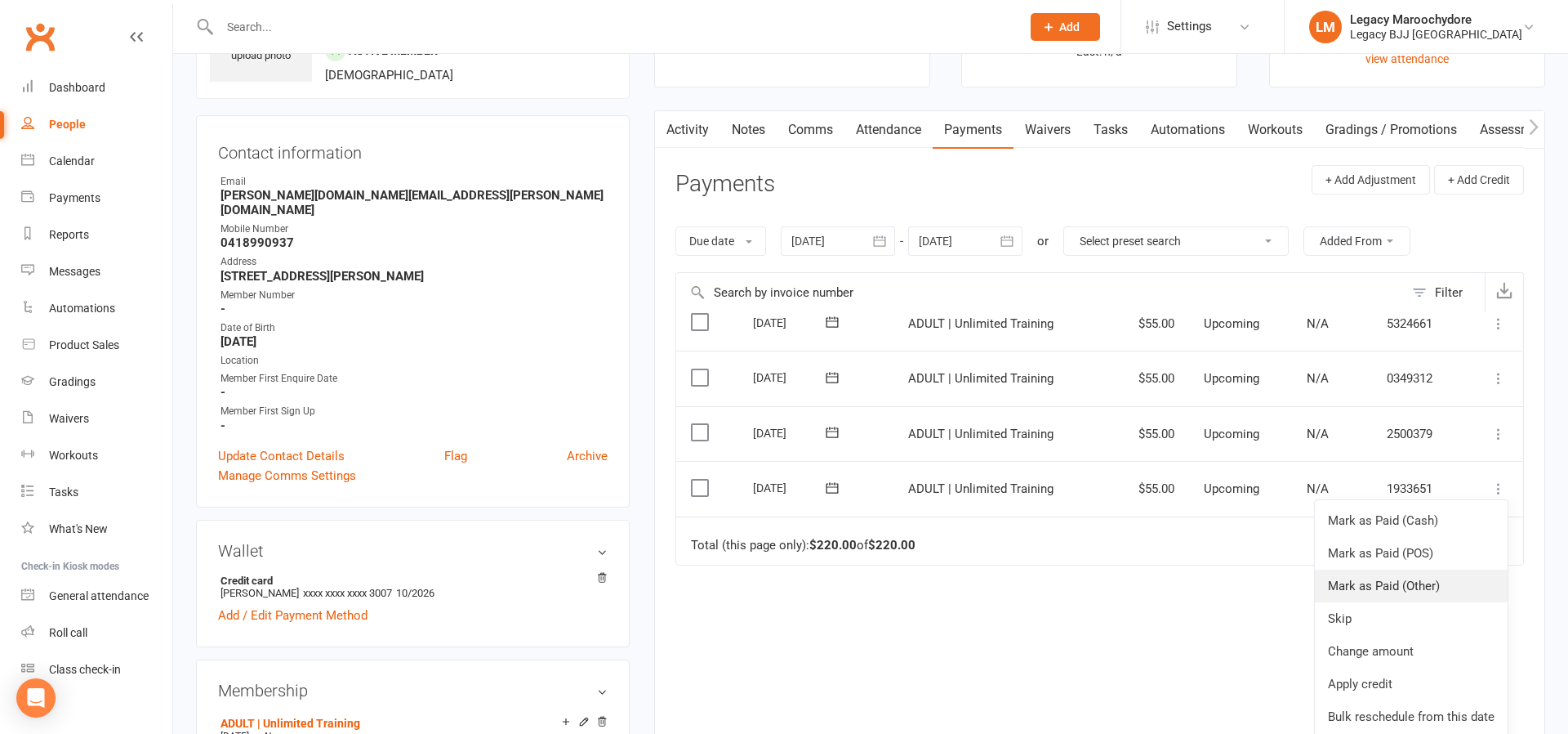
scroll to position [63, 0]
click at [1420, 635] on link "Change amount" at bounding box center [1411, 651] width 193 height 33
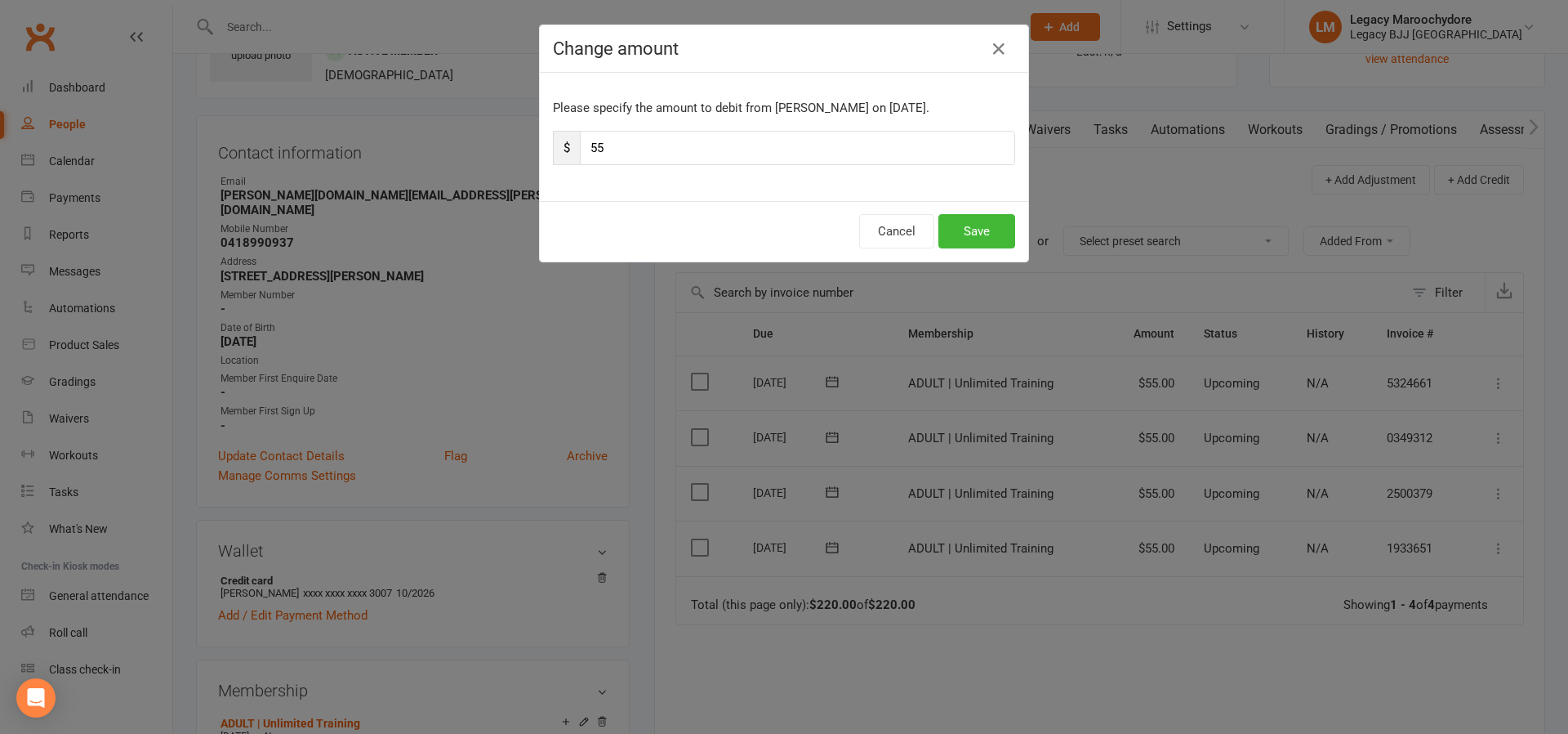
scroll to position [0, 0]
click at [643, 143] on input "55" at bounding box center [797, 148] width 436 height 35
type input "22"
type input "22.5"
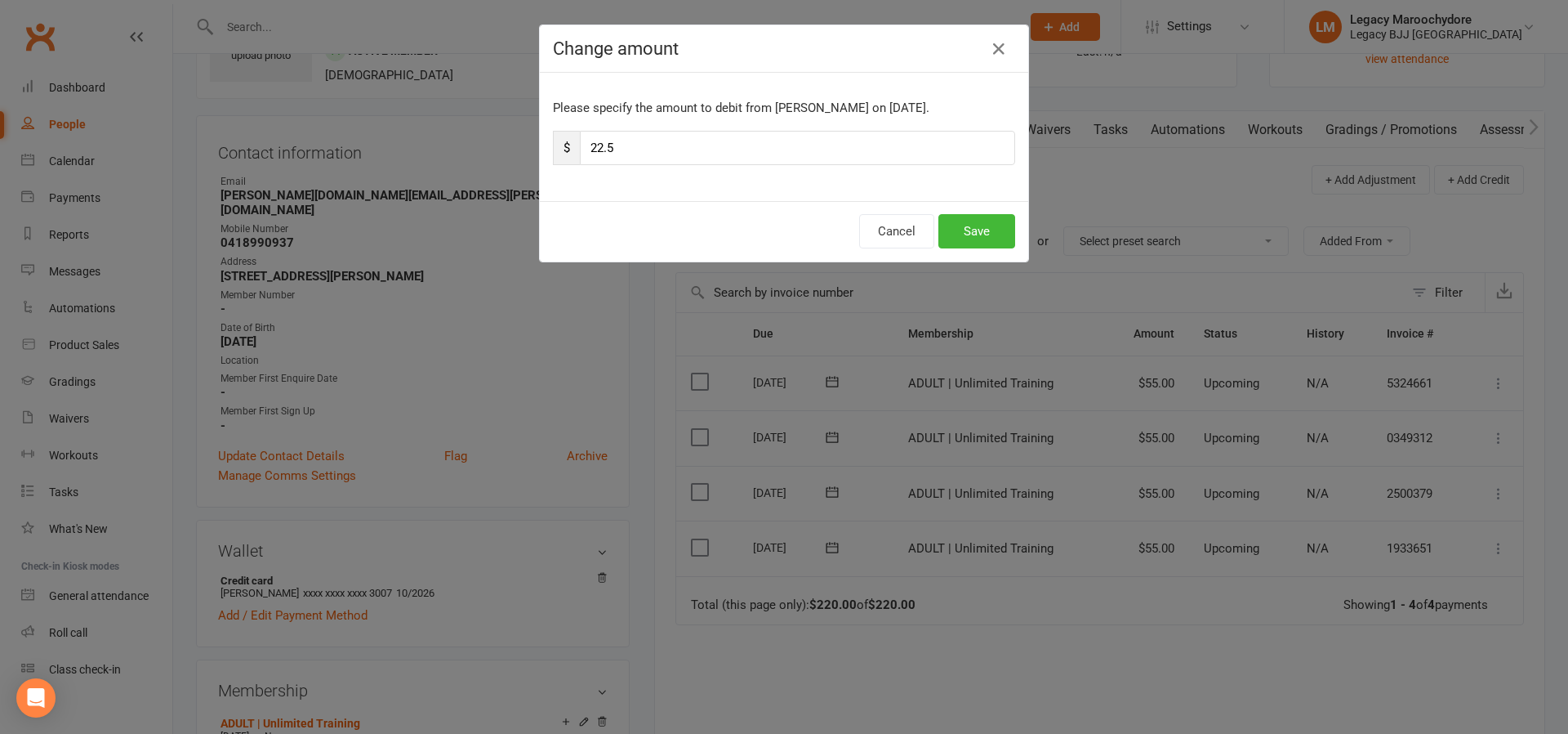
drag, startPoint x: 990, startPoint y: 227, endPoint x: 1178, endPoint y: 349, distance: 224.1
click at [991, 227] on button "Save" at bounding box center [977, 232] width 77 height 35
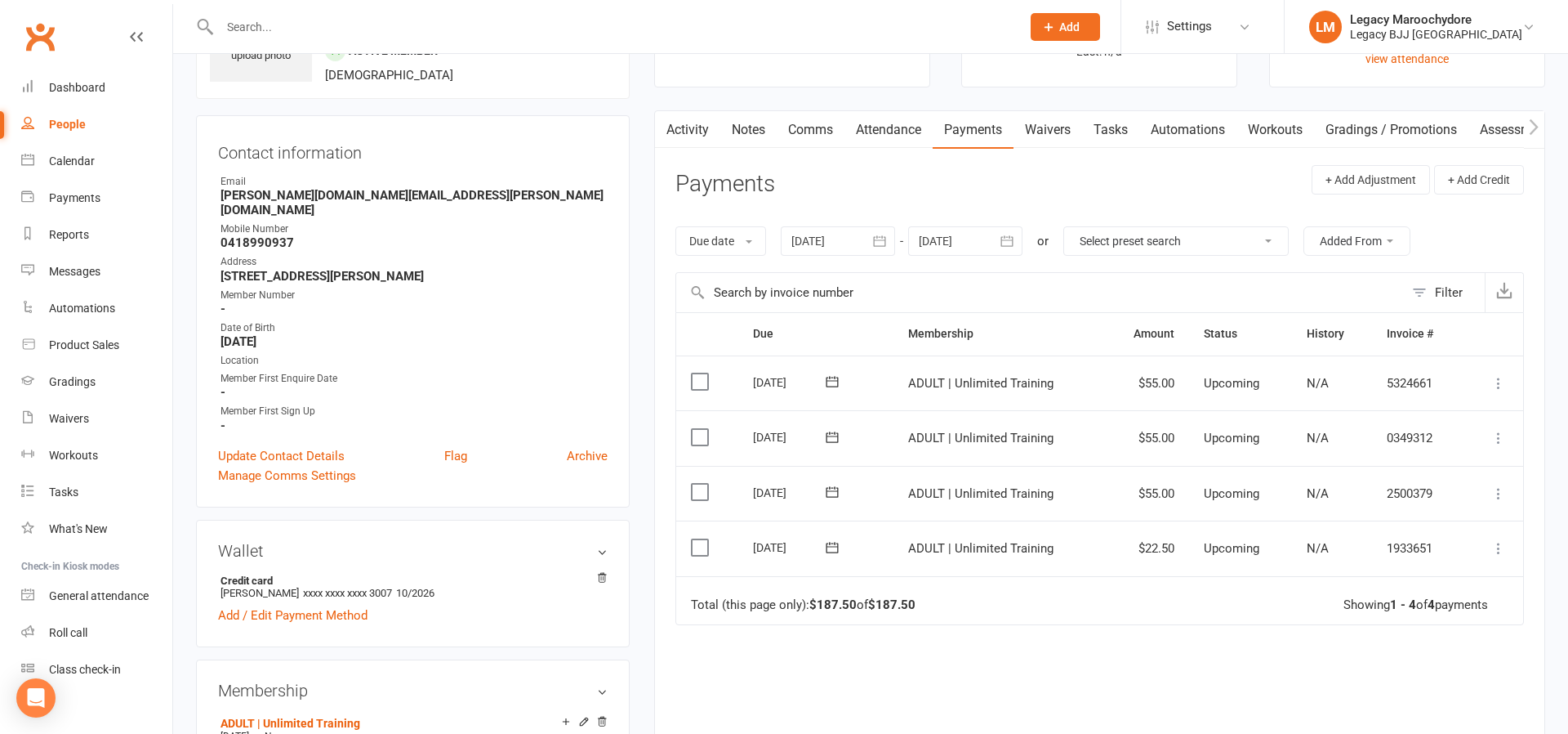
click at [1498, 486] on icon at bounding box center [1499, 494] width 16 height 16
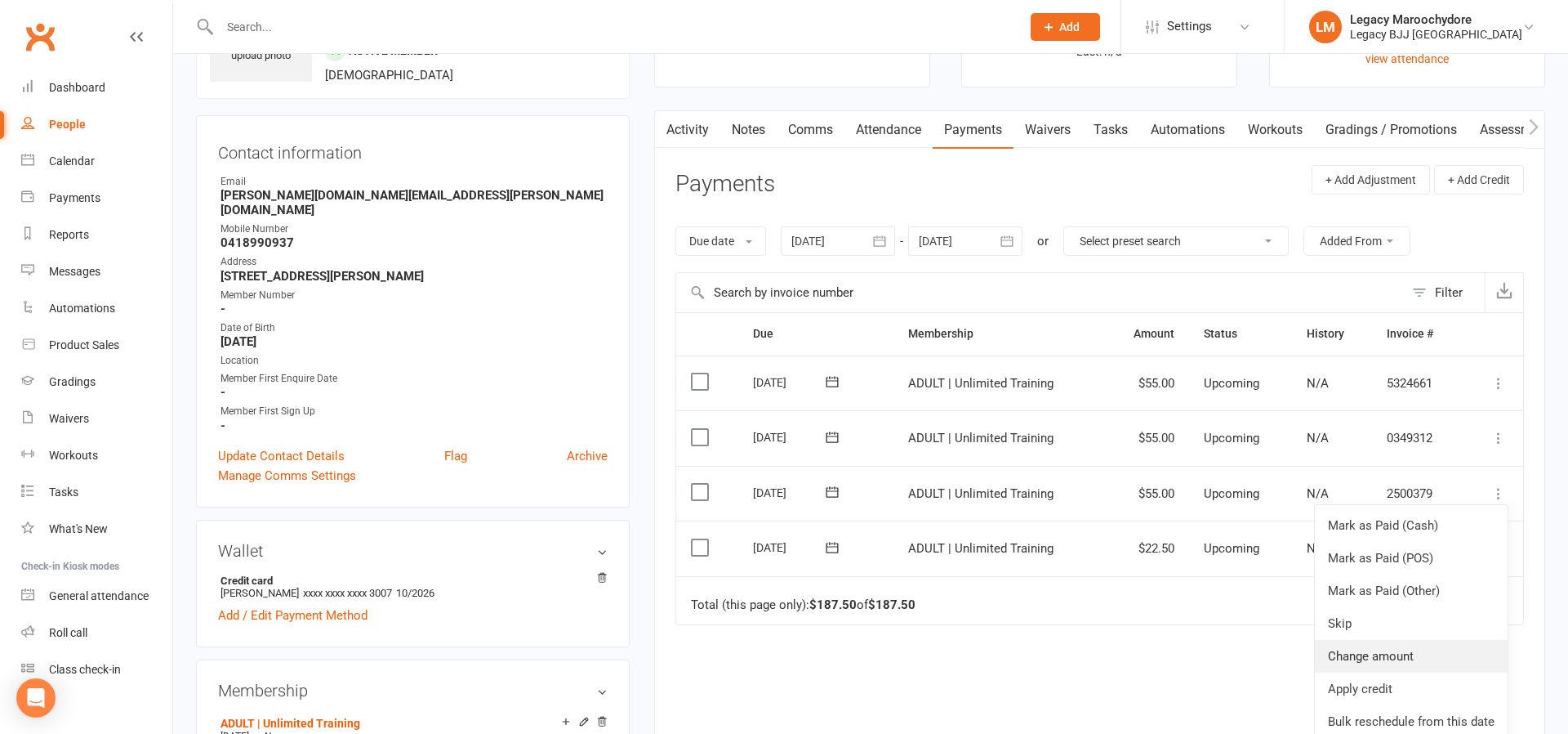
click at [1398, 640] on link "Change amount" at bounding box center [1411, 656] width 193 height 33
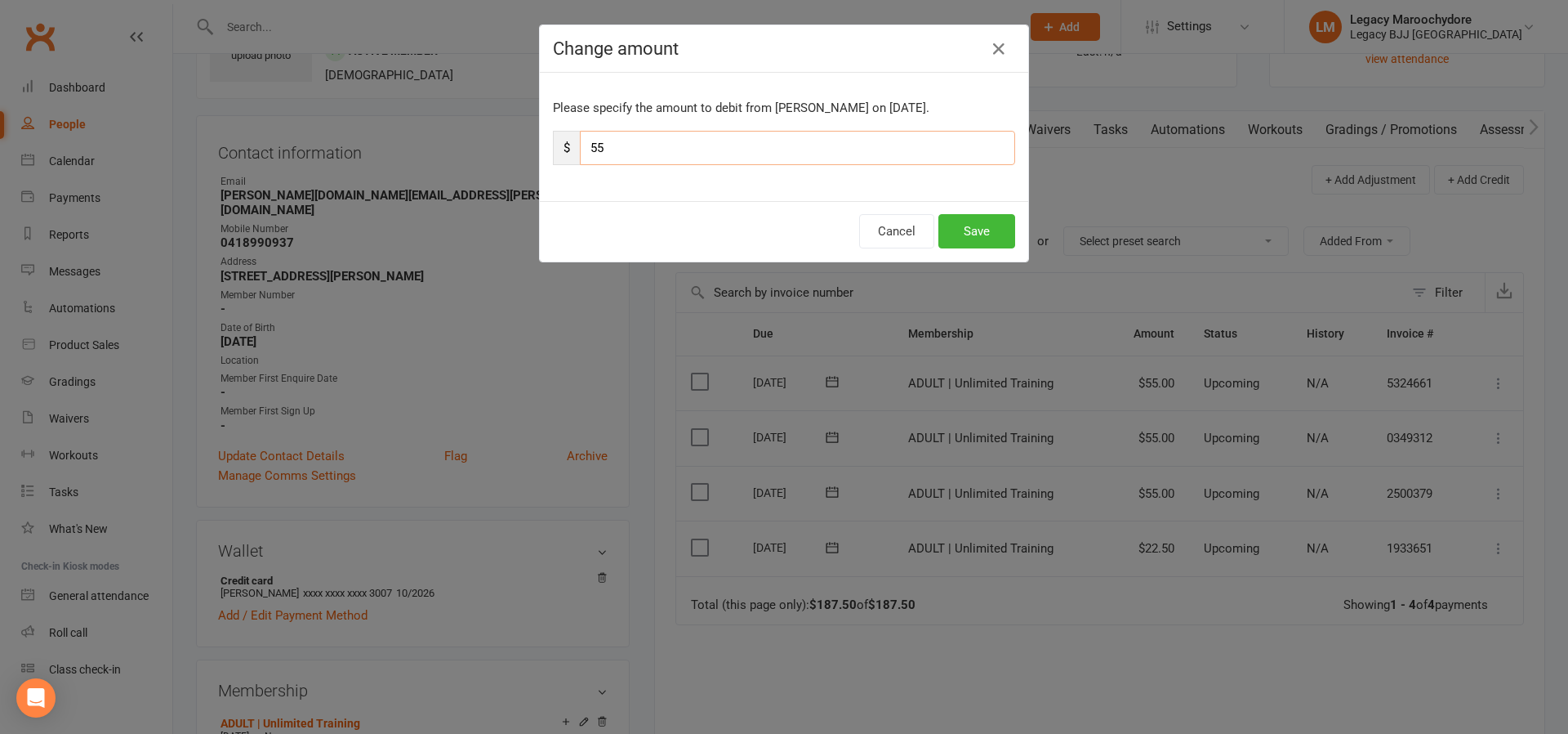
click at [642, 145] on input "55" at bounding box center [797, 148] width 436 height 35
type input "22"
type input "22.5"
click at [1005, 231] on button "Save" at bounding box center [977, 232] width 77 height 35
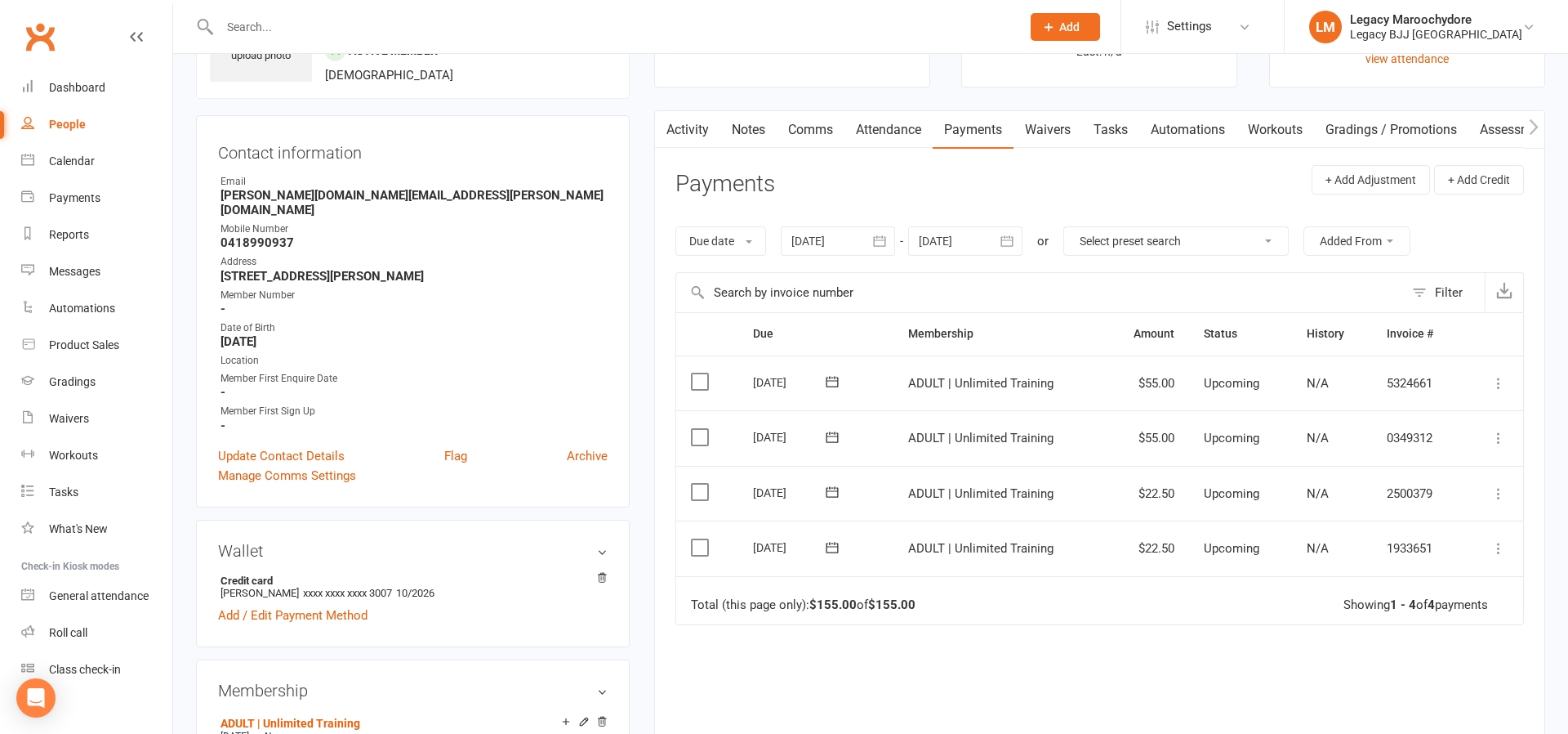
click at [1498, 430] on icon at bounding box center [1499, 438] width 16 height 16
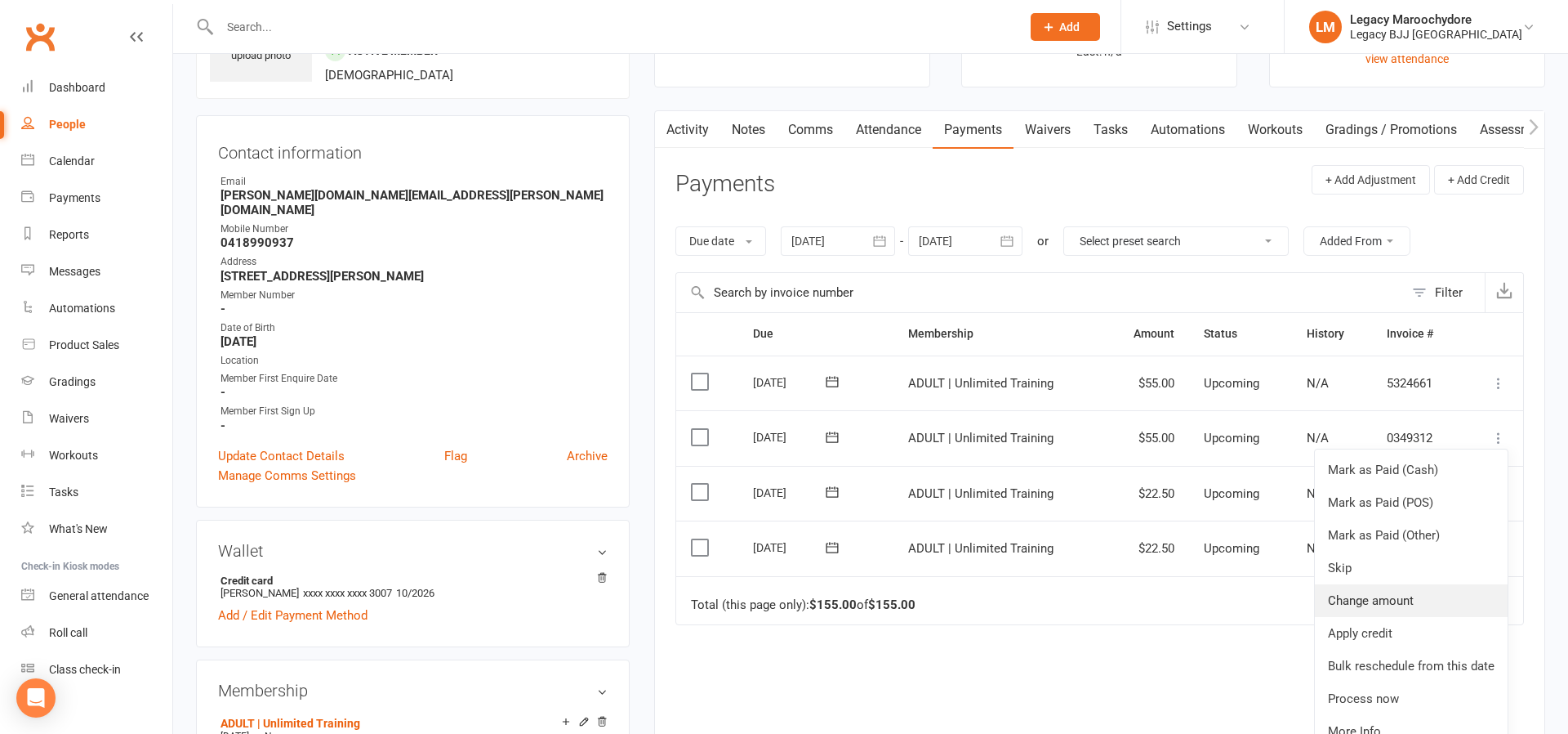
click at [1392, 590] on link "Change amount" at bounding box center [1411, 601] width 193 height 33
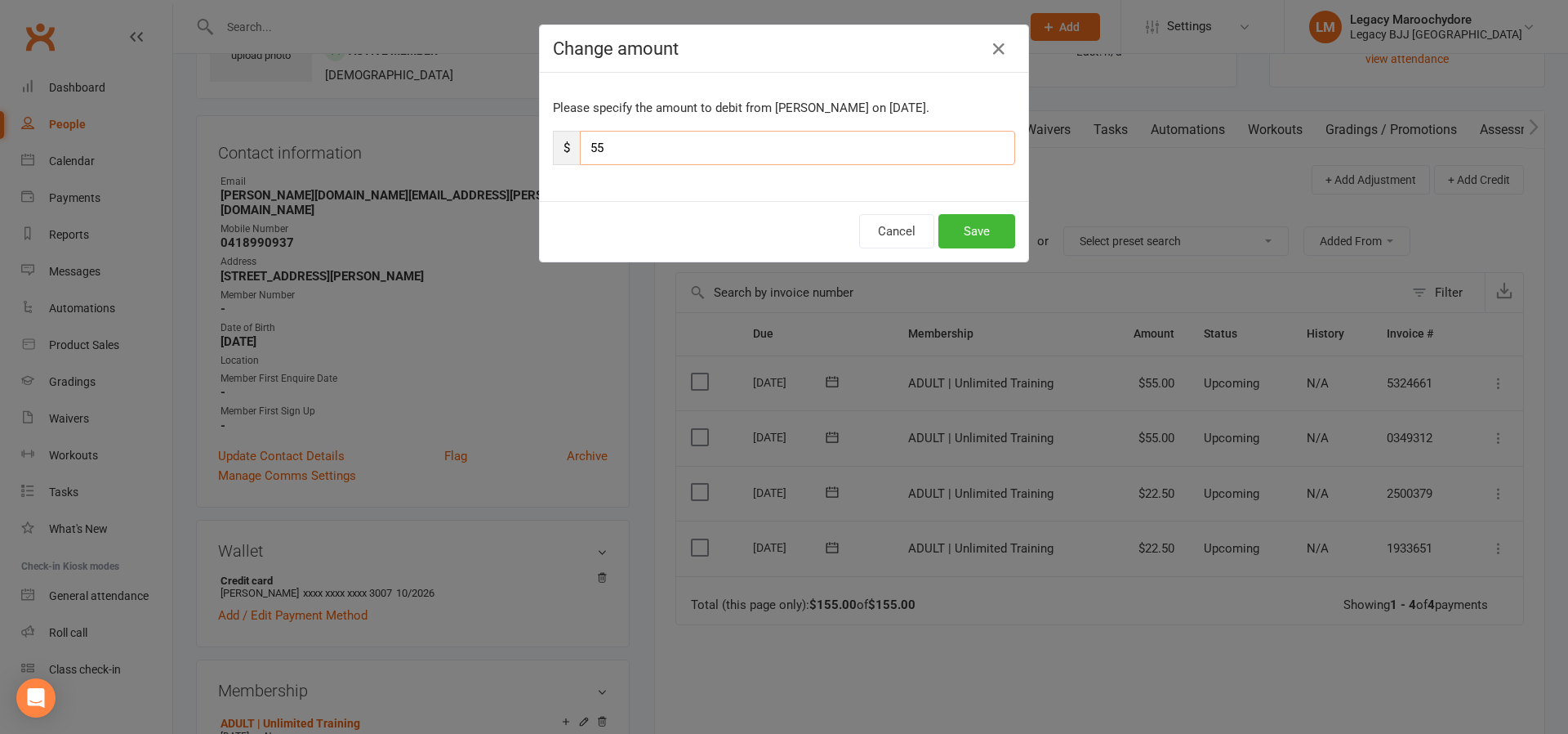
click at [622, 143] on input "55" at bounding box center [797, 148] width 436 height 35
type input "22"
type input "22.5"
click at [1002, 237] on button "Save" at bounding box center [977, 232] width 77 height 35
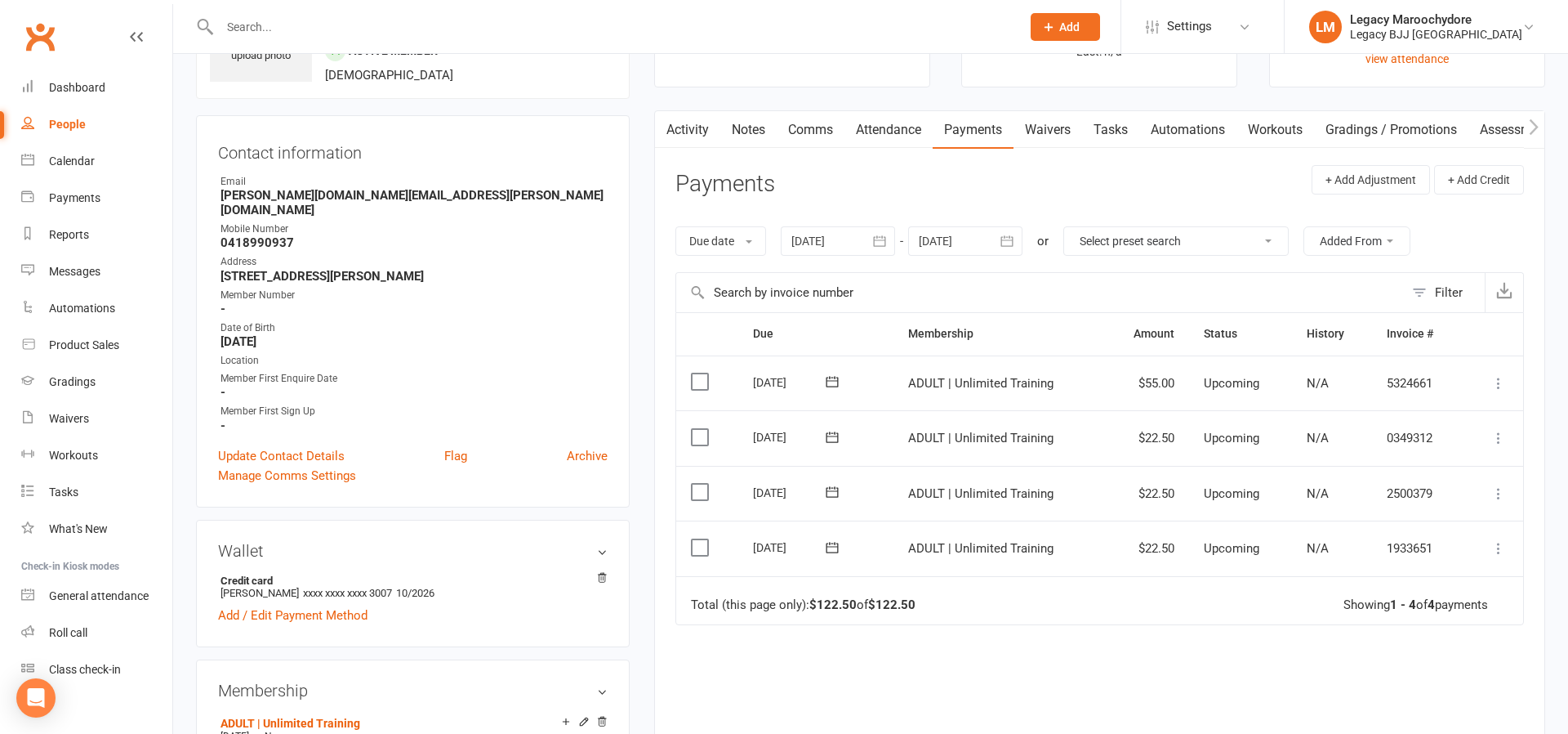
click at [1498, 375] on icon at bounding box center [1499, 383] width 16 height 16
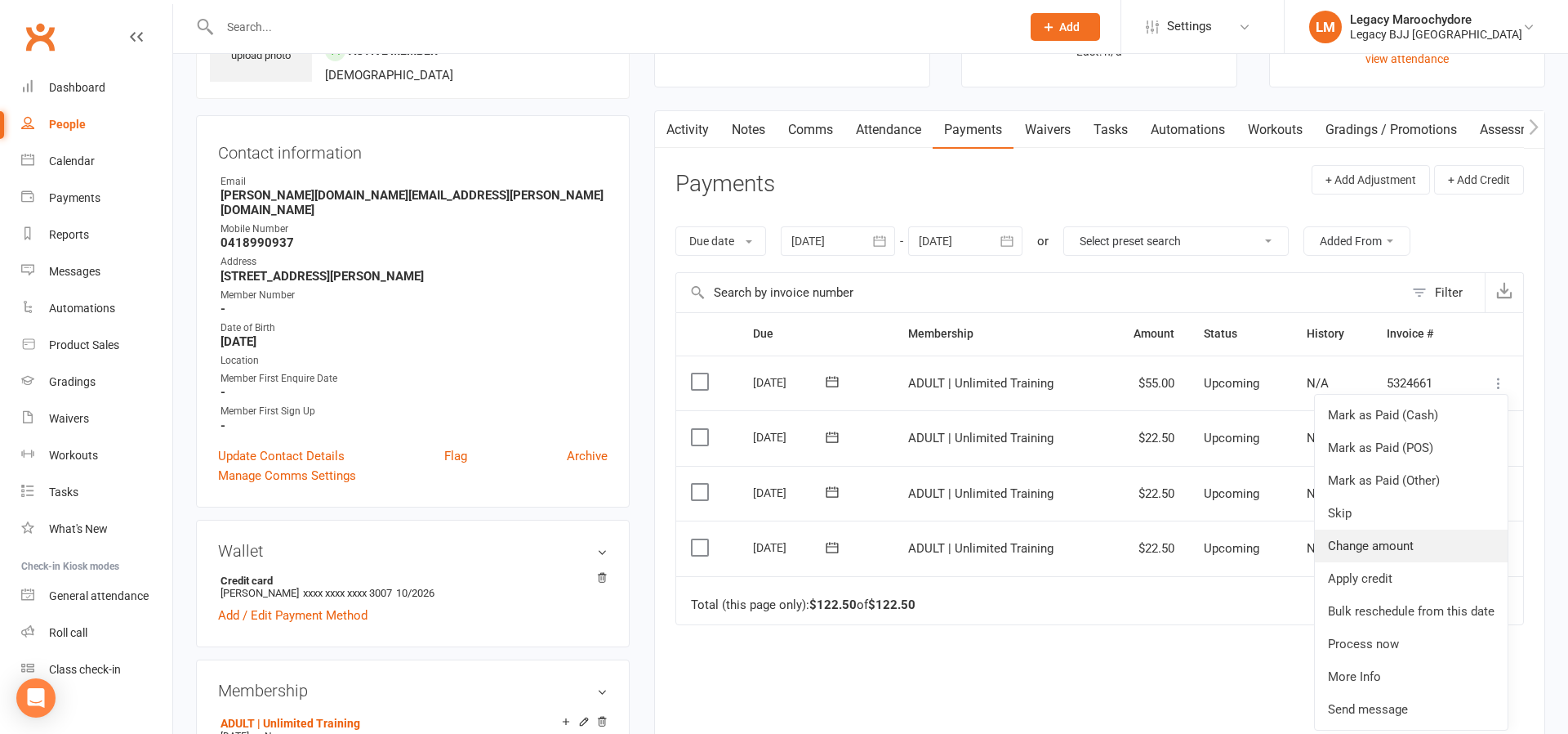
click at [1425, 542] on link "Change amount" at bounding box center [1411, 546] width 193 height 33
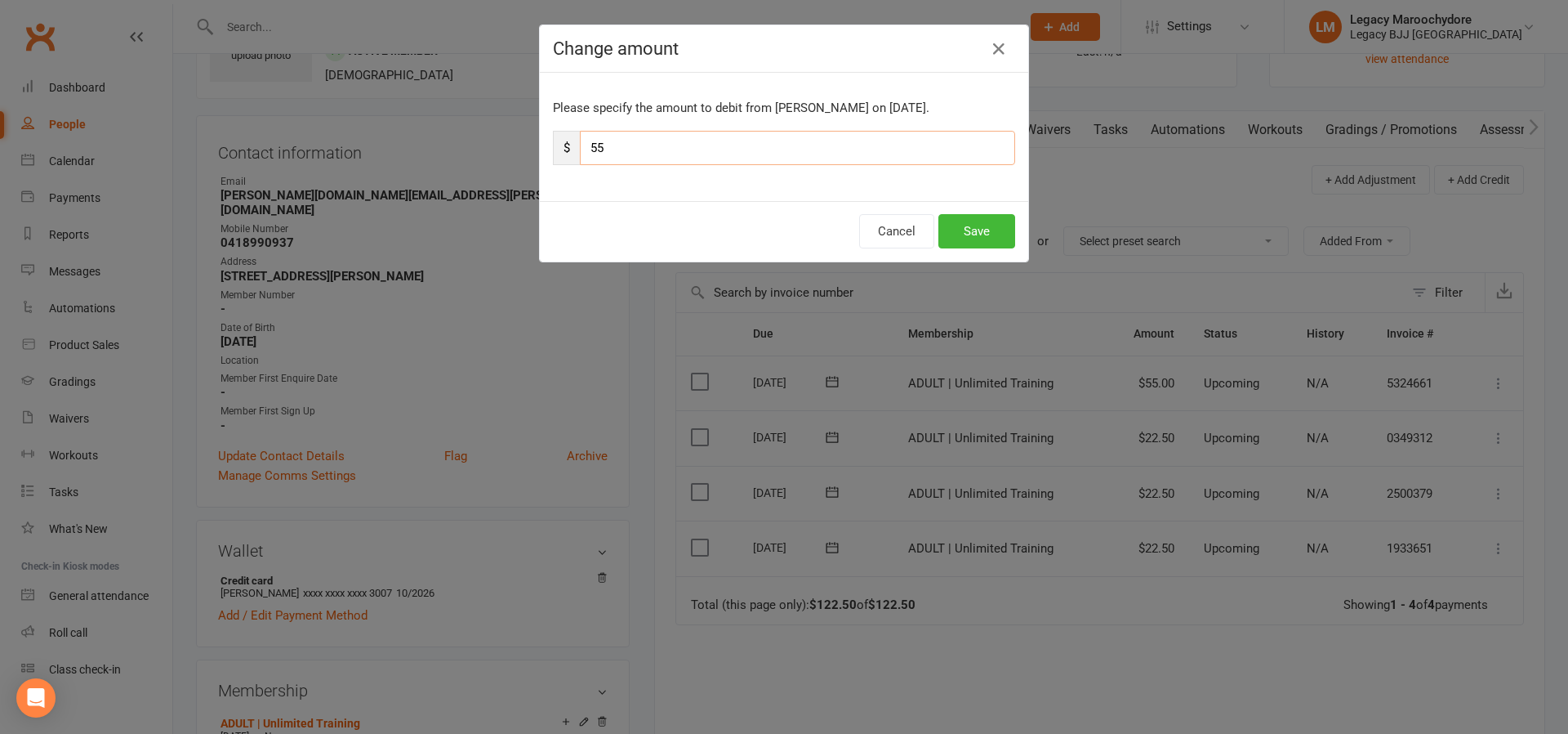
click at [663, 152] on input "55" at bounding box center [797, 148] width 436 height 35
type input "22"
type input "22.5"
click at [971, 229] on button "Save" at bounding box center [977, 232] width 77 height 35
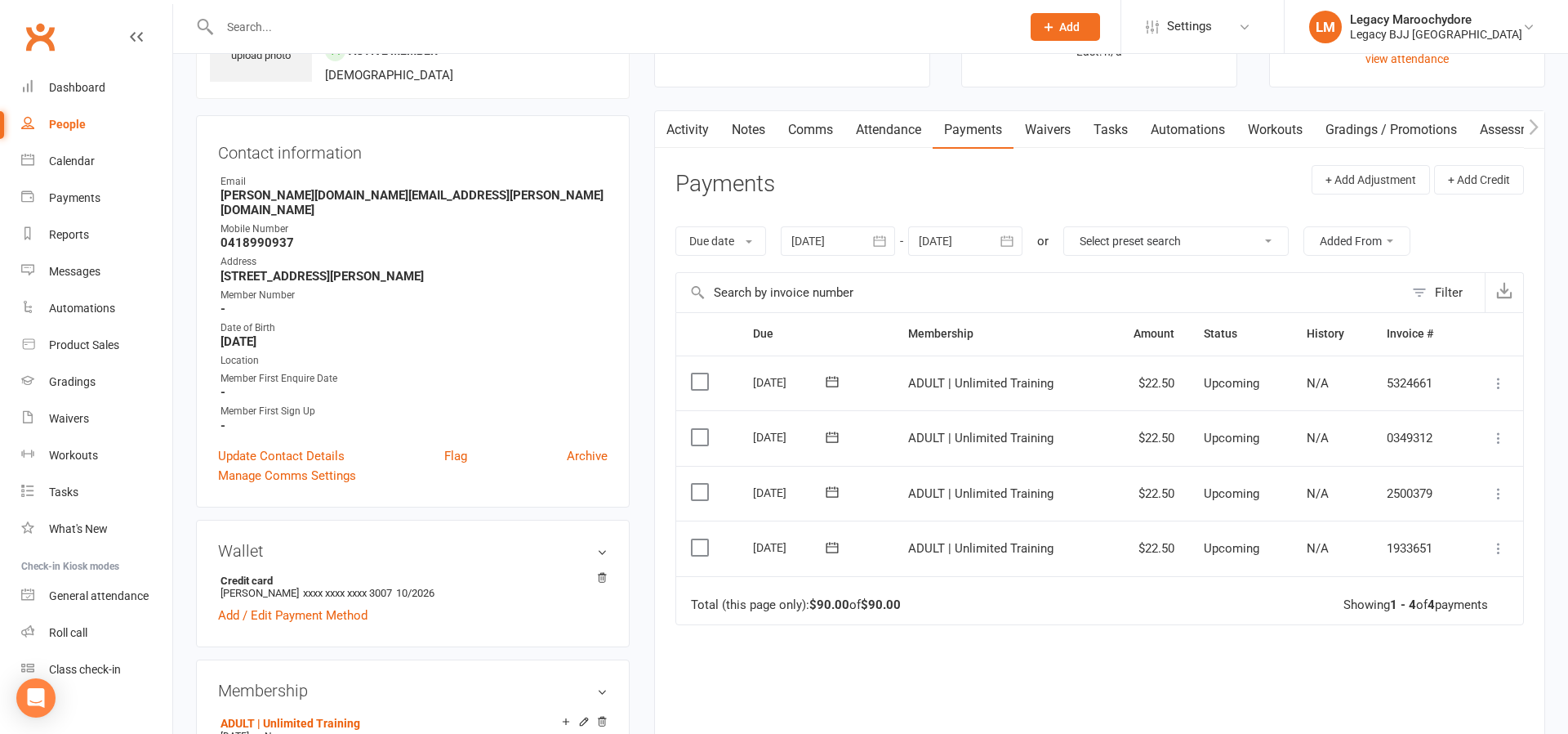
click at [1500, 541] on icon at bounding box center [1499, 548] width 16 height 16
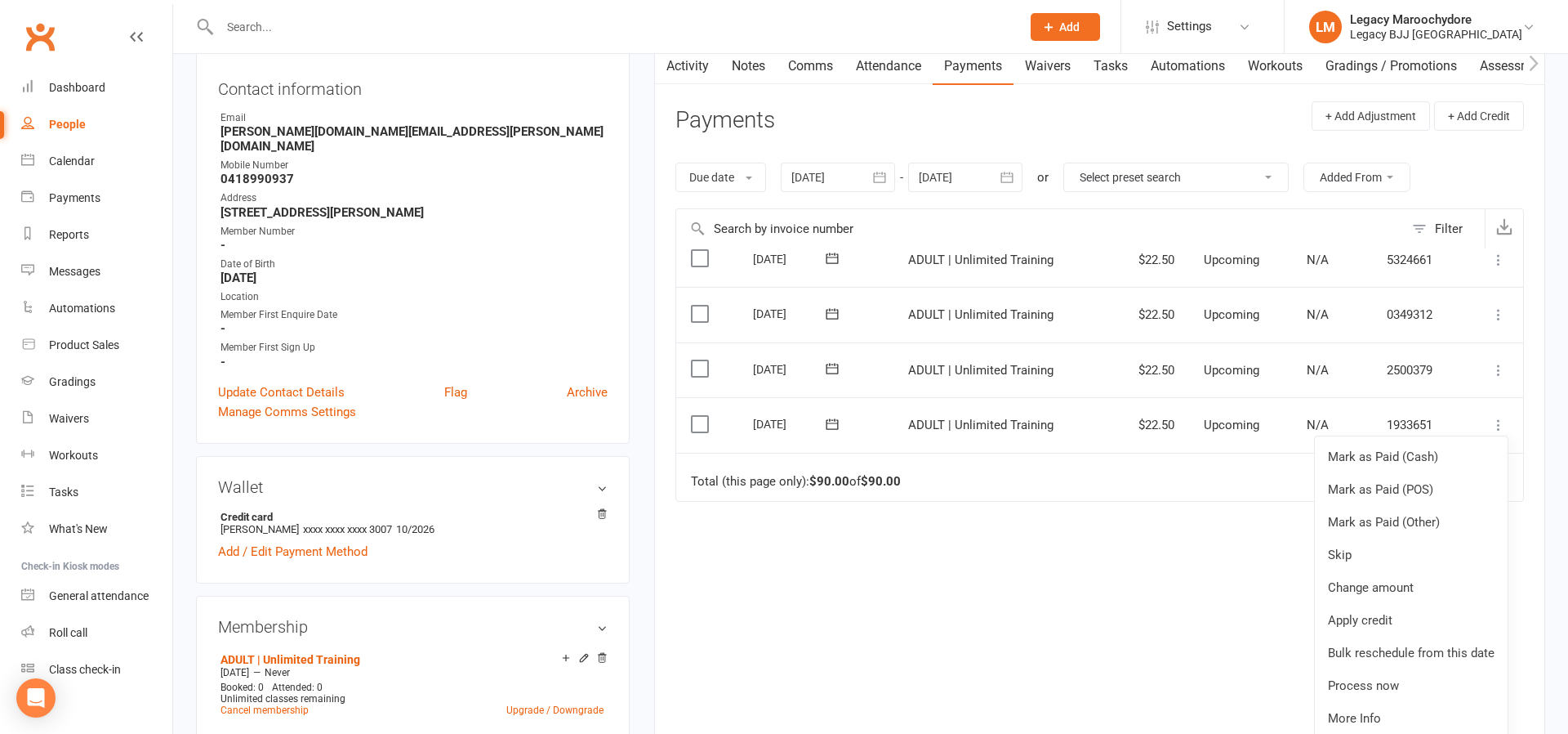
scroll to position [174, 0]
click at [1340, 638] on link "Bulk reschedule from this date" at bounding box center [1411, 654] width 193 height 33
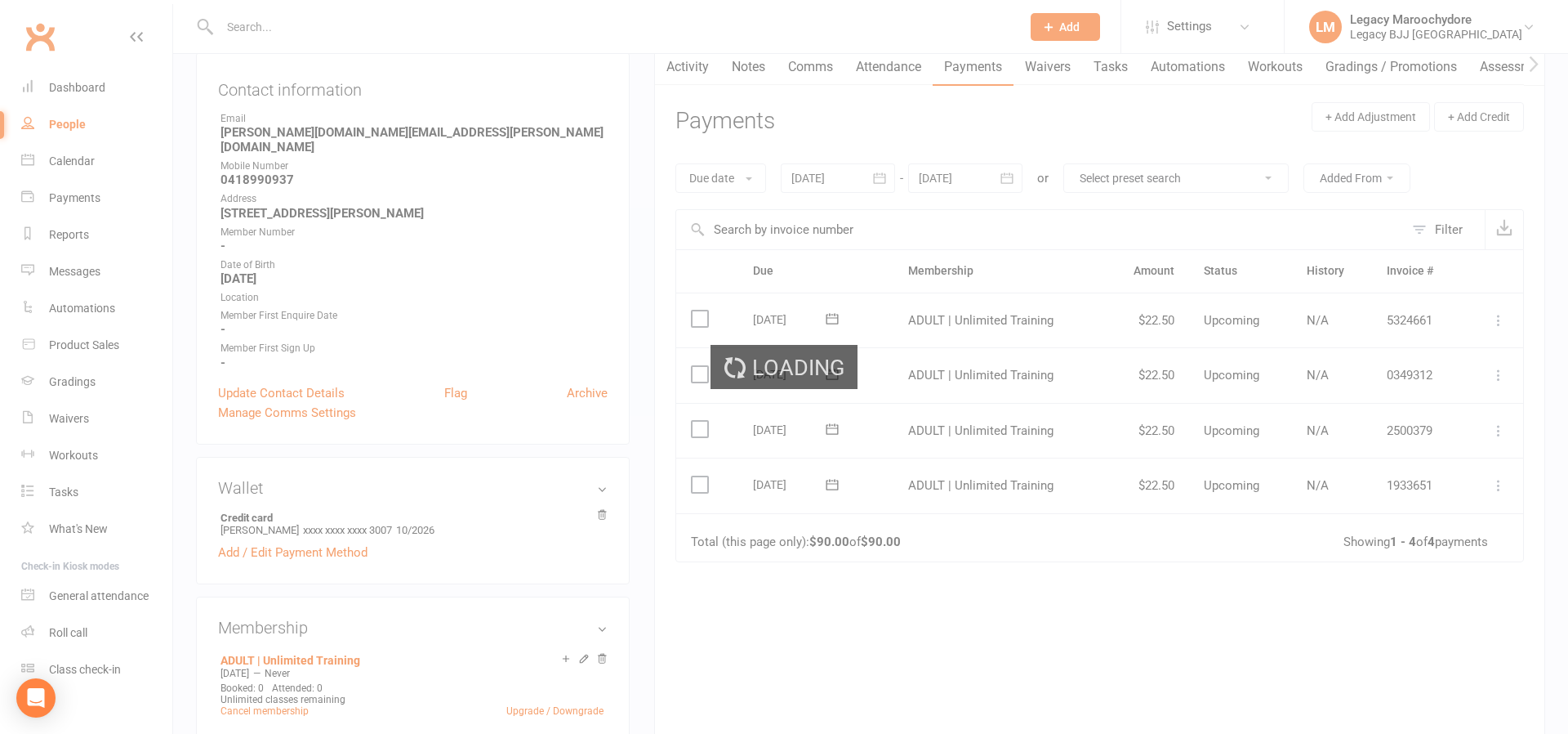
scroll to position [0, 0]
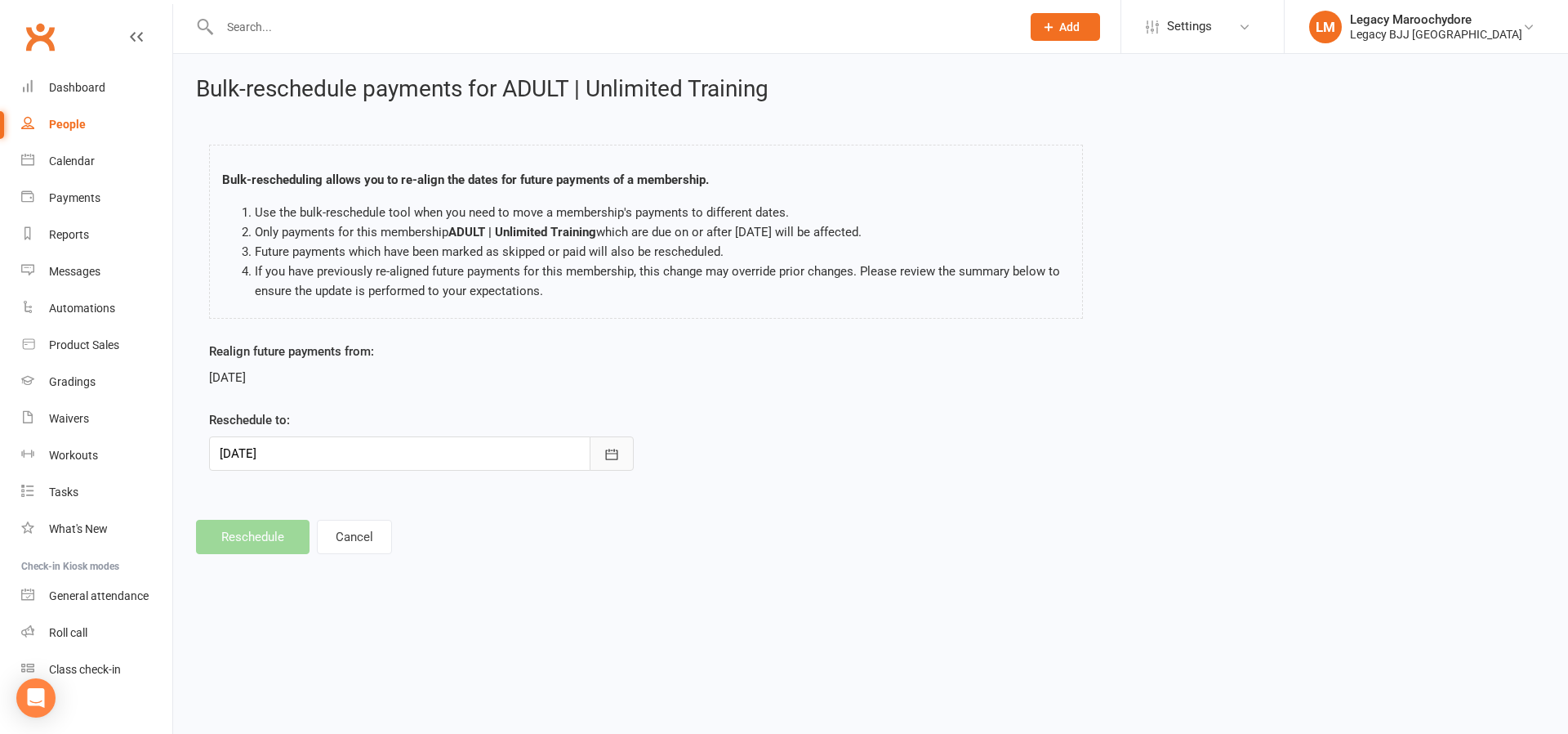
click at [619, 456] on icon "button" at bounding box center [611, 454] width 16 height 16
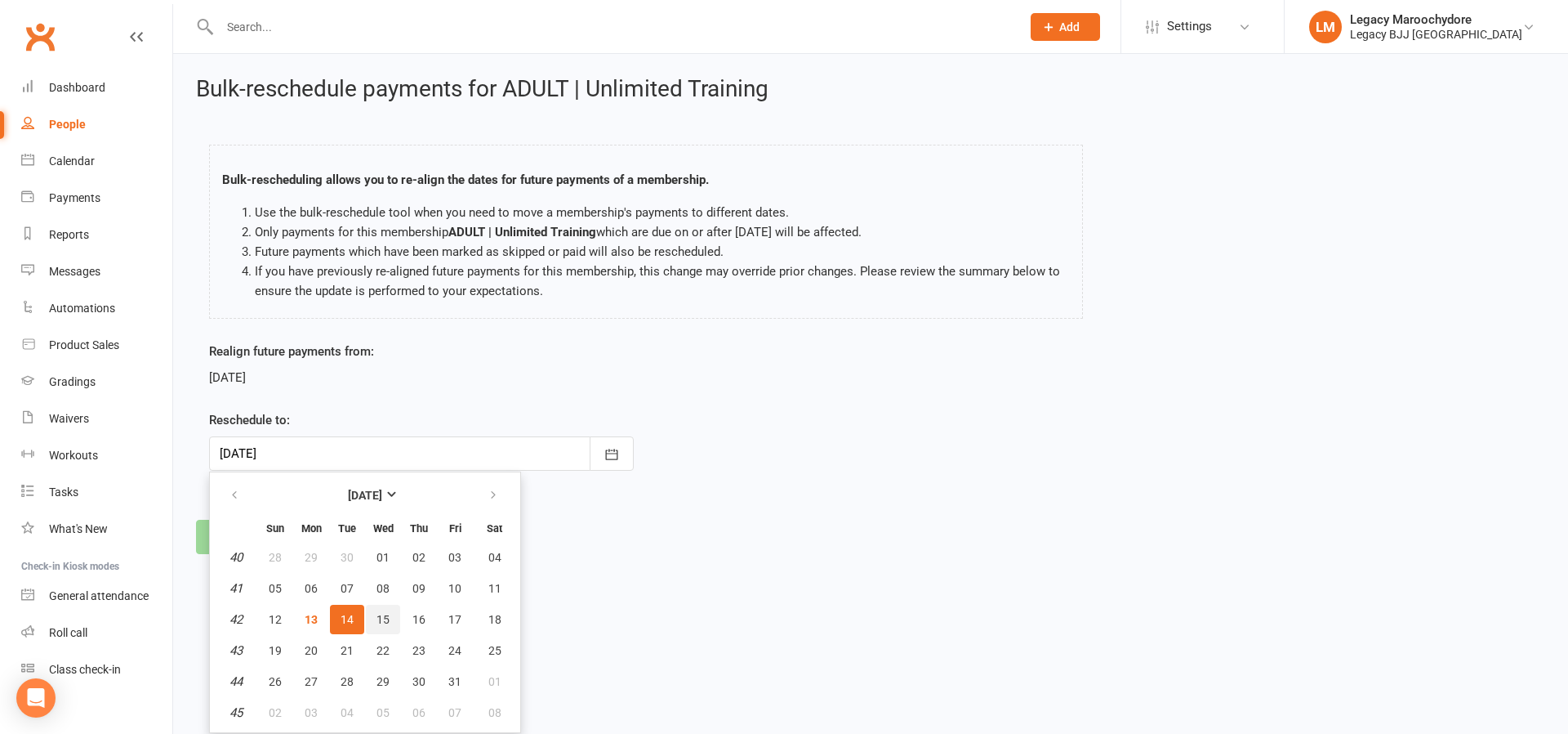
click at [380, 615] on span "15" at bounding box center [384, 620] width 13 height 13
type input "15 Oct 2025"
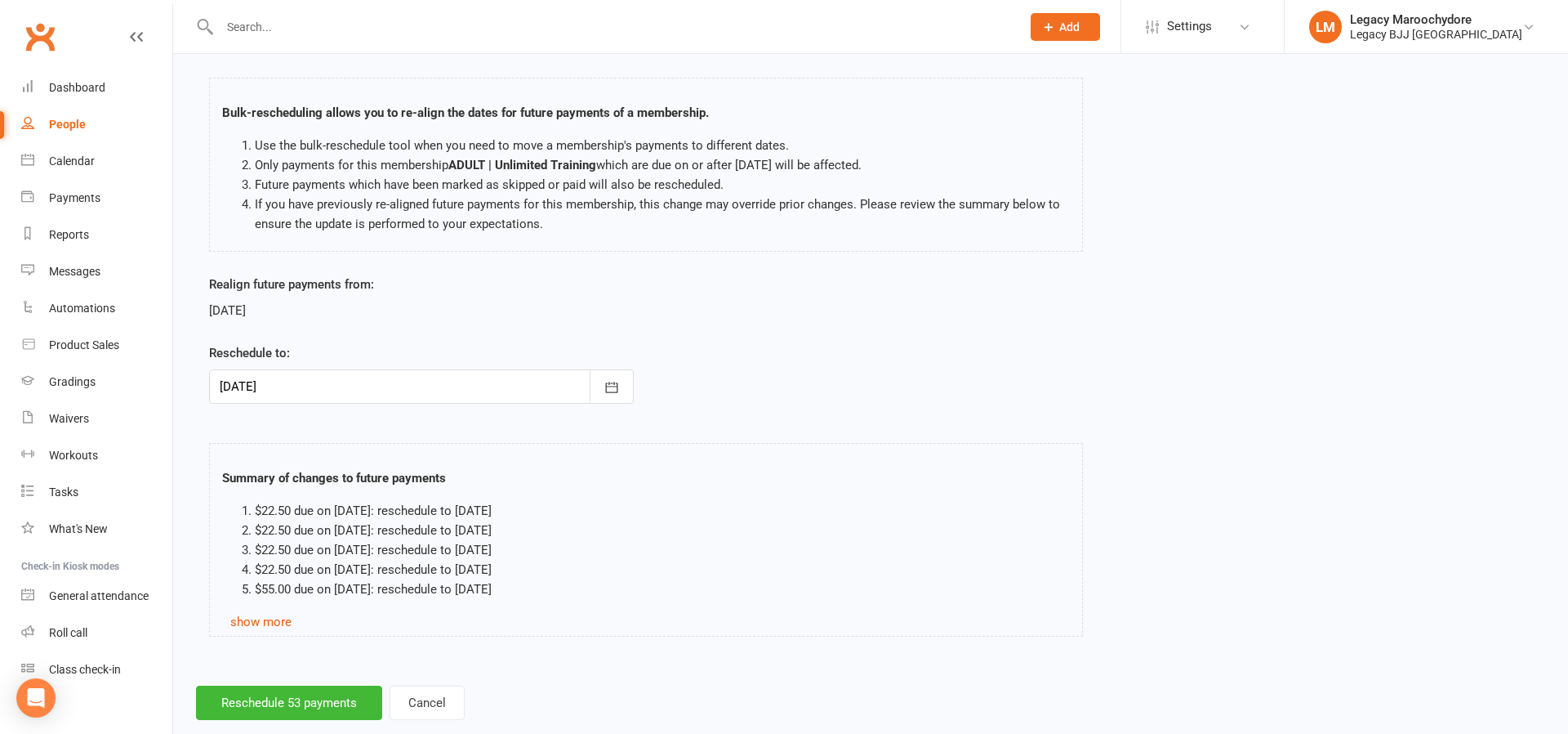
scroll to position [95, 0]
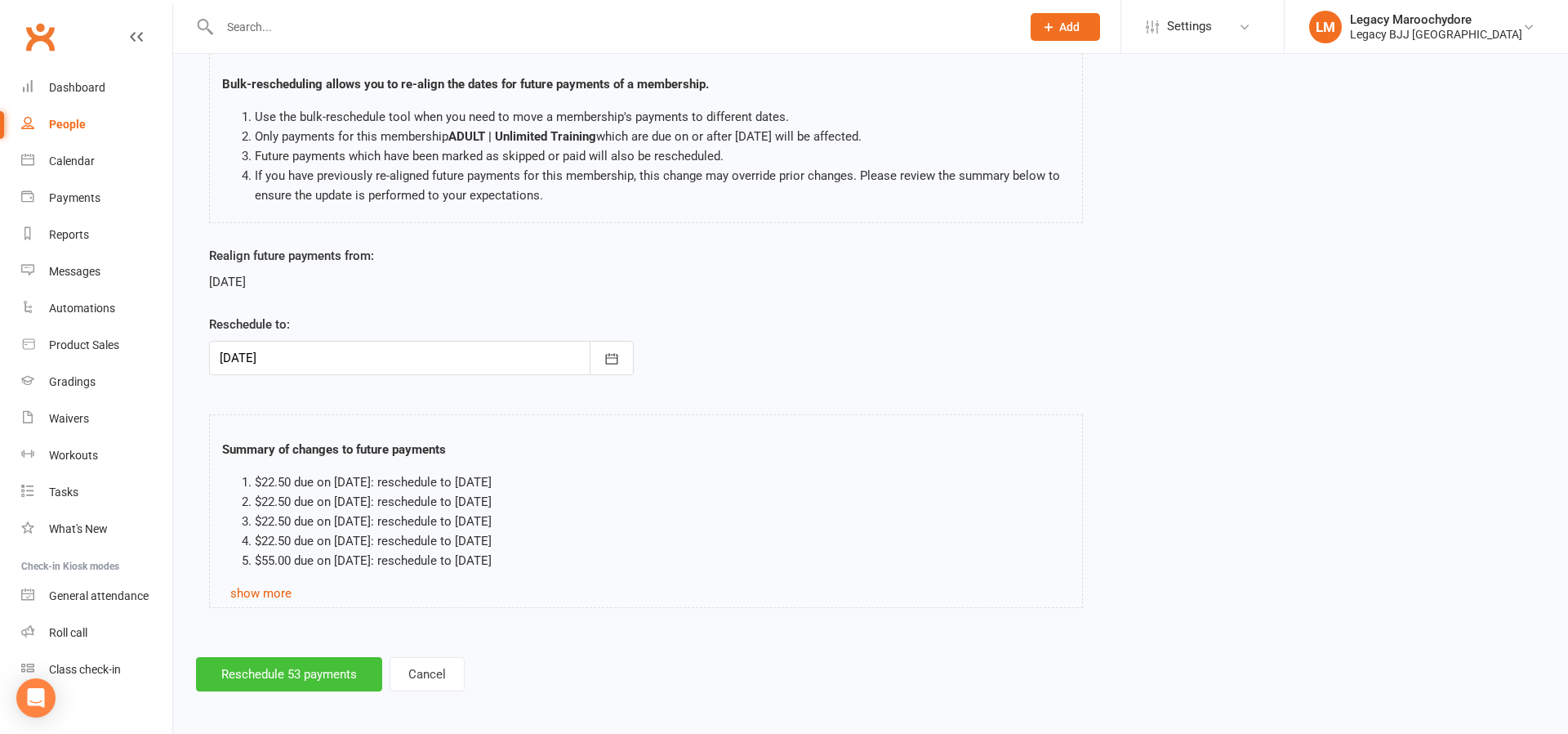
click at [278, 677] on button "Reschedule 53 payments" at bounding box center [289, 674] width 187 height 35
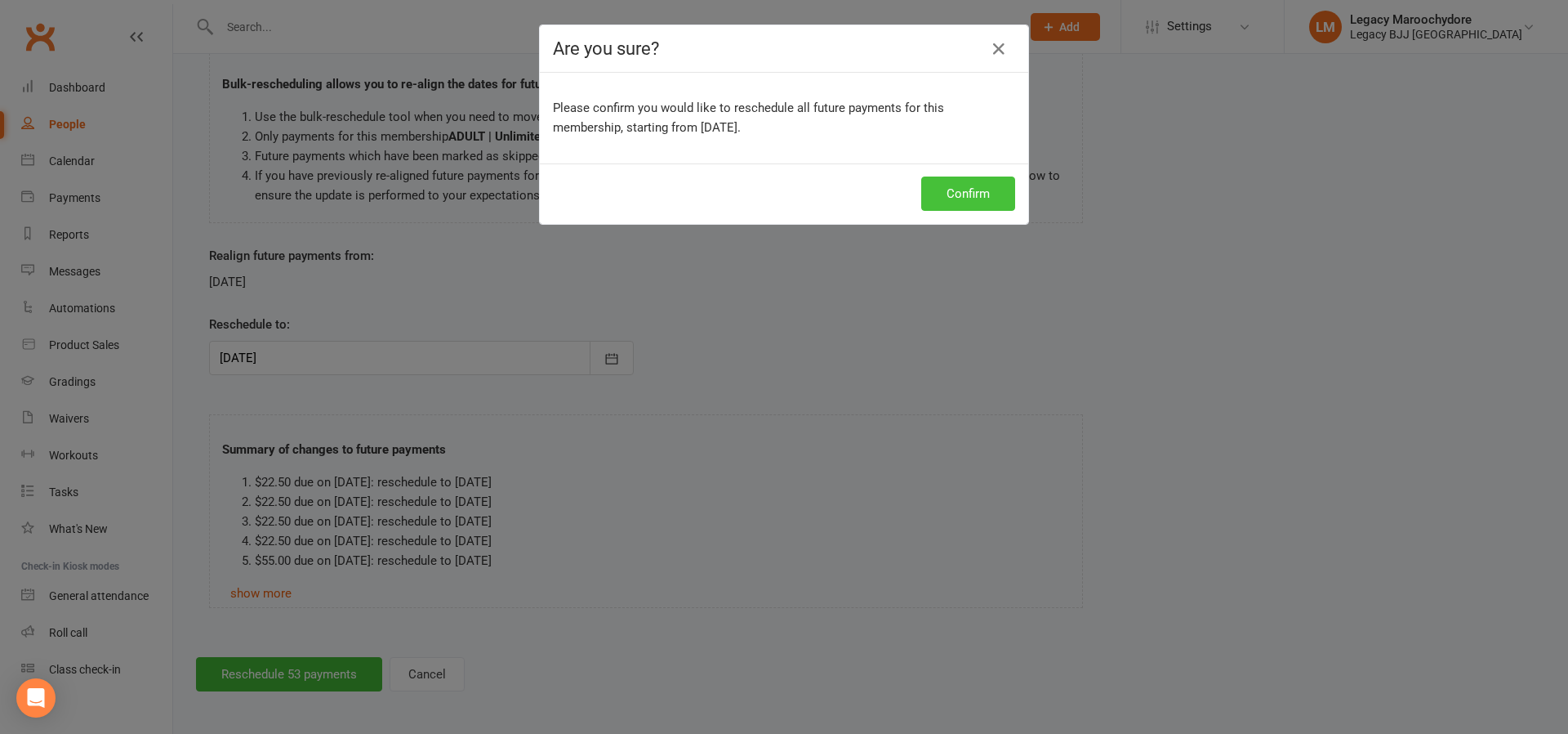
click at [956, 190] on button "Confirm" at bounding box center [968, 194] width 94 height 35
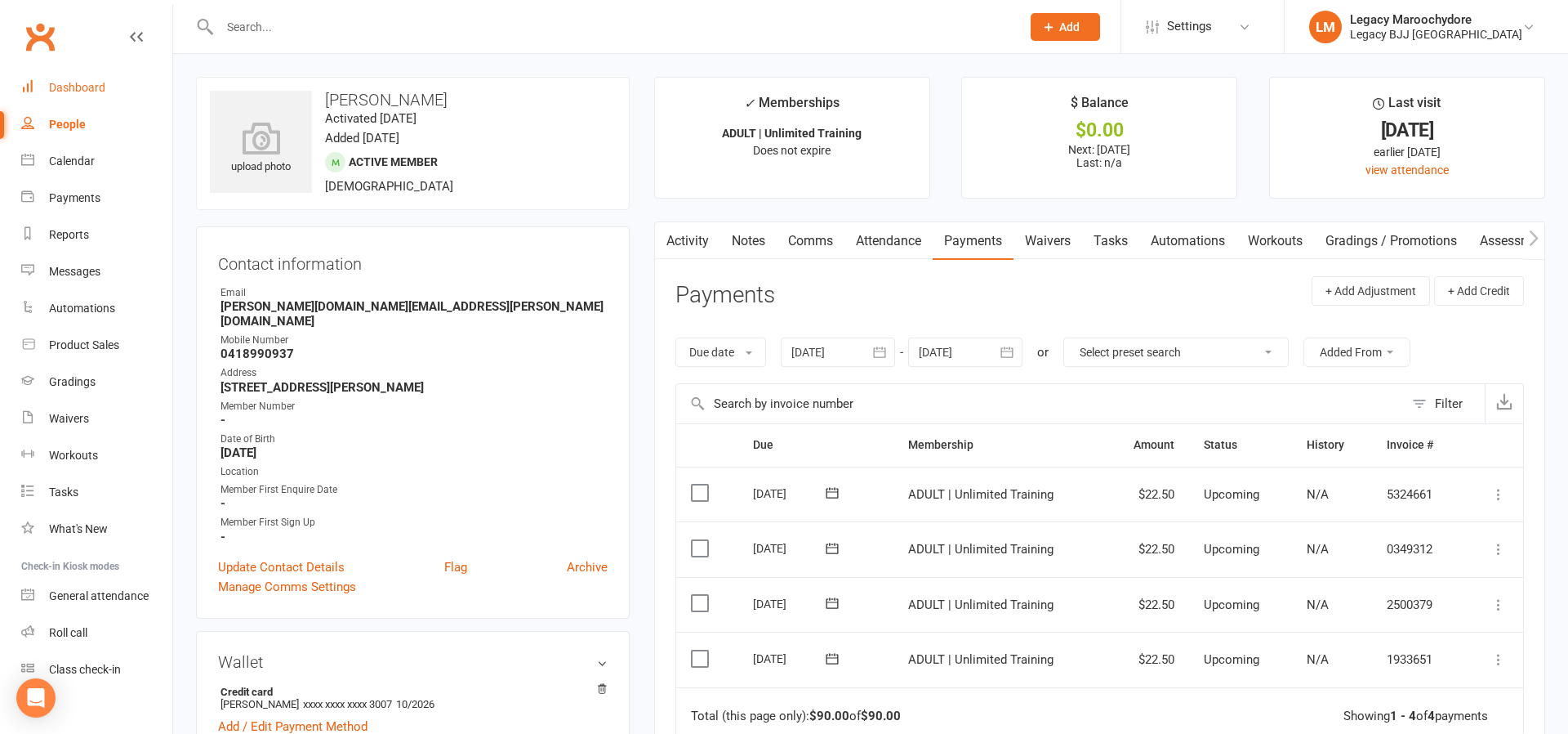
click at [84, 87] on div "Dashboard" at bounding box center [77, 88] width 57 height 13
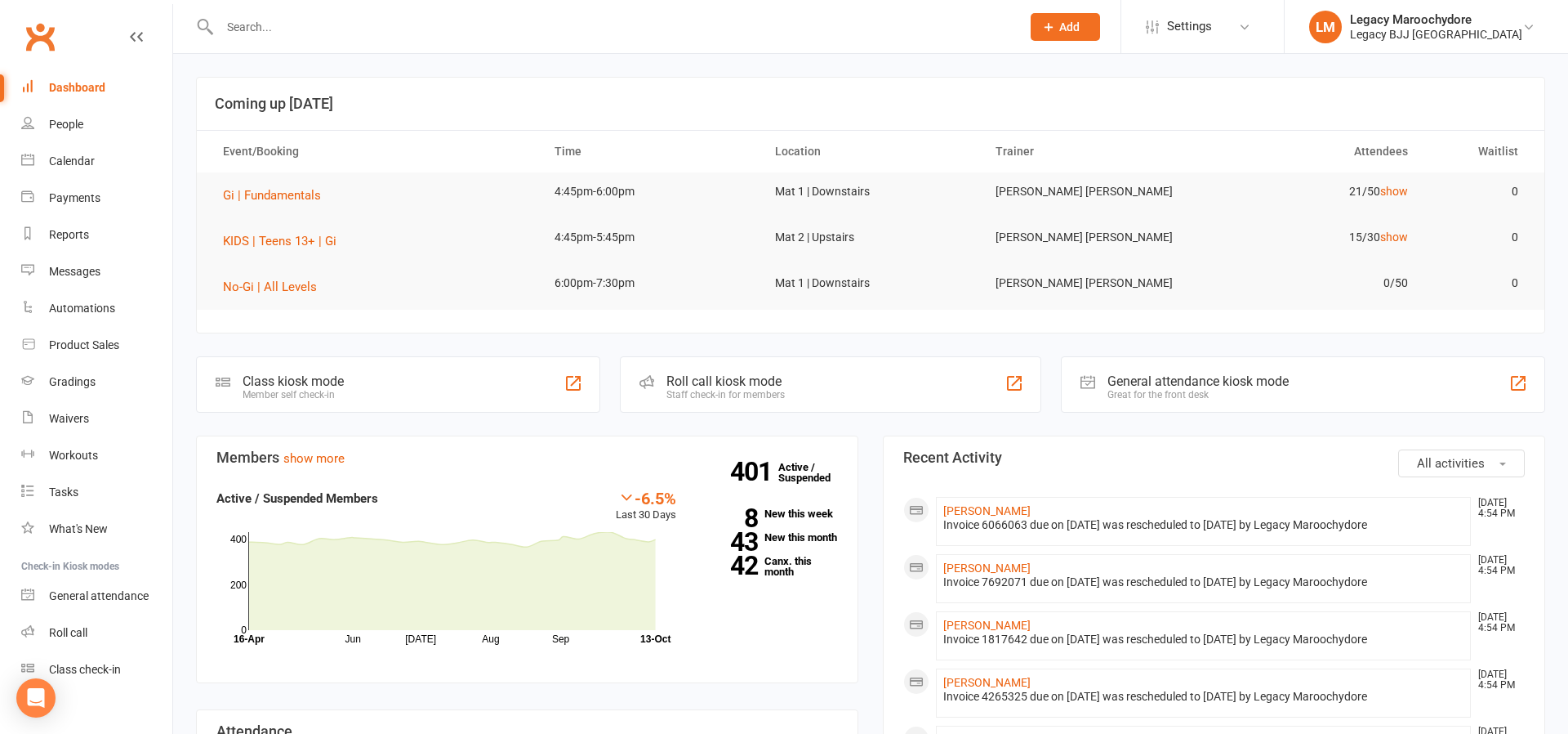
click at [837, 378] on div "Roll call kiosk mode Staff check-in for members" at bounding box center [831, 384] width 421 height 57
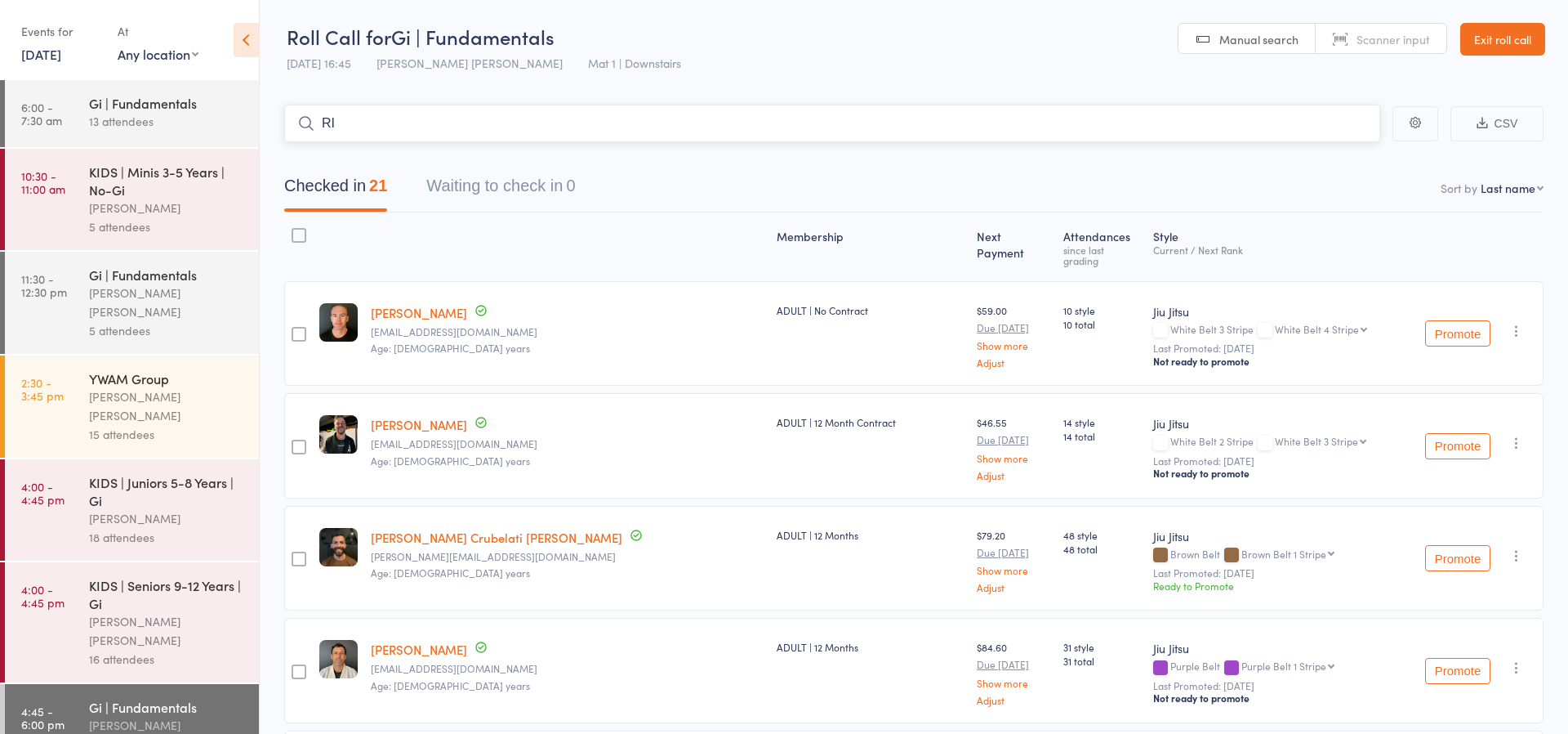
type input "R"
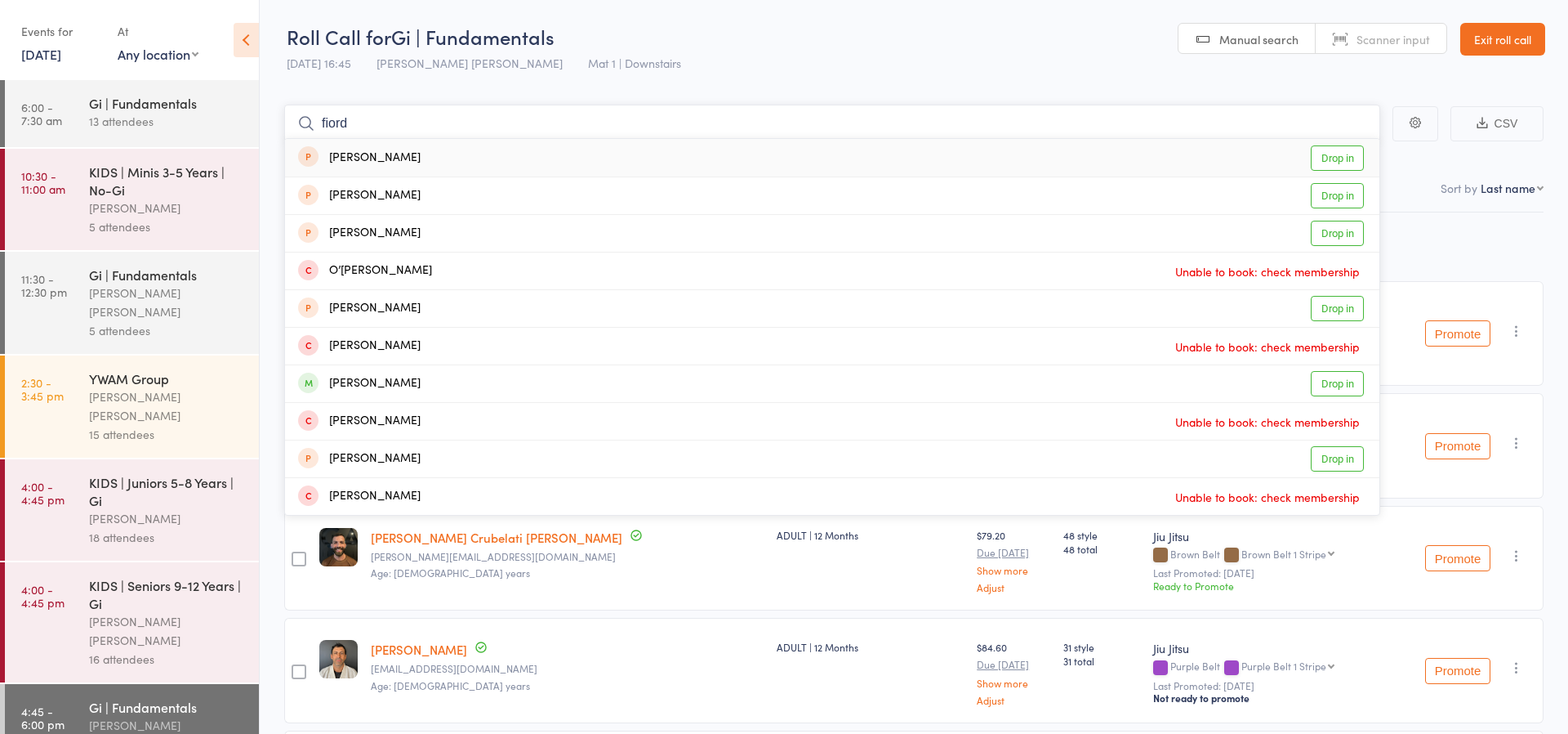
type input "fiord"
drag, startPoint x: 575, startPoint y: 190, endPoint x: 585, endPoint y: 382, distance: 192.3
click at [585, 382] on div "[PERSON_NAME] Drop in" at bounding box center [833, 384] width 1095 height 37
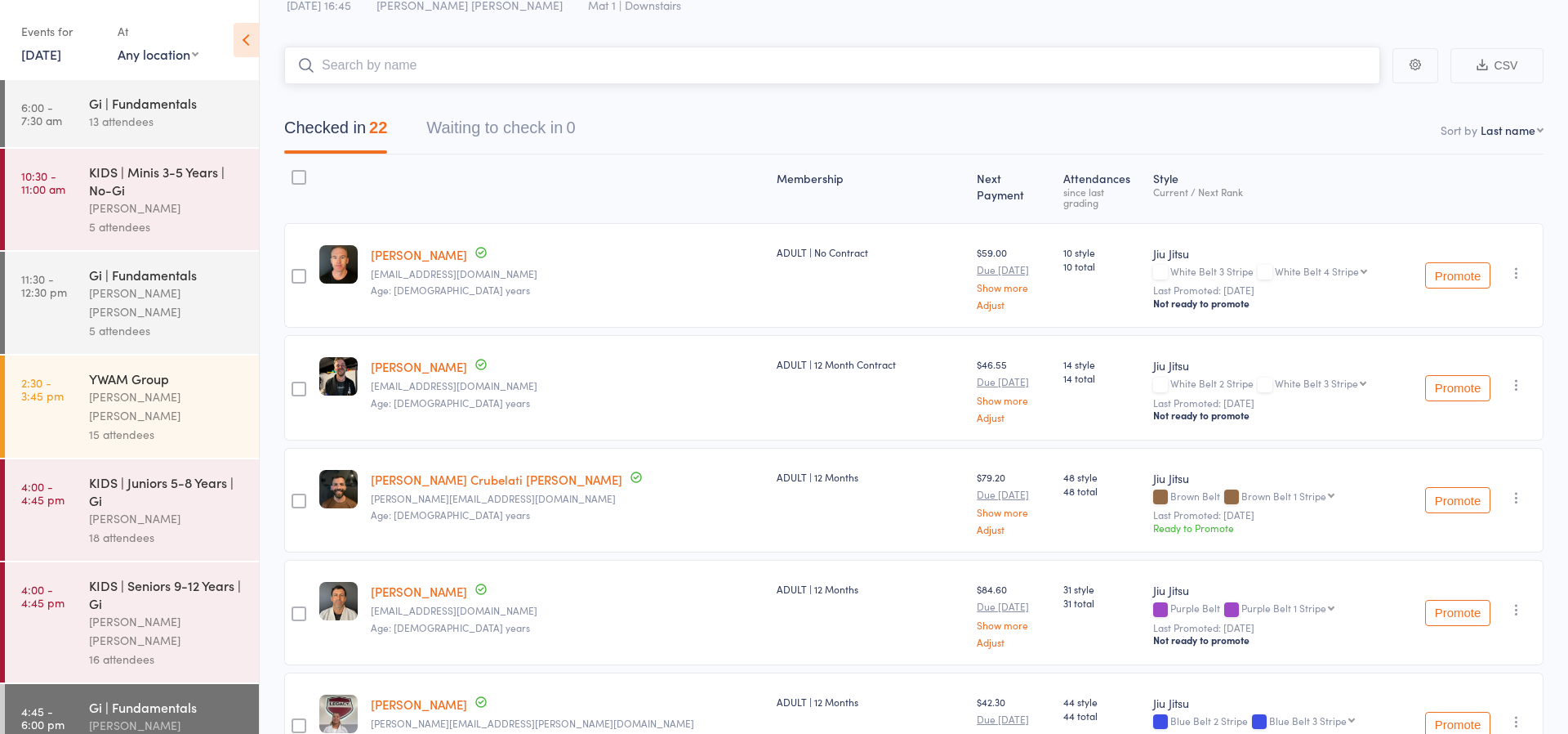
scroll to position [62, 0]
click at [419, 67] on input "search" at bounding box center [833, 62] width 1096 height 38
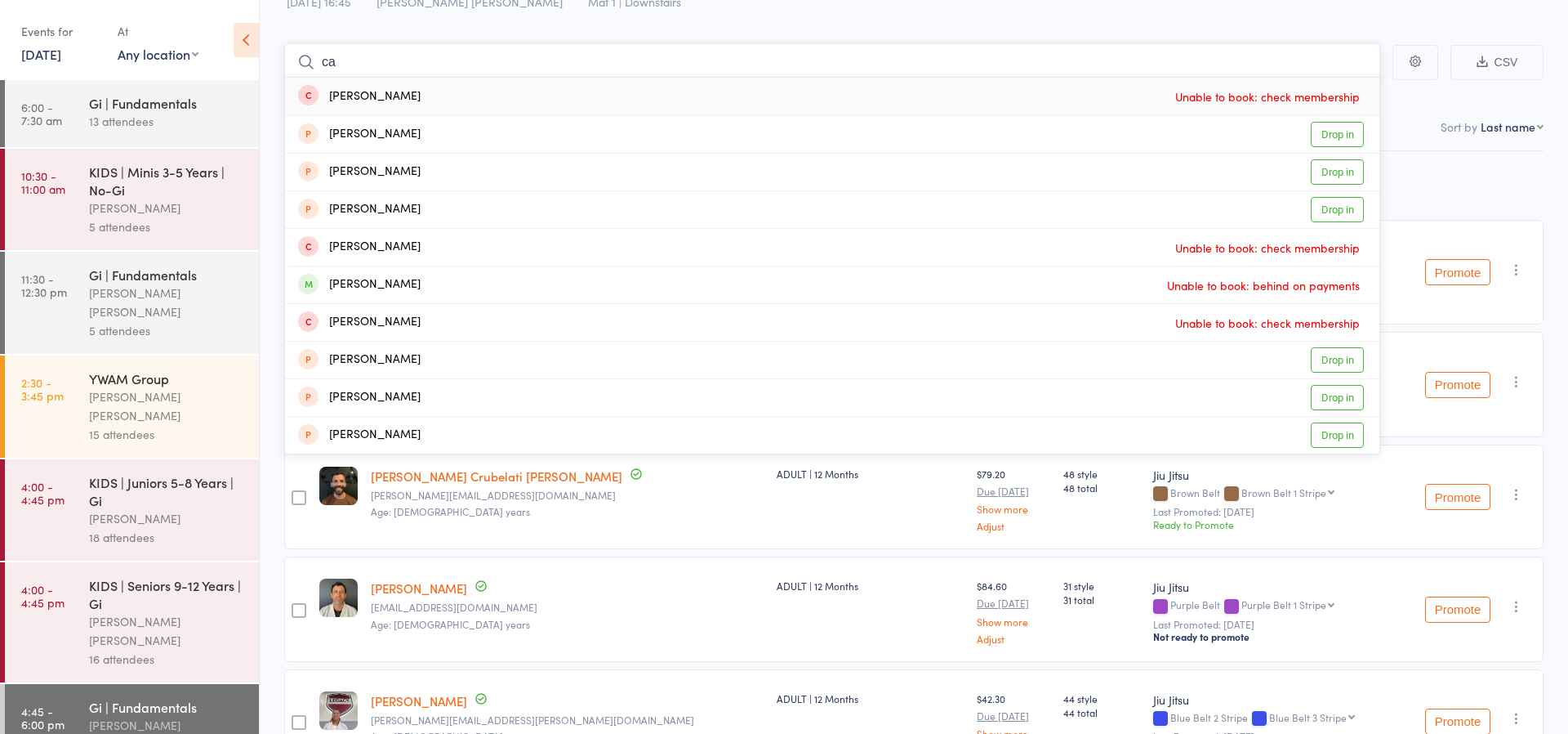
type input "c"
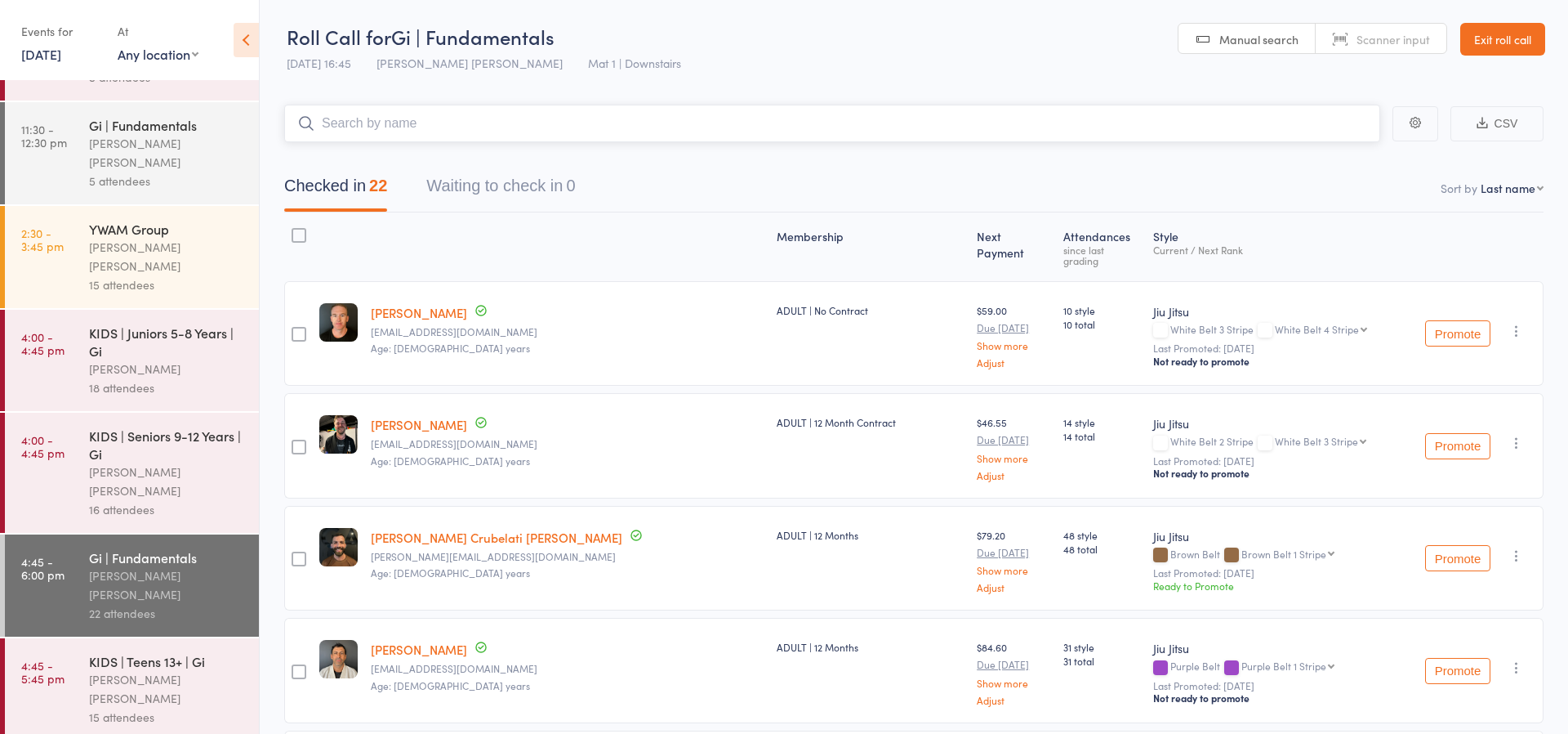
scroll to position [163, 0]
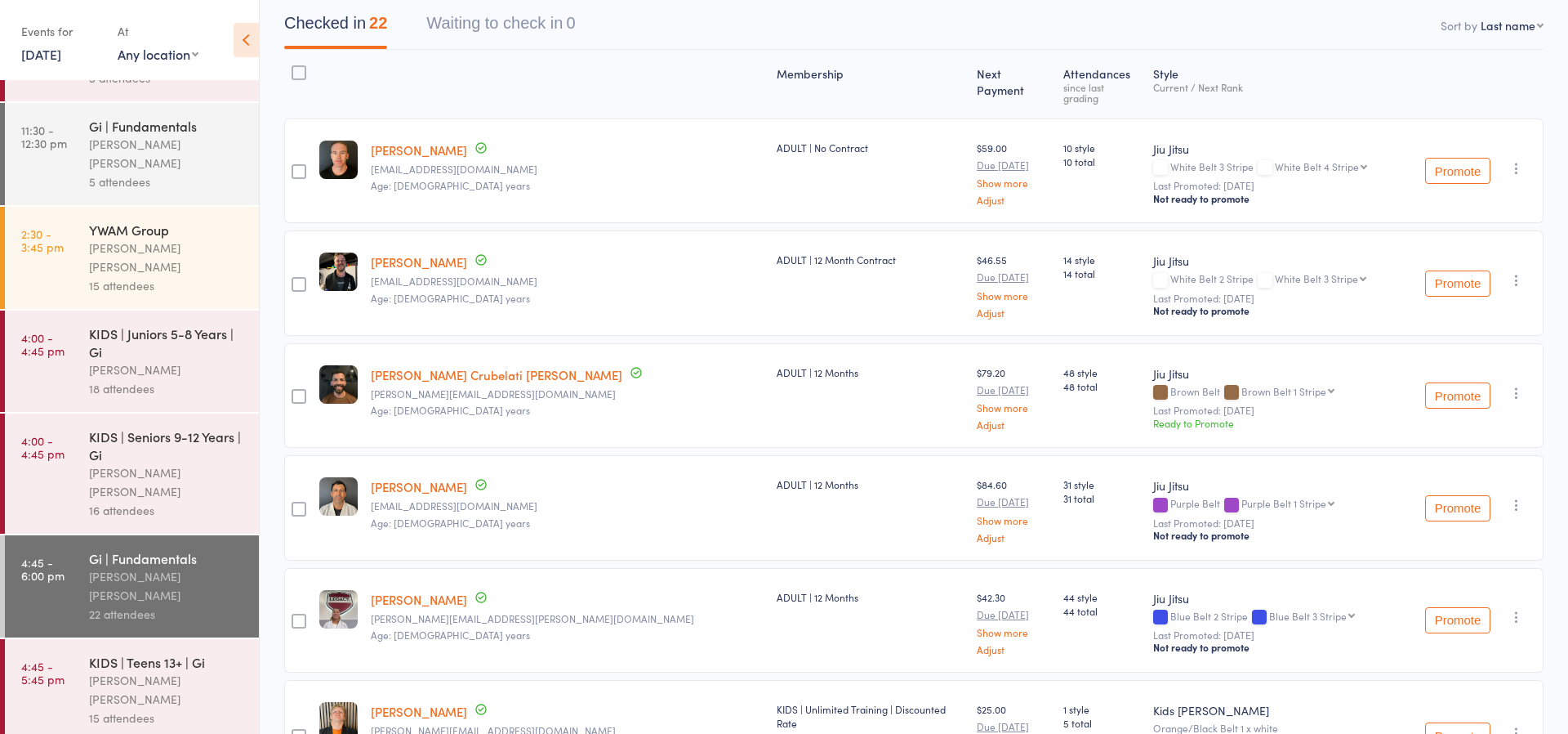
click at [112, 671] on div "[PERSON_NAME] [PERSON_NAME]" at bounding box center [167, 690] width 156 height 38
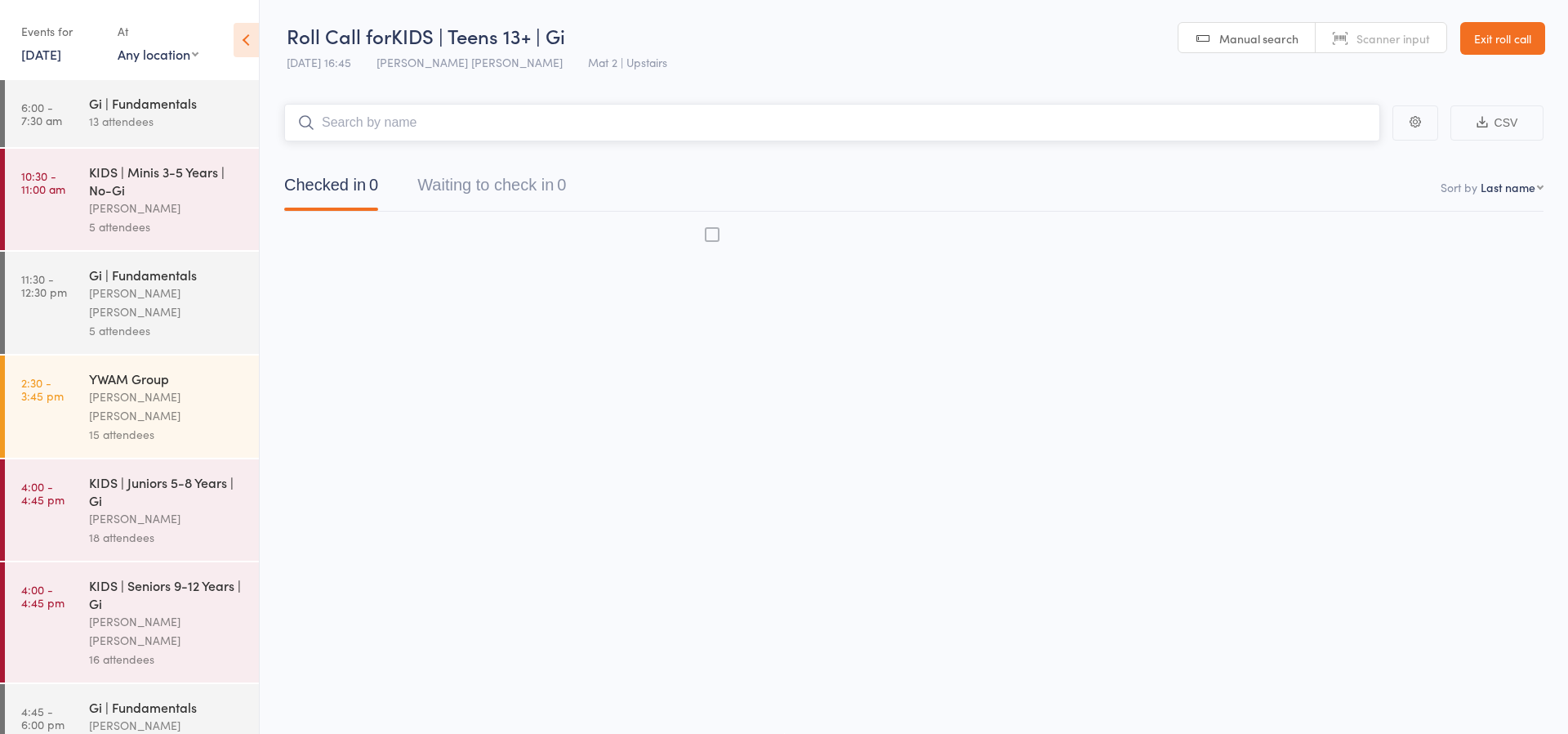
scroll to position [1, 0]
click at [112, 613] on div "KIDS | Seniors 9-12 Years | Gi [PERSON_NAME] [PERSON_NAME] 16 attendees" at bounding box center [174, 622] width 170 height 120
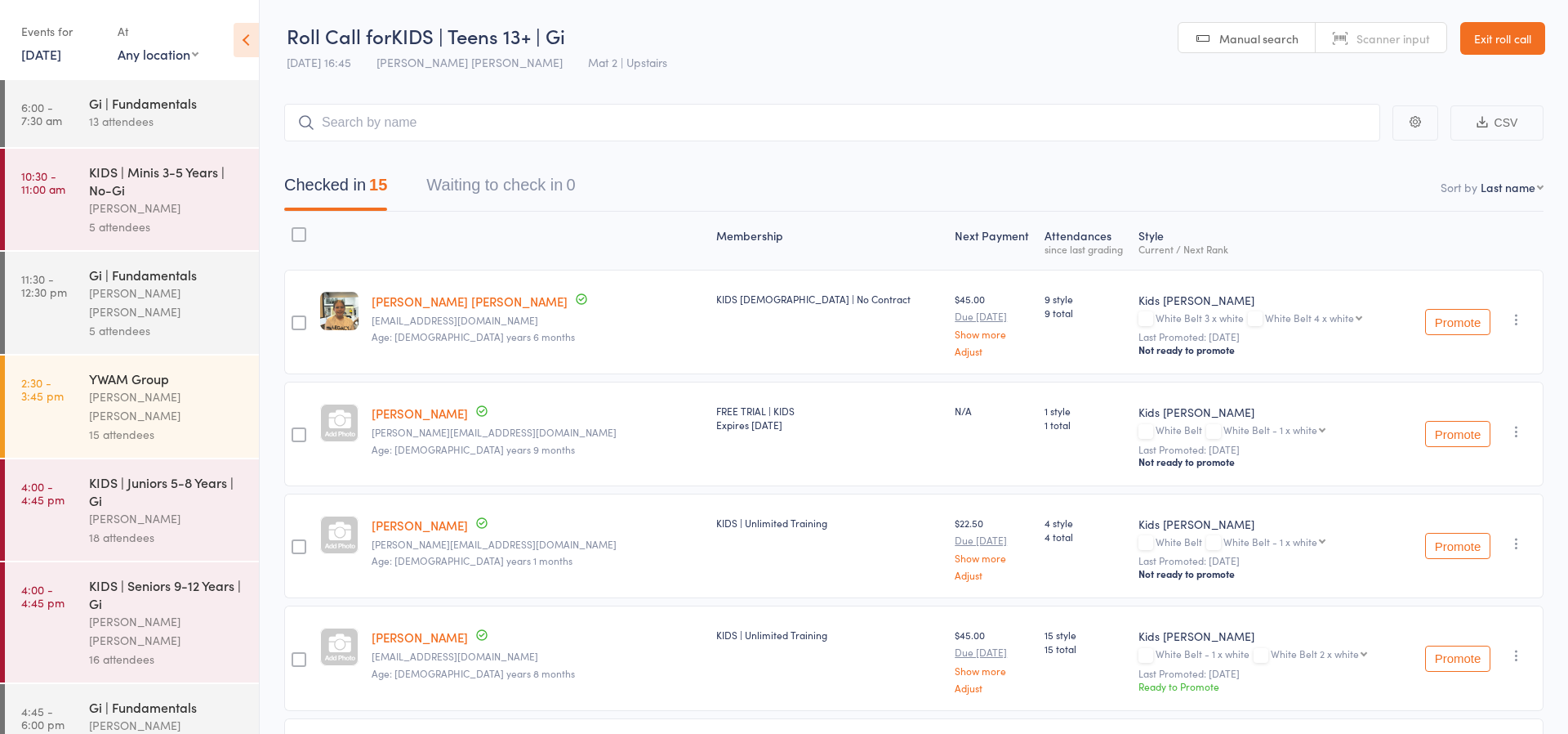
scroll to position [94, 0]
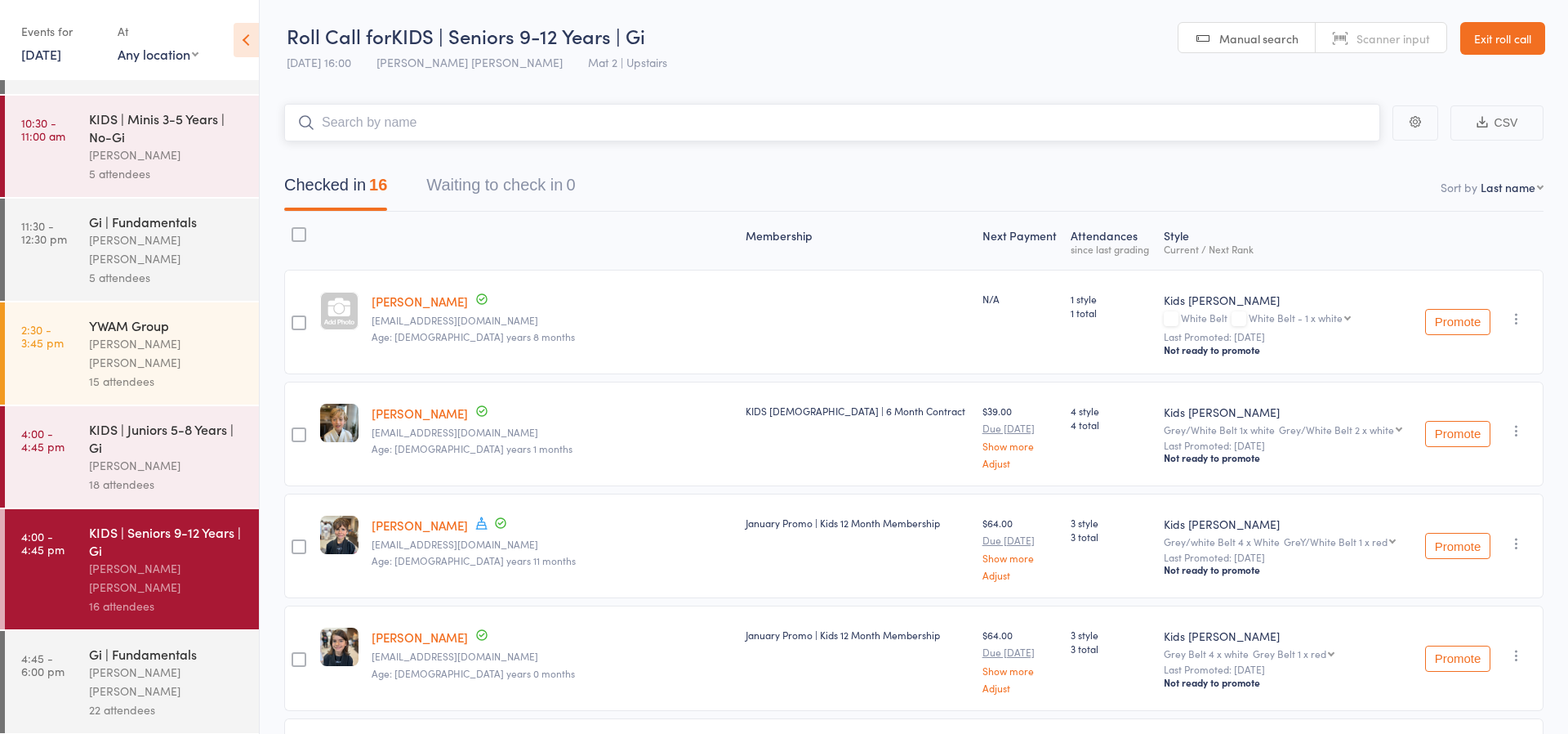
scroll to position [49, 0]
click at [171, 563] on div "[PERSON_NAME] [PERSON_NAME]" at bounding box center [167, 581] width 156 height 38
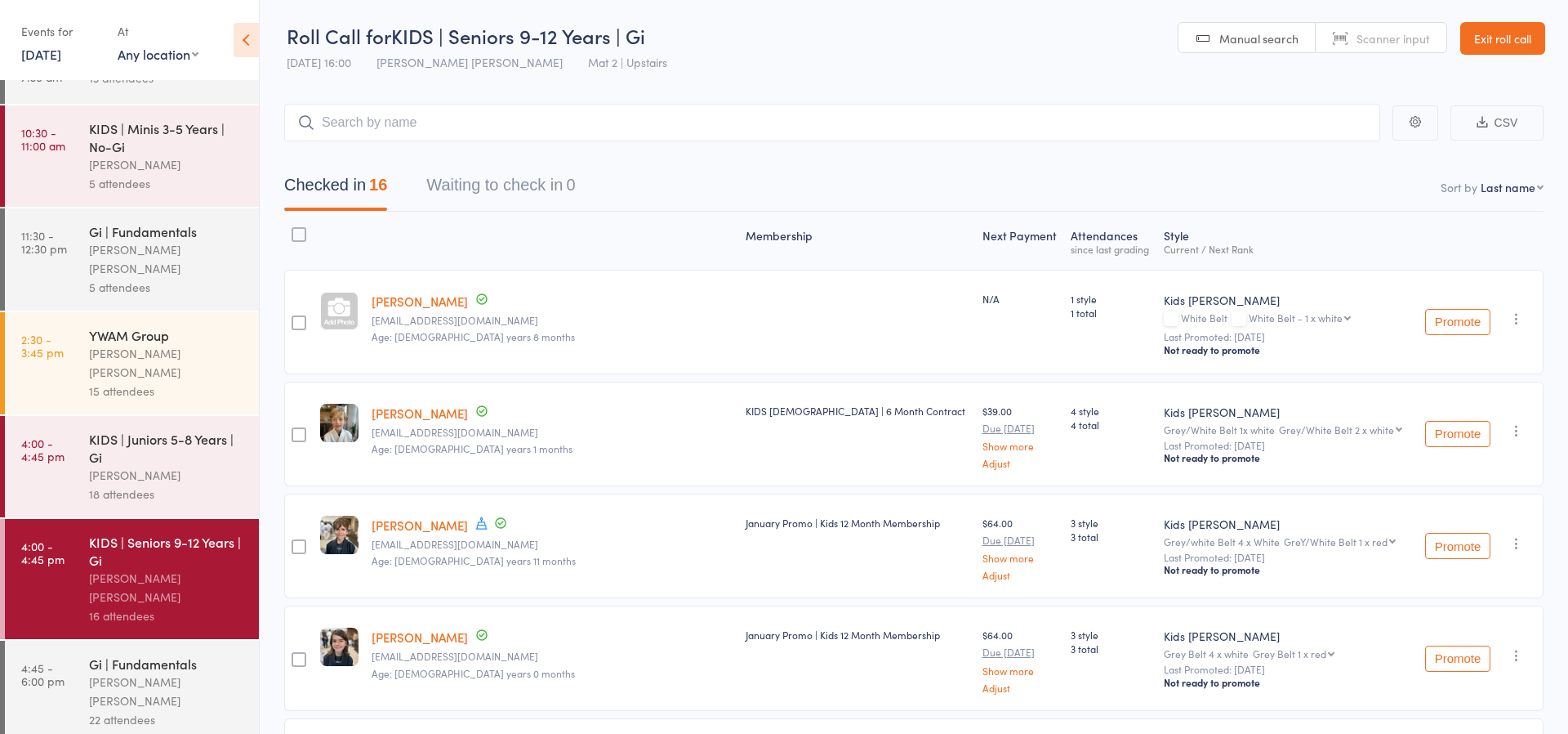
scroll to position [39, 0]
click at [132, 470] on div "[PERSON_NAME]" at bounding box center [167, 480] width 156 height 19
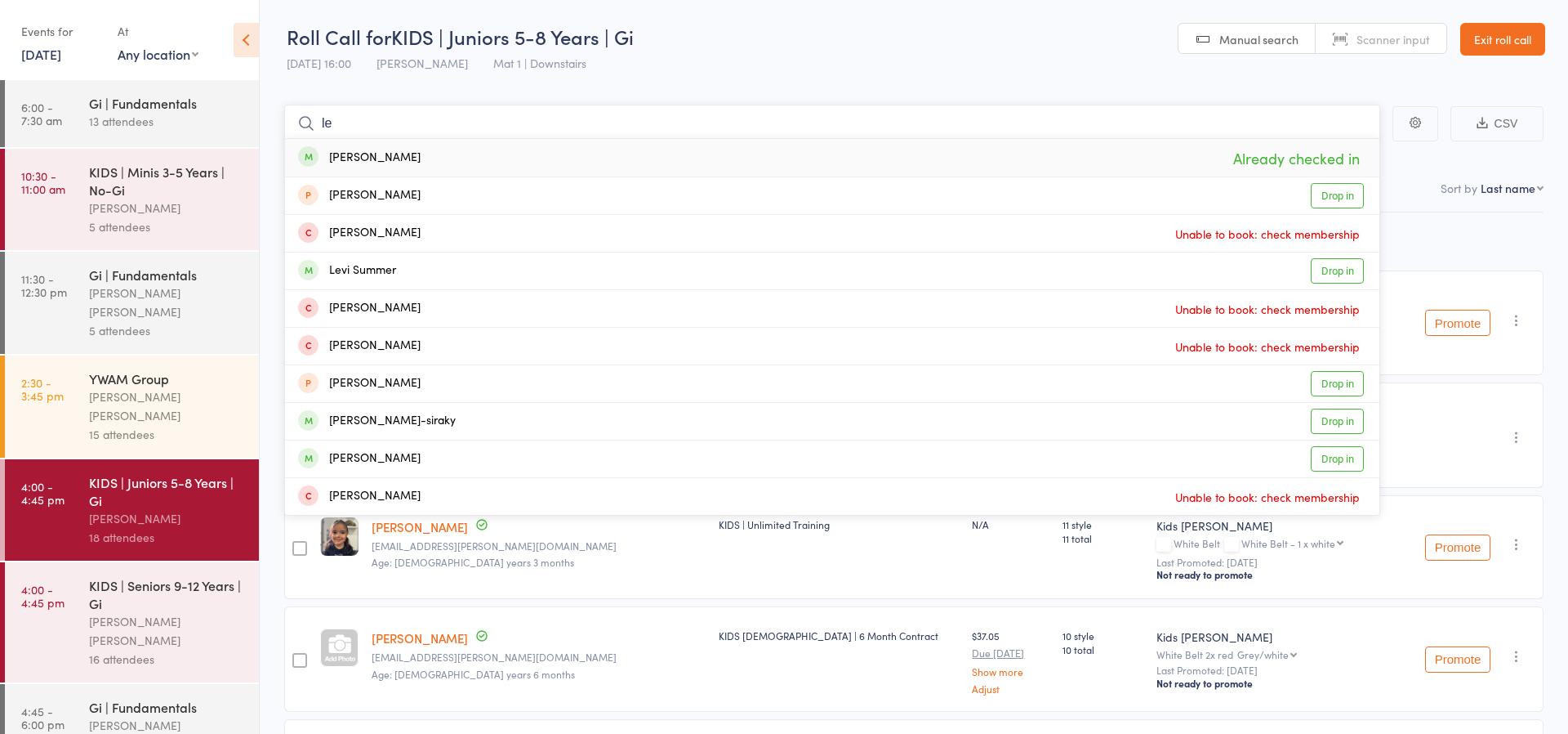
type input "l"
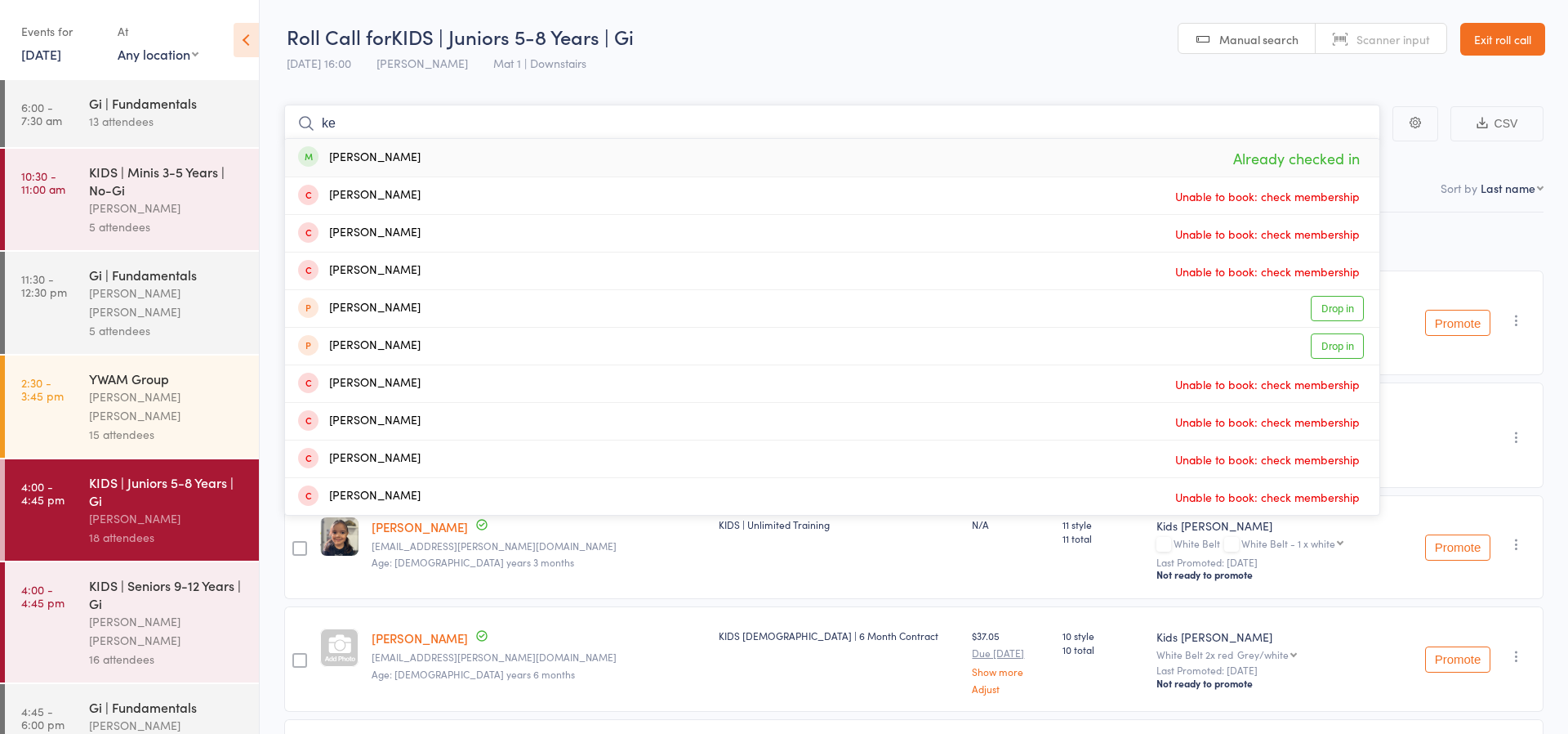
type input "k"
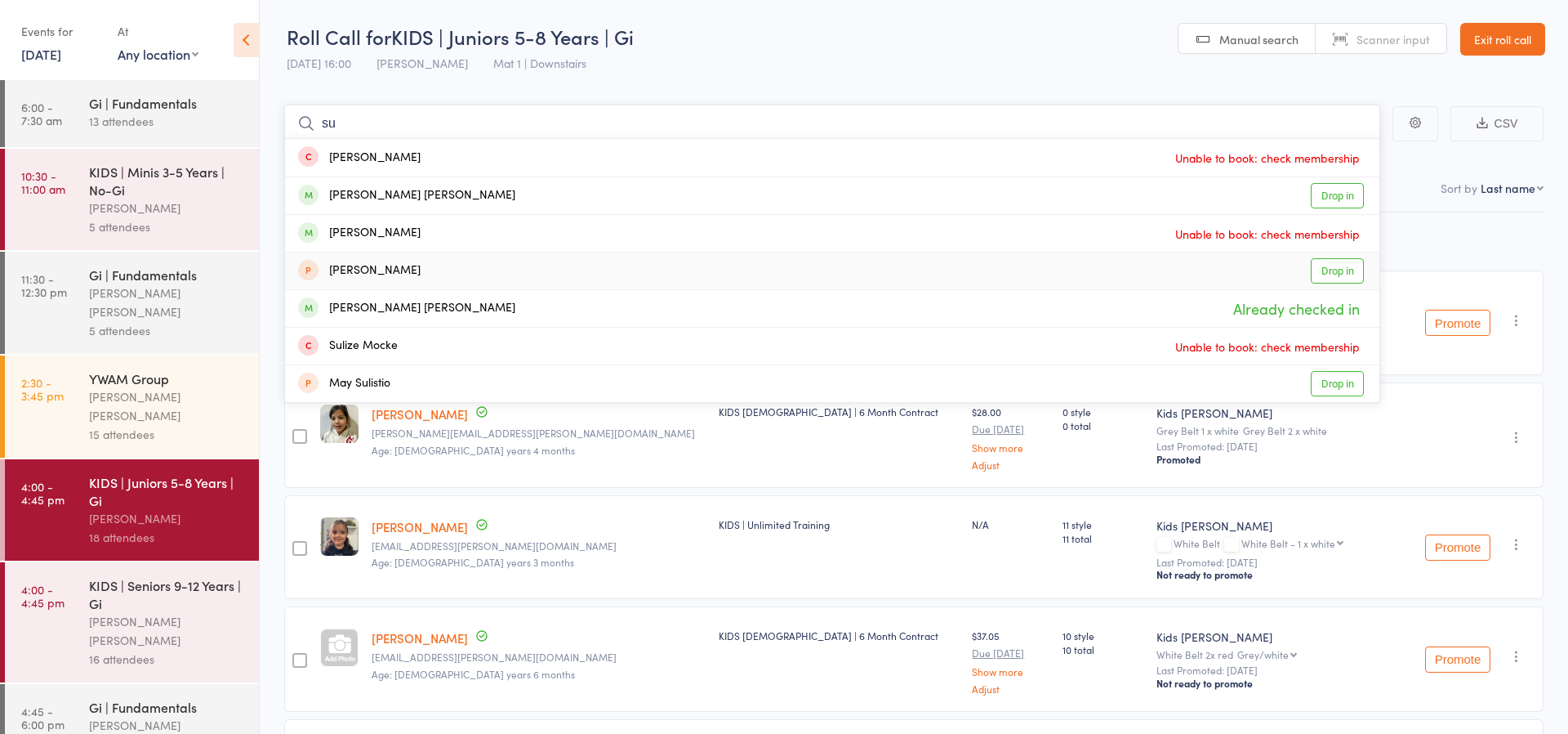
type input "s"
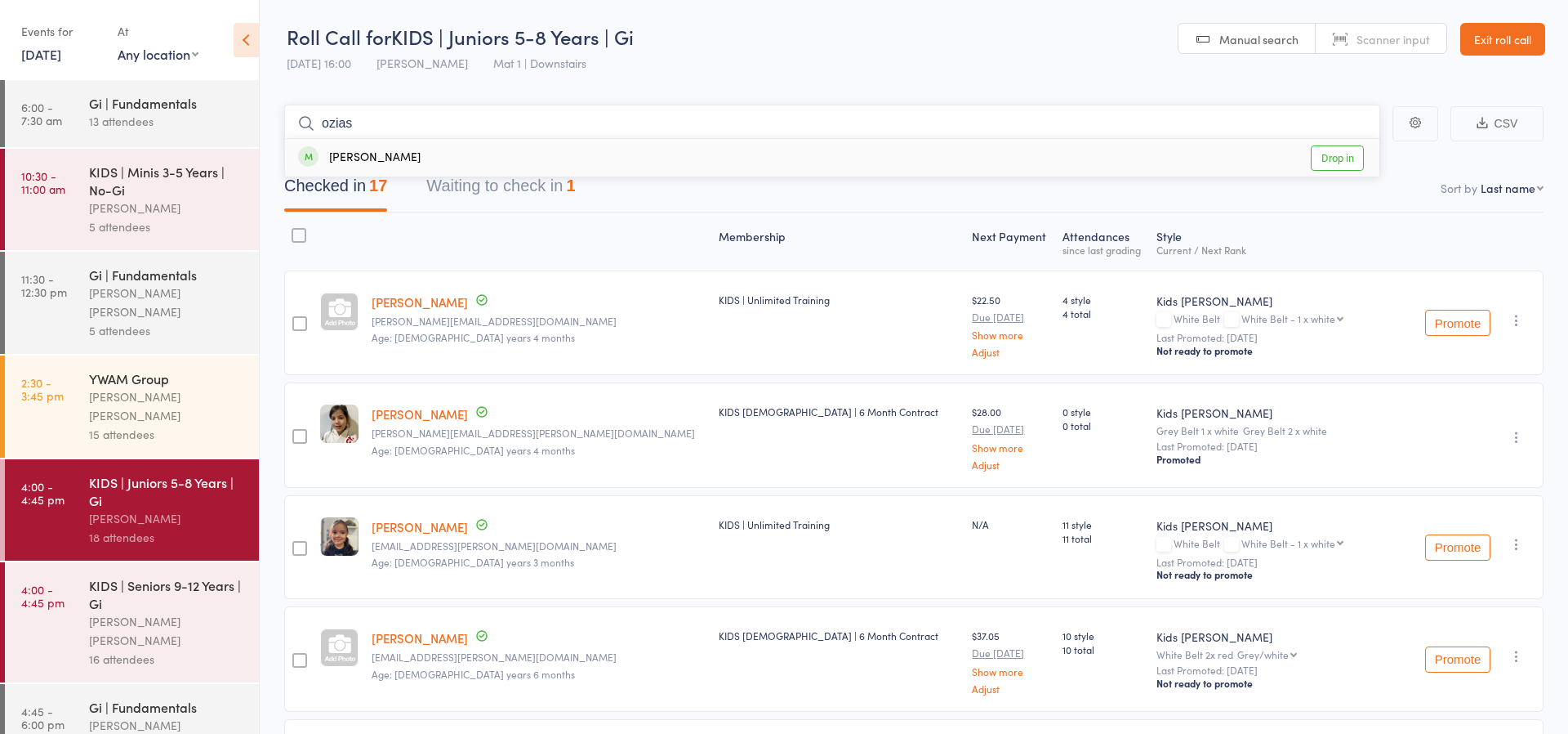
type input "ozias"
click at [1336, 154] on link "Drop in" at bounding box center [1337, 158] width 53 height 25
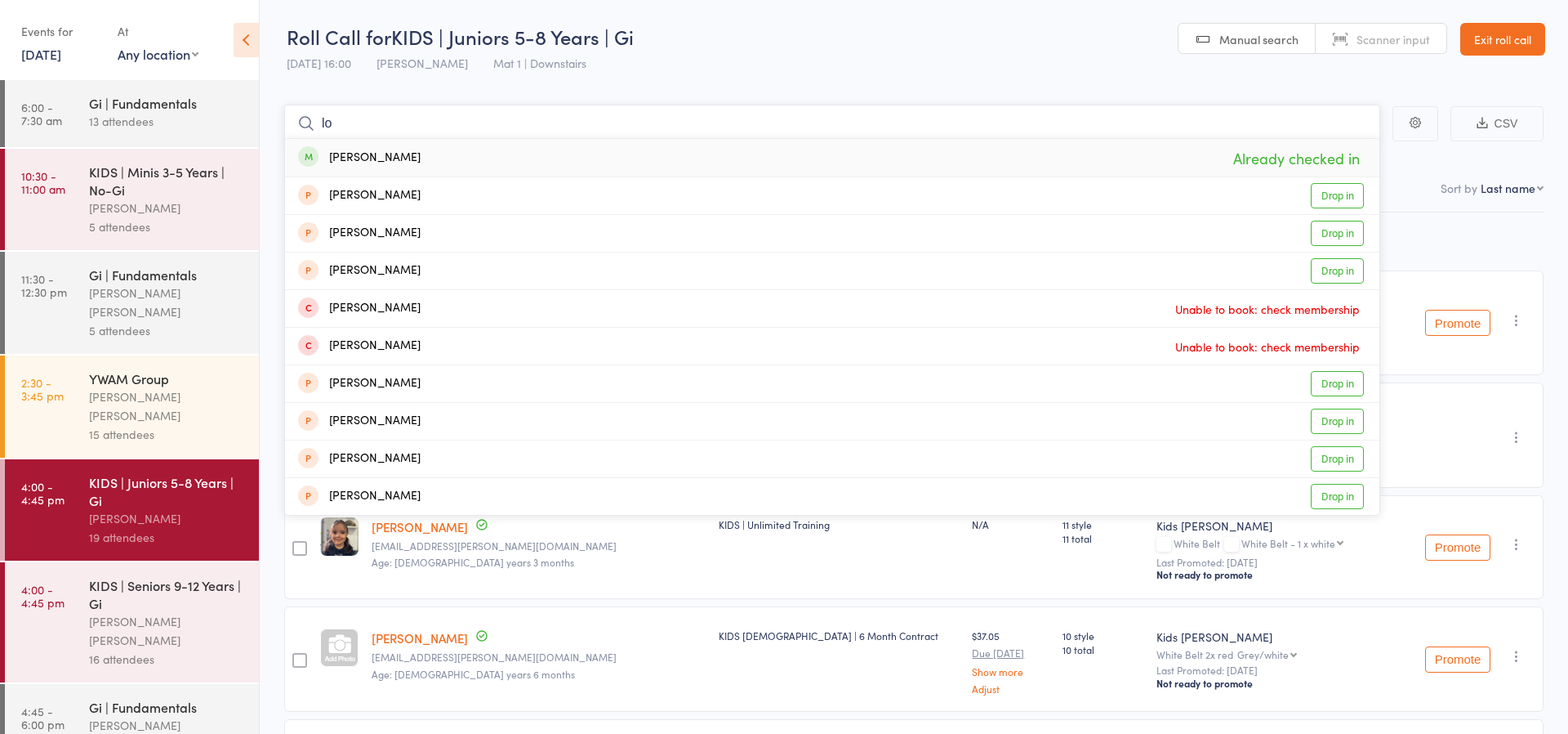
type input "l"
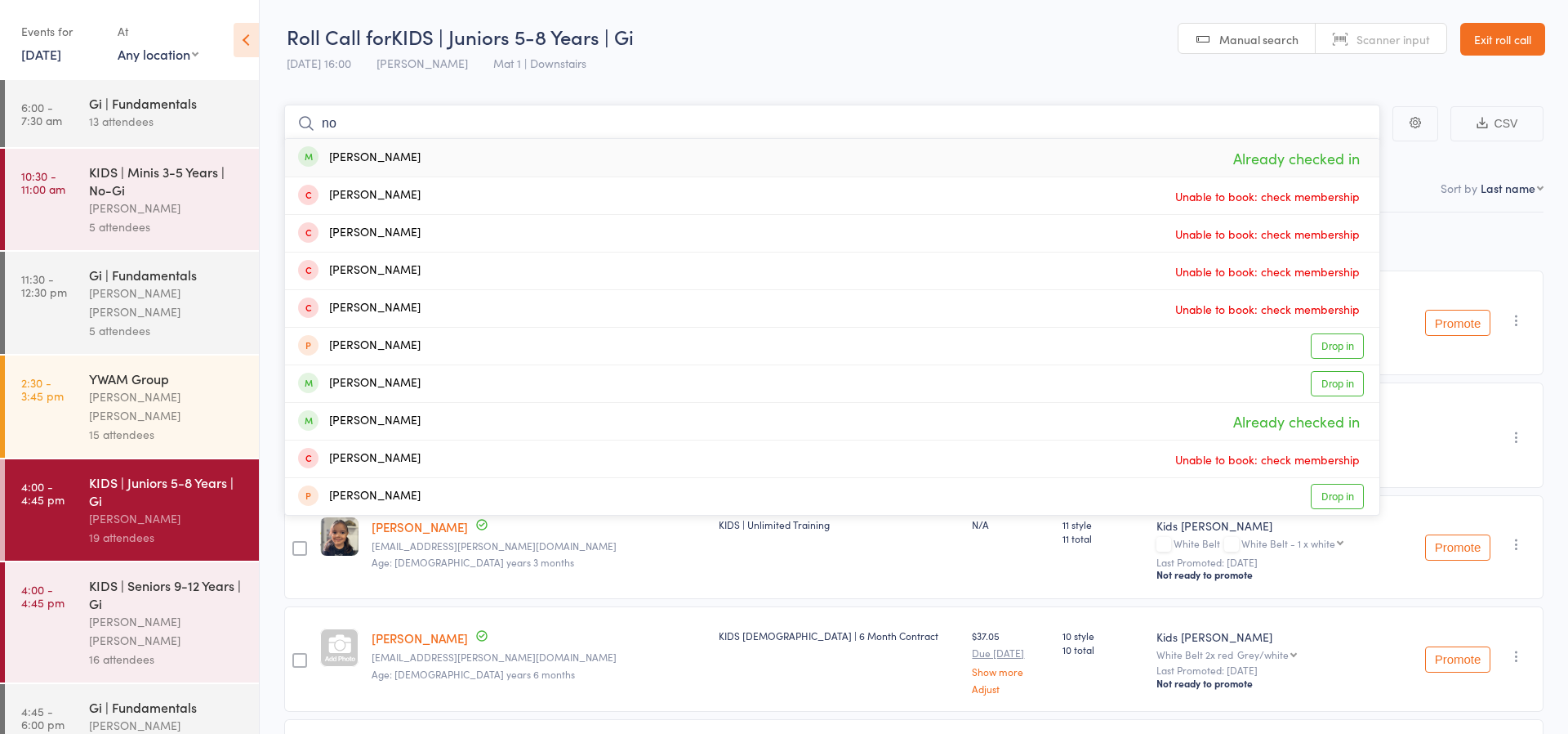
type input "n"
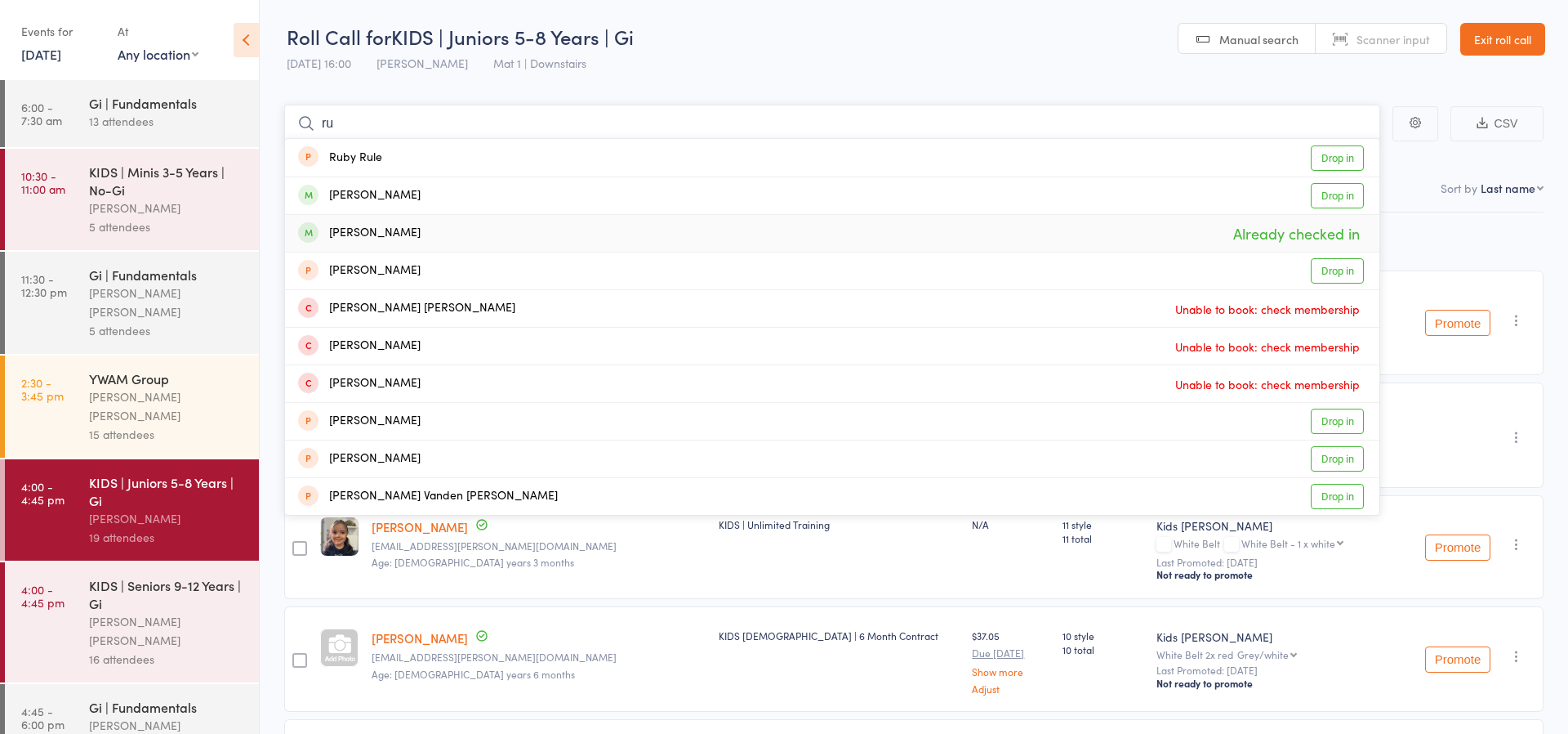
type input "r"
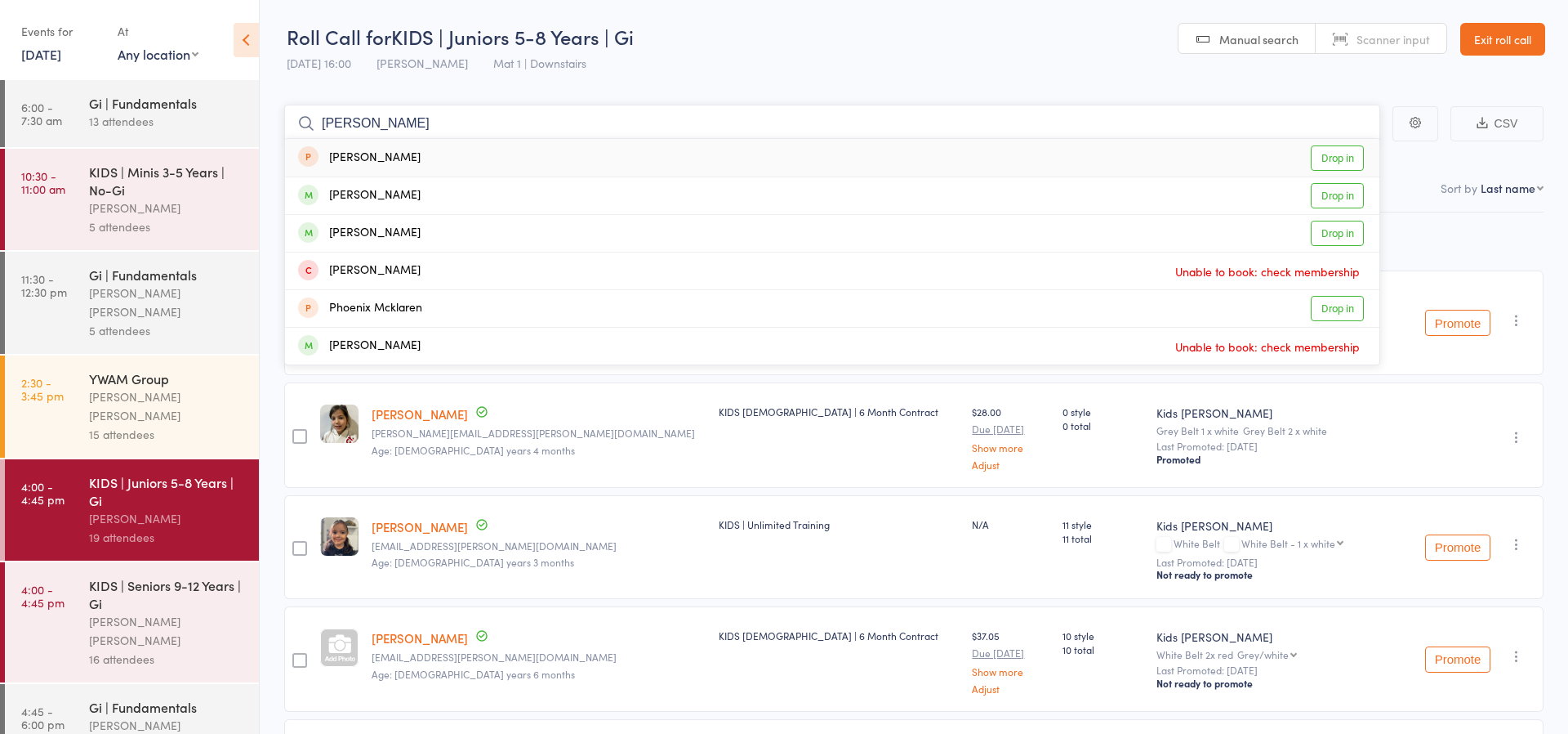
type input "[PERSON_NAME]"
drag, startPoint x: 790, startPoint y: 497, endPoint x: 513, endPoint y: 224, distance: 388.9
click at [513, 224] on div "[PERSON_NAME] Drop in" at bounding box center [833, 233] width 1095 height 37
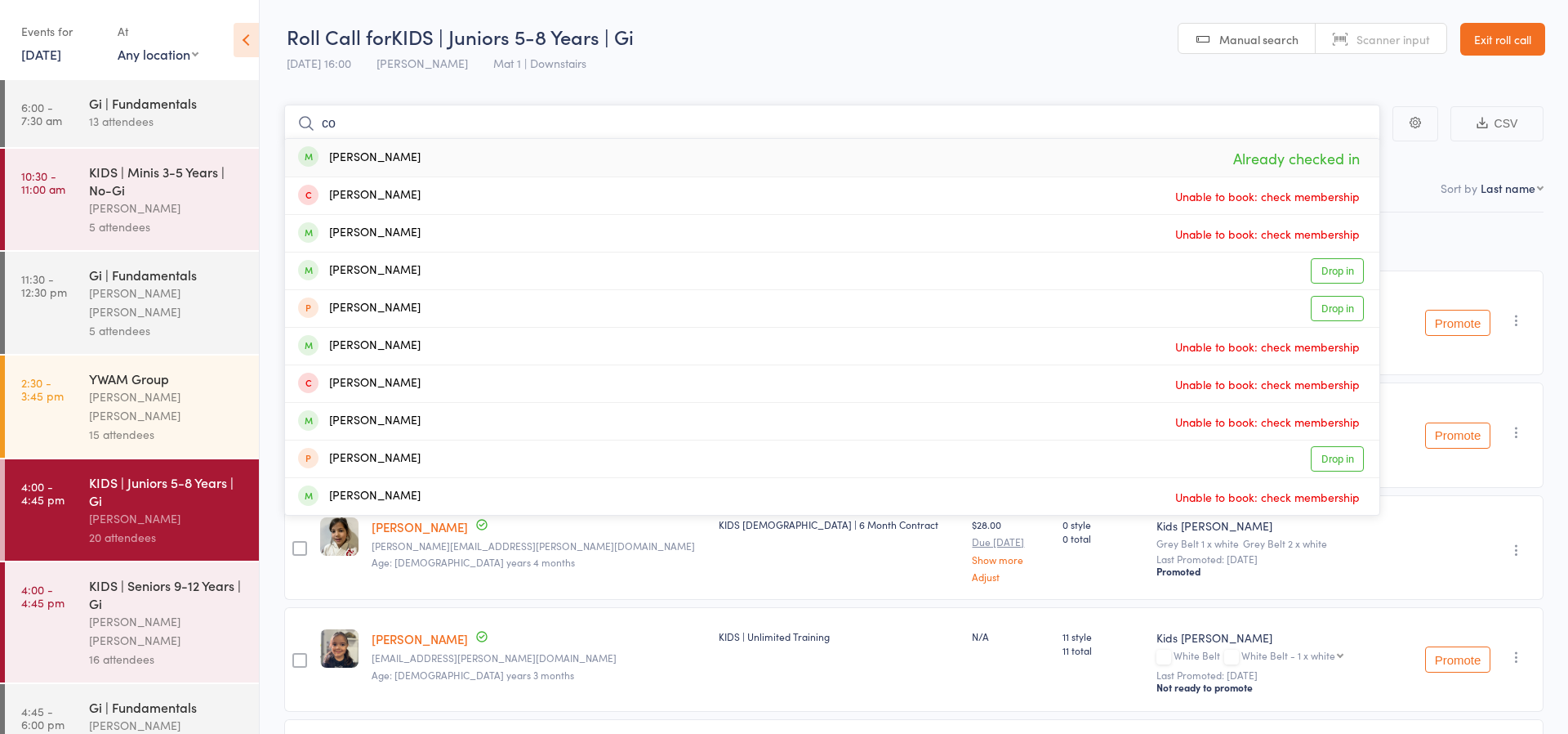
type input "c"
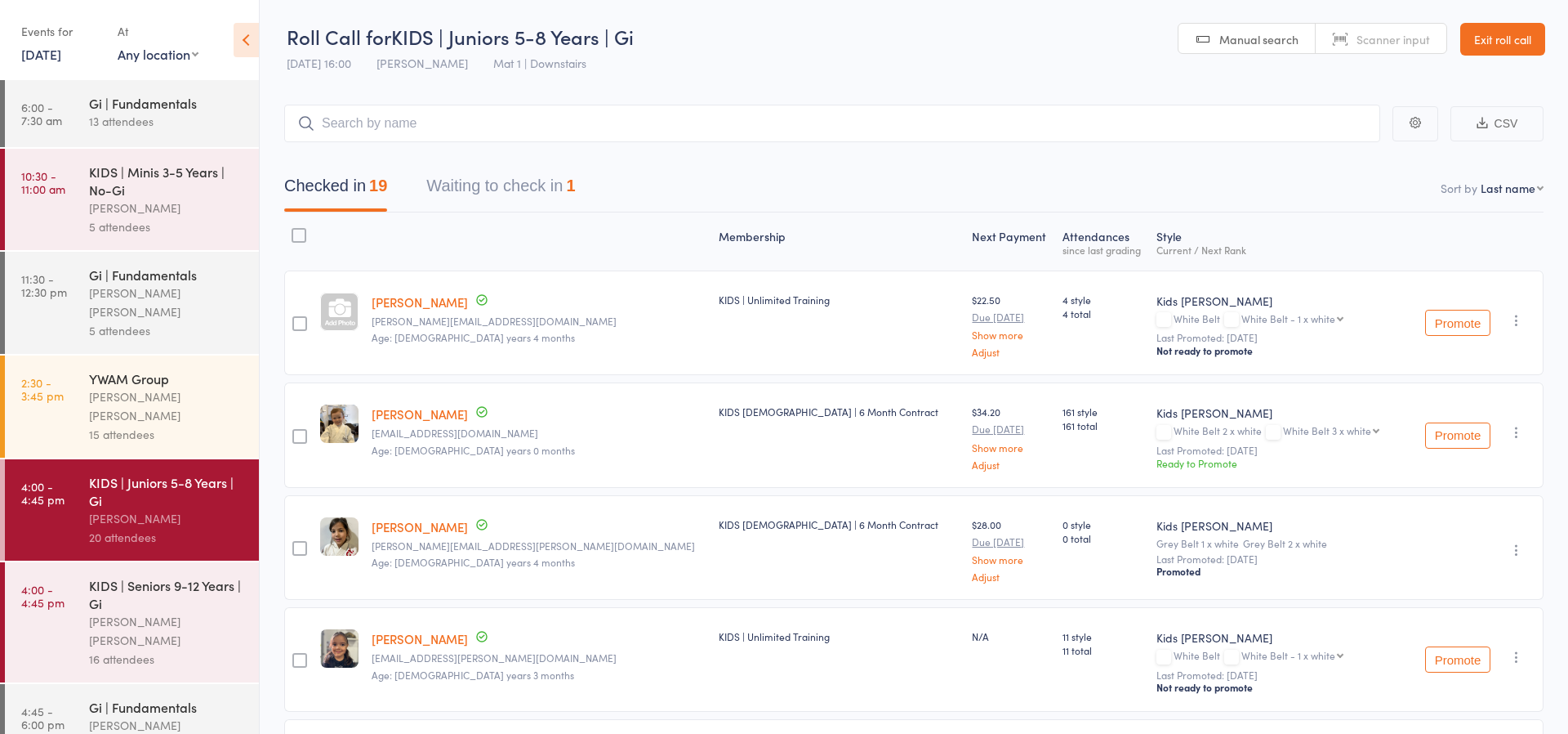
click at [155, 576] on div "KIDS | Seniors 9-12 Years | Gi" at bounding box center [167, 594] width 156 height 36
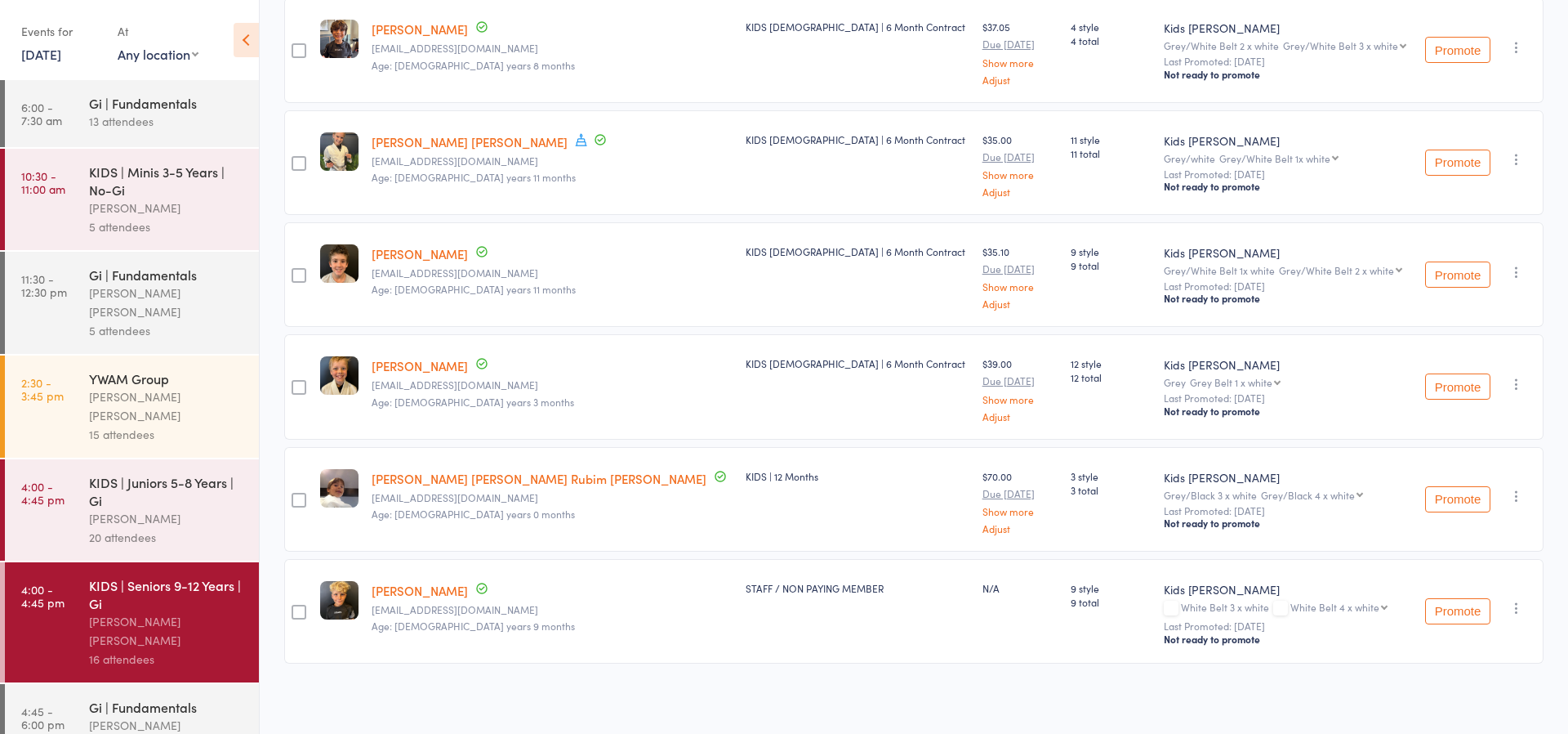
scroll to position [1395, 0]
click at [1519, 607] on icon "button" at bounding box center [1516, 609] width 16 height 16
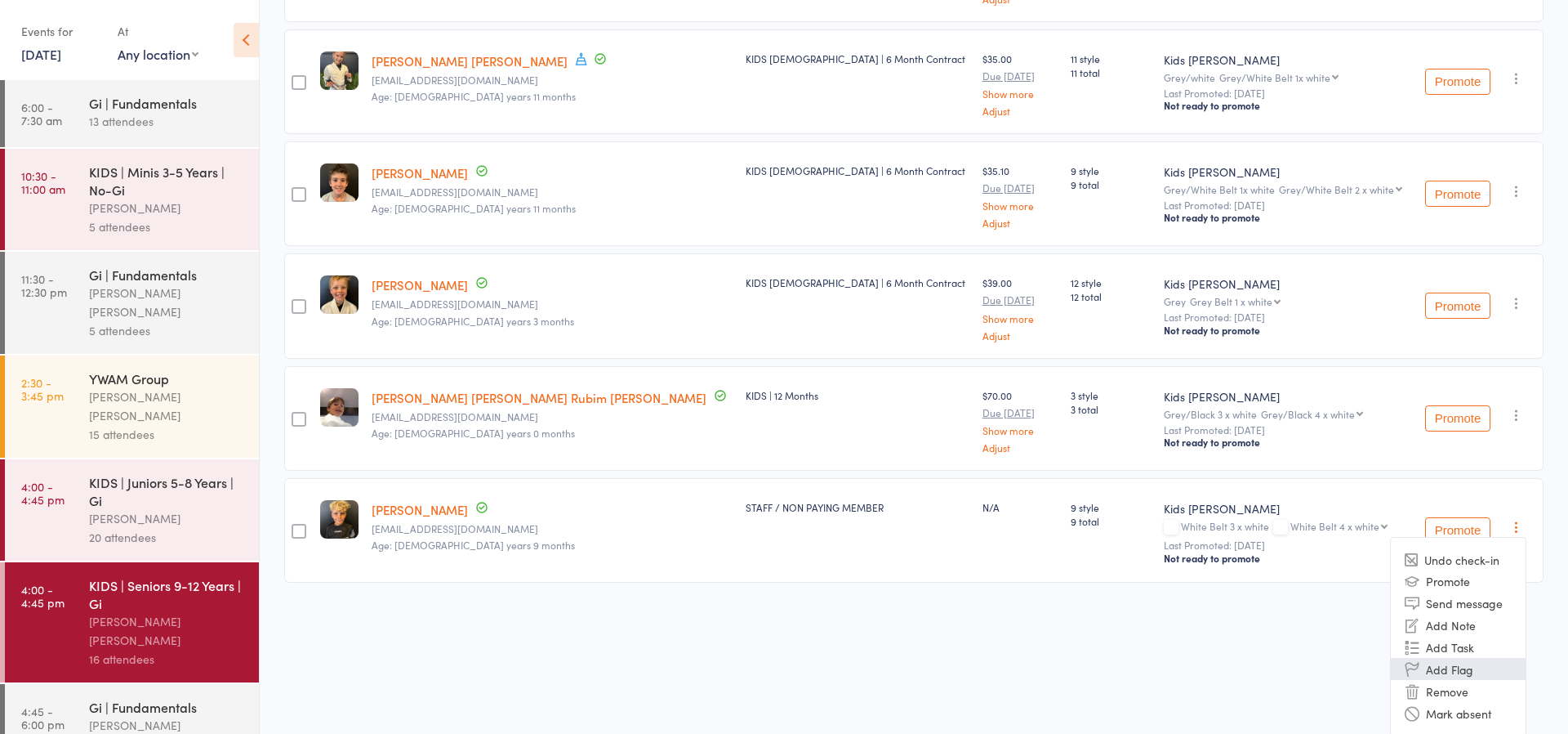
scroll to position [1476, 0]
click at [1484, 681] on li "Remove" at bounding box center [1458, 692] width 135 height 22
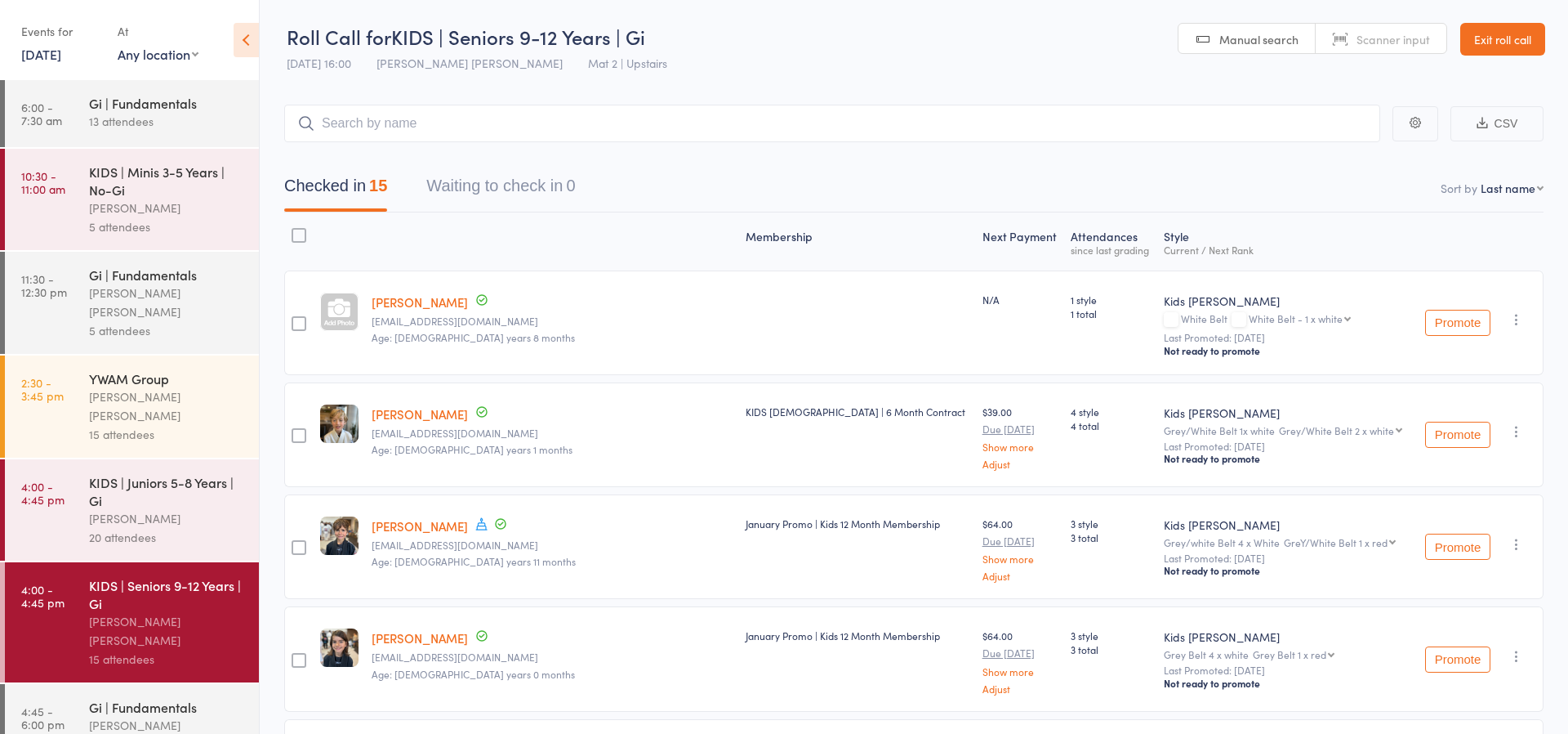
scroll to position [0, 0]
click at [513, 127] on input "search" at bounding box center [833, 123] width 1096 height 38
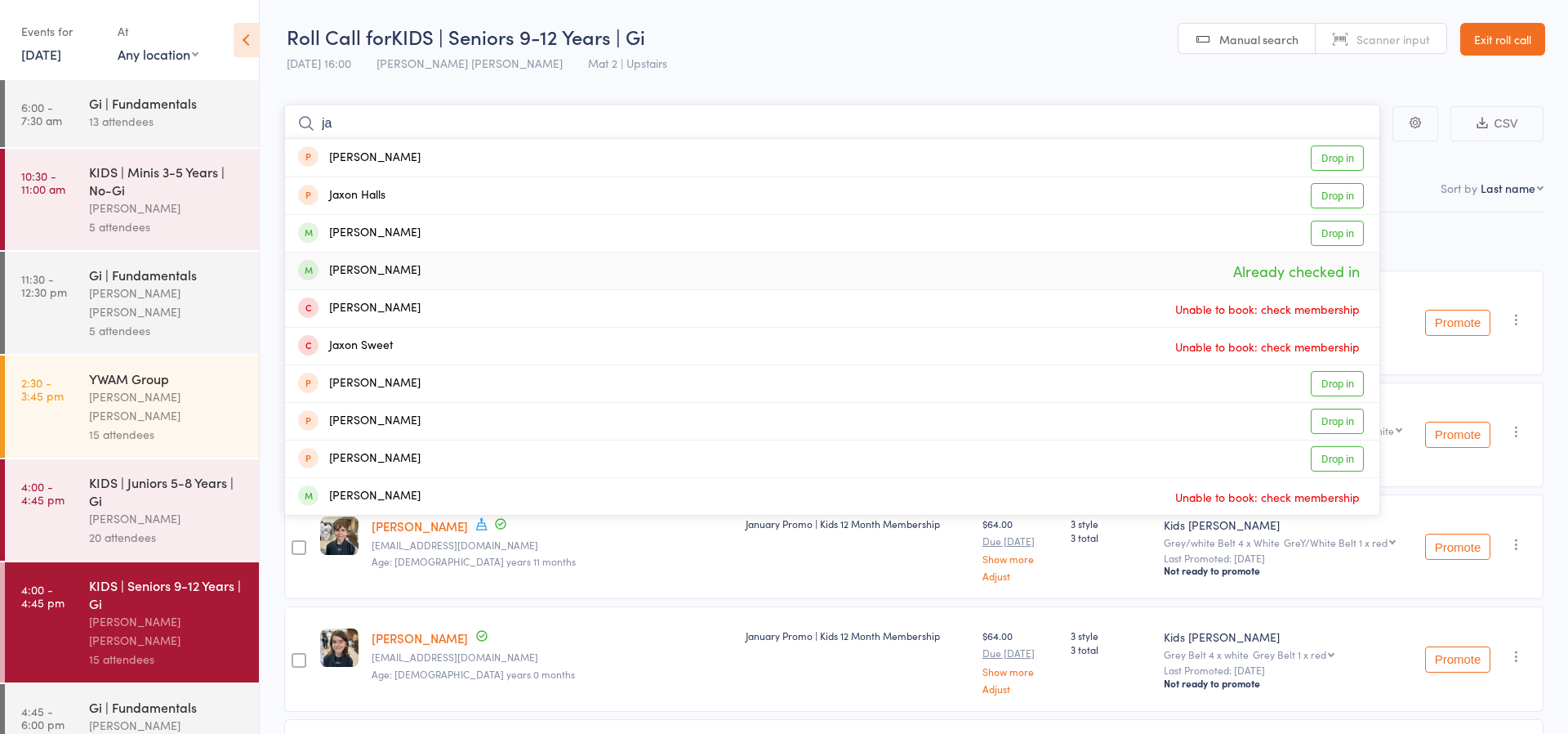
type input "j"
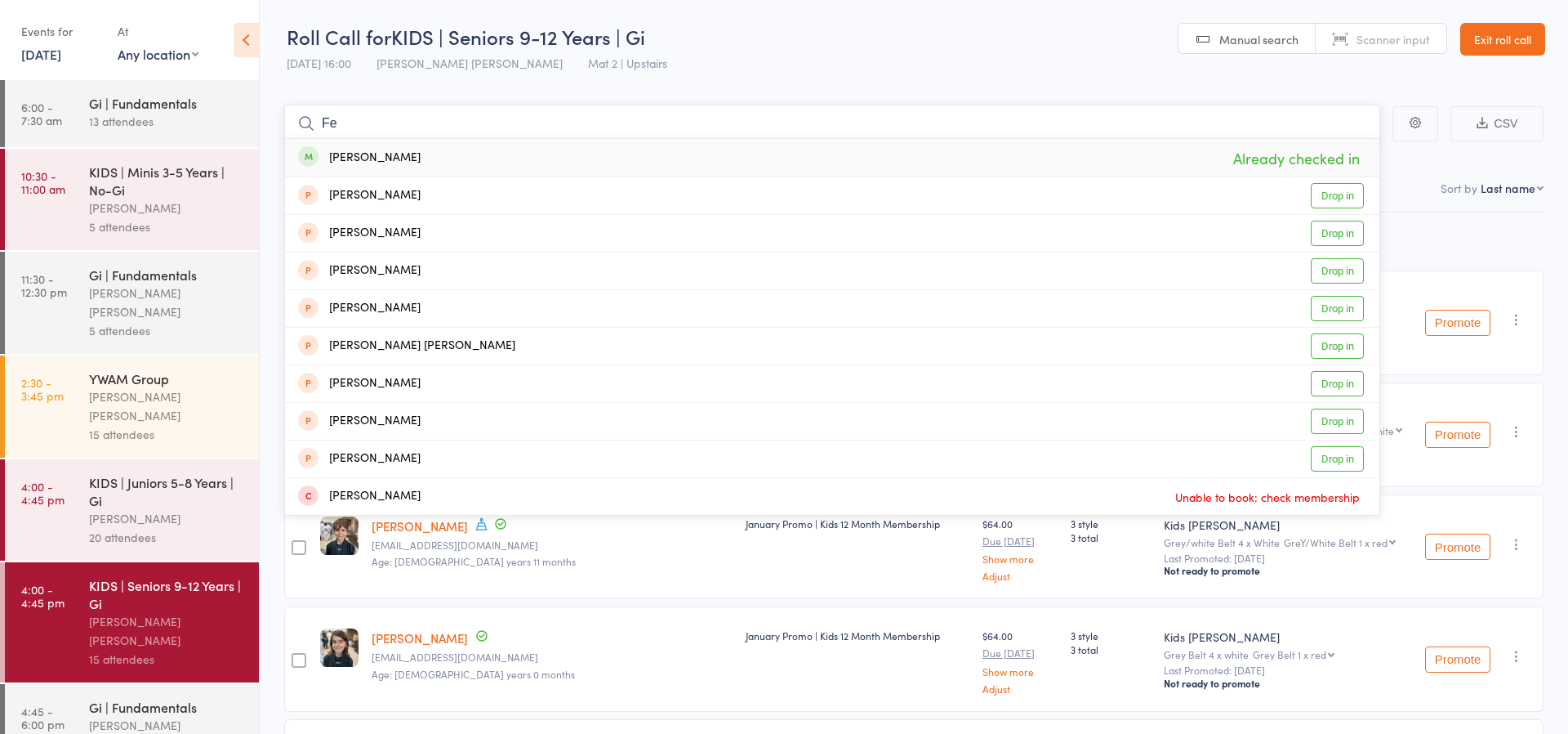
type input "F"
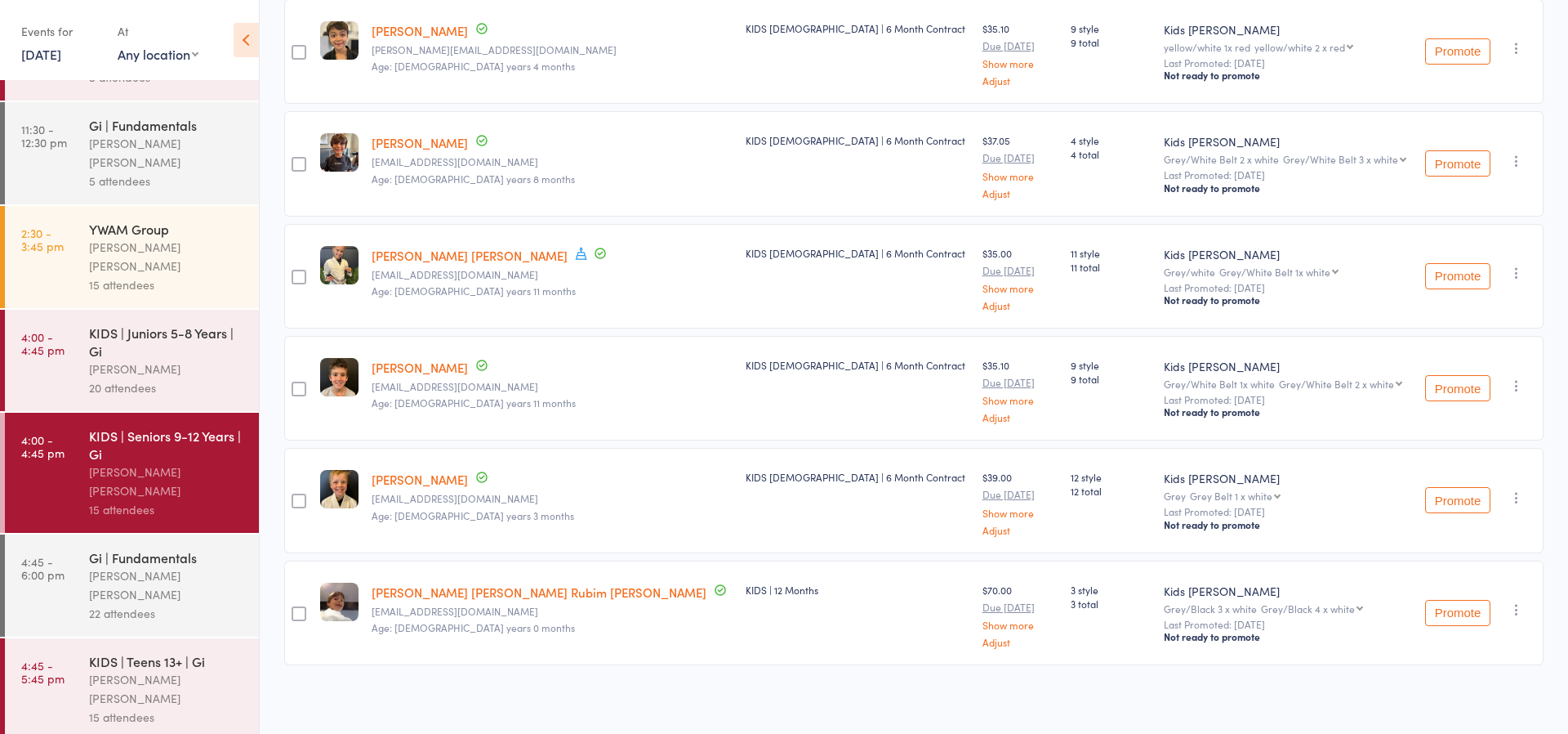
scroll to position [149, 0]
click at [91, 568] on div "[PERSON_NAME] [PERSON_NAME]" at bounding box center [167, 586] width 156 height 38
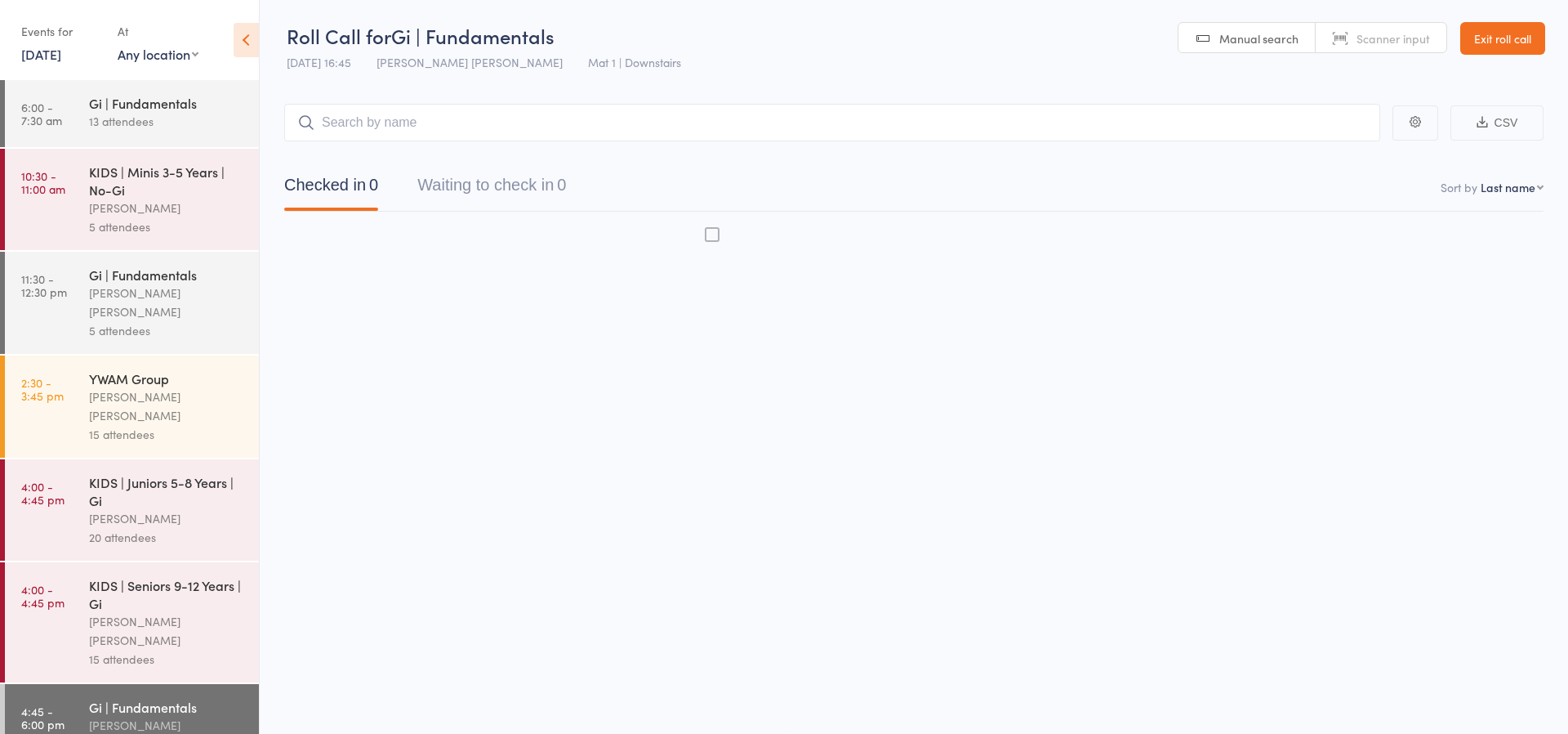
scroll to position [1, 0]
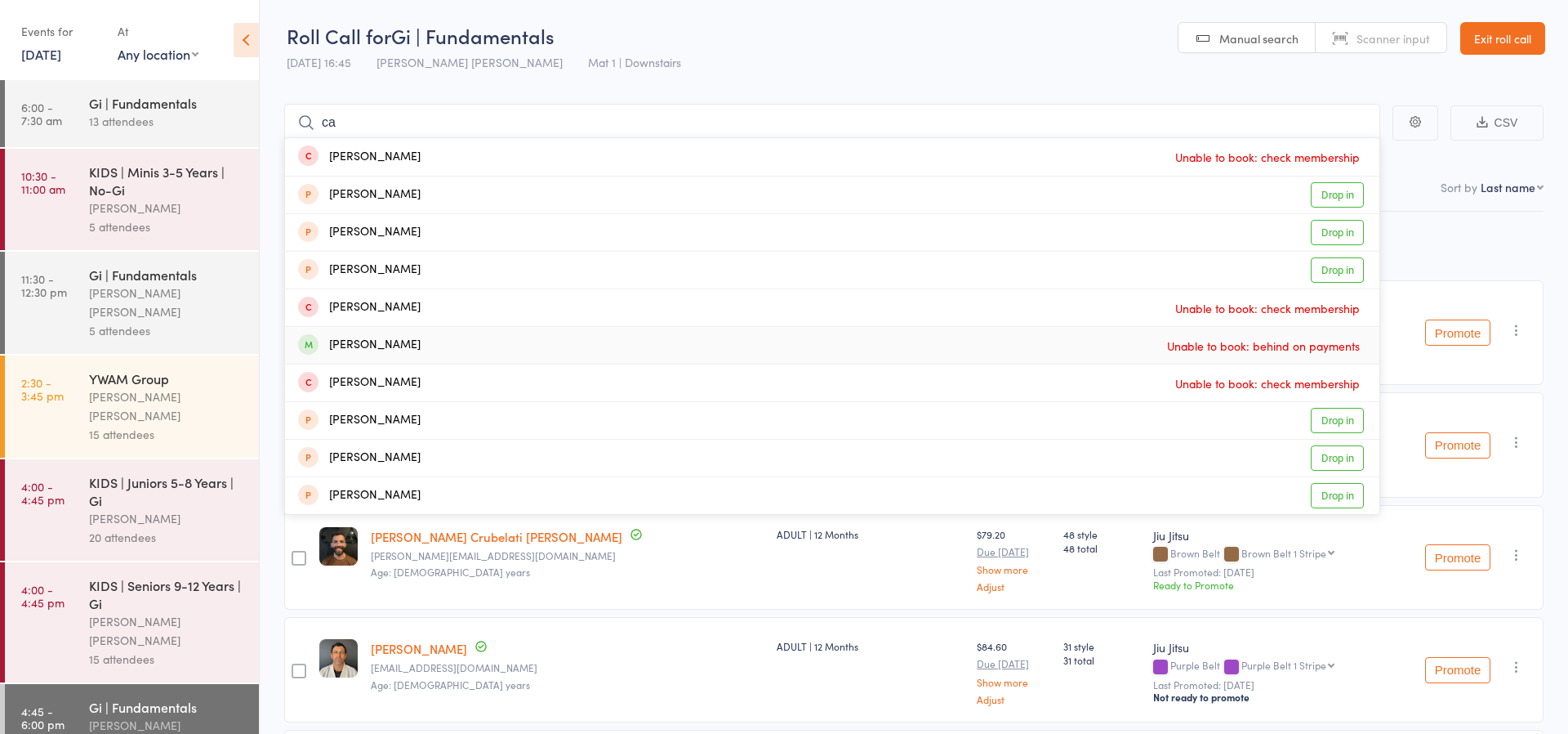
type input "c"
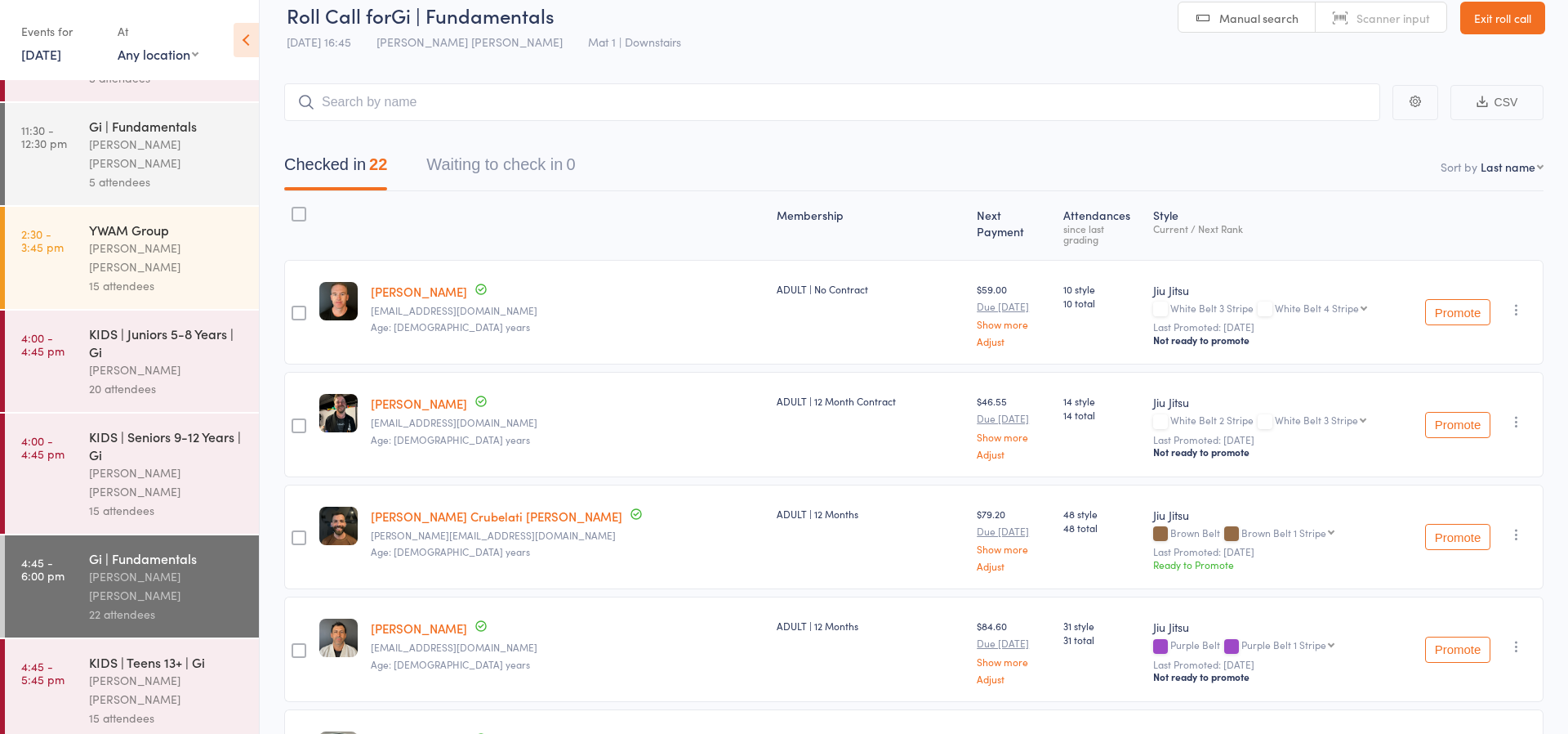
scroll to position [26, 0]
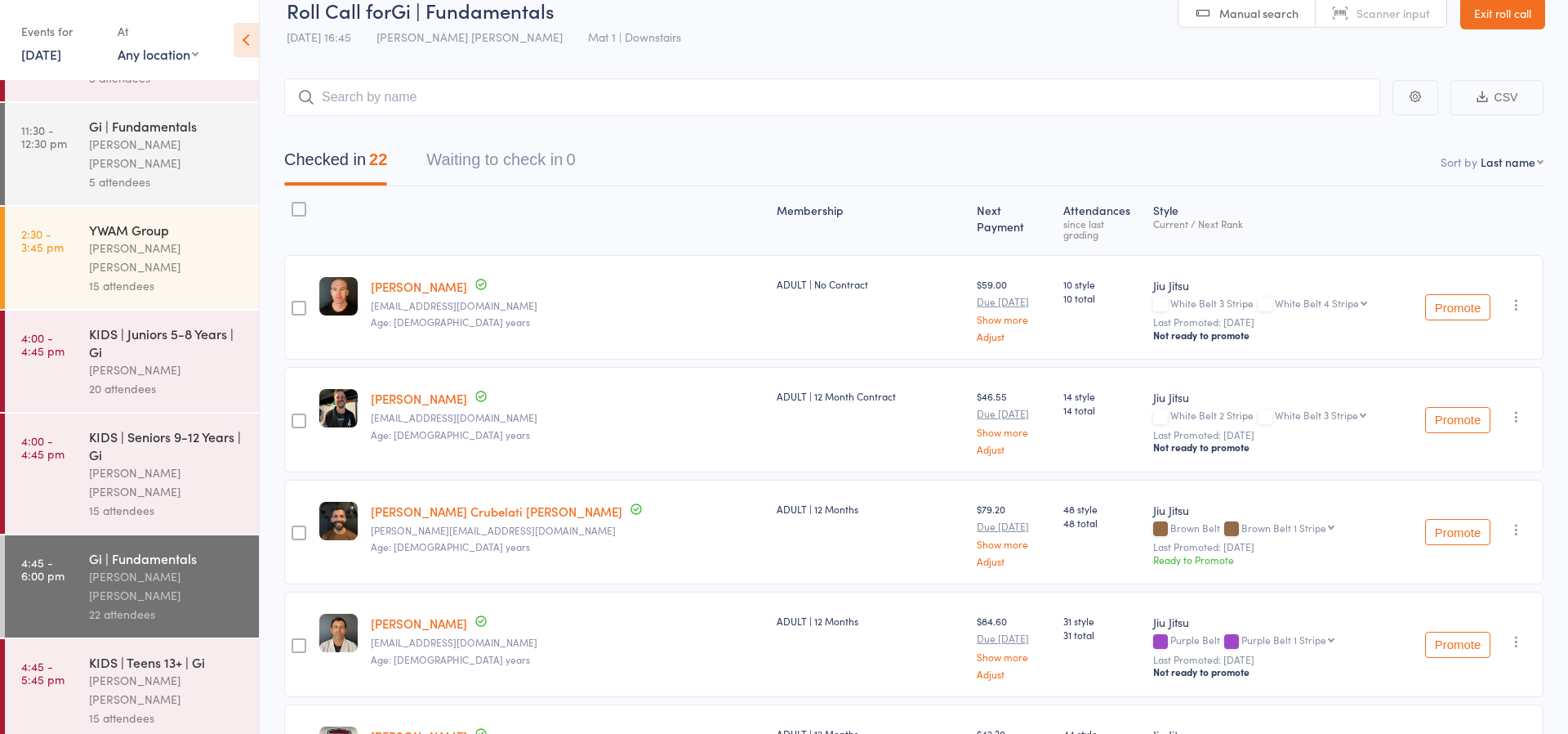
click at [104, 671] on div "[PERSON_NAME] [PERSON_NAME]" at bounding box center [167, 690] width 156 height 38
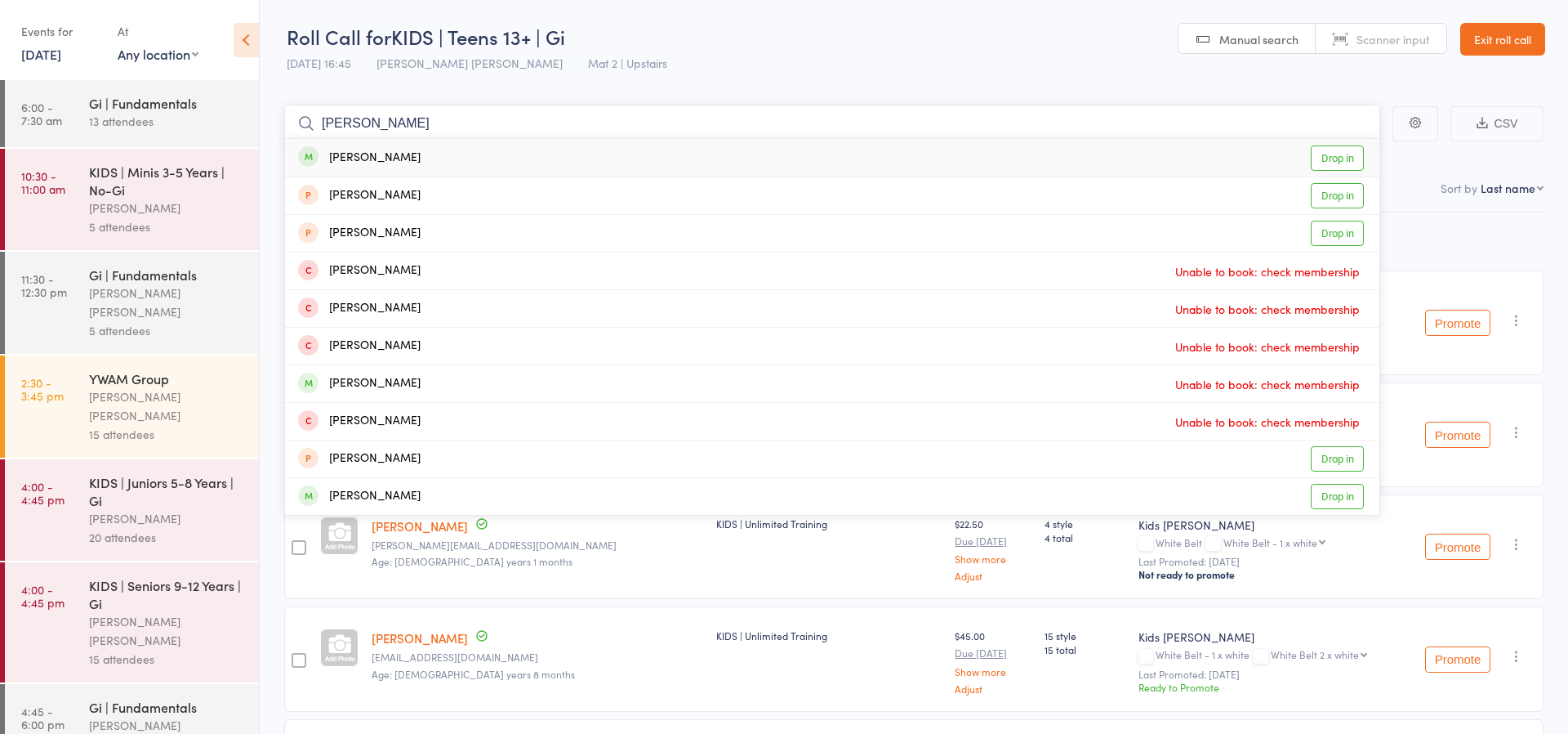
type input "[PERSON_NAME]"
click at [1322, 162] on link "Drop in" at bounding box center [1337, 158] width 53 height 25
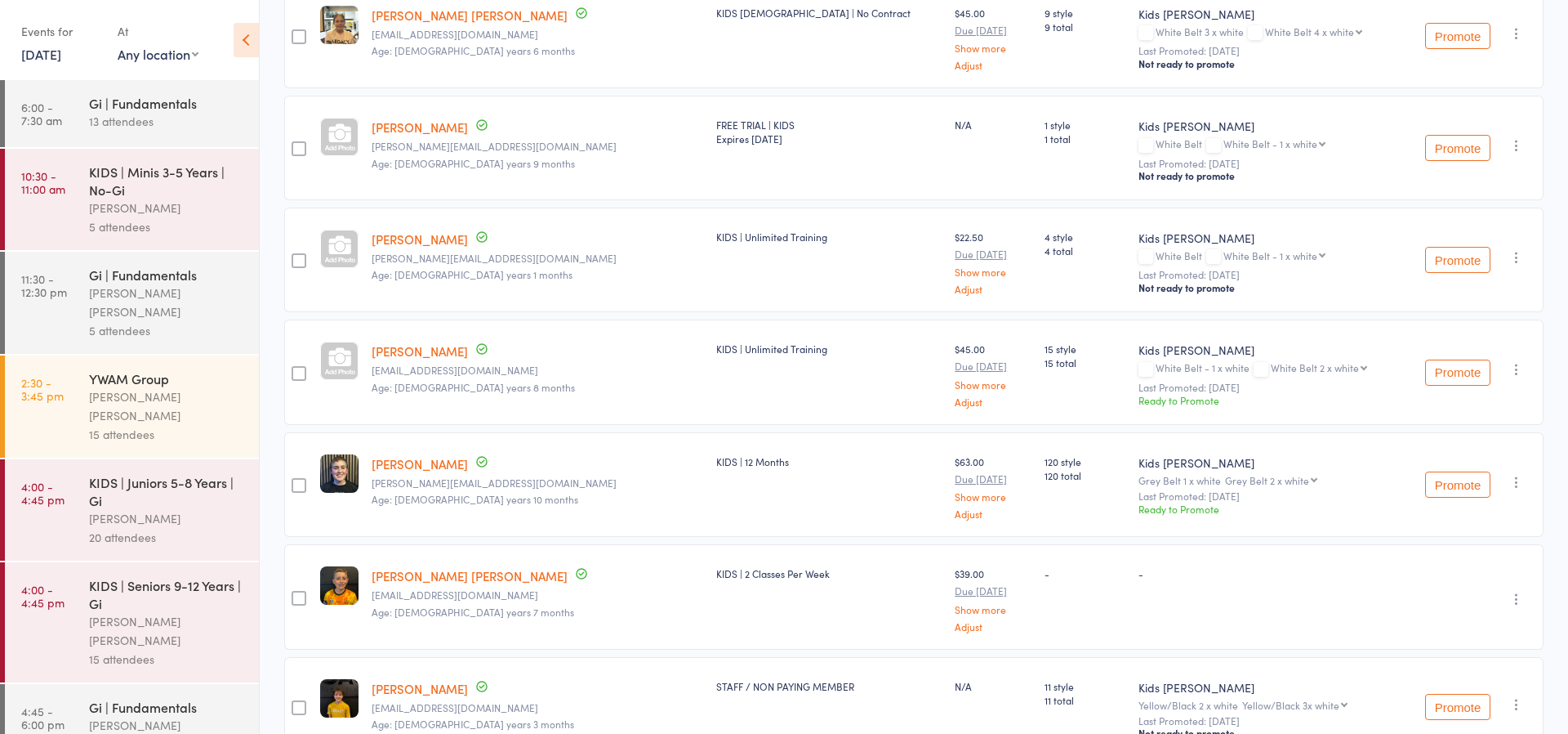
scroll to position [279, 0]
